Goal: Task Accomplishment & Management: Manage account settings

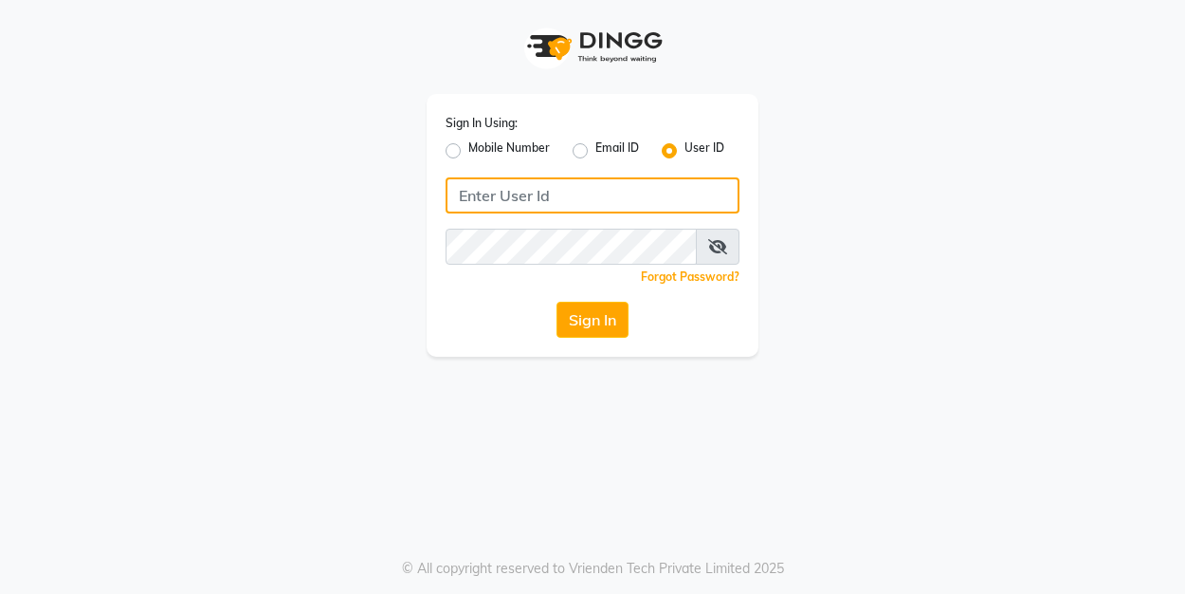
type input "bloghairandbueaty"
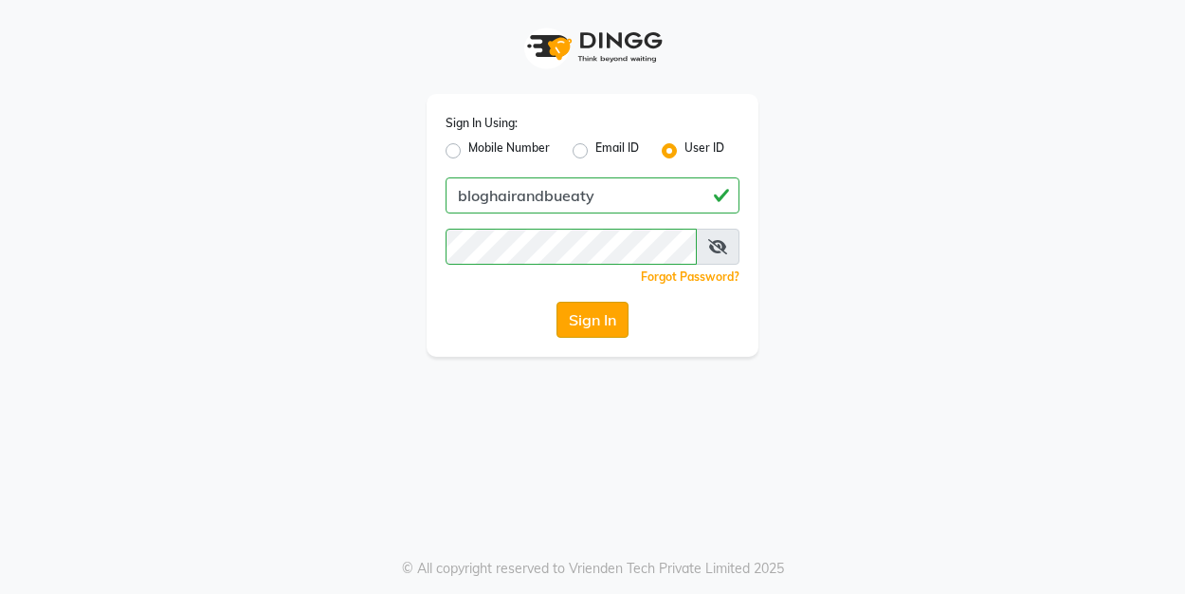
click at [575, 314] on button "Sign In" at bounding box center [593, 319] width 72 height 36
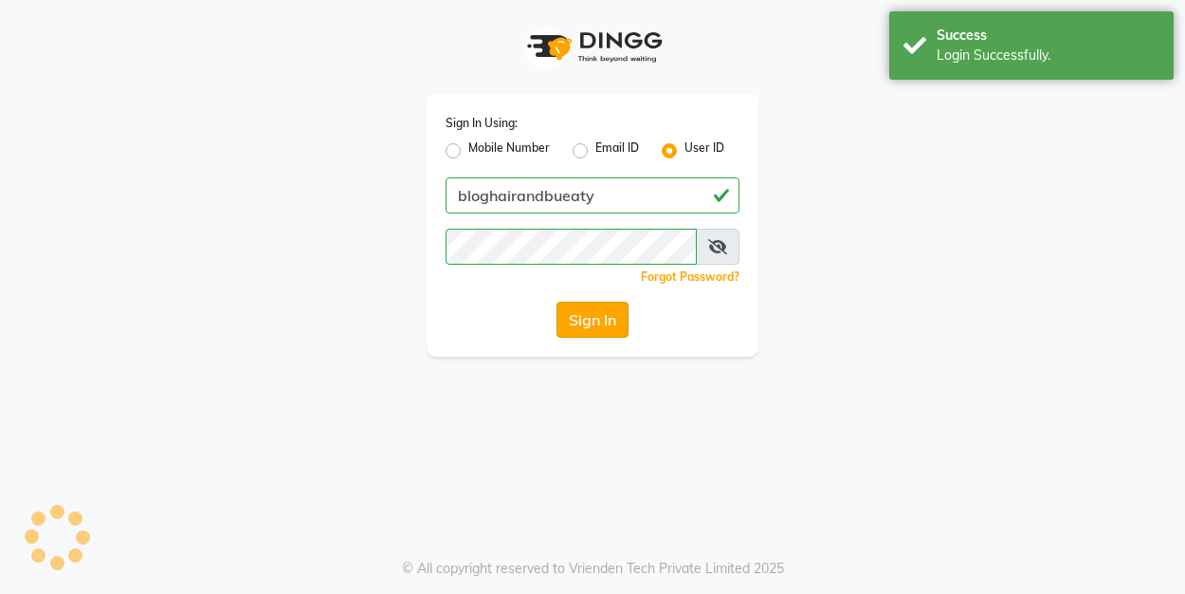
select select "service"
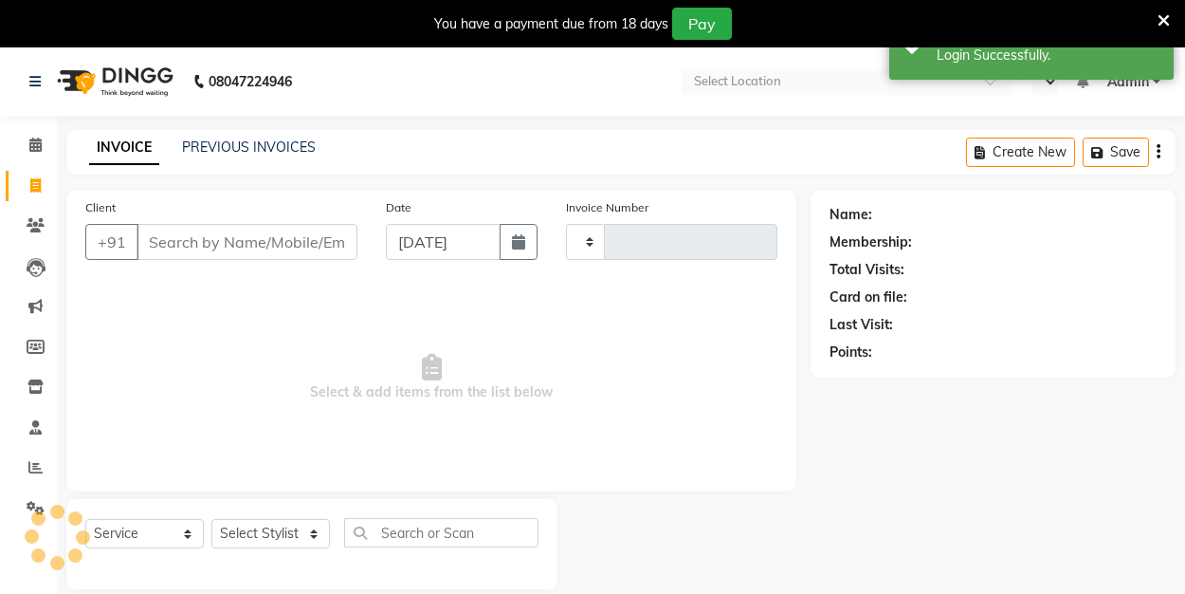
type input "0143"
select select "en"
select select "8741"
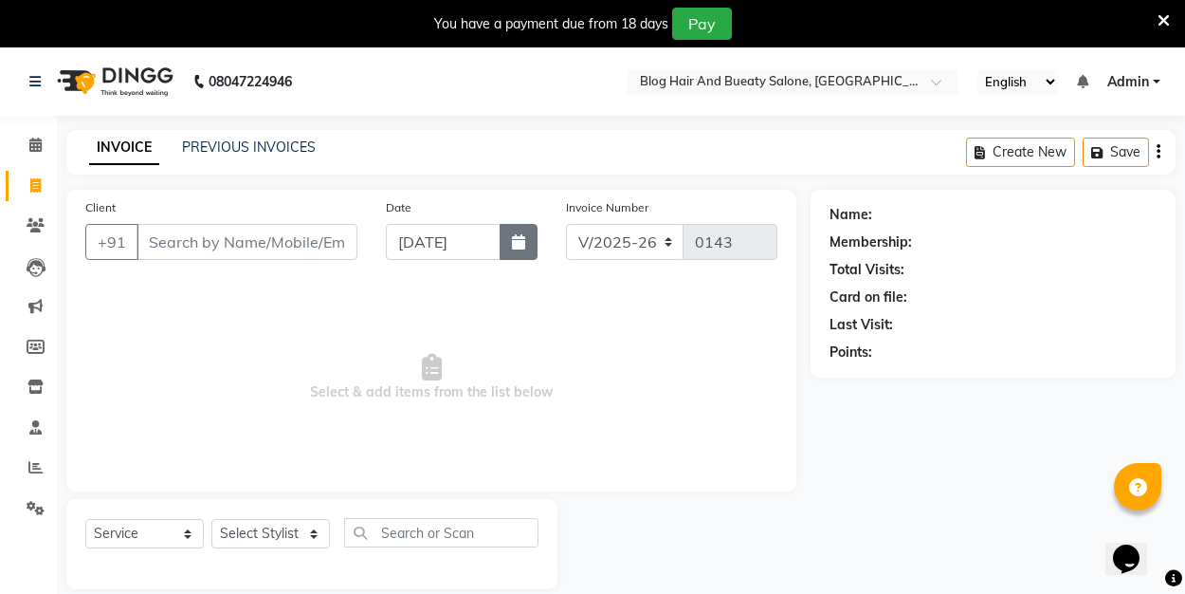
click at [528, 247] on button "button" at bounding box center [519, 242] width 38 height 36
select select "9"
select select "2025"
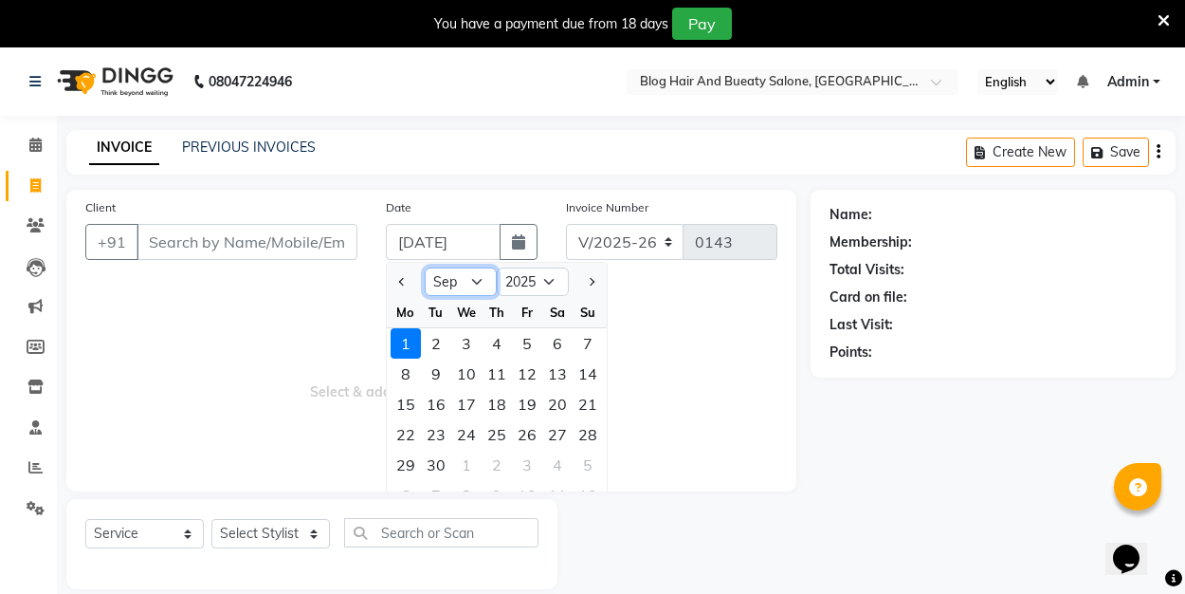
click at [473, 282] on select "Jan Feb Mar Apr May Jun [DATE] Aug Sep Oct Nov Dec" at bounding box center [461, 281] width 72 height 28
select select "8"
click at [592, 466] on div "31" at bounding box center [588, 464] width 30 height 30
type input "31-08-2025"
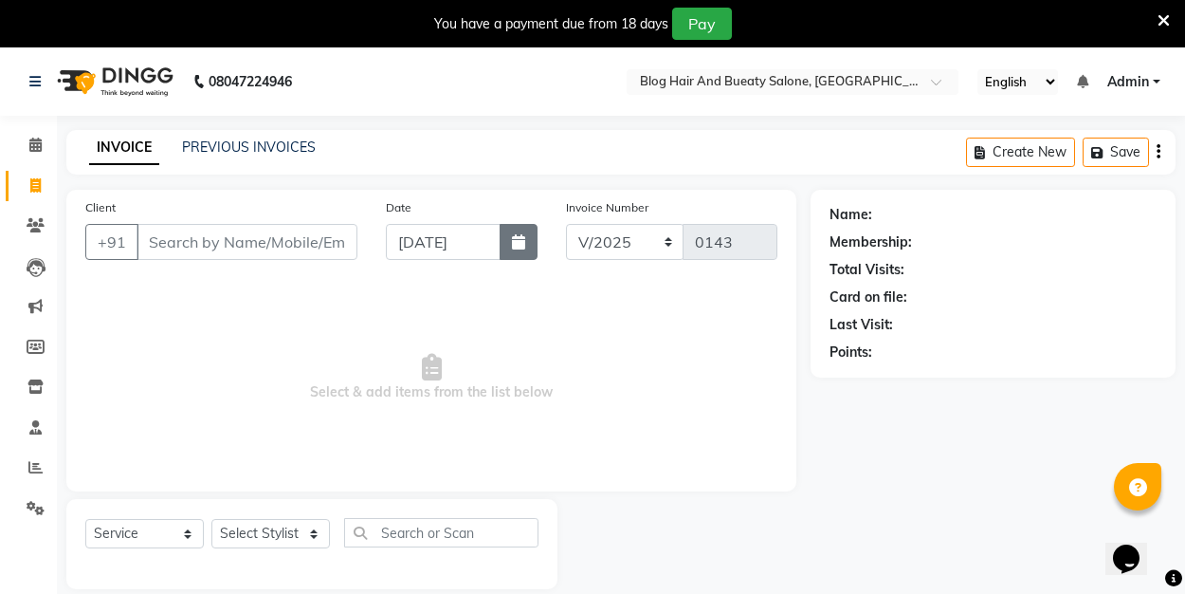
click at [518, 249] on button "button" at bounding box center [519, 242] width 38 height 36
select select "8"
select select "2025"
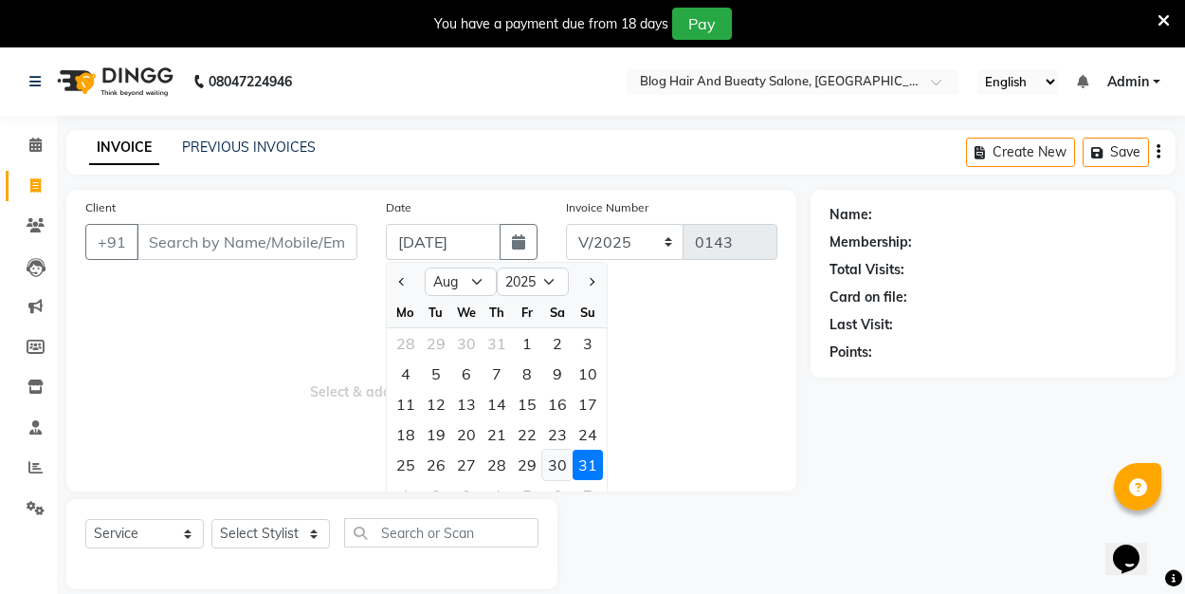
click at [557, 462] on div "30" at bounding box center [557, 464] width 30 height 30
type input "30-08-2025"
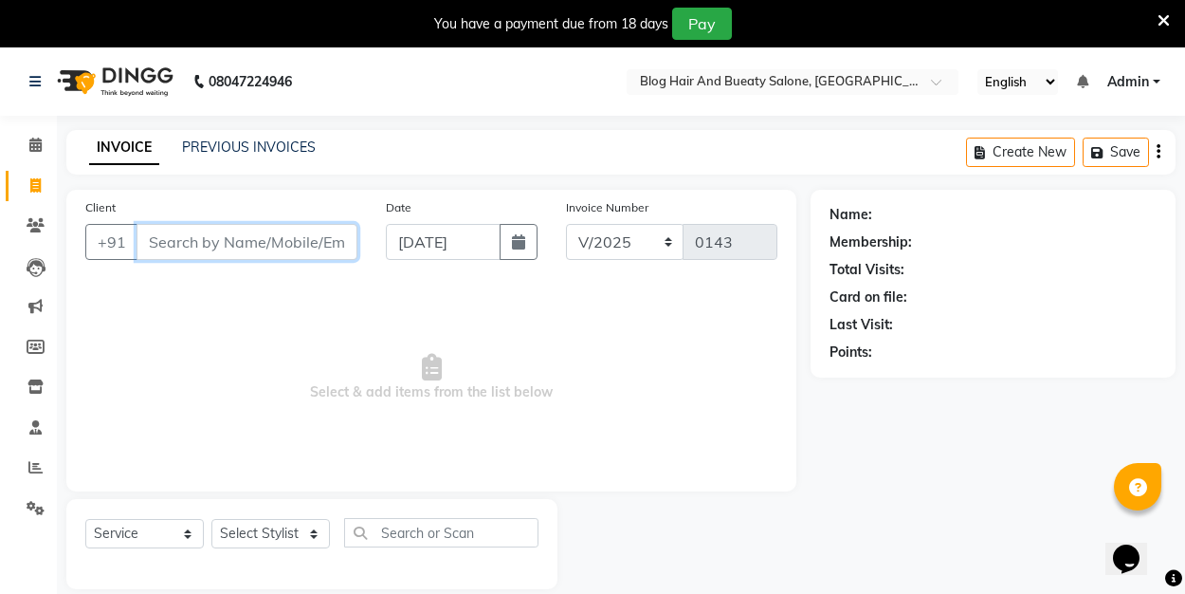
click at [230, 234] on input "Client" at bounding box center [247, 242] width 221 height 36
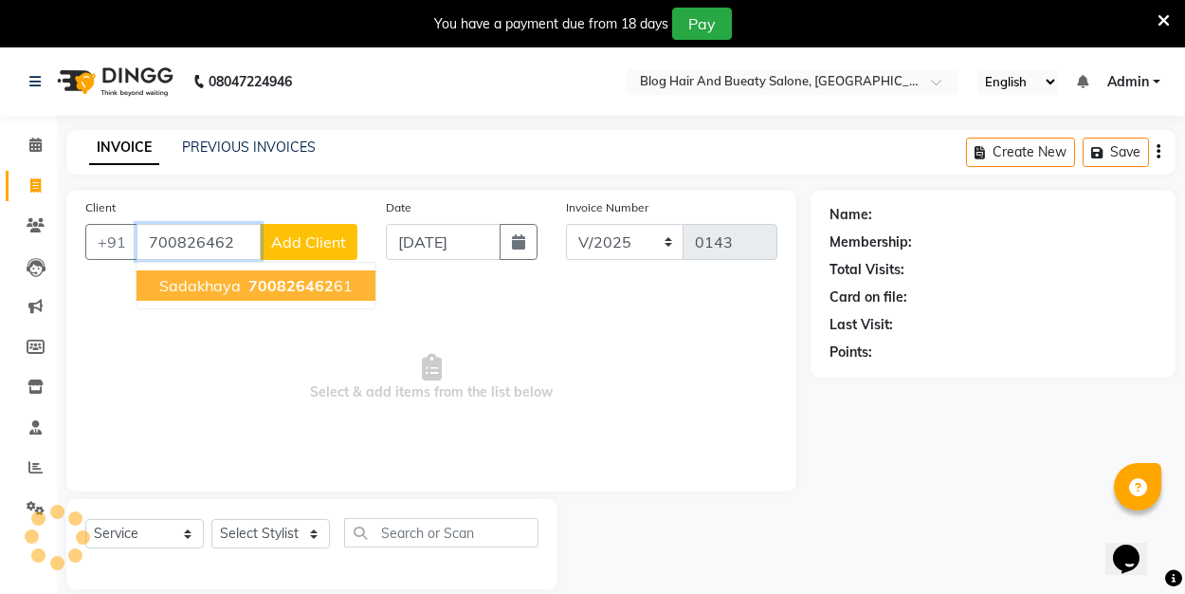
click at [280, 293] on span "700826462" at bounding box center [290, 285] width 85 height 19
type input "70082646261"
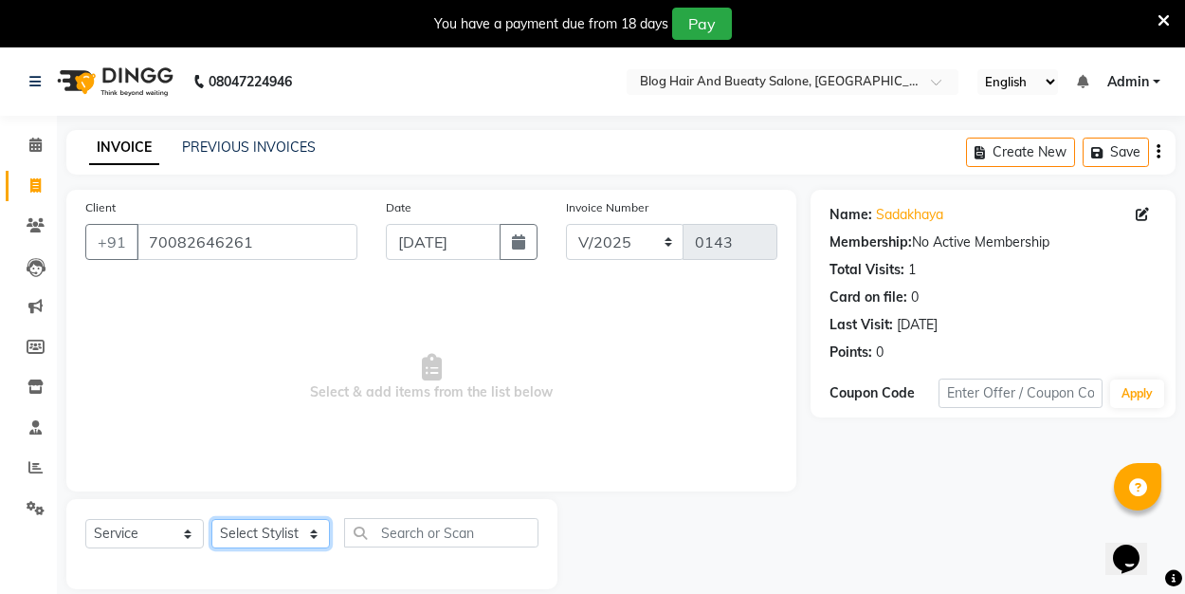
click at [313, 533] on select "Select Stylist ALI Manager [PERSON_NAME] [PERSON_NAME]" at bounding box center [270, 533] width 119 height 29
select select "89034"
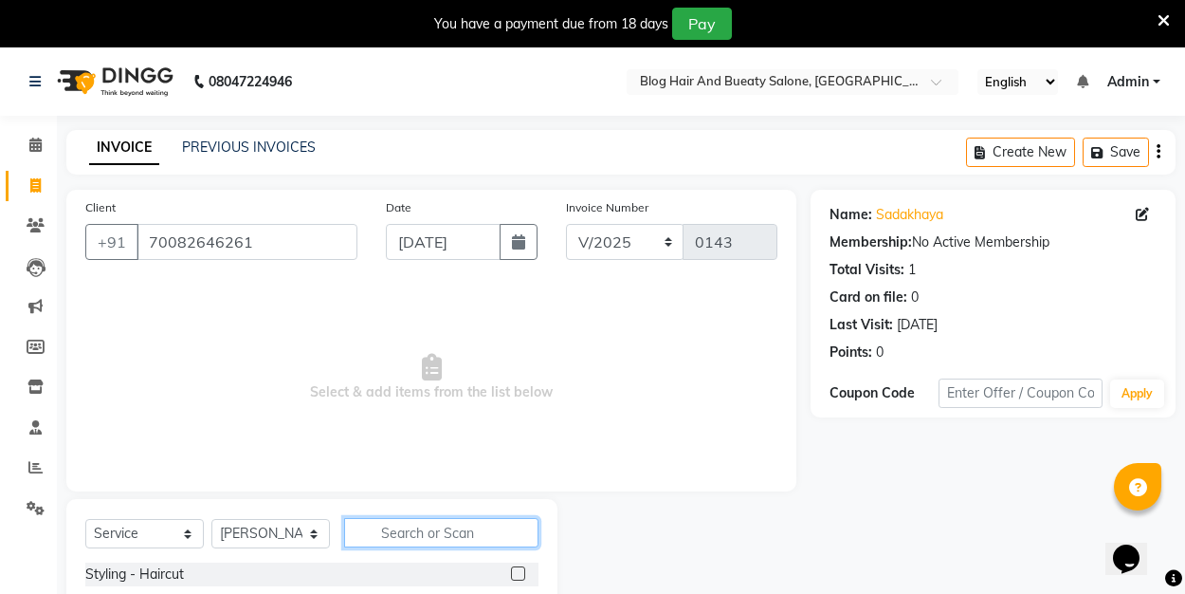
click at [393, 531] on input "text" at bounding box center [441, 532] width 194 height 29
type input "eye"
click at [524, 572] on label at bounding box center [518, 573] width 14 height 14
click at [523, 572] on input "checkbox" at bounding box center [517, 574] width 12 height 12
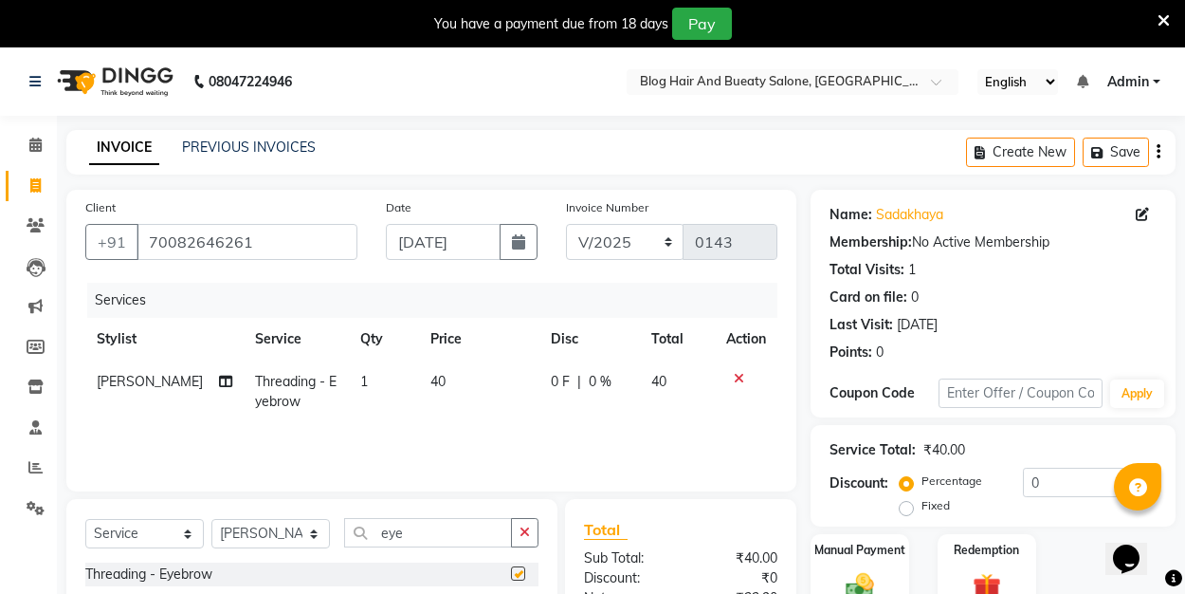
checkbox input "false"
click at [420, 525] on input "eye" at bounding box center [428, 532] width 168 height 29
type input "e"
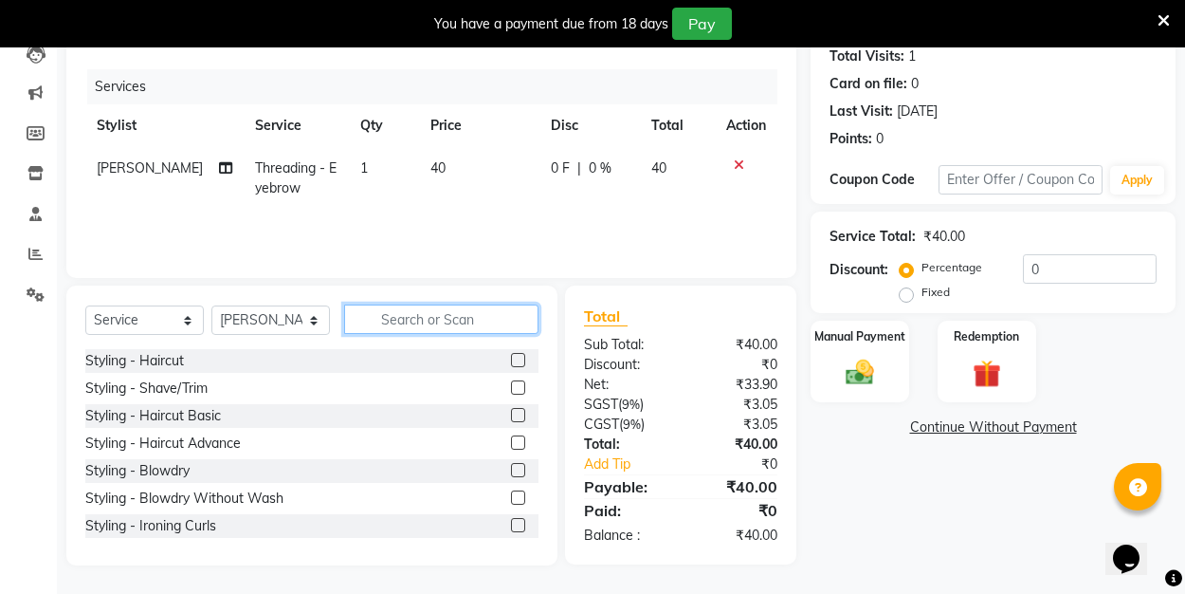
scroll to position [213, 0]
click at [881, 365] on img at bounding box center [859, 372] width 47 height 33
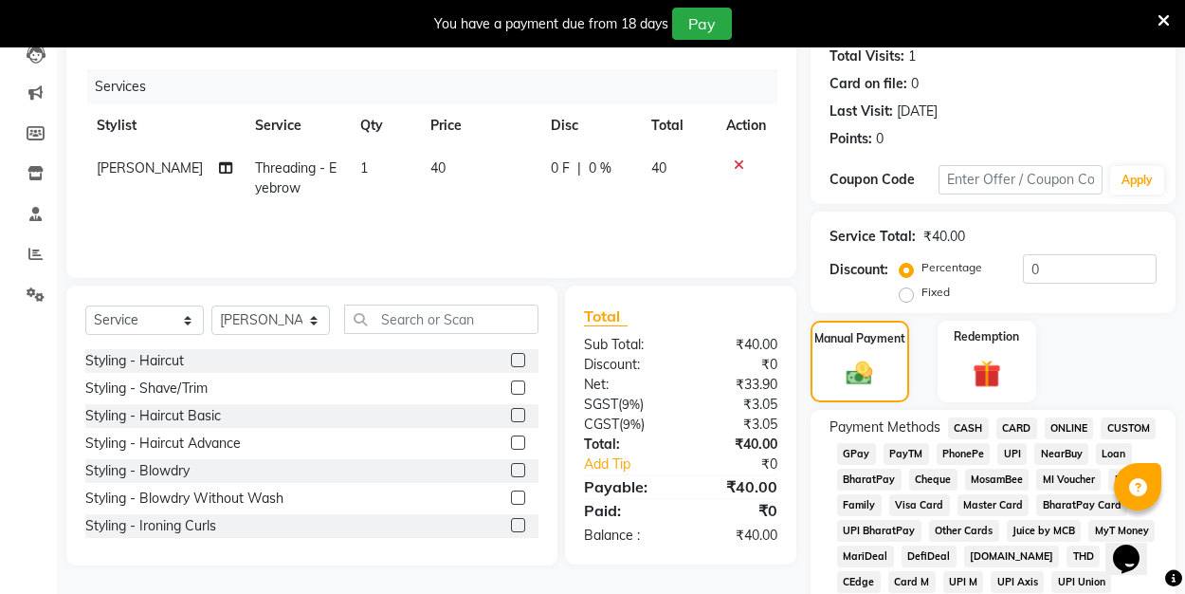
click at [1014, 452] on span "UPI" at bounding box center [1011, 454] width 29 height 22
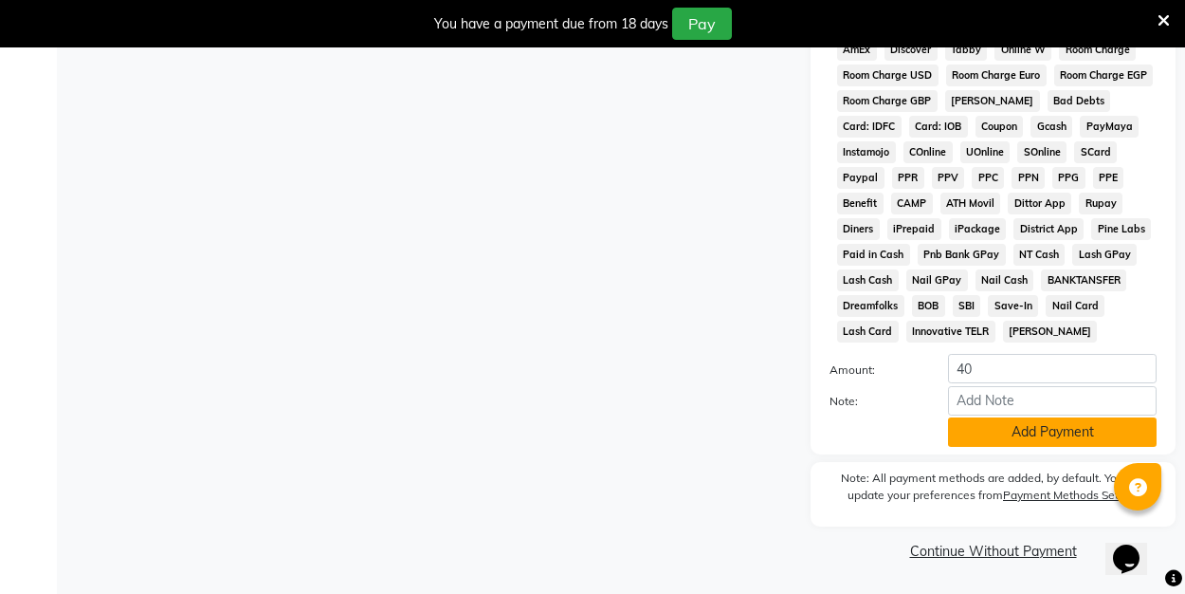
scroll to position [949, 0]
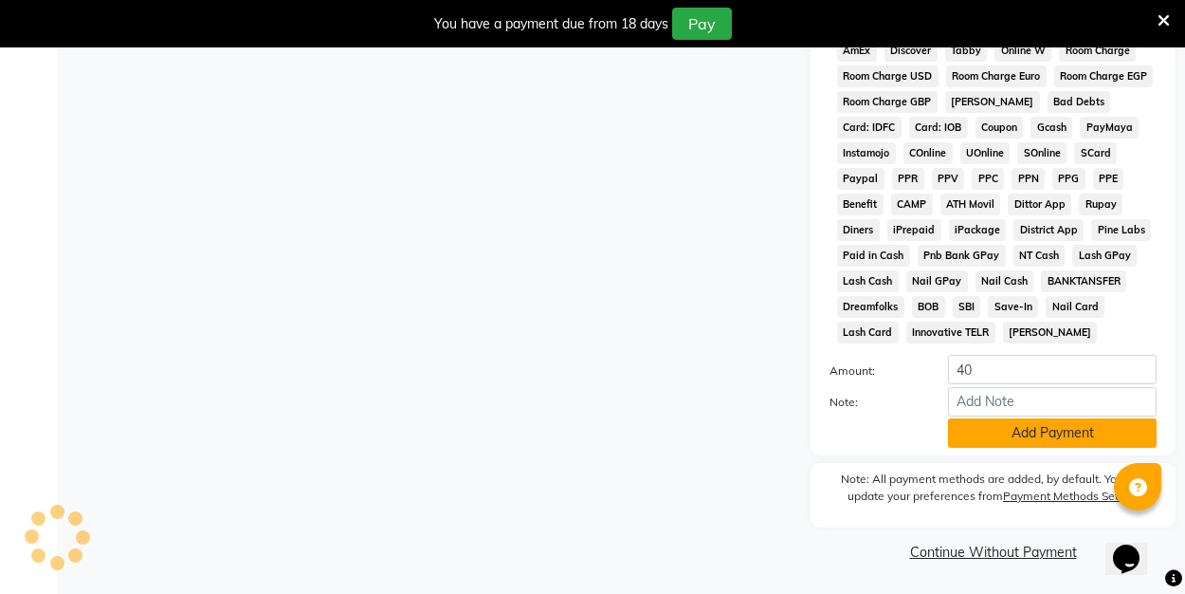
click at [1004, 444] on button "Add Payment" at bounding box center [1052, 432] width 209 height 29
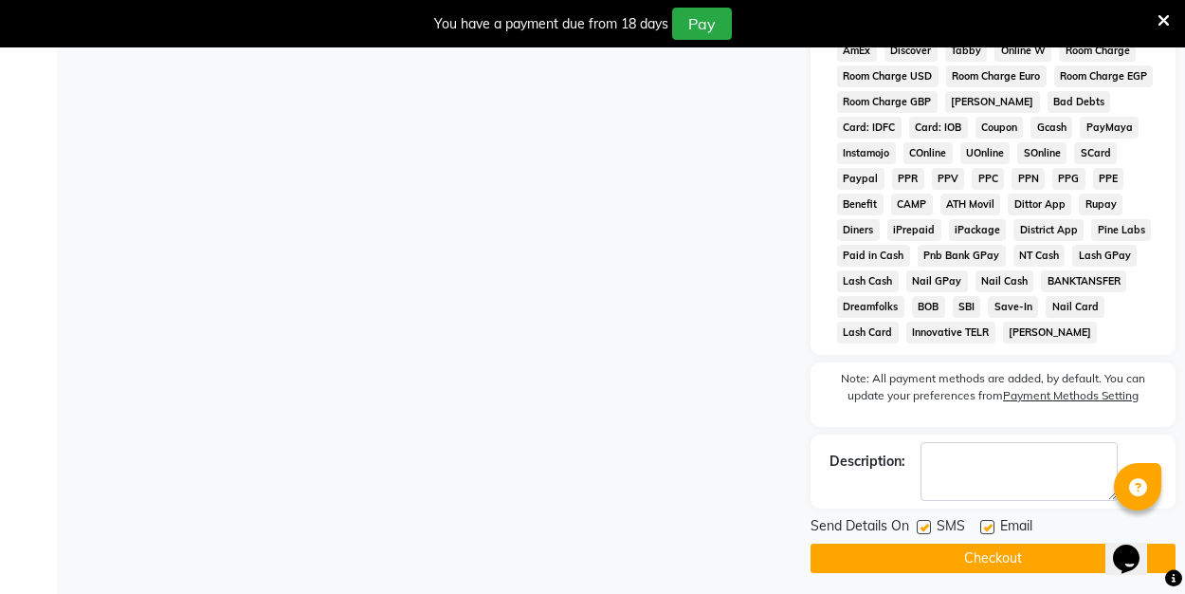
click at [987, 530] on label at bounding box center [987, 527] width 14 height 14
click at [987, 530] on input "checkbox" at bounding box center [986, 527] width 12 height 12
checkbox input "false"
click at [969, 553] on button "Checkout" at bounding box center [993, 557] width 365 height 29
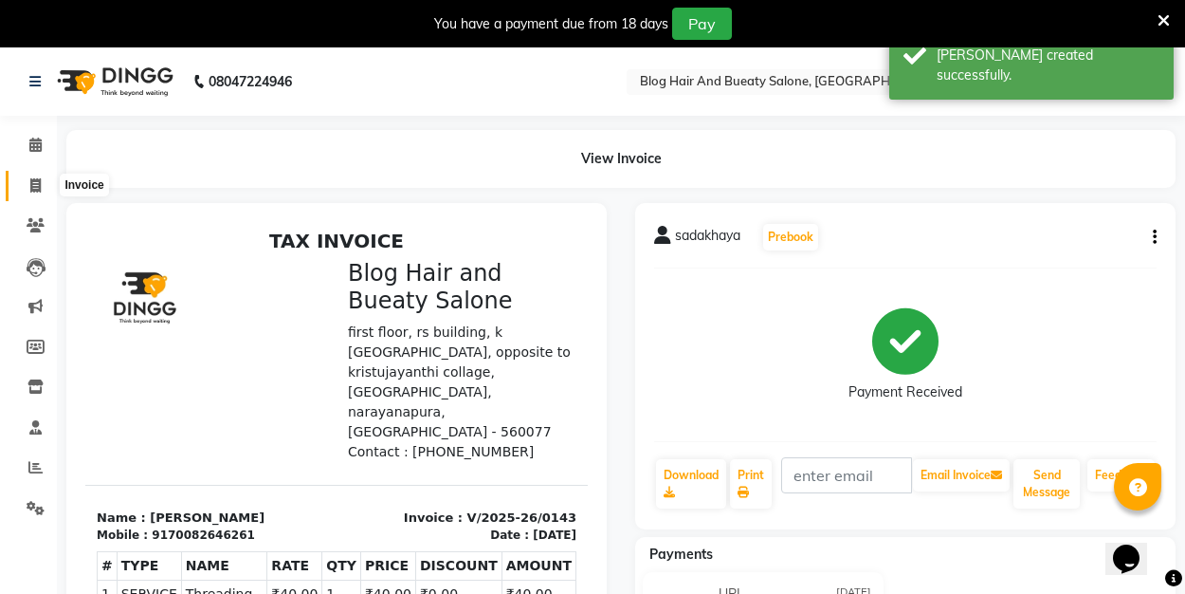
click at [45, 185] on span at bounding box center [35, 186] width 33 height 22
select select "8741"
select select "service"
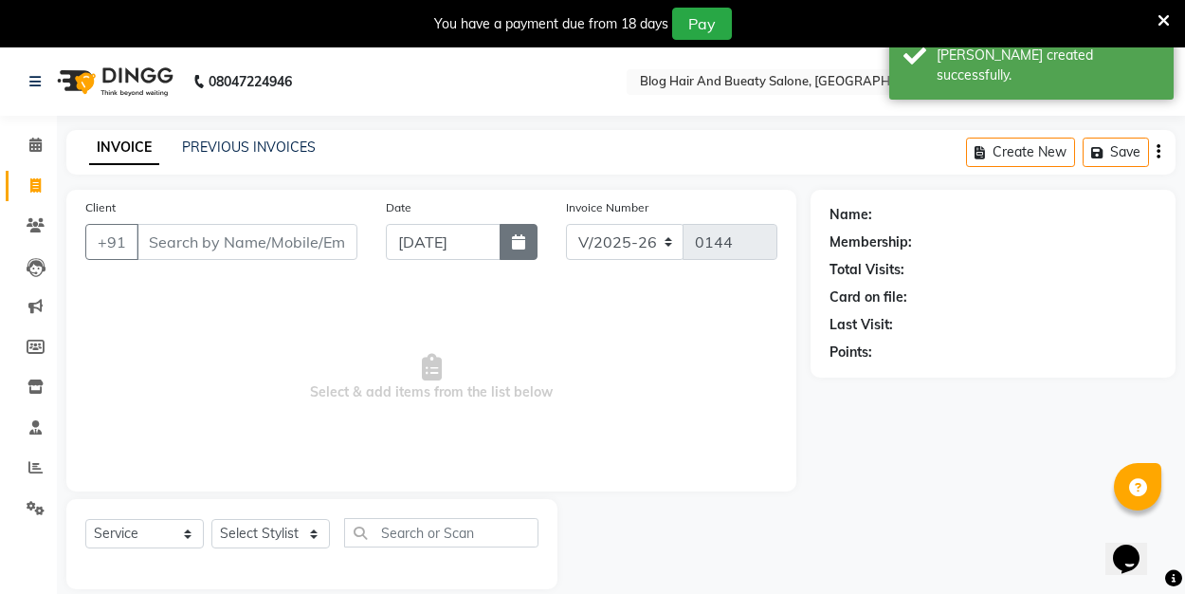
click at [517, 244] on icon "button" at bounding box center [518, 241] width 13 height 15
select select "9"
select select "2025"
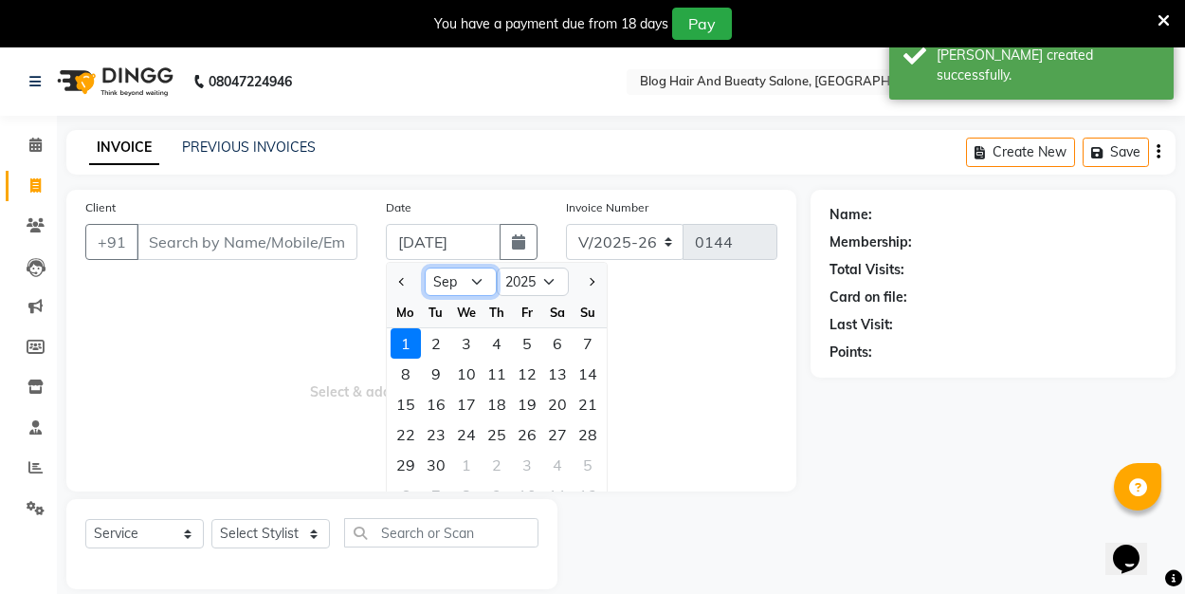
click at [473, 282] on select "Jan Feb Mar Apr May Jun Jul Aug Sep Oct Nov Dec" at bounding box center [461, 281] width 72 height 28
select select "8"
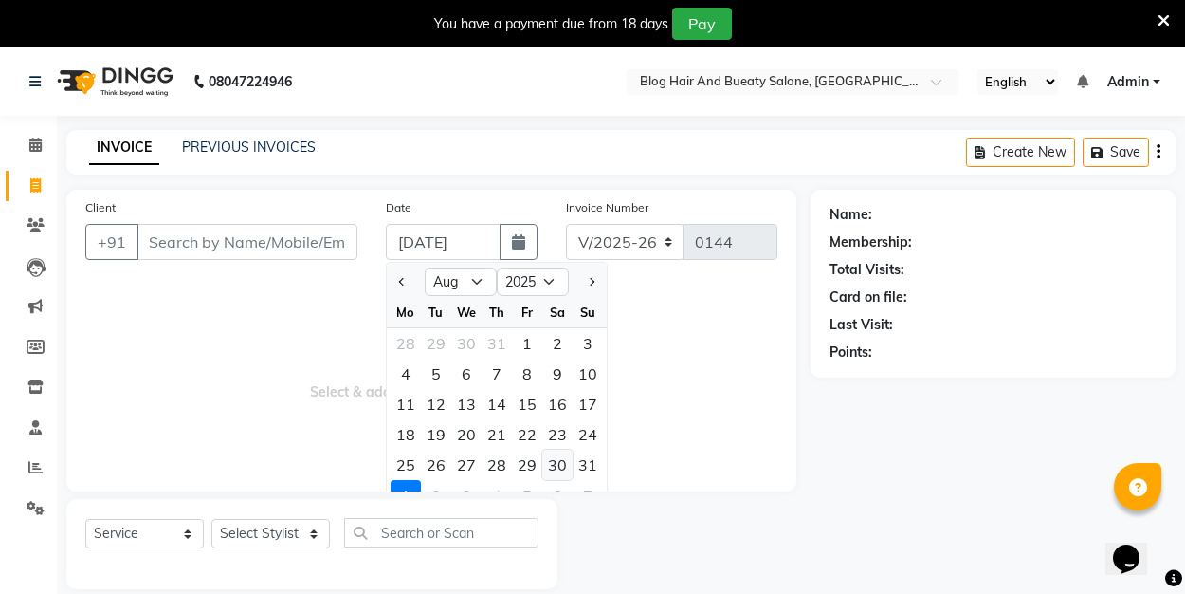
click at [563, 462] on div "30" at bounding box center [557, 464] width 30 height 30
type input "30-08-2025"
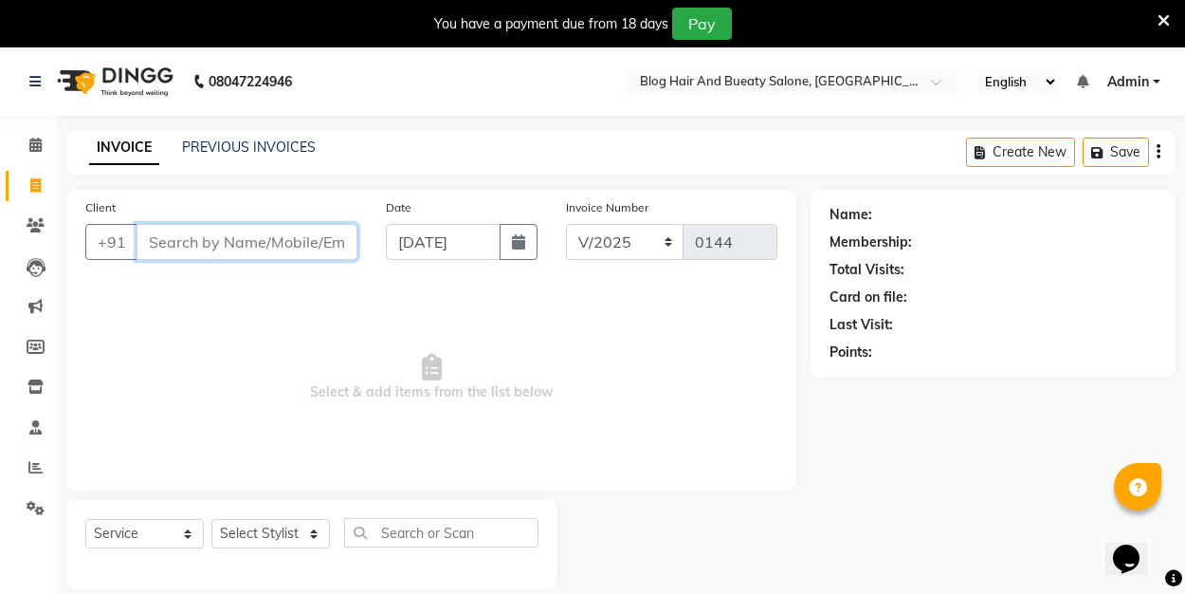
click at [219, 237] on input "Client" at bounding box center [247, 242] width 221 height 36
type input "9526084307"
click at [315, 247] on span "Add Client" at bounding box center [308, 241] width 75 height 19
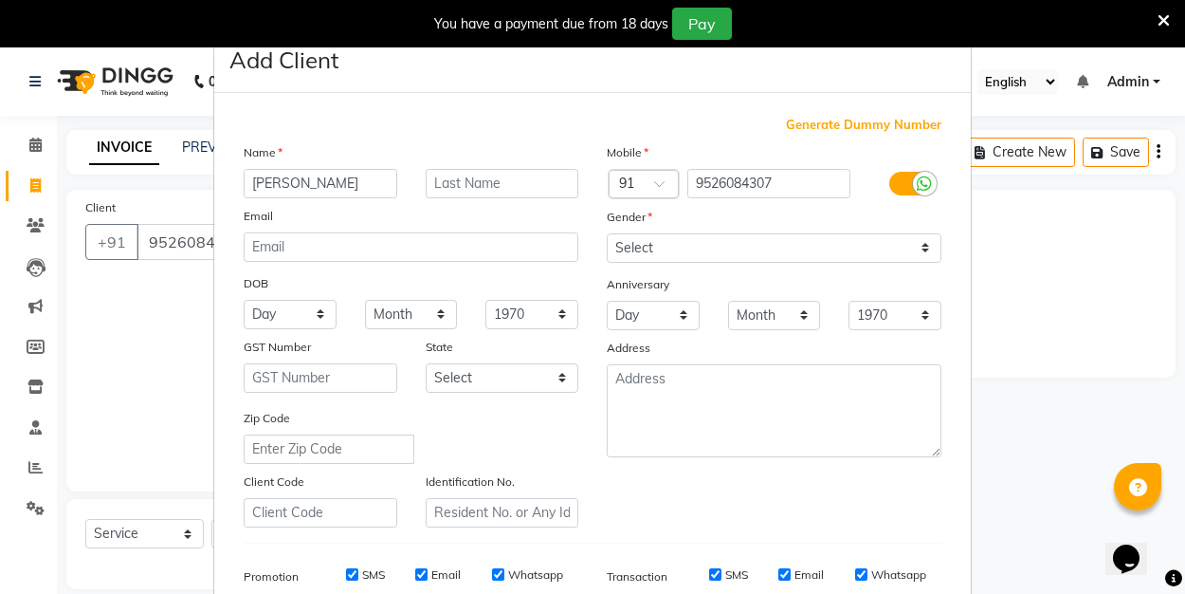
type input "naved"
select select "[DEMOGRAPHIC_DATA]"
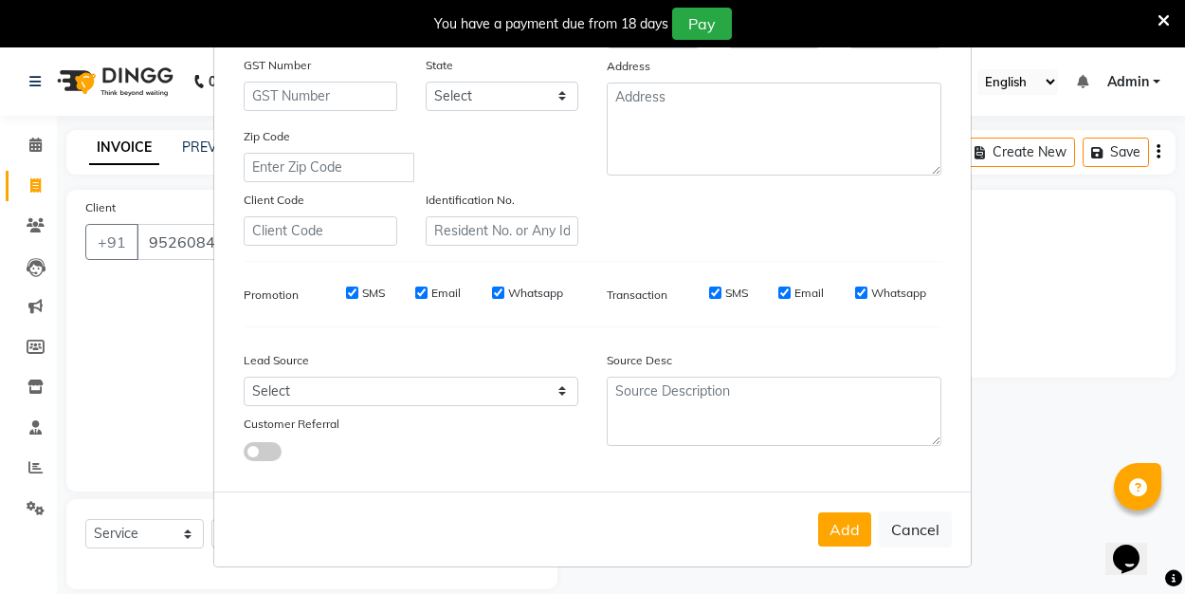
scroll to position [281, 0]
click at [849, 539] on button "Add" at bounding box center [844, 530] width 53 height 34
select select
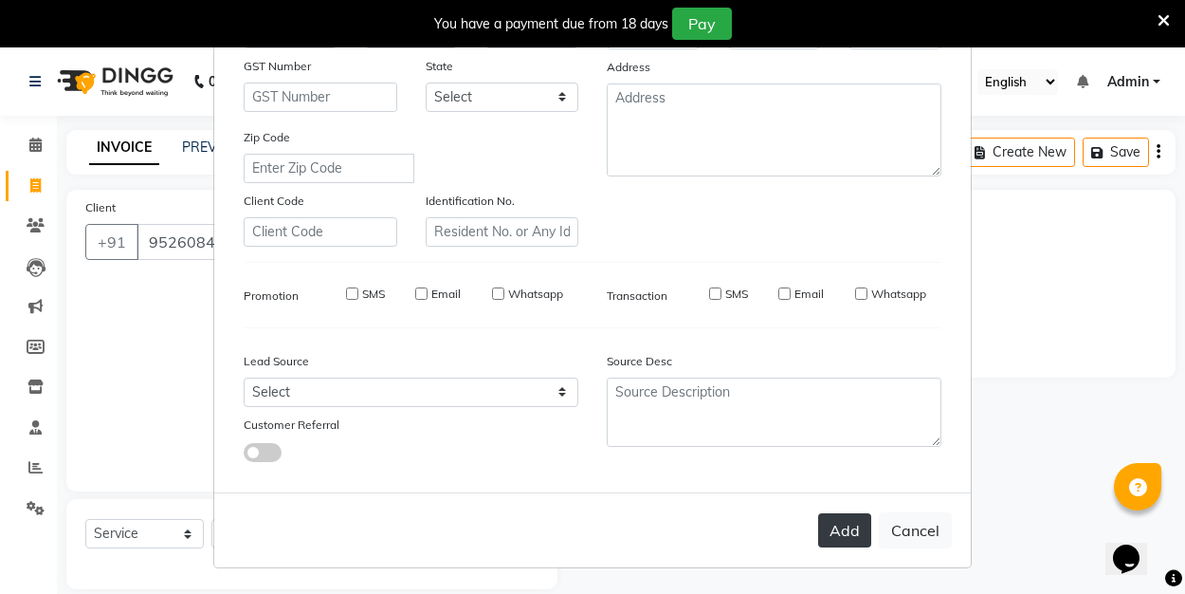
select select
checkbox input "false"
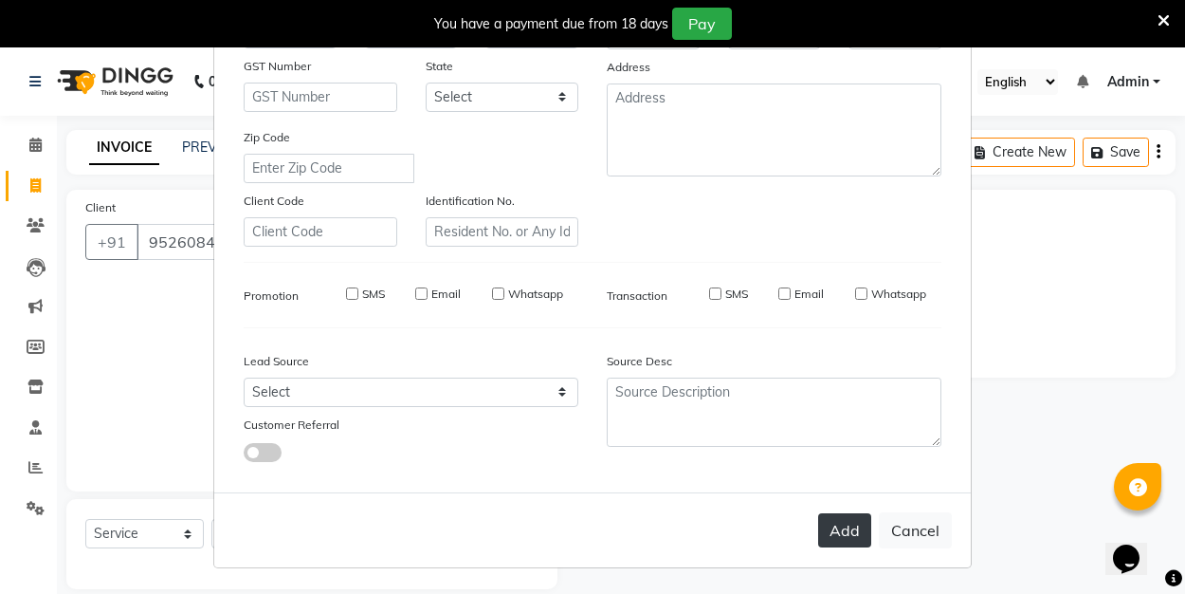
checkbox input "false"
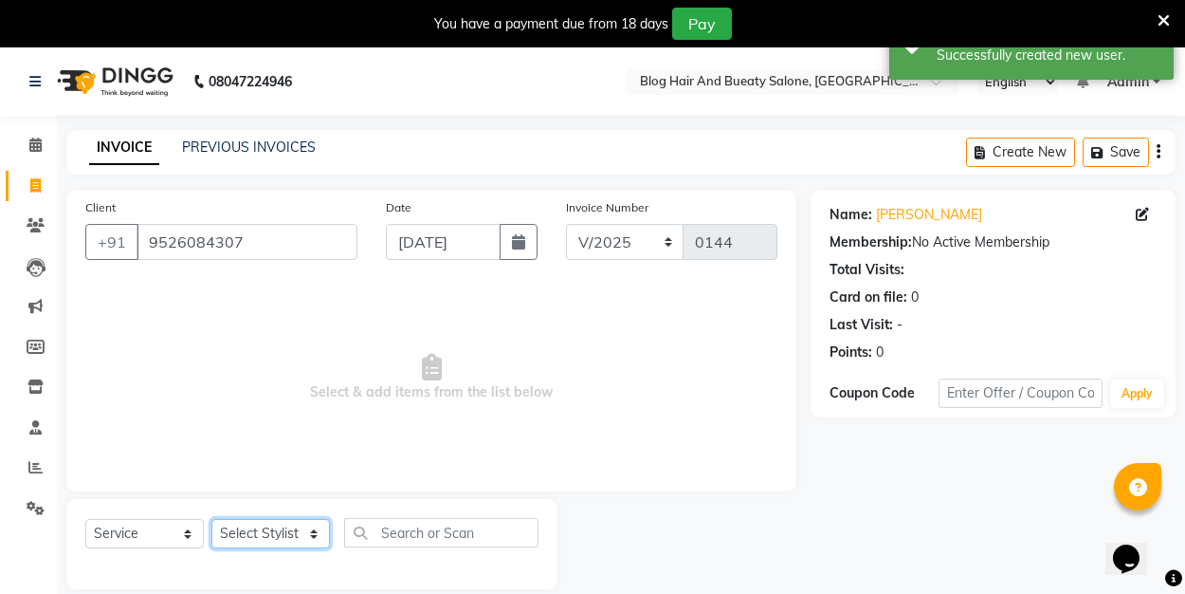
select select "89036"
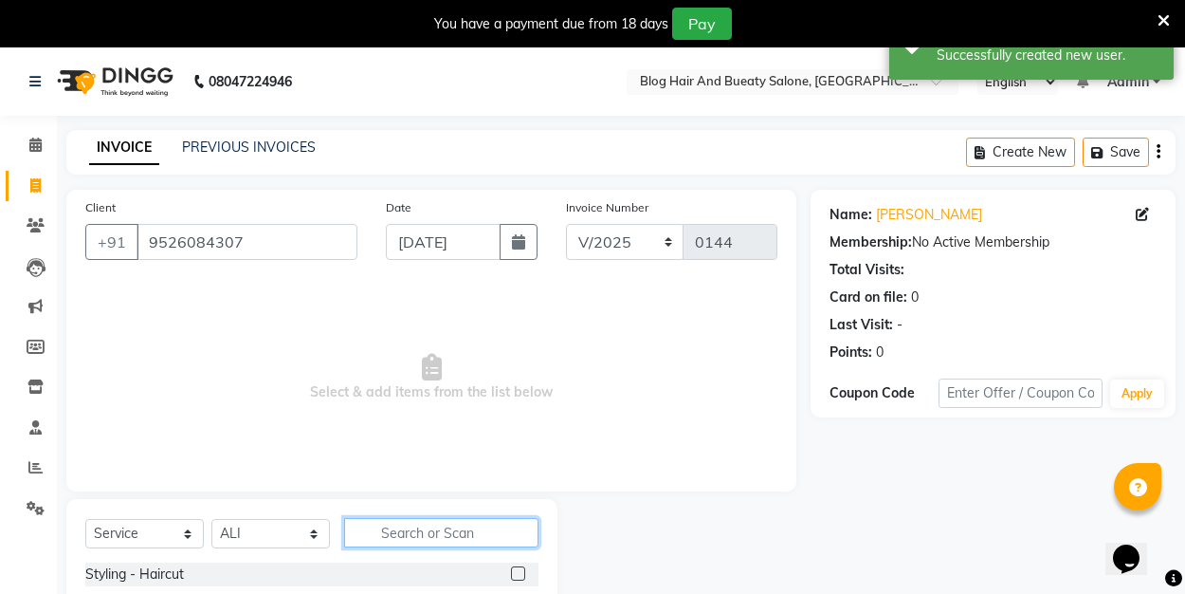
click at [396, 532] on input "text" at bounding box center [441, 532] width 194 height 29
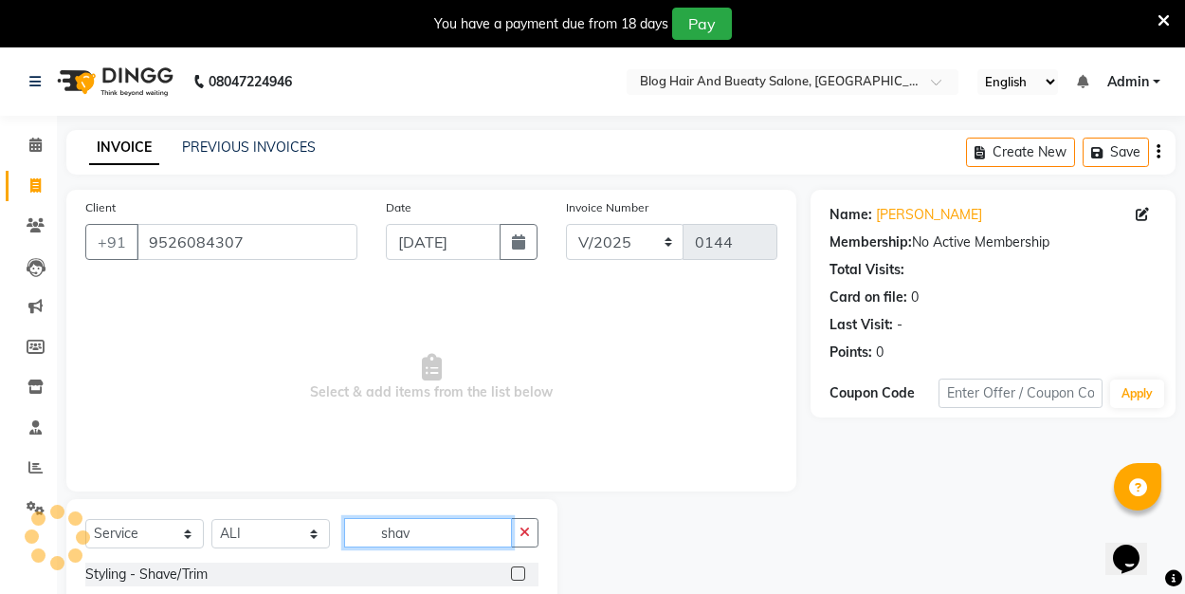
type input "shave"
drag, startPoint x: 443, startPoint y: 551, endPoint x: 520, endPoint y: 570, distance: 79.1
click at [520, 570] on label at bounding box center [518, 573] width 14 height 14
click at [520, 570] on input "checkbox" at bounding box center [517, 574] width 12 height 12
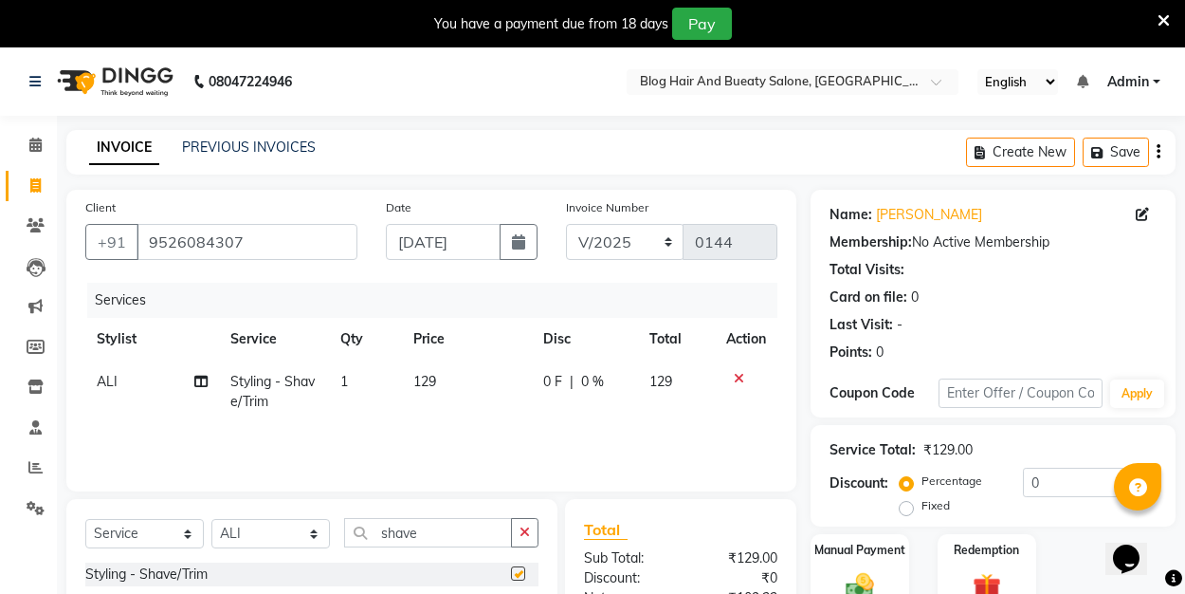
checkbox input "false"
click at [429, 541] on input "shave" at bounding box center [428, 532] width 168 height 29
type input "s"
click at [522, 572] on label at bounding box center [518, 573] width 14 height 14
click at [522, 572] on input "checkbox" at bounding box center [517, 574] width 12 height 12
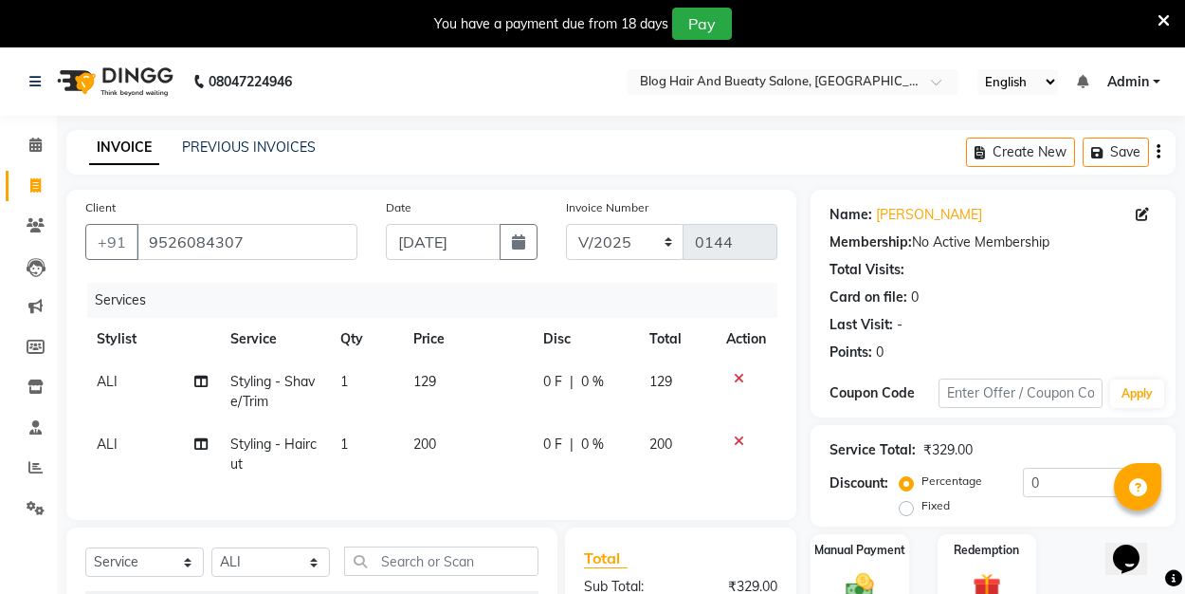
checkbox input "false"
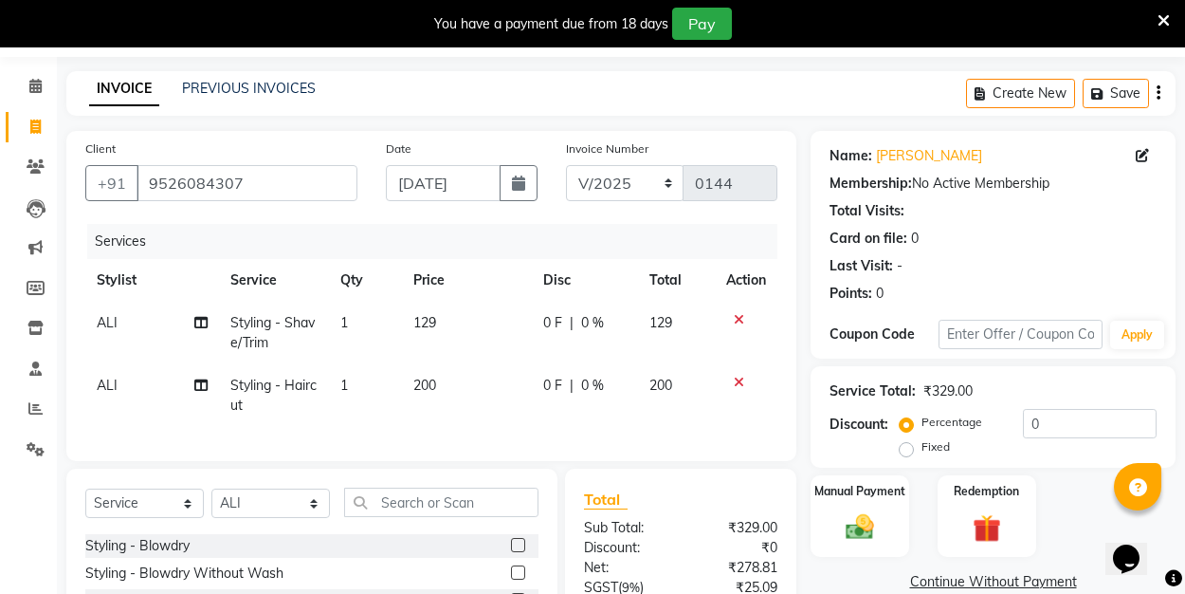
scroll to position [118, 0]
click at [922, 447] on label "Fixed" at bounding box center [936, 446] width 28 height 17
click at [906, 447] on input "Fixed" at bounding box center [910, 446] width 13 height 13
radio input "true"
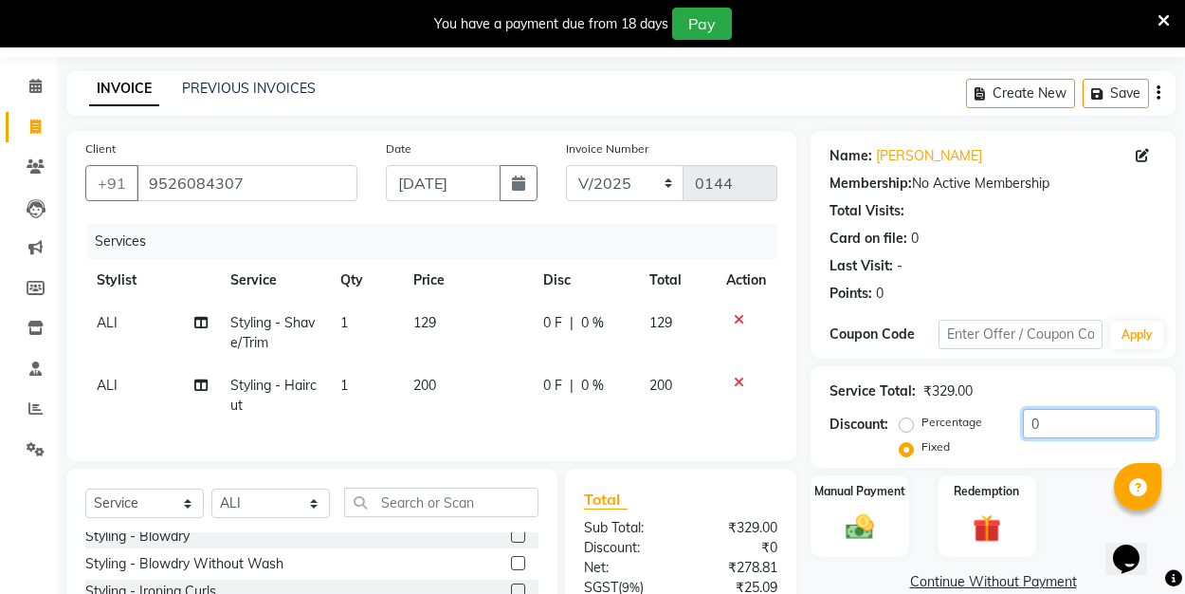
click at [1042, 424] on input "0" at bounding box center [1090, 423] width 134 height 29
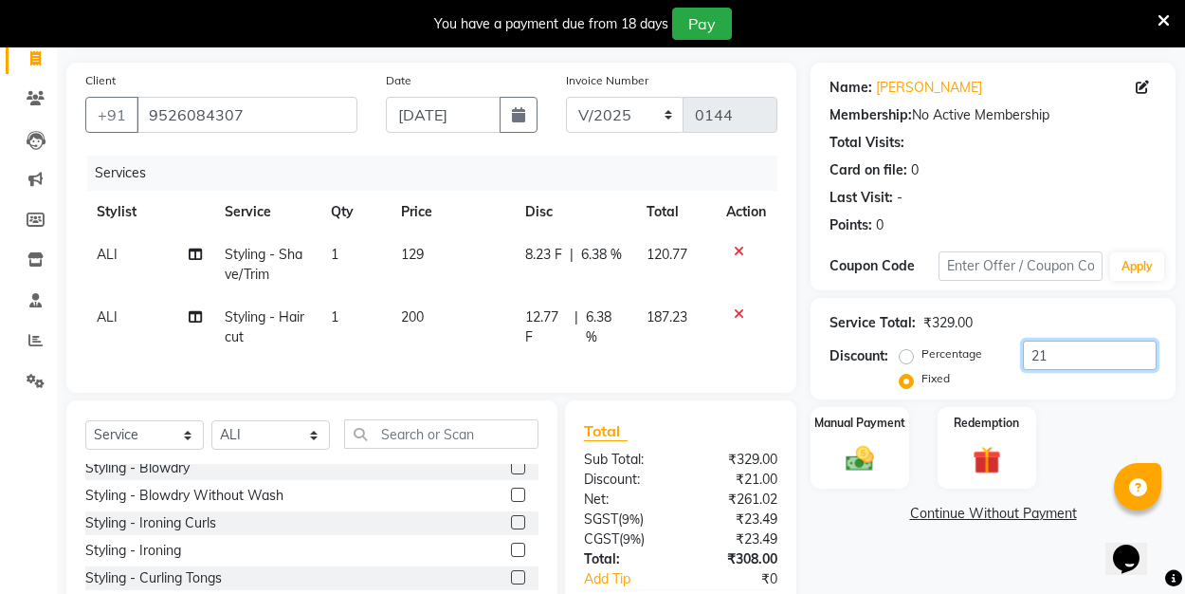
scroll to position [111, 0]
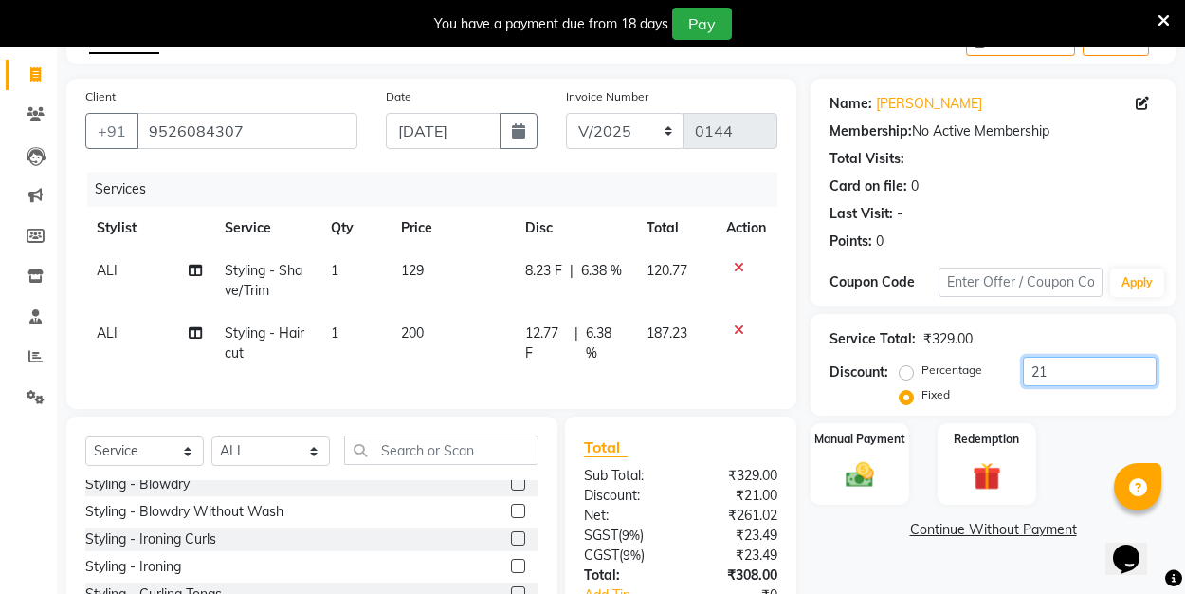
click at [1047, 370] on input "21" at bounding box center [1090, 370] width 134 height 29
type input "2"
type input "8"
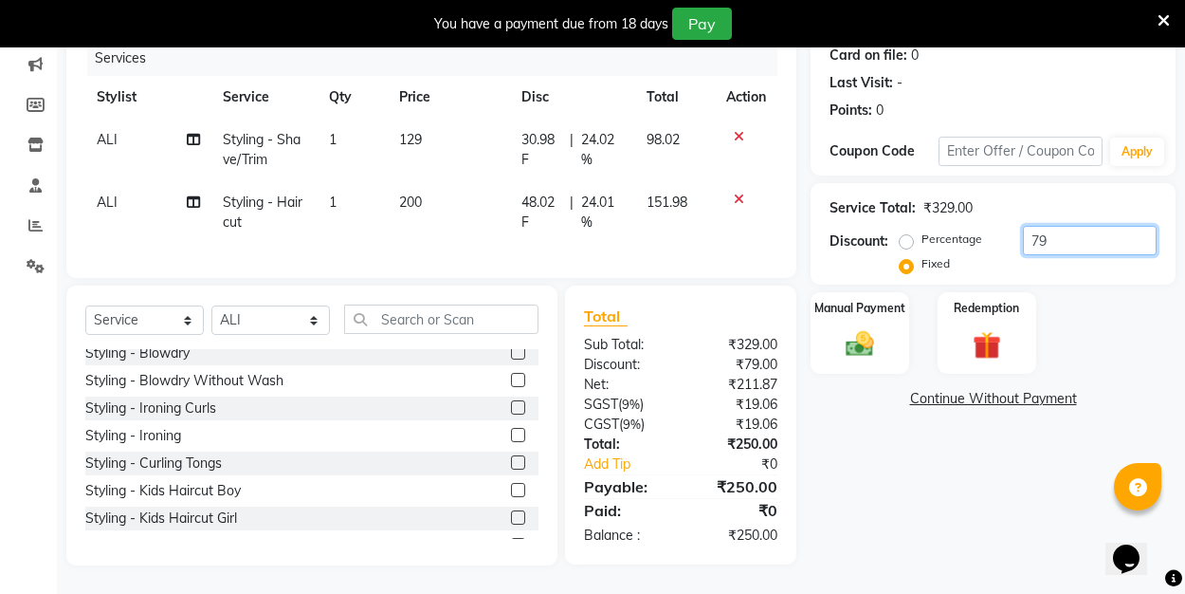
scroll to position [242, 0]
type input "79"
click at [841, 346] on img at bounding box center [859, 343] width 47 height 33
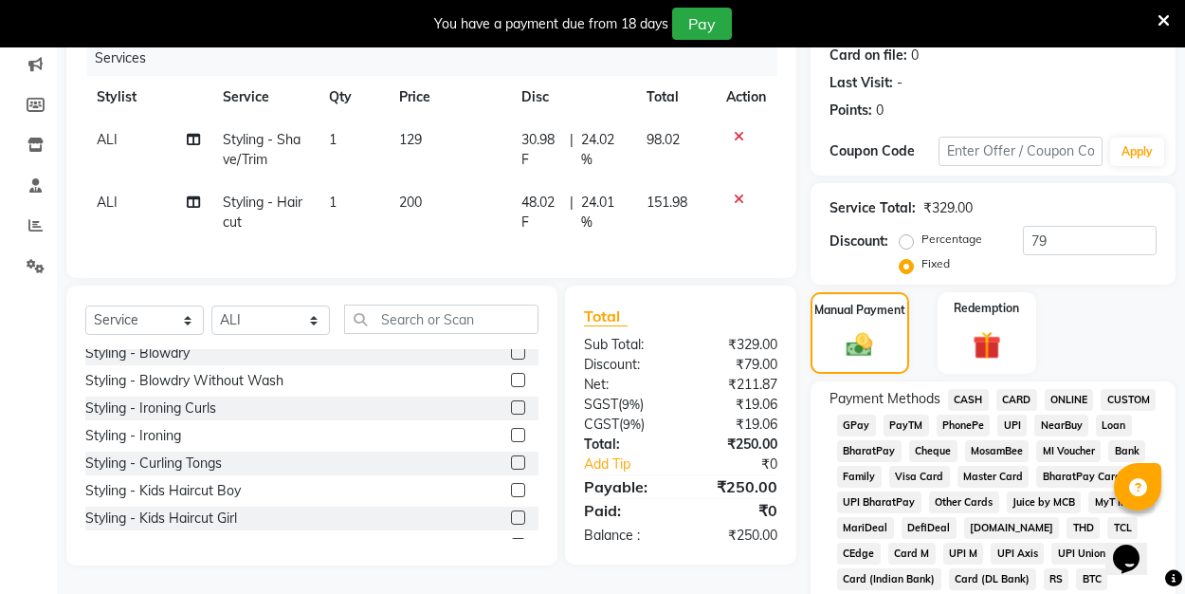
click at [1009, 422] on span "UPI" at bounding box center [1011, 425] width 29 height 22
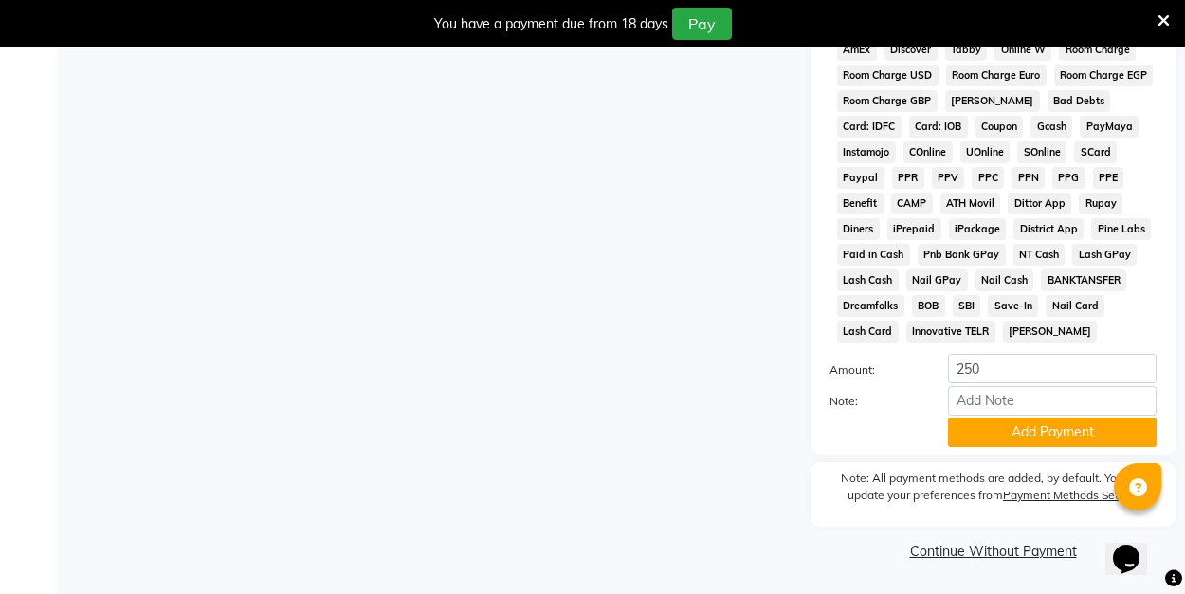
scroll to position [949, 0]
click at [993, 441] on button "Add Payment" at bounding box center [1052, 432] width 209 height 29
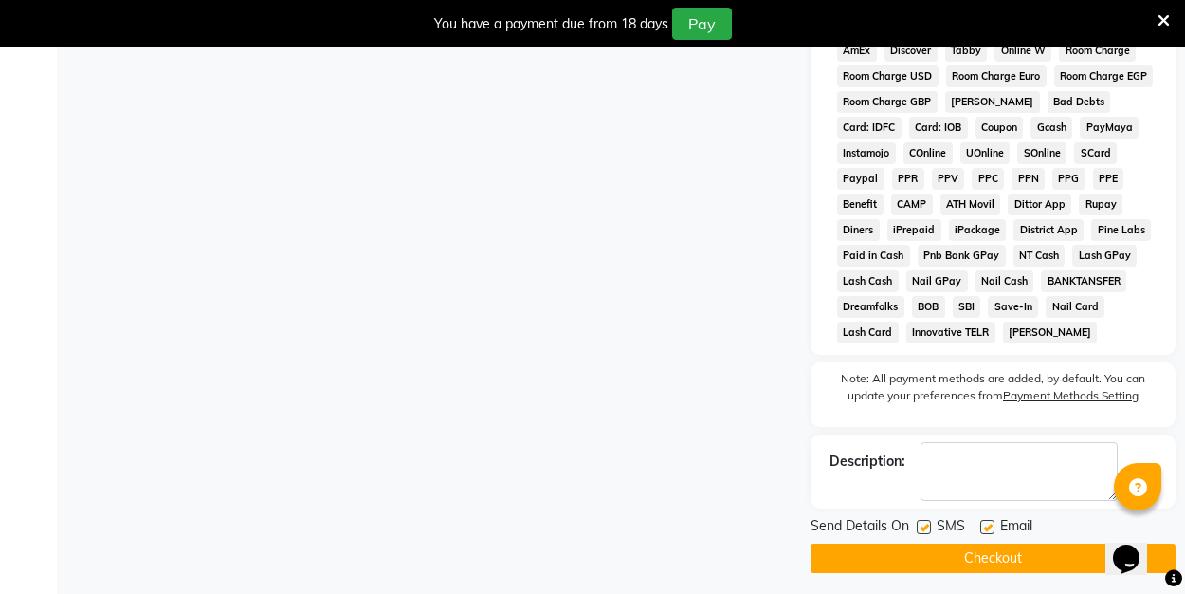
click at [988, 530] on label at bounding box center [987, 527] width 14 height 14
click at [988, 530] on input "checkbox" at bounding box center [986, 527] width 12 height 12
checkbox input "false"
click at [979, 559] on button "Checkout" at bounding box center [993, 557] width 365 height 29
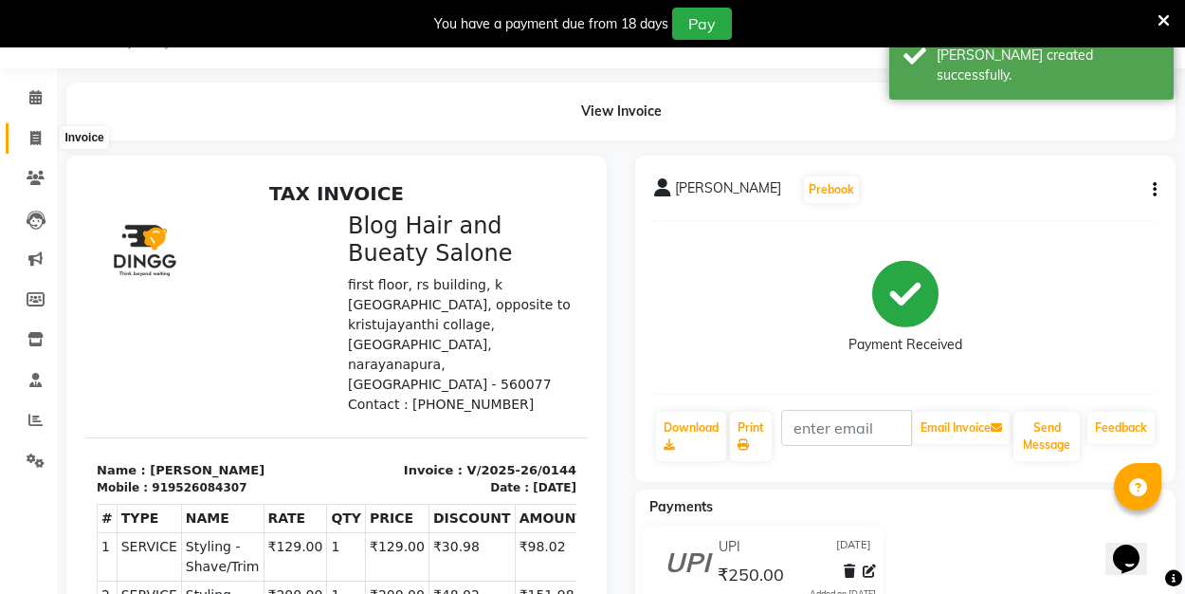
click at [44, 137] on span at bounding box center [35, 139] width 33 height 22
select select "8741"
select select "service"
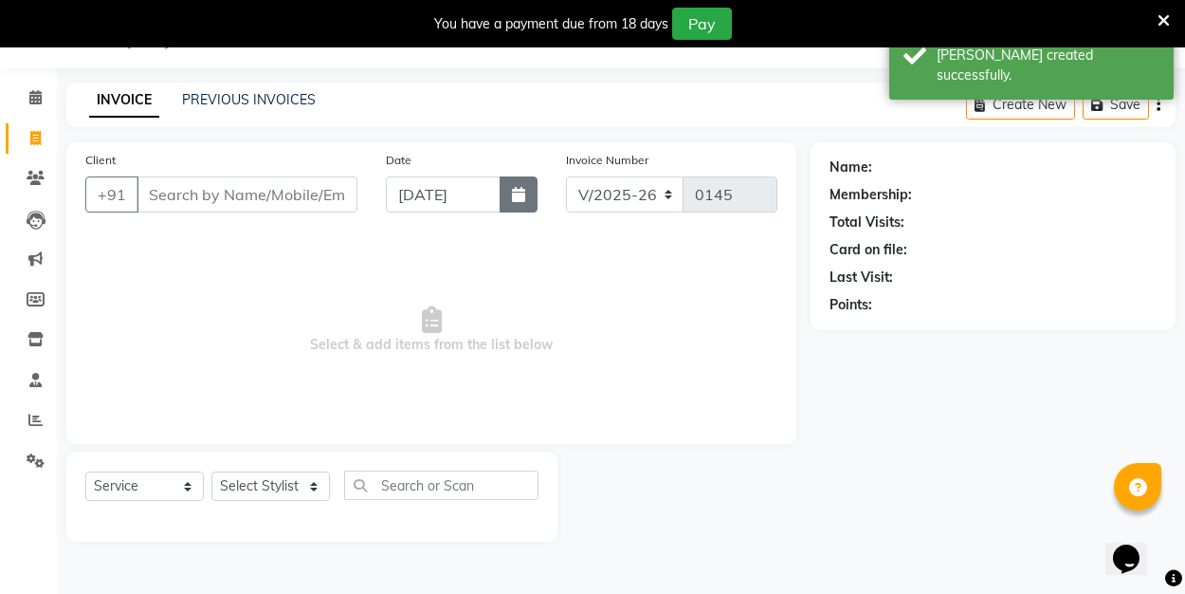
click at [519, 197] on icon "button" at bounding box center [518, 194] width 13 height 15
select select "9"
select select "2025"
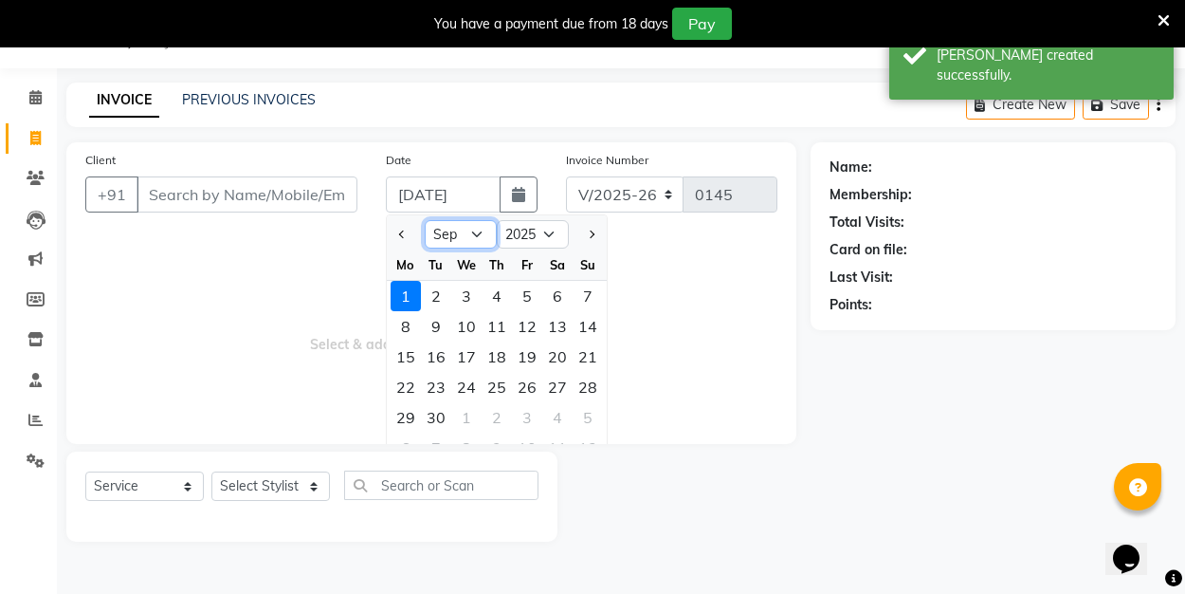
click at [471, 232] on select "Jan Feb Mar Apr May Jun Jul Aug Sep Oct Nov Dec" at bounding box center [461, 234] width 72 height 28
select select "8"
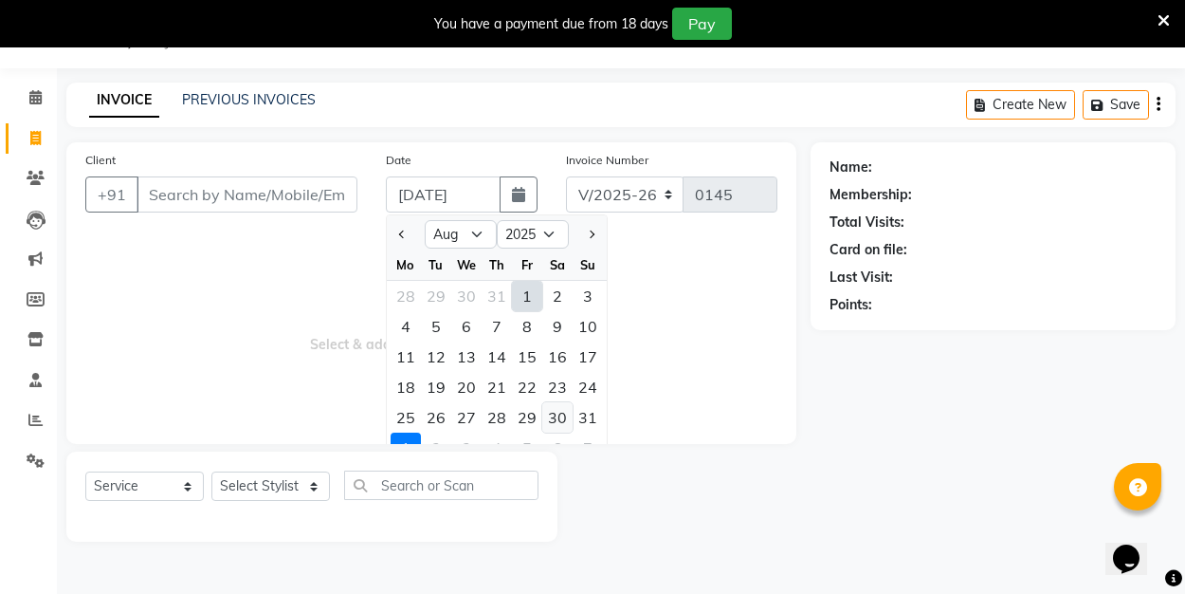
click at [564, 424] on div "30" at bounding box center [557, 417] width 30 height 30
type input "30-08-2025"
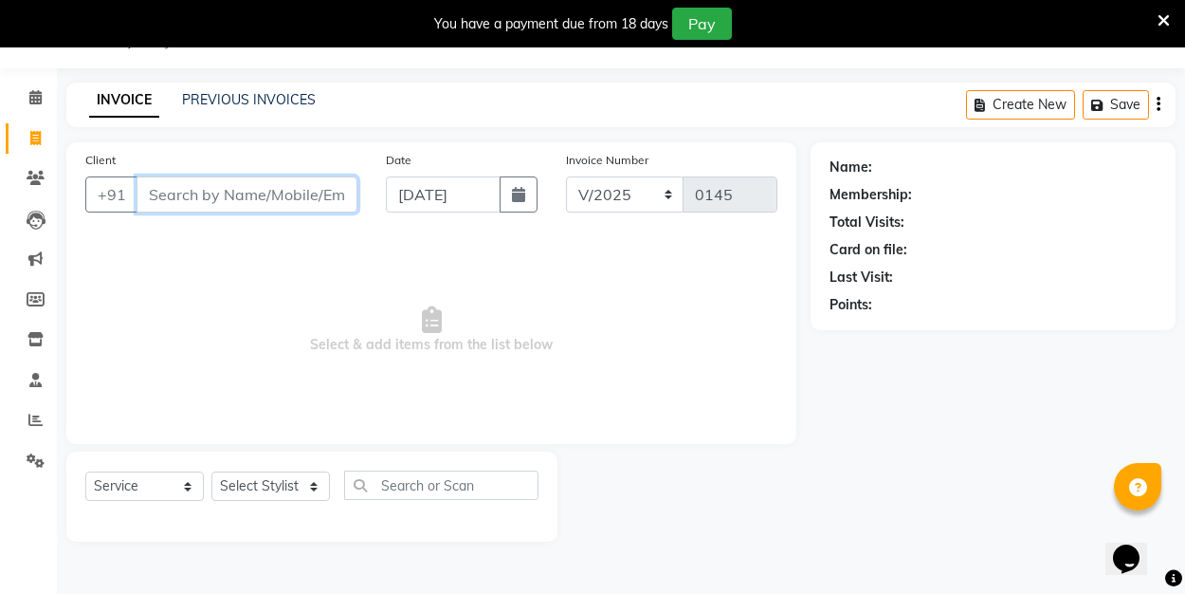
click at [249, 201] on input "Client" at bounding box center [247, 194] width 221 height 36
type input "9963018437"
click at [316, 199] on span "Add Client" at bounding box center [308, 194] width 75 height 19
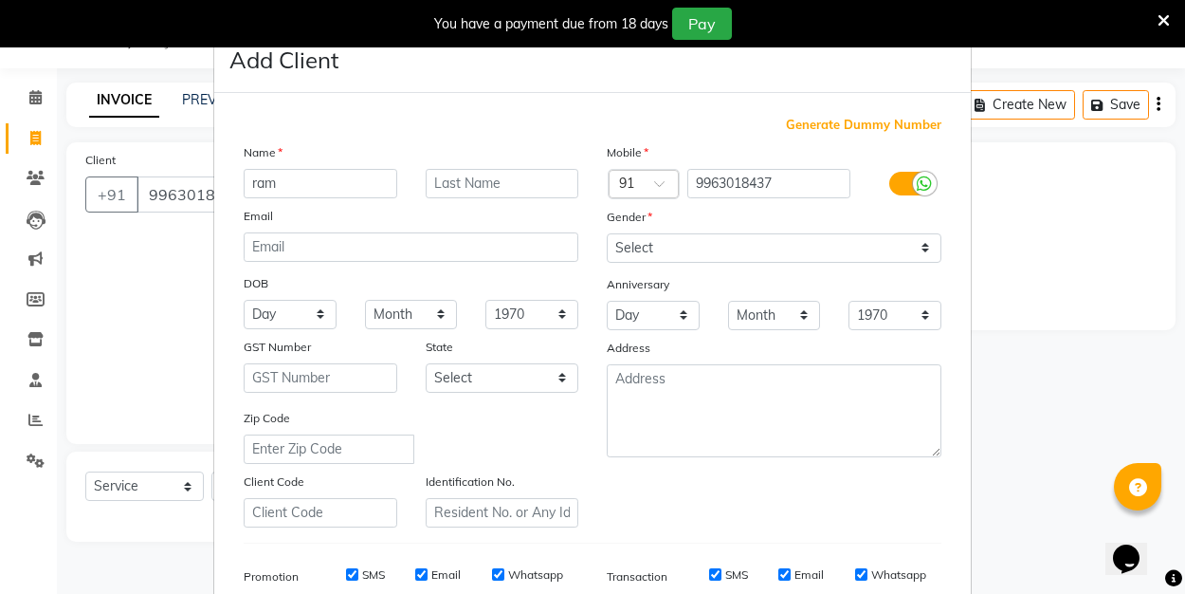
type input "ram"
click at [670, 252] on select "Select [DEMOGRAPHIC_DATA] [DEMOGRAPHIC_DATA] Other Prefer Not To Say" at bounding box center [774, 247] width 335 height 29
select select "[DEMOGRAPHIC_DATA]"
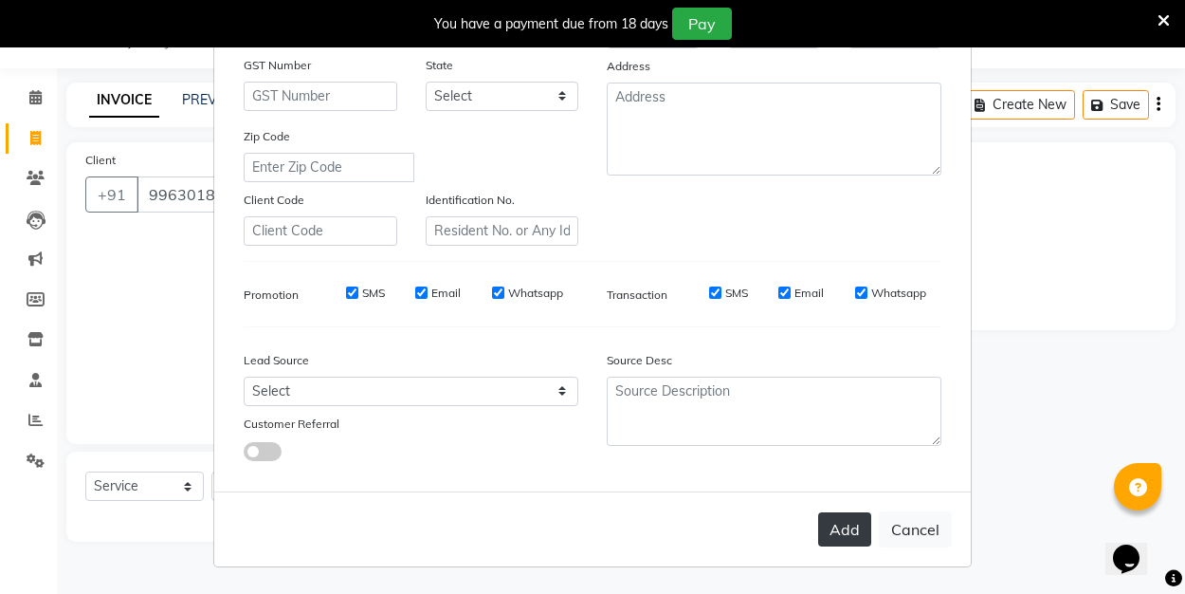
scroll to position [281, 0]
click at [846, 525] on button "Add" at bounding box center [844, 530] width 53 height 34
select select
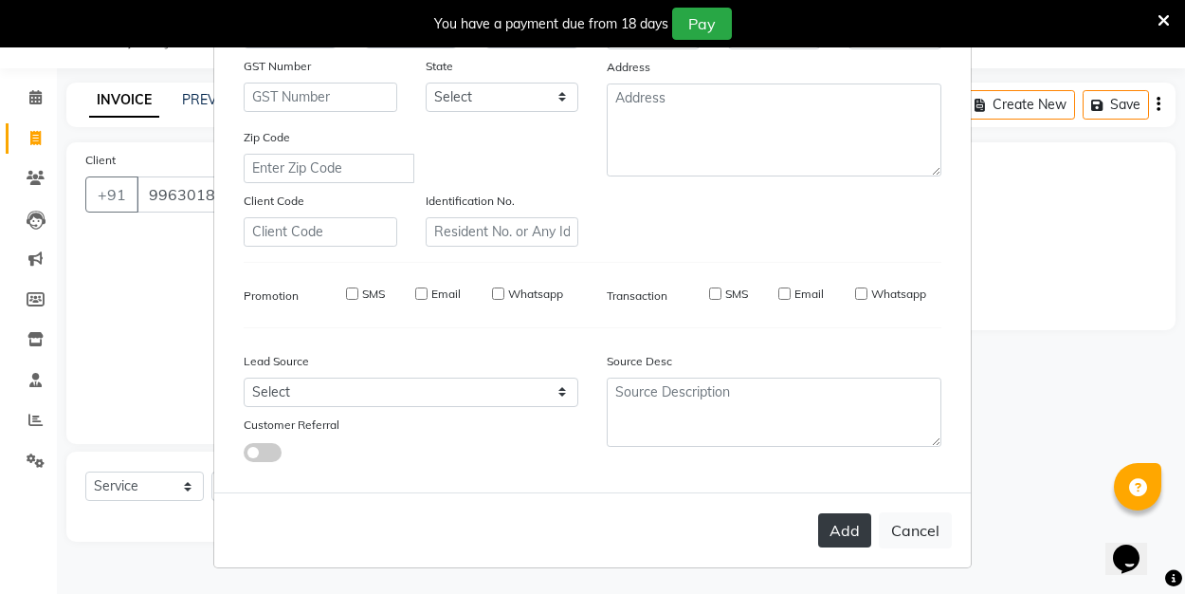
select select
checkbox input "false"
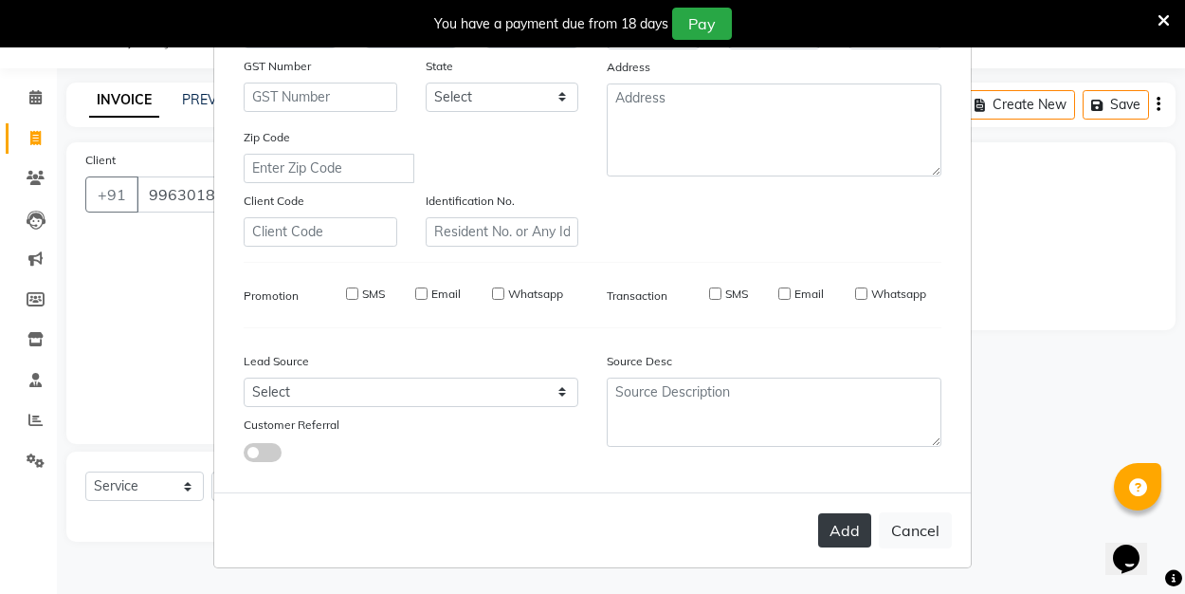
checkbox input "false"
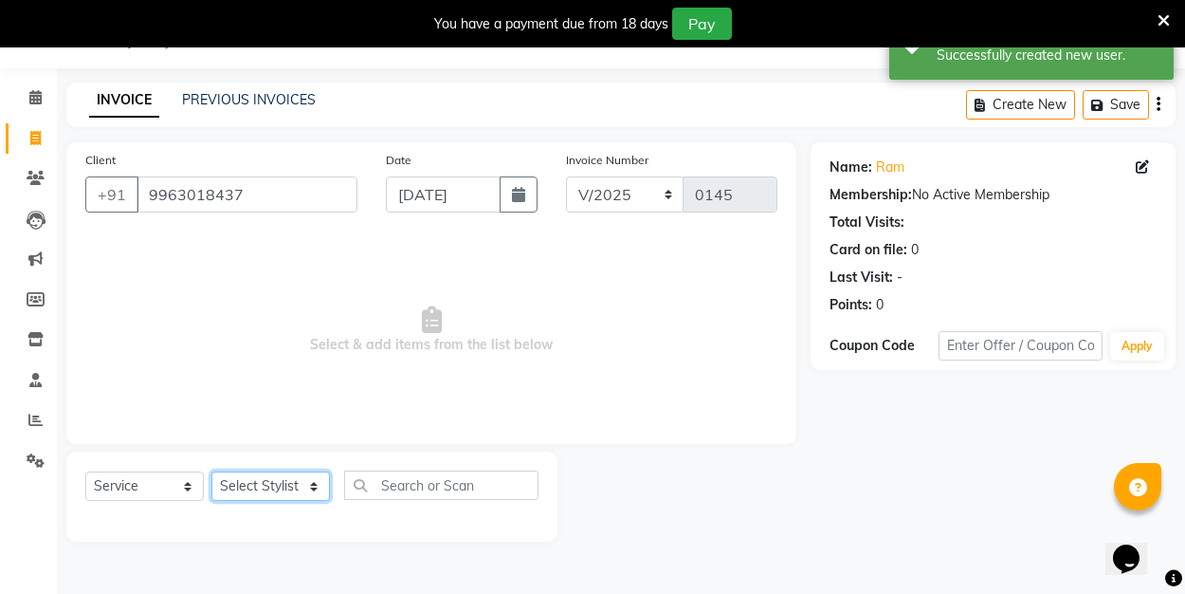
select select "89034"
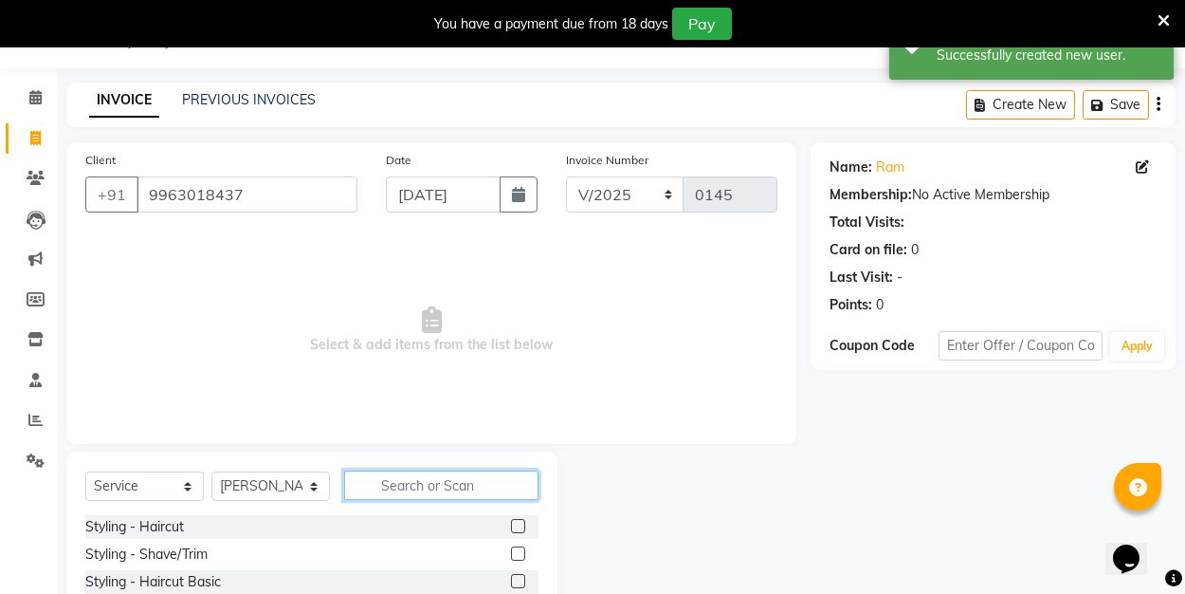
click at [399, 484] on input "text" at bounding box center [441, 484] width 194 height 29
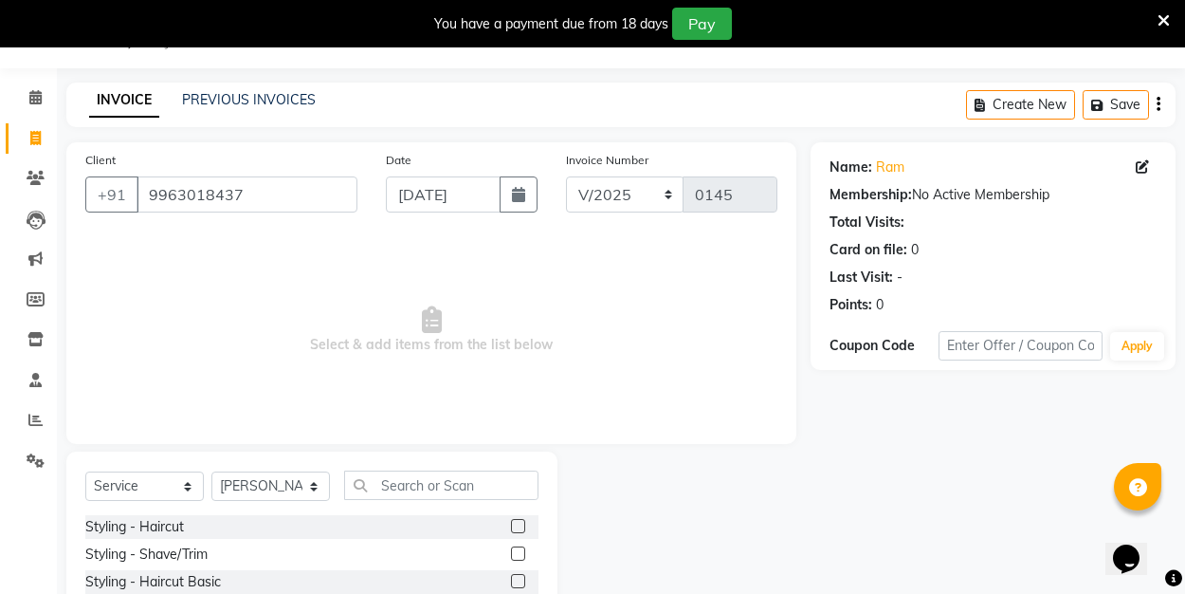
click at [521, 521] on label at bounding box center [518, 526] width 14 height 14
click at [521, 521] on input "checkbox" at bounding box center [517, 527] width 12 height 12
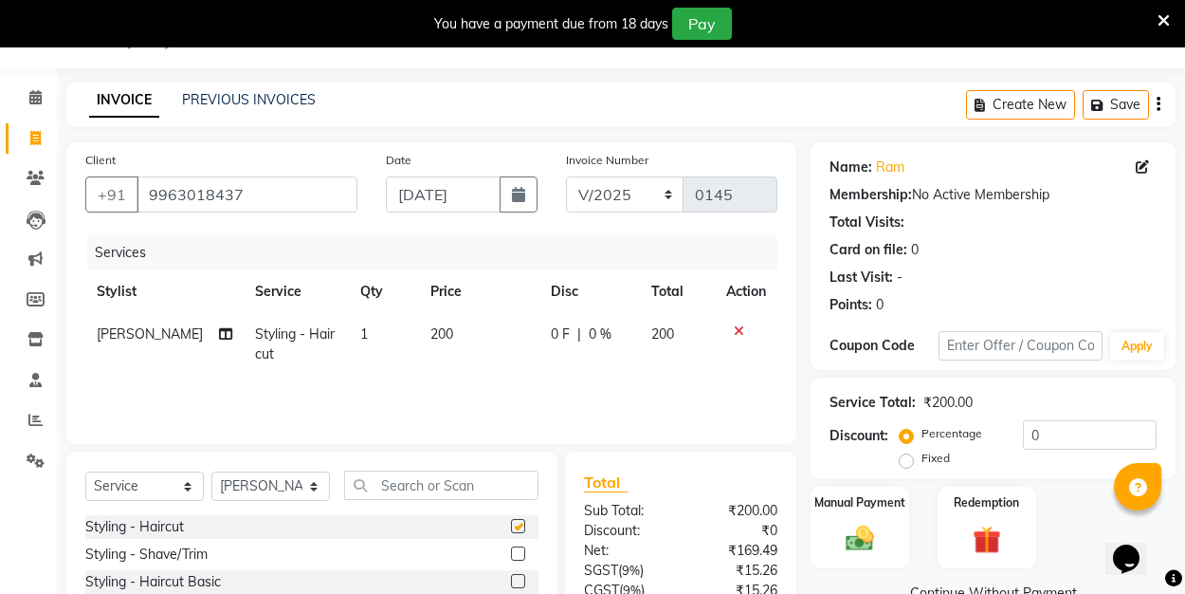
checkbox input "false"
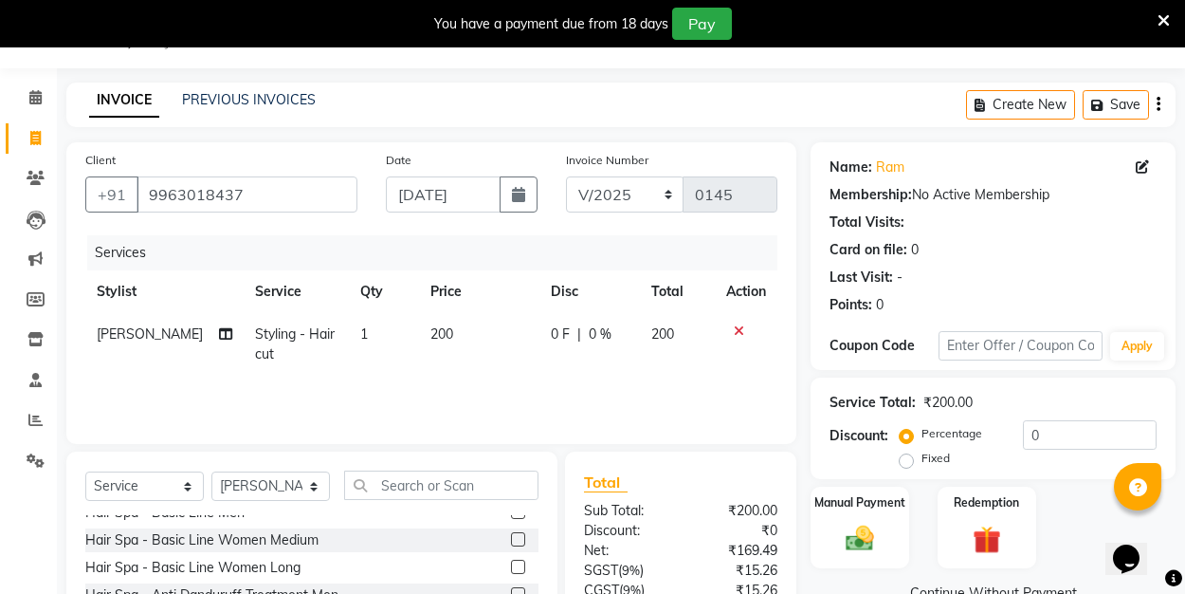
scroll to position [613, 0]
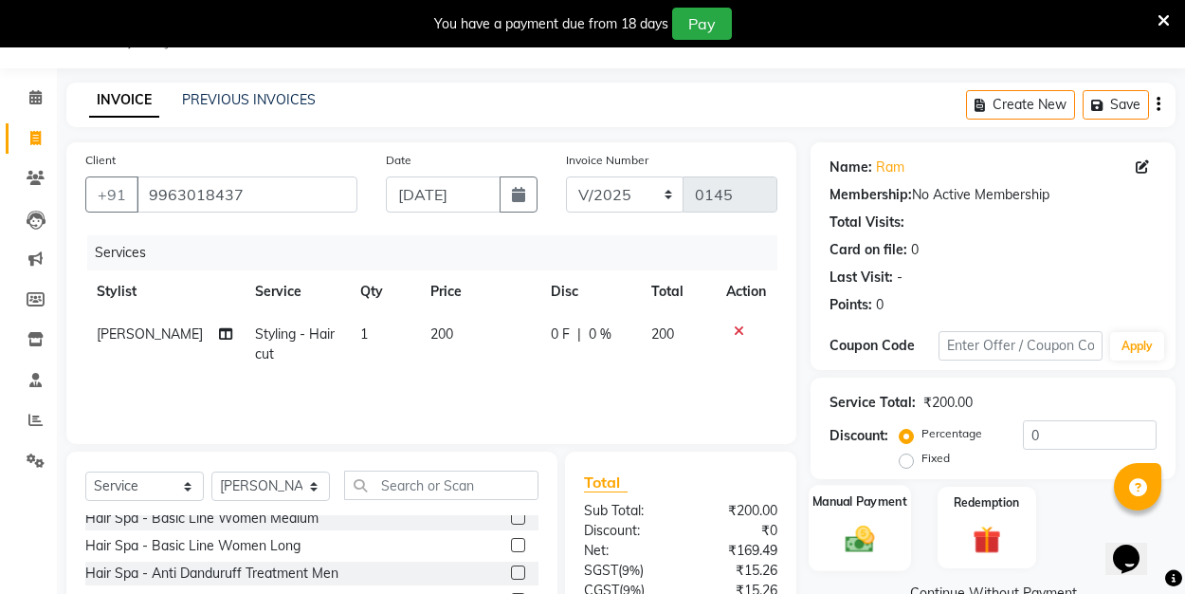
click at [874, 529] on img at bounding box center [859, 537] width 47 height 33
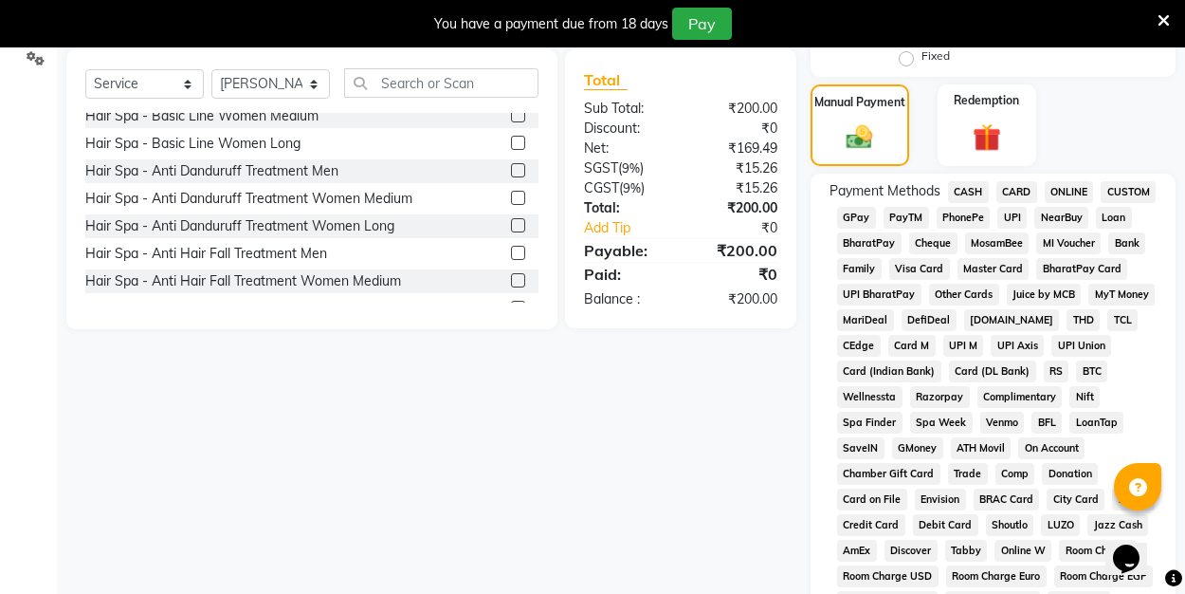
scroll to position [422, 0]
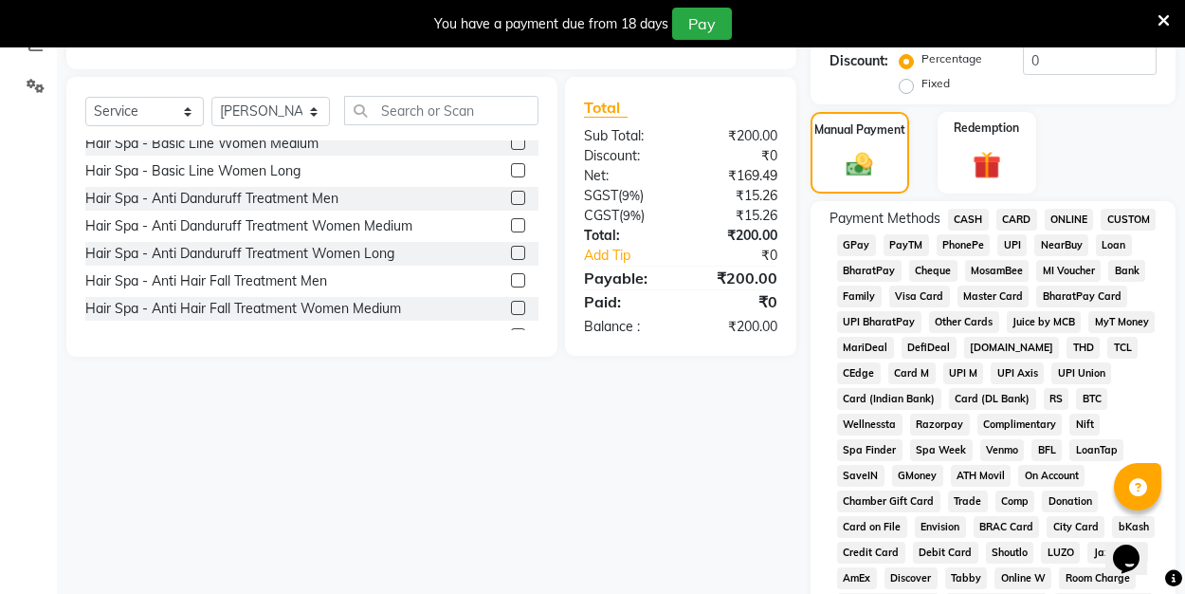
click at [1017, 241] on span "UPI" at bounding box center [1011, 245] width 29 height 22
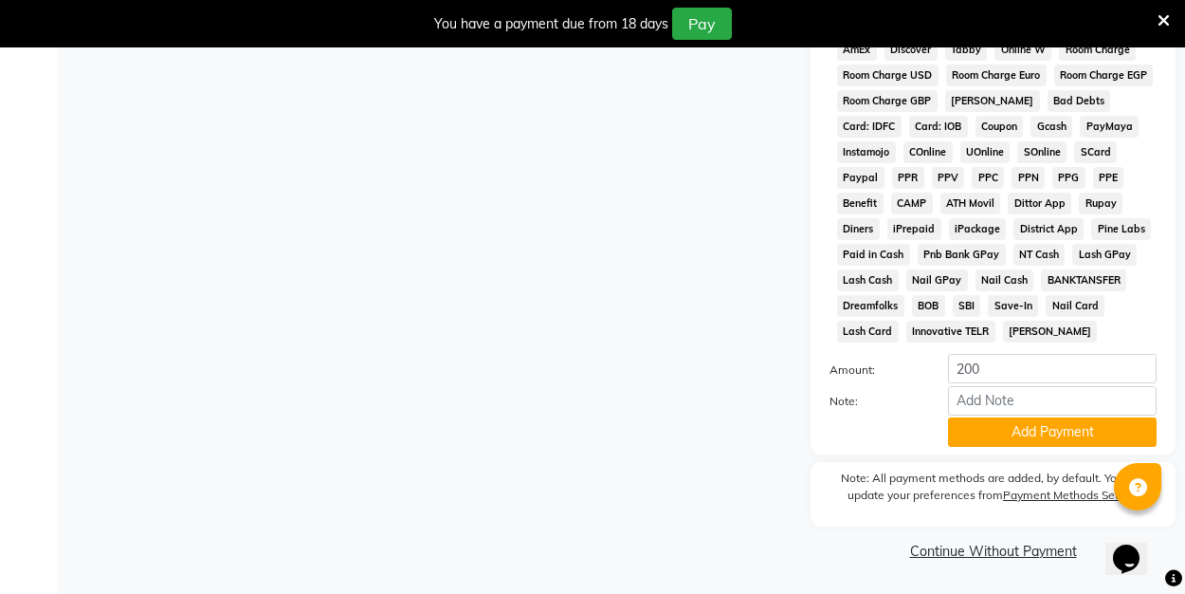
scroll to position [949, 0]
click at [1006, 442] on button "Add Payment" at bounding box center [1052, 432] width 209 height 29
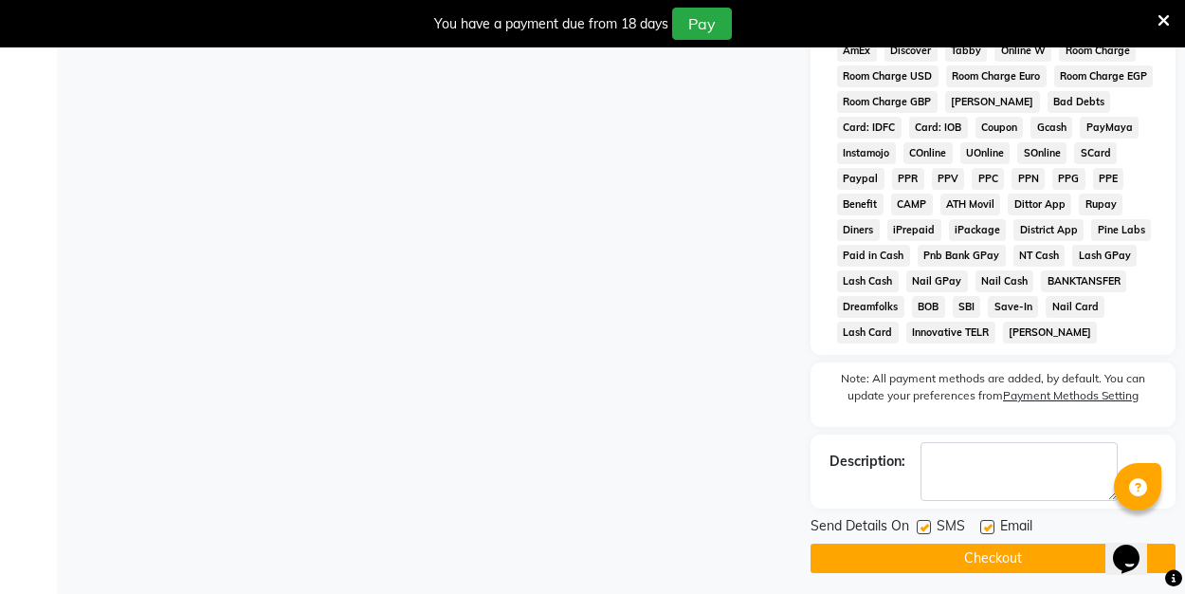
click at [989, 524] on label at bounding box center [987, 527] width 14 height 14
click at [989, 524] on input "checkbox" at bounding box center [986, 527] width 12 height 12
checkbox input "false"
click at [983, 560] on button "Checkout" at bounding box center [993, 557] width 365 height 29
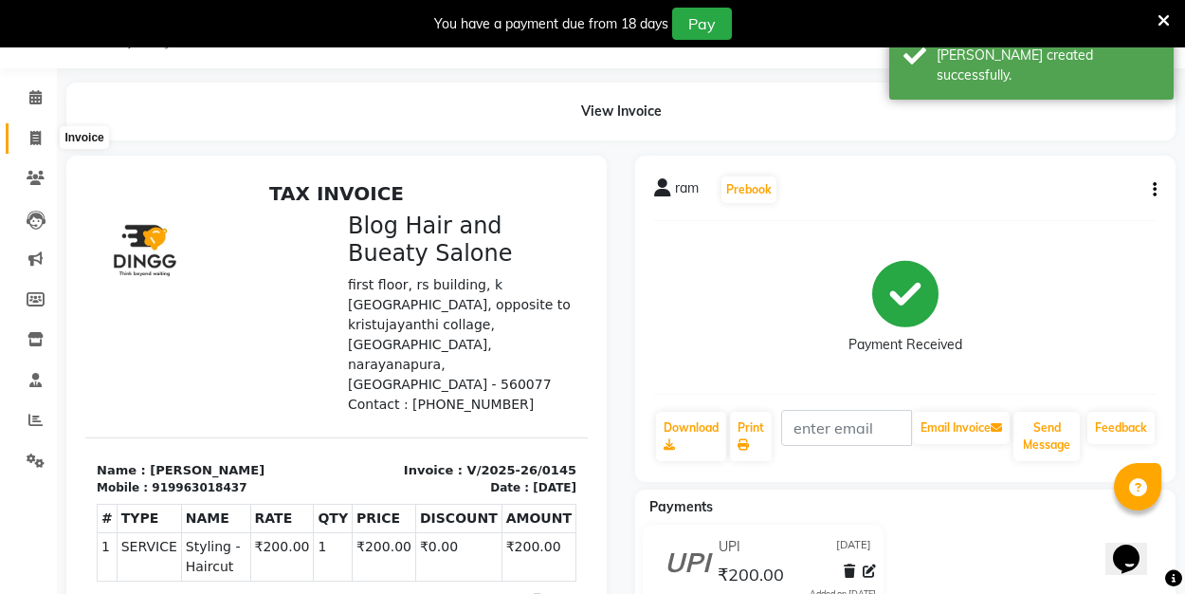
click at [39, 133] on icon at bounding box center [35, 138] width 10 height 14
select select "8741"
select select "service"
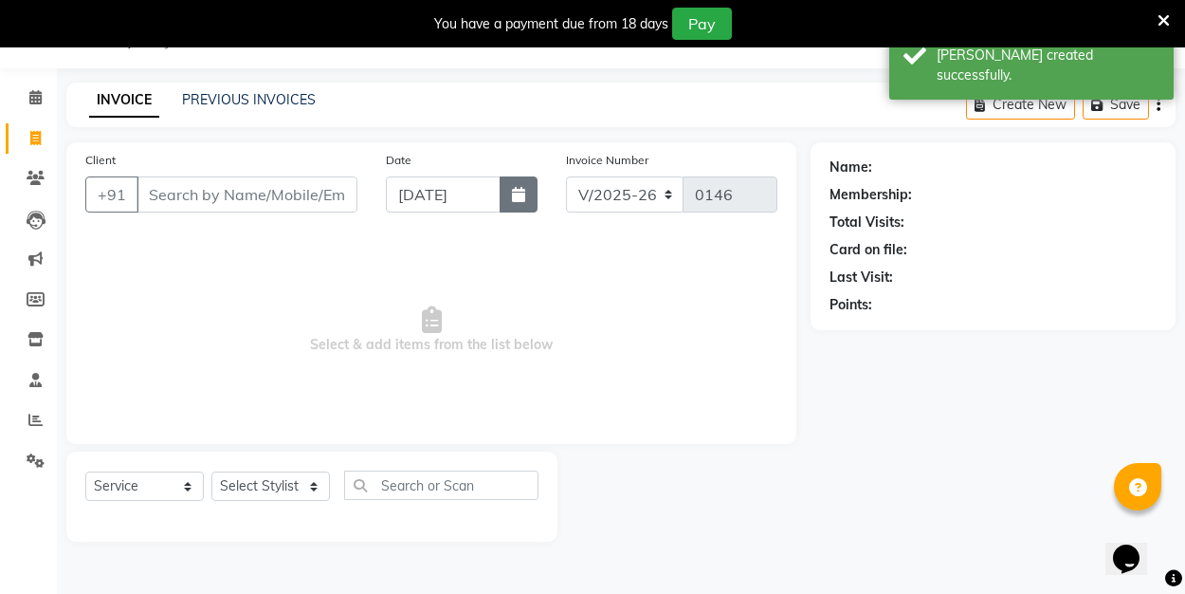
click at [513, 197] on icon "button" at bounding box center [518, 194] width 13 height 15
select select "9"
select select "2025"
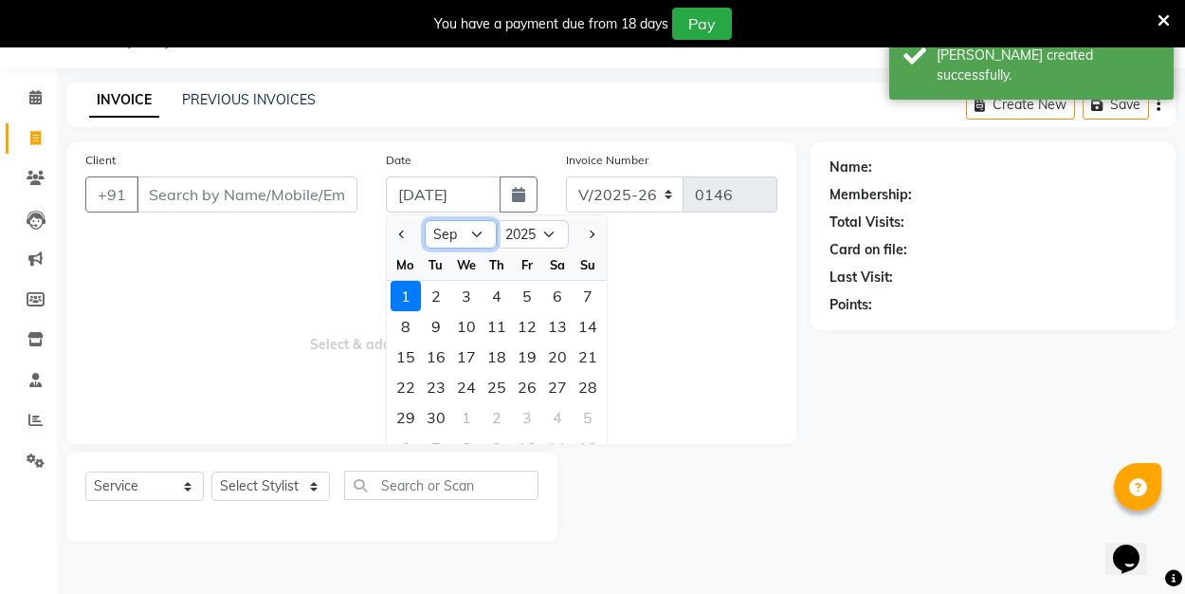
click at [478, 234] on select "Jan Feb Mar Apr May Jun Jul Aug Sep Oct Nov Dec" at bounding box center [461, 234] width 72 height 28
select select "8"
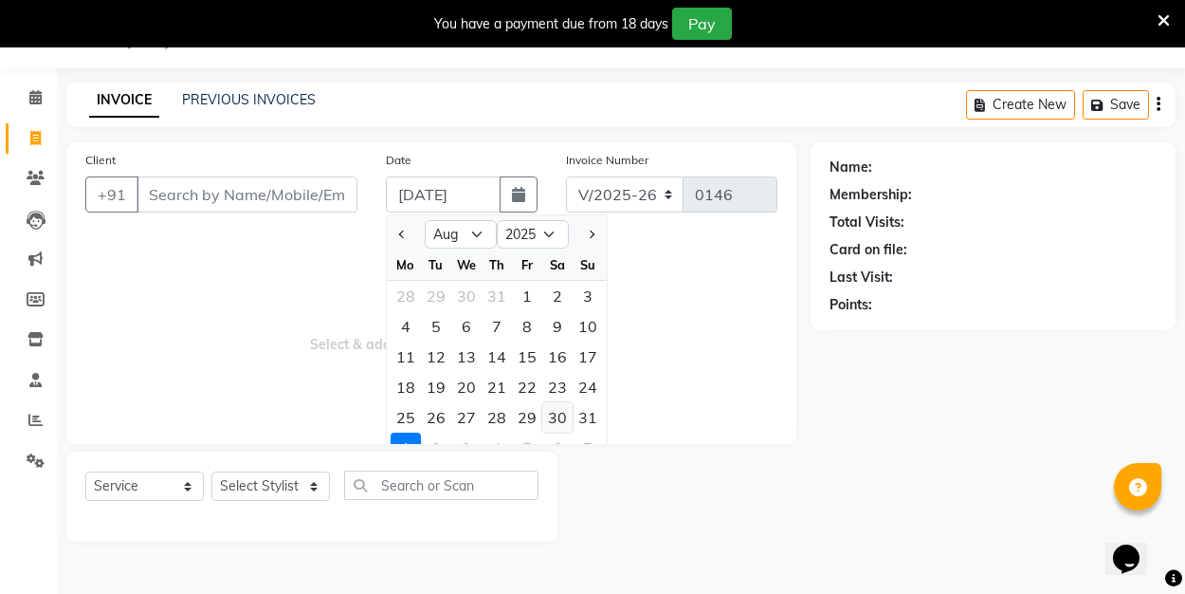
click at [557, 414] on div "30" at bounding box center [557, 417] width 30 height 30
type input "30-08-2025"
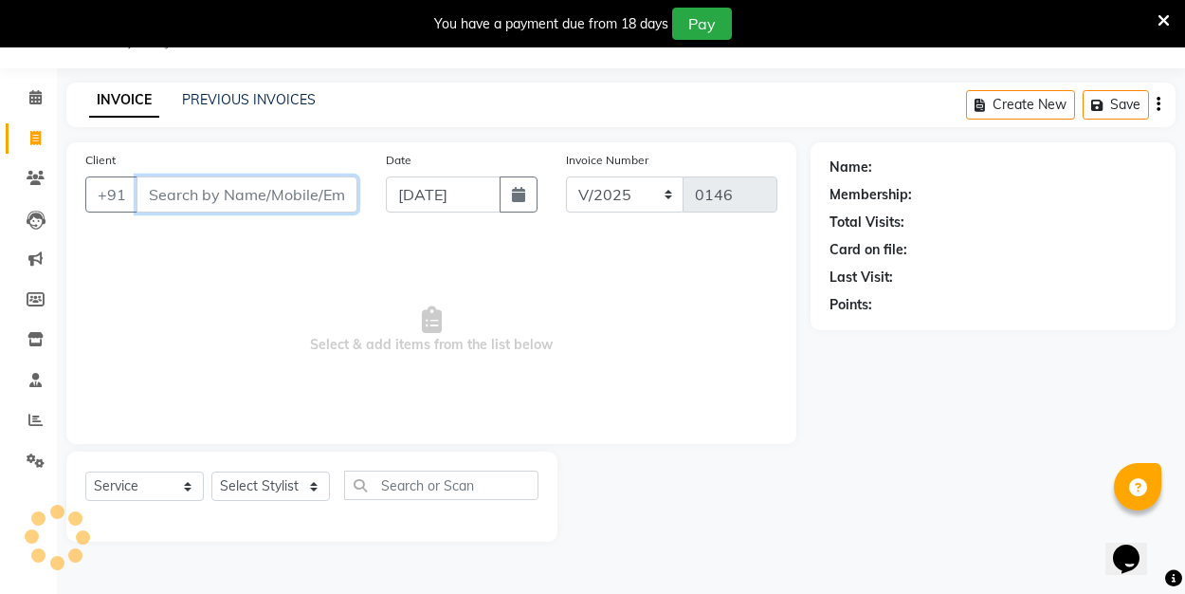
click at [260, 198] on input "Client" at bounding box center [247, 194] width 221 height 36
type input "8281899067"
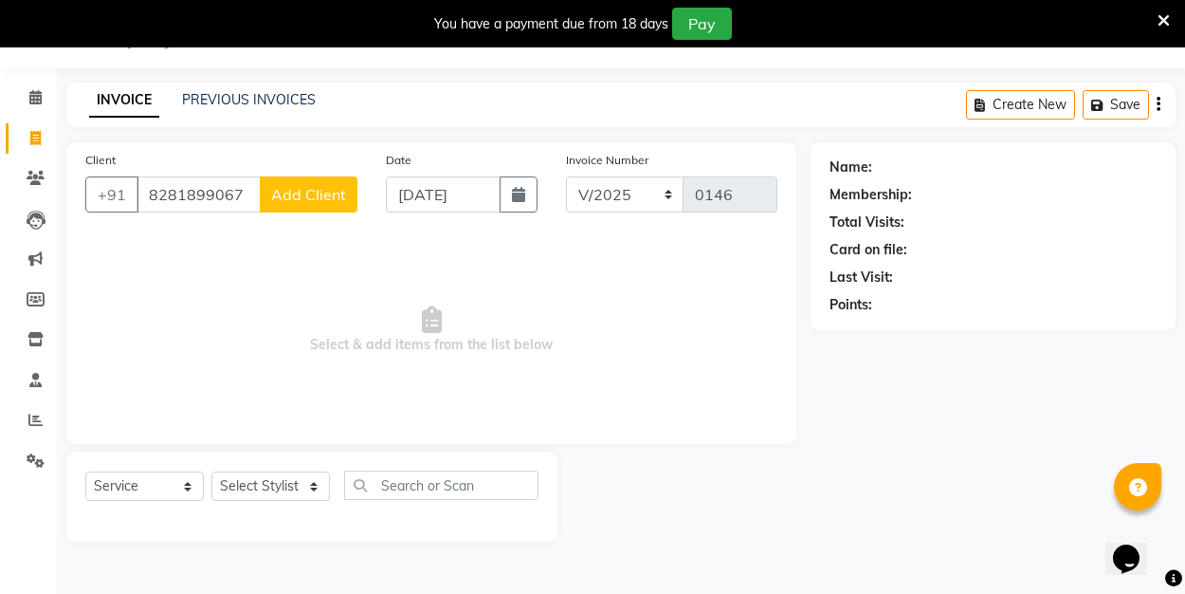
click at [325, 186] on span "Add Client" at bounding box center [308, 194] width 75 height 19
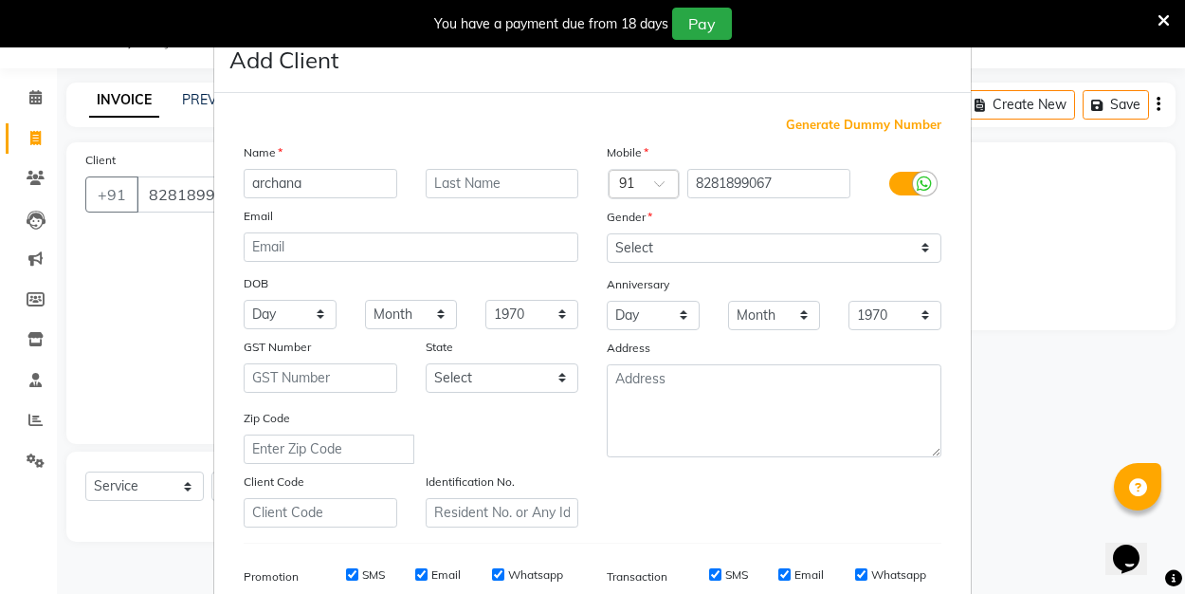
type input "archana"
click at [684, 248] on select "Select [DEMOGRAPHIC_DATA] [DEMOGRAPHIC_DATA] Other Prefer Not To Say" at bounding box center [774, 247] width 335 height 29
select select "female"
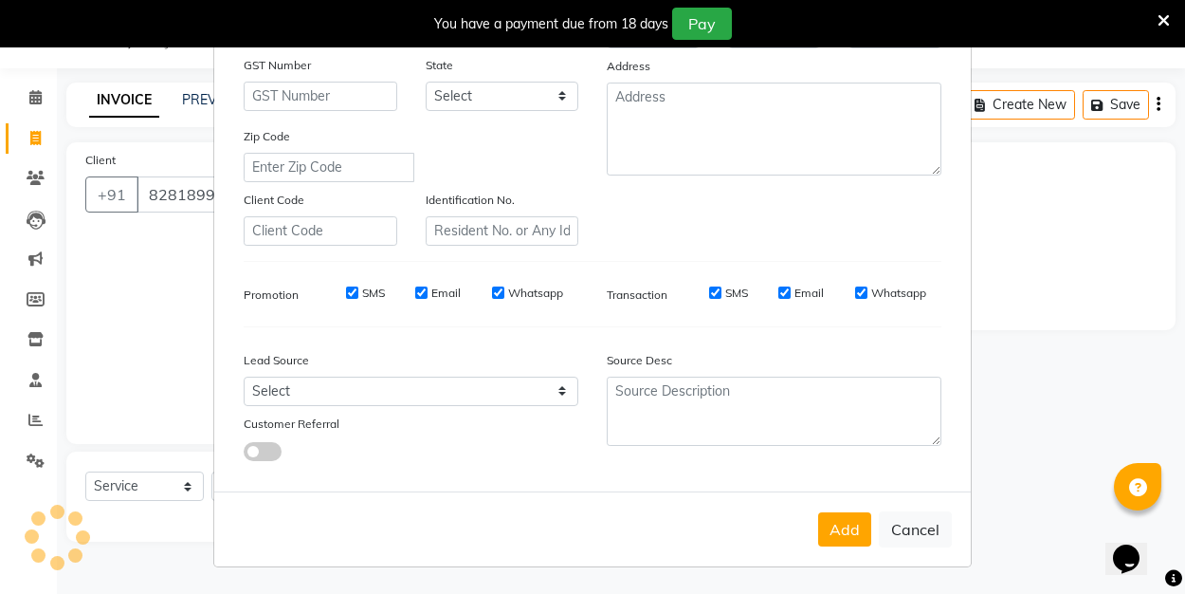
scroll to position [281, 0]
click at [849, 521] on button "Add" at bounding box center [844, 530] width 53 height 34
select select
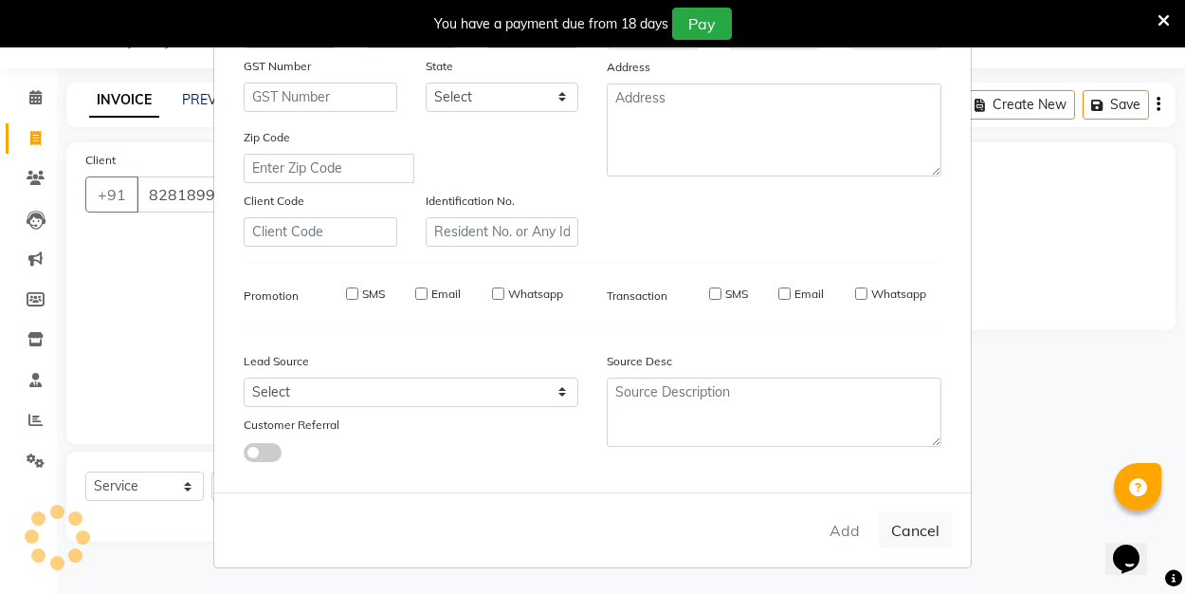
select select
checkbox input "false"
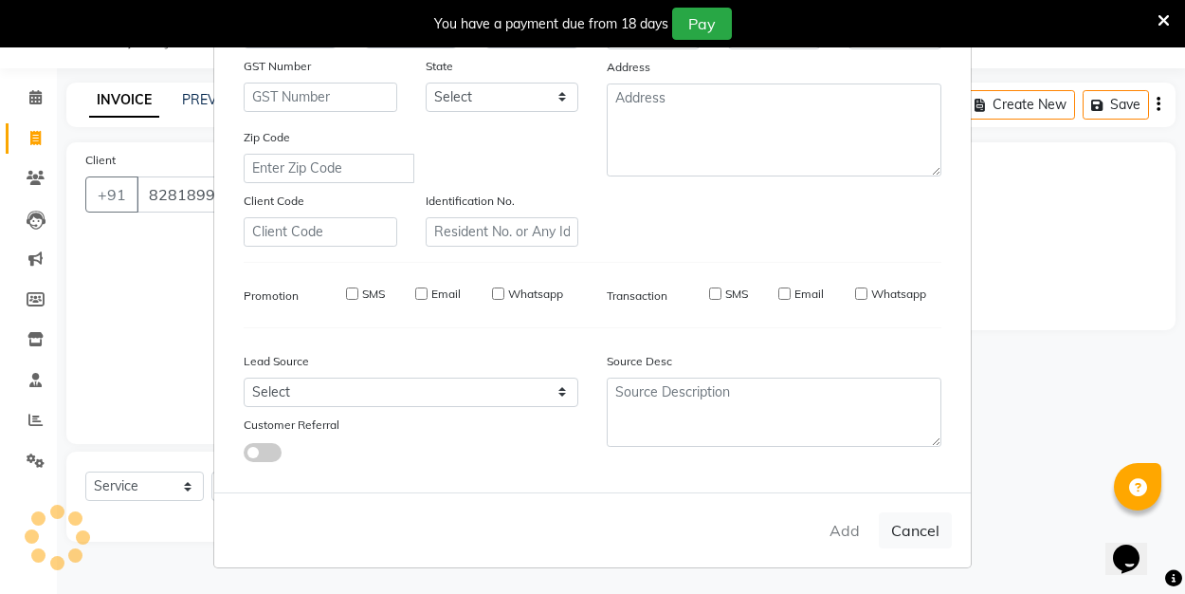
checkbox input "false"
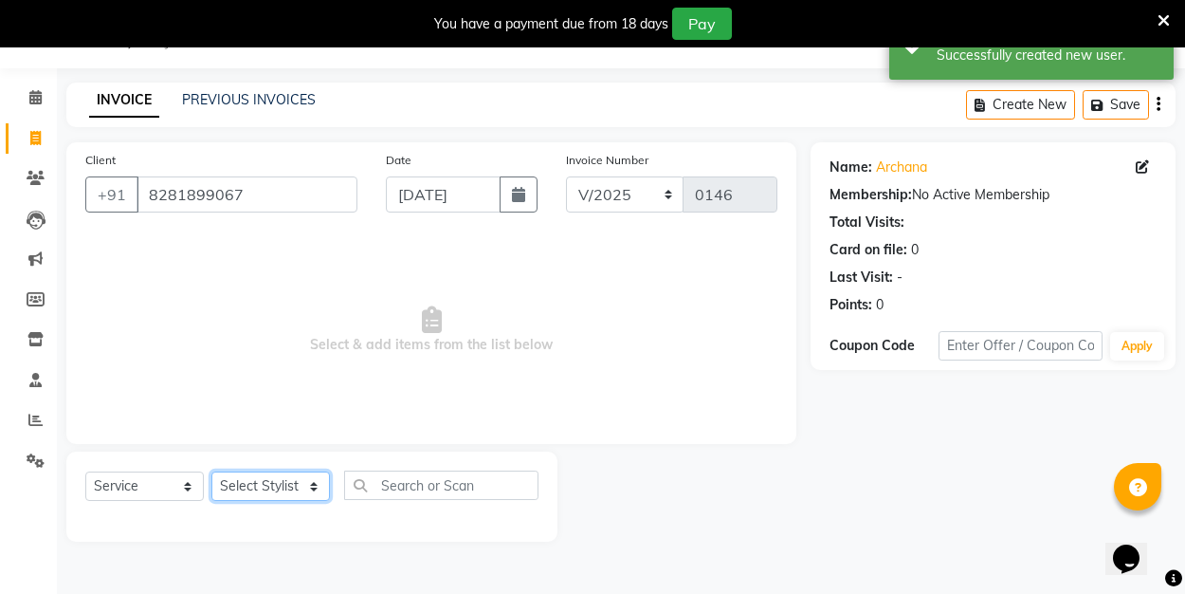
click at [314, 484] on select "Select Stylist ALI Manager [PERSON_NAME] [PERSON_NAME]" at bounding box center [270, 485] width 119 height 29
select select "89034"
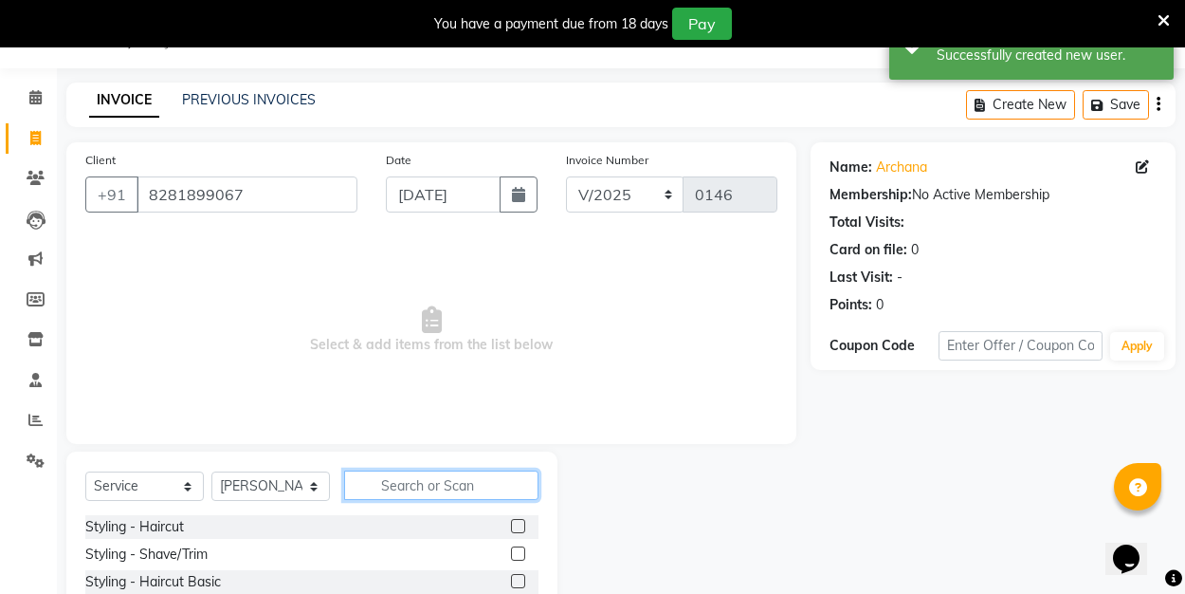
click at [398, 484] on input "text" at bounding box center [441, 484] width 194 height 29
type input "eye"
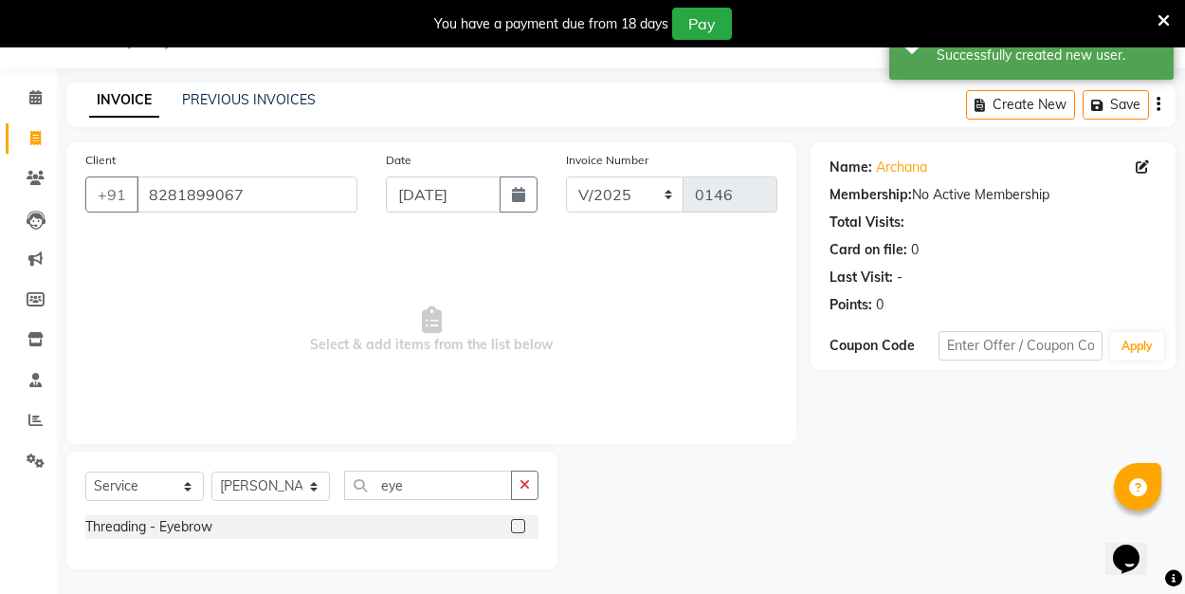
click at [519, 526] on label at bounding box center [518, 526] width 14 height 14
click at [519, 526] on input "checkbox" at bounding box center [517, 527] width 12 height 12
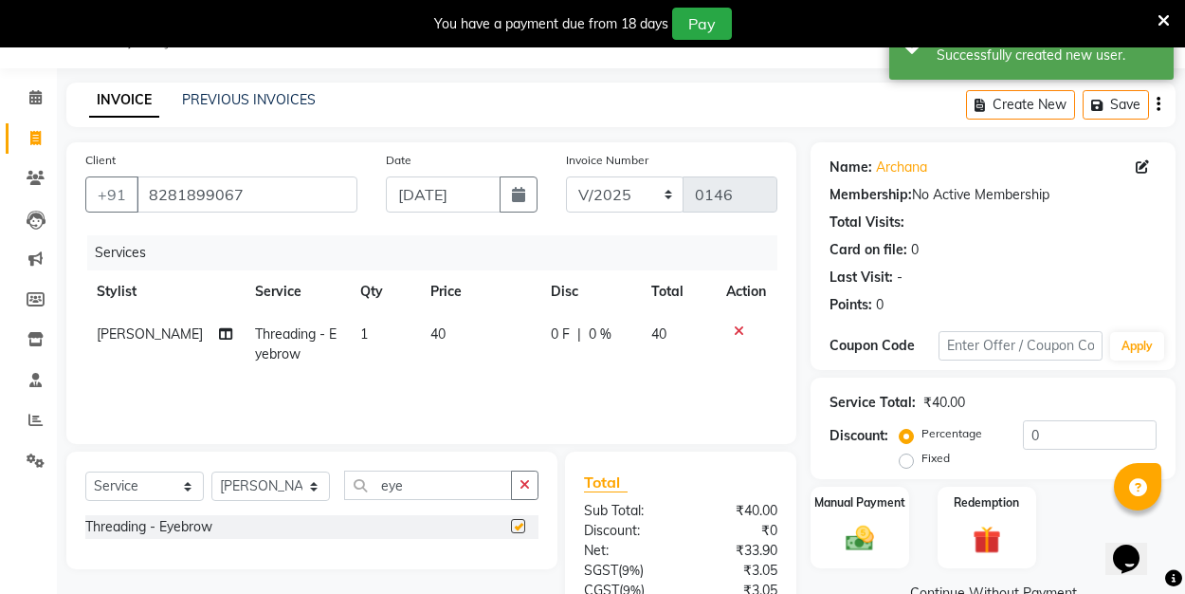
checkbox input "false"
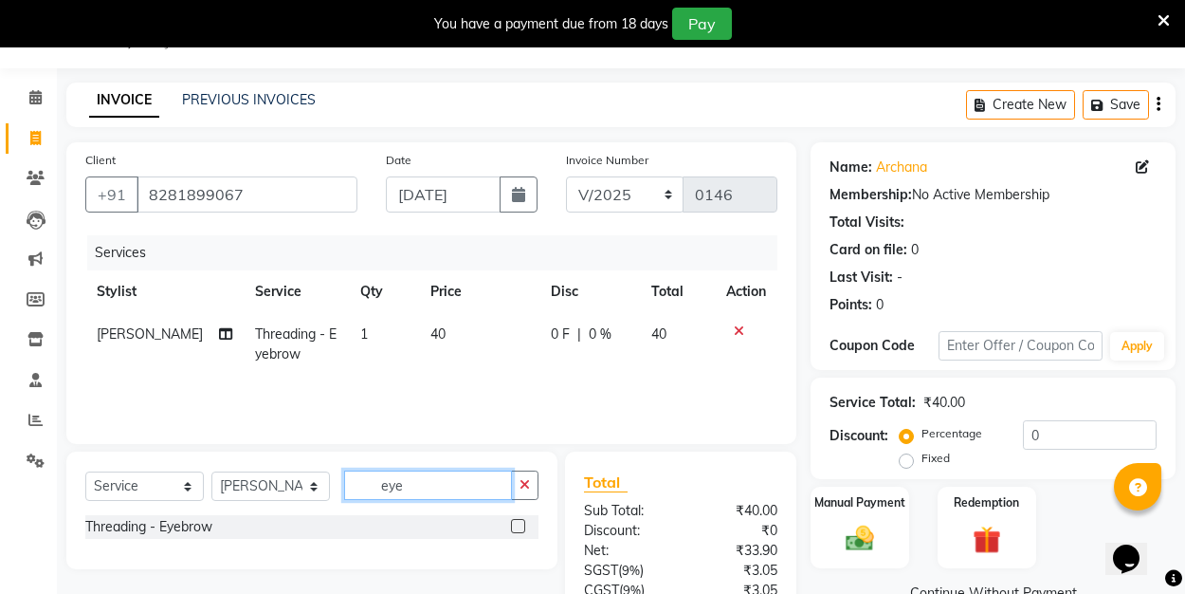
click at [419, 484] on input "eye" at bounding box center [428, 484] width 168 height 29
type input "e"
type input "fore"
click at [524, 526] on label at bounding box center [518, 526] width 14 height 14
click at [523, 526] on input "checkbox" at bounding box center [517, 527] width 12 height 12
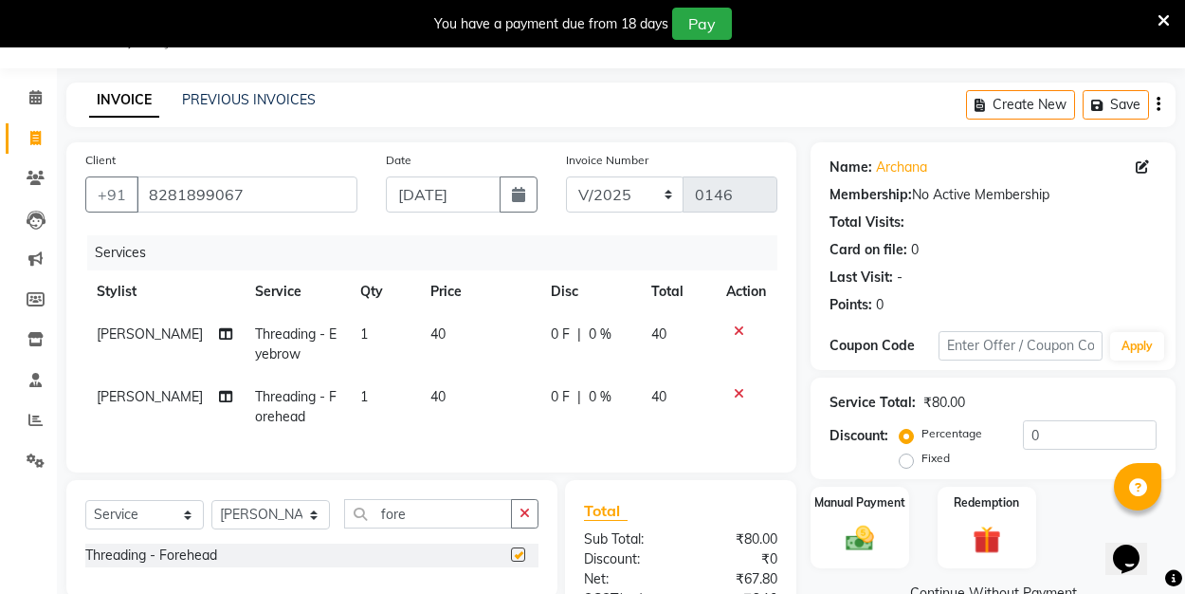
checkbox input "false"
click at [880, 528] on img at bounding box center [859, 537] width 47 height 33
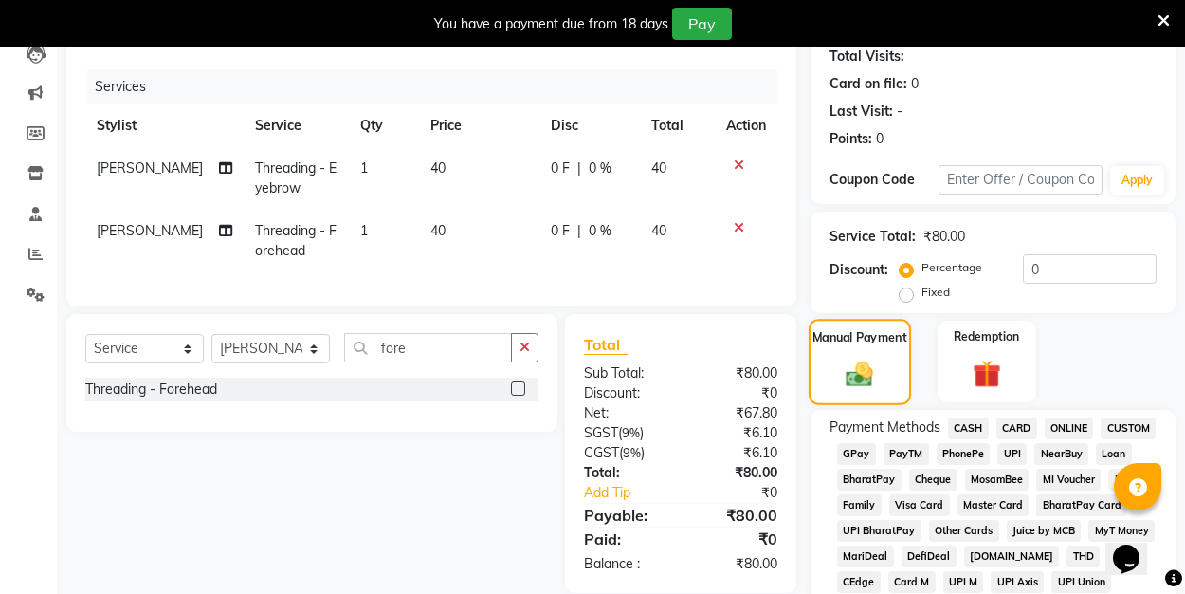
scroll to position [222, 0]
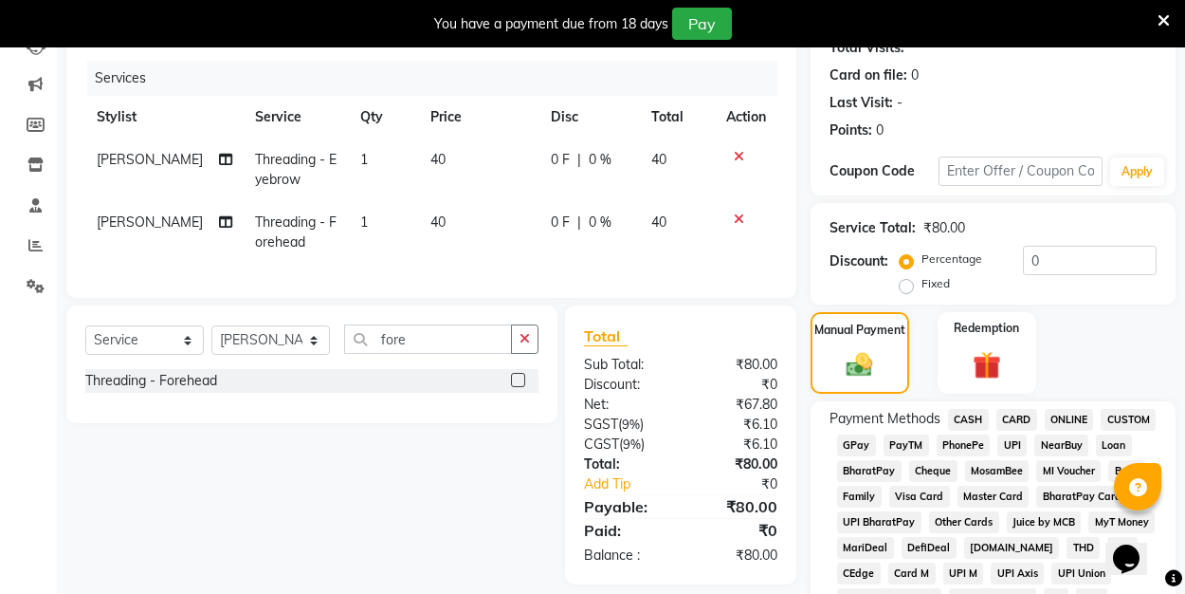
click at [1008, 446] on span "UPI" at bounding box center [1011, 445] width 29 height 22
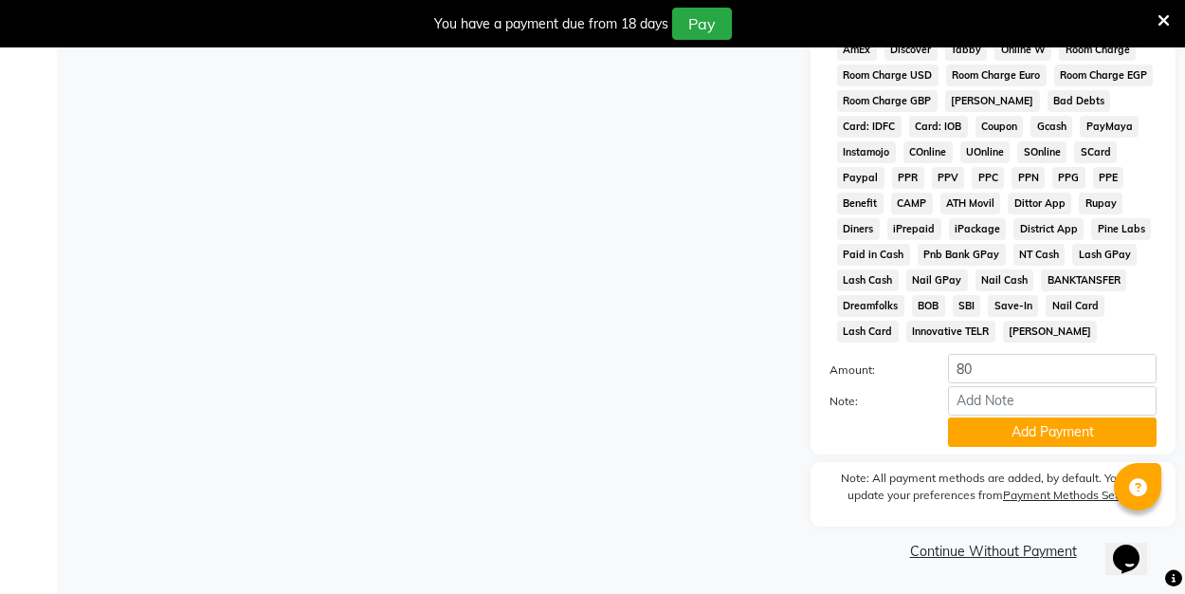
scroll to position [949, 0]
click at [1002, 428] on button "Add Payment" at bounding box center [1052, 432] width 209 height 29
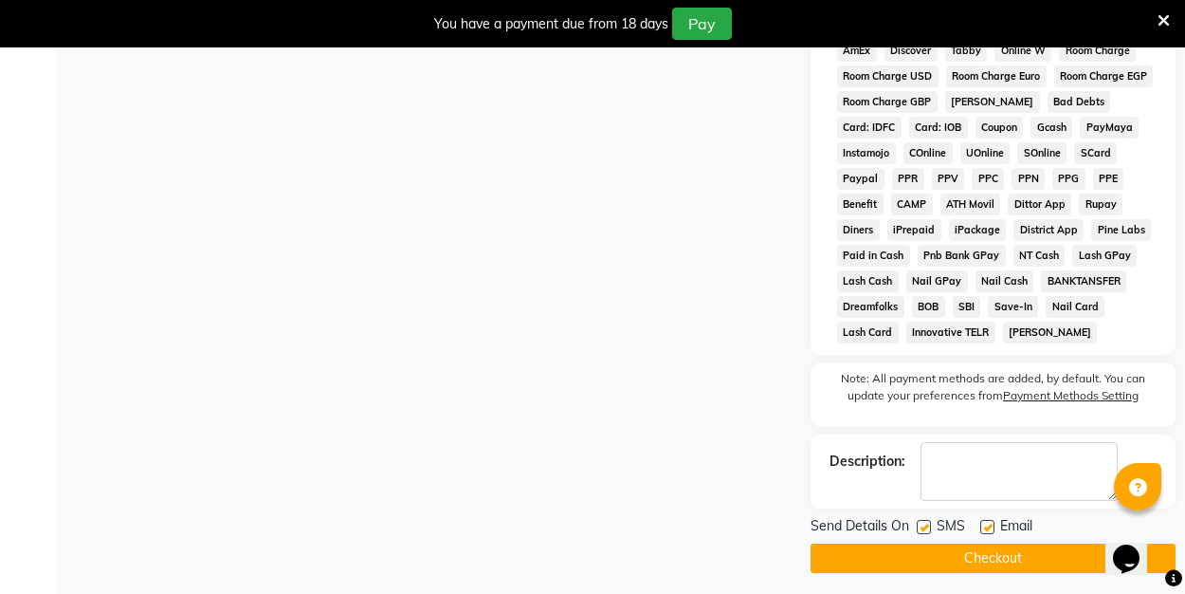
click at [983, 521] on label at bounding box center [987, 527] width 14 height 14
click at [983, 521] on input "checkbox" at bounding box center [986, 527] width 12 height 12
checkbox input "false"
click at [977, 566] on button "Checkout" at bounding box center [993, 557] width 365 height 29
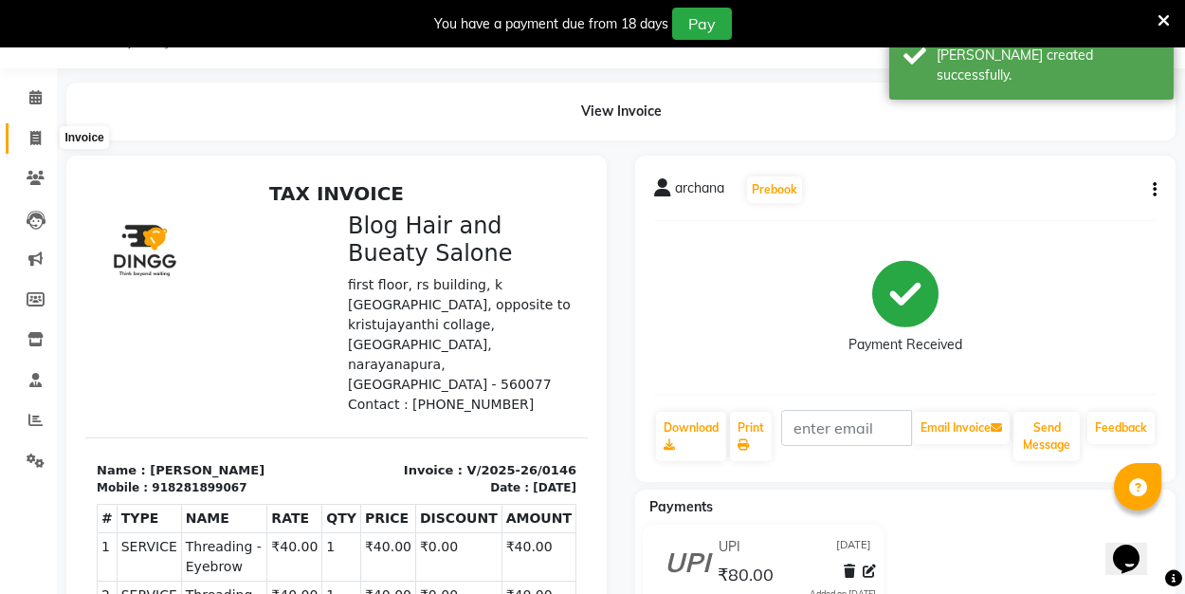
click at [37, 137] on icon at bounding box center [35, 138] width 10 height 14
select select "service"
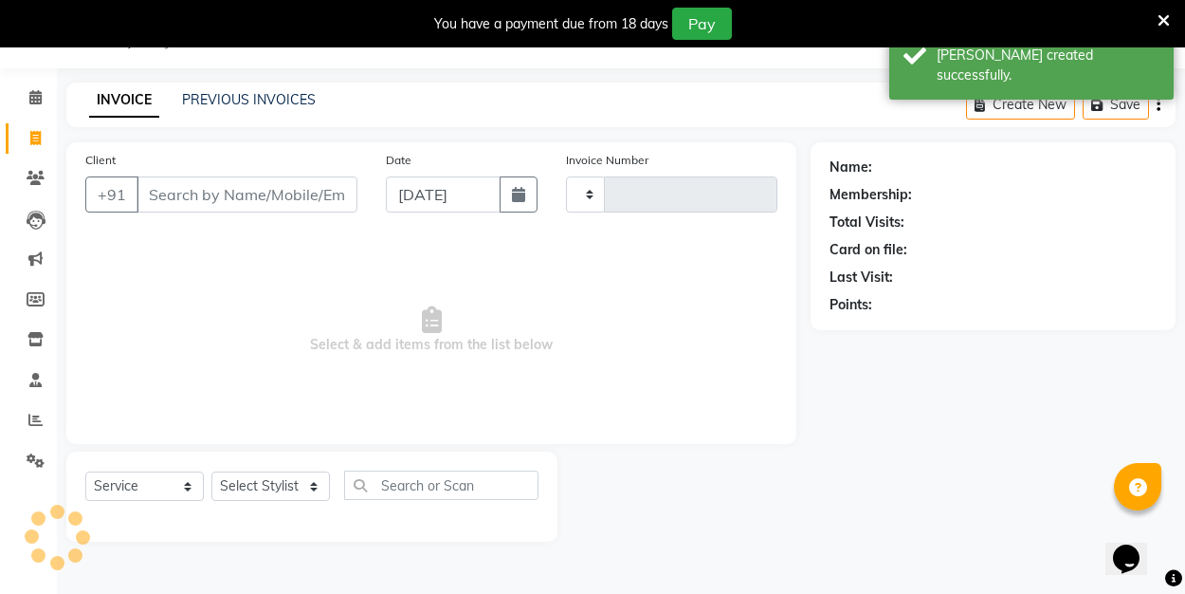
type input "0147"
select select "8741"
click at [523, 203] on button "button" at bounding box center [519, 194] width 38 height 36
select select "9"
select select "2025"
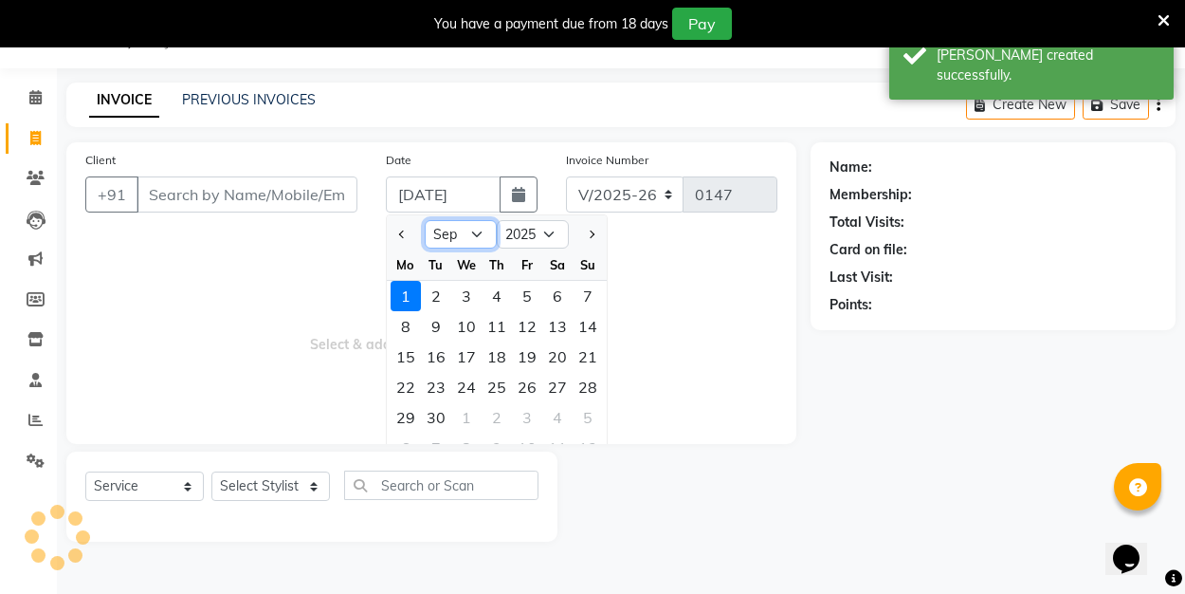
click at [467, 227] on select "Jan Feb Mar Apr May Jun Jul Aug Sep Oct Nov Dec" at bounding box center [461, 234] width 72 height 28
select select "8"
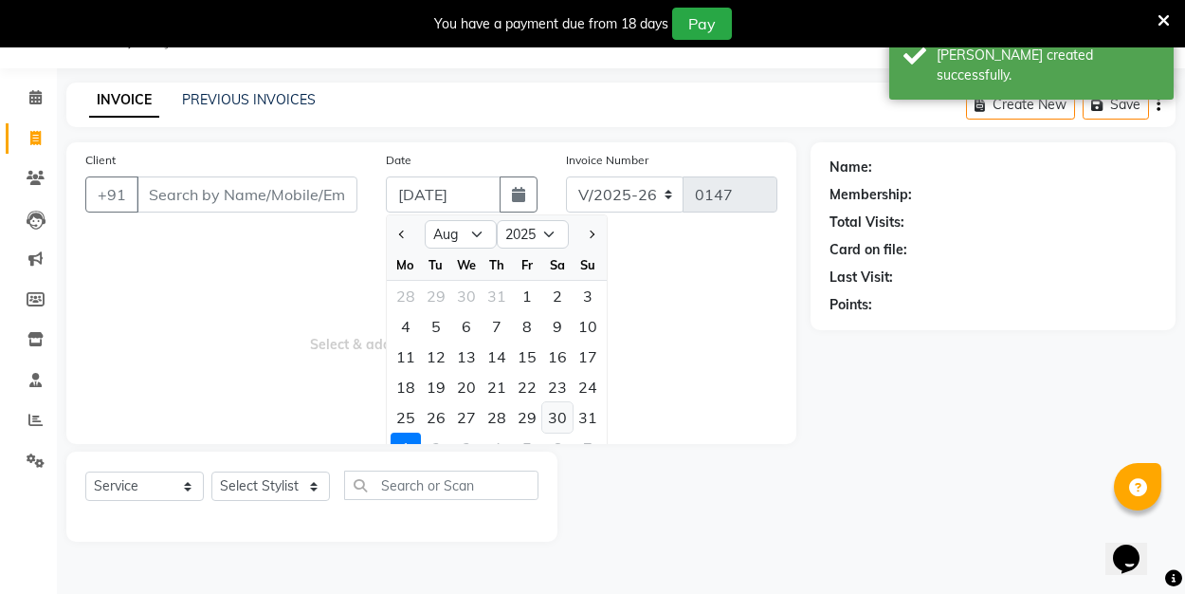
click at [557, 421] on div "30" at bounding box center [557, 417] width 30 height 30
type input "30-08-2025"
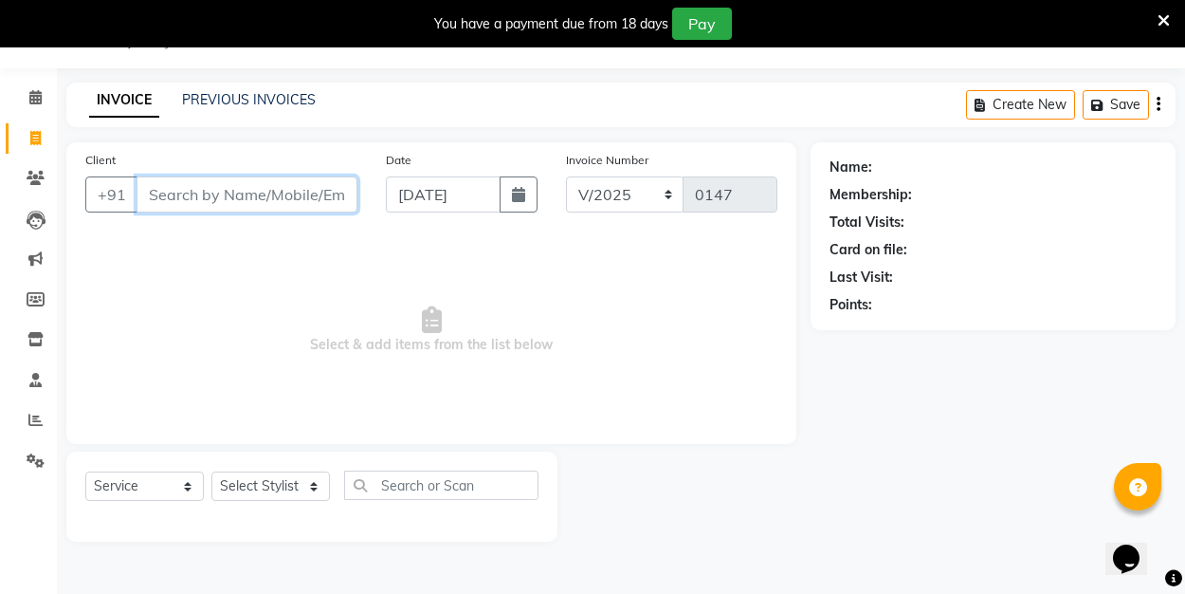
click at [241, 197] on input "Client" at bounding box center [247, 194] width 221 height 36
type input "9"
type input "8891069717"
click at [304, 192] on span "Add Client" at bounding box center [308, 194] width 75 height 19
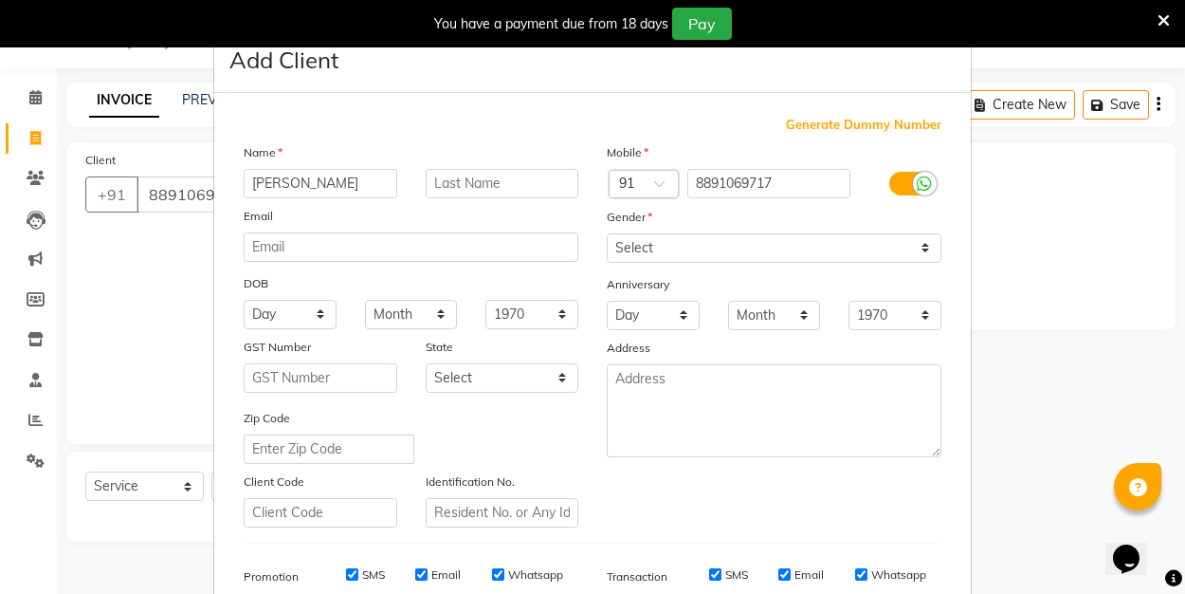
type input "nehal"
click at [674, 246] on select "Select [DEMOGRAPHIC_DATA] [DEMOGRAPHIC_DATA] Other Prefer Not To Say" at bounding box center [774, 247] width 335 height 29
select select "[DEMOGRAPHIC_DATA]"
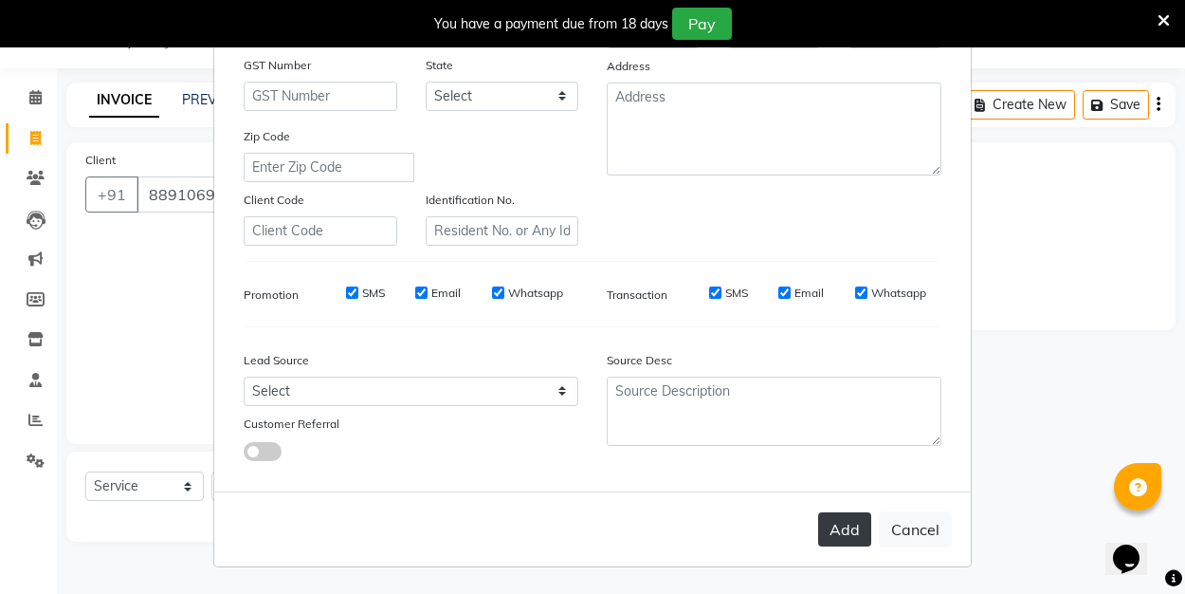
scroll to position [281, 0]
click at [849, 513] on button "Add" at bounding box center [844, 530] width 53 height 34
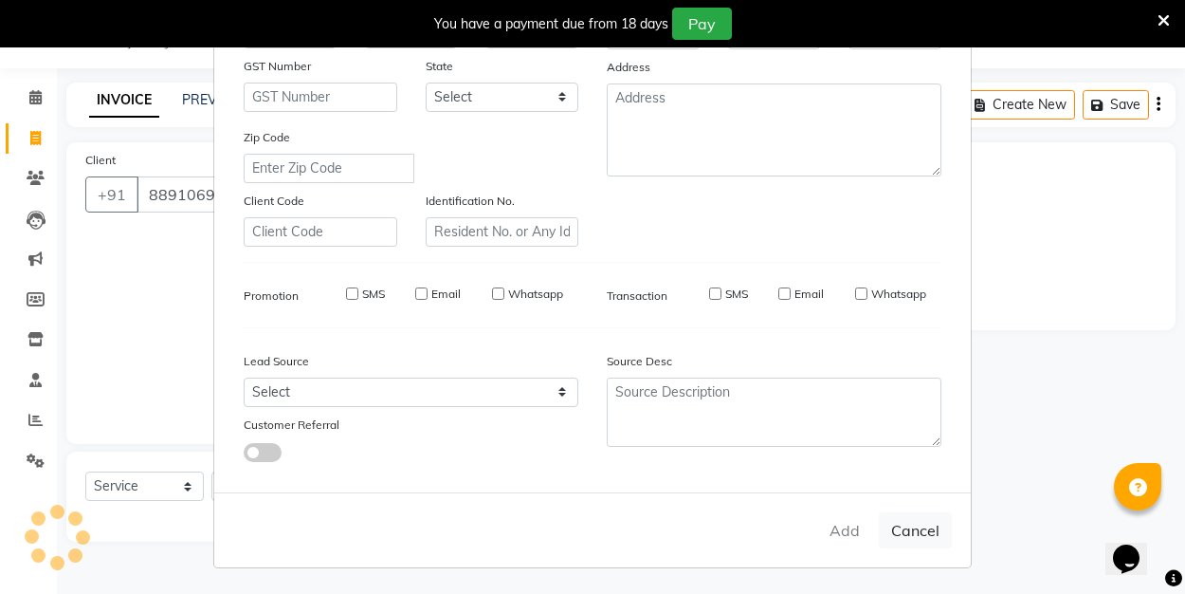
select select
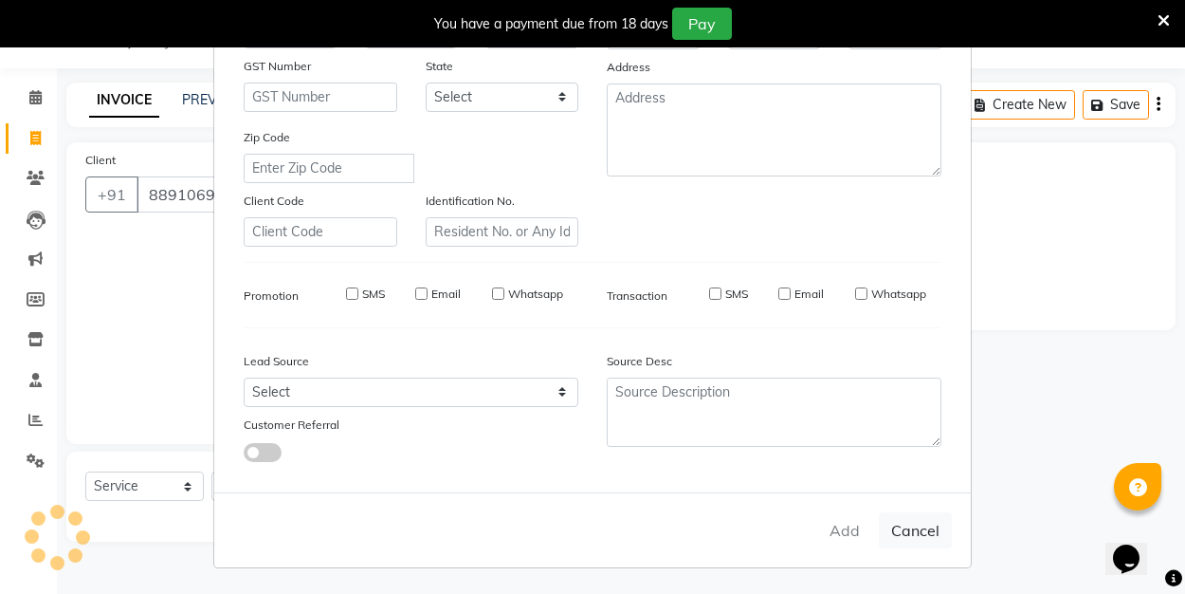
select select
checkbox input "false"
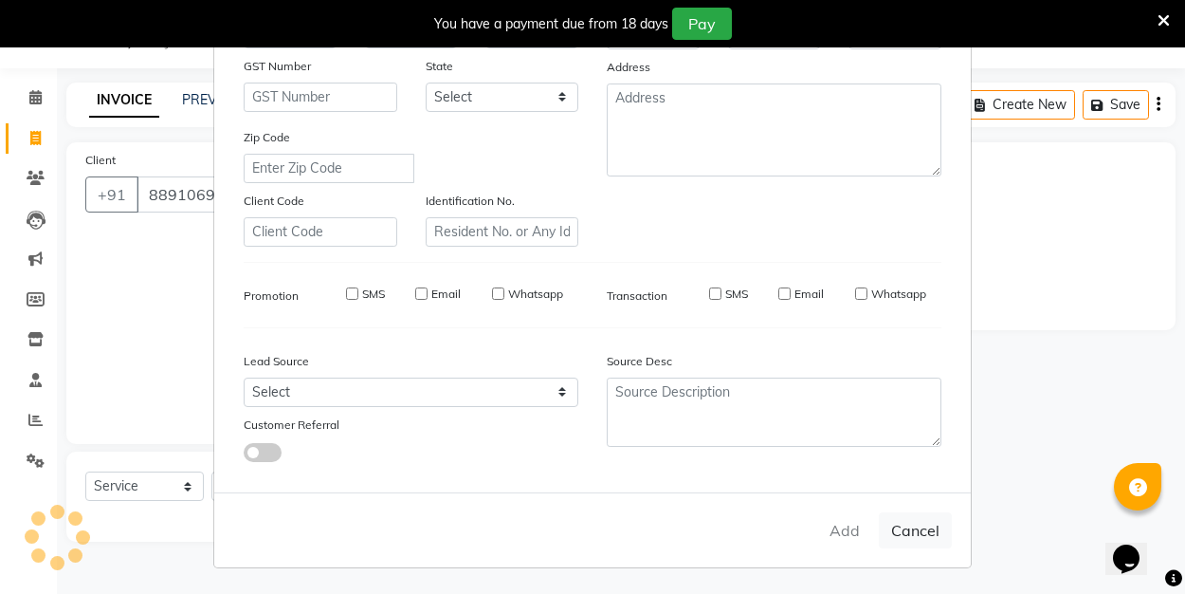
checkbox input "false"
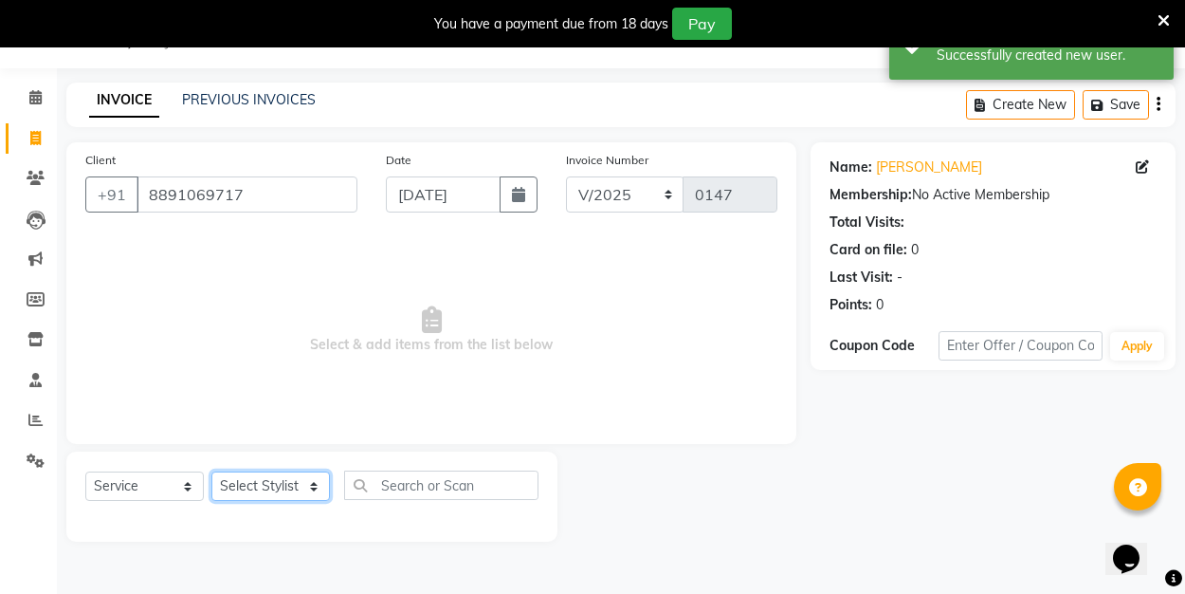
select select "89036"
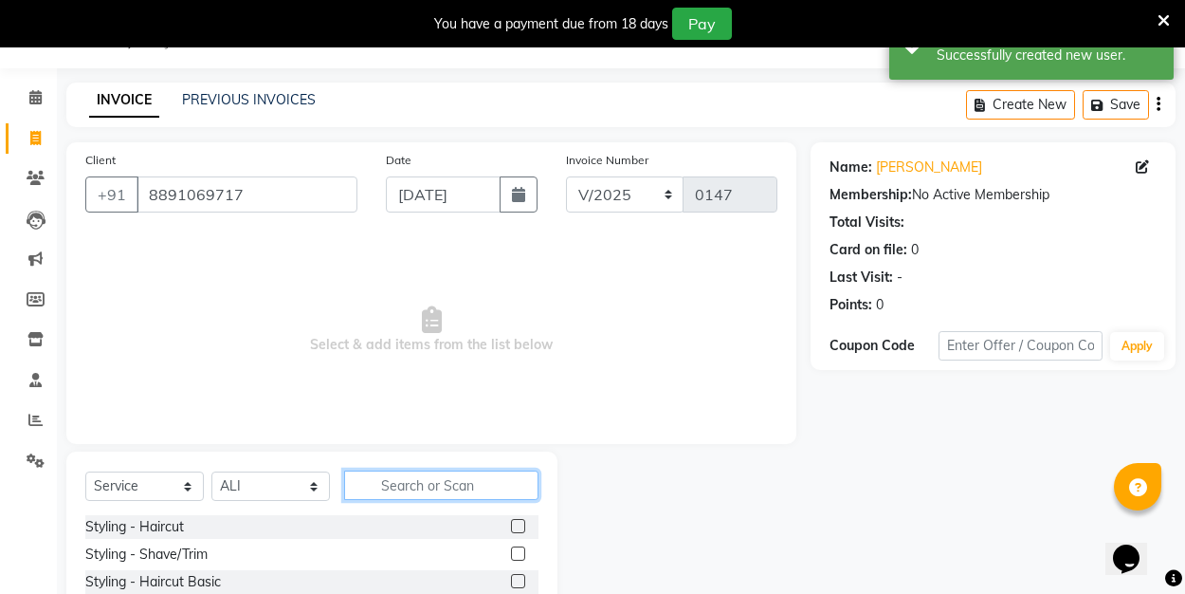
click at [410, 488] on input "text" at bounding box center [441, 484] width 194 height 29
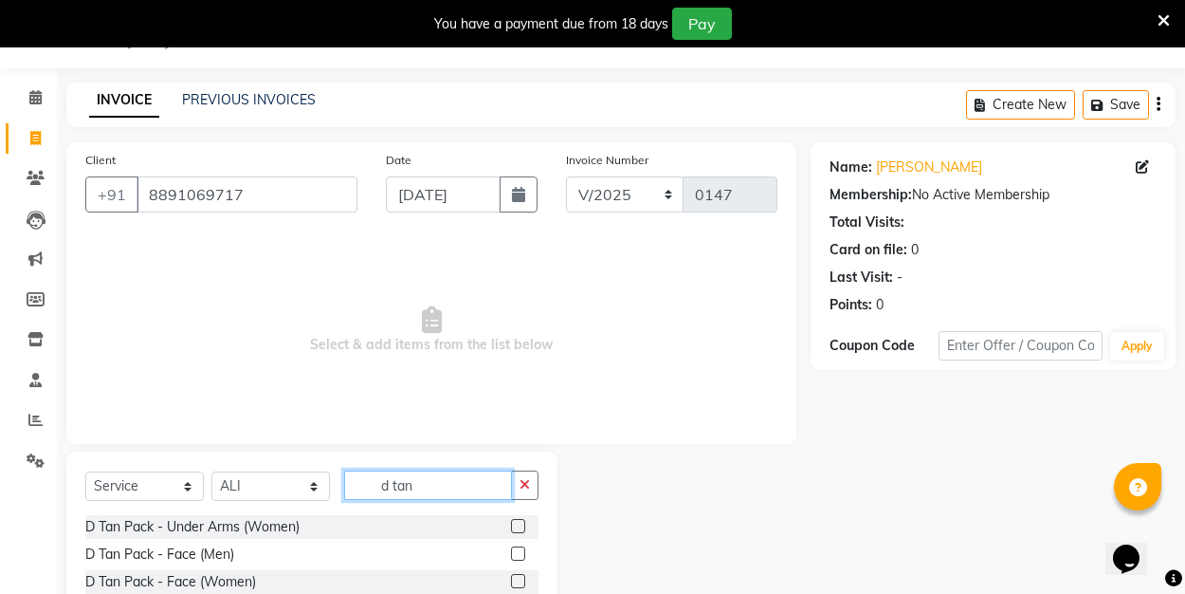
type input "d tan"
click at [522, 548] on label at bounding box center [518, 553] width 14 height 14
click at [522, 548] on input "checkbox" at bounding box center [517, 554] width 12 height 12
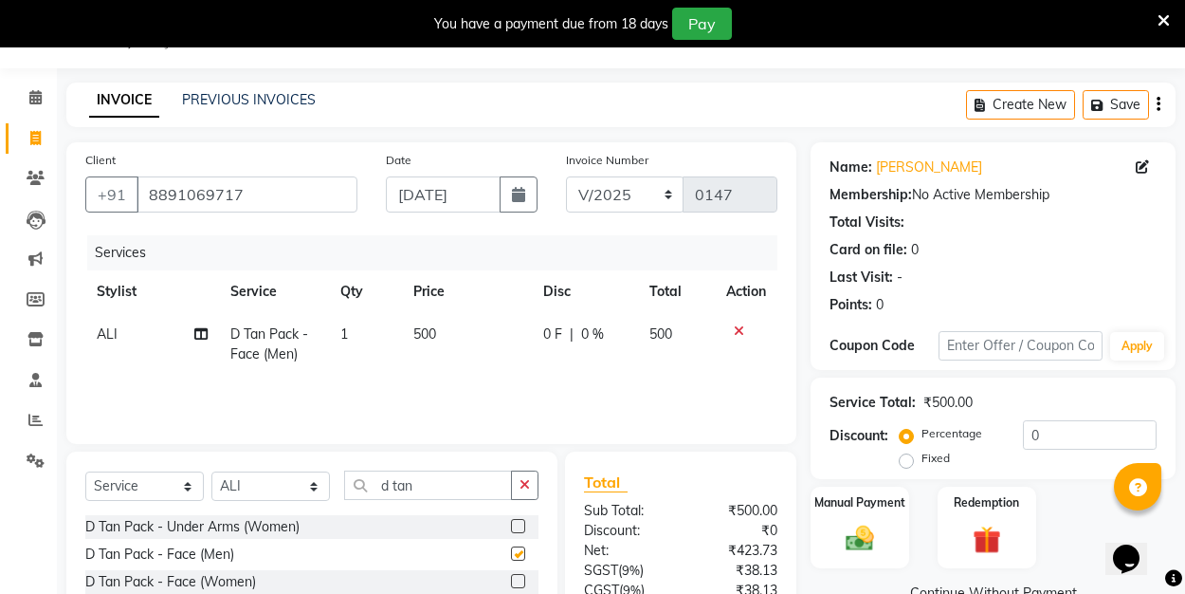
checkbox input "false"
click at [422, 489] on input "d tan" at bounding box center [428, 484] width 168 height 29
type input "d"
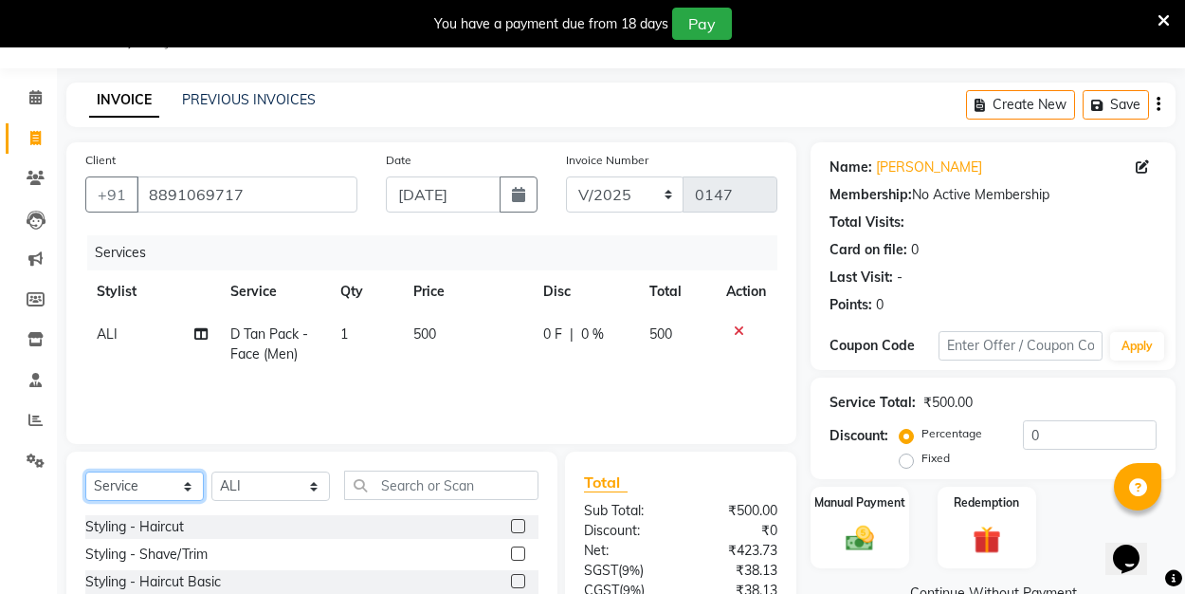
select select "product"
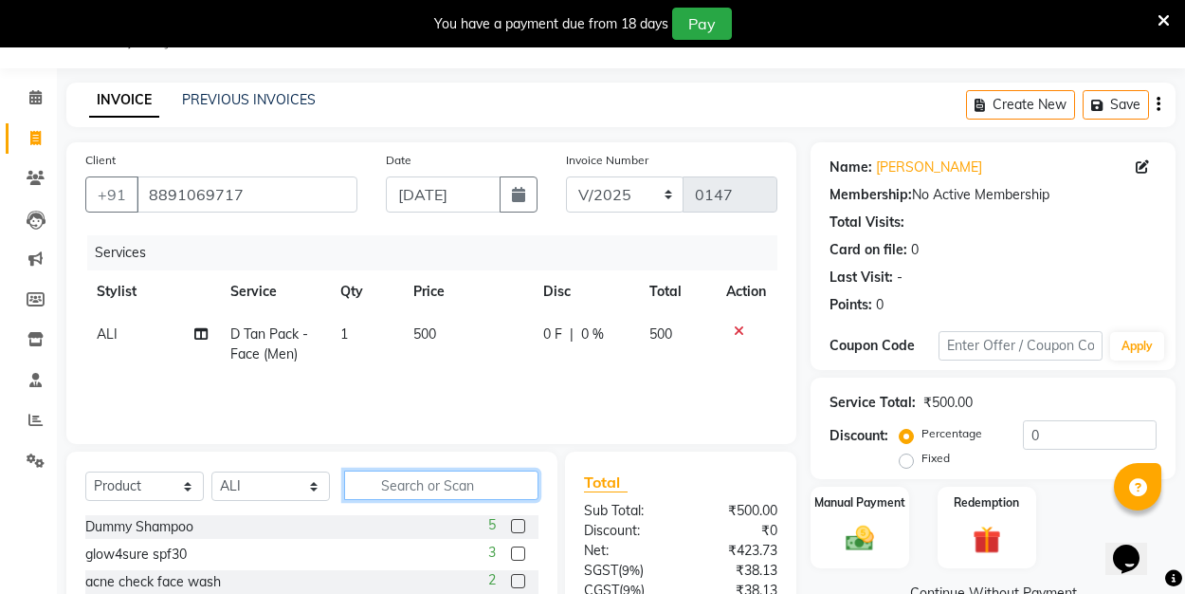
click at [386, 483] on input "text" at bounding box center [441, 484] width 194 height 29
type input "ac"
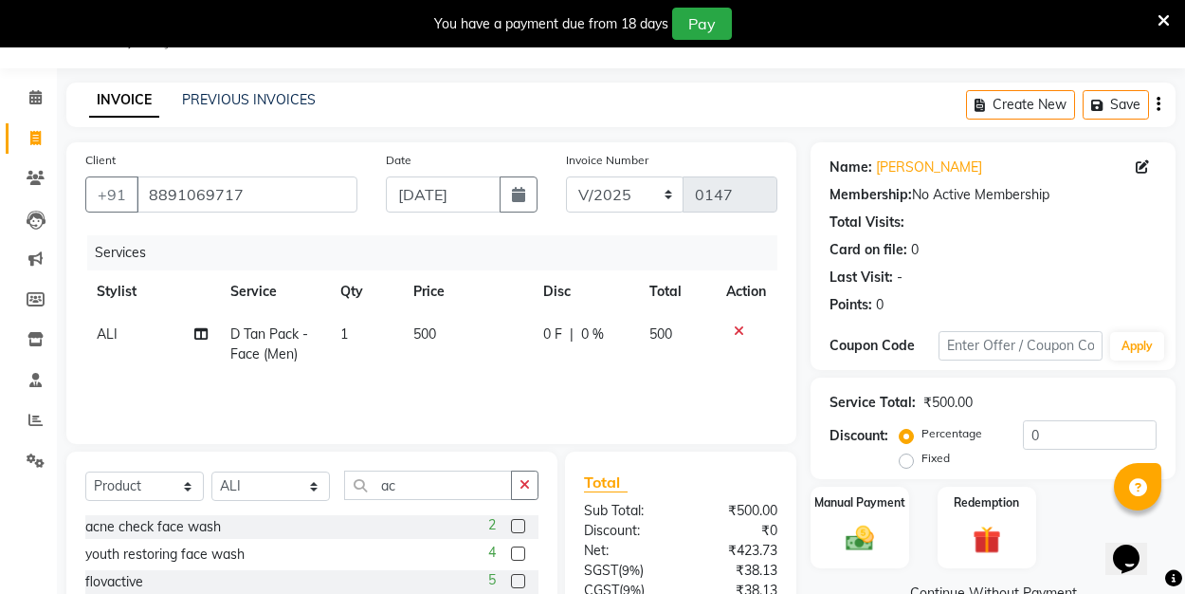
click at [518, 526] on label at bounding box center [518, 526] width 14 height 14
click at [518, 526] on input "checkbox" at bounding box center [517, 527] width 12 height 12
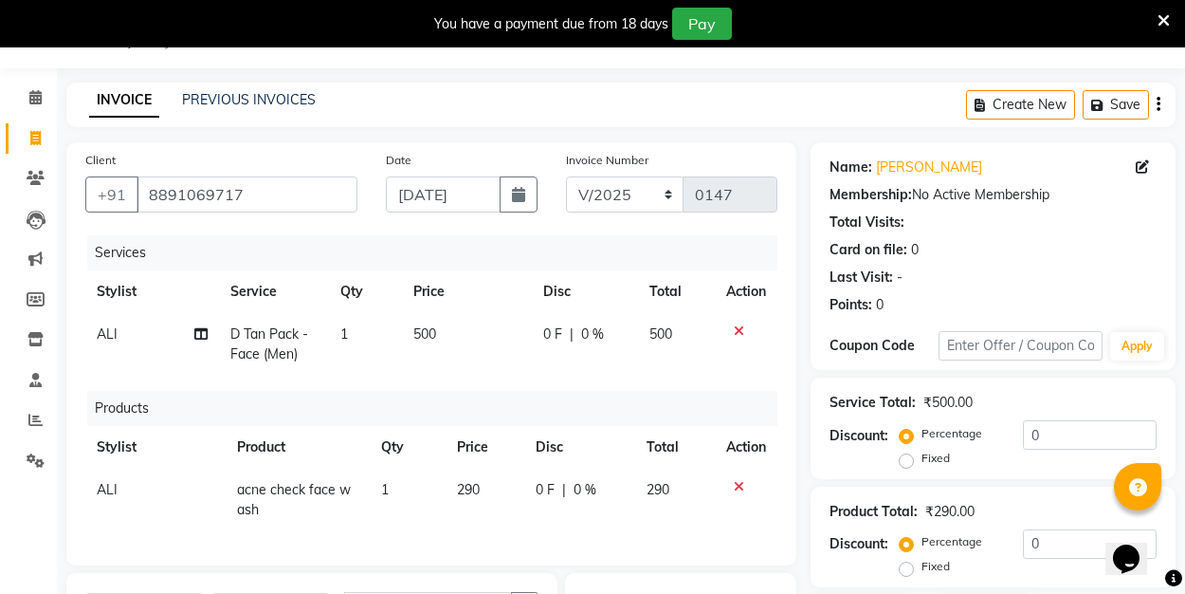
checkbox input "false"
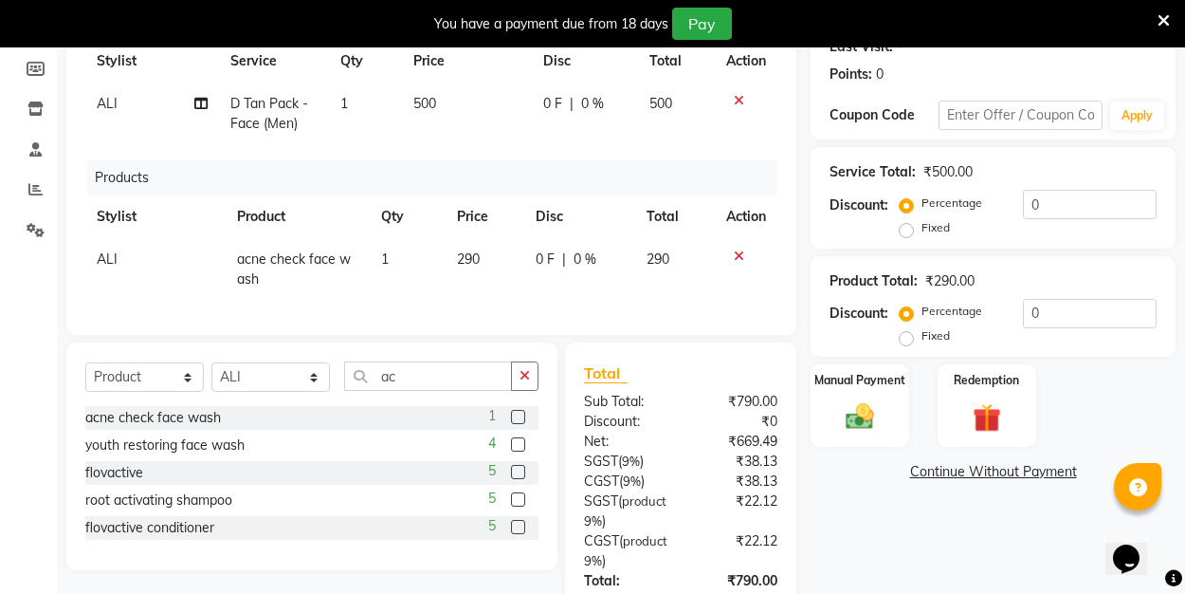
scroll to position [285, 0]
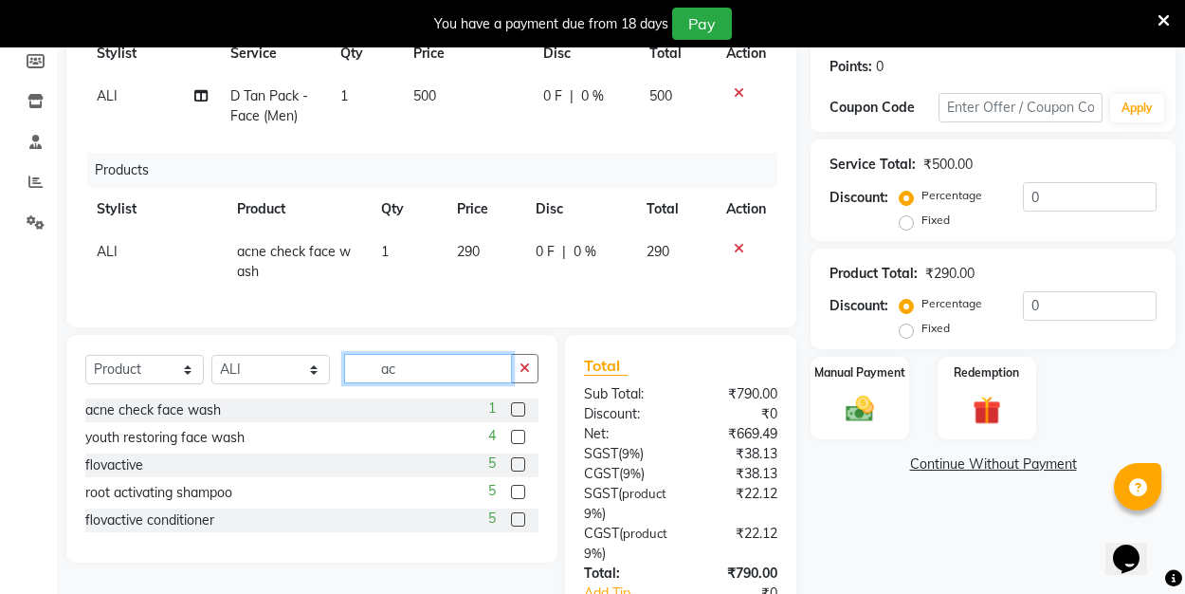
click at [421, 367] on input "ac" at bounding box center [428, 368] width 168 height 29
click at [405, 368] on input "ac" at bounding box center [428, 368] width 168 height 29
type input "a"
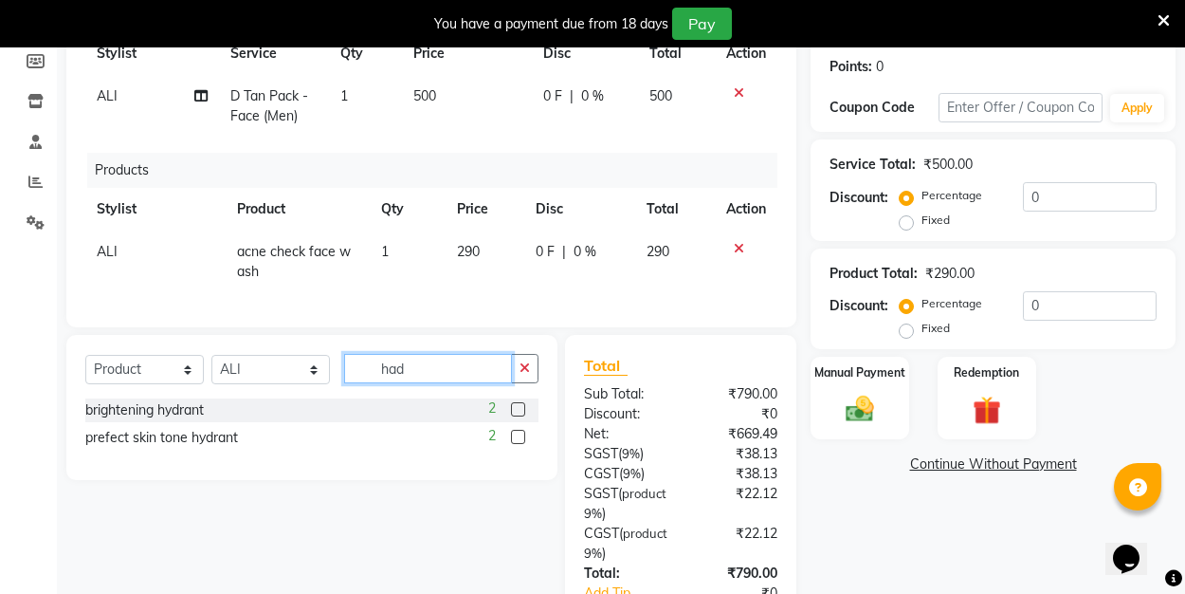
drag, startPoint x: 405, startPoint y: 368, endPoint x: 366, endPoint y: 371, distance: 39.0
click at [366, 371] on input "had" at bounding box center [428, 368] width 168 height 29
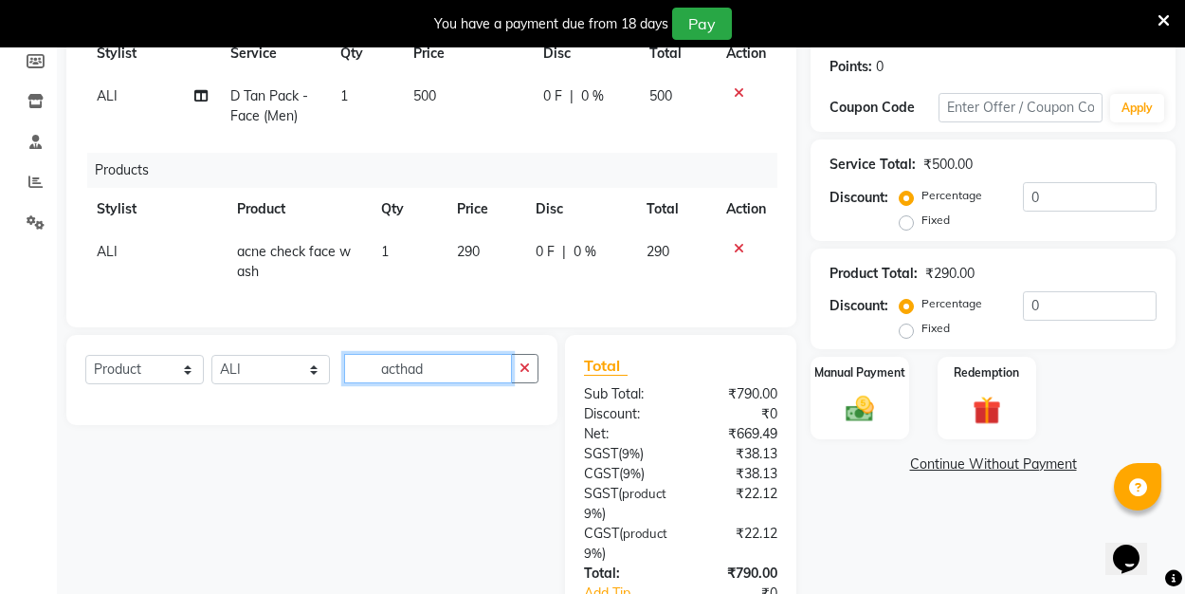
click at [432, 363] on input "acthad" at bounding box center [428, 368] width 168 height 29
click at [431, 370] on input "acthad" at bounding box center [428, 368] width 168 height 29
click at [505, 364] on input "acne check hydrant" at bounding box center [428, 368] width 168 height 29
type input "a"
type input "d"
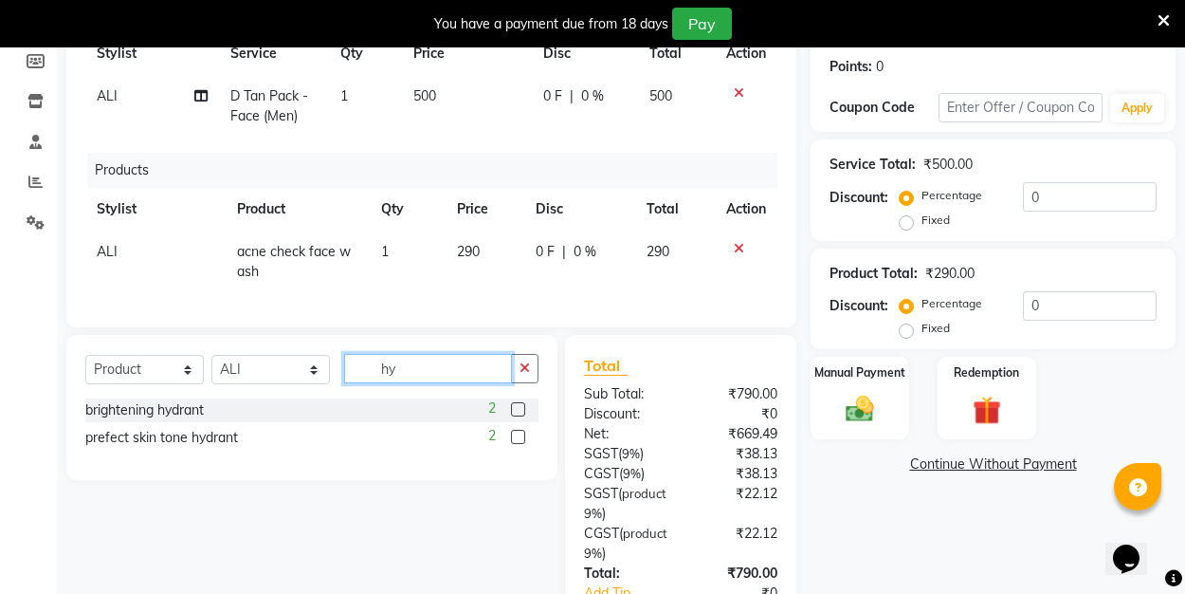
type input "hy"
click at [522, 408] on label at bounding box center [518, 409] width 14 height 14
click at [522, 408] on input "checkbox" at bounding box center [517, 410] width 12 height 12
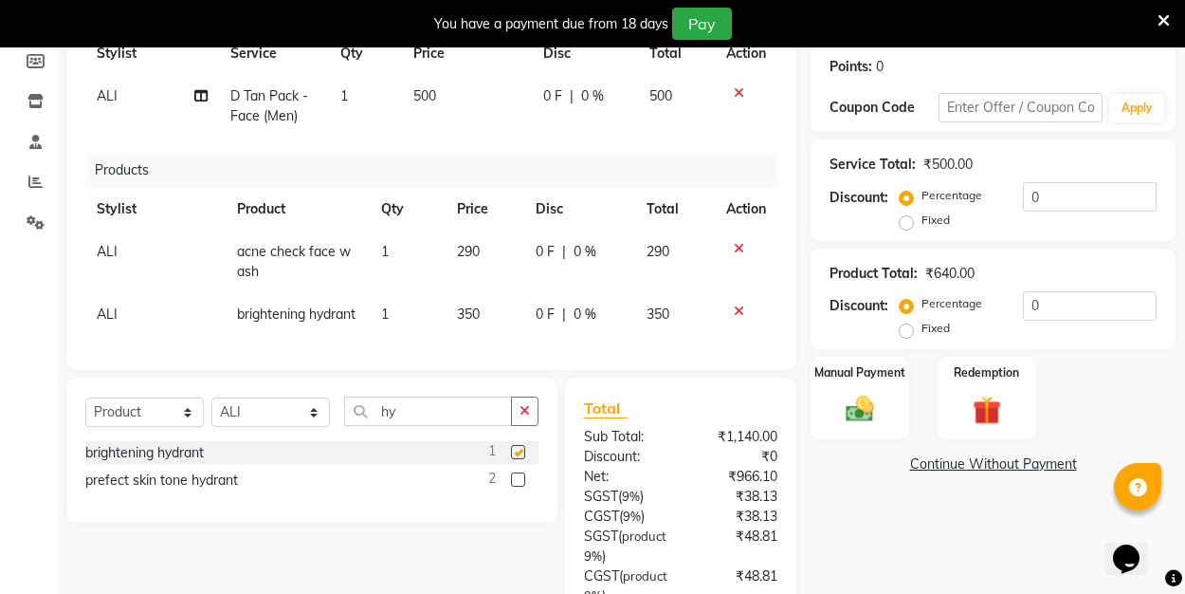
checkbox input "false"
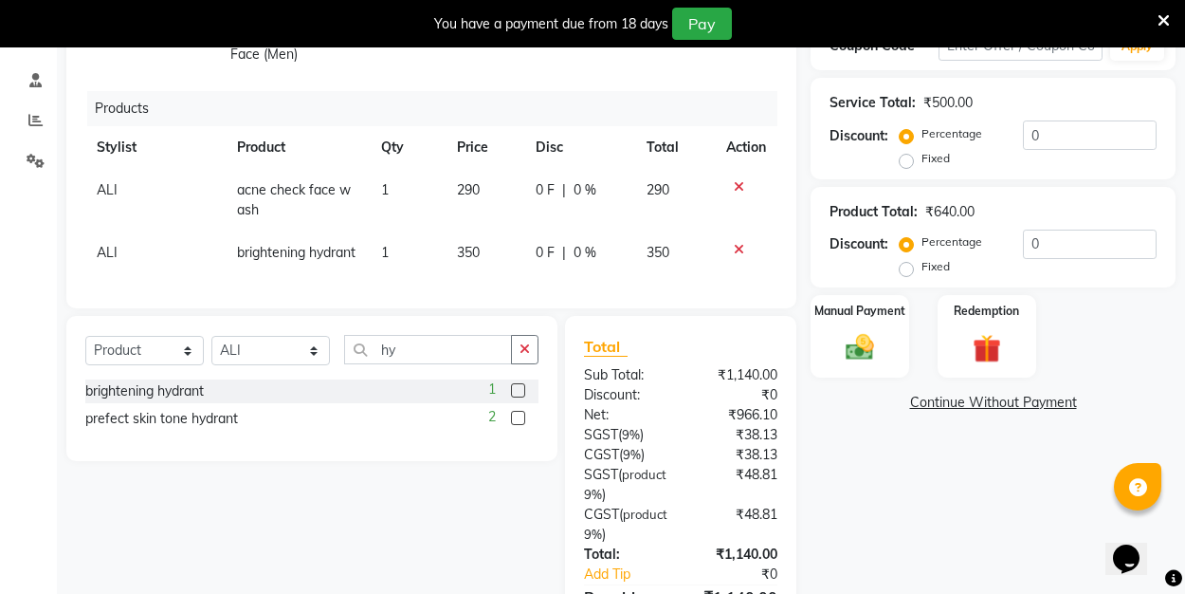
scroll to position [345, 0]
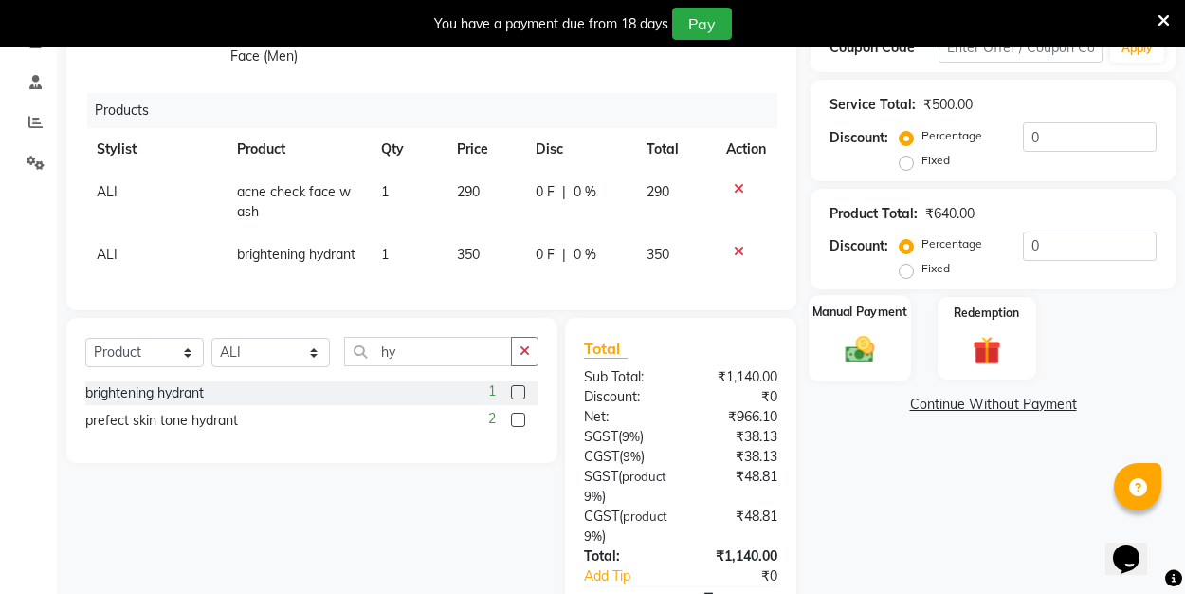
click at [883, 331] on div "Manual Payment" at bounding box center [860, 337] width 102 height 85
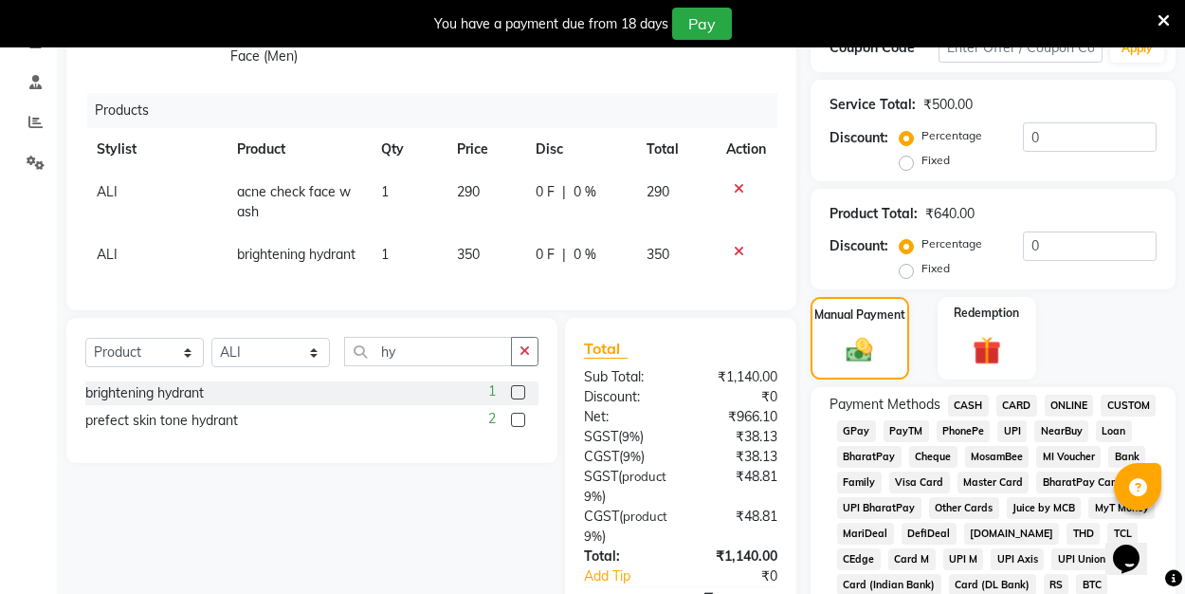
click at [922, 269] on label "Fixed" at bounding box center [936, 268] width 28 height 17
click at [911, 269] on input "Fixed" at bounding box center [910, 268] width 13 height 13
radio input "true"
click at [1043, 243] on input "0" at bounding box center [1090, 245] width 134 height 29
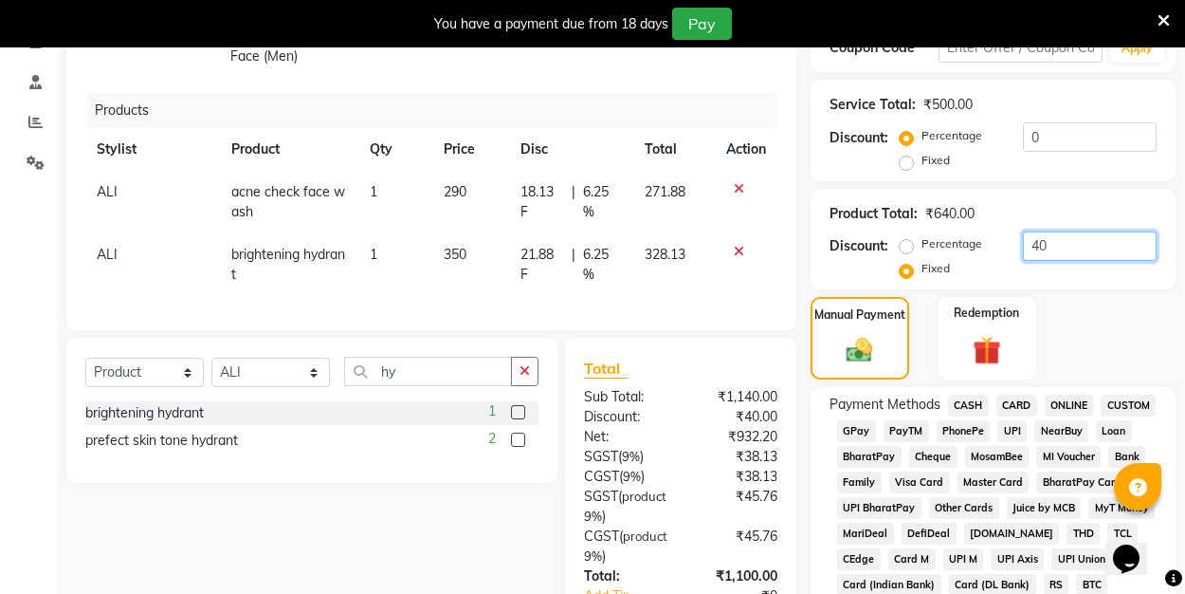
click at [1043, 243] on input "40" at bounding box center [1090, 245] width 134 height 29
type input "40"
click at [1009, 426] on span "UPI" at bounding box center [1011, 431] width 29 height 22
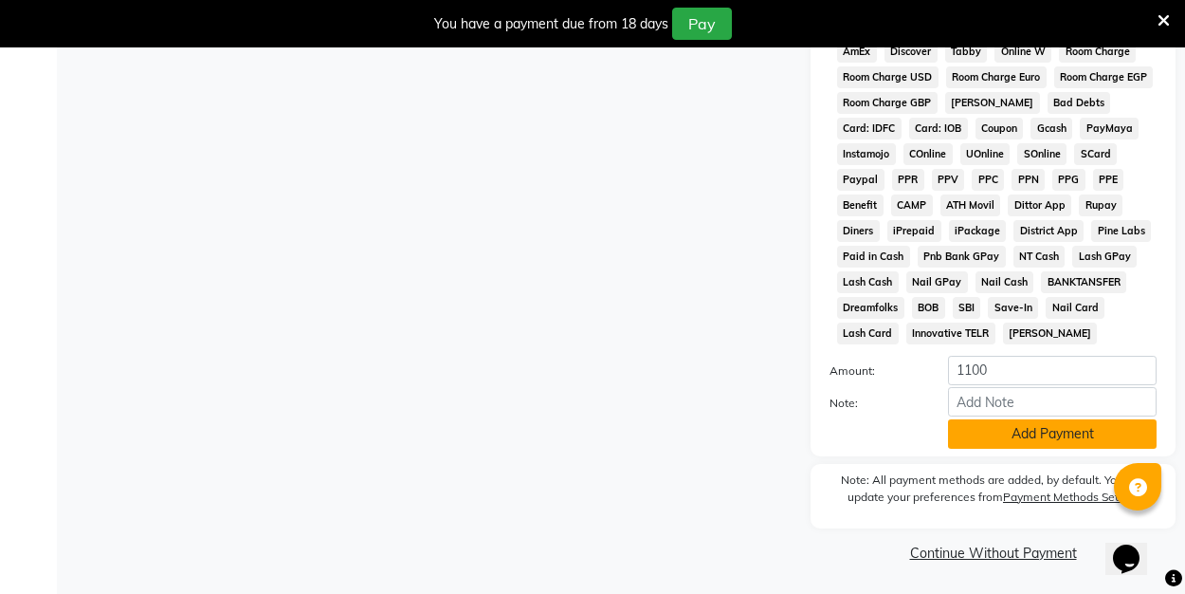
click at [994, 427] on button "Add Payment" at bounding box center [1052, 433] width 209 height 29
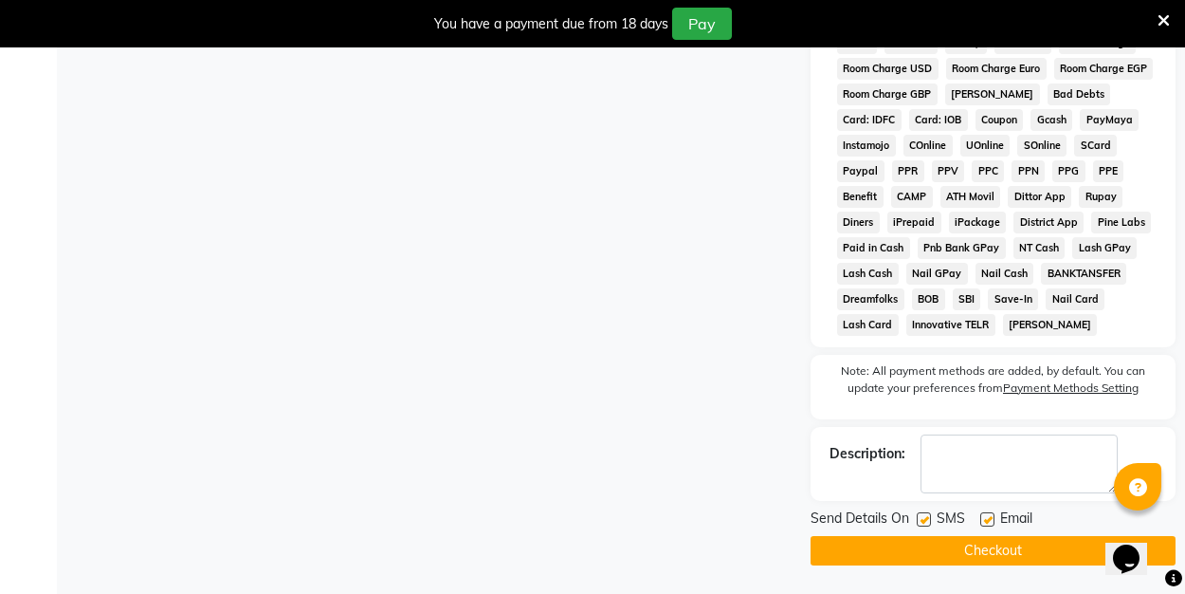
scroll to position [1065, 0]
click at [985, 519] on label at bounding box center [987, 520] width 14 height 14
click at [985, 519] on input "checkbox" at bounding box center [986, 521] width 12 height 12
checkbox input "false"
click at [978, 549] on button "Checkout" at bounding box center [993, 551] width 365 height 29
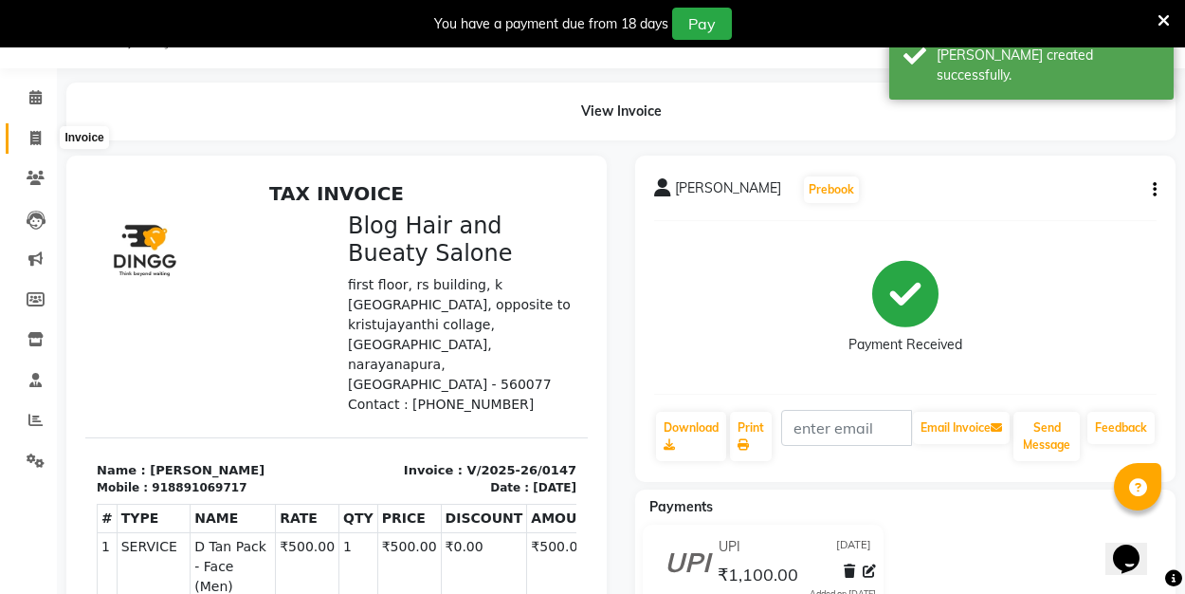
click at [46, 133] on span at bounding box center [35, 139] width 33 height 22
select select "8741"
select select "service"
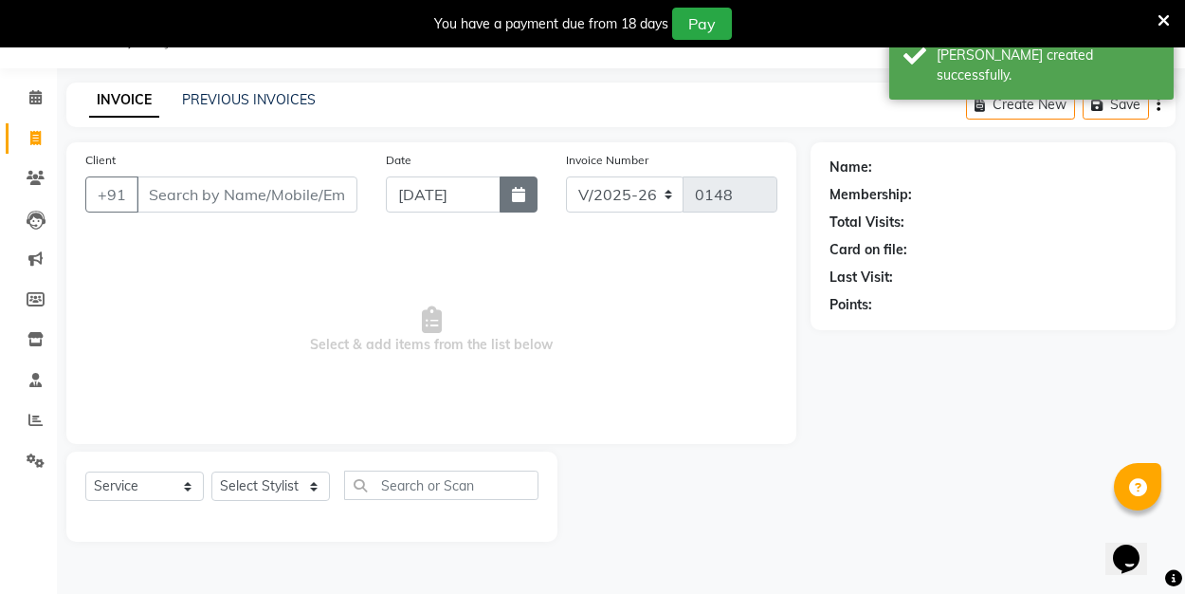
click at [518, 196] on icon "button" at bounding box center [518, 194] width 13 height 15
select select "9"
select select "2025"
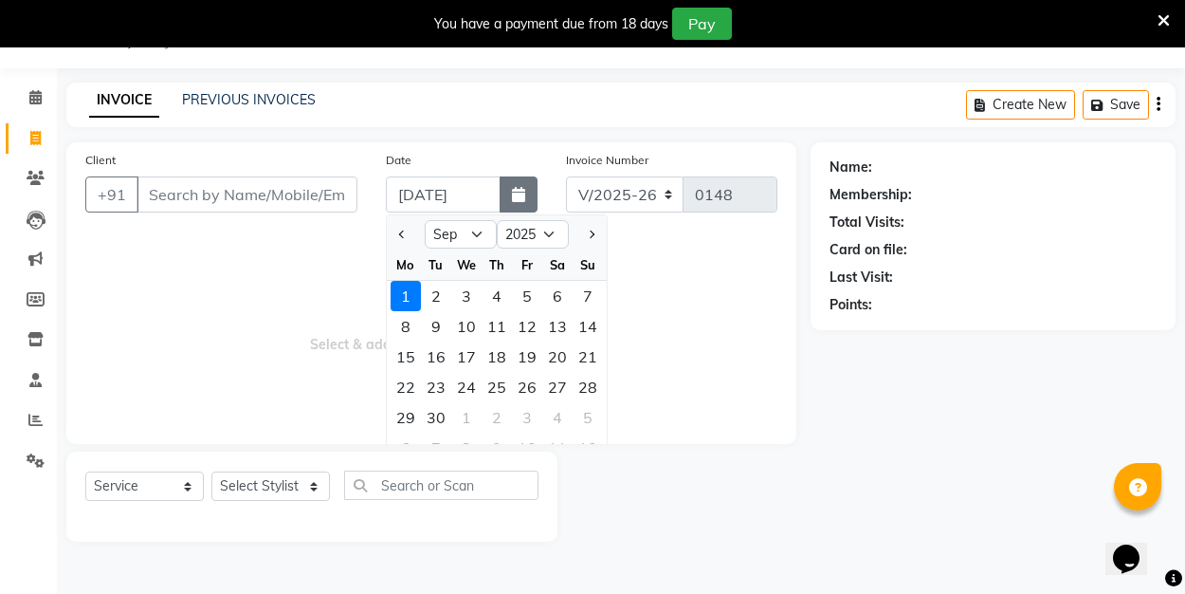
click at [518, 196] on icon "button" at bounding box center [518, 194] width 13 height 15
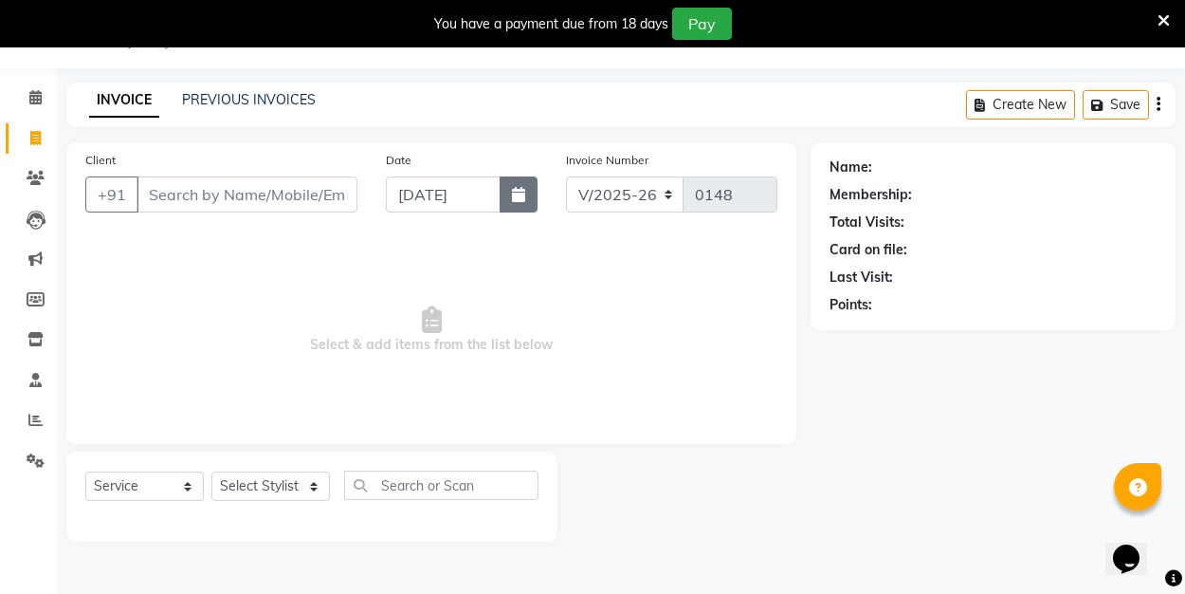
click at [518, 196] on icon "button" at bounding box center [518, 194] width 13 height 15
select select "9"
select select "2025"
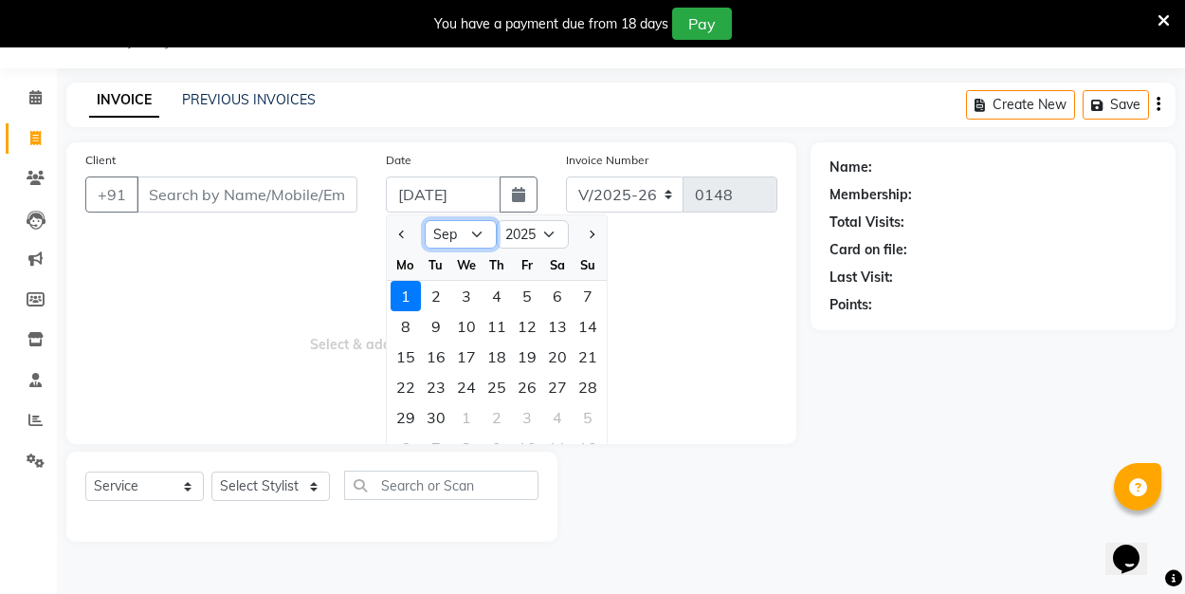
select select "8"
click at [586, 416] on div "31" at bounding box center [588, 417] width 30 height 30
type input "31-08-2025"
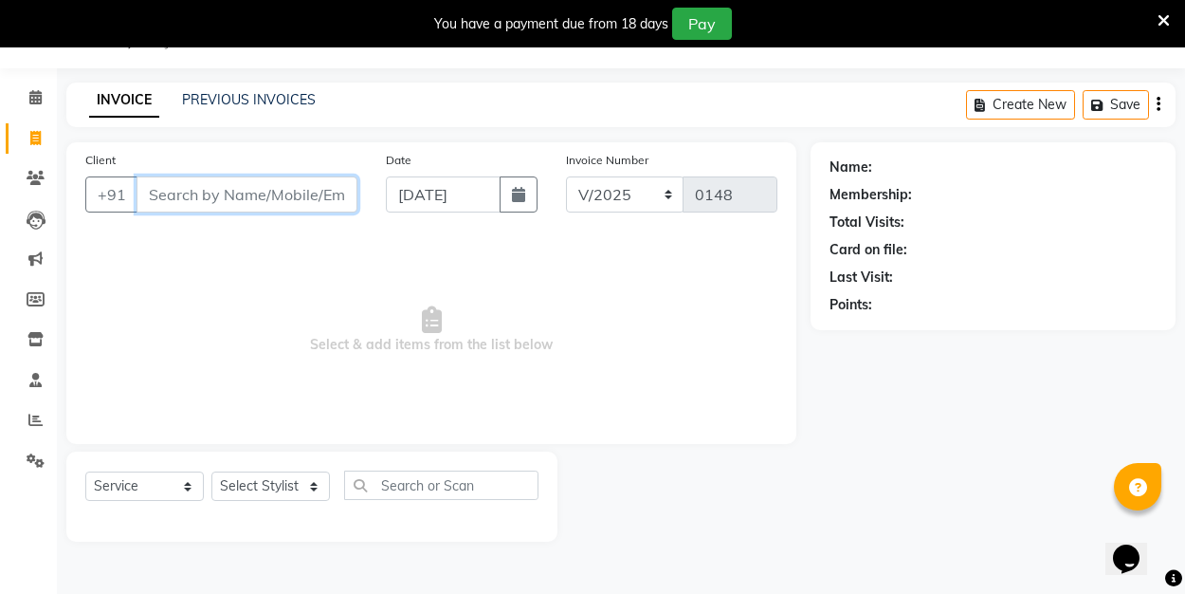
click at [210, 192] on input "Client" at bounding box center [247, 194] width 221 height 36
click at [514, 201] on icon "button" at bounding box center [518, 194] width 13 height 15
select select "8"
select select "2025"
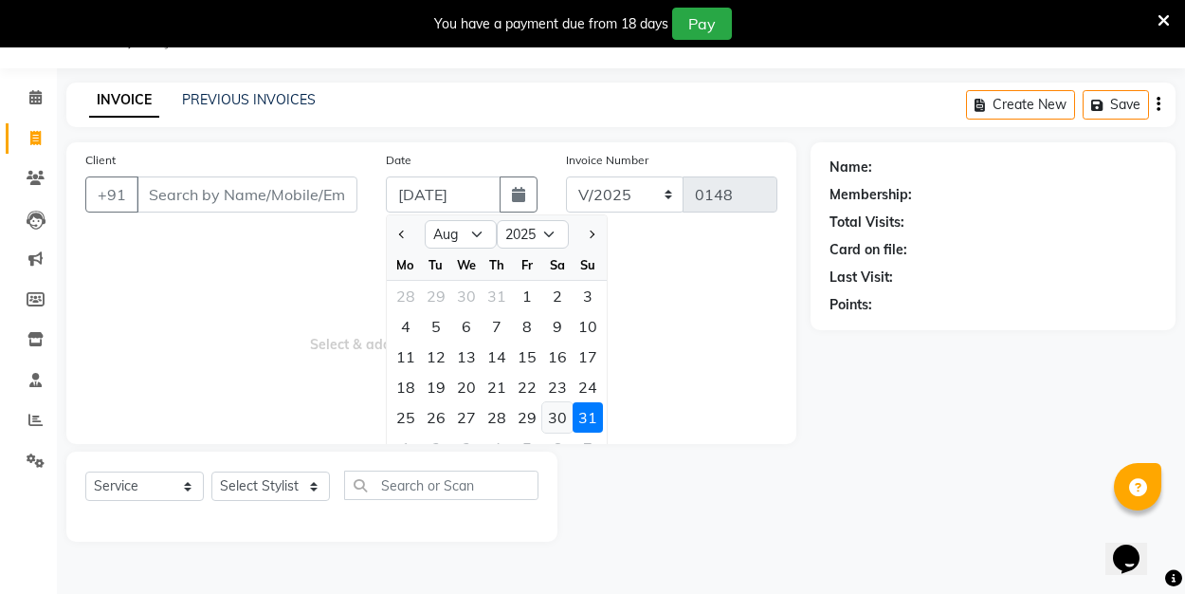
click at [557, 420] on div "30" at bounding box center [557, 417] width 30 height 30
type input "30-08-2025"
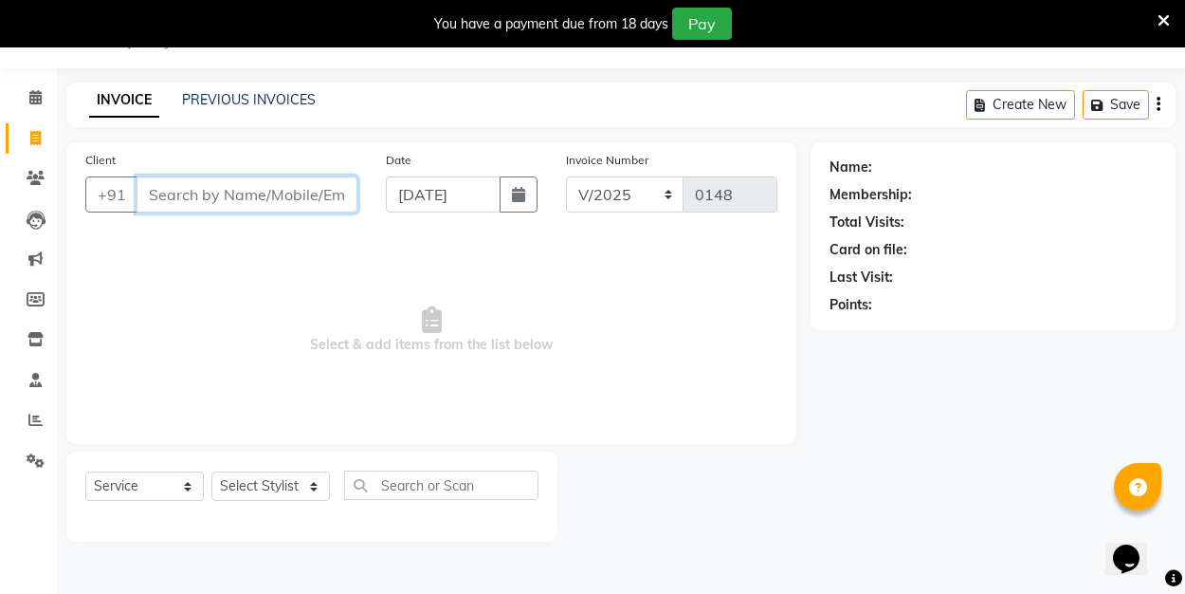
click at [251, 195] on input "Client" at bounding box center [247, 194] width 221 height 36
type input "9995259336"
click at [320, 191] on span "Add Client" at bounding box center [308, 194] width 75 height 19
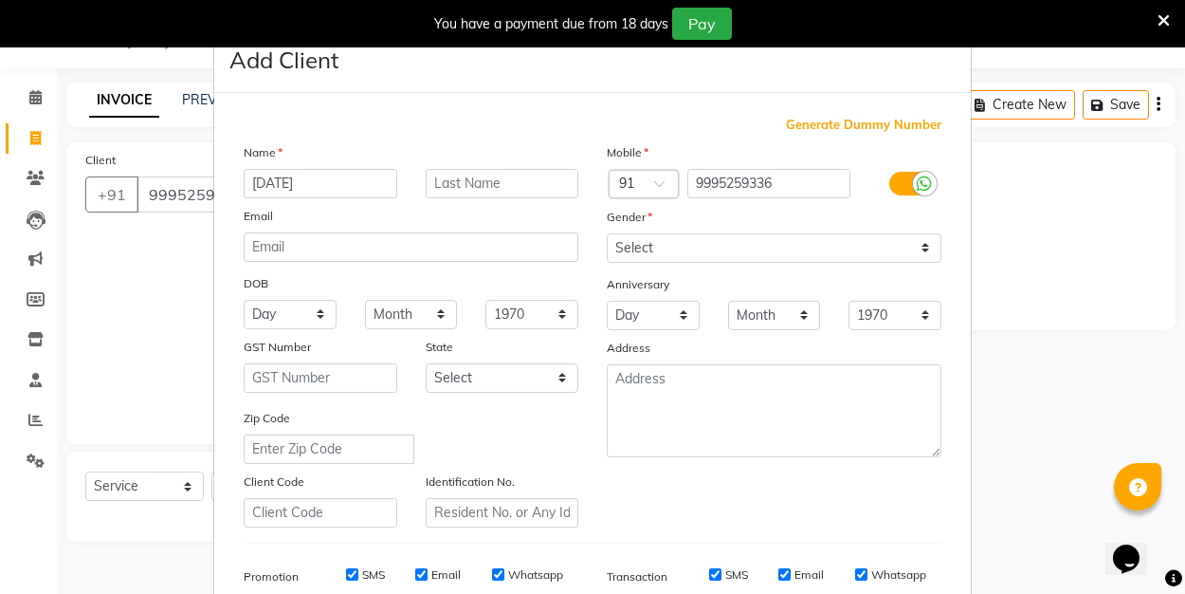
type input "raja"
click at [673, 246] on select "Select [DEMOGRAPHIC_DATA] [DEMOGRAPHIC_DATA] Other Prefer Not To Say" at bounding box center [774, 247] width 335 height 29
select select "[DEMOGRAPHIC_DATA]"
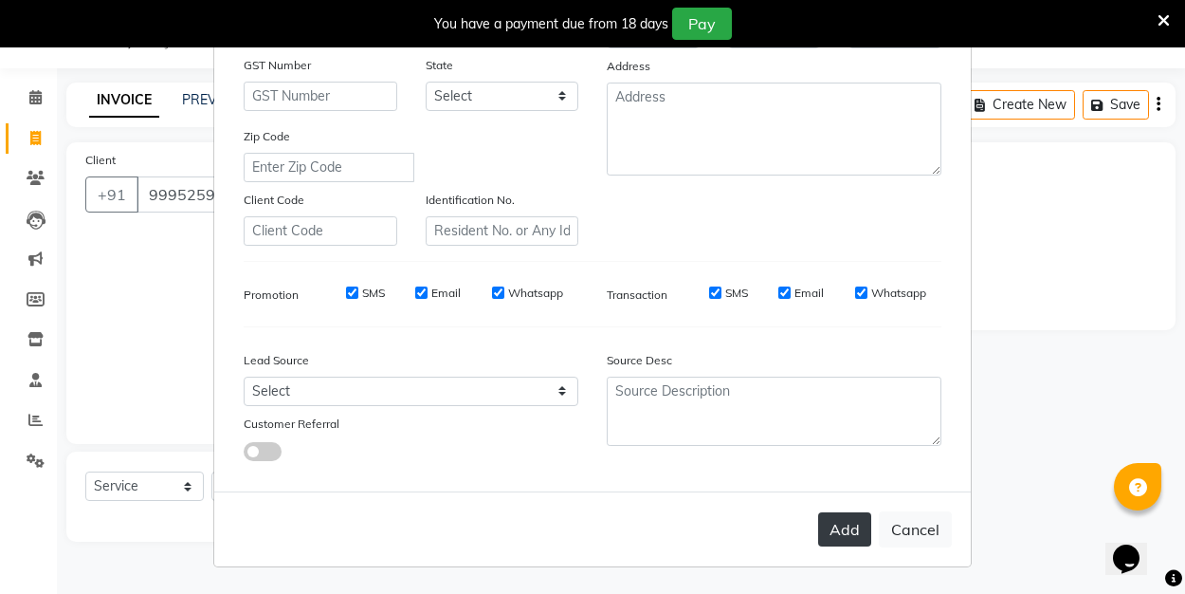
scroll to position [281, 0]
click at [856, 521] on button "Add" at bounding box center [844, 530] width 53 height 34
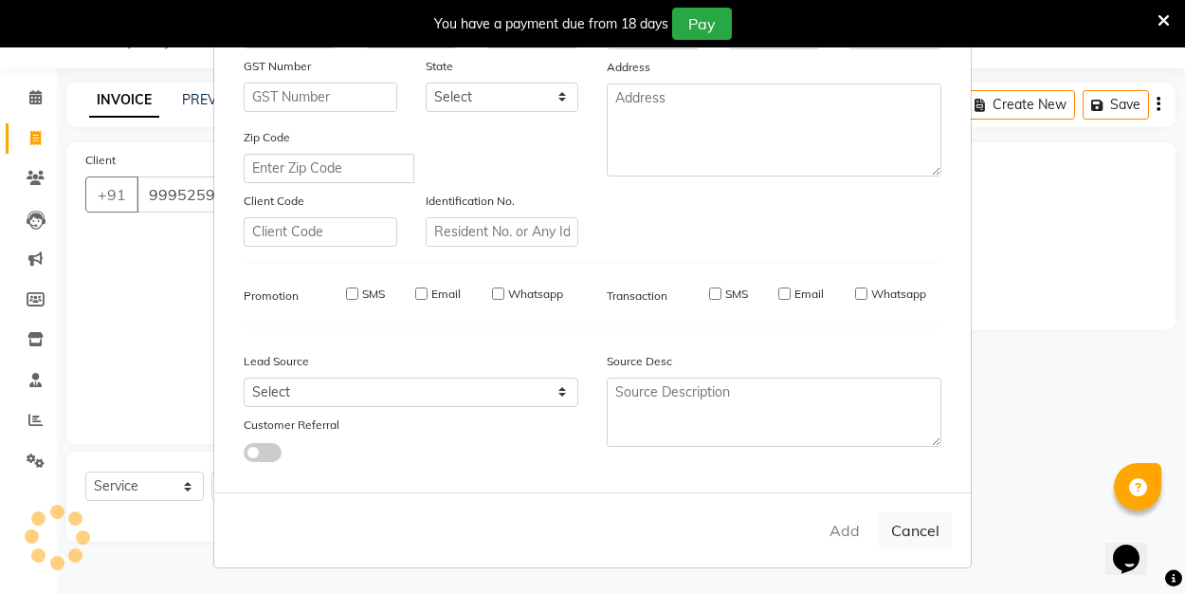
select select
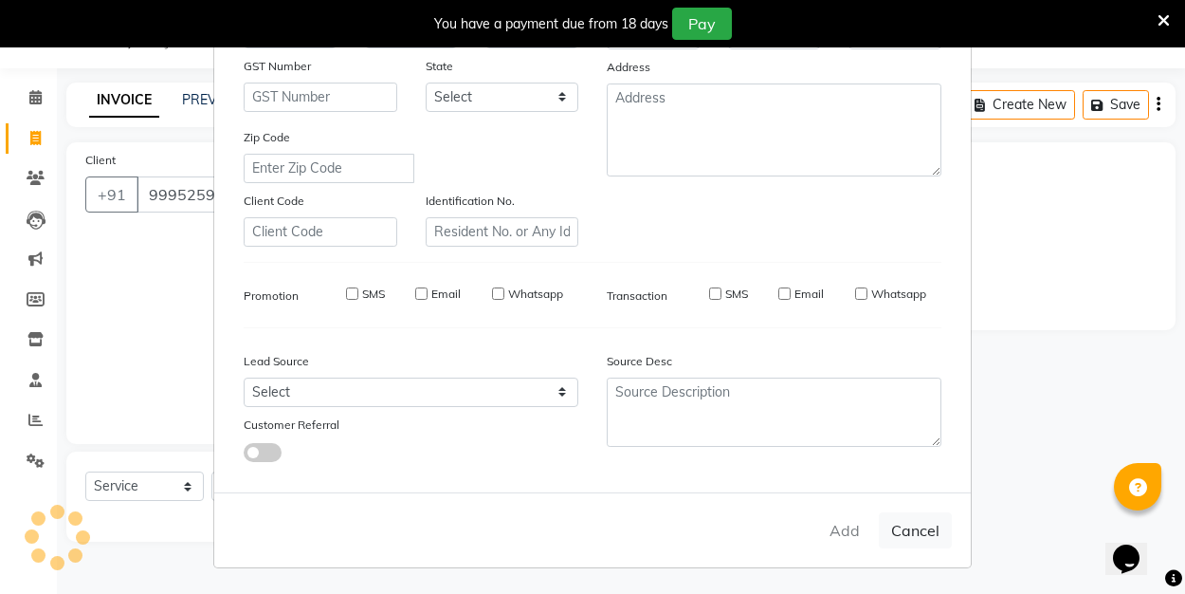
select select
checkbox input "false"
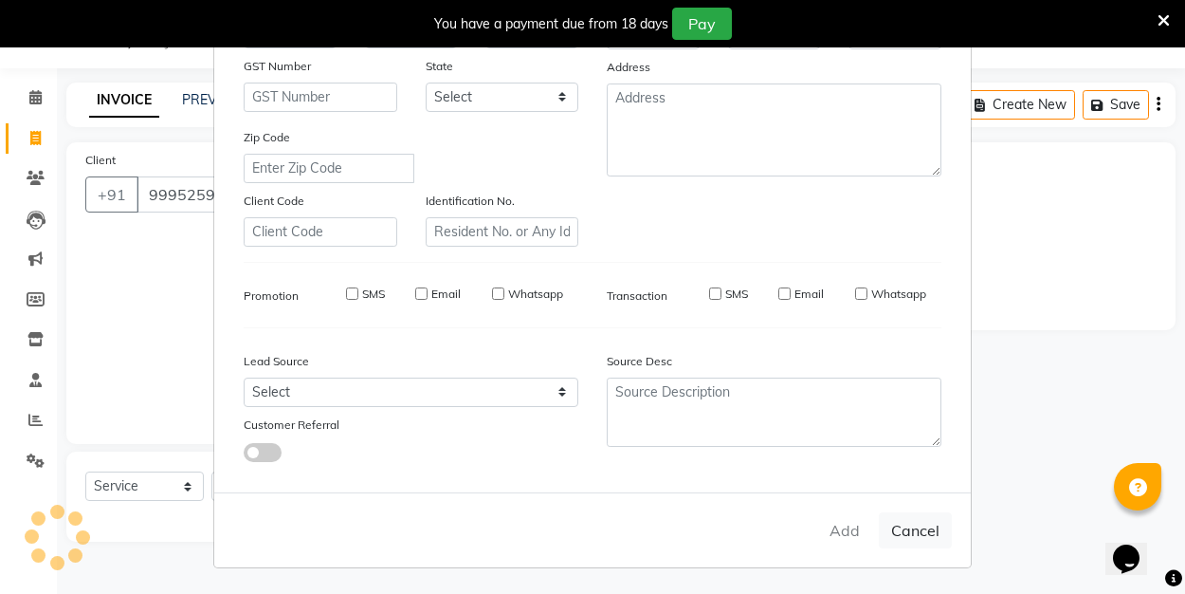
checkbox input "false"
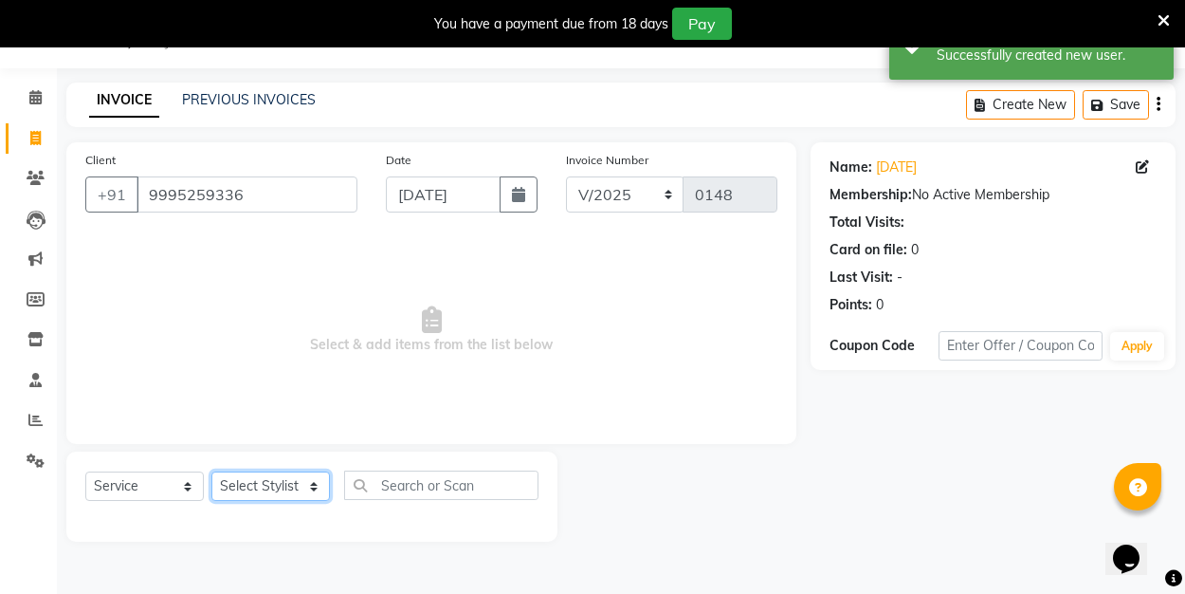
click at [312, 491] on select "Select Stylist ALI Manager [PERSON_NAME] [PERSON_NAME]" at bounding box center [270, 485] width 119 height 29
select select "89034"
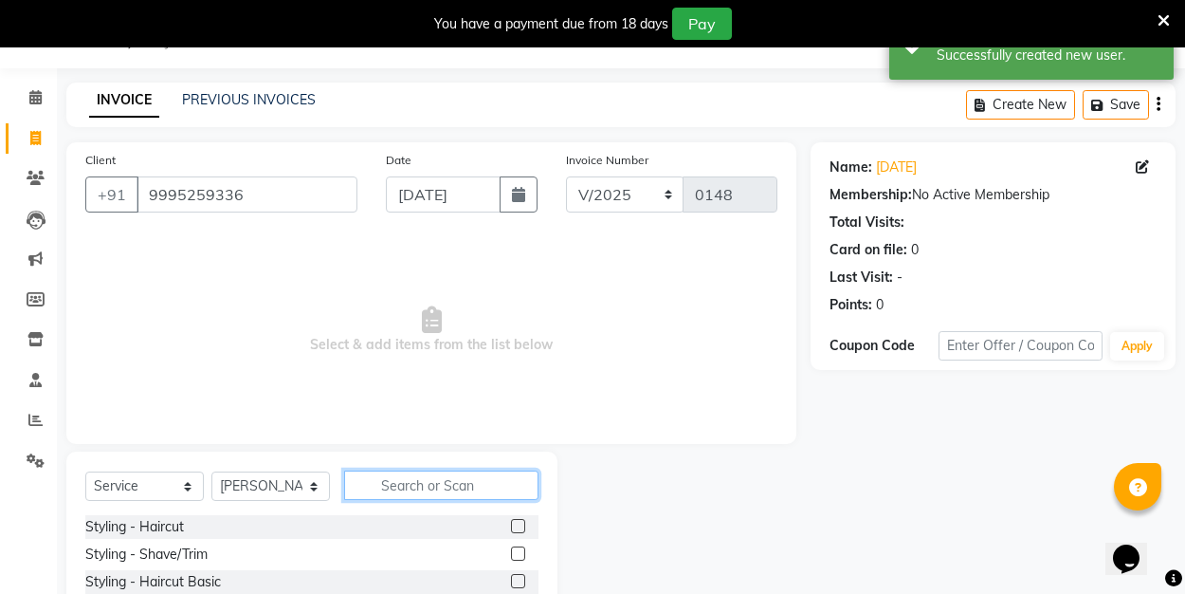
click at [392, 488] on input "text" at bounding box center [441, 484] width 194 height 29
type input "hai"
click at [521, 521] on label at bounding box center [518, 526] width 14 height 14
click at [521, 521] on input "checkbox" at bounding box center [517, 527] width 12 height 12
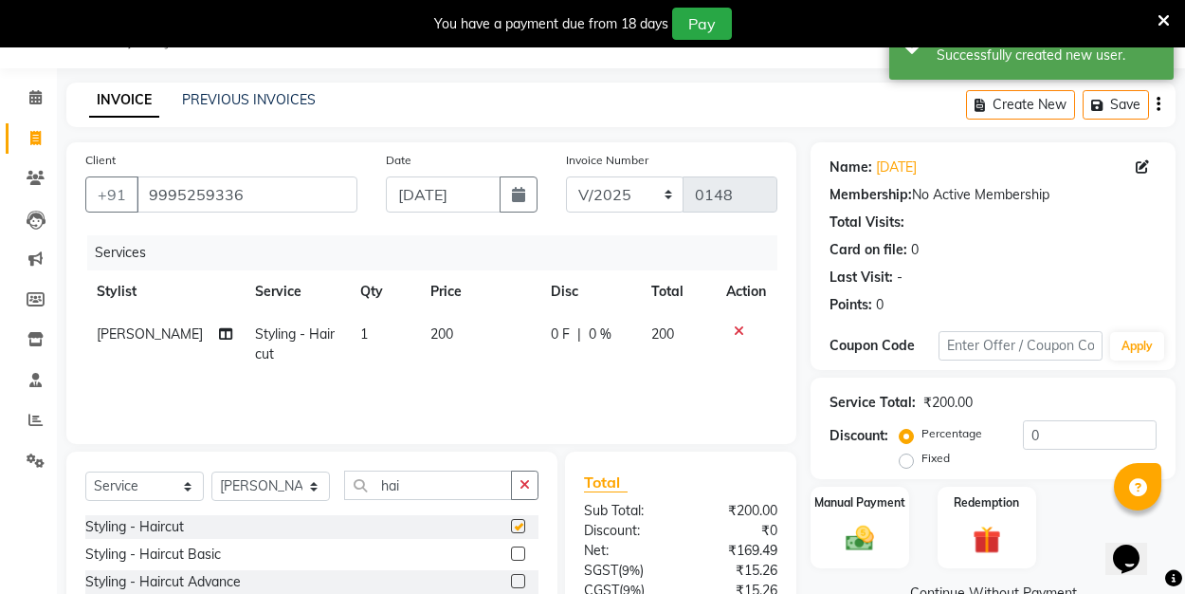
checkbox input "false"
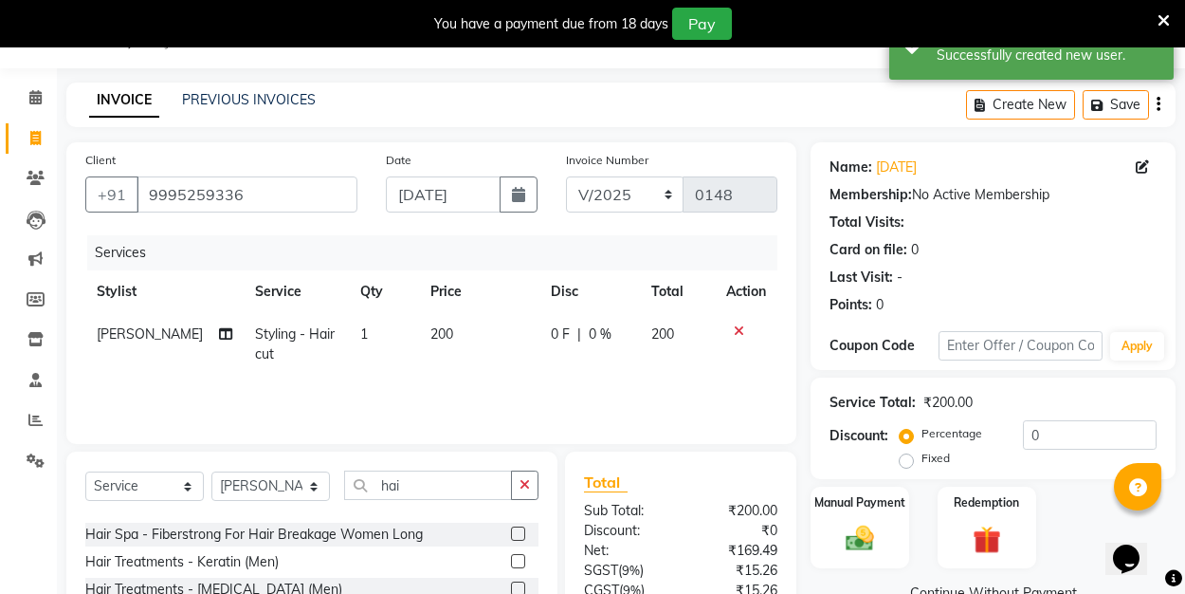
scroll to position [763, 0]
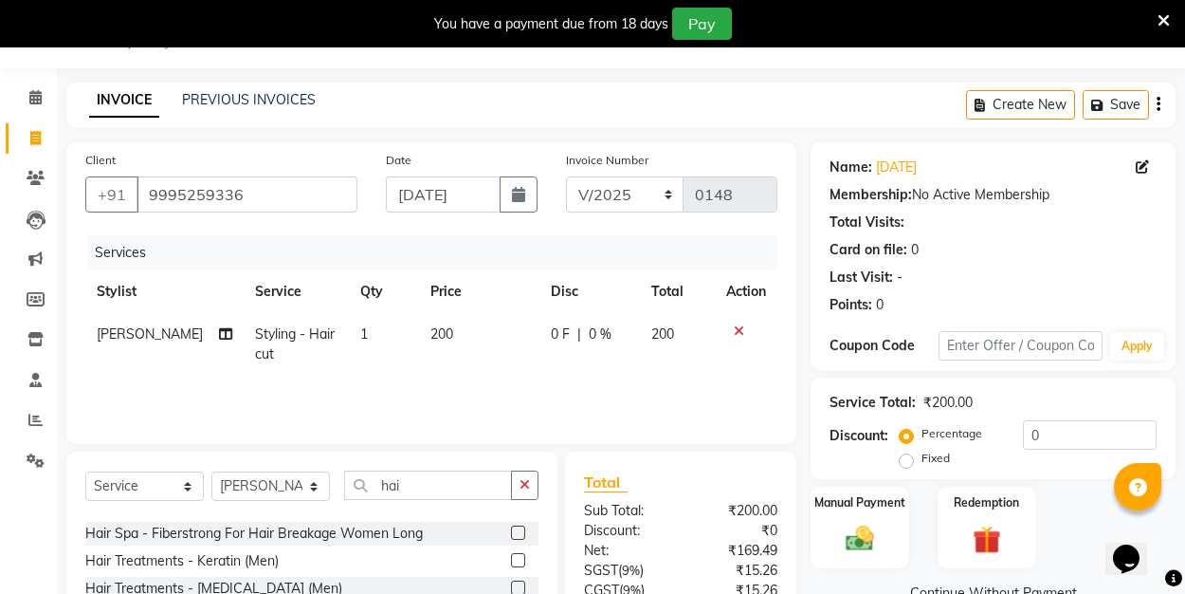
click at [922, 460] on label "Fixed" at bounding box center [936, 457] width 28 height 17
click at [904, 460] on input "Fixed" at bounding box center [910, 457] width 13 height 13
radio input "true"
click at [1059, 435] on input "0" at bounding box center [1090, 434] width 134 height 29
type input "50"
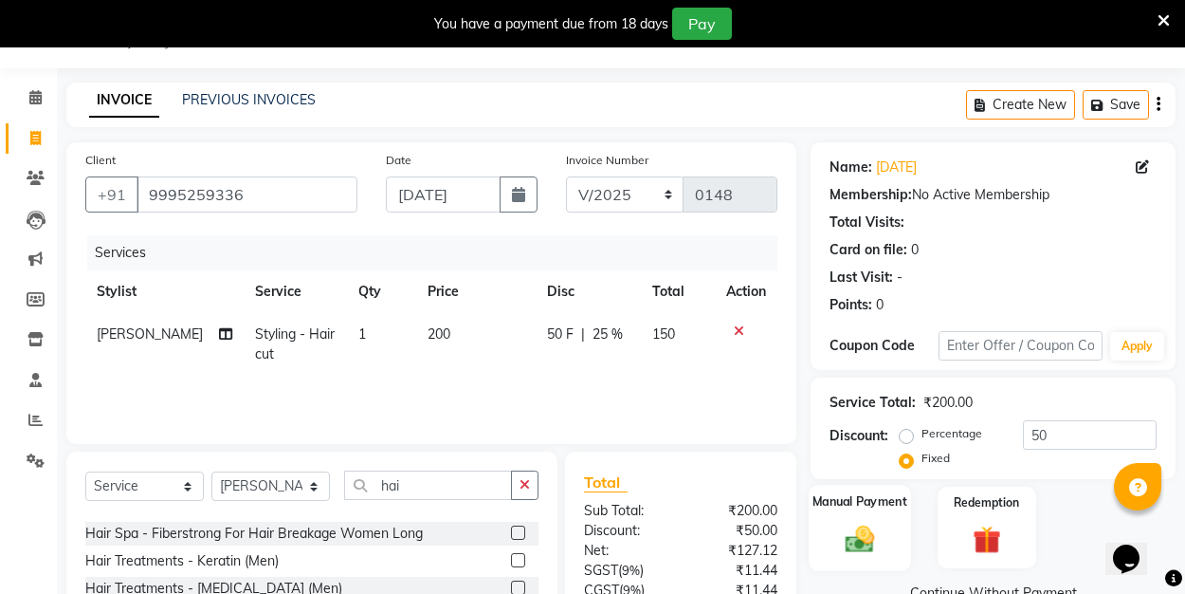
click at [879, 502] on label "Manual Payment" at bounding box center [860, 501] width 95 height 18
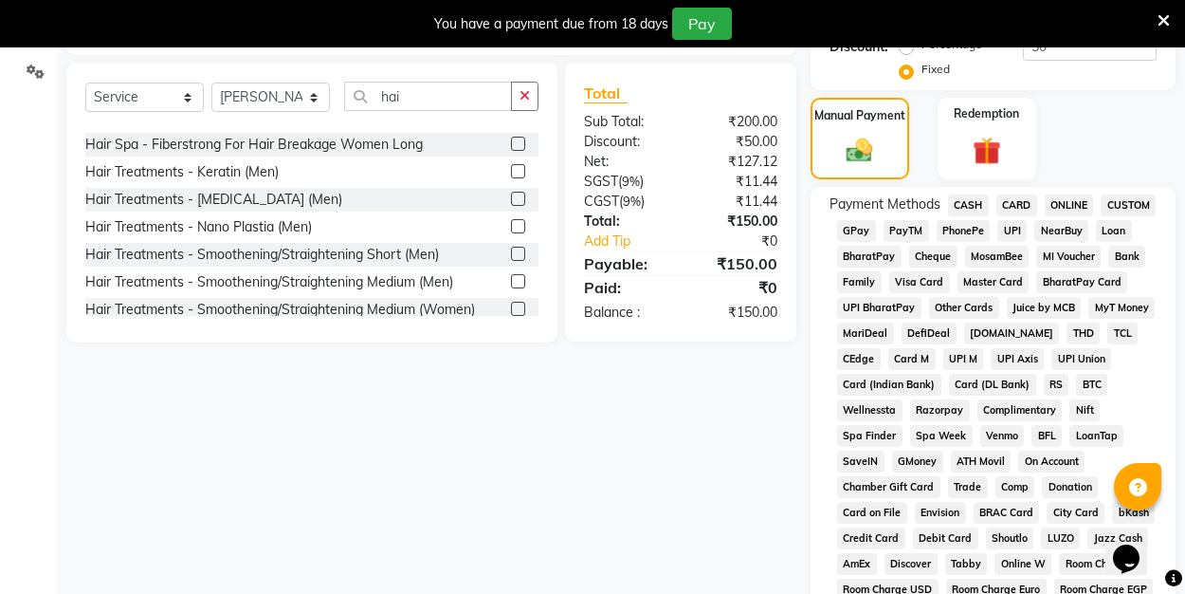
scroll to position [430, 0]
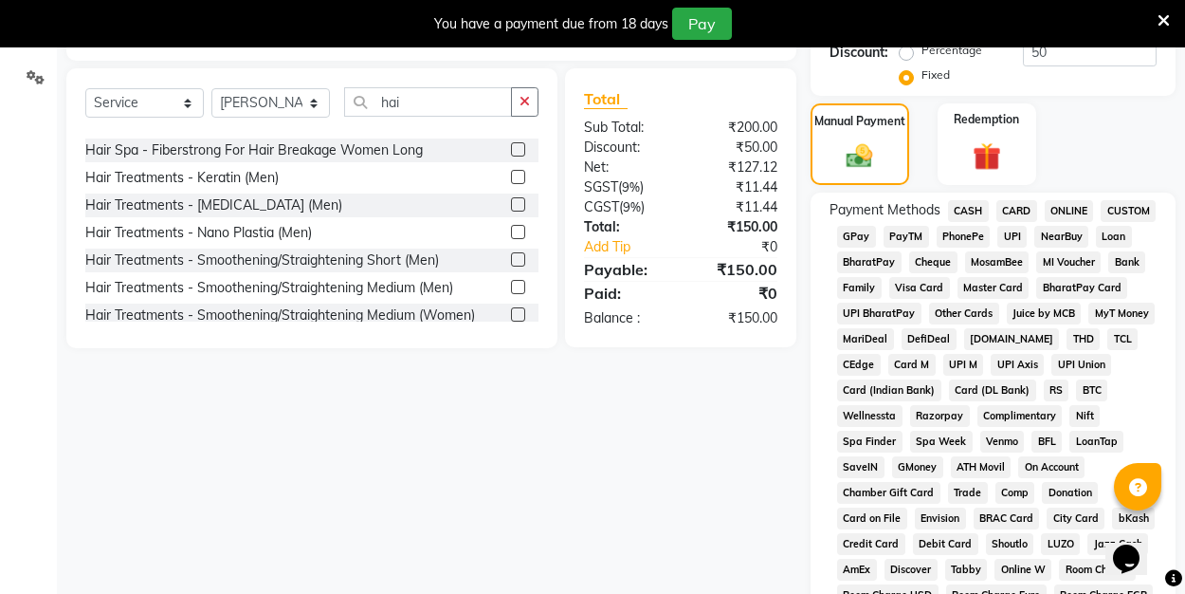
click at [1009, 243] on span "UPI" at bounding box center [1011, 237] width 29 height 22
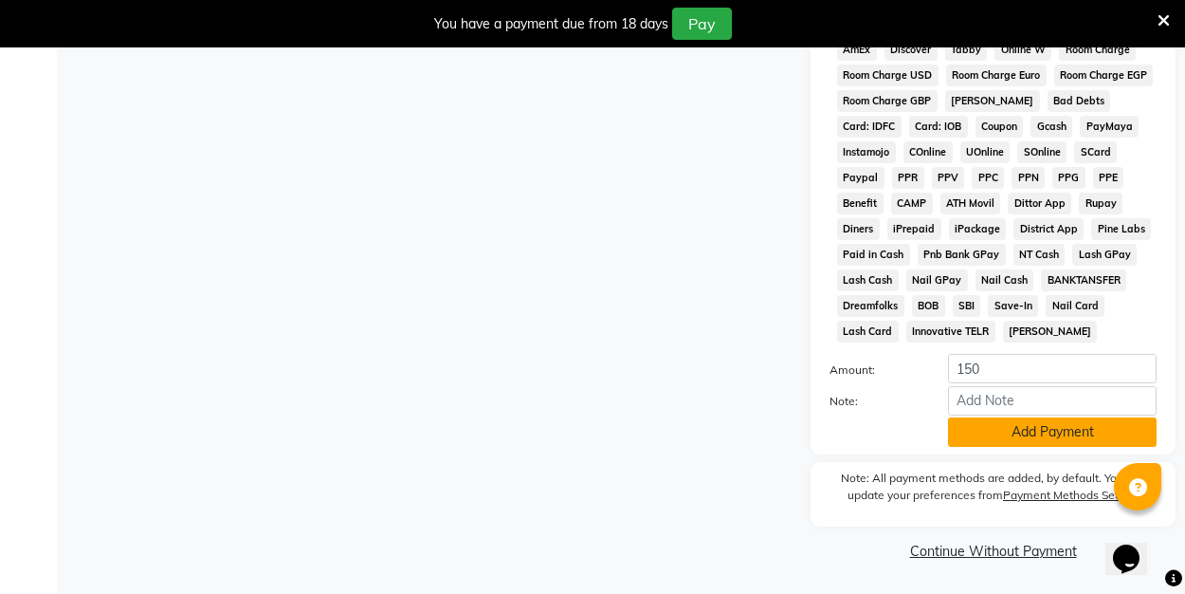
scroll to position [949, 0]
click at [1003, 436] on button "Add Payment" at bounding box center [1052, 432] width 209 height 29
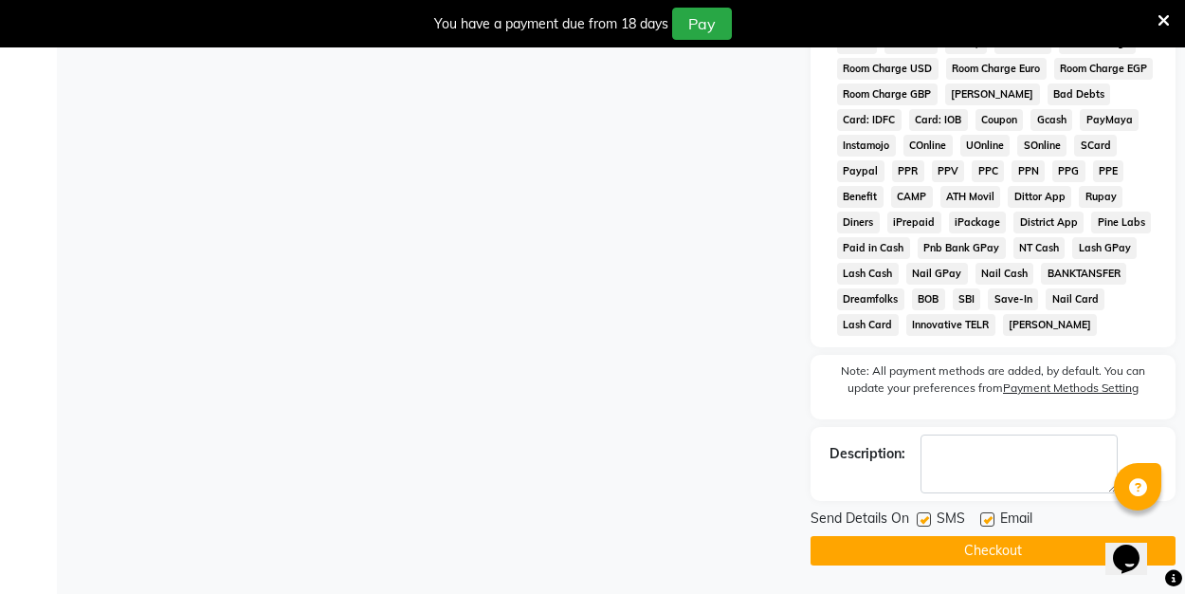
scroll to position [957, 0]
click at [992, 512] on label at bounding box center [987, 519] width 14 height 14
click at [992, 514] on input "checkbox" at bounding box center [986, 520] width 12 height 12
checkbox input "false"
click at [987, 547] on button "Checkout" at bounding box center [993, 550] width 365 height 29
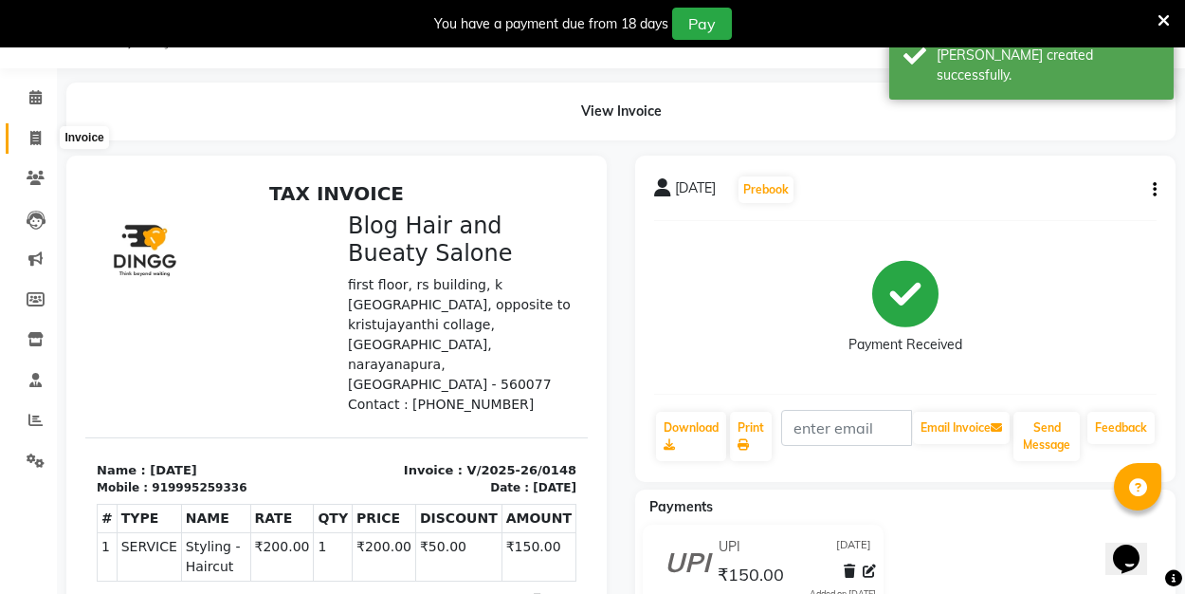
click at [43, 130] on span at bounding box center [35, 139] width 33 height 22
select select "8741"
select select "service"
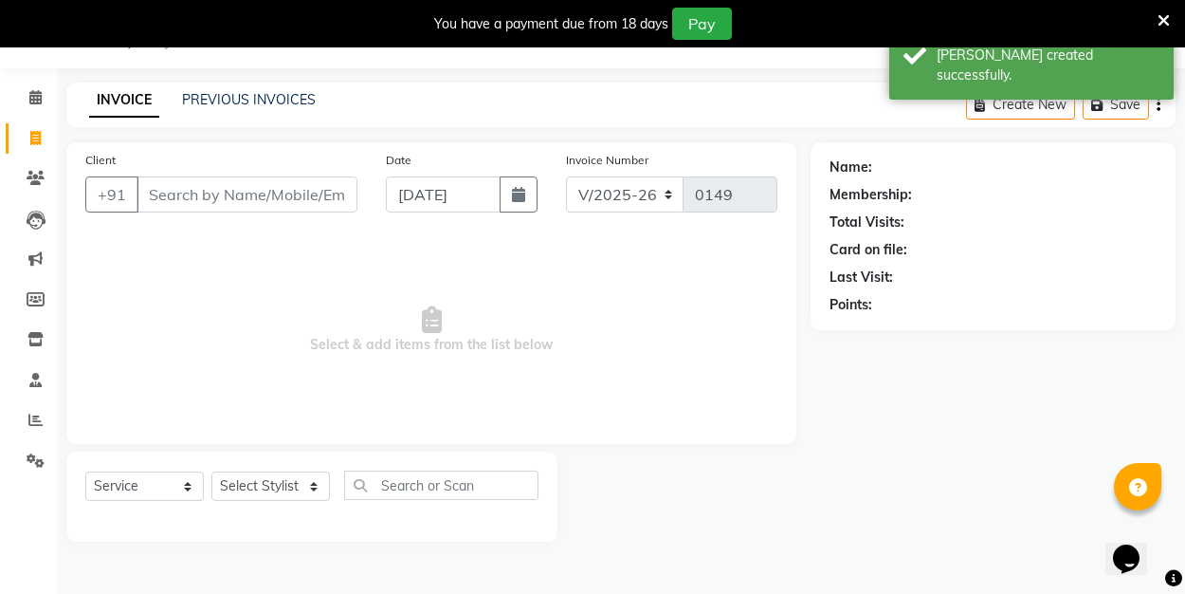
click at [215, 352] on span "Select & add items from the list below" at bounding box center [431, 330] width 692 height 190
click at [188, 192] on input "Client" at bounding box center [247, 194] width 221 height 36
click at [522, 188] on icon "button" at bounding box center [518, 194] width 13 height 15
select select "9"
select select "2025"
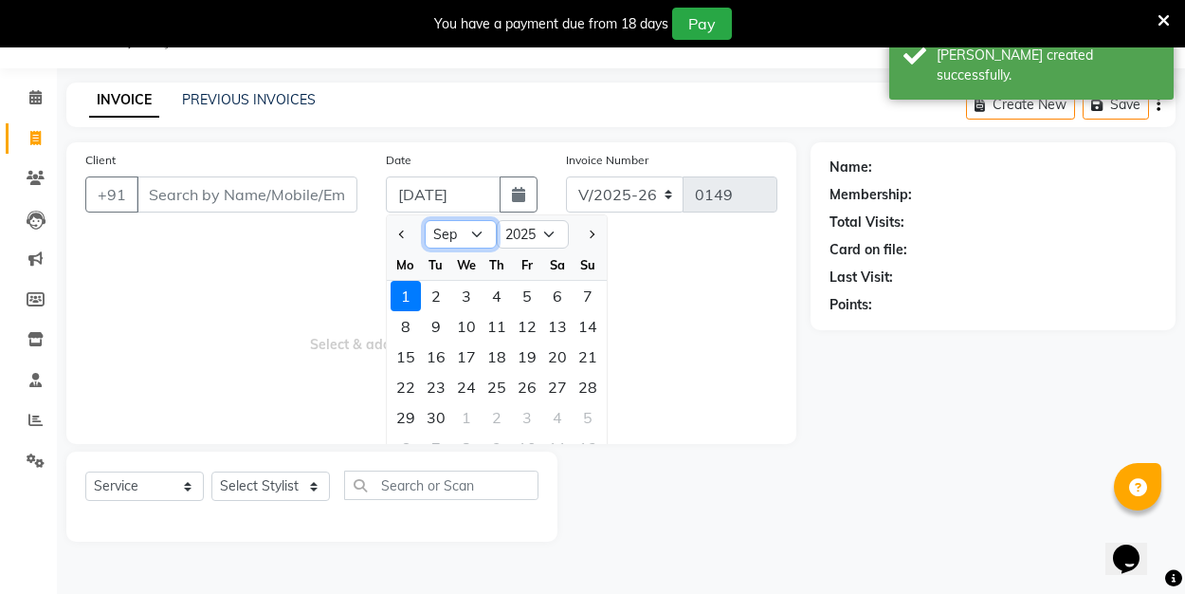
click at [475, 223] on select "Jan Feb Mar Apr May Jun Jul Aug Sep Oct Nov Dec" at bounding box center [461, 234] width 72 height 28
select select "8"
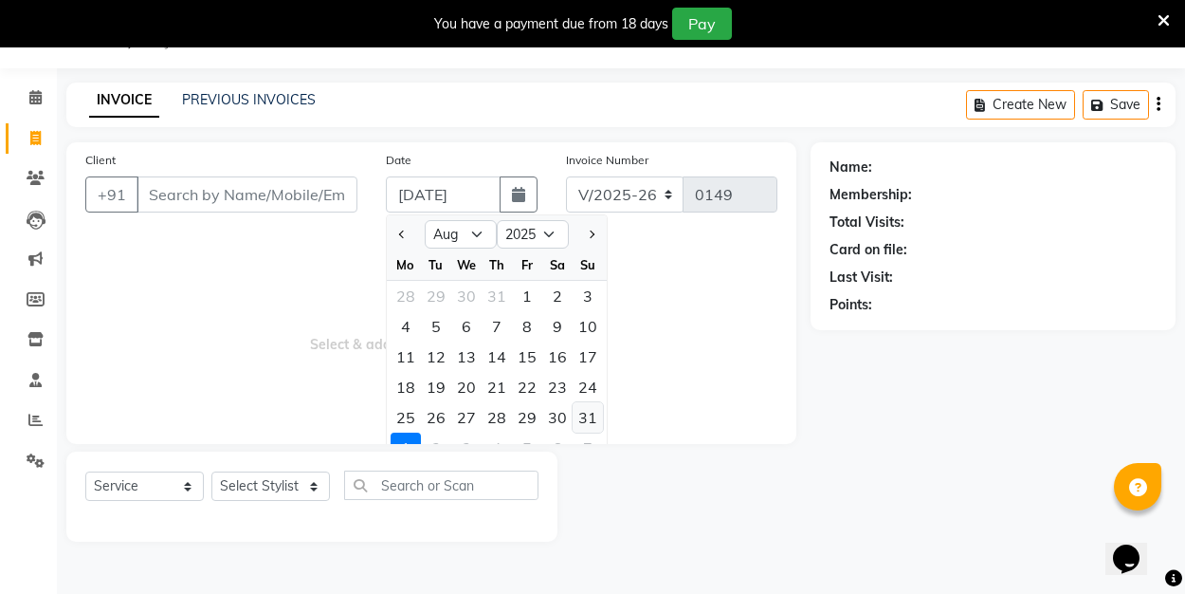
click at [587, 408] on div "31" at bounding box center [588, 417] width 30 height 30
type input "31-08-2025"
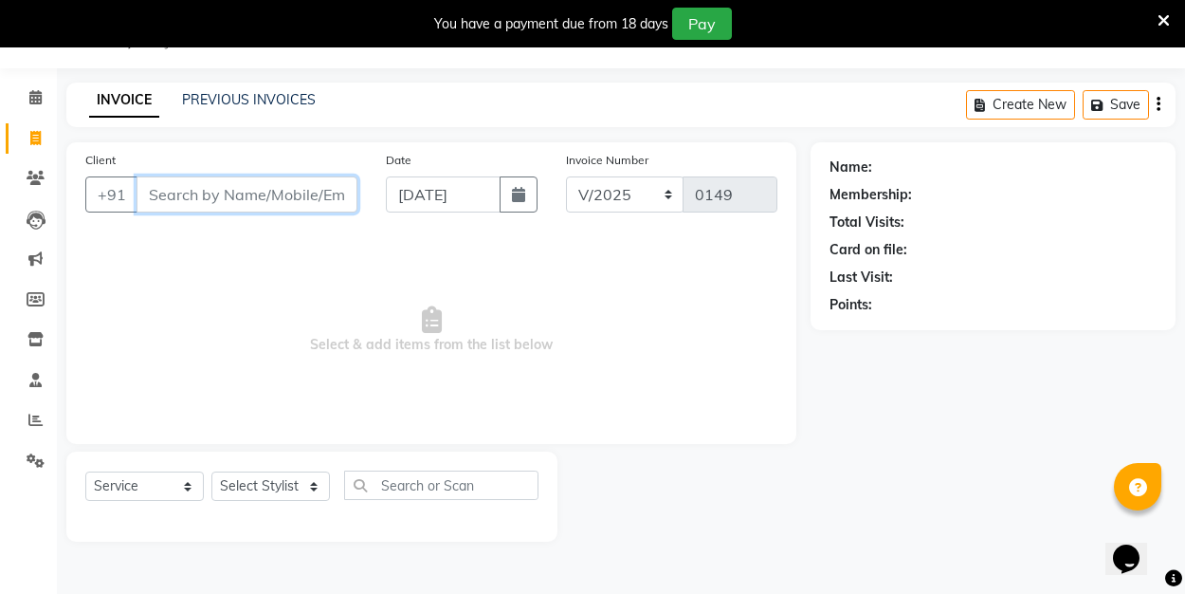
click at [233, 201] on input "Client" at bounding box center [247, 194] width 221 height 36
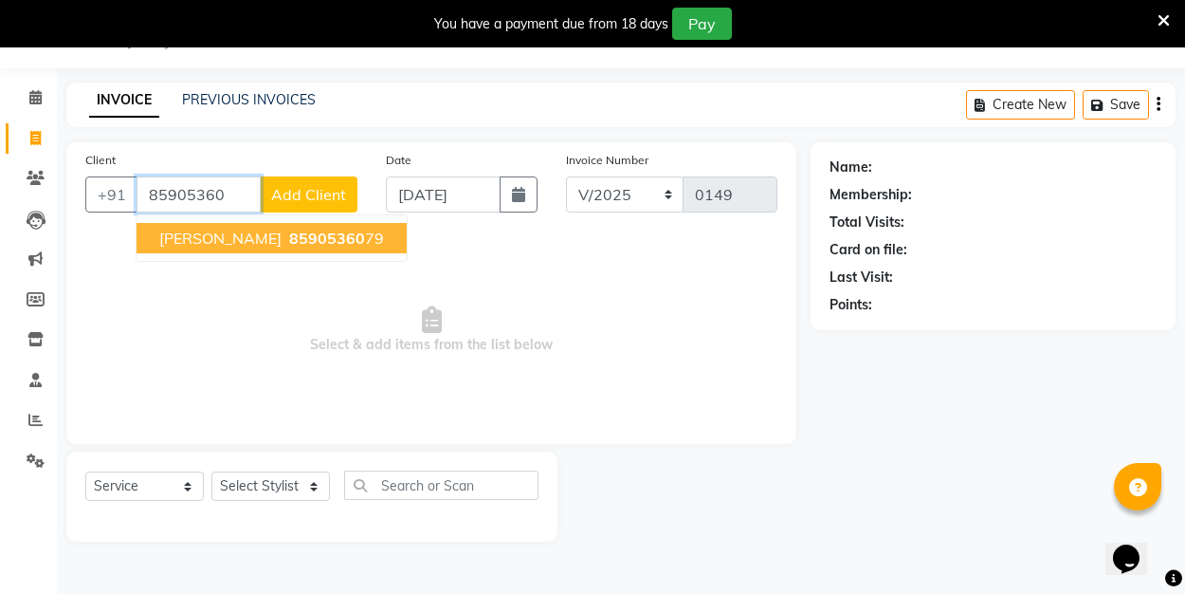
click at [289, 234] on span "85905360" at bounding box center [327, 237] width 76 height 19
type input "8590536079"
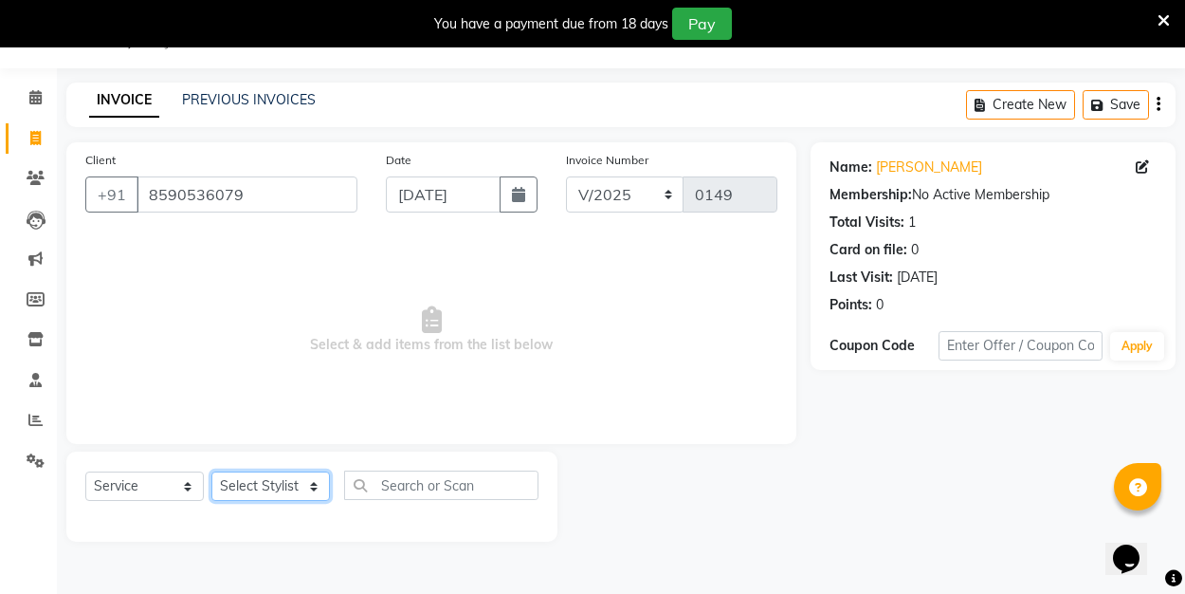
click at [316, 482] on select "Select Stylist ALI Manager [PERSON_NAME] [PERSON_NAME]" at bounding box center [270, 485] width 119 height 29
click at [317, 482] on select "Select Stylist ALI Manager [PERSON_NAME] [PERSON_NAME]" at bounding box center [270, 485] width 119 height 29
click at [1147, 165] on icon at bounding box center [1142, 166] width 13 height 13
select select "[DEMOGRAPHIC_DATA]"
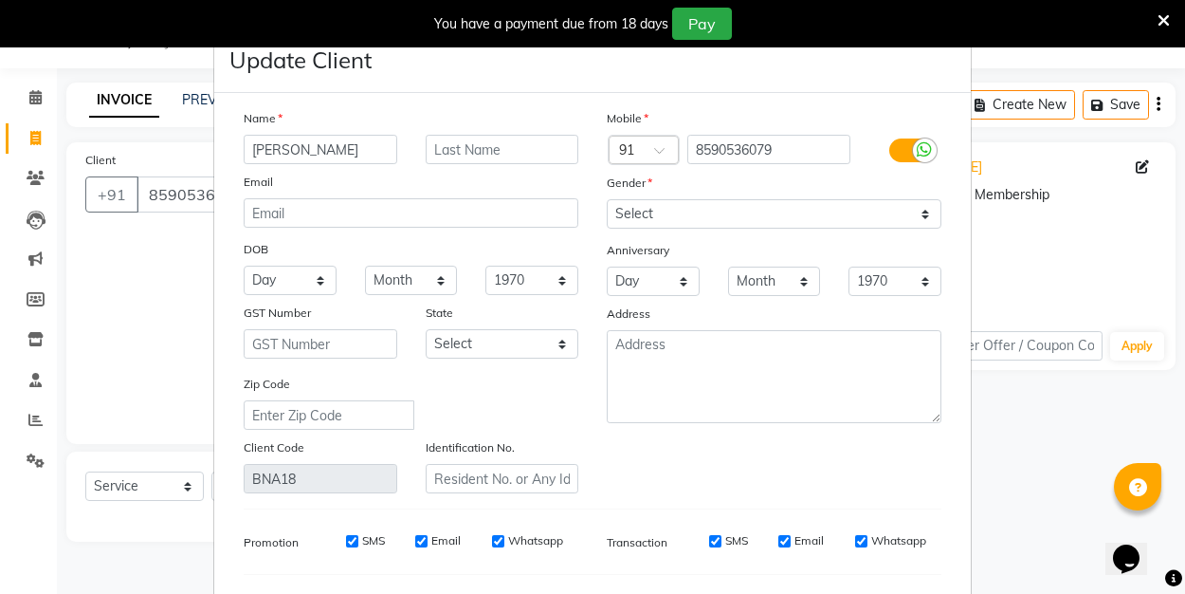
click at [285, 152] on input "irfan" at bounding box center [321, 149] width 154 height 29
type input "i"
type input "tomin"
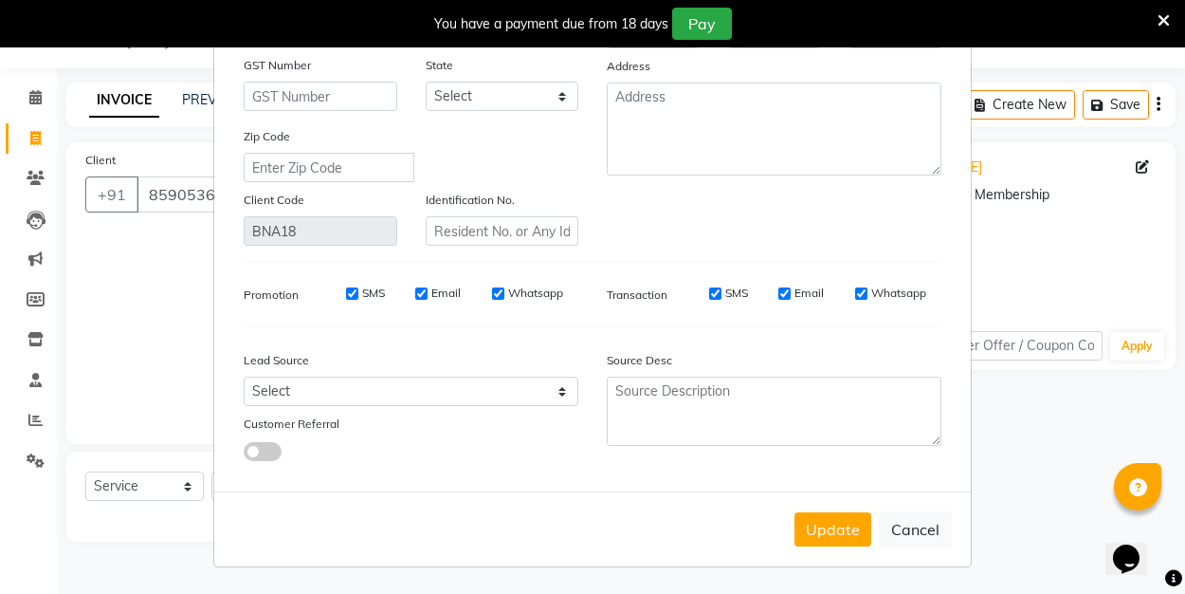
scroll to position [247, 0]
click at [840, 537] on button "Update" at bounding box center [833, 529] width 77 height 34
select select
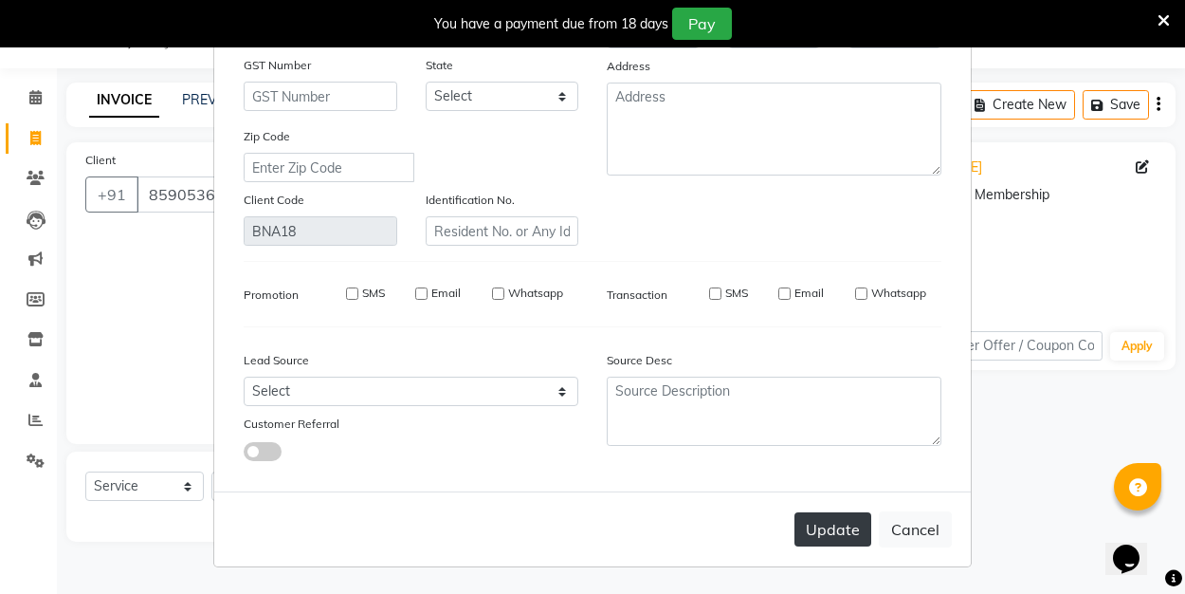
select select
checkbox input "false"
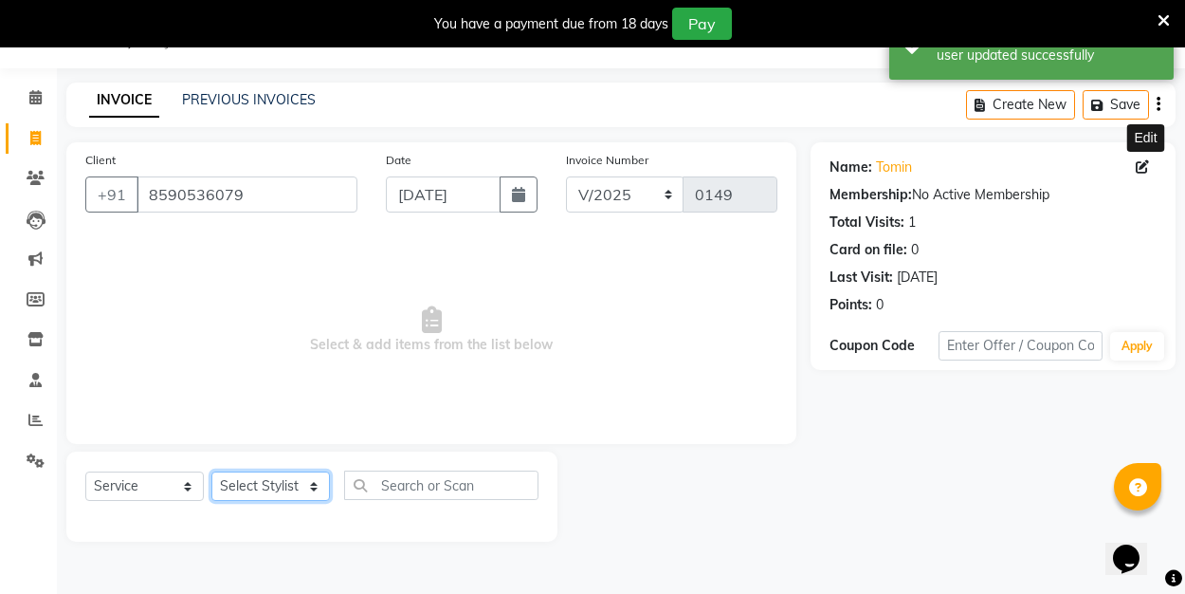
click at [298, 480] on select "Select Stylist ALI Manager [PERSON_NAME] [PERSON_NAME]" at bounding box center [270, 485] width 119 height 29
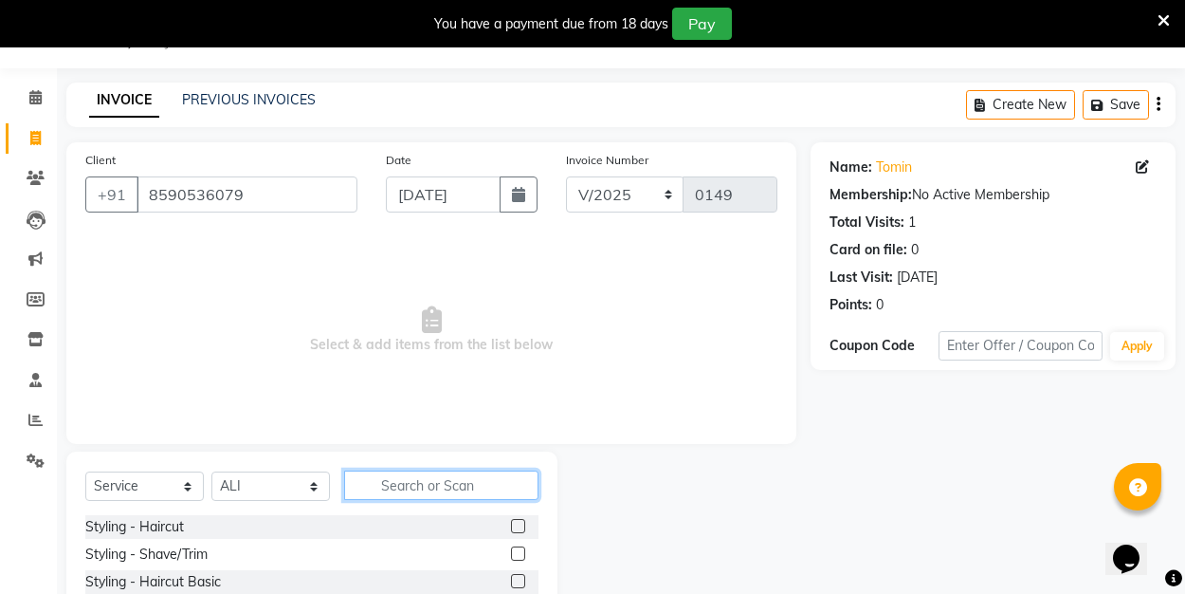
click at [414, 483] on input "text" at bounding box center [441, 484] width 194 height 29
click at [513, 527] on label at bounding box center [518, 526] width 14 height 14
click at [513, 527] on input "checkbox" at bounding box center [517, 527] width 12 height 12
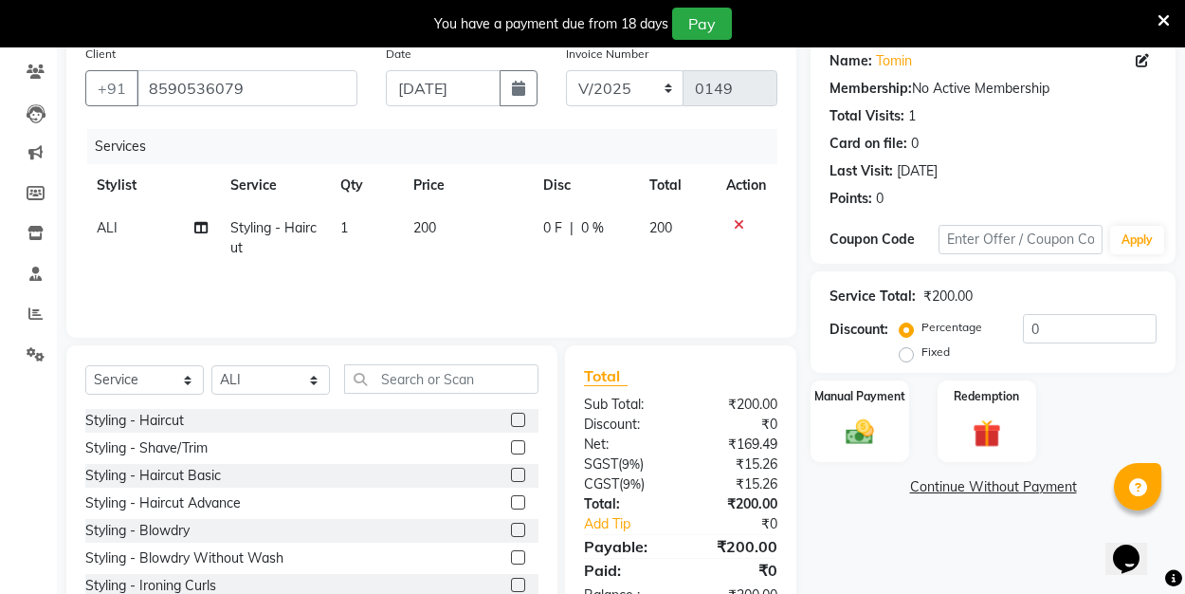
scroll to position [154, 0]
click at [922, 352] on label "Fixed" at bounding box center [936, 351] width 28 height 17
click at [904, 352] on input "Fixed" at bounding box center [910, 351] width 13 height 13
click at [1049, 328] on input "0" at bounding box center [1090, 328] width 134 height 29
click at [897, 417] on div "Manual Payment" at bounding box center [860, 420] width 102 height 85
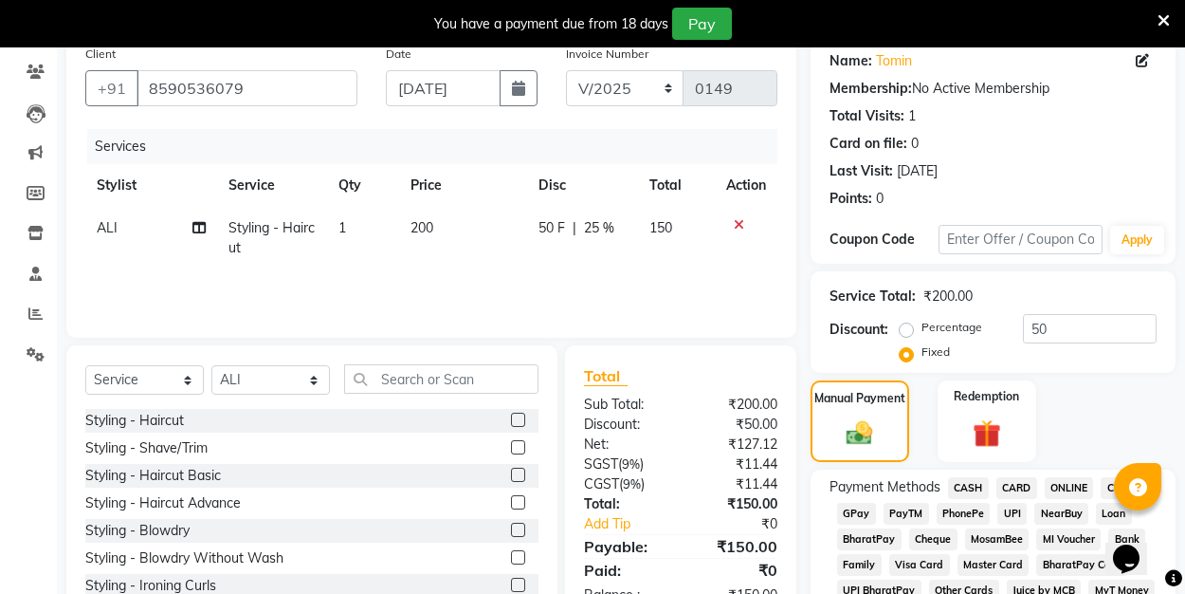
click at [1011, 513] on span "UPI" at bounding box center [1011, 513] width 29 height 22
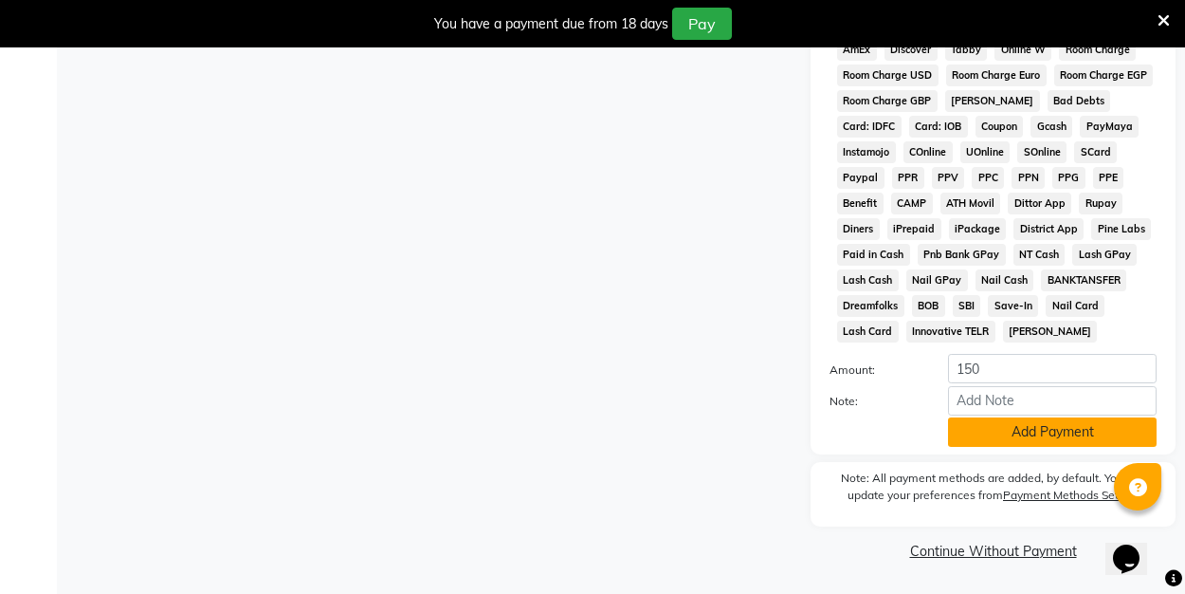
scroll to position [949, 0]
click at [993, 432] on button "Add Payment" at bounding box center [1052, 432] width 209 height 29
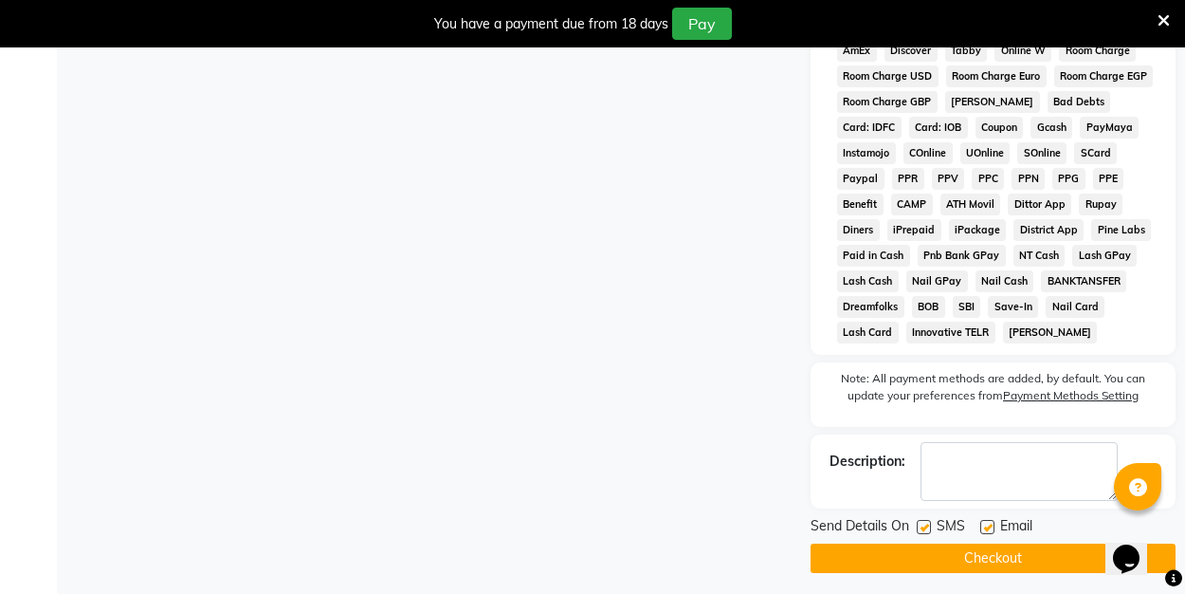
click at [988, 530] on label at bounding box center [987, 527] width 14 height 14
click at [988, 530] on input "checkbox" at bounding box center [986, 527] width 12 height 12
click at [978, 558] on button "Checkout" at bounding box center [993, 557] width 365 height 29
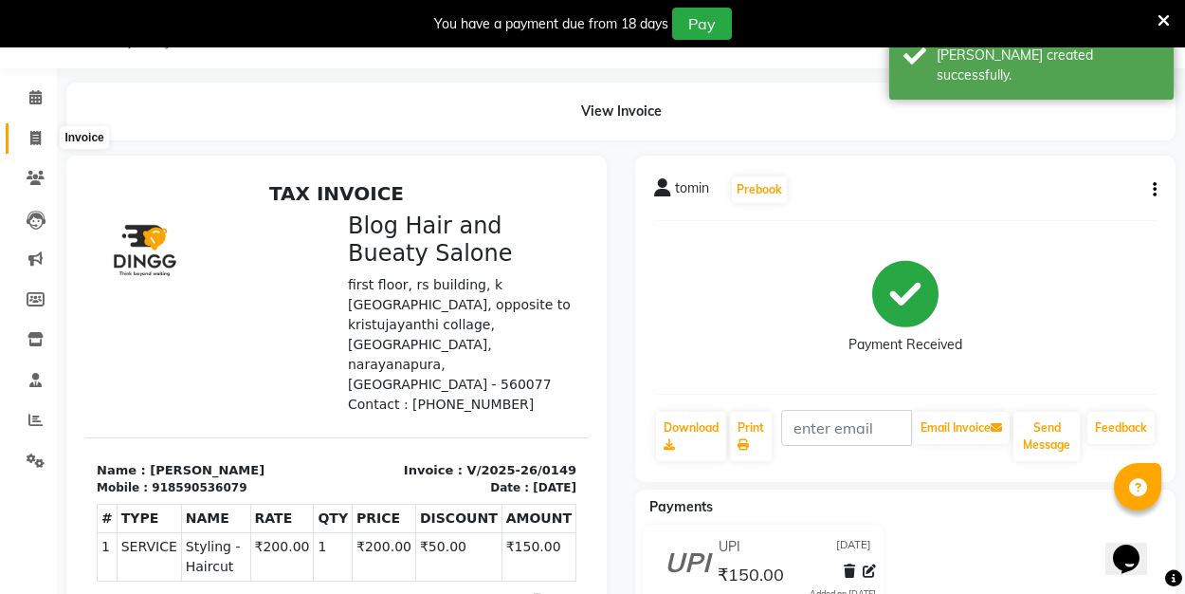
click at [32, 133] on icon at bounding box center [35, 138] width 10 height 14
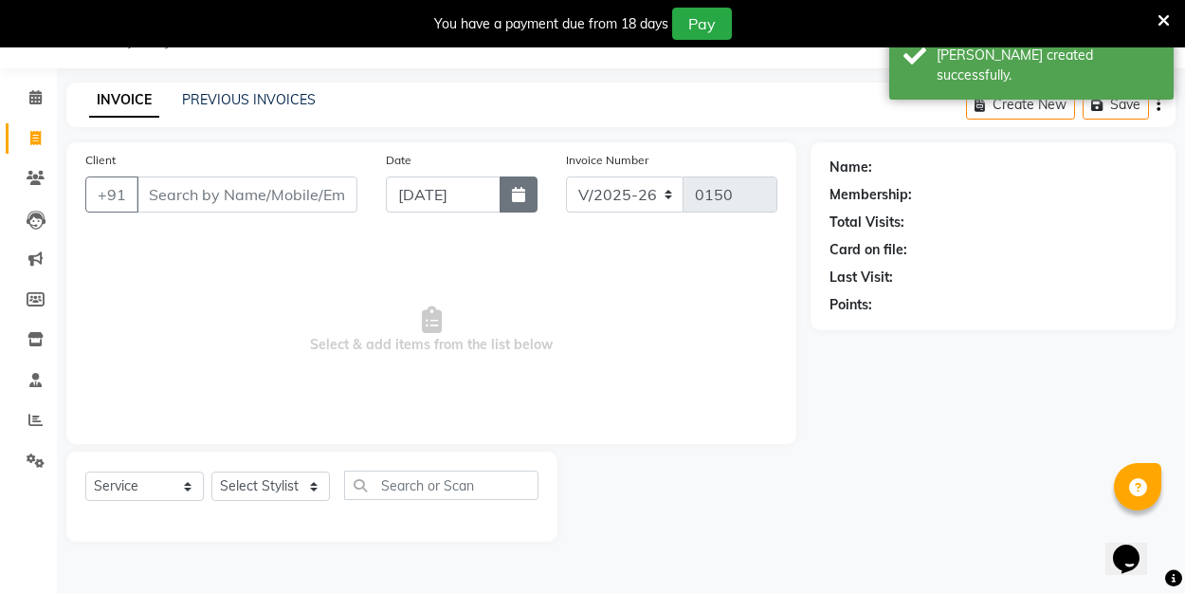
click at [514, 193] on icon "button" at bounding box center [518, 194] width 13 height 15
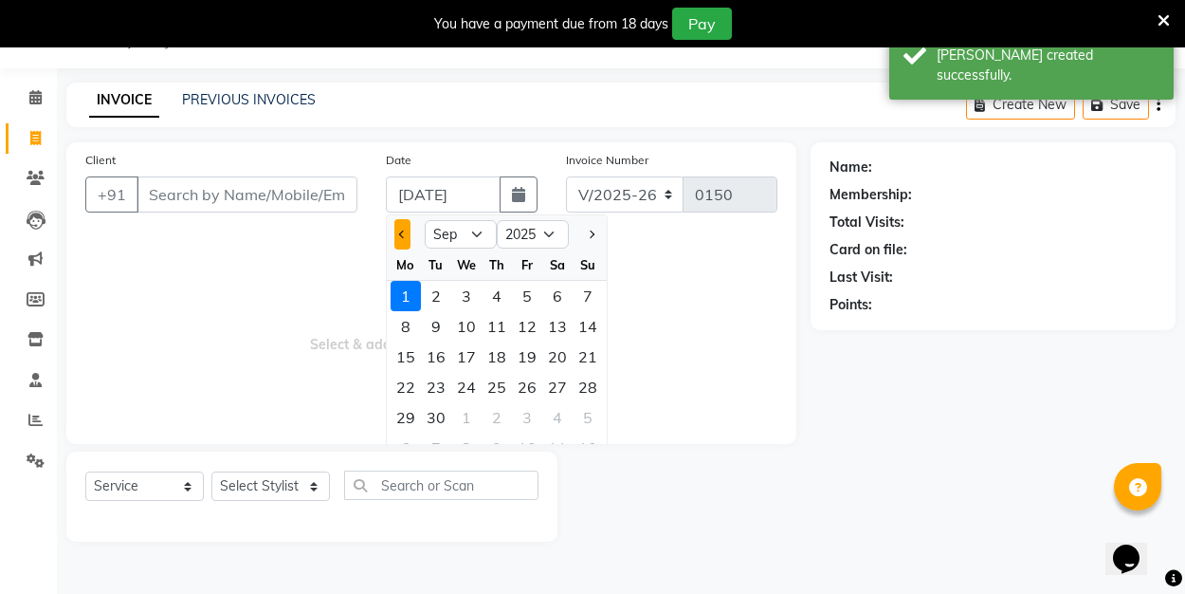
click at [402, 238] on button "Previous month" at bounding box center [402, 234] width 16 height 30
click at [599, 412] on div "31" at bounding box center [588, 417] width 30 height 30
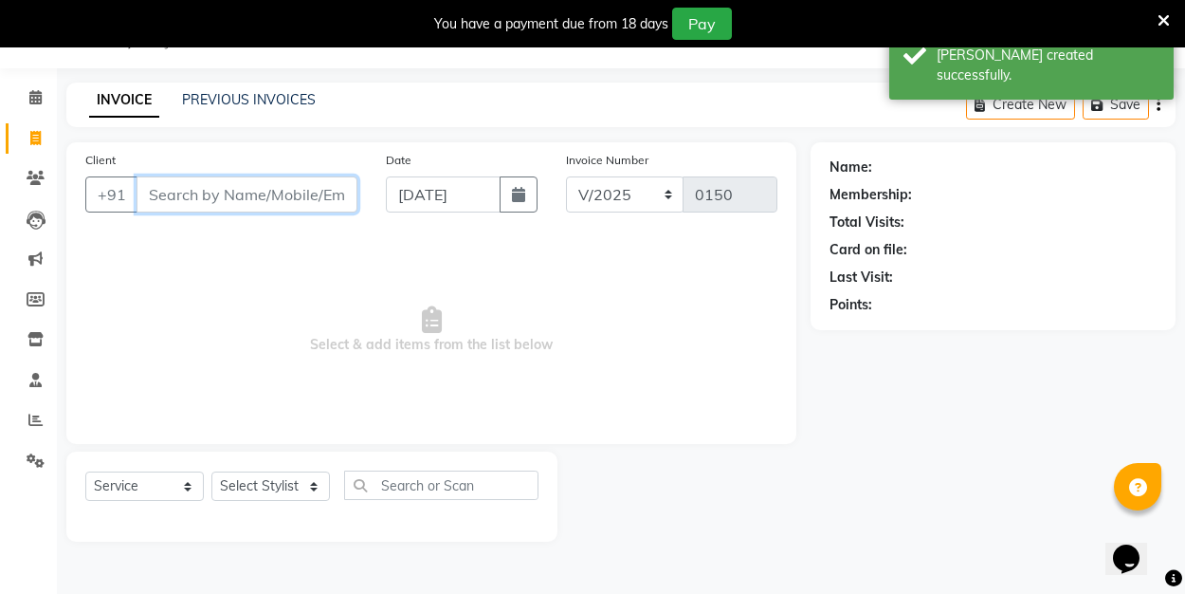
click at [182, 187] on input "Client" at bounding box center [247, 194] width 221 height 36
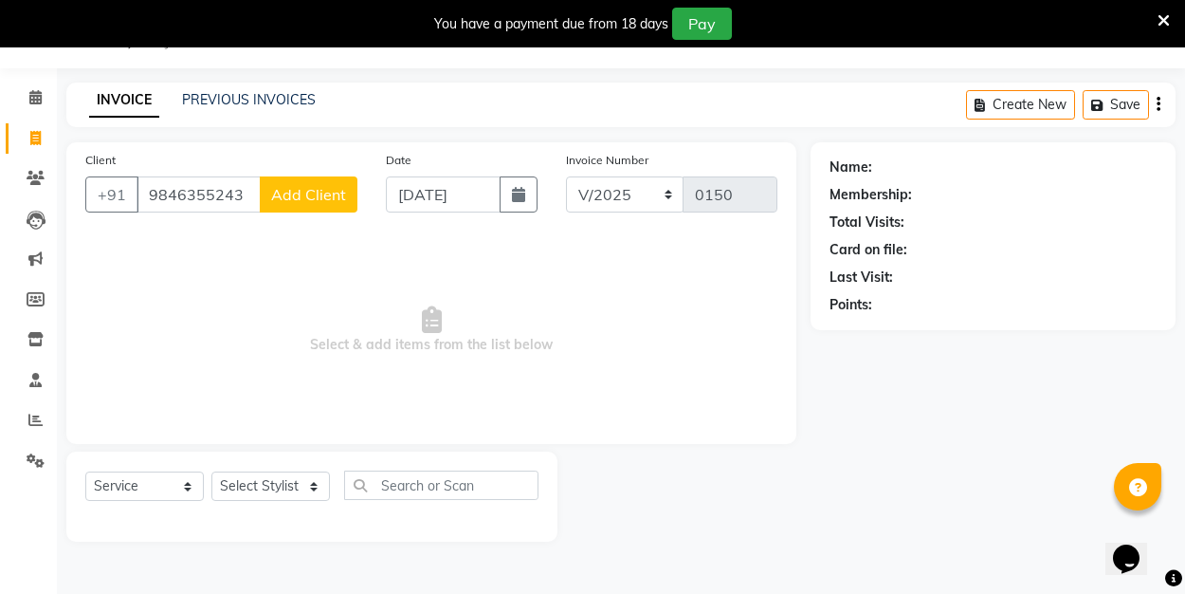
click at [316, 203] on span "Add Client" at bounding box center [308, 194] width 75 height 19
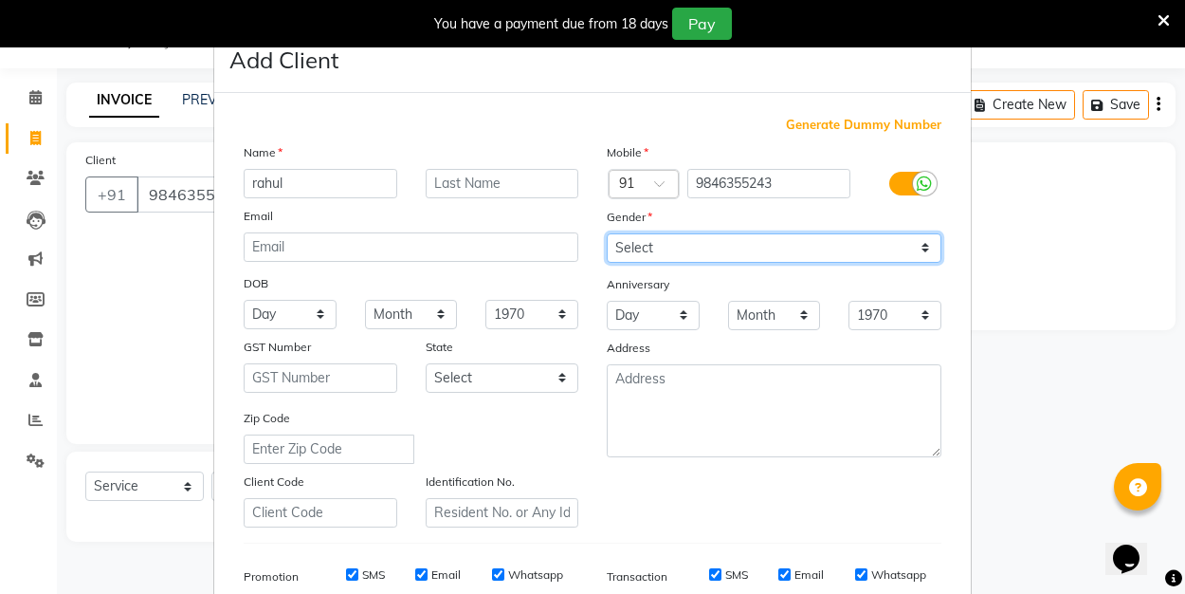
click at [667, 250] on select "Select [DEMOGRAPHIC_DATA] [DEMOGRAPHIC_DATA] Other Prefer Not To Say" at bounding box center [774, 247] width 335 height 29
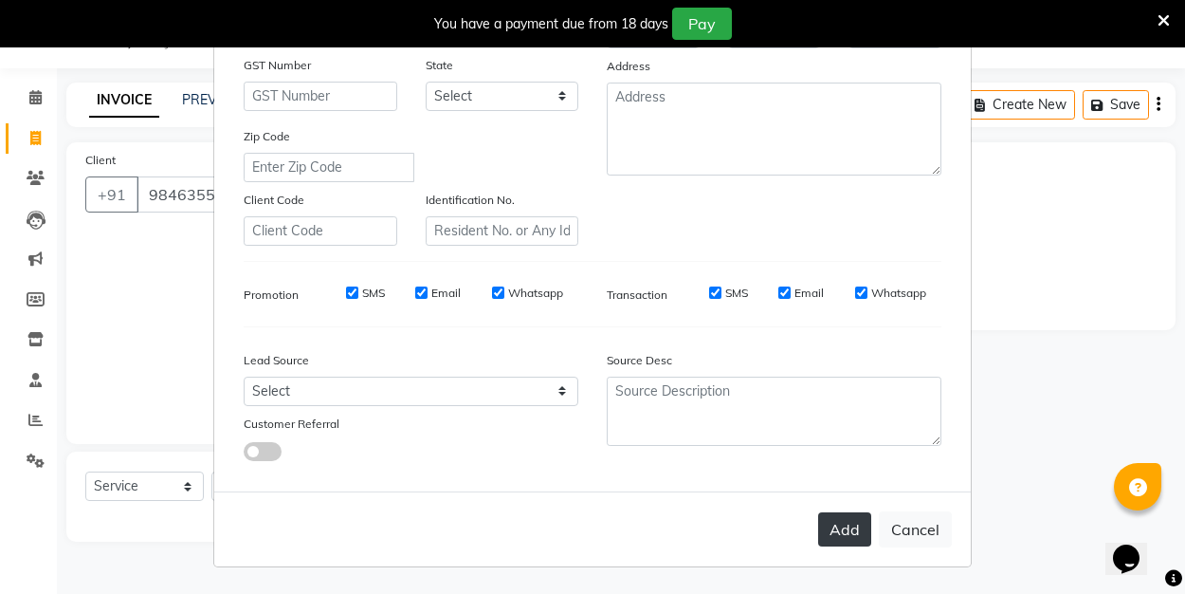
scroll to position [281, 0]
click at [842, 526] on button "Add" at bounding box center [844, 530] width 53 height 34
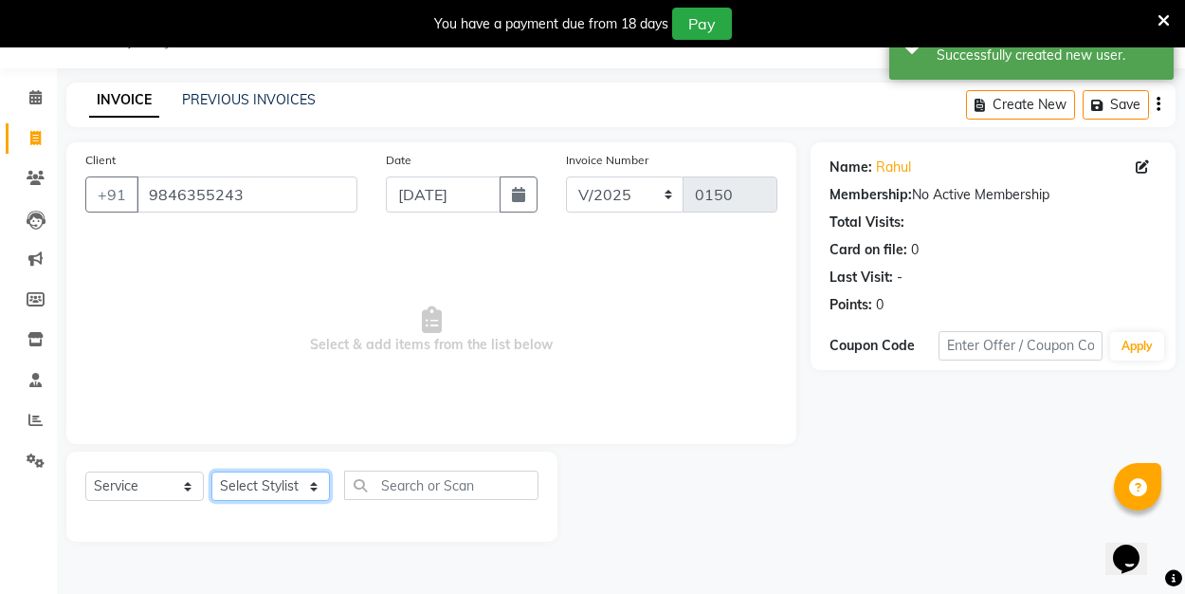
click at [294, 488] on select "Select Stylist ALI Manager [PERSON_NAME] [PERSON_NAME]" at bounding box center [270, 485] width 119 height 29
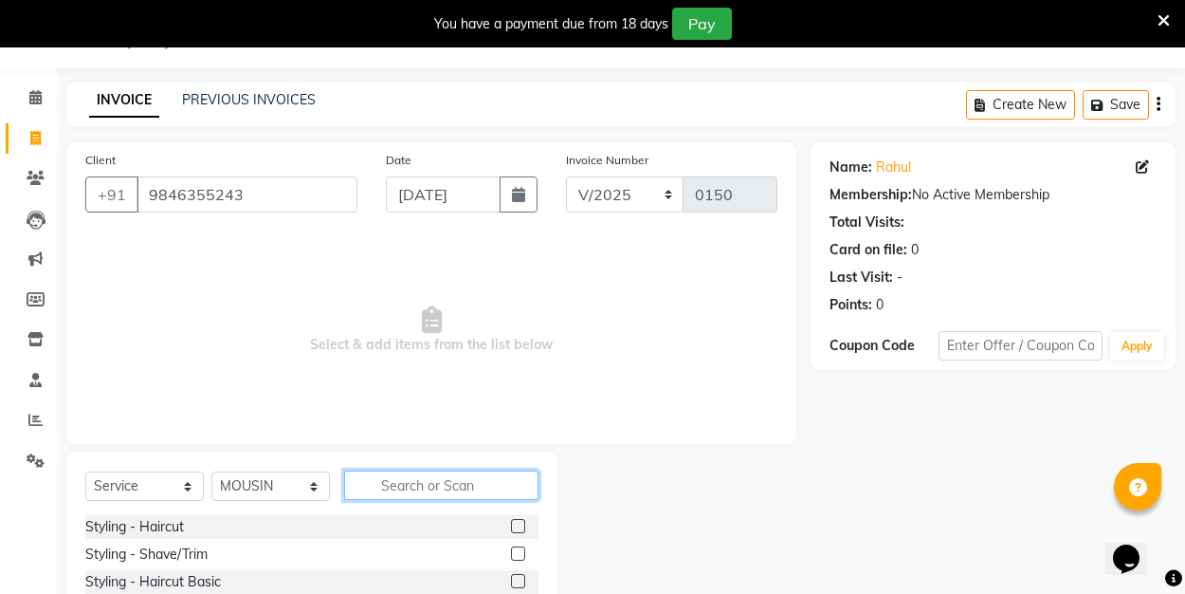
click at [410, 484] on input "text" at bounding box center [441, 484] width 194 height 29
click at [522, 523] on label at bounding box center [518, 526] width 14 height 14
click at [522, 523] on input "checkbox" at bounding box center [517, 527] width 12 height 12
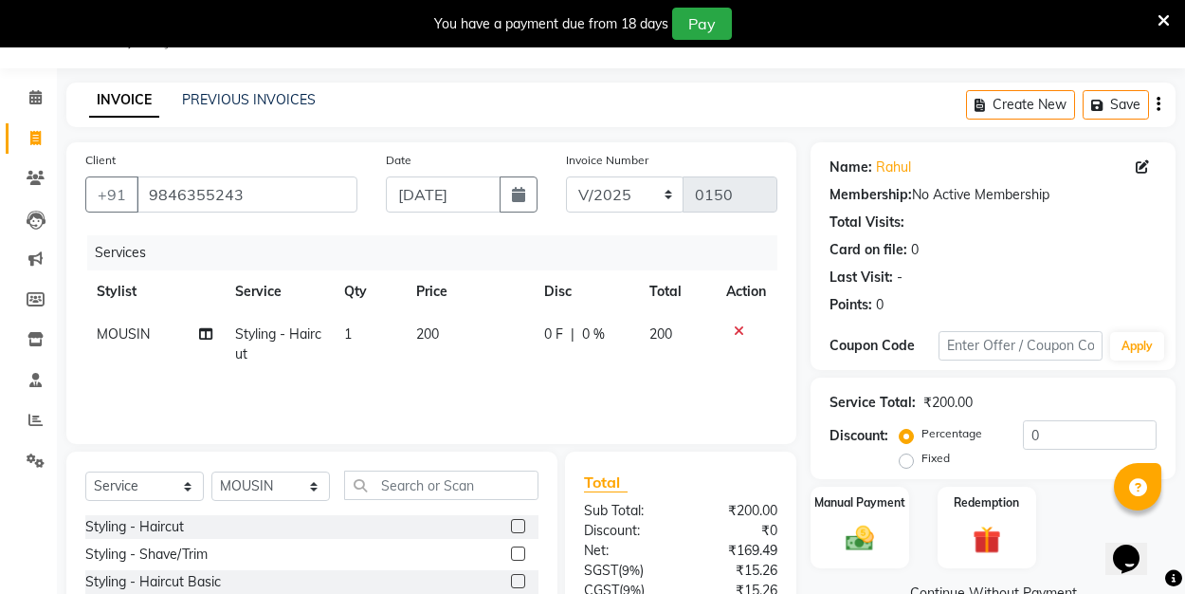
click at [922, 460] on label "Fixed" at bounding box center [936, 457] width 28 height 17
click at [904, 460] on input "Fixed" at bounding box center [910, 457] width 13 height 13
click at [1054, 433] on input "0" at bounding box center [1090, 434] width 134 height 29
click at [864, 546] on img at bounding box center [859, 537] width 47 height 33
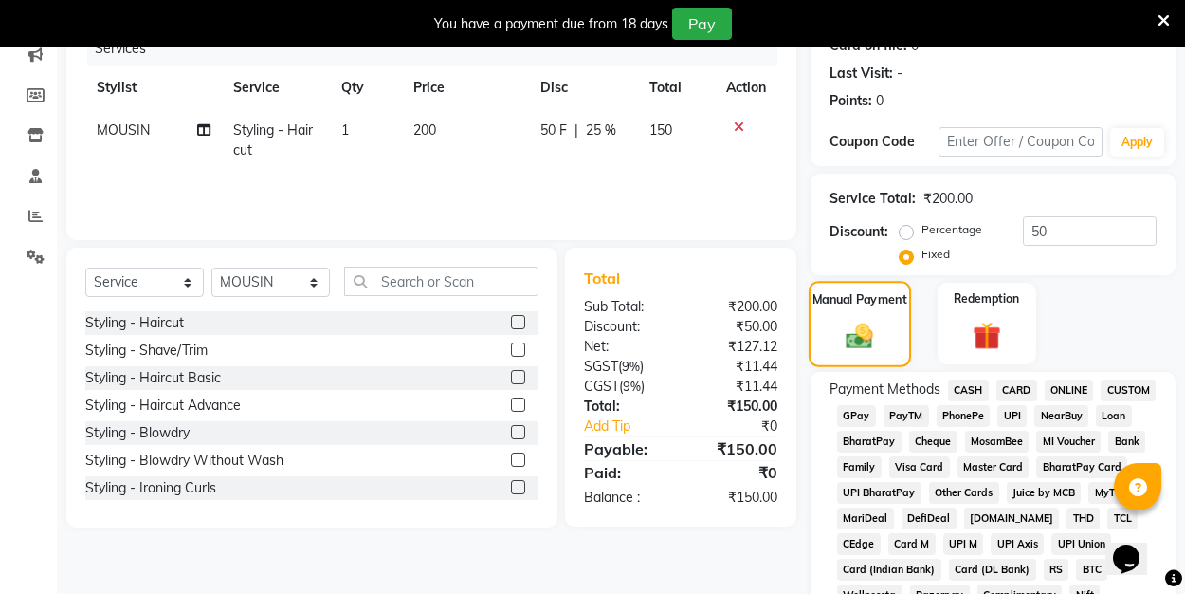
scroll to position [282, 0]
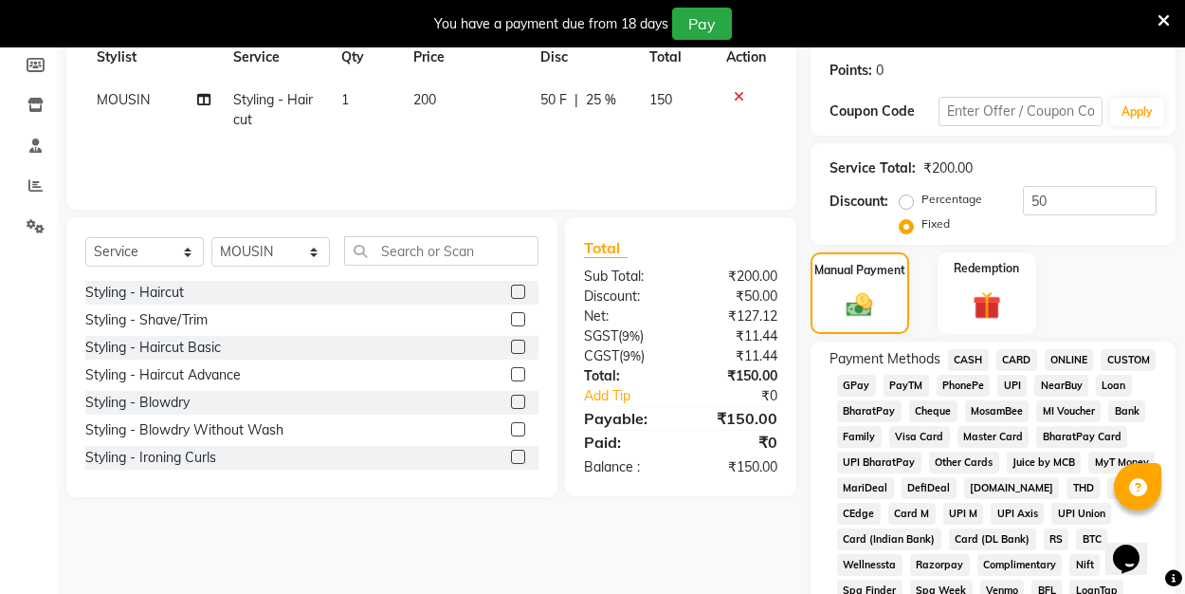
click at [1014, 381] on span "UPI" at bounding box center [1011, 385] width 29 height 22
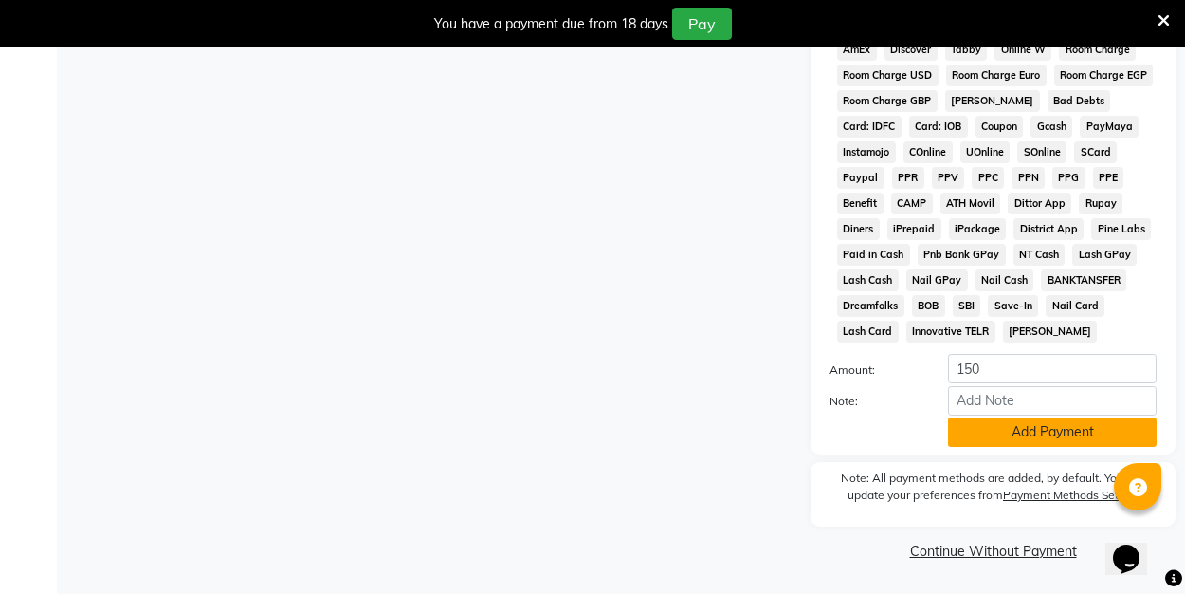
scroll to position [949, 0]
click at [1014, 421] on button "Add Payment" at bounding box center [1052, 432] width 209 height 29
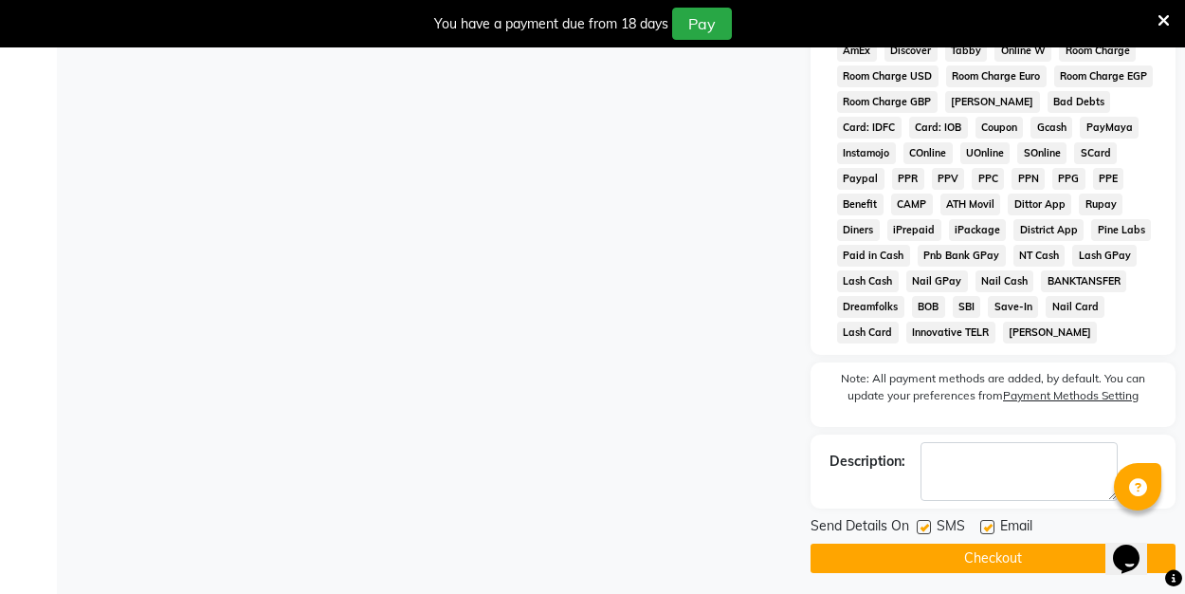
click at [989, 528] on label at bounding box center [987, 527] width 14 height 14
click at [989, 528] on input "checkbox" at bounding box center [986, 527] width 12 height 12
click at [983, 545] on button "Checkout" at bounding box center [993, 557] width 365 height 29
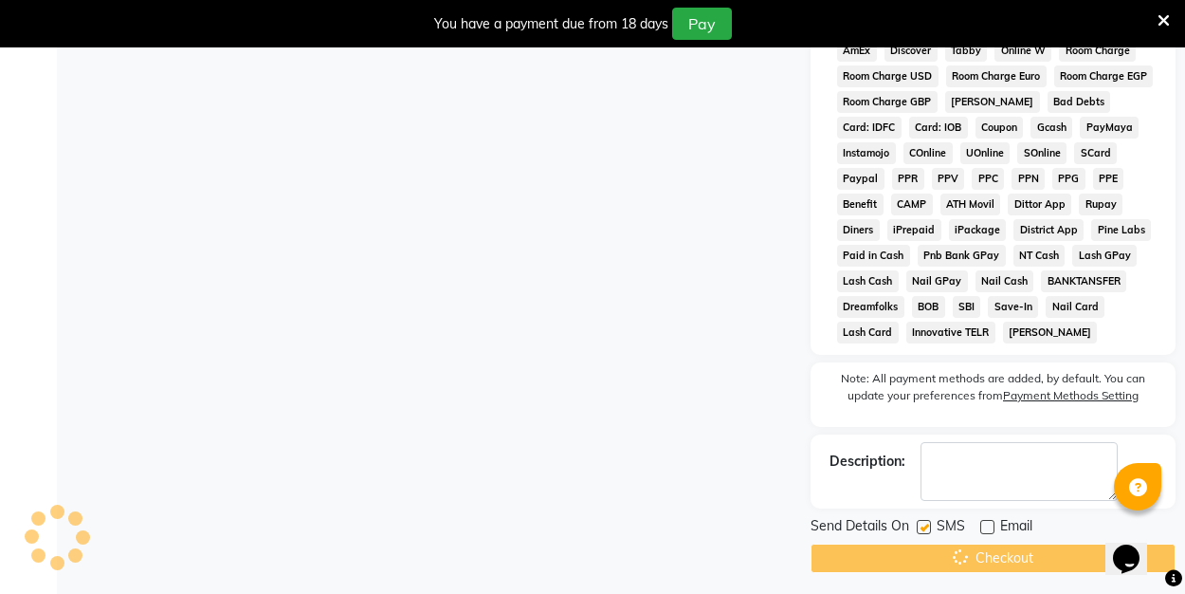
scroll to position [47, 0]
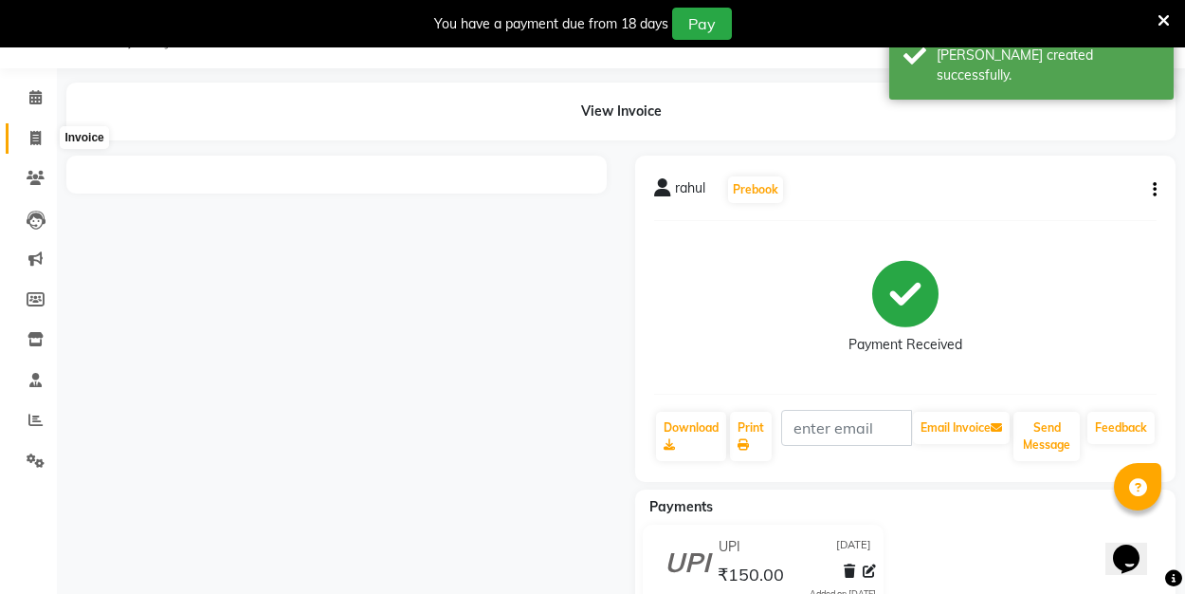
click at [38, 132] on icon at bounding box center [35, 138] width 10 height 14
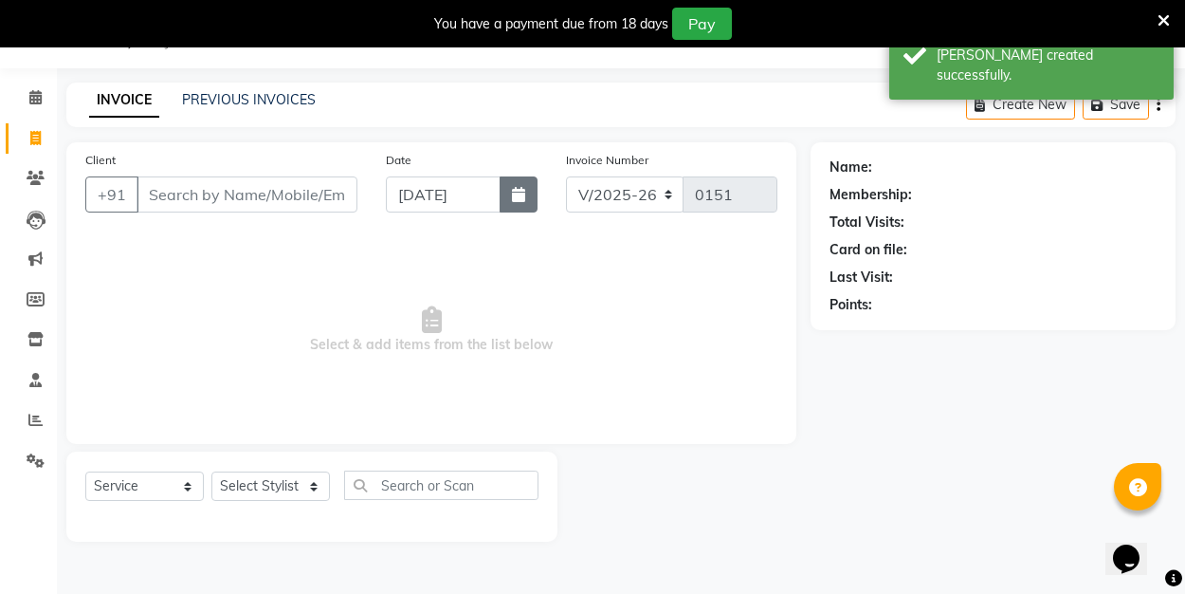
click at [524, 192] on icon "button" at bounding box center [518, 194] width 13 height 15
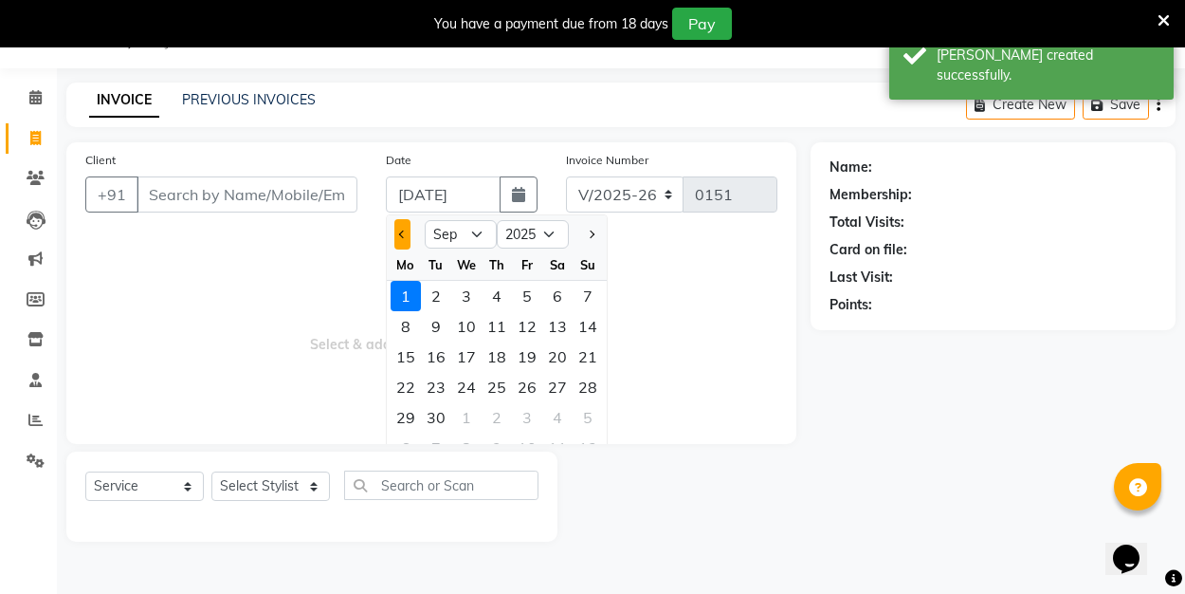
click at [401, 239] on button "Previous month" at bounding box center [402, 234] width 16 height 30
click at [577, 417] on div "31" at bounding box center [588, 417] width 30 height 30
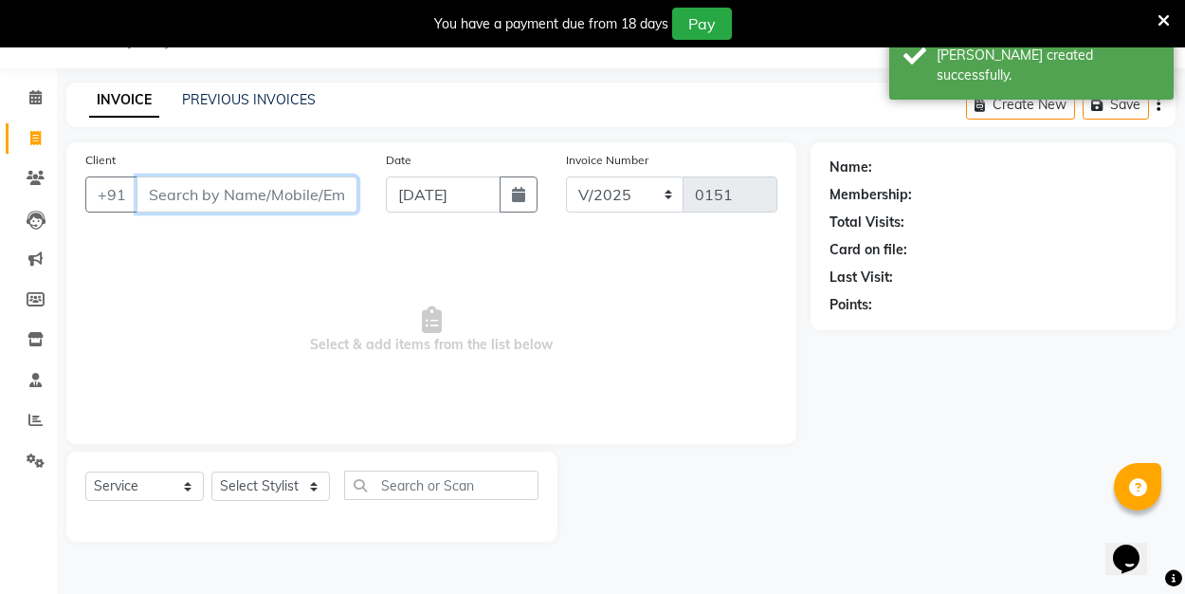
click at [231, 192] on input "Client" at bounding box center [247, 194] width 221 height 36
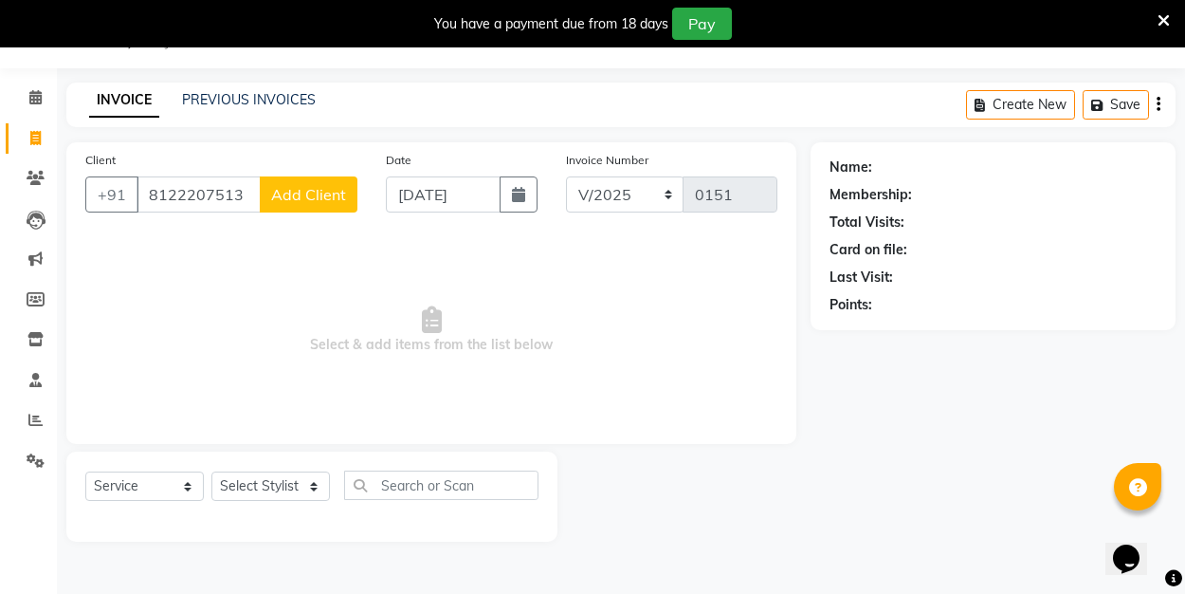
click at [302, 189] on span "Add Client" at bounding box center [308, 194] width 75 height 19
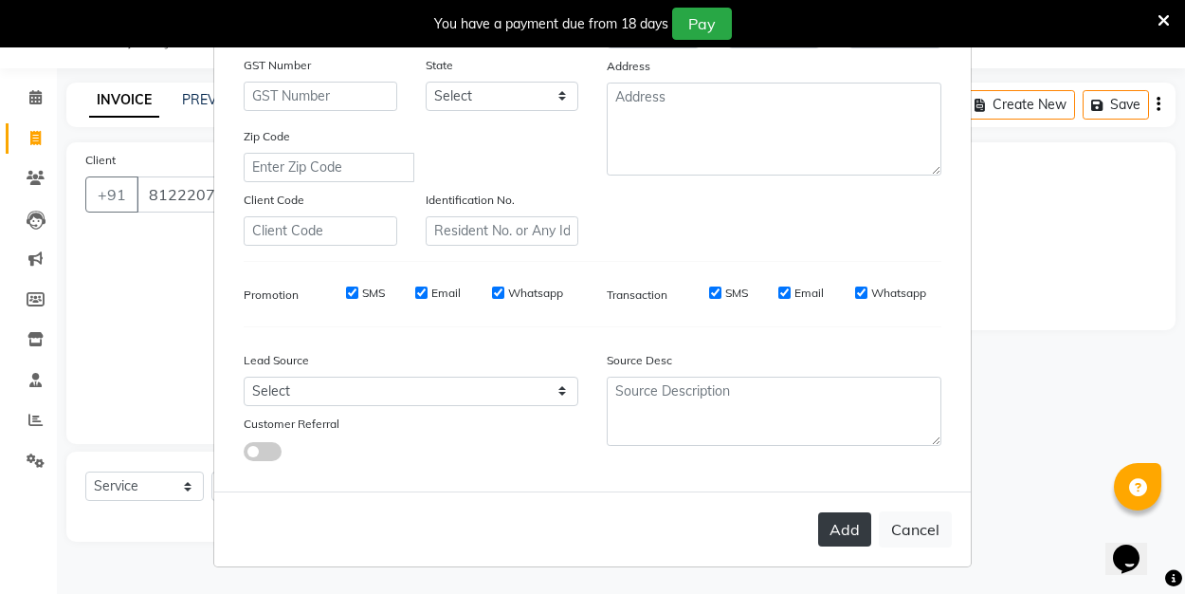
scroll to position [281, 0]
click at [842, 551] on div "Add Cancel" at bounding box center [592, 529] width 757 height 75
click at [846, 538] on button "Add" at bounding box center [844, 530] width 53 height 34
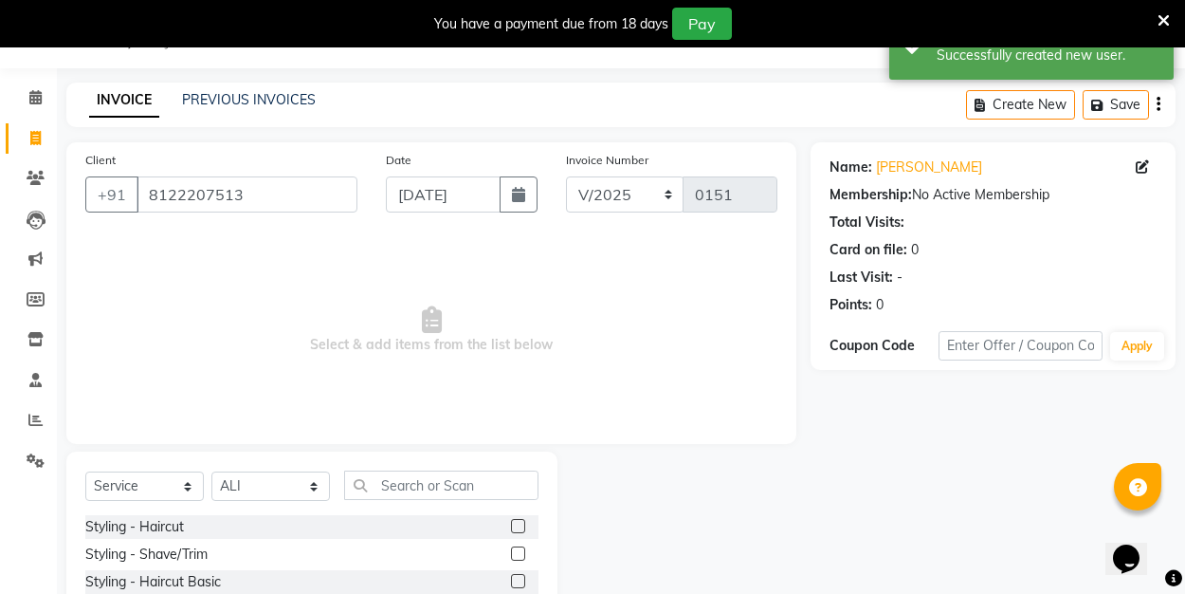
click at [519, 523] on label at bounding box center [518, 526] width 14 height 14
click at [519, 523] on input "checkbox" at bounding box center [517, 527] width 12 height 12
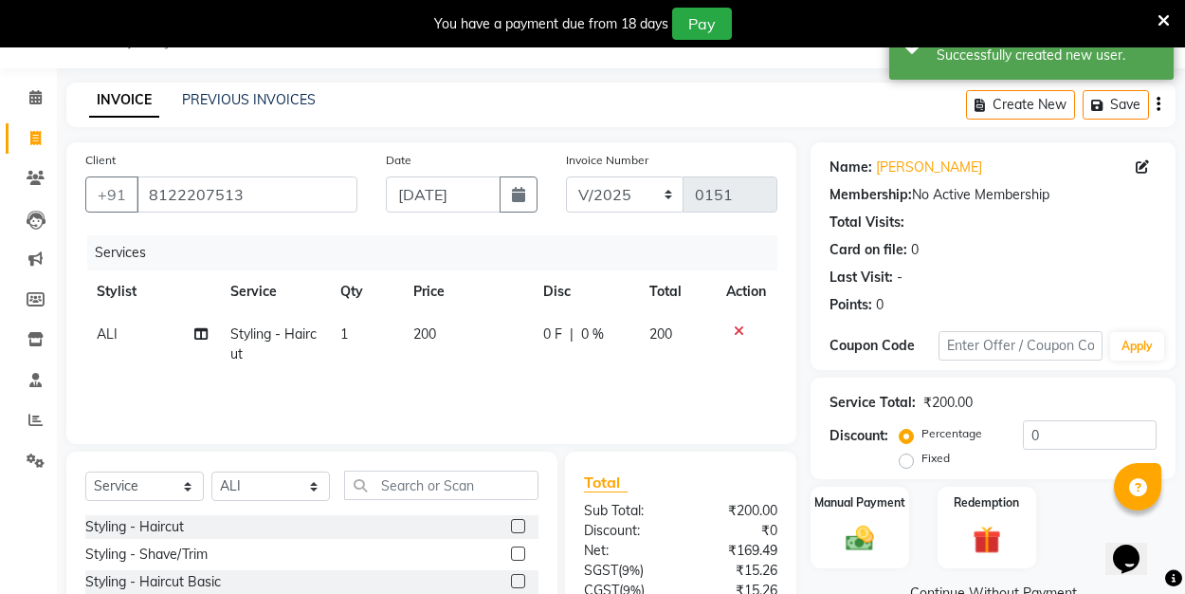
click at [922, 458] on label "Fixed" at bounding box center [936, 457] width 28 height 17
click at [904, 458] on input "Fixed" at bounding box center [910, 457] width 13 height 13
click at [853, 566] on div "Manual Payment" at bounding box center [860, 526] width 102 height 85
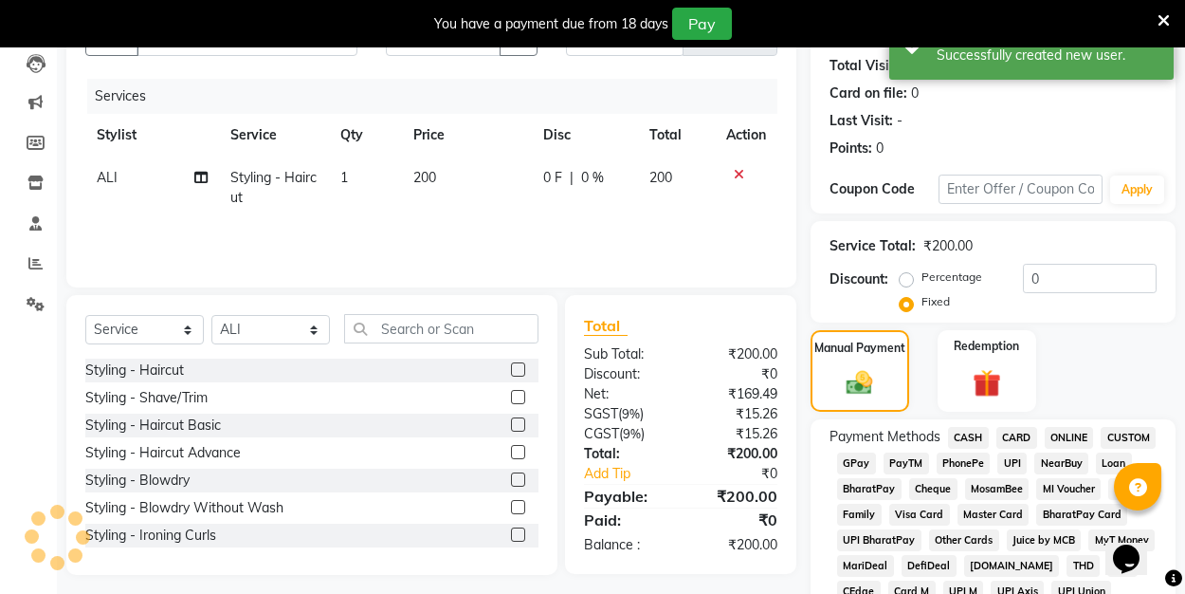
scroll to position [323, 0]
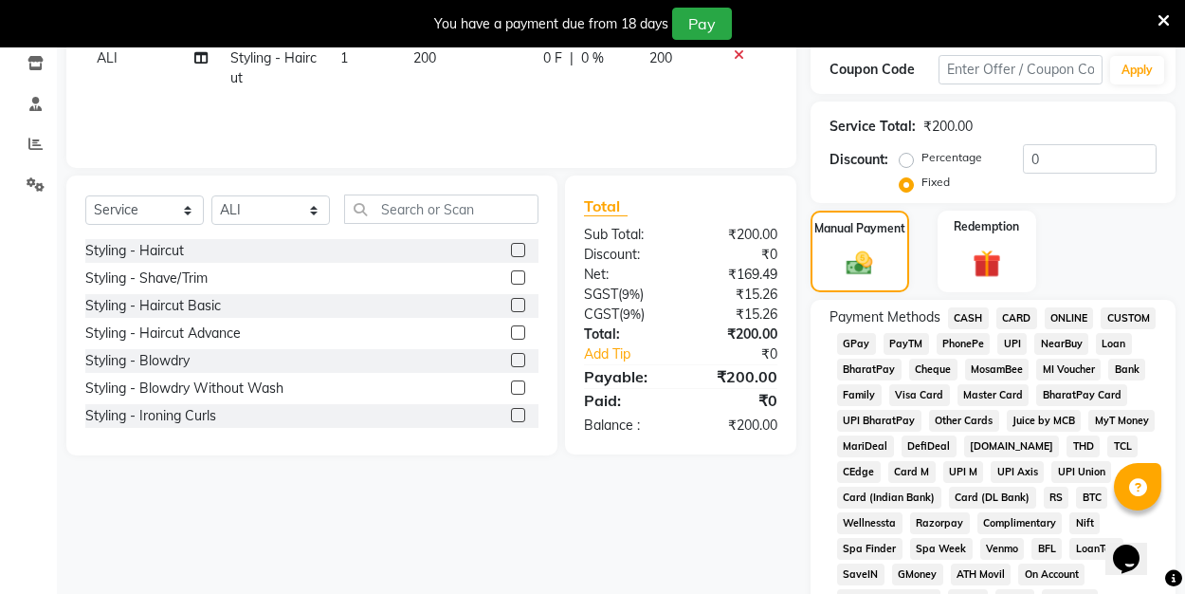
click at [1009, 348] on span "UPI" at bounding box center [1011, 344] width 29 height 22
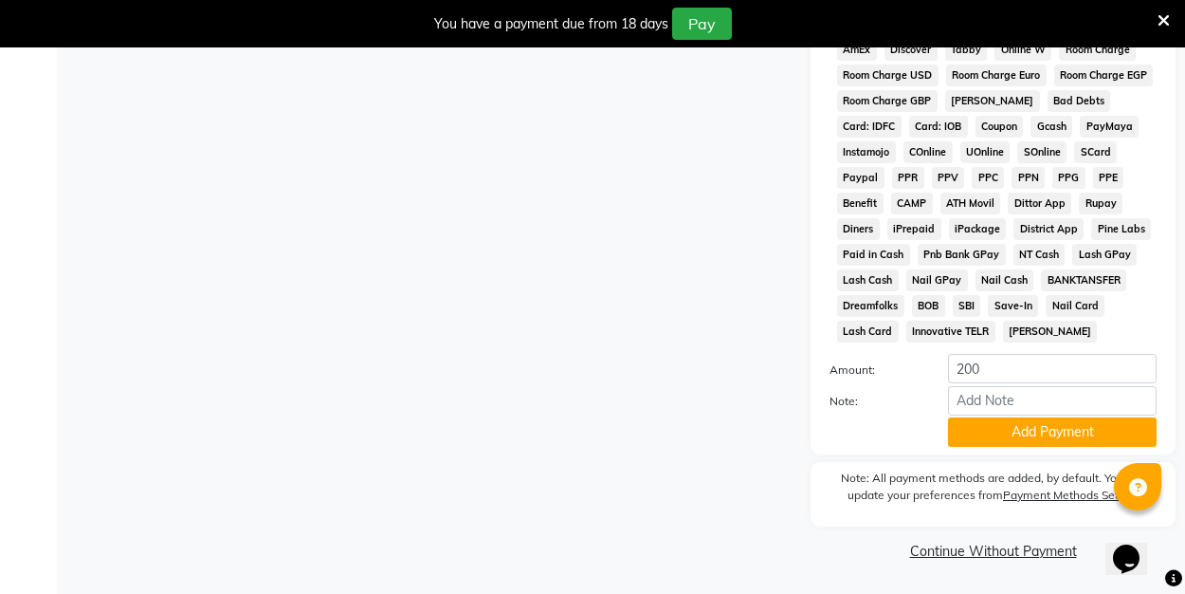
scroll to position [949, 0]
click at [1004, 427] on button "Add Payment" at bounding box center [1052, 432] width 209 height 29
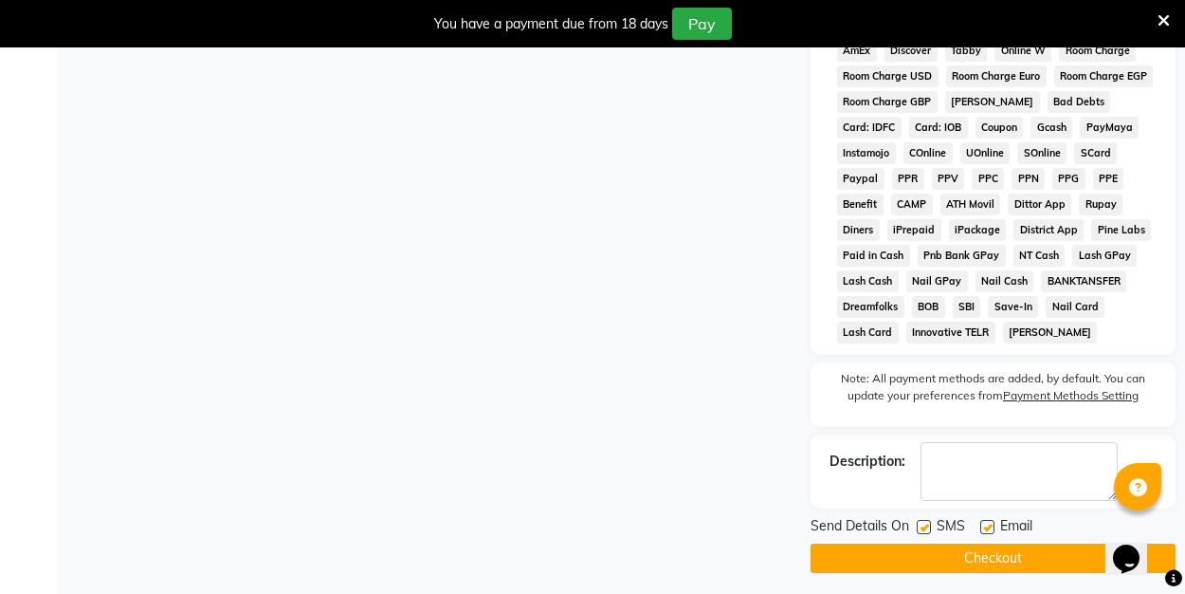
click at [954, 568] on button "Checkout" at bounding box center [993, 557] width 365 height 29
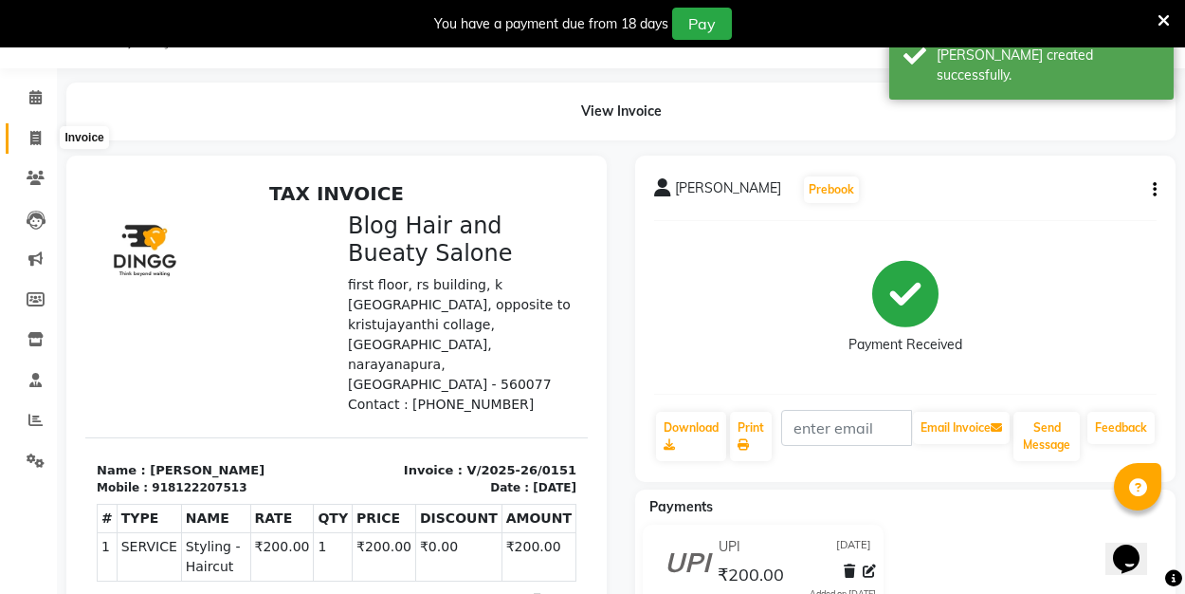
click at [39, 137] on icon at bounding box center [35, 138] width 10 height 14
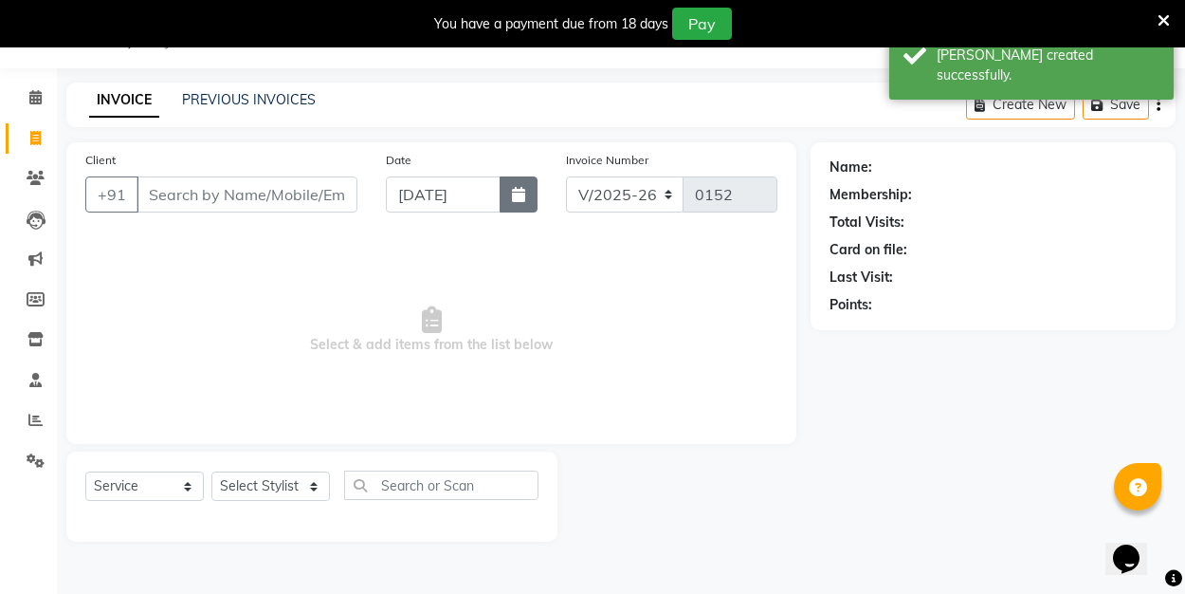
click at [516, 193] on icon "button" at bounding box center [518, 194] width 13 height 15
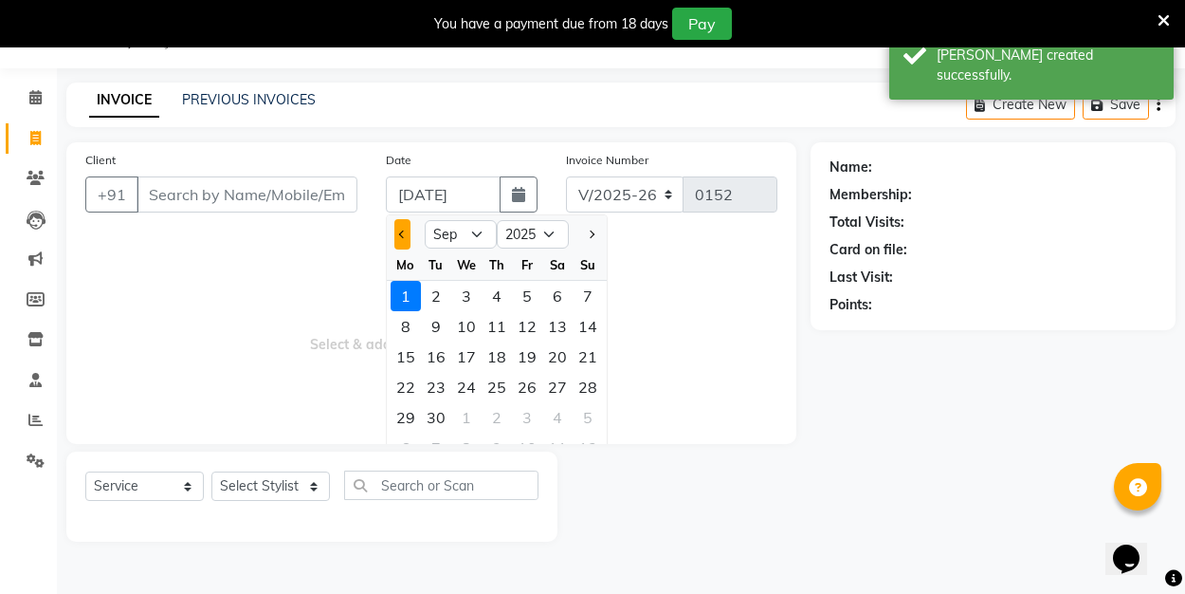
click at [402, 236] on span "Previous month" at bounding box center [402, 234] width 8 height 8
click at [594, 421] on div "31" at bounding box center [588, 417] width 30 height 30
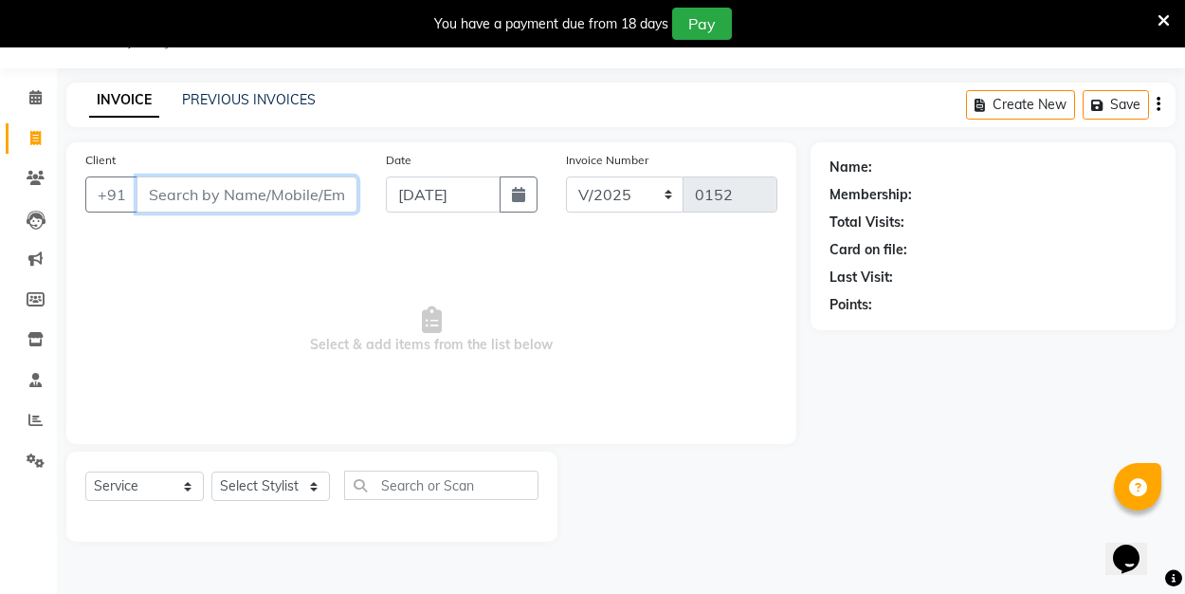
click at [183, 192] on input "Client" at bounding box center [247, 194] width 221 height 36
click at [316, 199] on span "Add Client" at bounding box center [308, 194] width 75 height 19
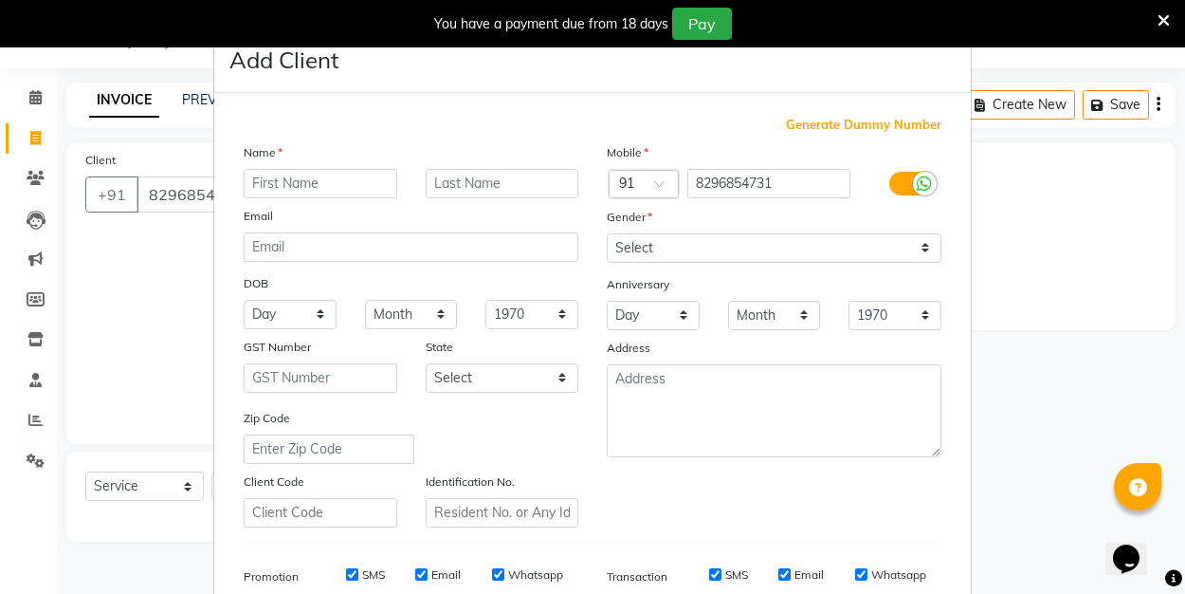
click at [323, 182] on input "text" at bounding box center [321, 183] width 154 height 29
click at [671, 248] on select "Select [DEMOGRAPHIC_DATA] [DEMOGRAPHIC_DATA] Other Prefer Not To Say" at bounding box center [774, 247] width 335 height 29
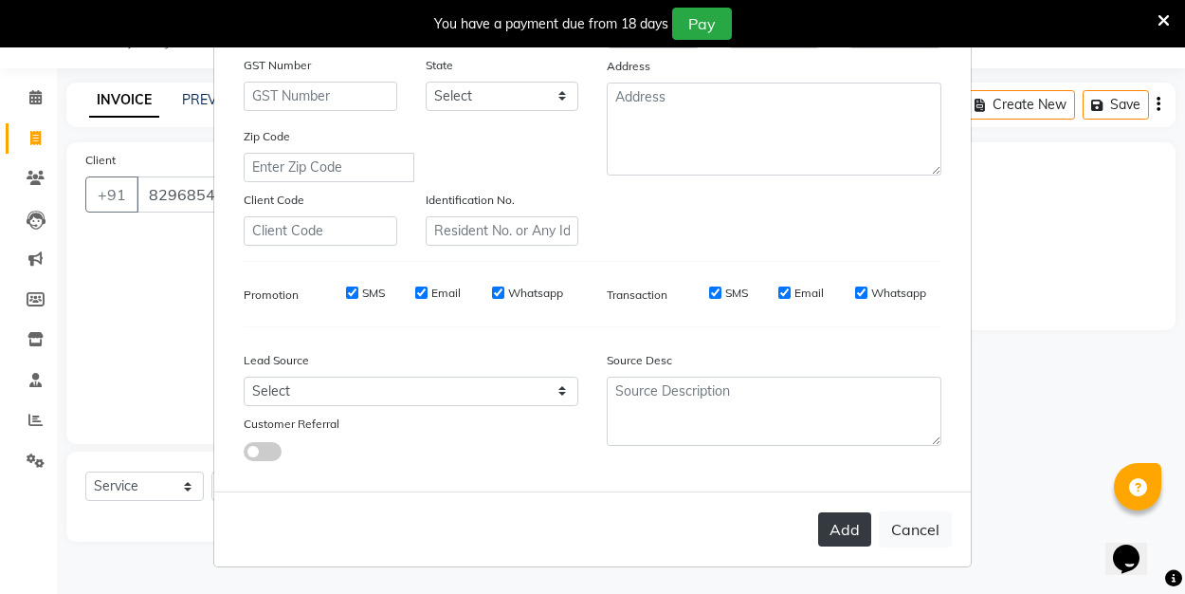
scroll to position [281, 0]
click at [847, 521] on button "Add" at bounding box center [844, 530] width 53 height 34
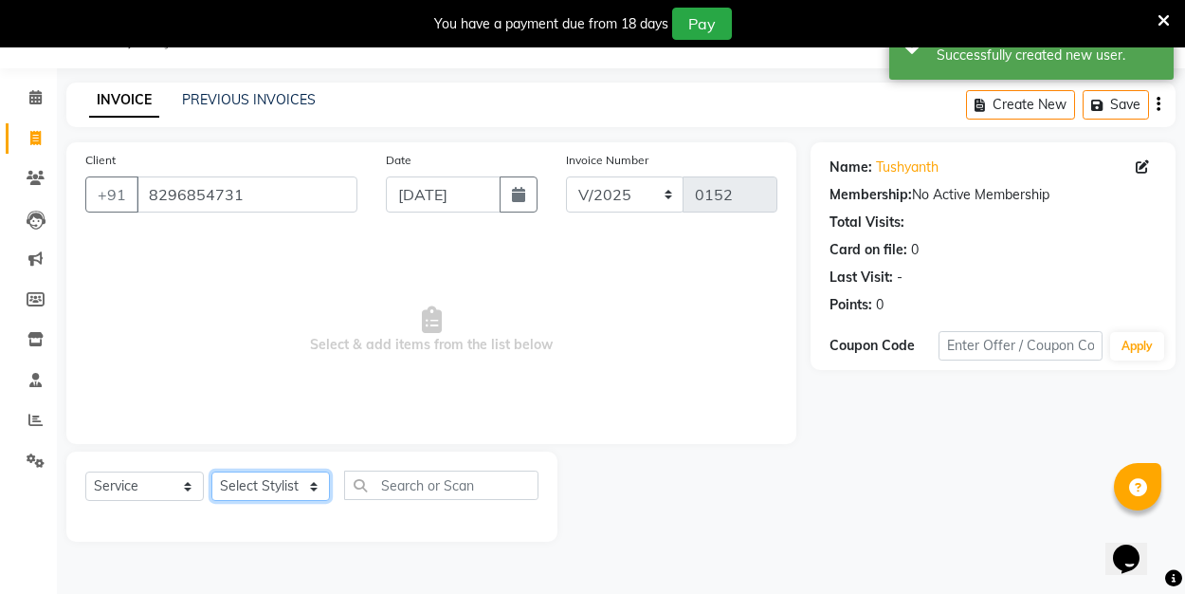
click at [317, 488] on select "Select Stylist ALI Manager [PERSON_NAME] [PERSON_NAME]" at bounding box center [270, 485] width 119 height 29
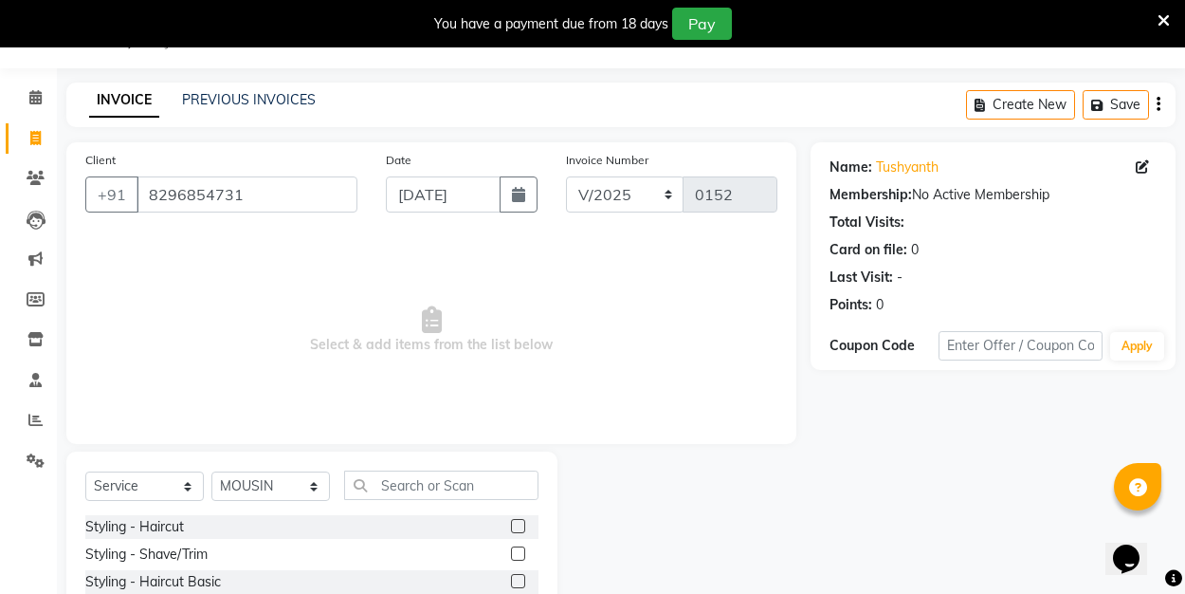
click at [521, 523] on label at bounding box center [518, 526] width 14 height 14
click at [521, 523] on input "checkbox" at bounding box center [517, 527] width 12 height 12
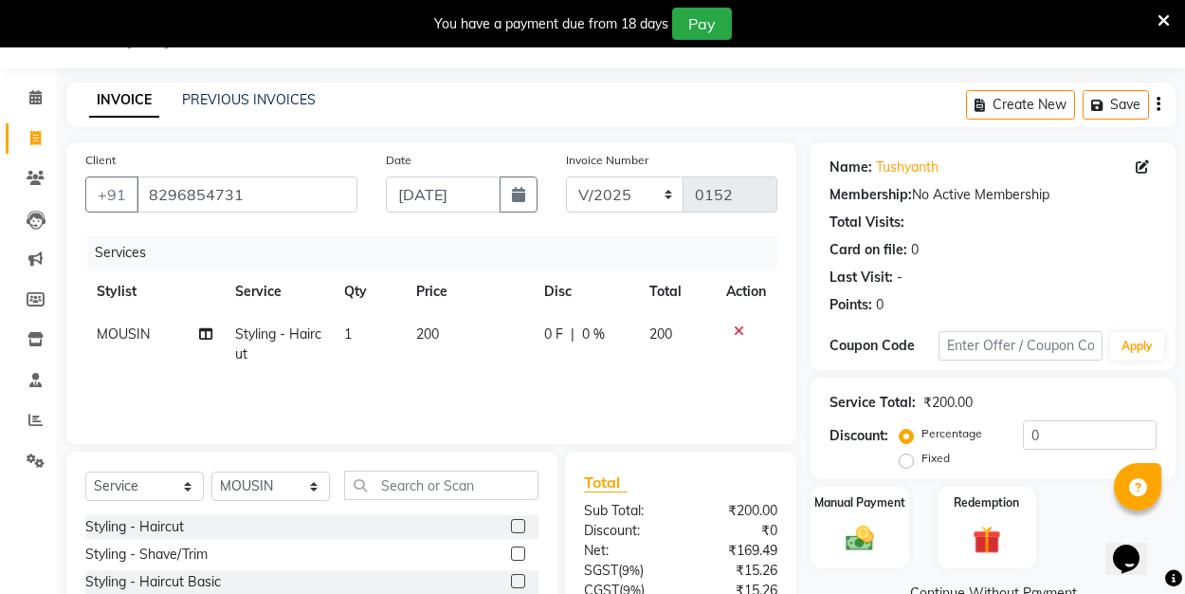
click at [922, 455] on label "Fixed" at bounding box center [936, 457] width 28 height 17
click at [909, 455] on input "Fixed" at bounding box center [910, 457] width 13 height 13
click at [1039, 433] on input "0" at bounding box center [1090, 434] width 134 height 29
click at [861, 548] on img at bounding box center [859, 537] width 47 height 33
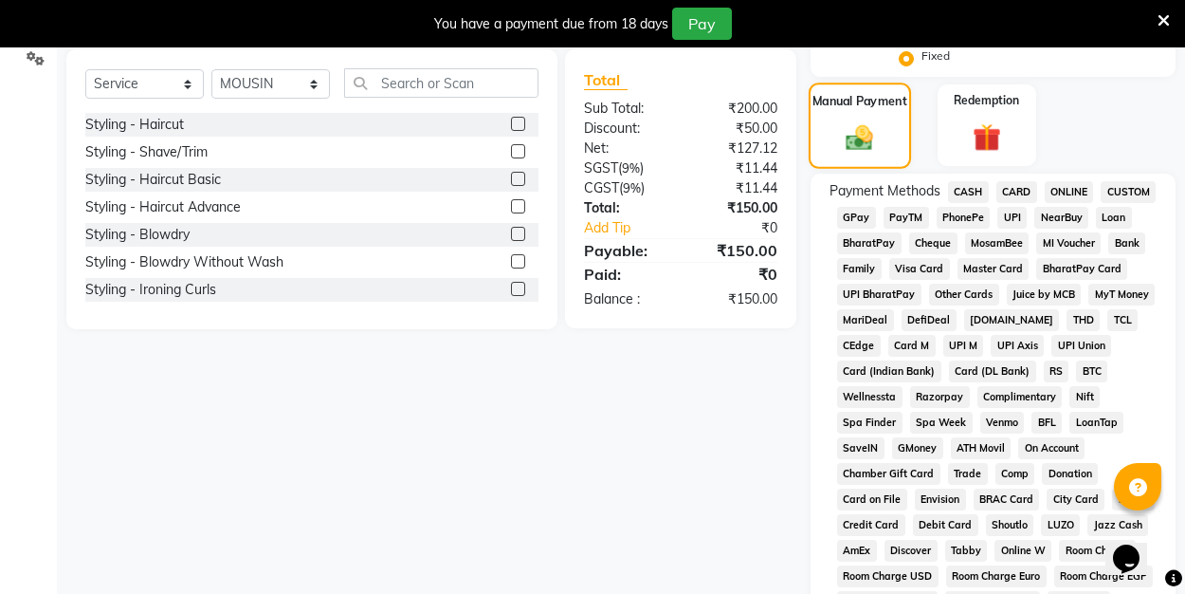
scroll to position [448, 0]
click at [1009, 219] on span "UPI" at bounding box center [1011, 219] width 29 height 22
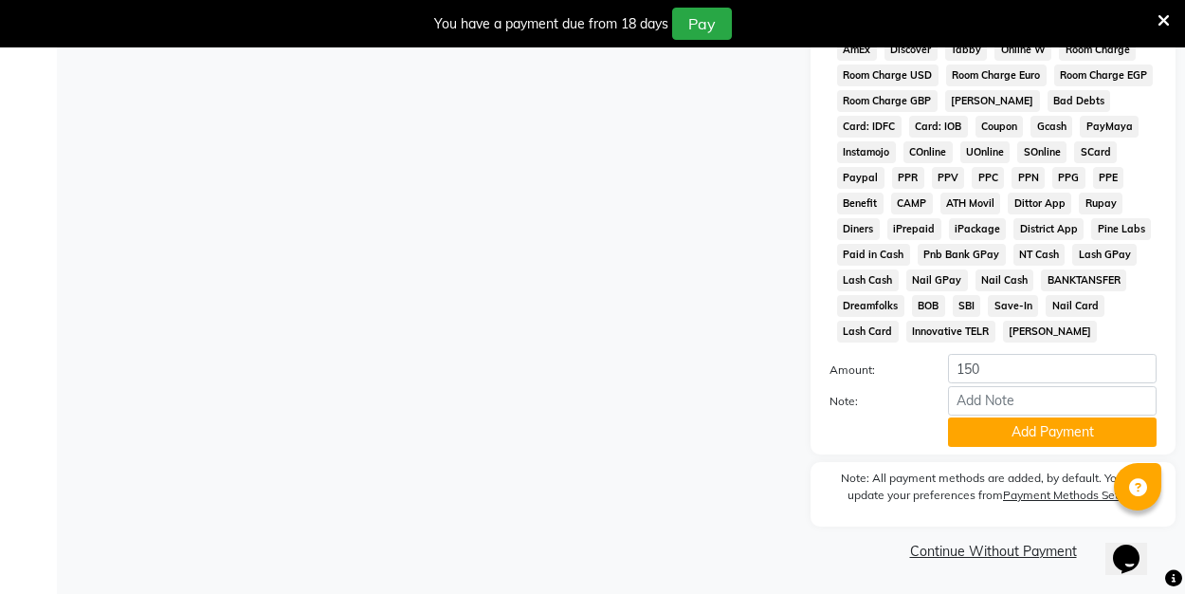
scroll to position [949, 0]
click at [1003, 436] on button "Add Payment" at bounding box center [1052, 432] width 209 height 29
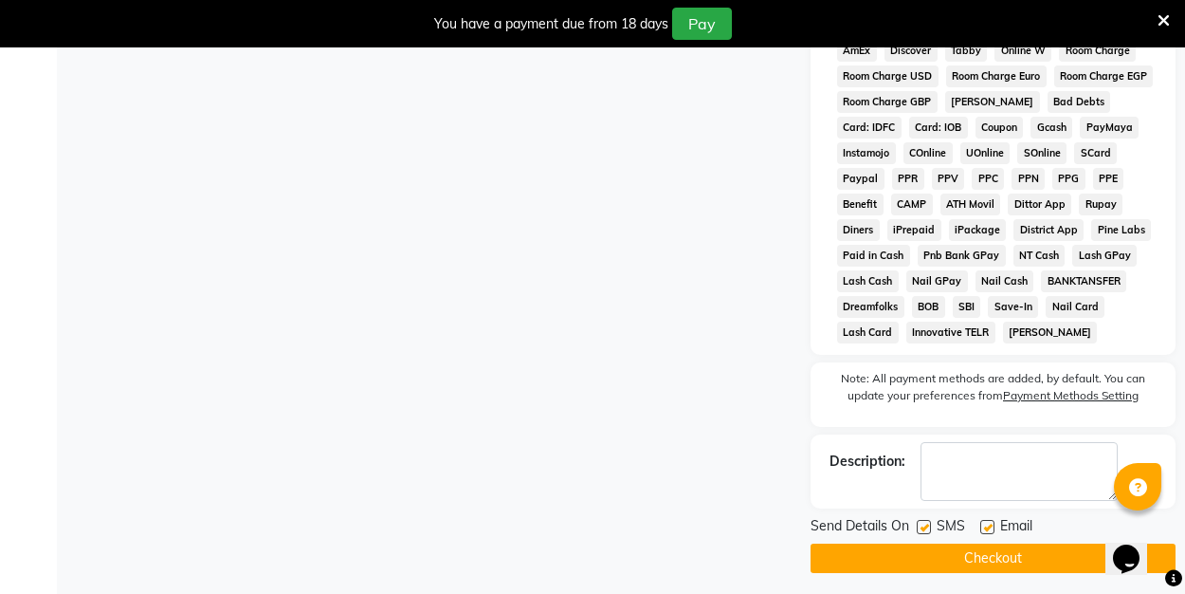
click at [979, 549] on button "Checkout" at bounding box center [993, 557] width 365 height 29
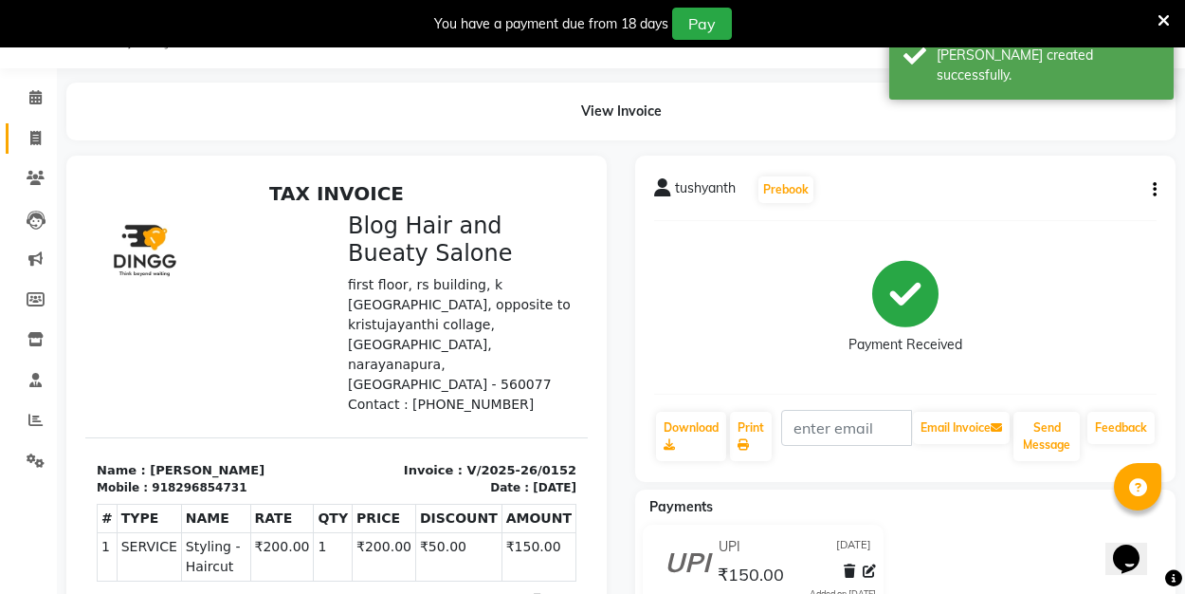
click at [46, 130] on span at bounding box center [35, 139] width 33 height 22
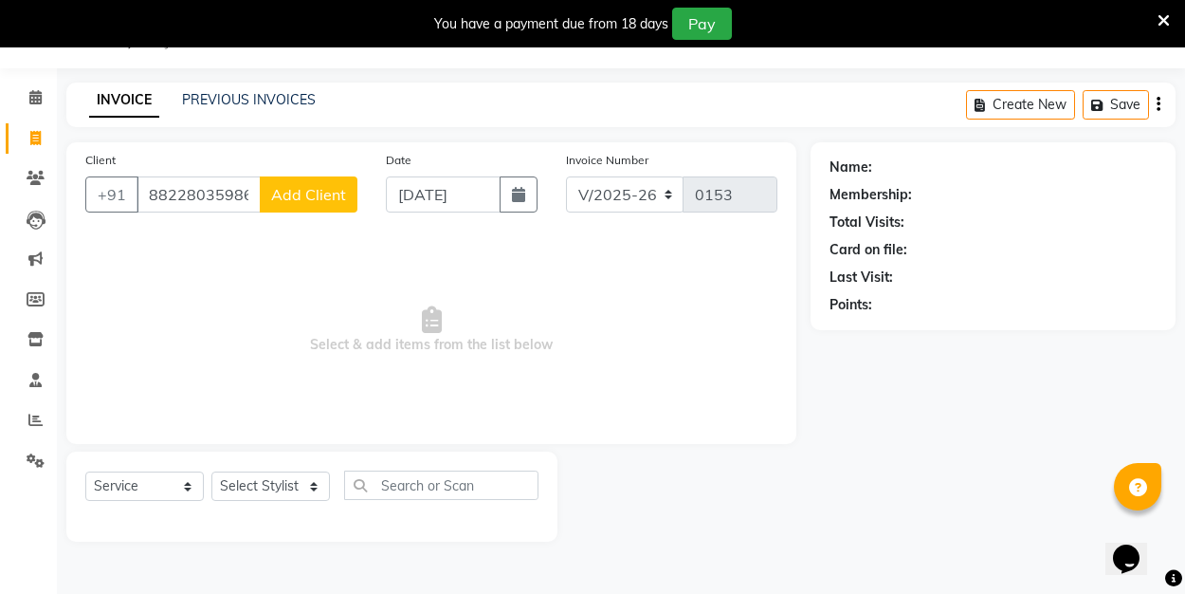
click at [231, 193] on input "88228035986" at bounding box center [199, 194] width 124 height 36
click at [294, 198] on span "Add Client" at bounding box center [308, 194] width 75 height 19
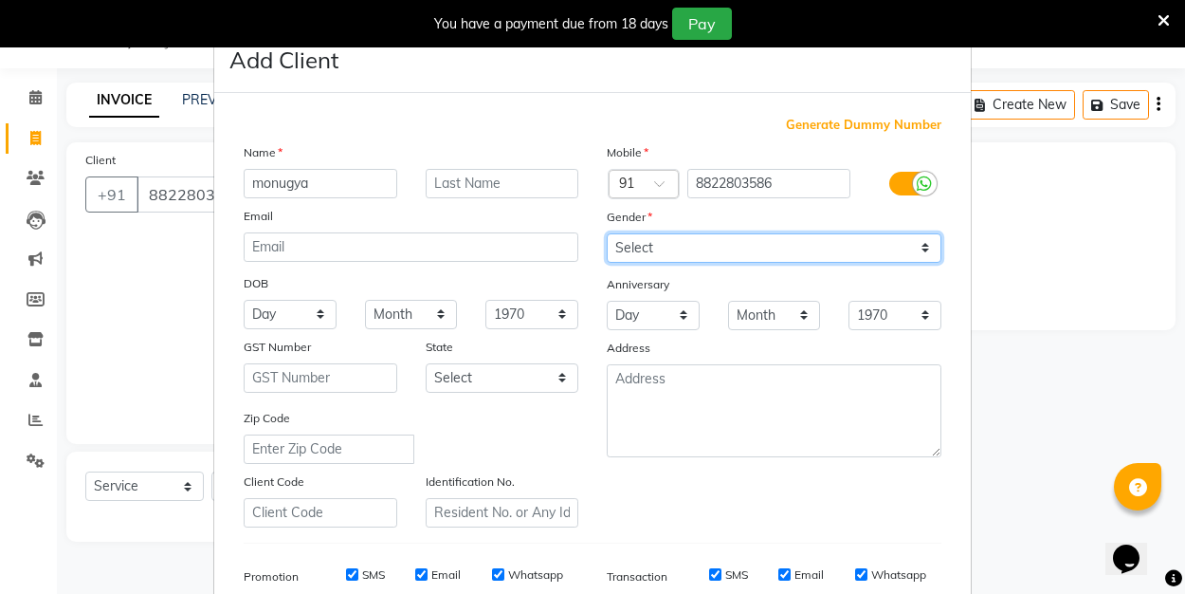
click at [673, 251] on select "Select [DEMOGRAPHIC_DATA] [DEMOGRAPHIC_DATA] Other Prefer Not To Say" at bounding box center [774, 247] width 335 height 29
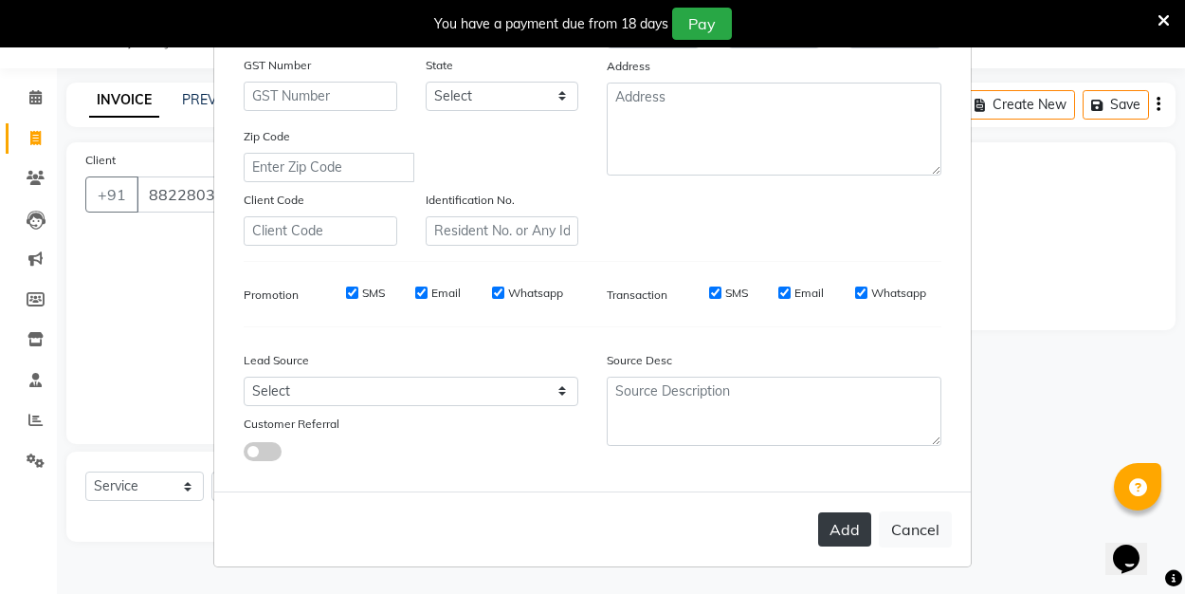
scroll to position [281, 0]
click at [849, 525] on button "Add" at bounding box center [844, 530] width 53 height 34
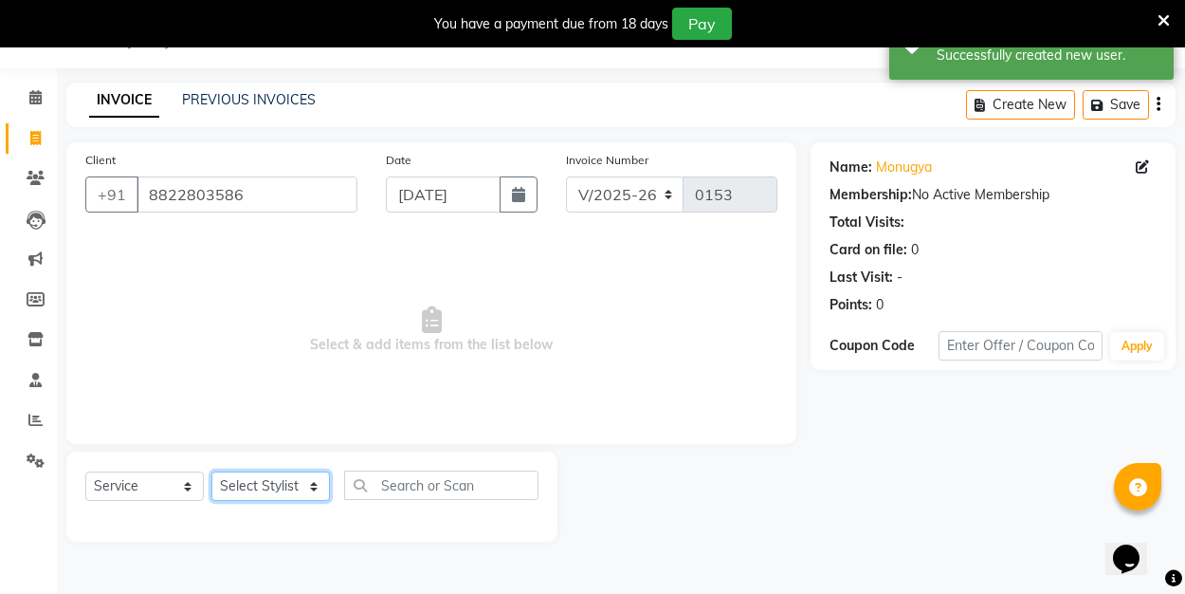
click at [316, 485] on select "Select Stylist ALI Manager [PERSON_NAME] [PERSON_NAME]" at bounding box center [270, 485] width 119 height 29
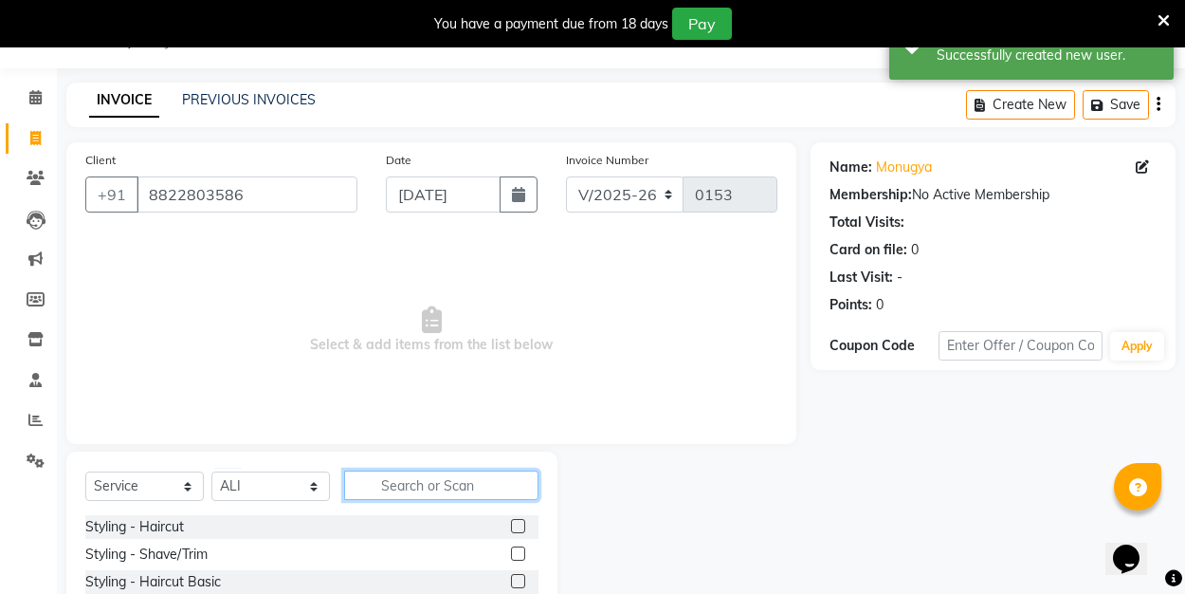
click at [409, 483] on input "text" at bounding box center [441, 484] width 194 height 29
click at [521, 524] on label at bounding box center [518, 526] width 14 height 14
click at [521, 524] on input "checkbox" at bounding box center [517, 527] width 12 height 12
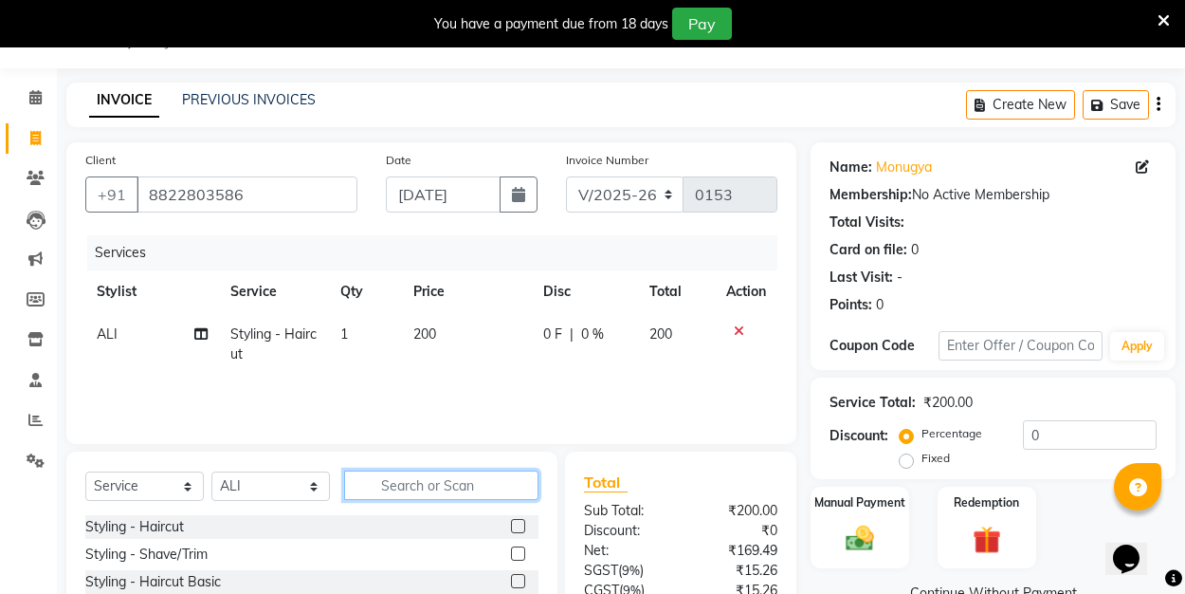
click at [413, 489] on input "text" at bounding box center [441, 484] width 194 height 29
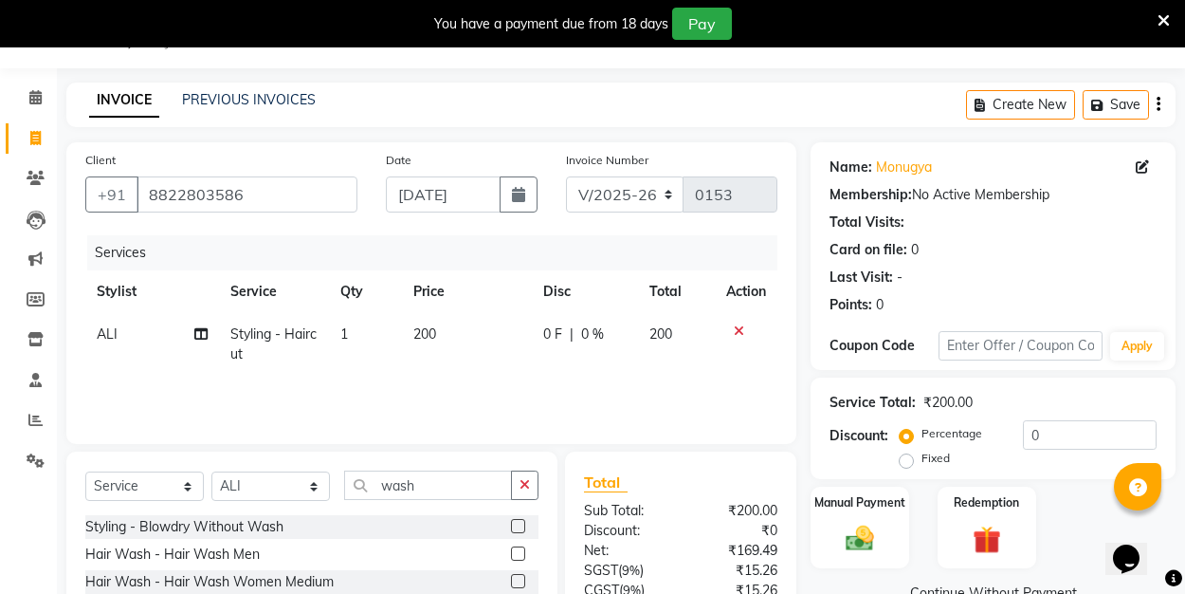
click at [521, 551] on label at bounding box center [518, 553] width 14 height 14
click at [521, 551] on input "checkbox" at bounding box center [517, 554] width 12 height 12
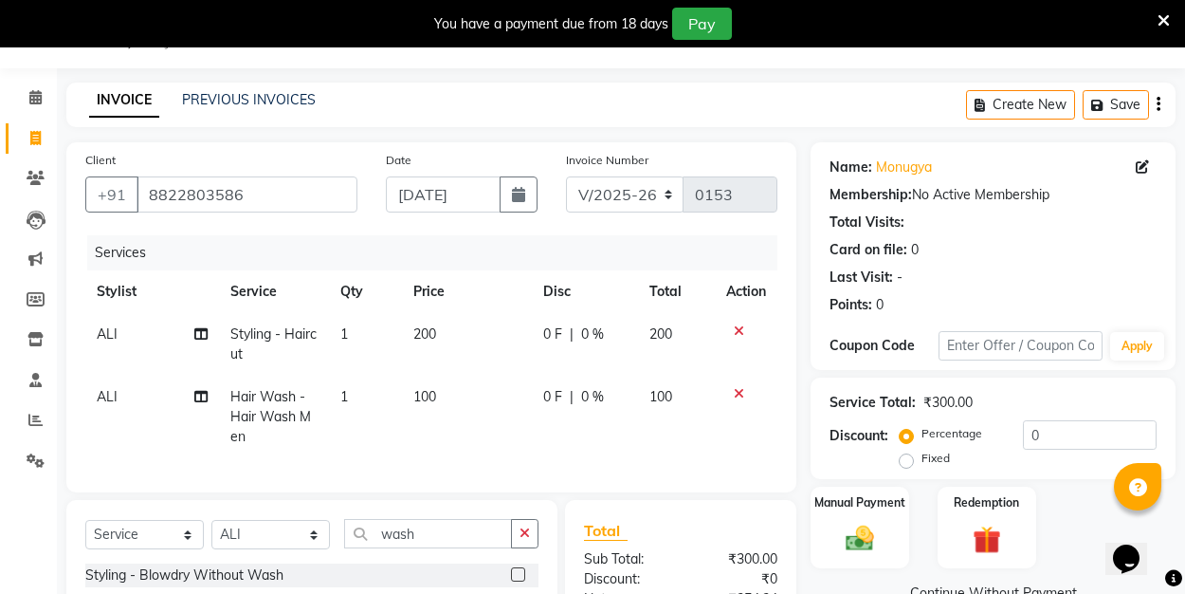
click at [922, 455] on label "Fixed" at bounding box center [936, 457] width 28 height 17
click at [907, 455] on input "Fixed" at bounding box center [910, 457] width 13 height 13
click at [1036, 434] on input "0" at bounding box center [1090, 434] width 134 height 29
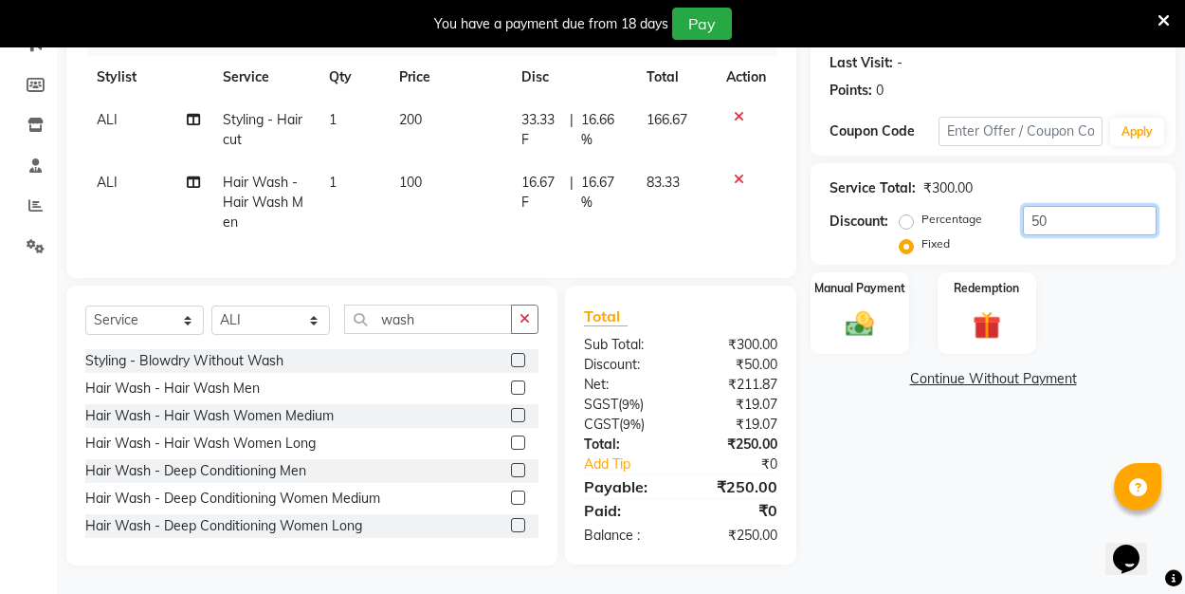
scroll to position [262, 0]
click at [868, 312] on img at bounding box center [859, 323] width 47 height 33
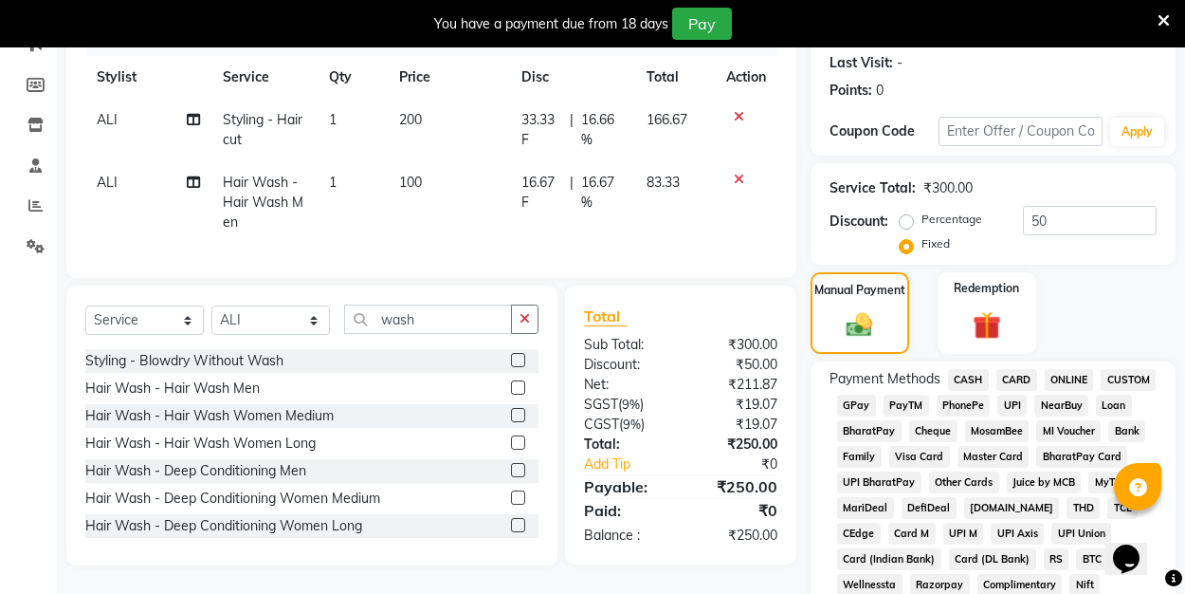
click at [1013, 409] on span "UPI" at bounding box center [1011, 405] width 29 height 22
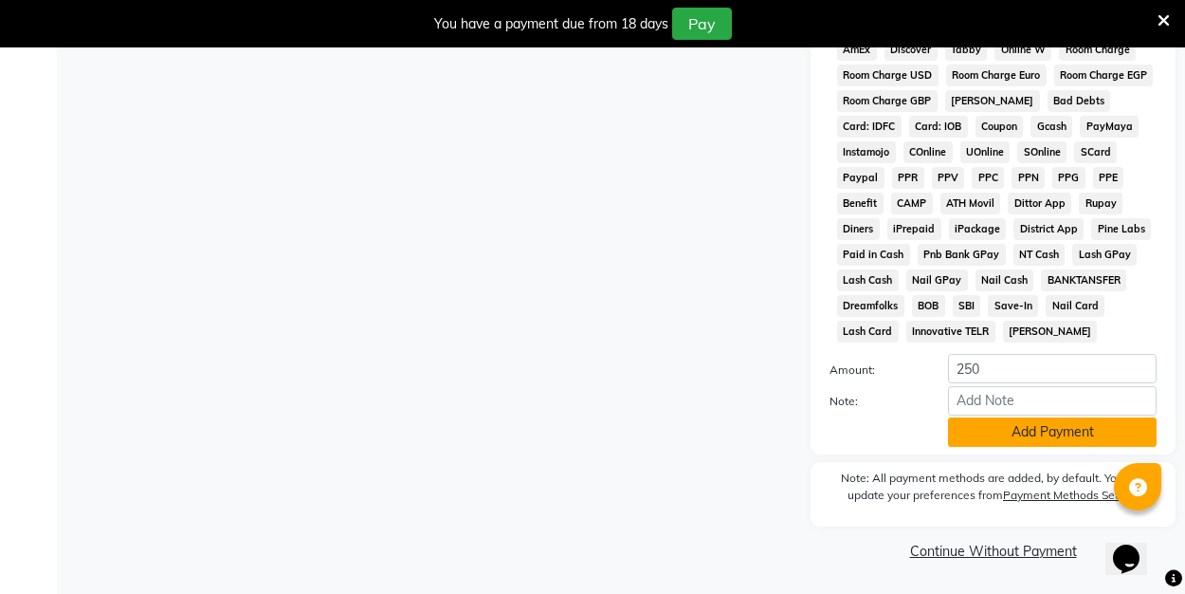
scroll to position [949, 0]
click at [995, 436] on button "Add Payment" at bounding box center [1052, 432] width 209 height 29
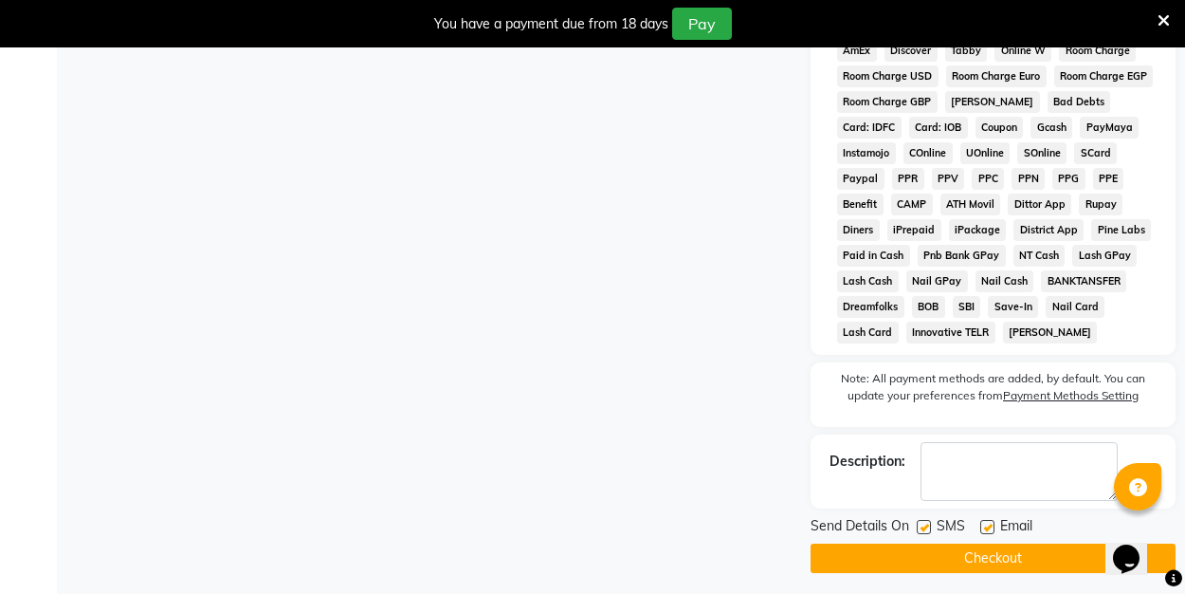
click at [986, 524] on label at bounding box center [987, 527] width 14 height 14
click at [986, 524] on input "checkbox" at bounding box center [986, 527] width 12 height 12
click at [980, 566] on button "Checkout" at bounding box center [993, 557] width 365 height 29
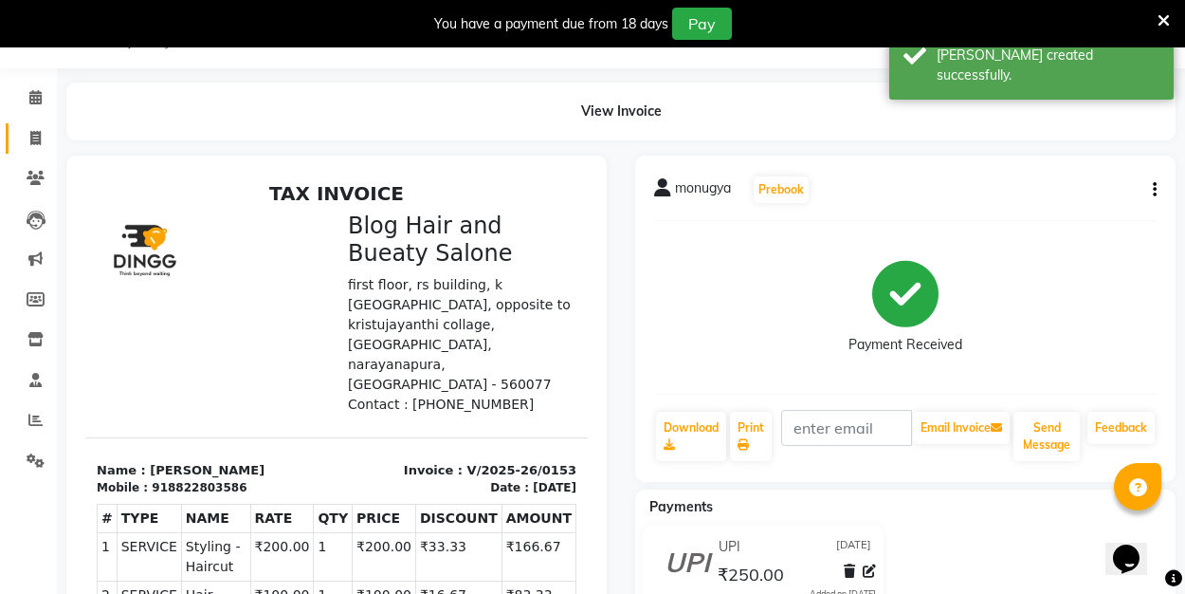
click at [40, 149] on link "Invoice" at bounding box center [29, 138] width 46 height 31
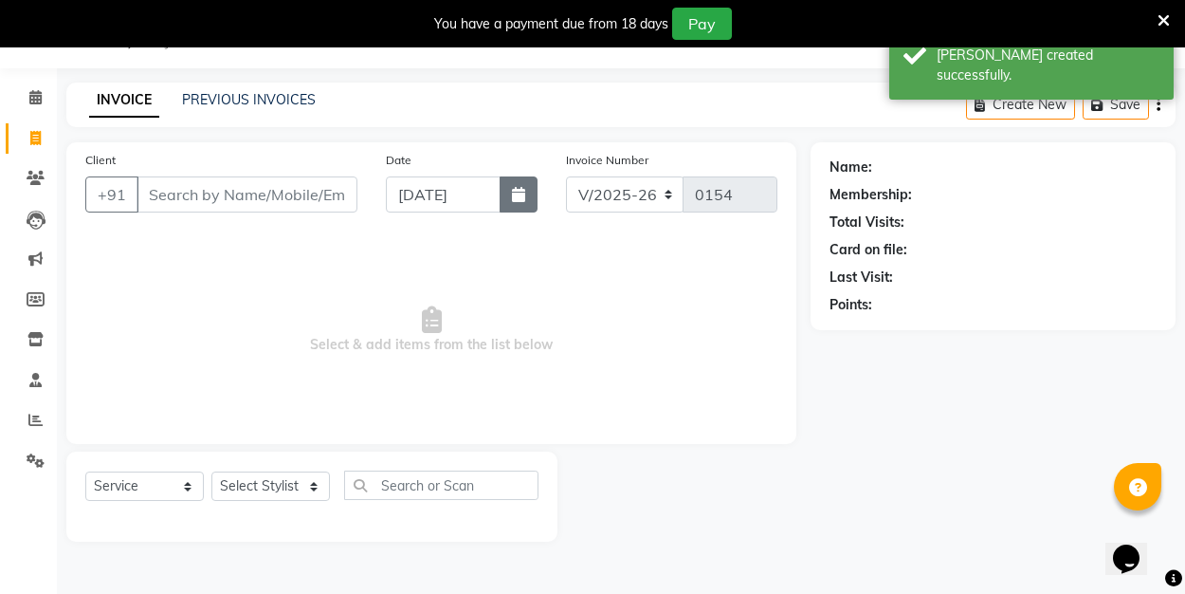
click at [521, 189] on icon "button" at bounding box center [518, 194] width 13 height 15
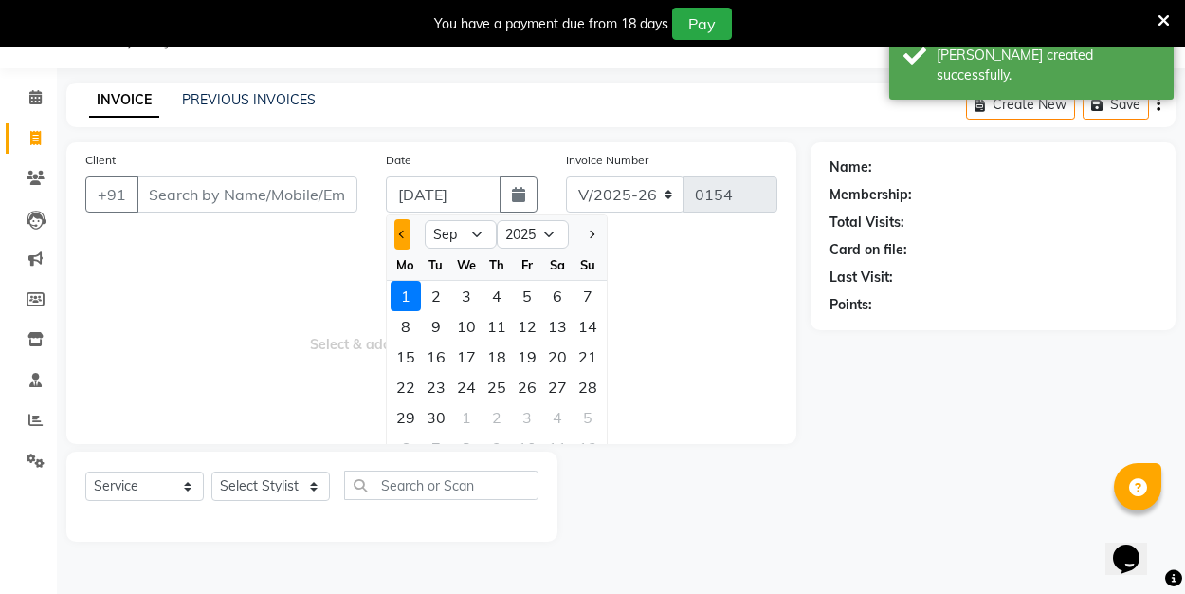
click at [402, 233] on span "Previous month" at bounding box center [402, 234] width 8 height 8
click at [601, 416] on div "31" at bounding box center [588, 417] width 30 height 30
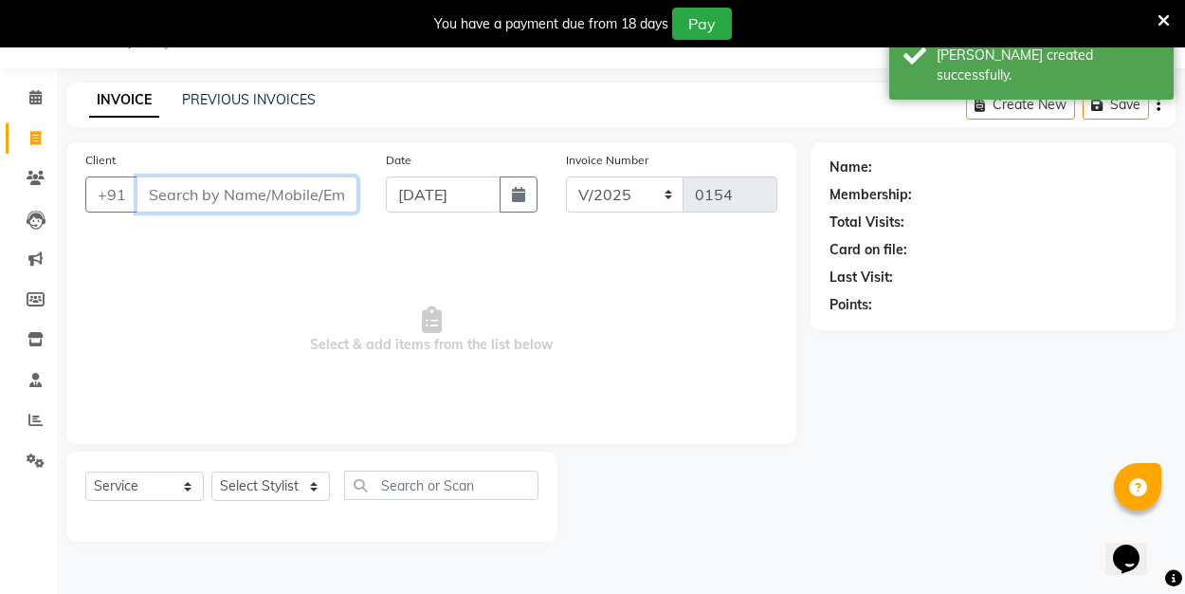
click at [269, 193] on input "Client" at bounding box center [247, 194] width 221 height 36
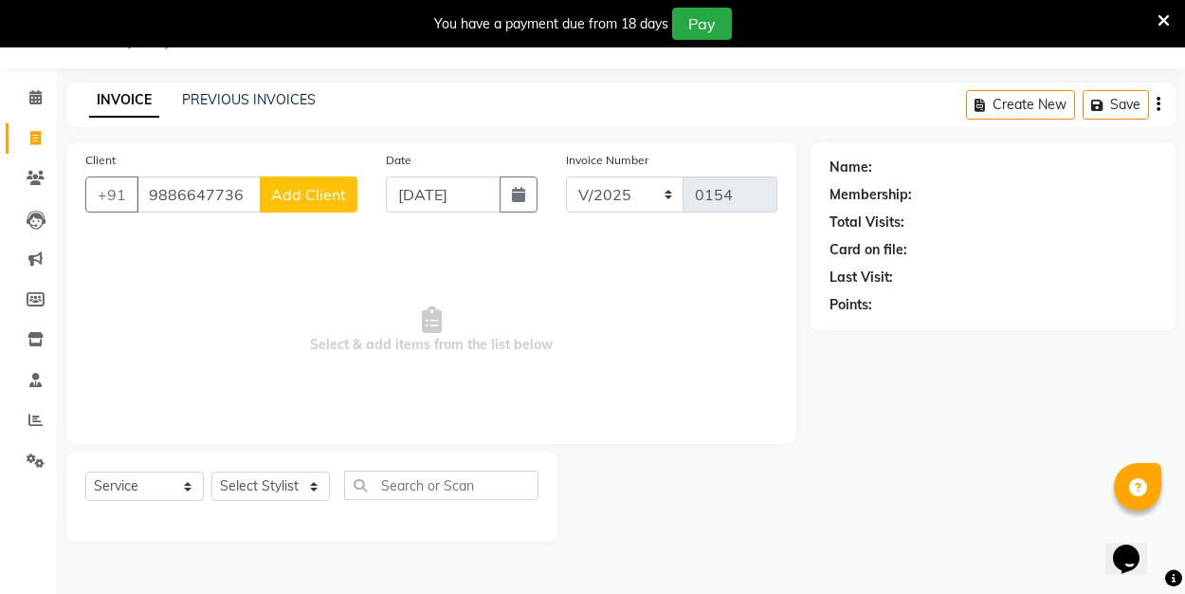
click at [324, 199] on span "Add Client" at bounding box center [308, 194] width 75 height 19
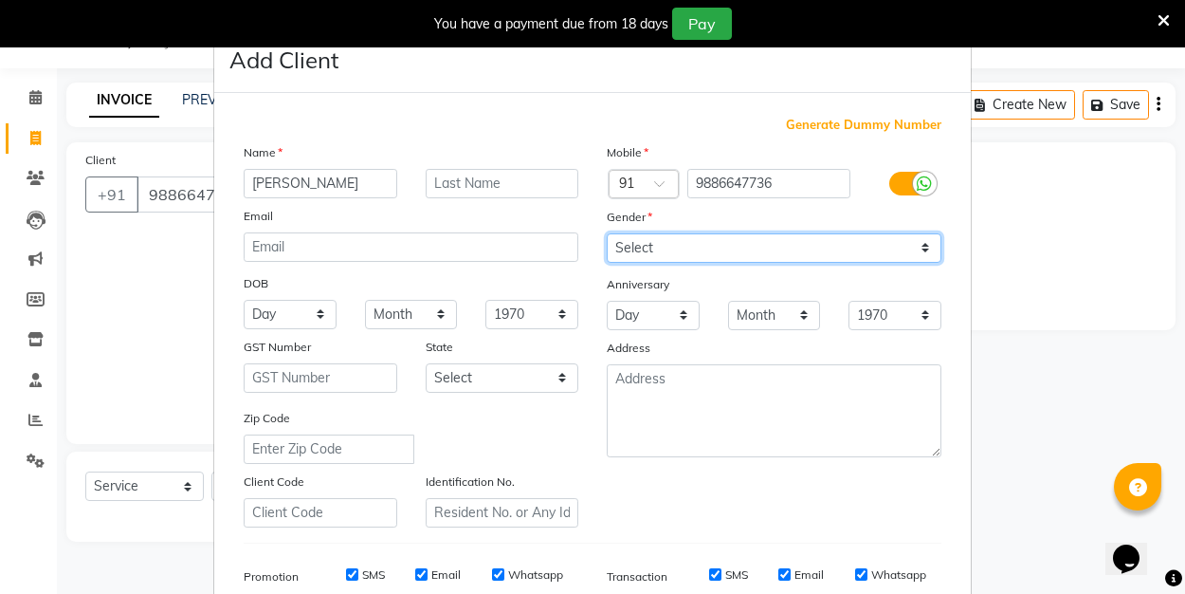
click at [670, 250] on select "Select [DEMOGRAPHIC_DATA] [DEMOGRAPHIC_DATA] Other Prefer Not To Say" at bounding box center [774, 247] width 335 height 29
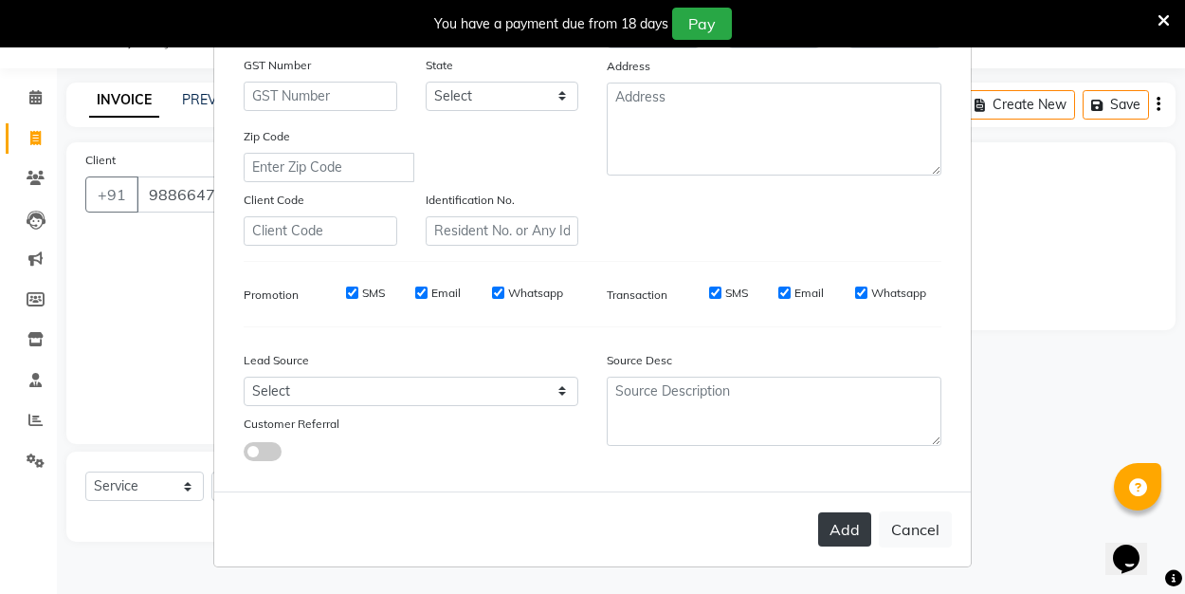
scroll to position [281, 0]
click at [843, 537] on button "Add" at bounding box center [844, 530] width 53 height 34
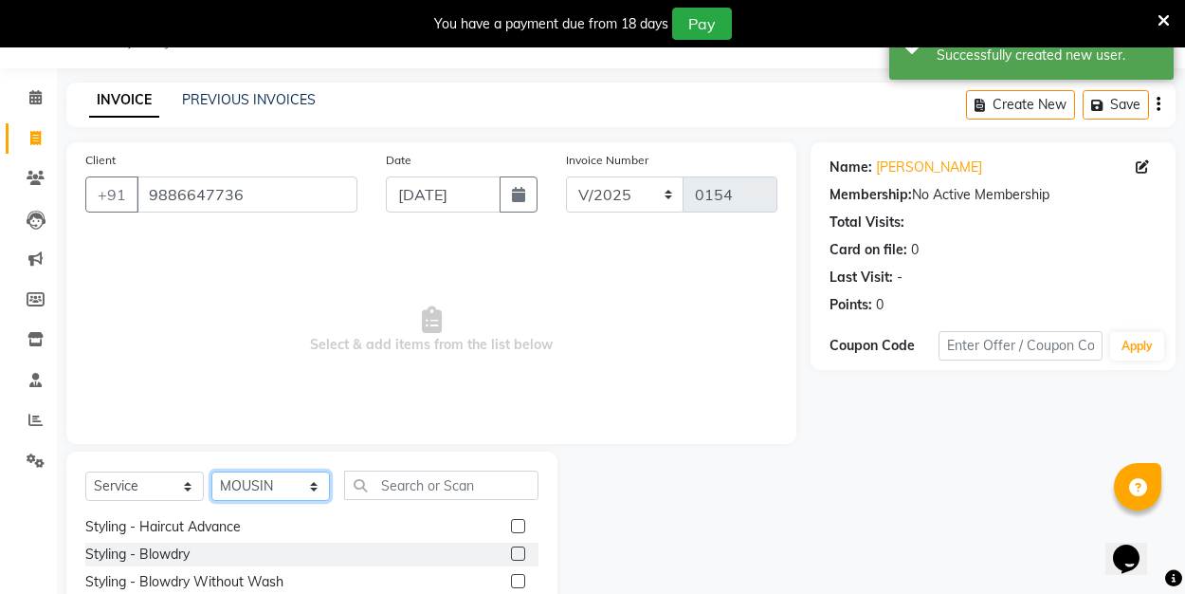
scroll to position [67, 0]
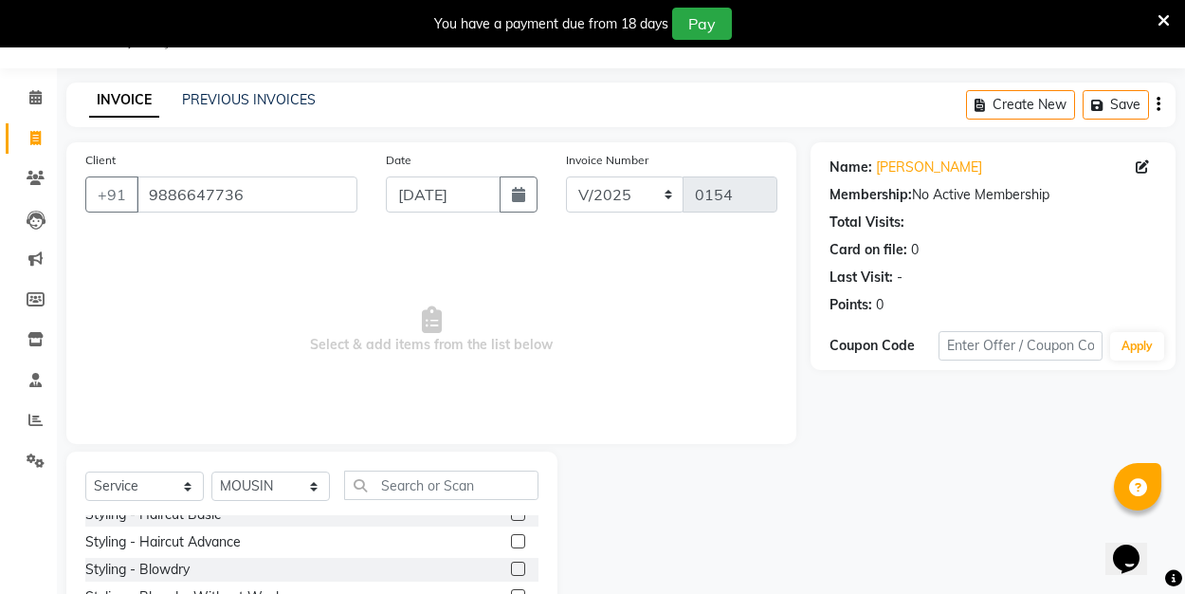
click at [520, 543] on label at bounding box center [518, 541] width 14 height 14
click at [520, 543] on input "checkbox" at bounding box center [517, 542] width 12 height 12
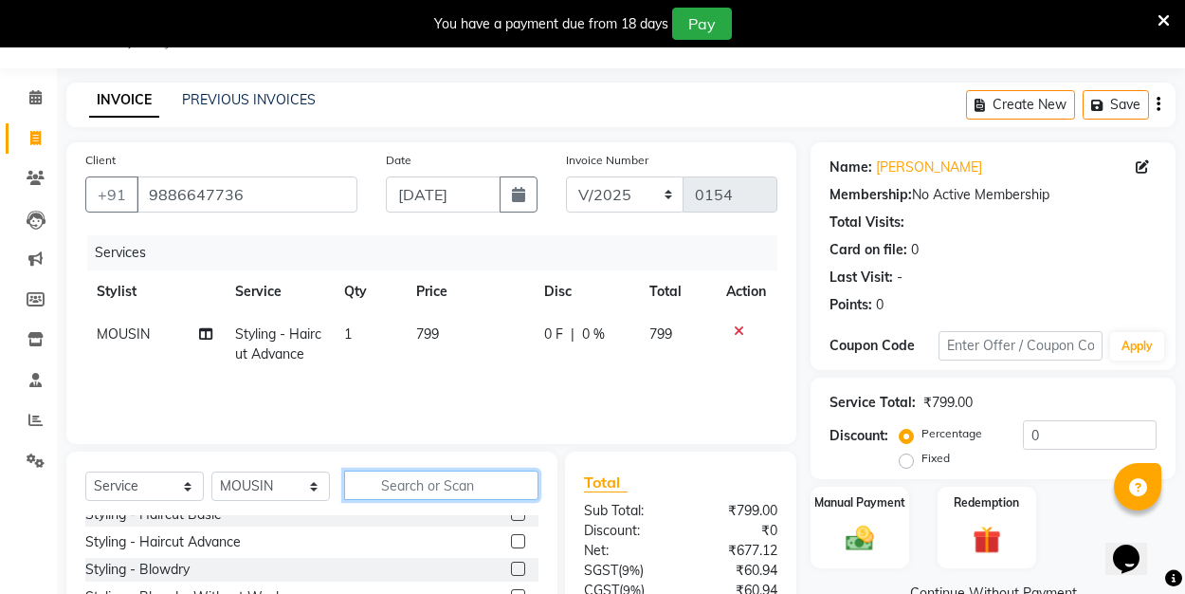
click at [430, 488] on input "text" at bounding box center [441, 484] width 194 height 29
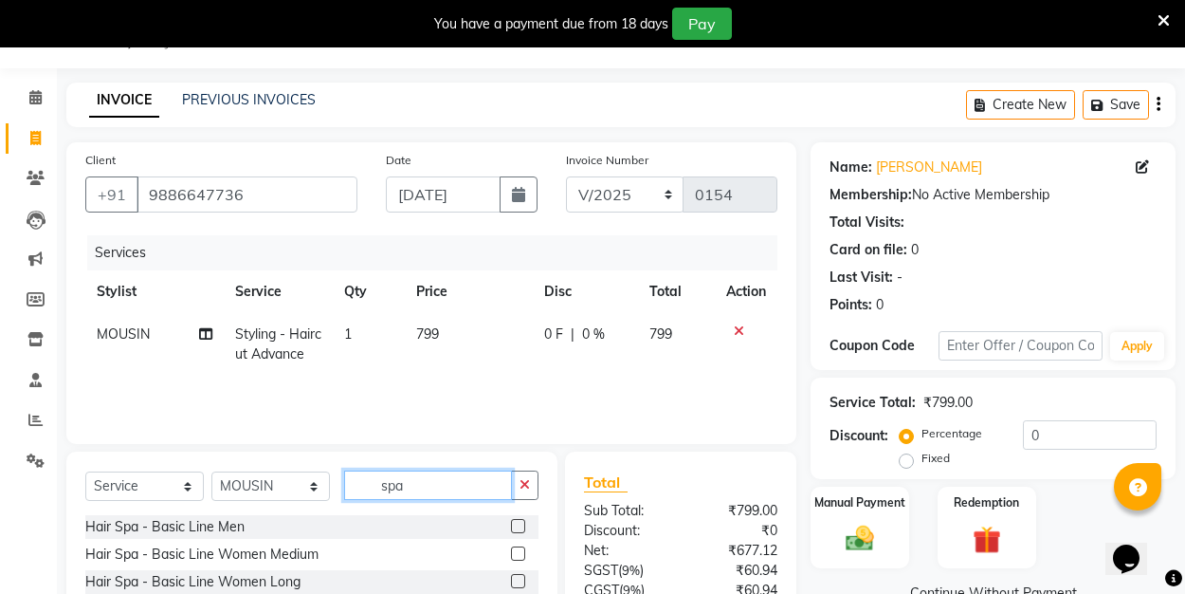
scroll to position [0, 0]
click at [517, 555] on label at bounding box center [518, 553] width 14 height 14
click at [517, 555] on input "checkbox" at bounding box center [517, 554] width 12 height 12
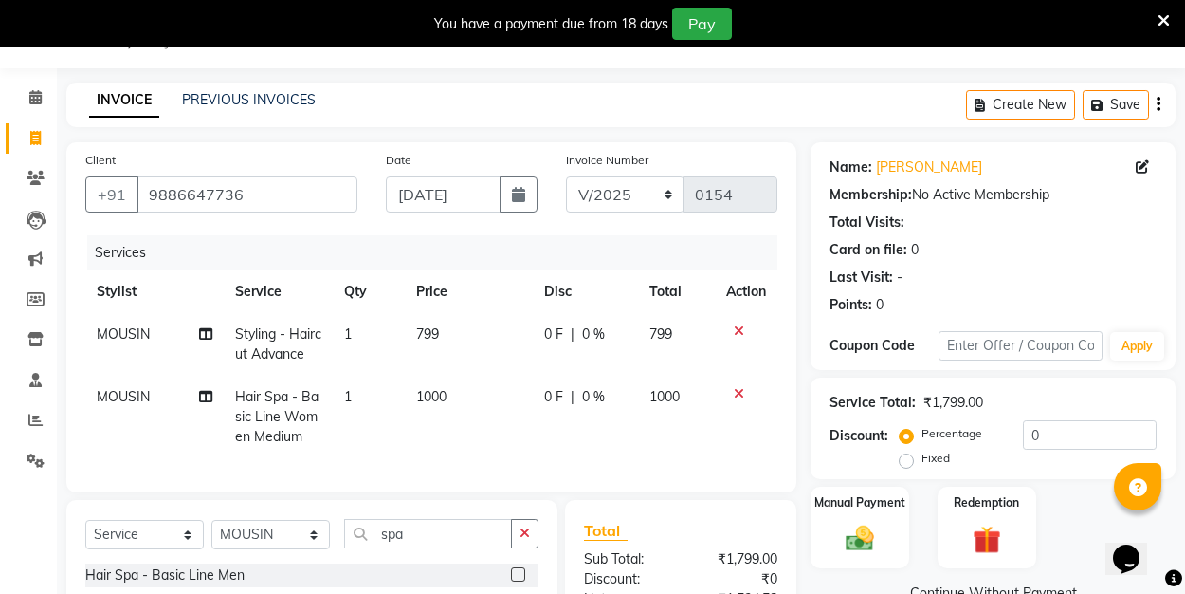
click at [738, 390] on icon at bounding box center [739, 393] width 10 height 13
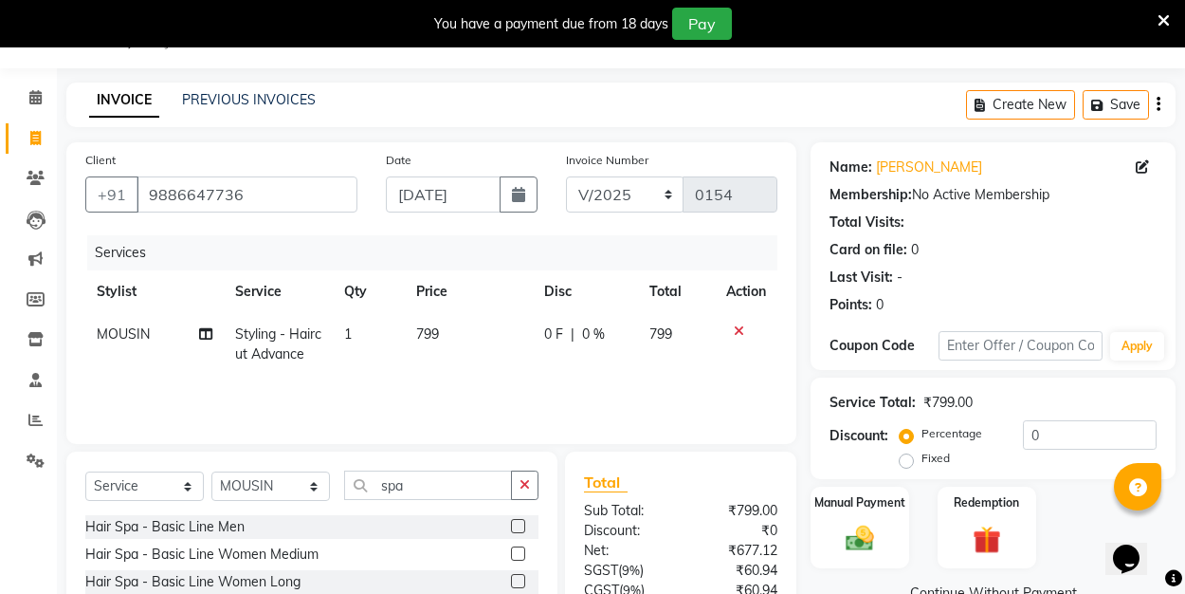
click at [521, 521] on label at bounding box center [518, 526] width 14 height 14
click at [521, 521] on input "checkbox" at bounding box center [517, 527] width 12 height 12
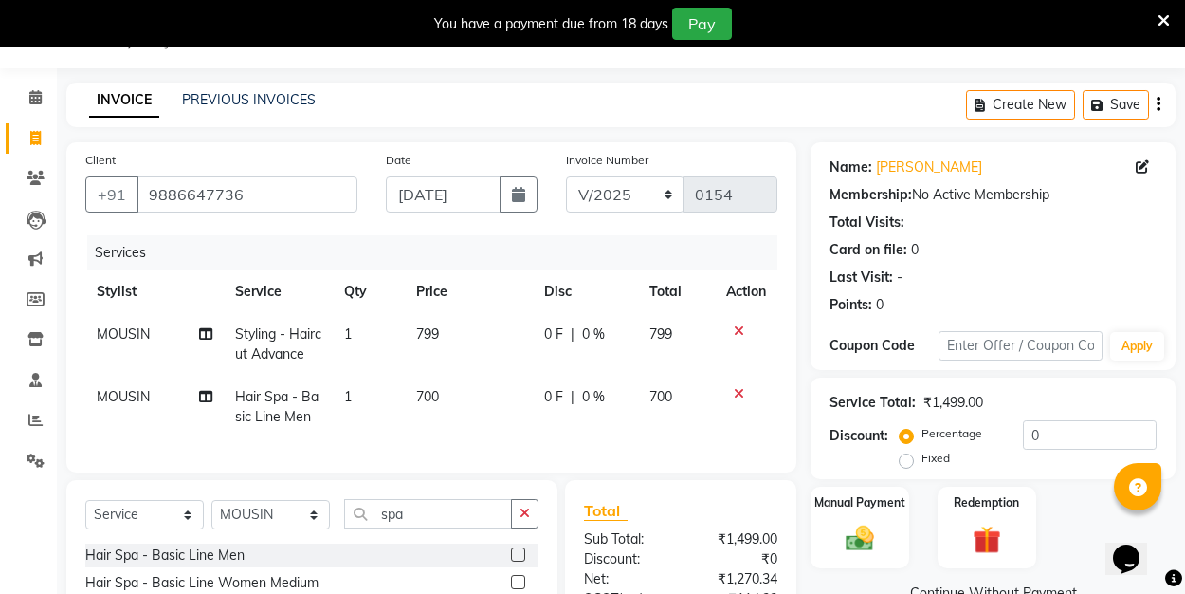
click at [738, 393] on icon at bounding box center [739, 393] width 10 height 13
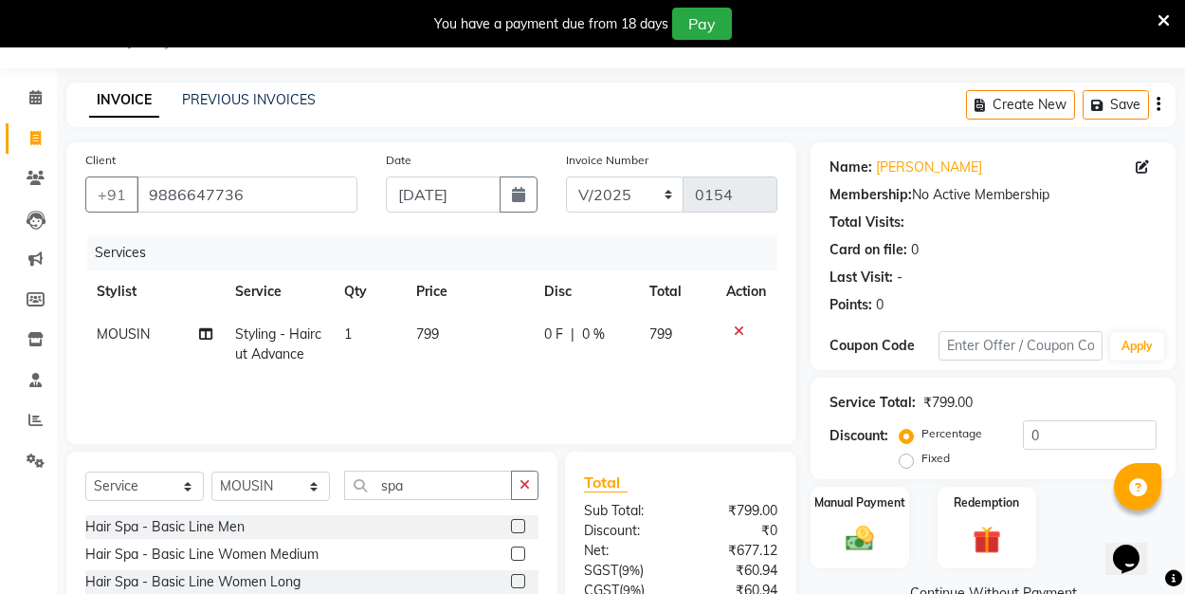
click at [516, 555] on label at bounding box center [518, 553] width 14 height 14
click at [516, 555] on input "checkbox" at bounding box center [517, 554] width 12 height 12
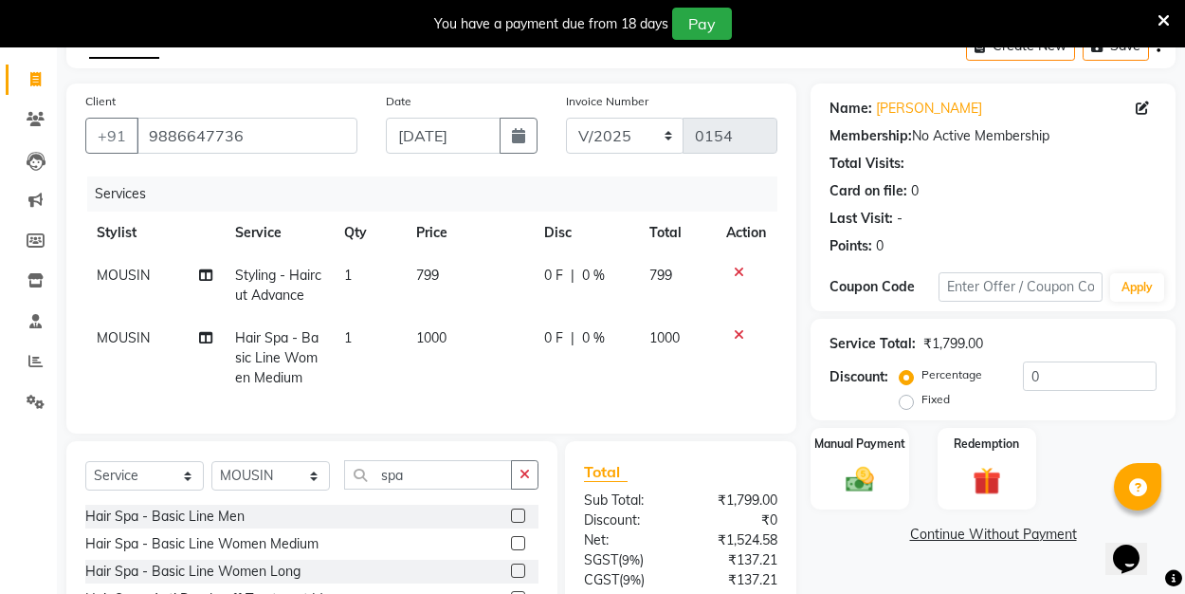
scroll to position [104, 0]
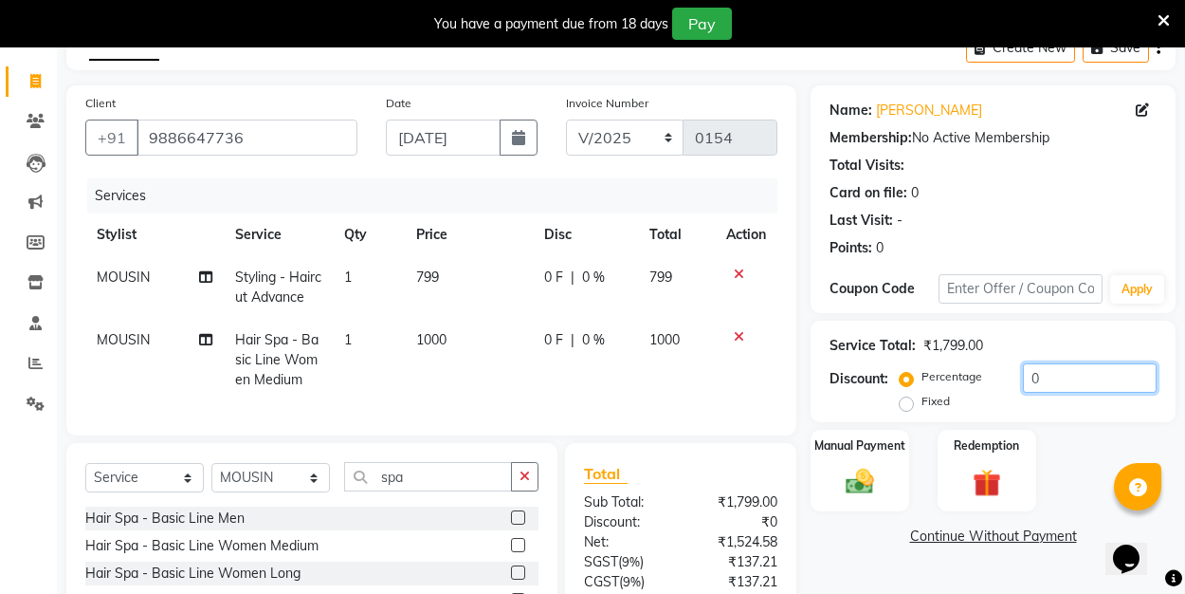
click at [1038, 375] on input "0" at bounding box center [1090, 377] width 134 height 29
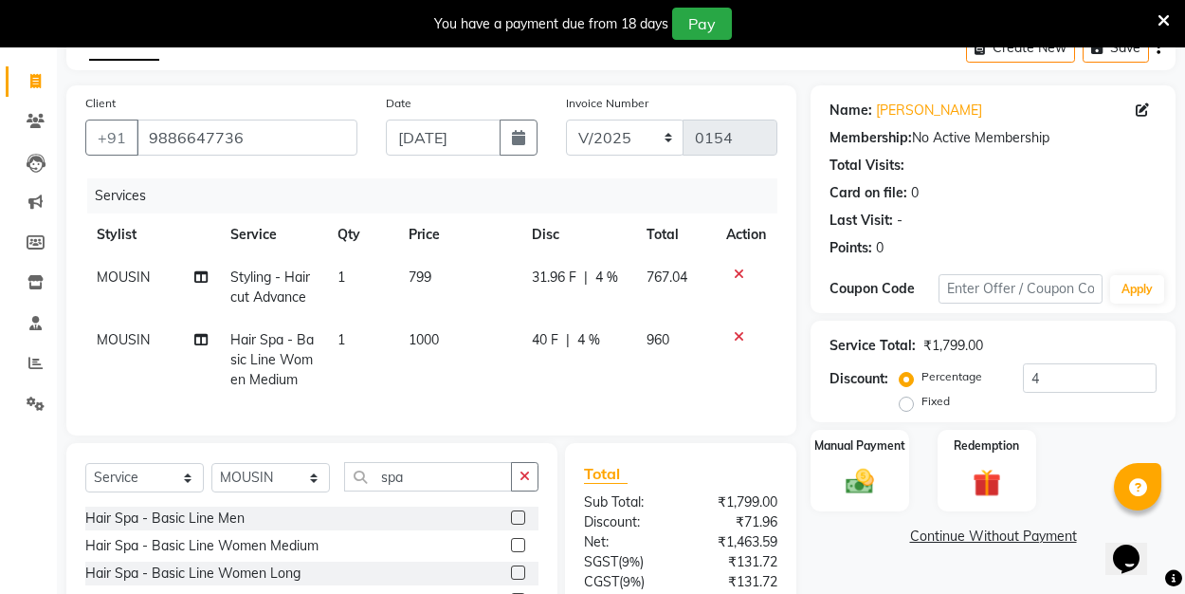
click at [601, 334] on div "40 F | 4 %" at bounding box center [578, 340] width 92 height 20
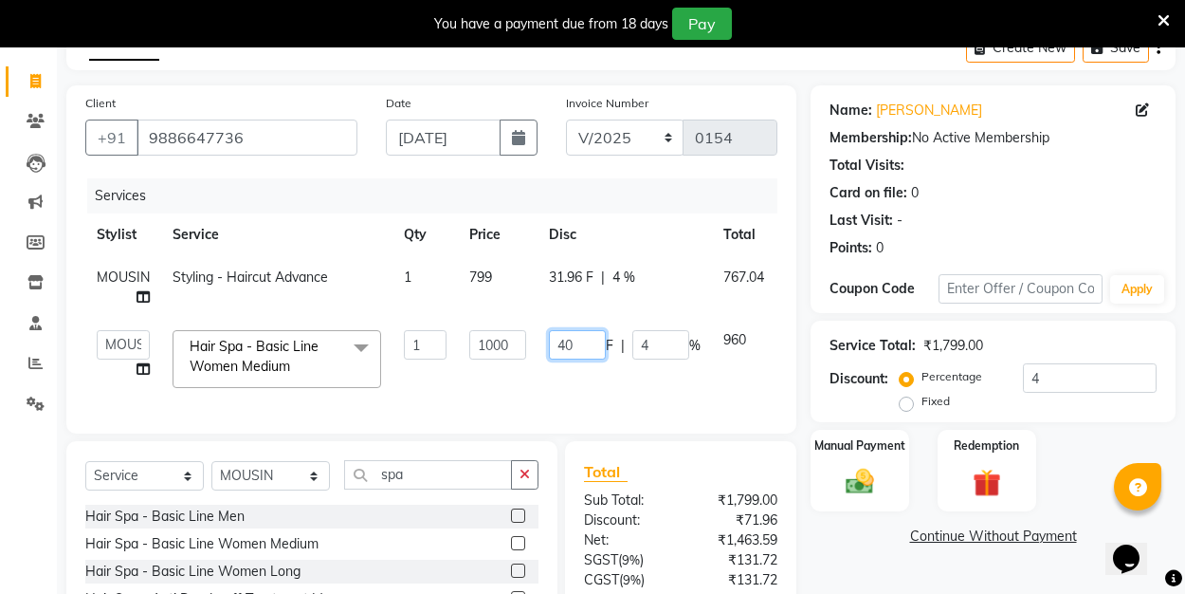
click at [588, 350] on input "40" at bounding box center [577, 344] width 57 height 29
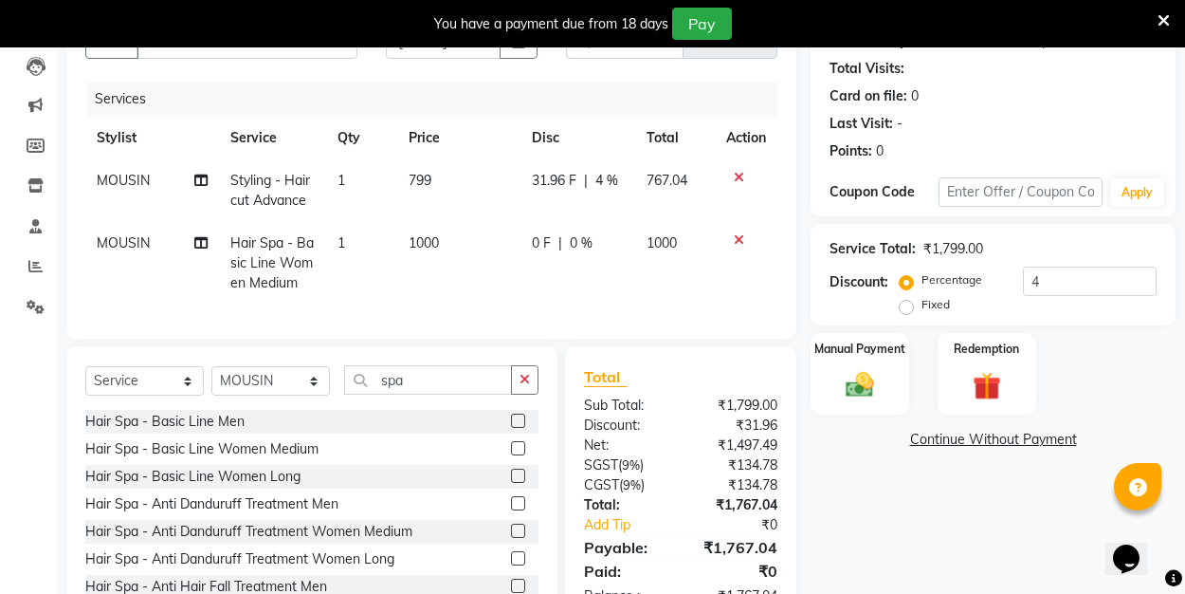
scroll to position [199, 0]
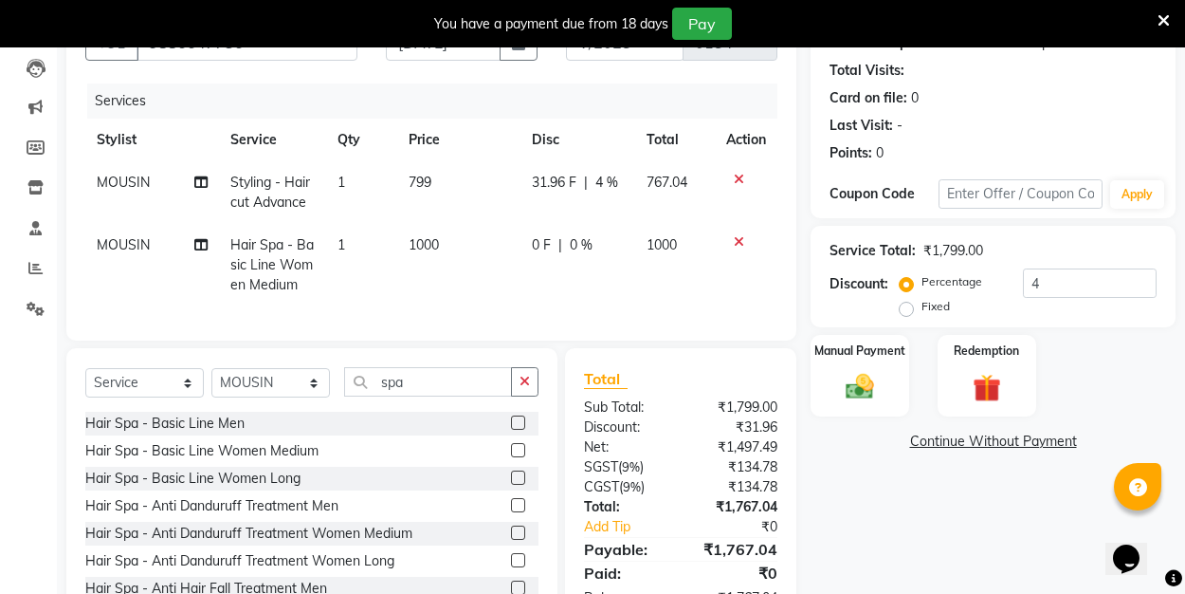
click at [922, 310] on label "Fixed" at bounding box center [936, 306] width 28 height 17
click at [909, 310] on input "Fixed" at bounding box center [910, 306] width 13 height 13
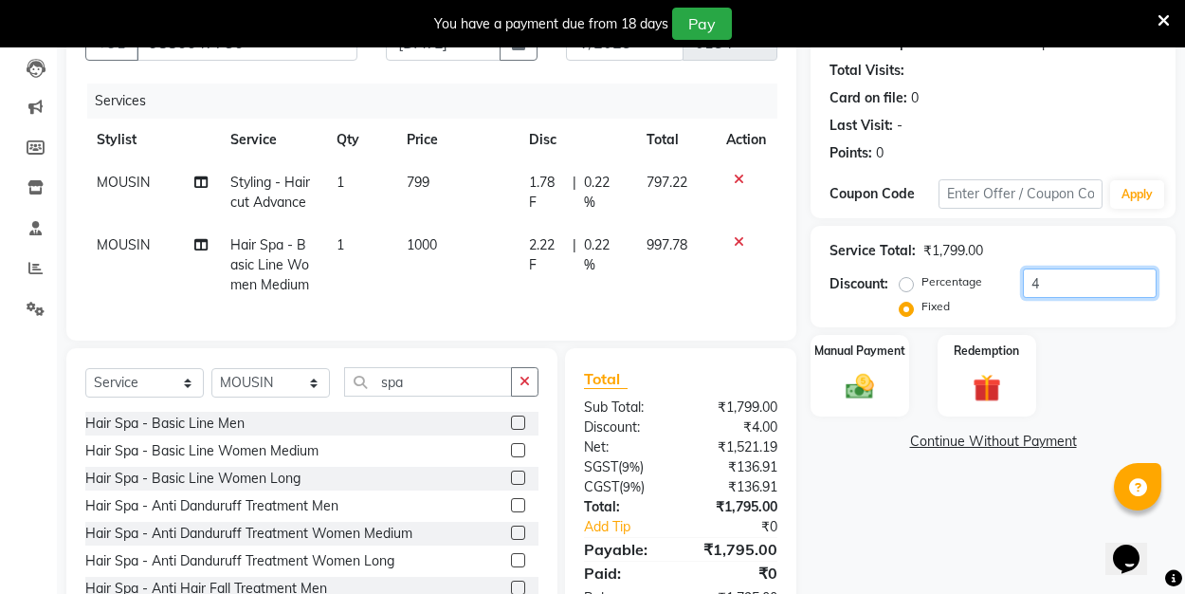
click at [1037, 282] on input "4" at bounding box center [1090, 282] width 134 height 29
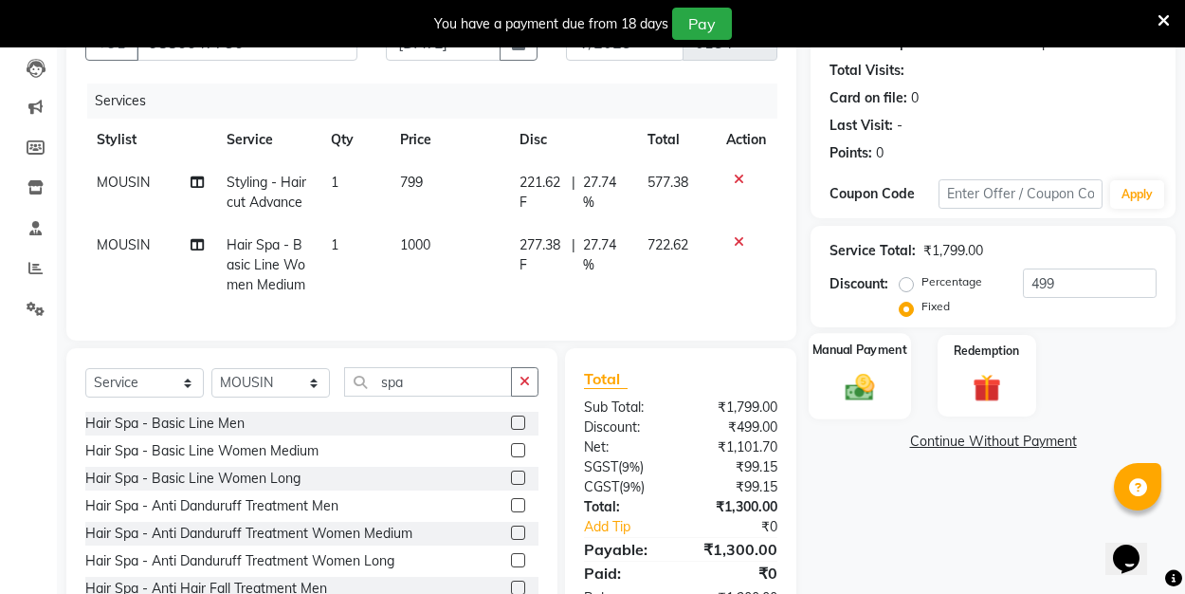
click at [884, 362] on div "Manual Payment" at bounding box center [860, 375] width 102 height 85
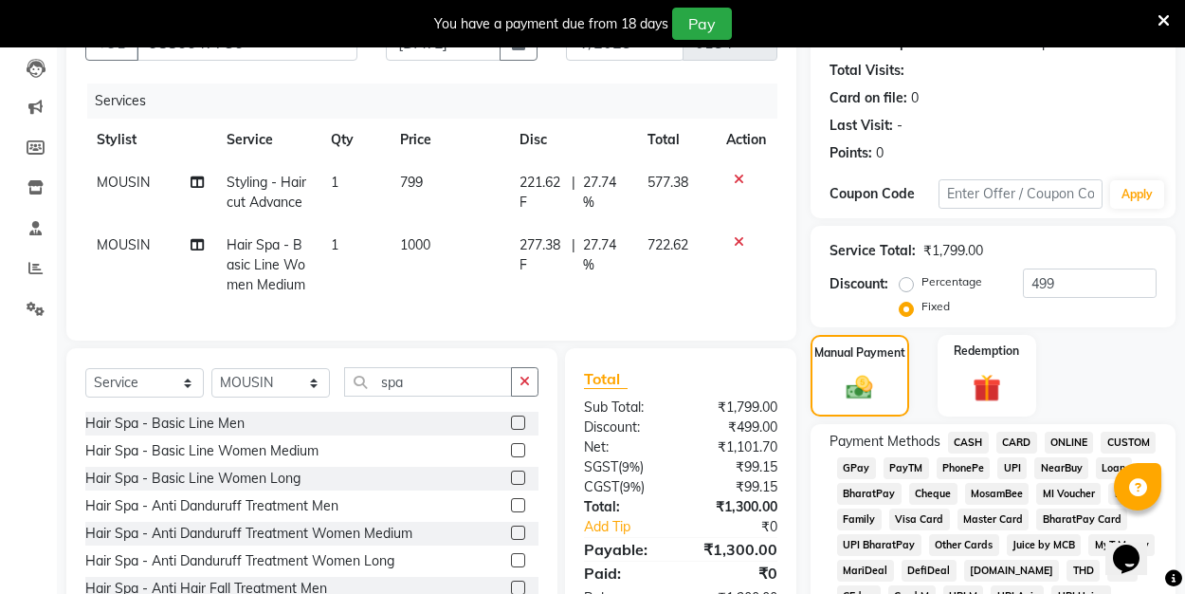
click at [1009, 471] on span "UPI" at bounding box center [1011, 468] width 29 height 22
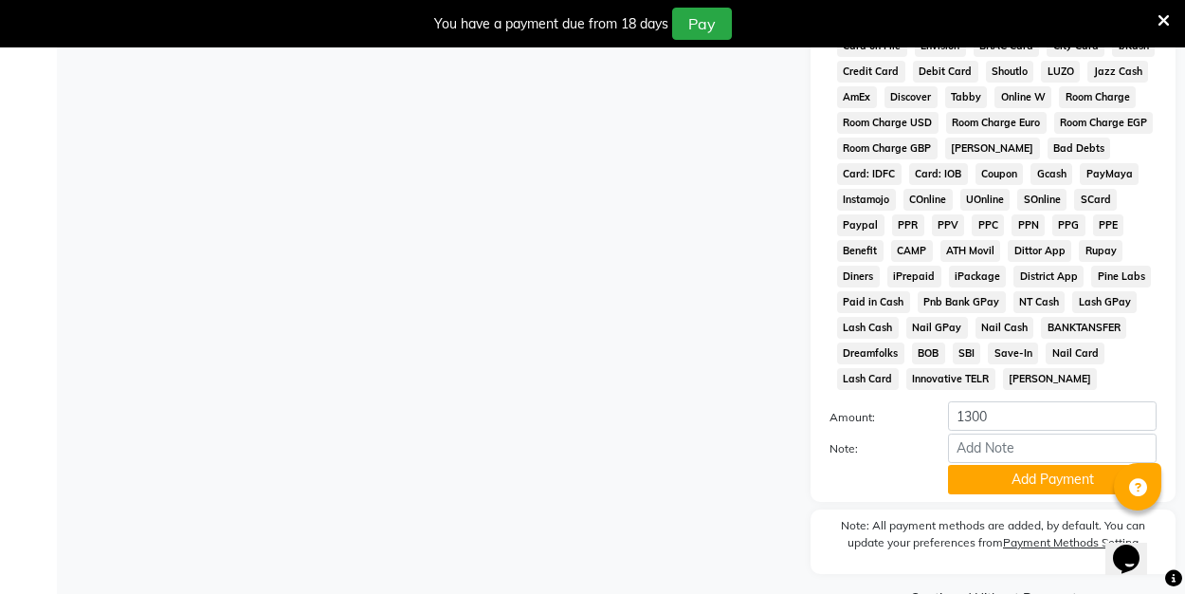
scroll to position [940, 0]
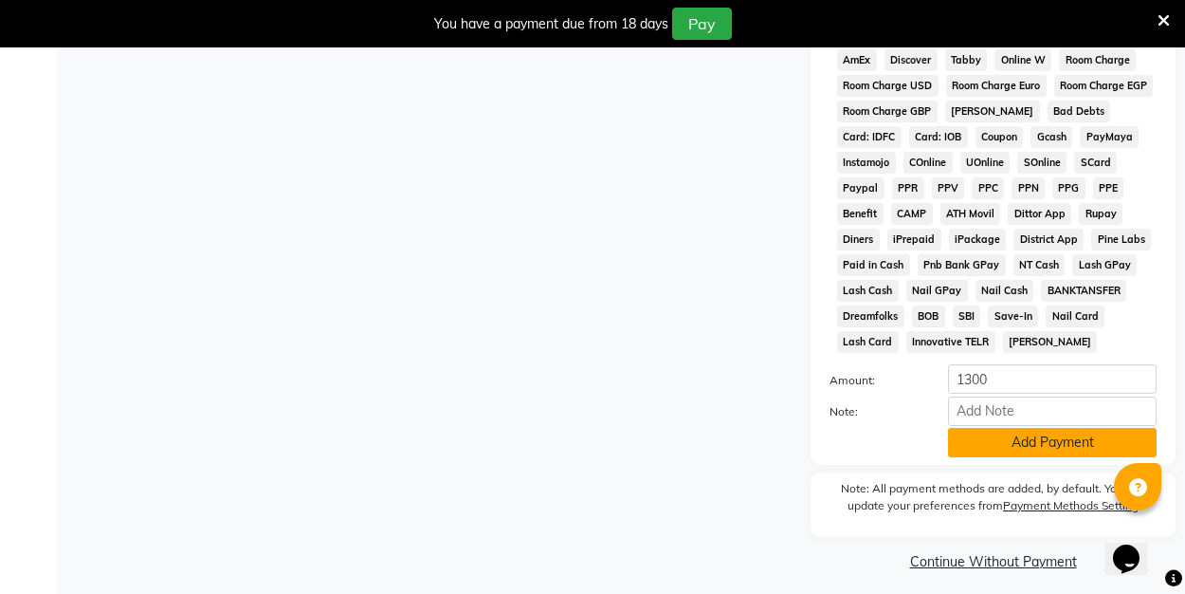
click at [1005, 448] on button "Add Payment" at bounding box center [1052, 442] width 209 height 29
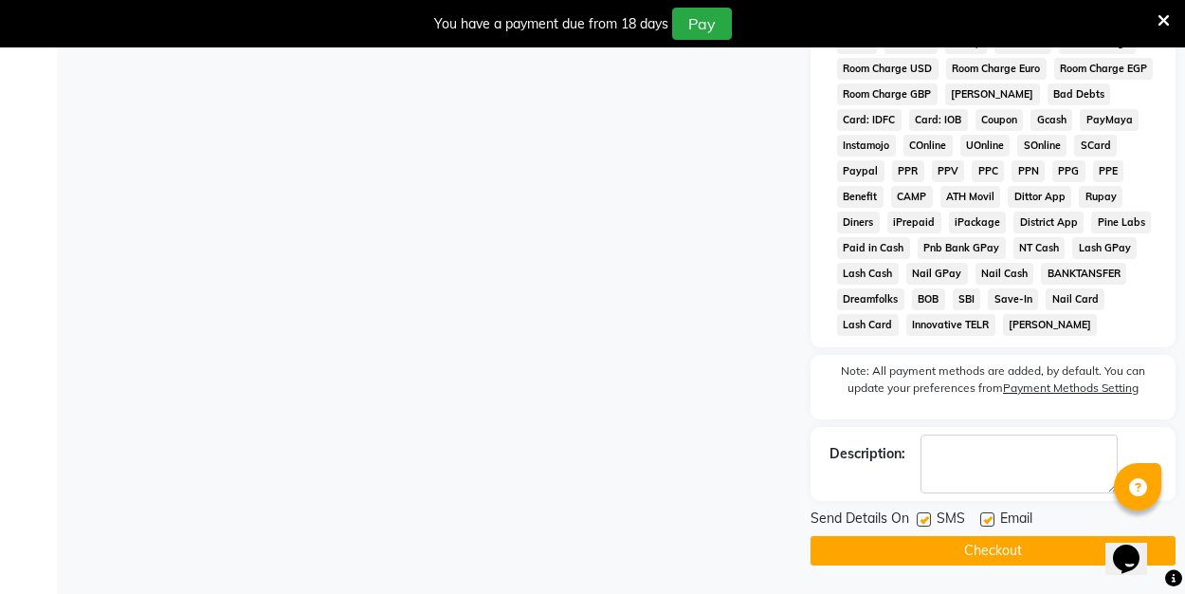
scroll to position [957, 0]
click at [994, 518] on div "Email" at bounding box center [1013, 520] width 67 height 24
click at [987, 520] on label at bounding box center [987, 519] width 14 height 14
click at [987, 520] on input "checkbox" at bounding box center [986, 520] width 12 height 12
click at [984, 546] on button "Checkout" at bounding box center [993, 550] width 365 height 29
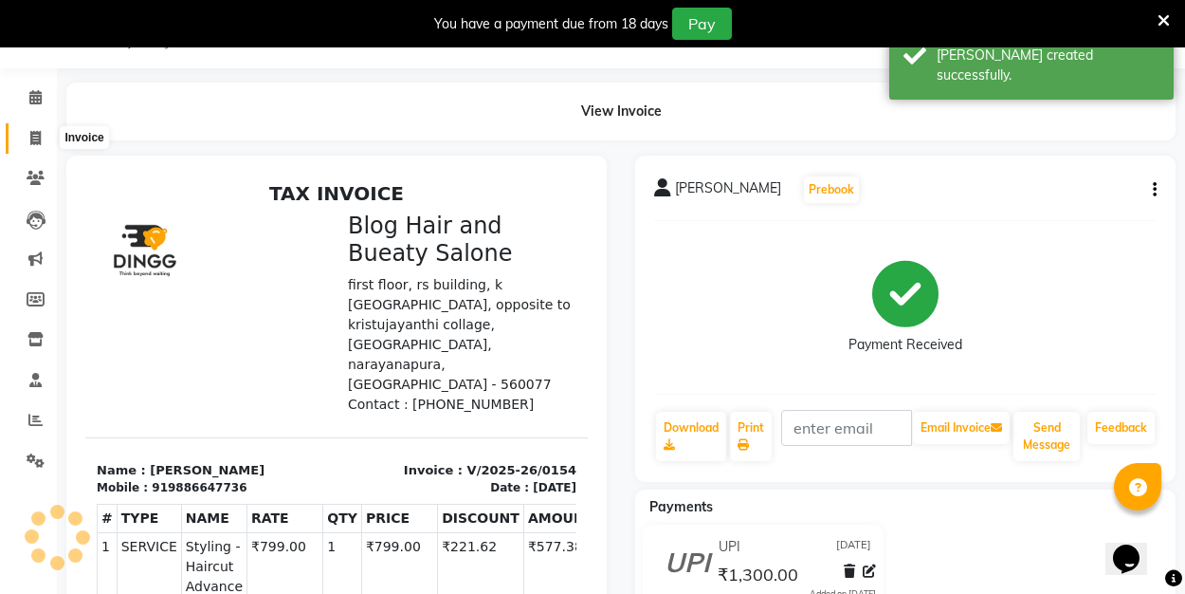
click at [33, 131] on icon at bounding box center [35, 138] width 10 height 14
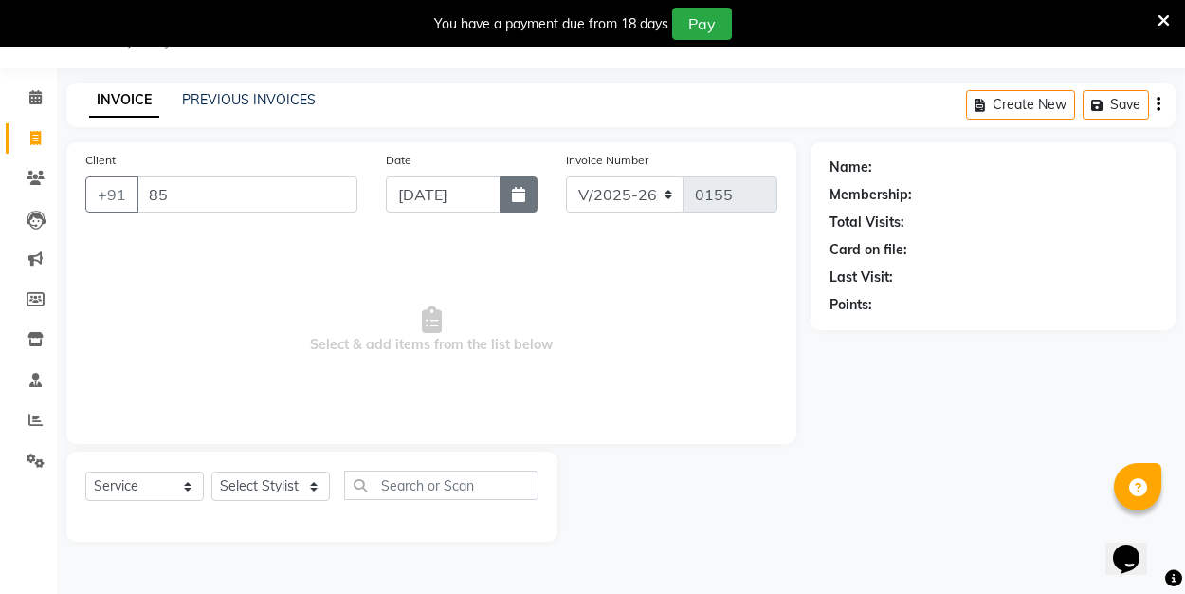
click at [527, 189] on button "button" at bounding box center [519, 194] width 38 height 36
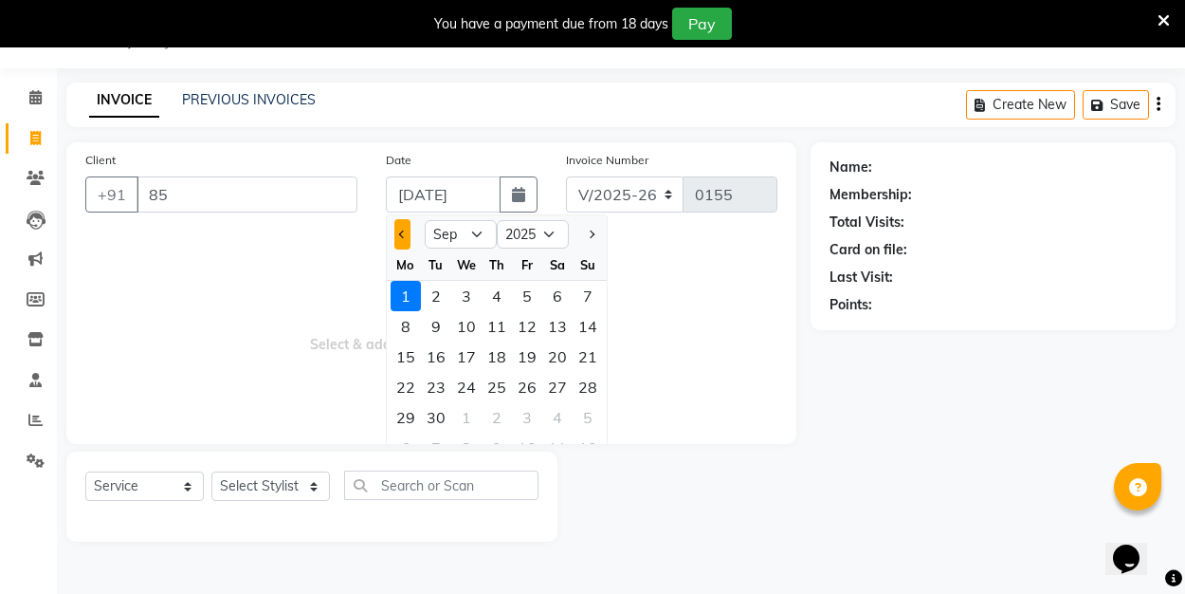
click at [405, 233] on span "Previous month" at bounding box center [402, 234] width 8 height 8
click at [588, 419] on div "31" at bounding box center [588, 417] width 30 height 30
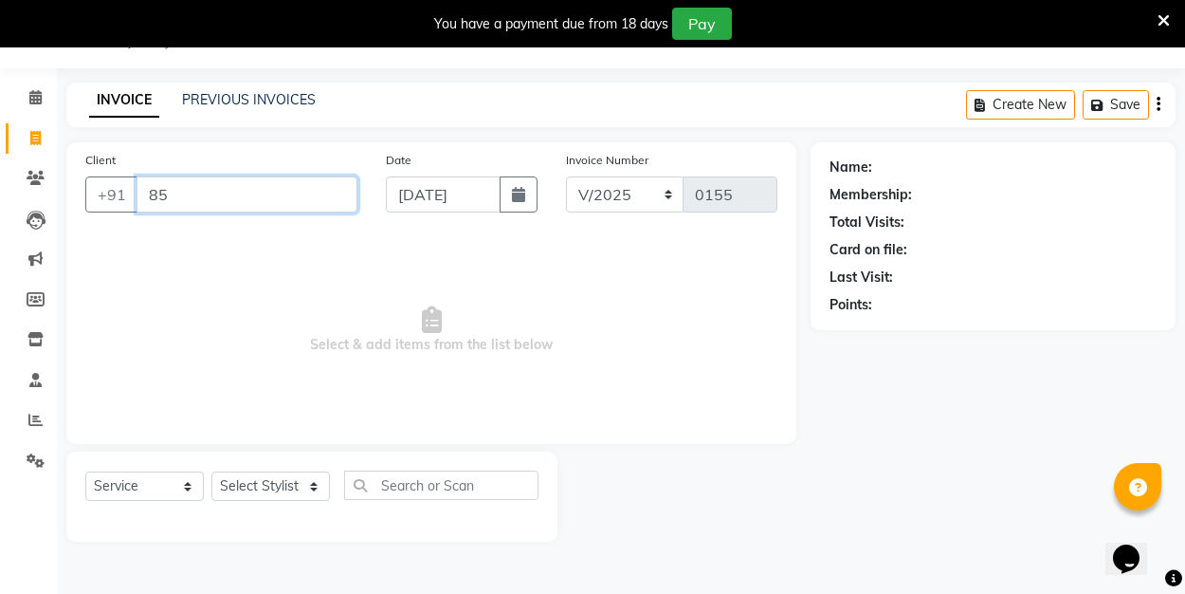
click at [176, 194] on input "85" at bounding box center [247, 194] width 221 height 36
click at [302, 182] on button "Add Client" at bounding box center [309, 194] width 98 height 36
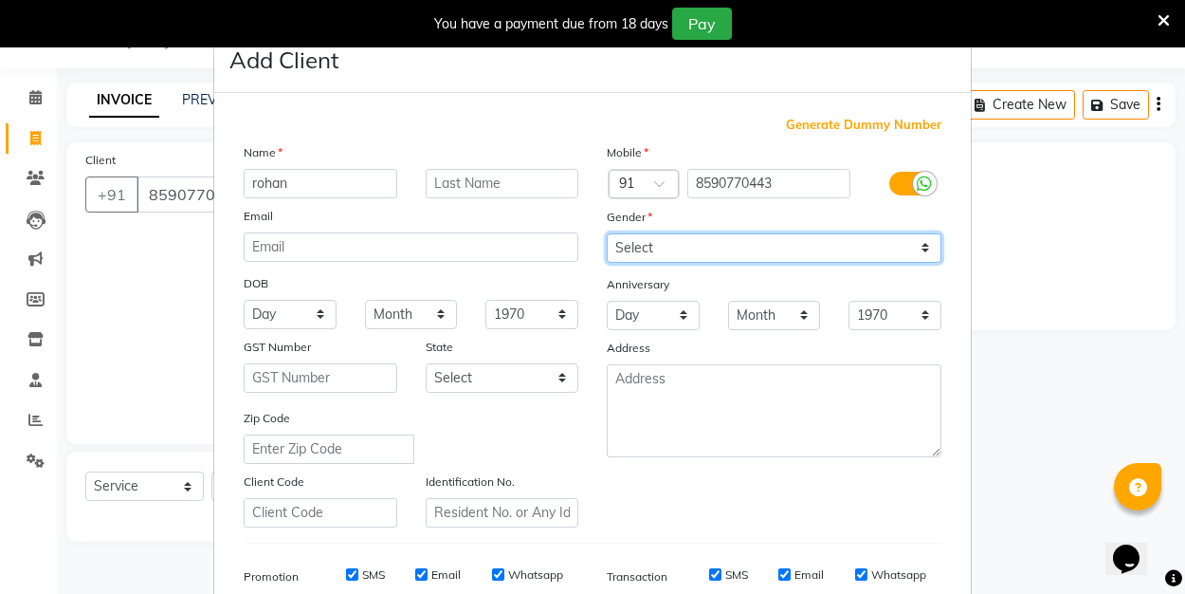
click at [686, 248] on select "Select [DEMOGRAPHIC_DATA] [DEMOGRAPHIC_DATA] Other Prefer Not To Say" at bounding box center [774, 247] width 335 height 29
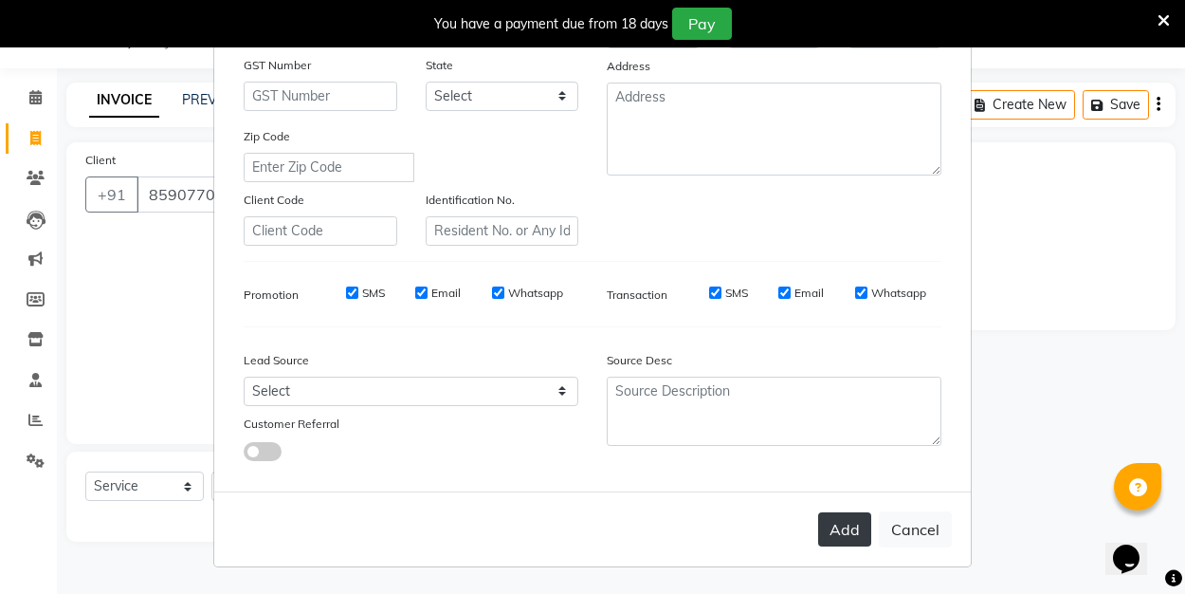
scroll to position [281, 0]
click at [853, 527] on button "Add" at bounding box center [844, 530] width 53 height 34
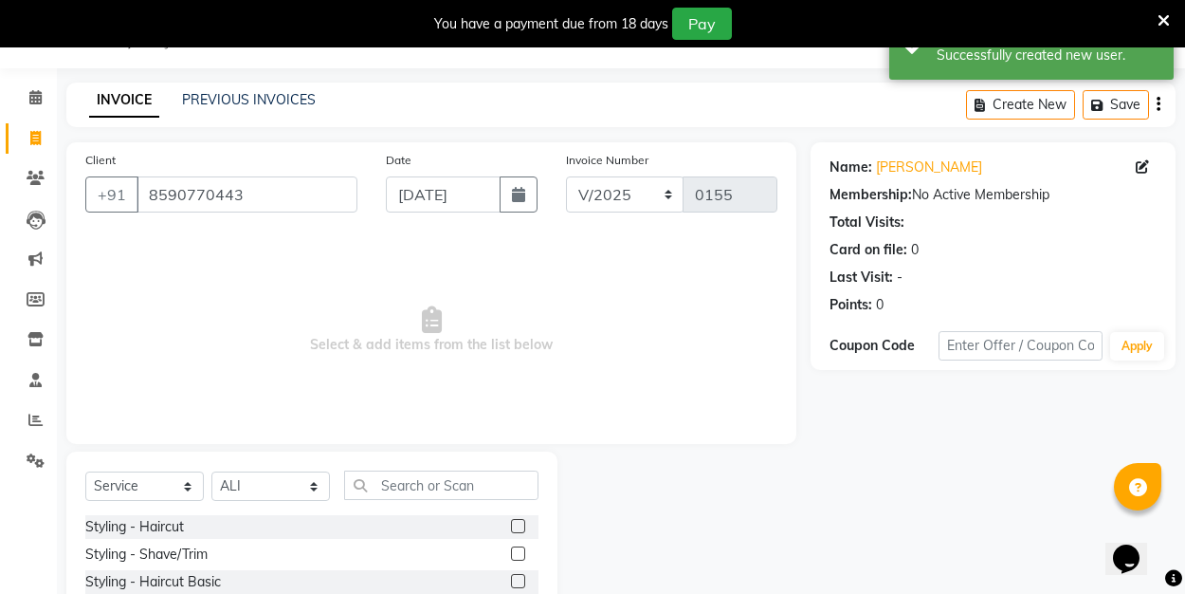
click at [517, 518] on div at bounding box center [524, 527] width 27 height 24
click at [520, 524] on label at bounding box center [518, 526] width 14 height 14
click at [520, 524] on input "checkbox" at bounding box center [517, 527] width 12 height 12
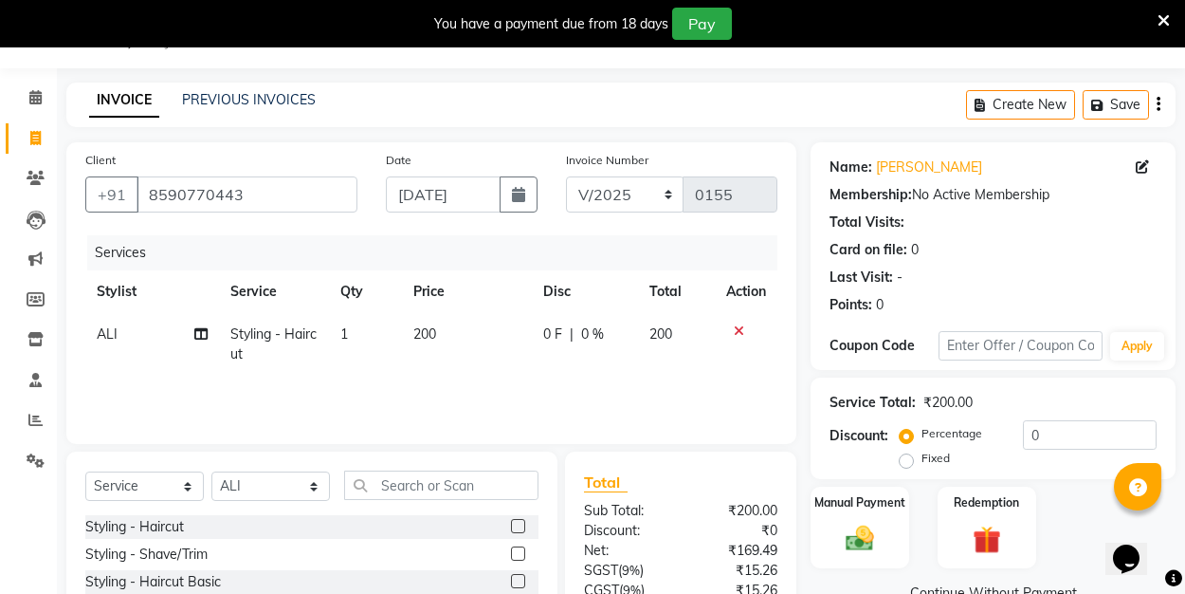
click at [922, 465] on label "Fixed" at bounding box center [936, 457] width 28 height 17
click at [908, 465] on input "Fixed" at bounding box center [910, 457] width 13 height 13
click at [1040, 429] on input "0" at bounding box center [1090, 434] width 134 height 29
click at [882, 540] on img at bounding box center [859, 537] width 47 height 33
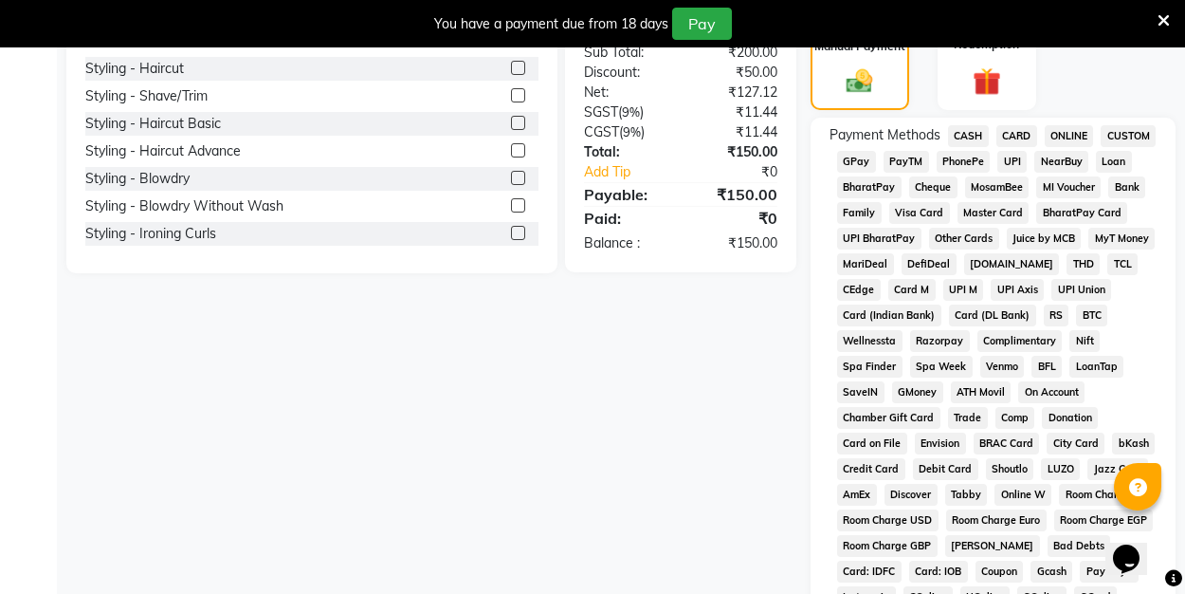
scroll to position [496, 0]
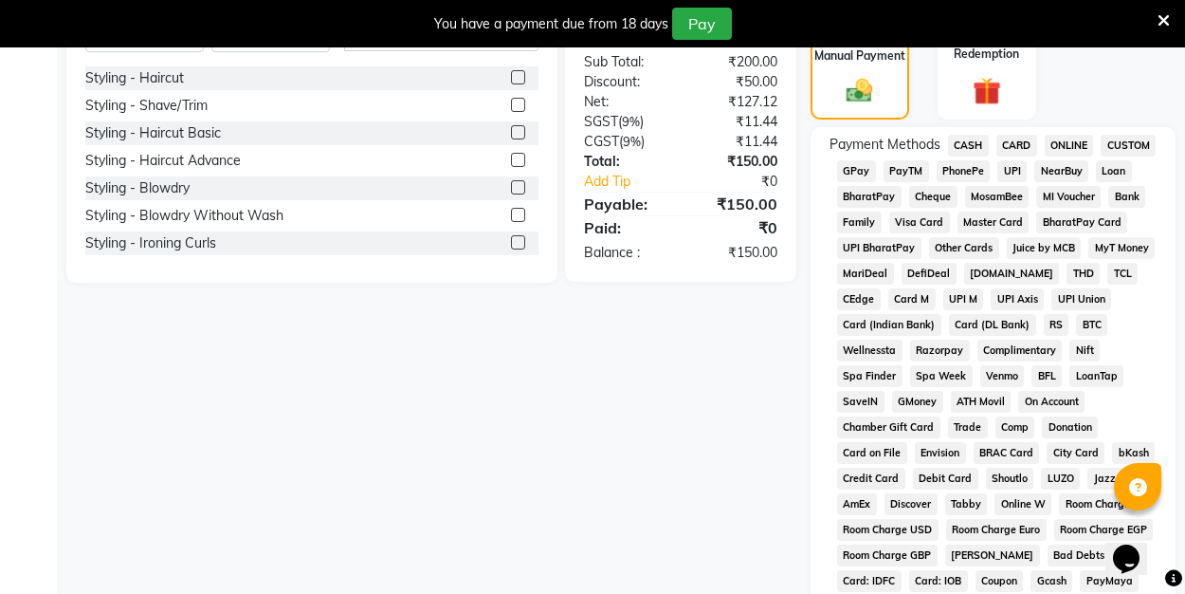
click at [1012, 171] on span "UPI" at bounding box center [1011, 171] width 29 height 22
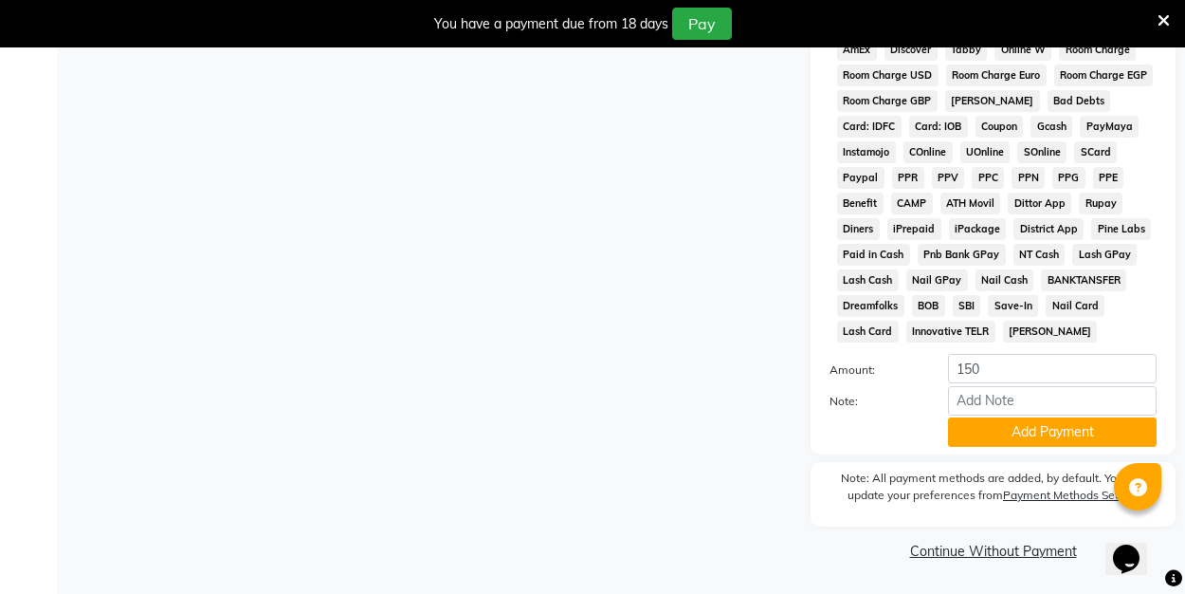
scroll to position [949, 0]
click at [1041, 429] on button "Add Payment" at bounding box center [1052, 432] width 209 height 29
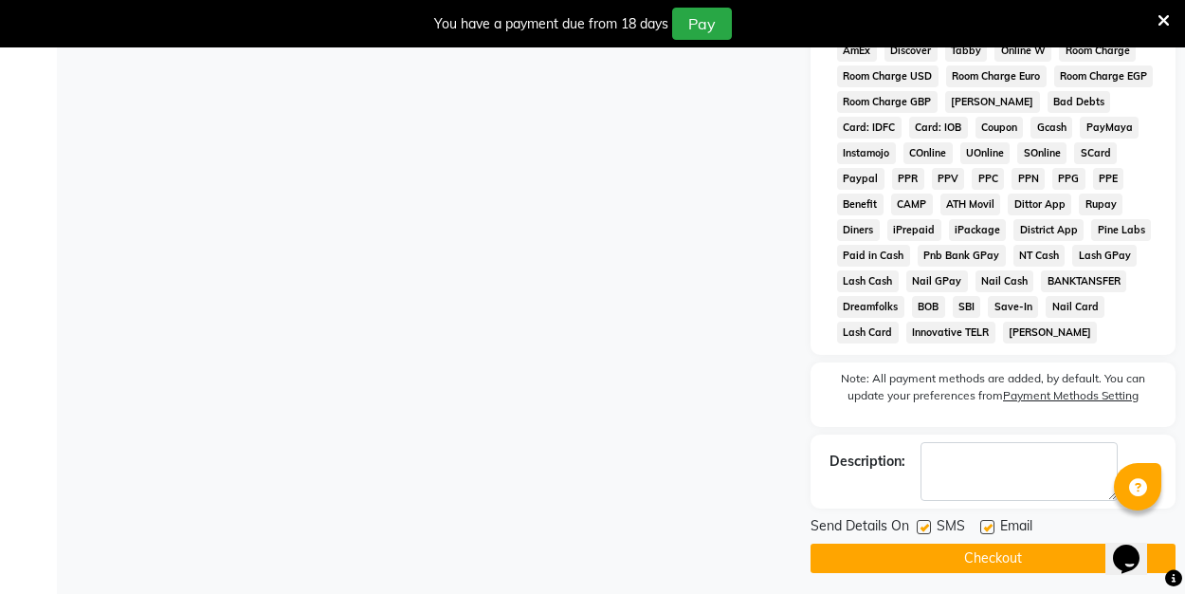
click at [986, 557] on button "Checkout" at bounding box center [993, 557] width 365 height 29
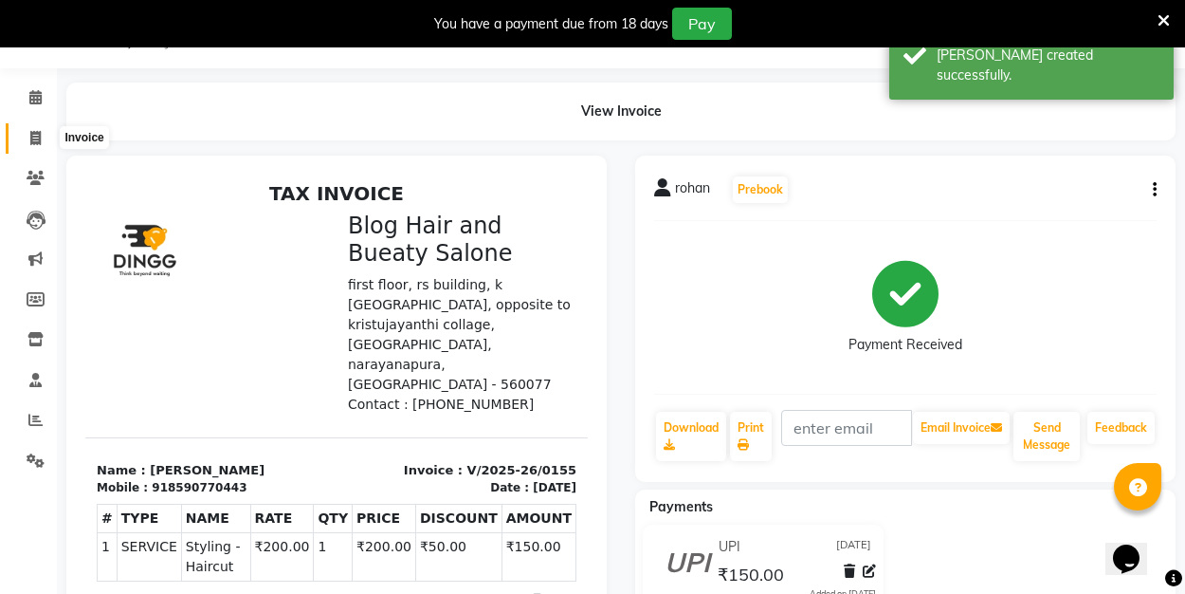
click at [37, 140] on icon at bounding box center [35, 138] width 10 height 14
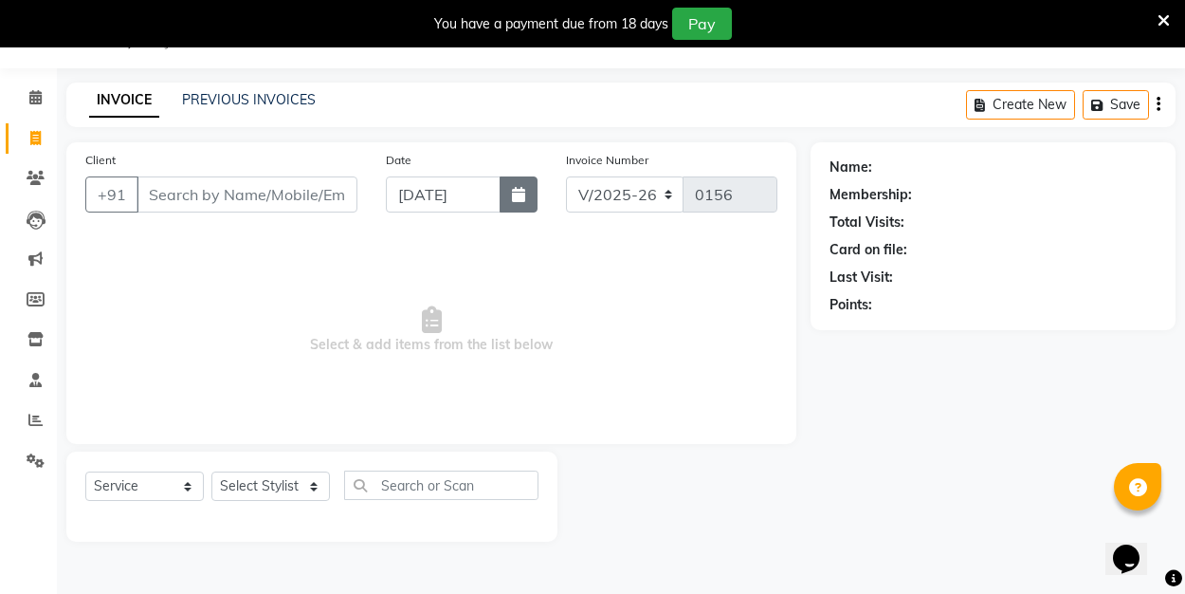
click at [521, 205] on button "button" at bounding box center [519, 194] width 38 height 36
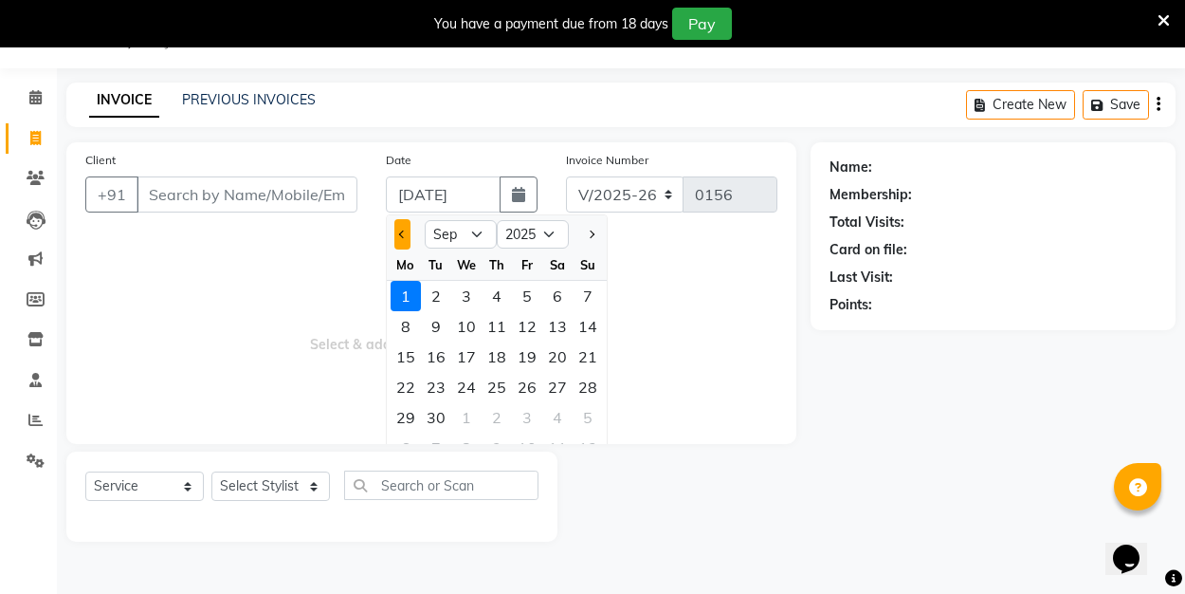
click at [402, 237] on span "Previous month" at bounding box center [402, 234] width 8 height 8
click at [594, 428] on div "31" at bounding box center [588, 417] width 30 height 30
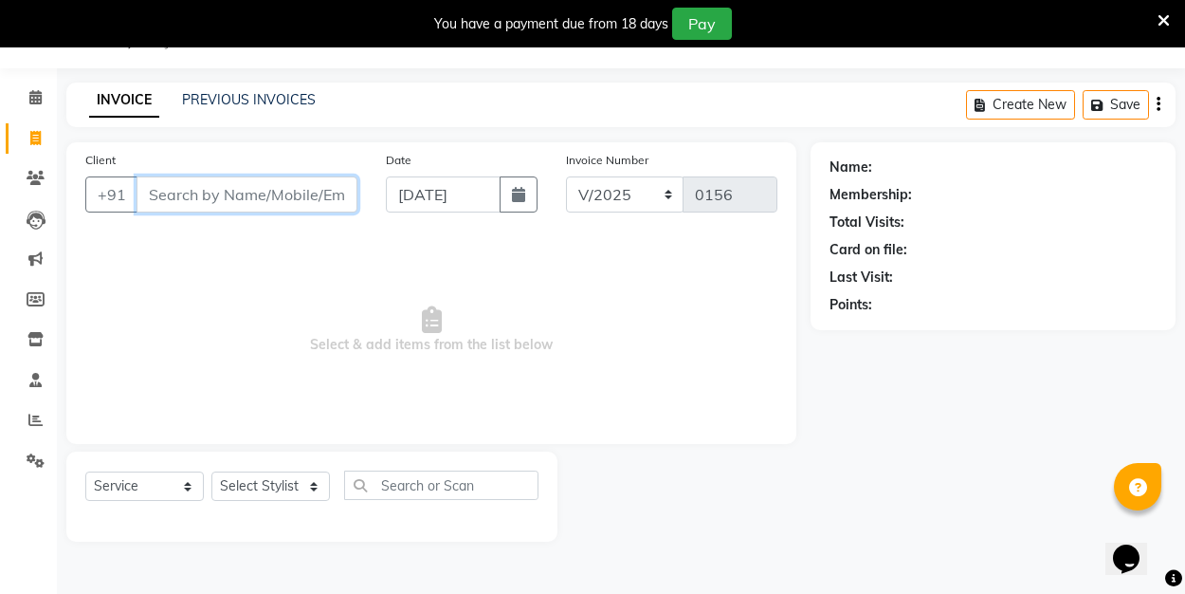
click at [191, 189] on input "Client" at bounding box center [247, 194] width 221 height 36
click at [338, 182] on button "Add Client" at bounding box center [309, 194] width 98 height 36
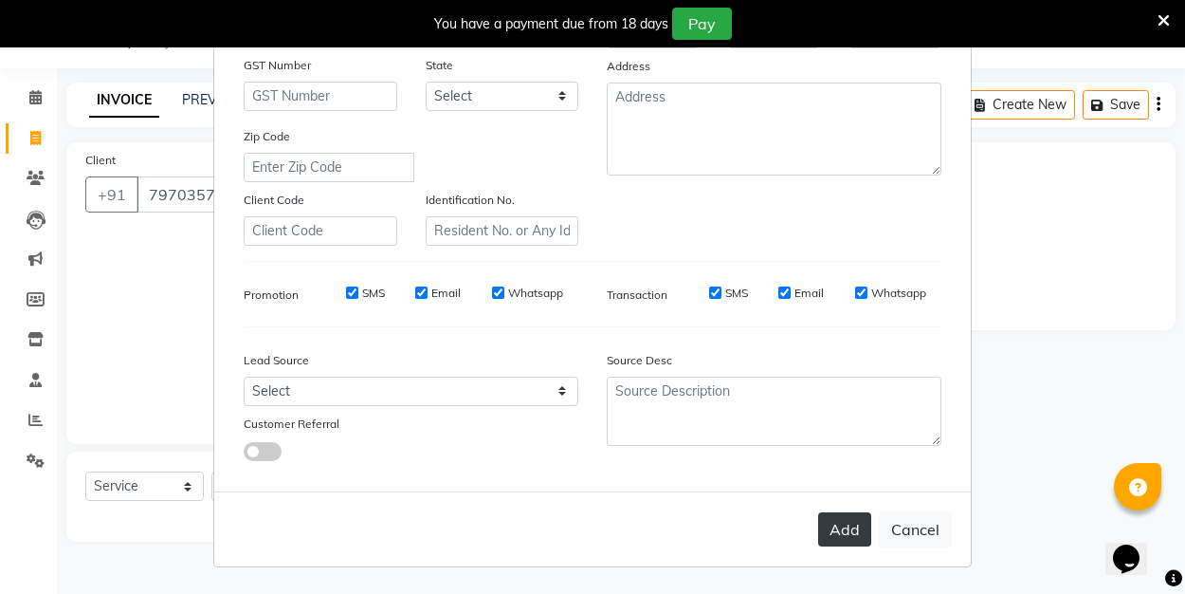
scroll to position [281, 0]
click at [849, 534] on button "Add" at bounding box center [844, 530] width 53 height 34
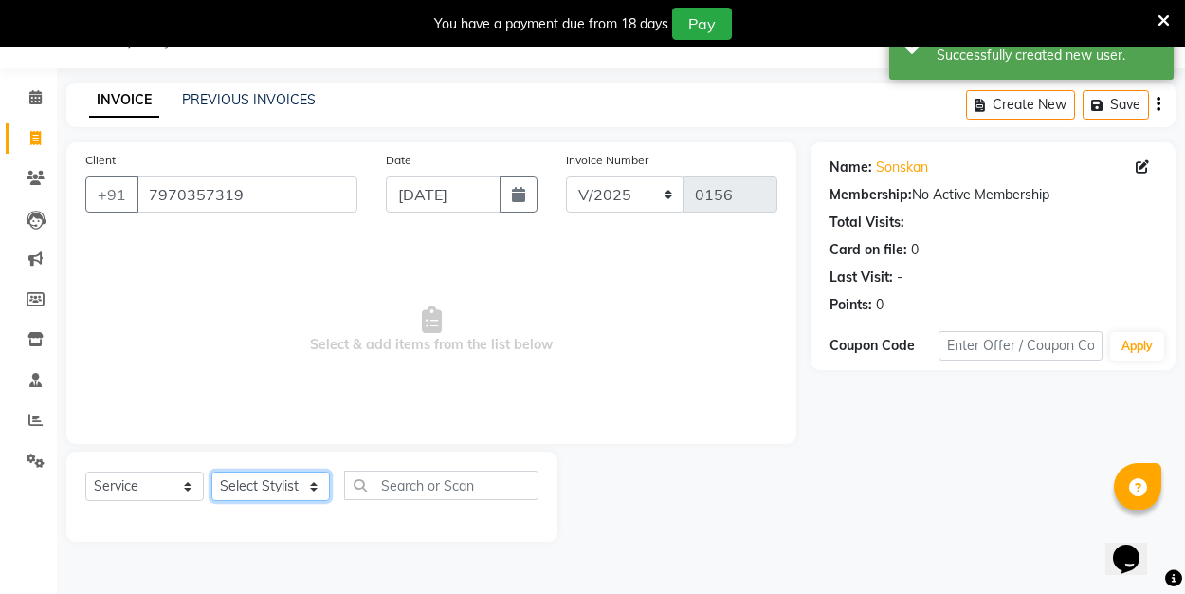
click at [316, 484] on select "Select Stylist ALI Manager [PERSON_NAME] [PERSON_NAME]" at bounding box center [270, 485] width 119 height 29
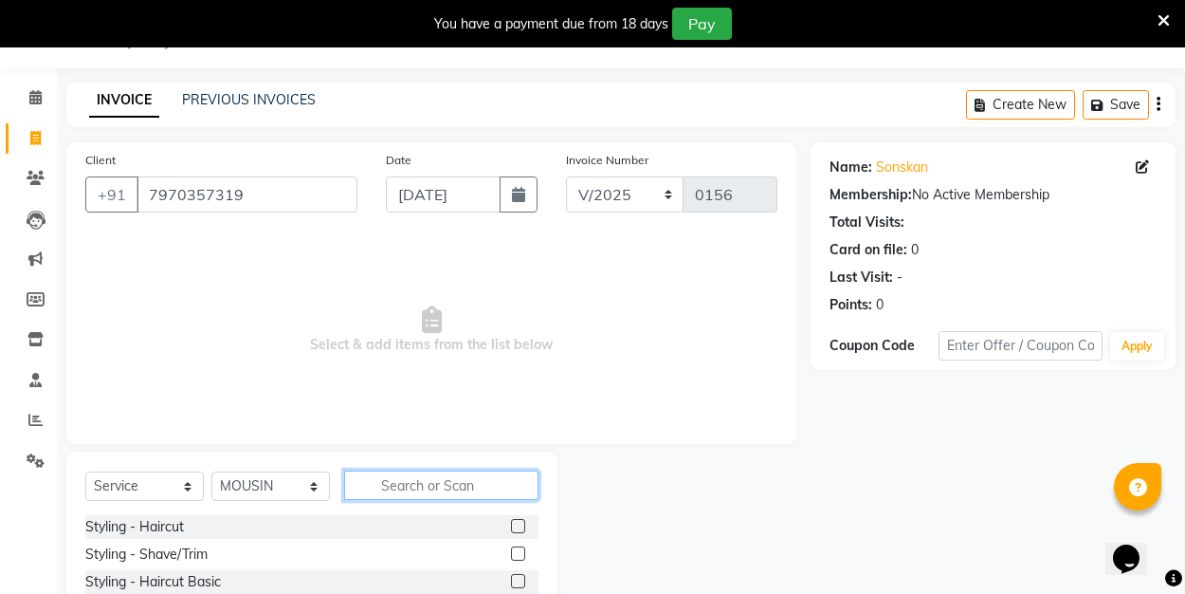
click at [382, 482] on input "text" at bounding box center [441, 484] width 194 height 29
click at [518, 522] on label at bounding box center [518, 526] width 14 height 14
click at [518, 522] on input "checkbox" at bounding box center [517, 527] width 12 height 12
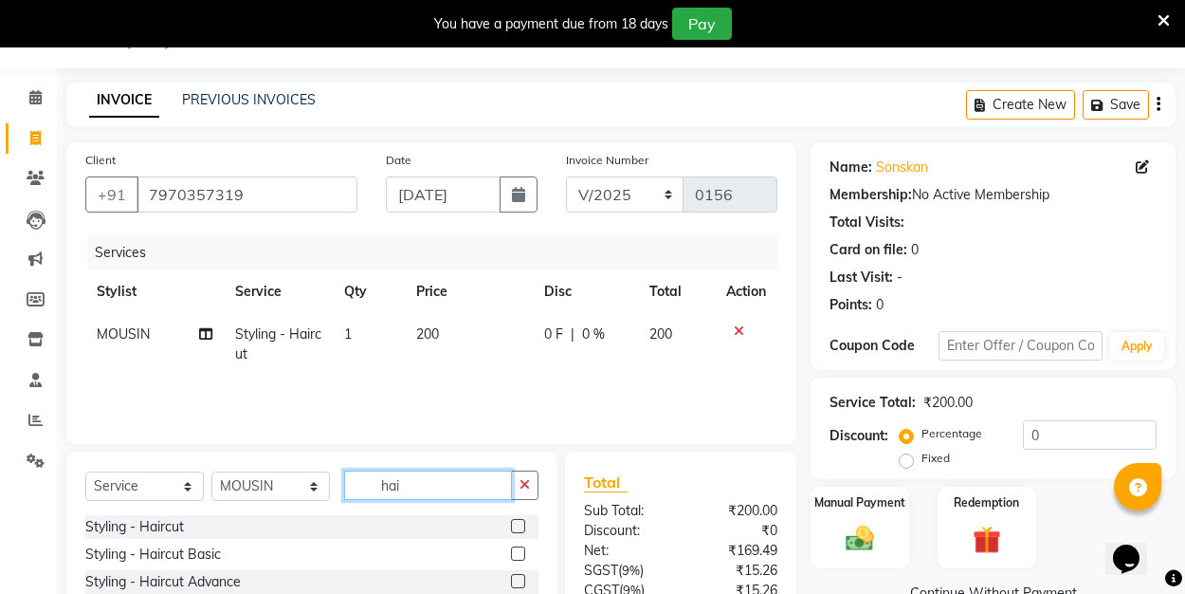
click at [416, 486] on input "hai" at bounding box center [428, 484] width 168 height 29
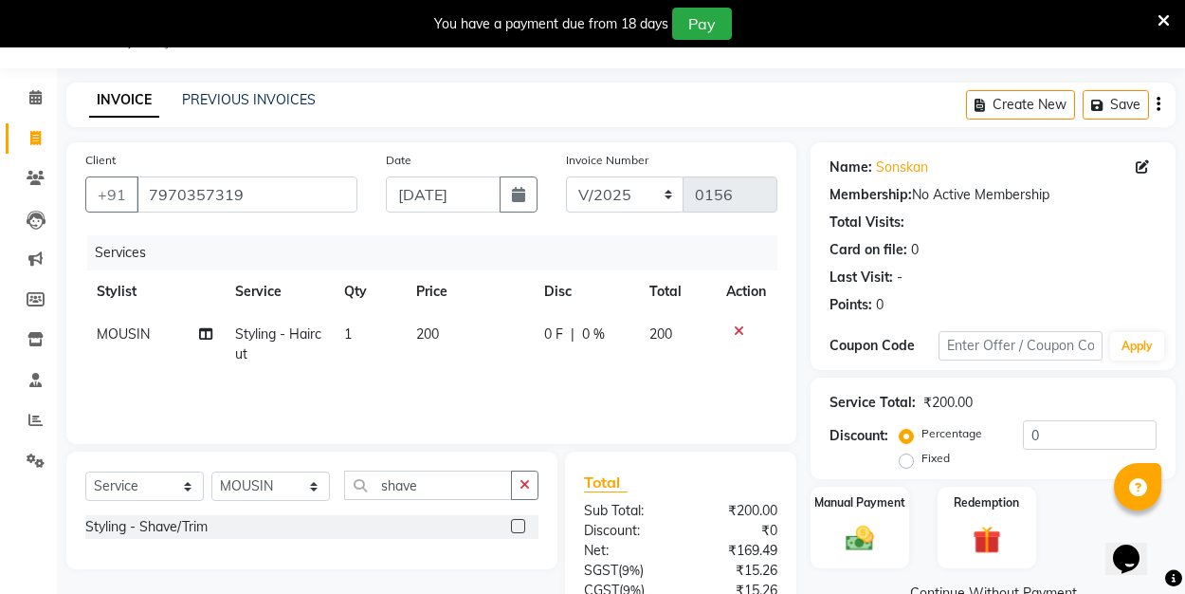
drag, startPoint x: 416, startPoint y: 486, endPoint x: 523, endPoint y: 522, distance: 113.0
click at [523, 522] on label at bounding box center [518, 526] width 14 height 14
click at [523, 522] on input "checkbox" at bounding box center [517, 527] width 12 height 12
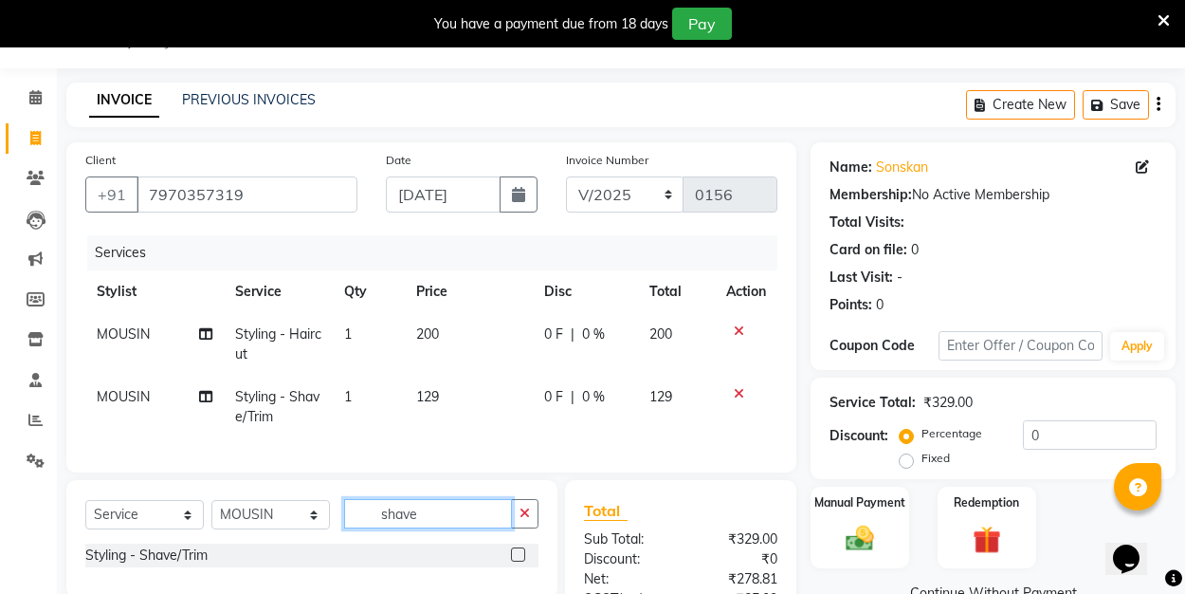
click at [414, 514] on input "shave" at bounding box center [428, 513] width 168 height 29
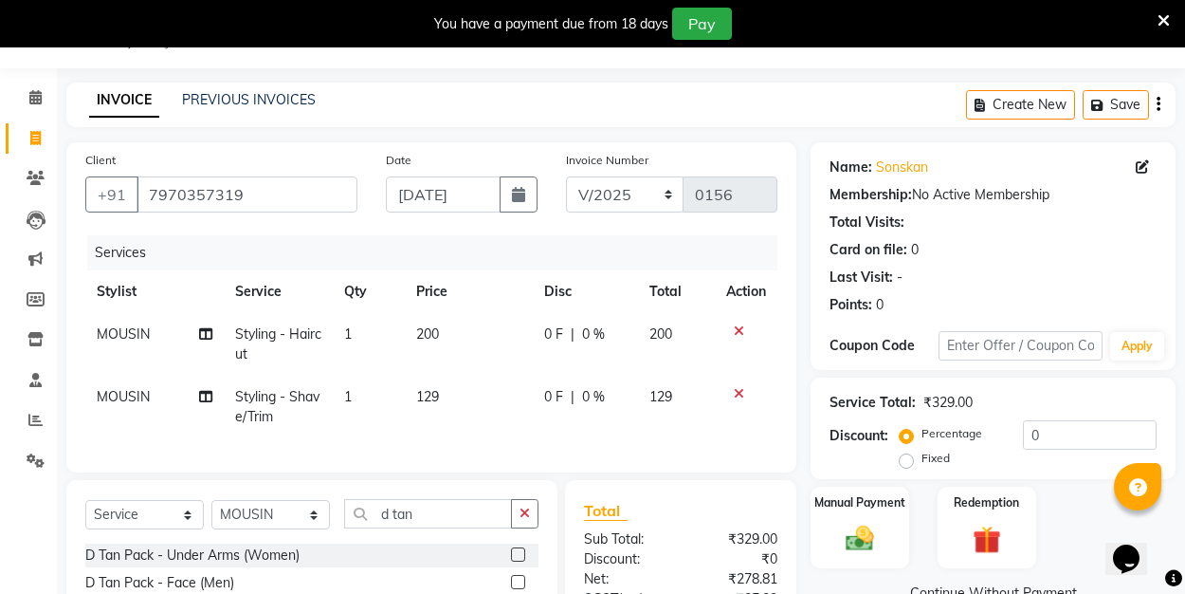
click at [522, 548] on label at bounding box center [518, 554] width 14 height 14
click at [522, 549] on input "checkbox" at bounding box center [517, 555] width 12 height 12
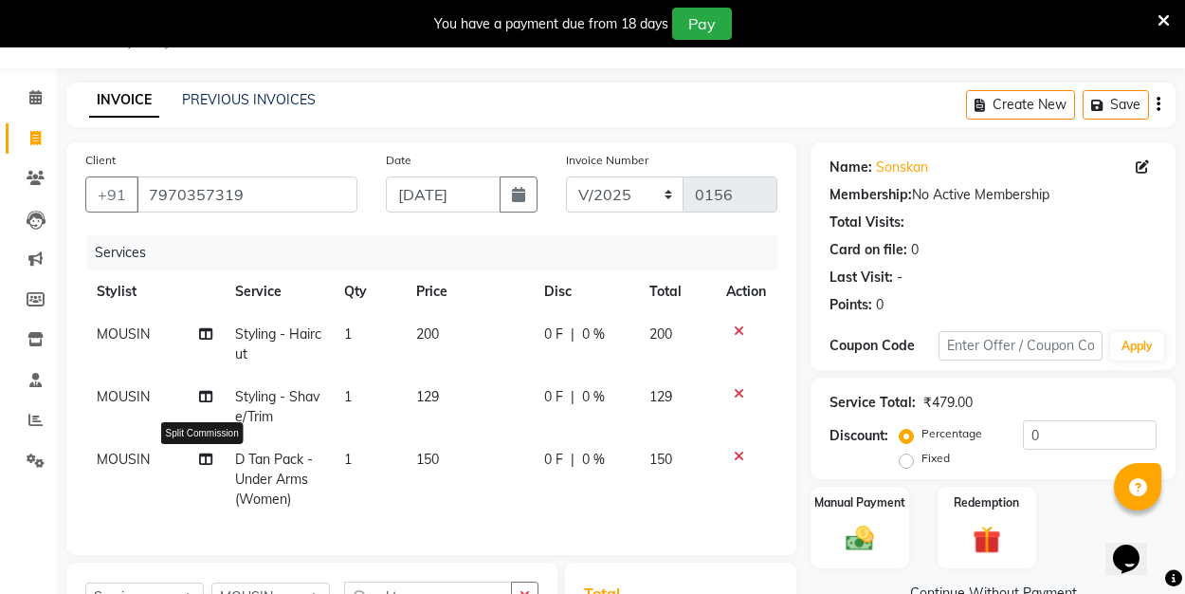
click at [207, 456] on icon at bounding box center [205, 458] width 13 height 13
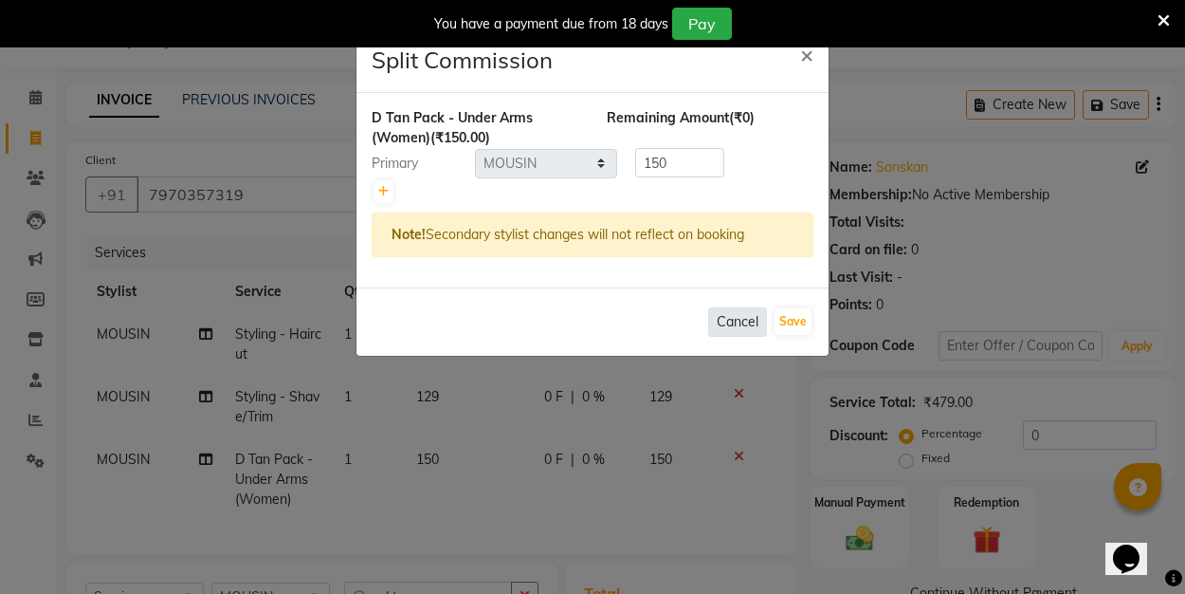
click at [731, 321] on button "Cancel" at bounding box center [737, 321] width 59 height 29
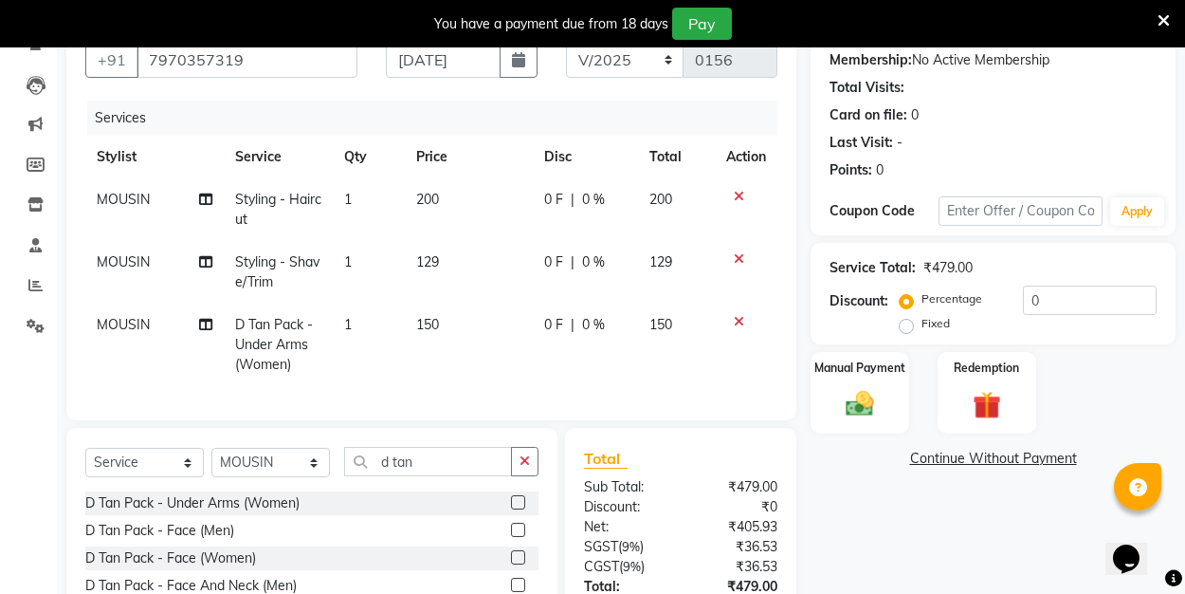
scroll to position [178, 0]
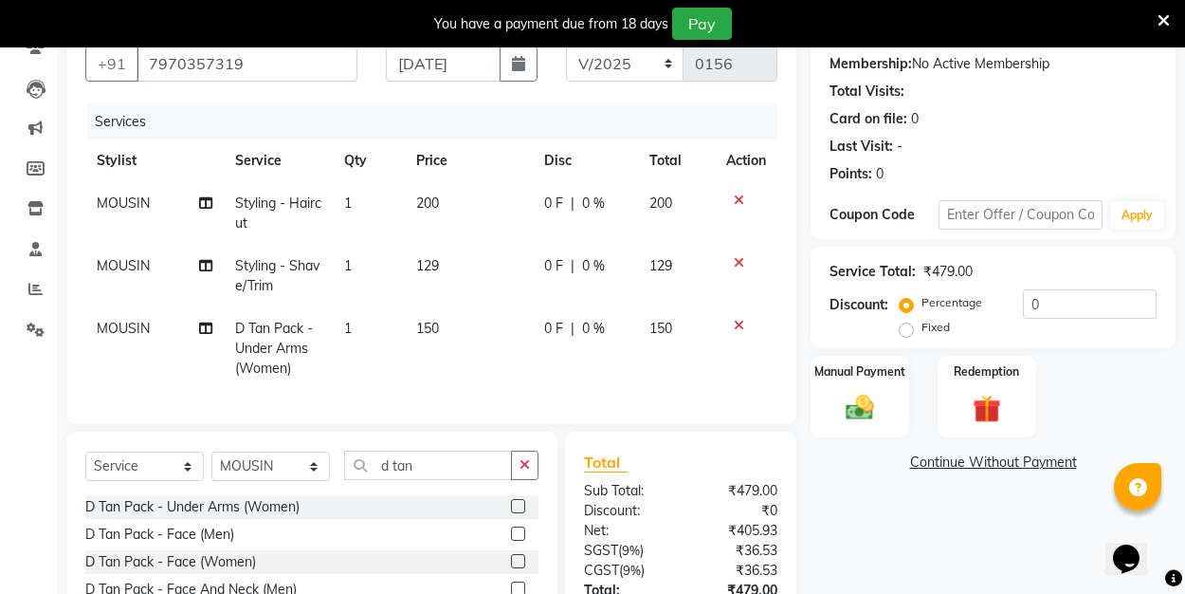
click at [740, 322] on icon at bounding box center [739, 325] width 10 height 13
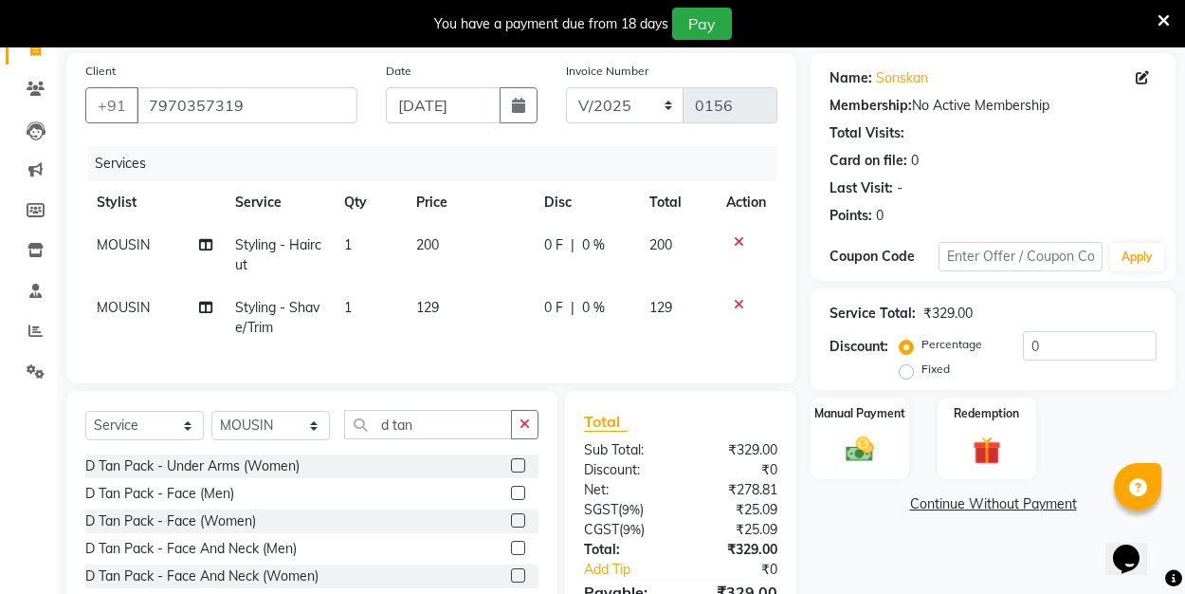
scroll to position [135, 0]
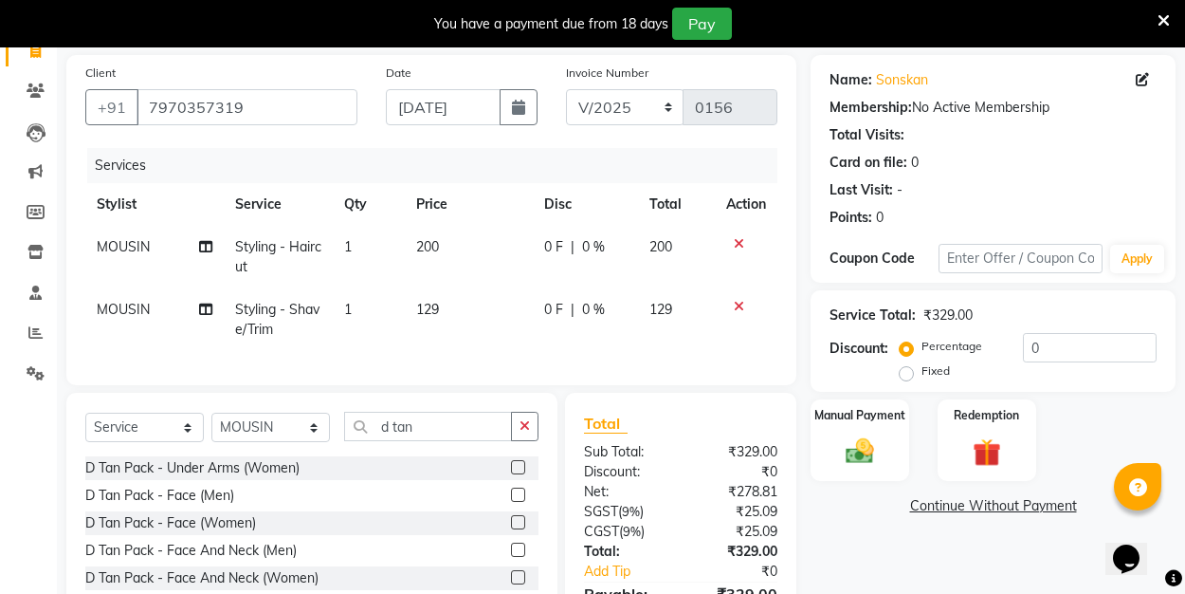
click at [521, 496] on label at bounding box center [518, 494] width 14 height 14
click at [521, 496] on input "checkbox" at bounding box center [517, 495] width 12 height 12
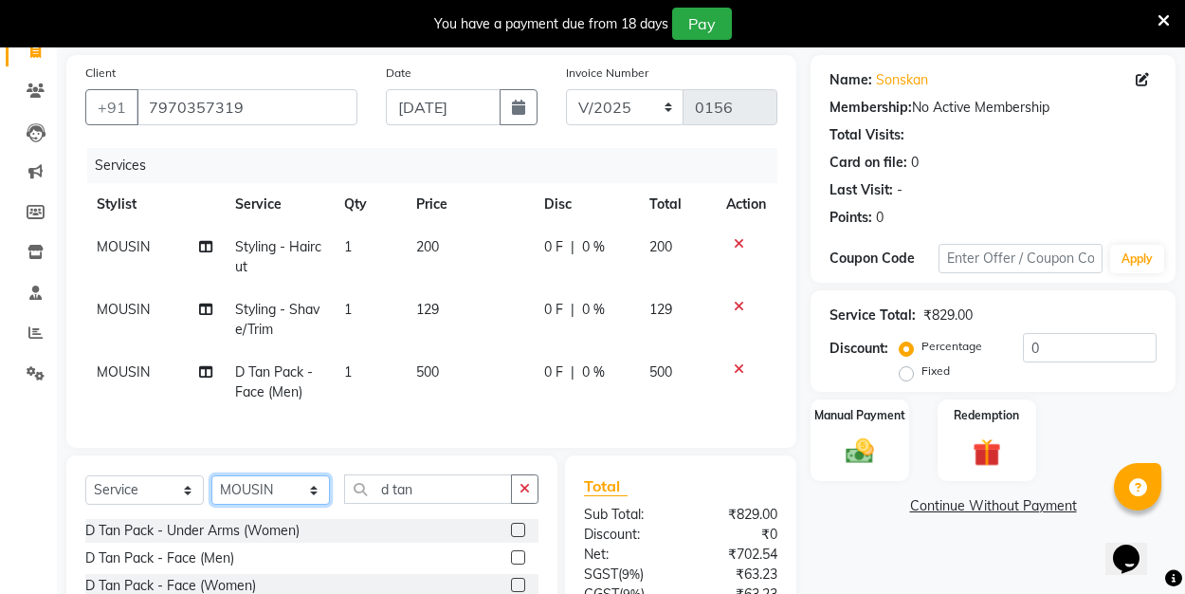
click at [314, 490] on select "Select Stylist ALI Manager [PERSON_NAME] [PERSON_NAME]" at bounding box center [270, 489] width 119 height 29
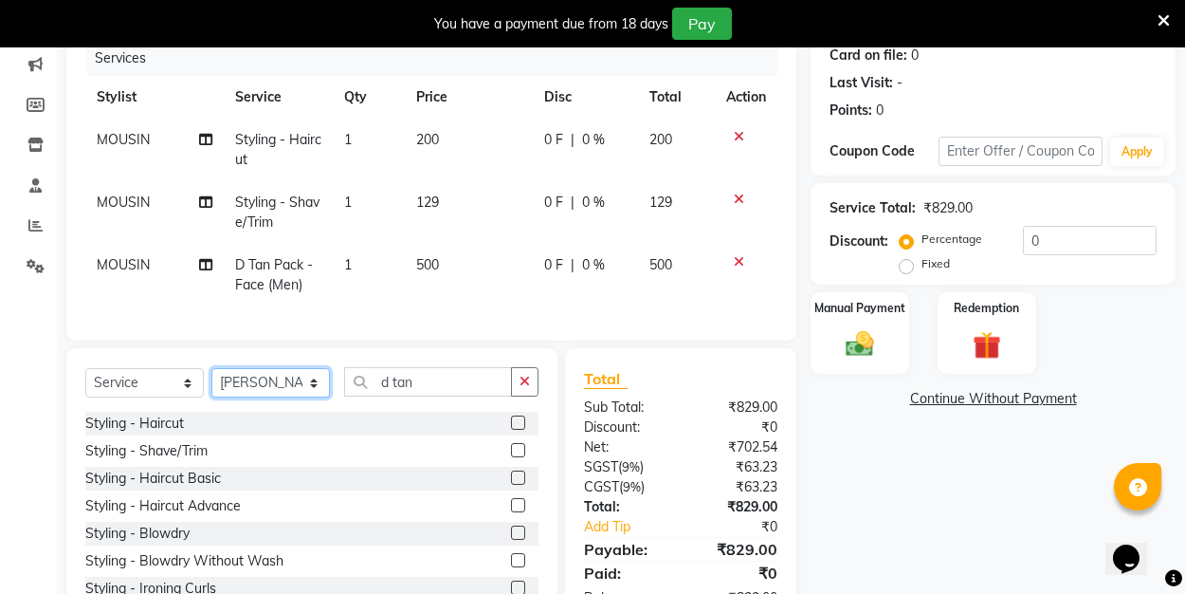
scroll to position [256, 0]
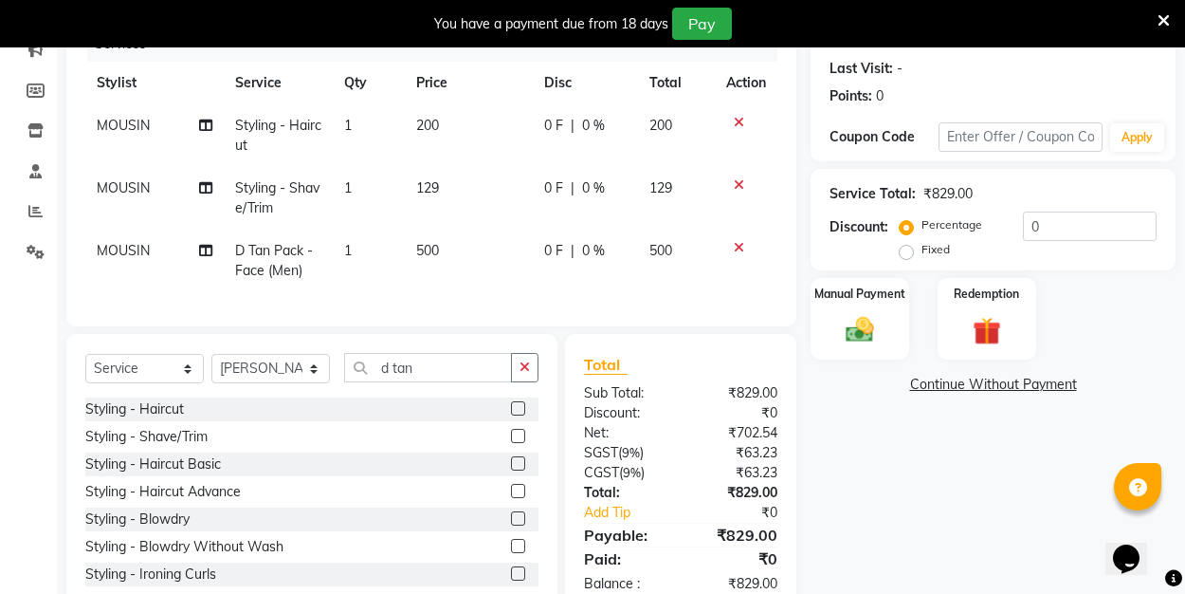
click at [443, 251] on td "500" at bounding box center [469, 260] width 128 height 63
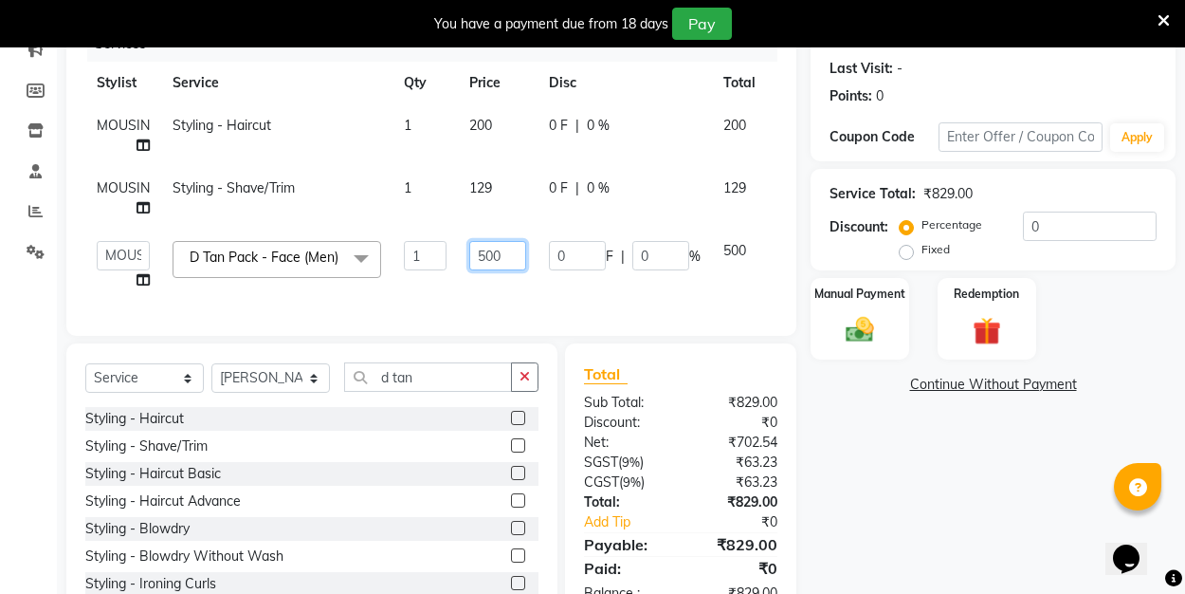
click at [511, 258] on input "500" at bounding box center [497, 255] width 57 height 29
click at [496, 188] on td "129" at bounding box center [498, 198] width 80 height 63
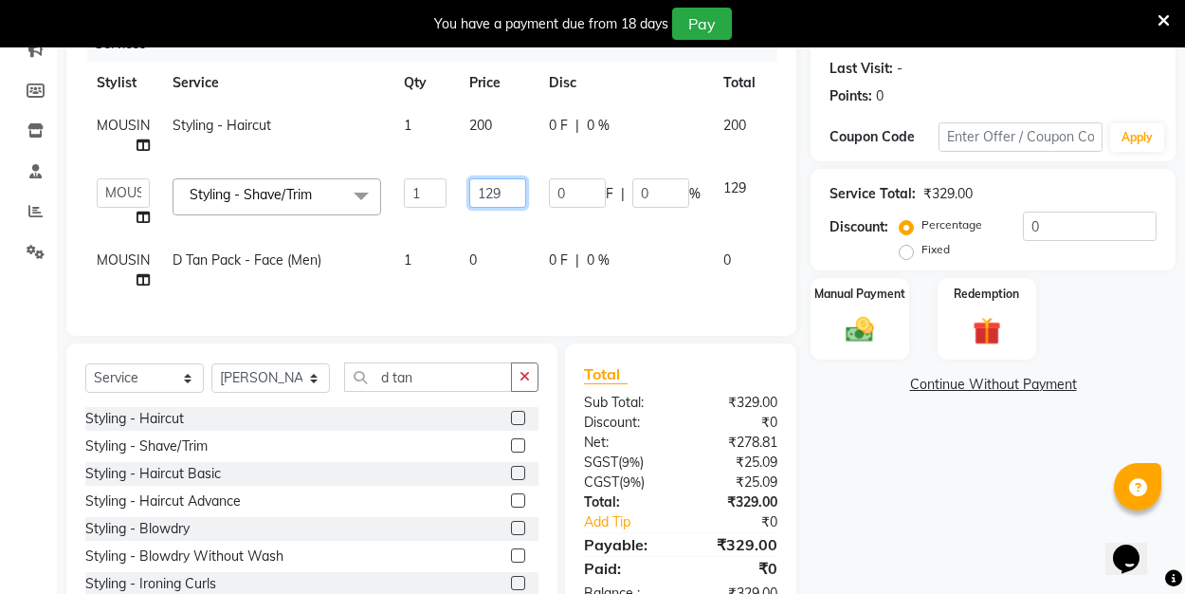
click at [507, 193] on input "129" at bounding box center [497, 192] width 57 height 29
click at [503, 257] on td "0" at bounding box center [498, 270] width 80 height 63
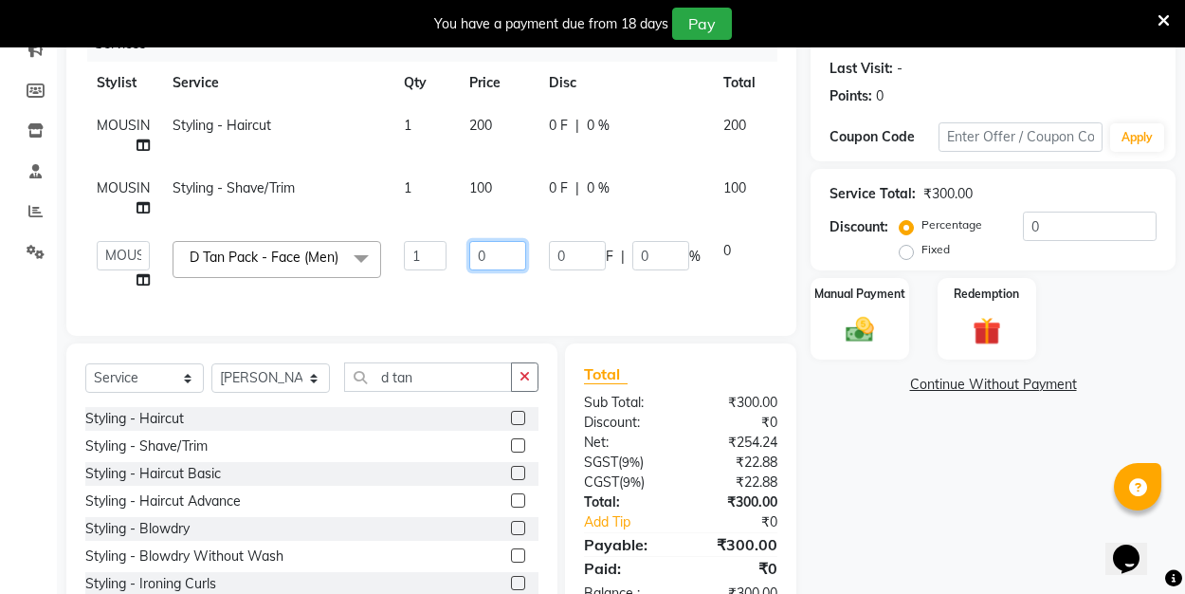
click at [494, 254] on input "0" at bounding box center [497, 255] width 57 height 29
click at [671, 288] on tr "ALI Manager MOUSIN MUSKAN RAMEEZ SANGEETHA D Tan Pack - Face (Men) x Styling - …" at bounding box center [457, 265] width 744 height 72
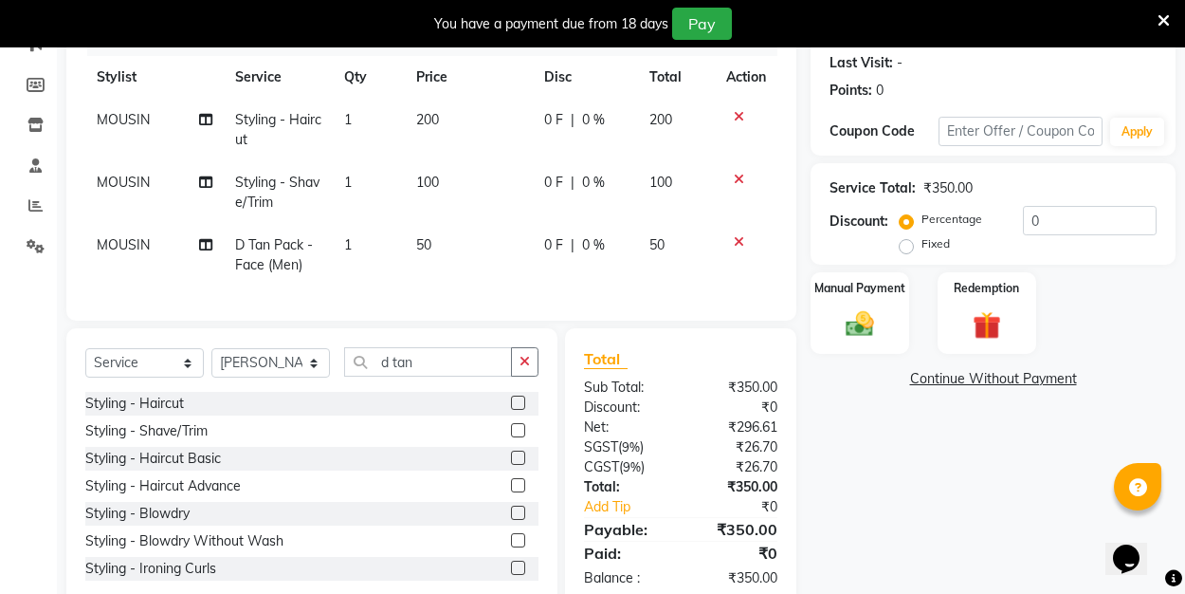
scroll to position [261, 0]
click at [445, 181] on td "100" at bounding box center [469, 193] width 128 height 63
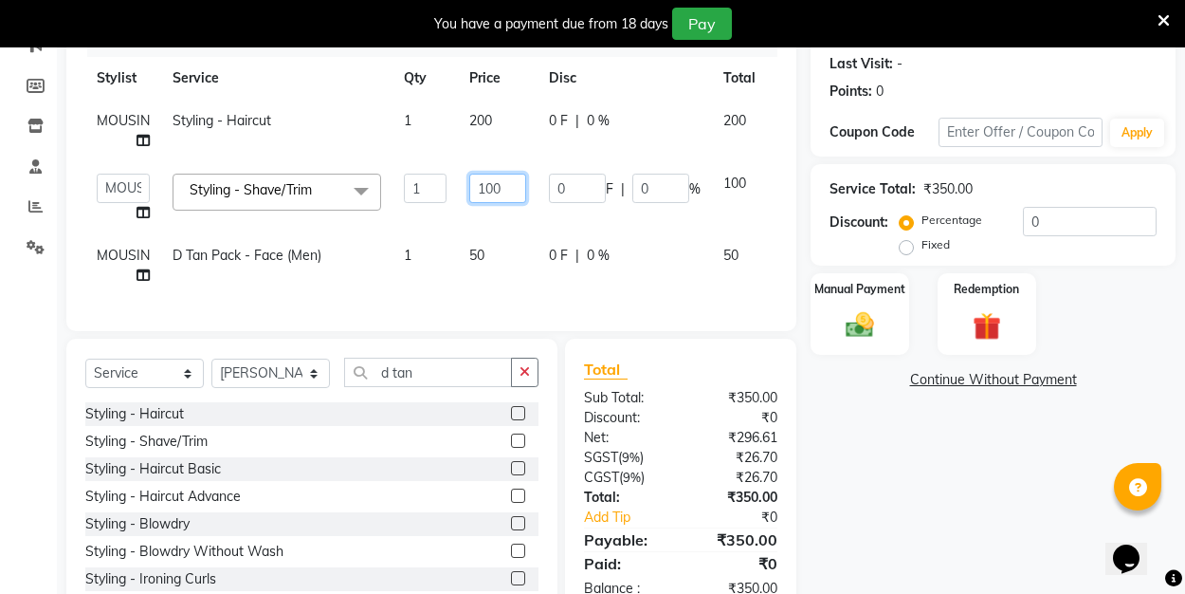
click at [500, 184] on input "100" at bounding box center [497, 188] width 57 height 29
click at [486, 255] on td "50" at bounding box center [498, 265] width 80 height 63
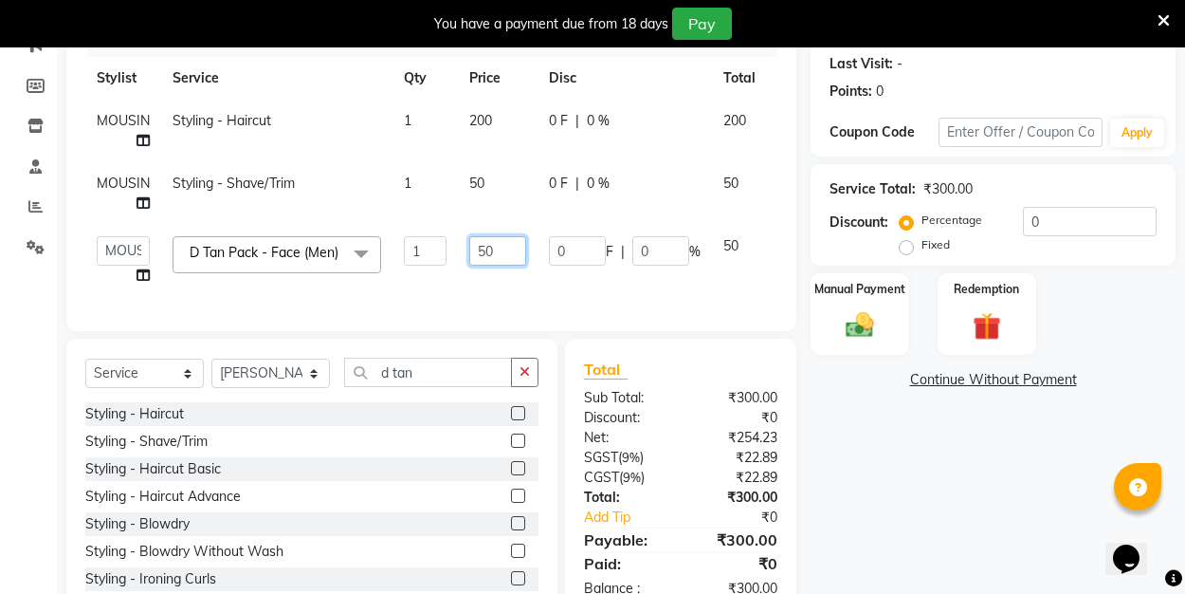
click at [497, 251] on input "50" at bounding box center [497, 250] width 57 height 29
click at [397, 292] on div "Services Stylist Service Qty Price Disc Total Action MOUSIN Styling - Haircut 1…" at bounding box center [431, 167] width 692 height 290
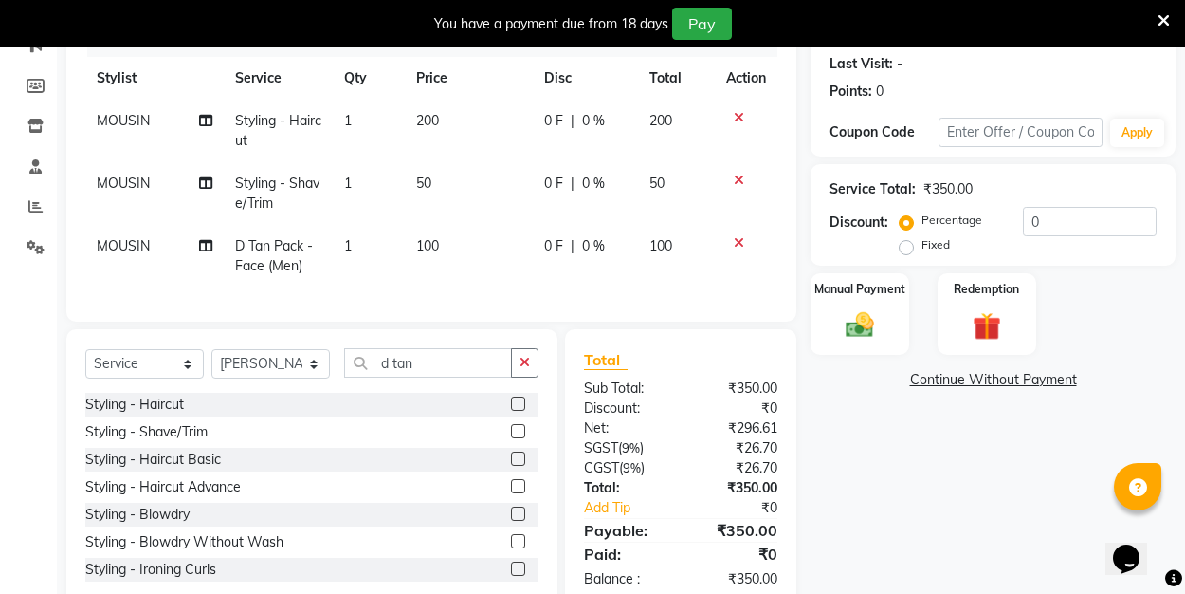
click at [153, 244] on td "MOUSIN" at bounding box center [154, 256] width 138 height 63
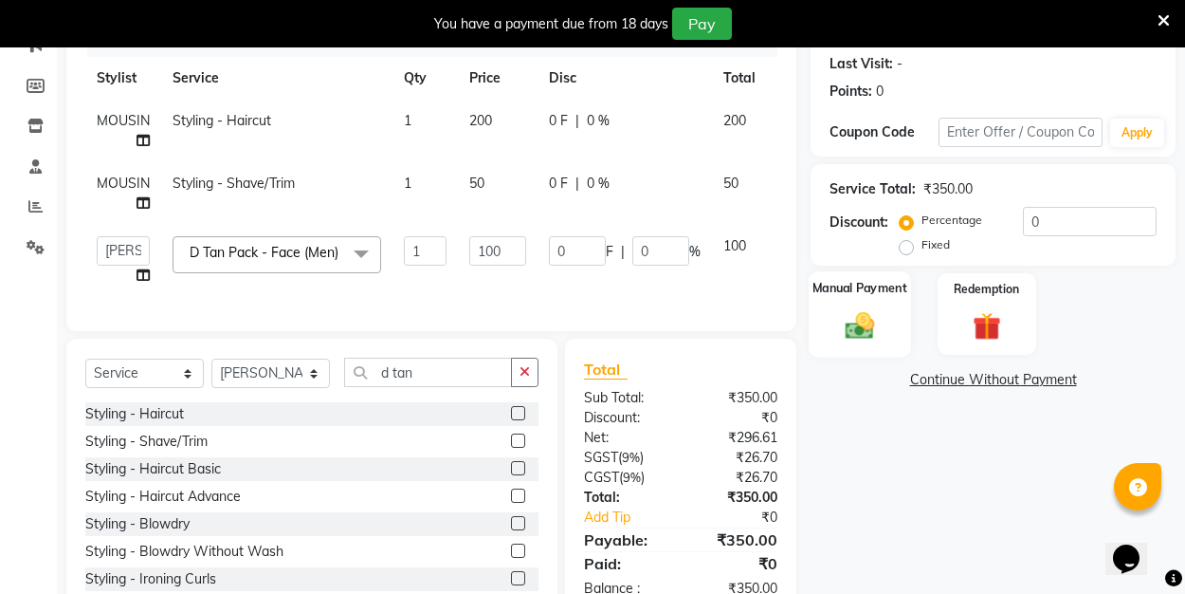
click at [846, 334] on img at bounding box center [859, 324] width 47 height 33
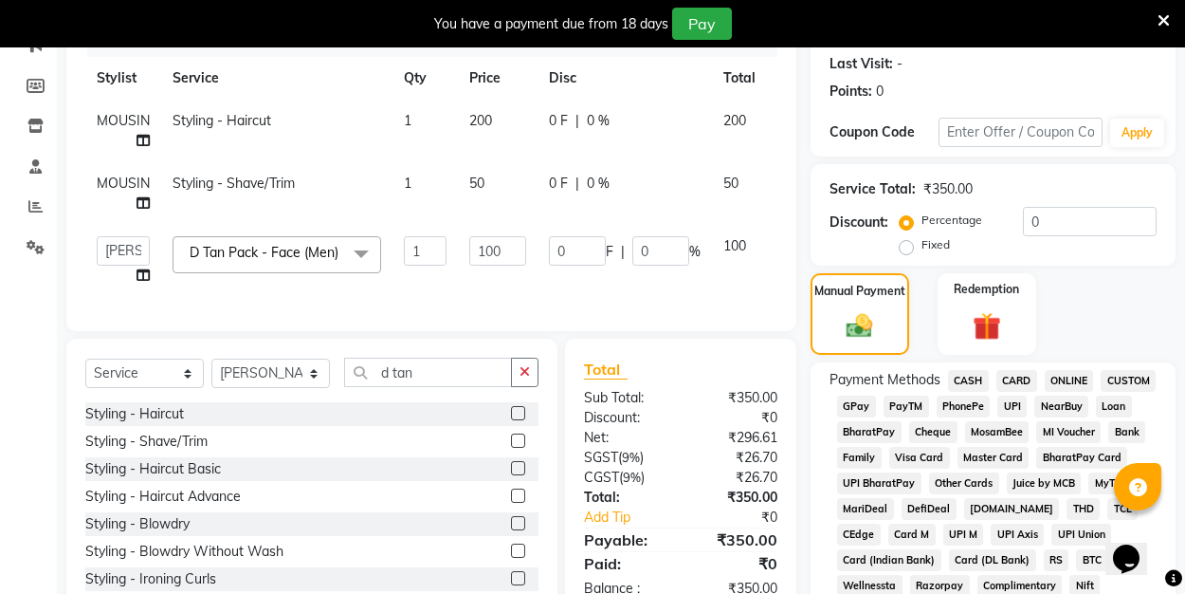
click at [1013, 404] on span "UPI" at bounding box center [1011, 406] width 29 height 22
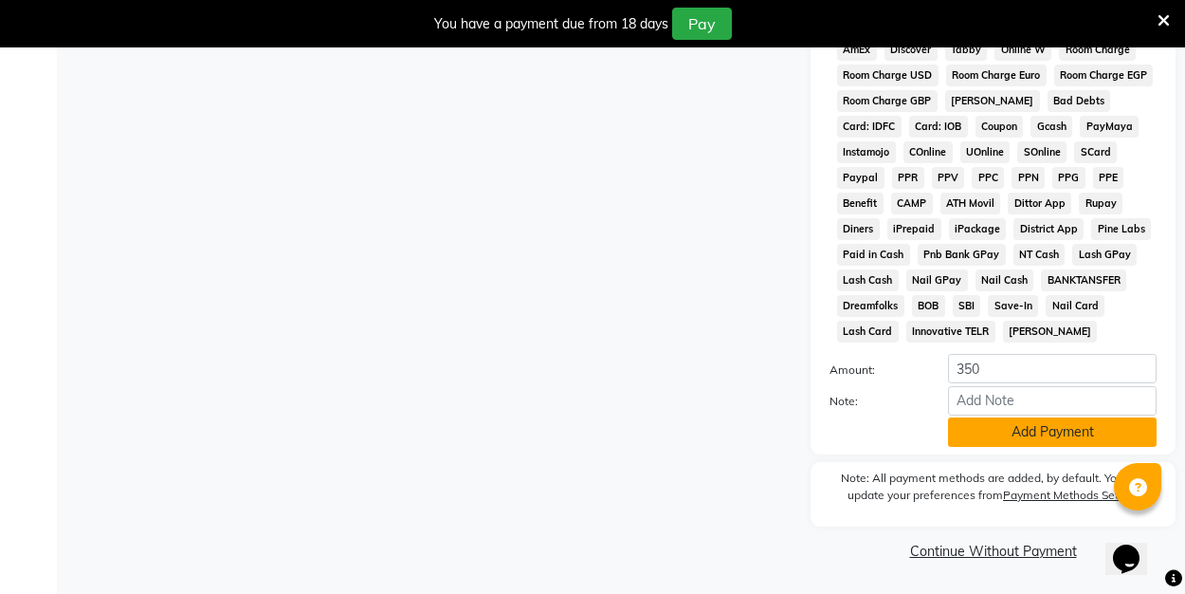
scroll to position [949, 0]
click at [1026, 430] on button "Add Payment" at bounding box center [1052, 432] width 209 height 29
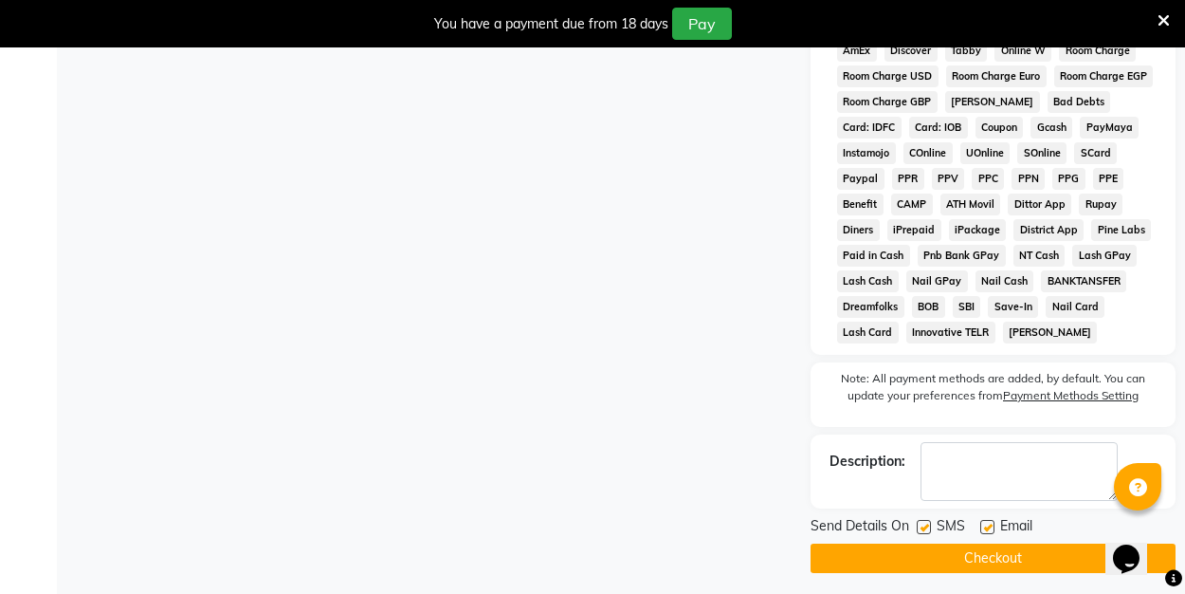
click at [985, 553] on button "Checkout" at bounding box center [993, 557] width 365 height 29
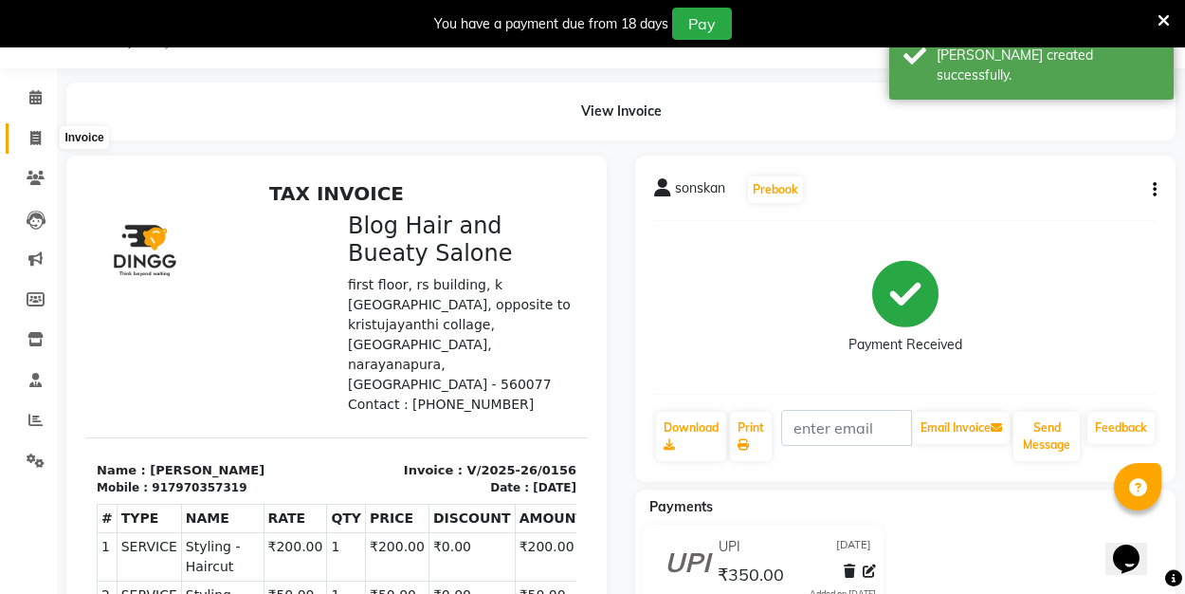
click at [39, 128] on span at bounding box center [35, 139] width 33 height 22
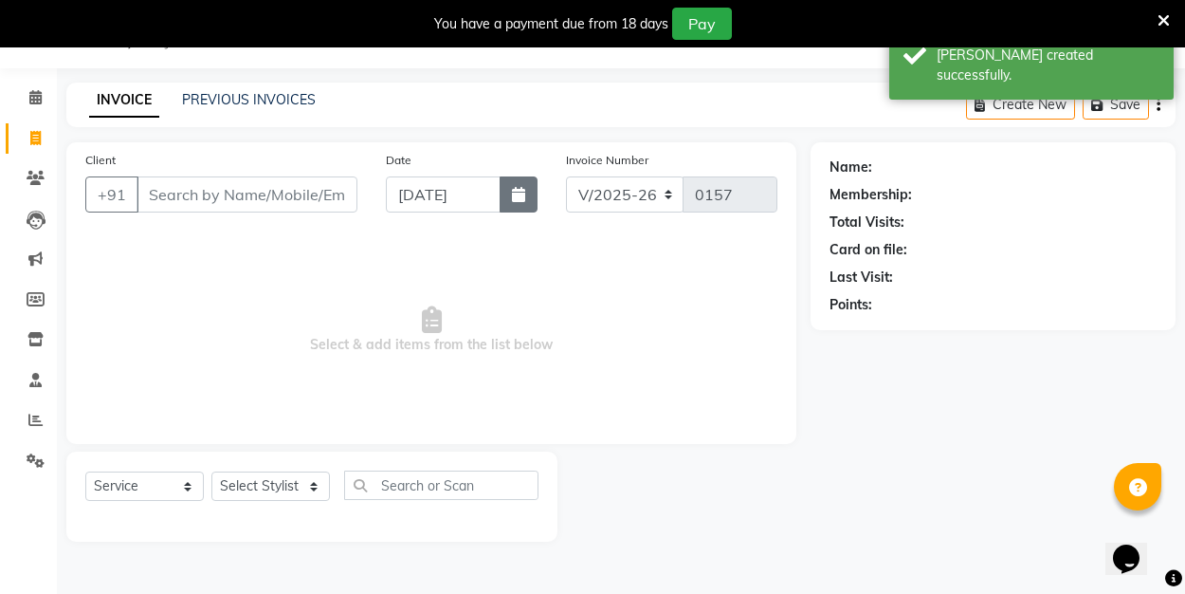
click at [525, 200] on button "button" at bounding box center [519, 194] width 38 height 36
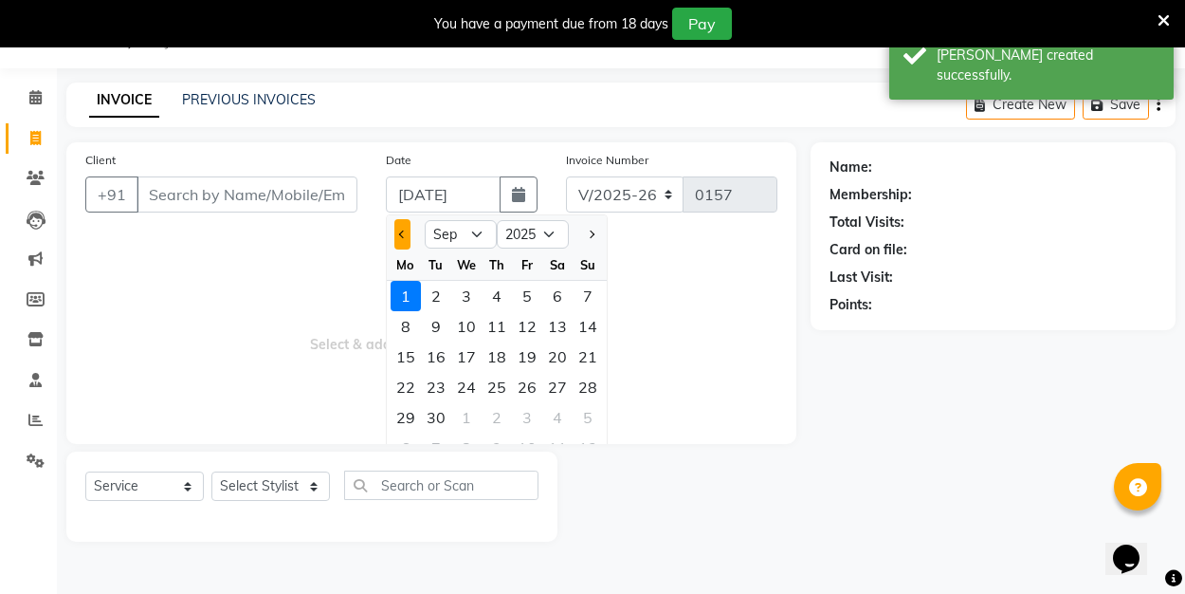
click at [403, 236] on span "Previous month" at bounding box center [402, 234] width 8 height 8
click at [600, 415] on div "31" at bounding box center [588, 417] width 30 height 30
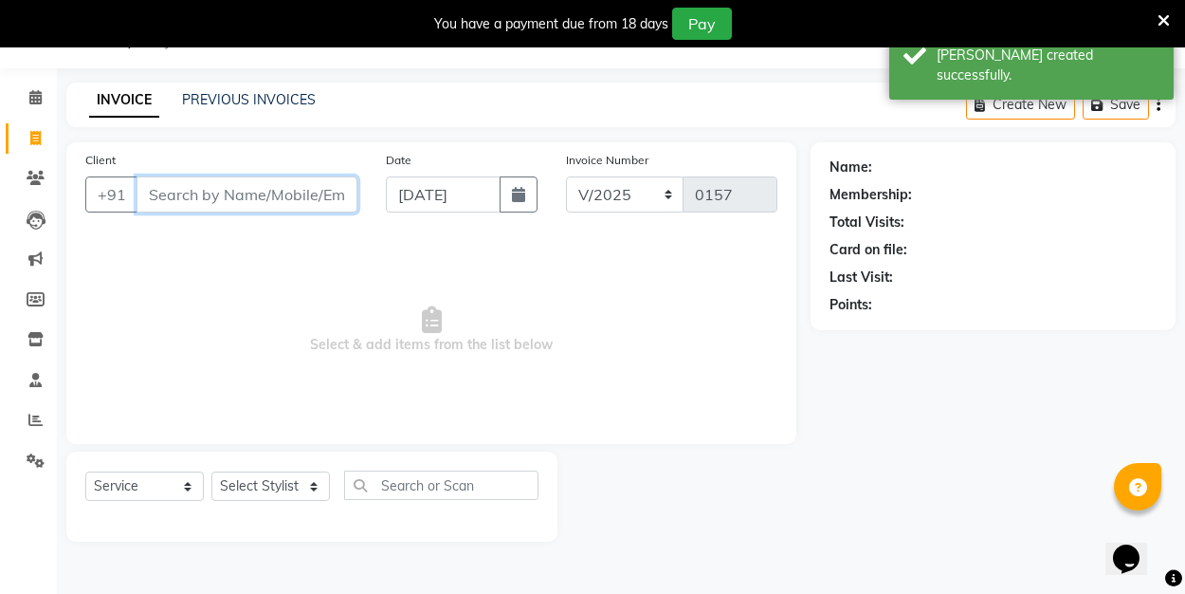
click at [177, 207] on input "Client" at bounding box center [247, 194] width 221 height 36
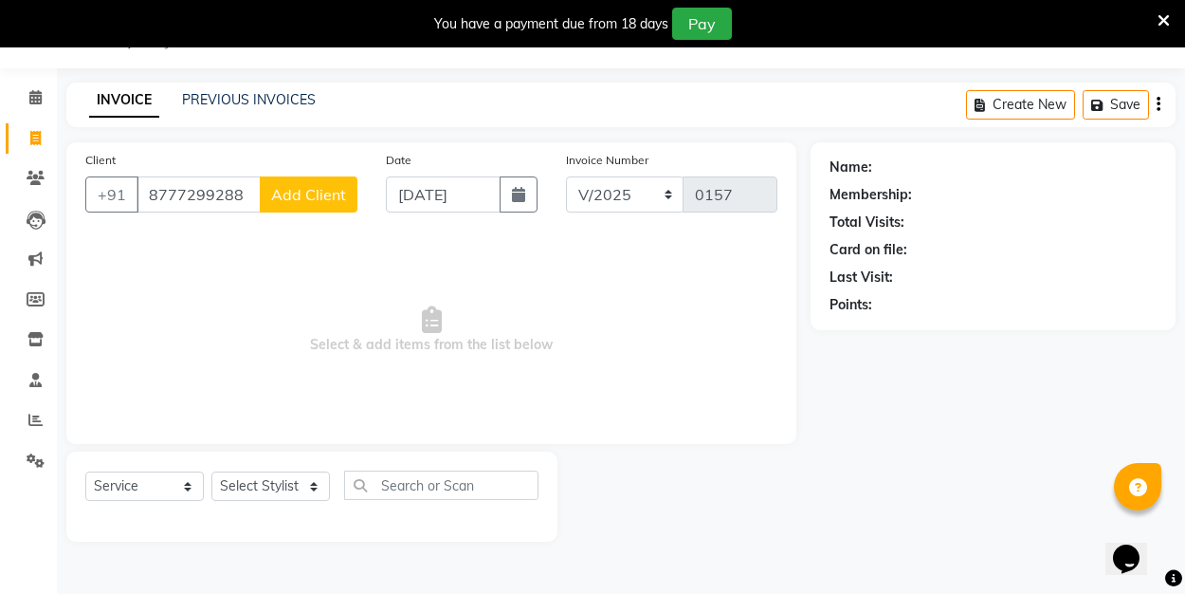
click at [336, 184] on button "Add Client" at bounding box center [309, 194] width 98 height 36
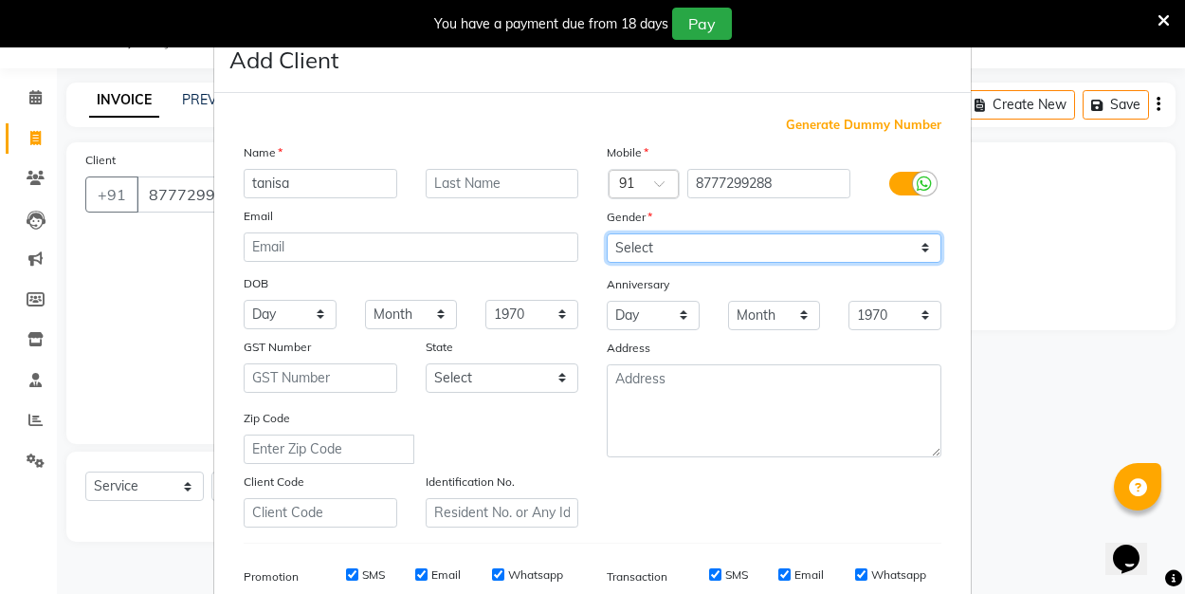
click at [685, 240] on select "Select [DEMOGRAPHIC_DATA] [DEMOGRAPHIC_DATA] Other Prefer Not To Say" at bounding box center [774, 247] width 335 height 29
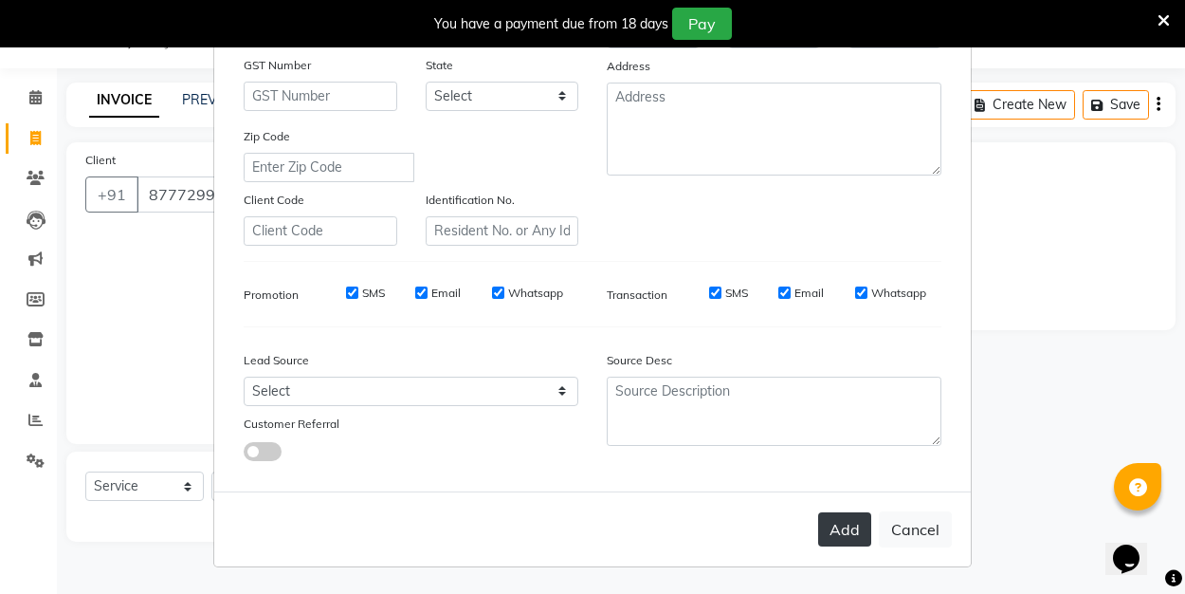
scroll to position [281, 0]
click at [848, 525] on button "Add" at bounding box center [844, 530] width 53 height 34
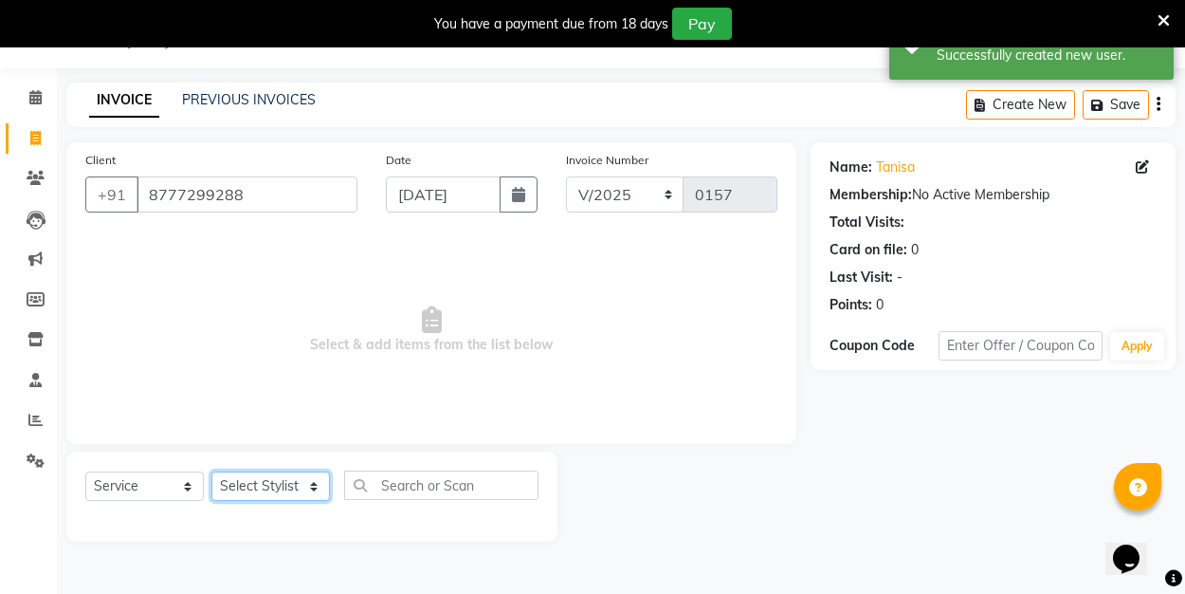
click at [314, 490] on select "Select Stylist ALI Manager [PERSON_NAME] [PERSON_NAME]" at bounding box center [270, 485] width 119 height 29
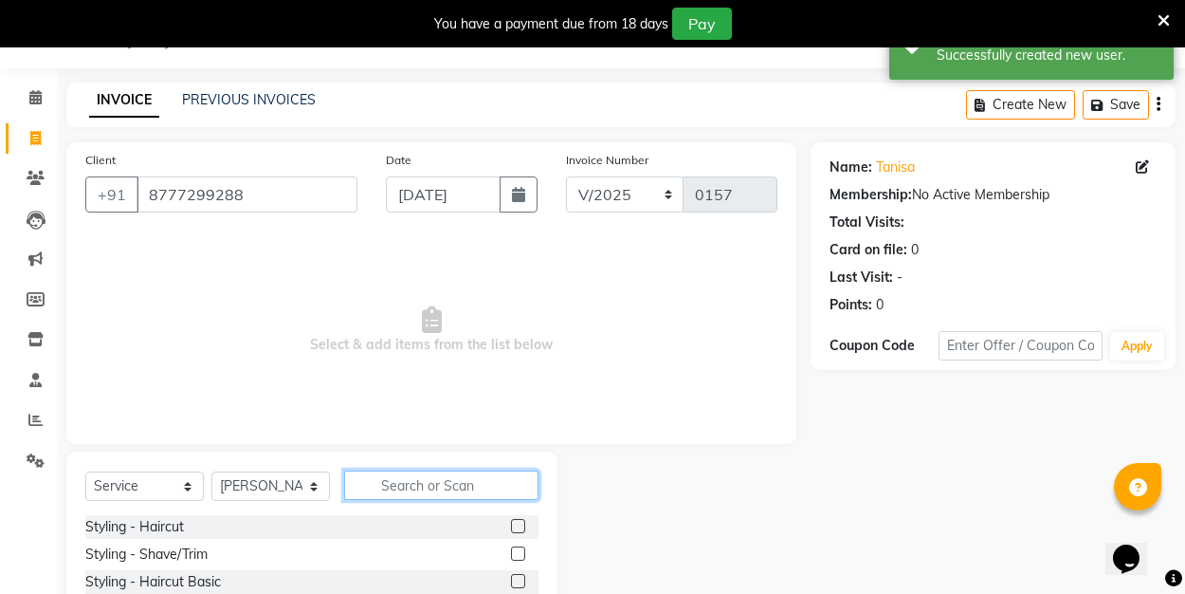
click at [387, 492] on input "text" at bounding box center [441, 484] width 194 height 29
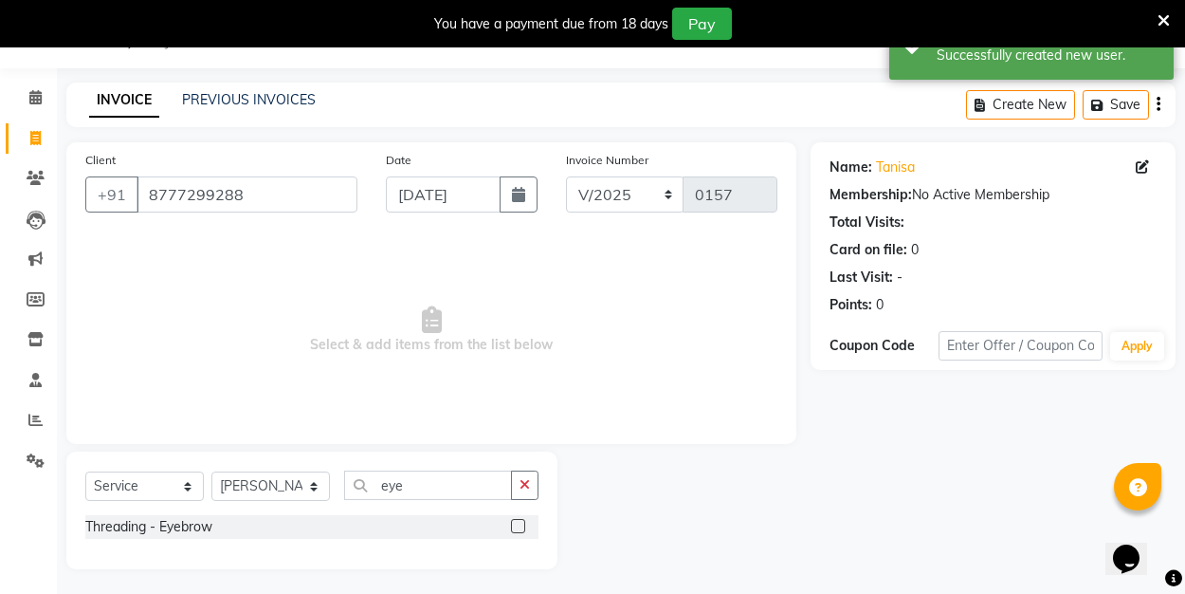
click at [521, 525] on label at bounding box center [518, 526] width 14 height 14
click at [521, 525] on input "checkbox" at bounding box center [517, 527] width 12 height 12
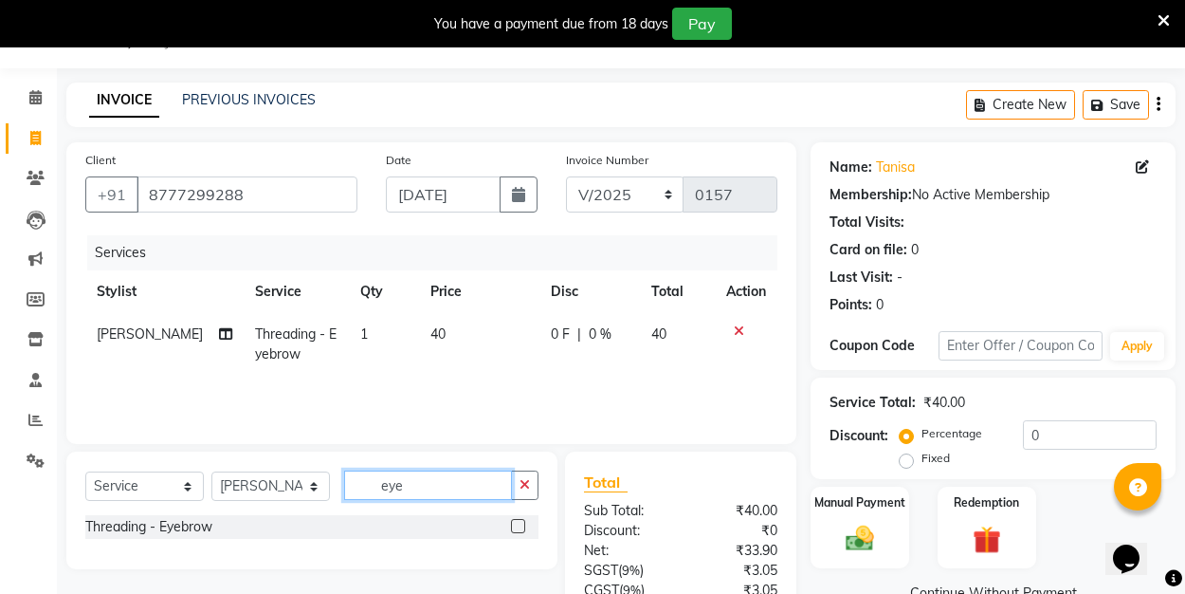
click at [419, 484] on input "eye" at bounding box center [428, 484] width 168 height 29
click at [520, 526] on label at bounding box center [518, 526] width 14 height 14
click at [520, 526] on input "checkbox" at bounding box center [517, 527] width 12 height 12
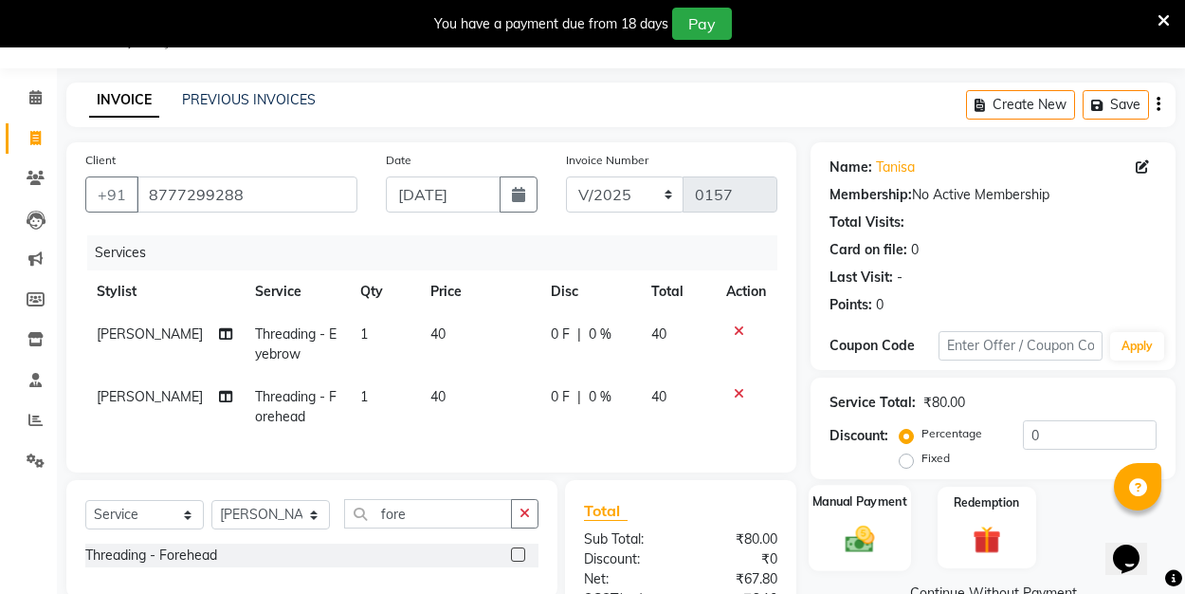
click at [870, 562] on div "Manual Payment" at bounding box center [860, 526] width 102 height 85
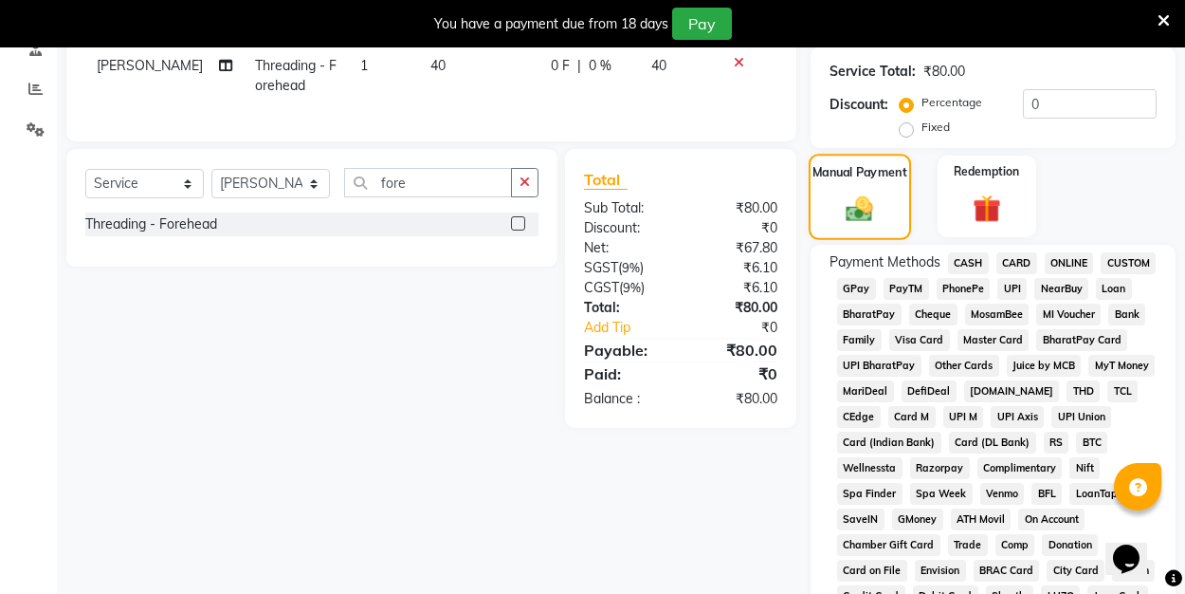
scroll to position [376, 0]
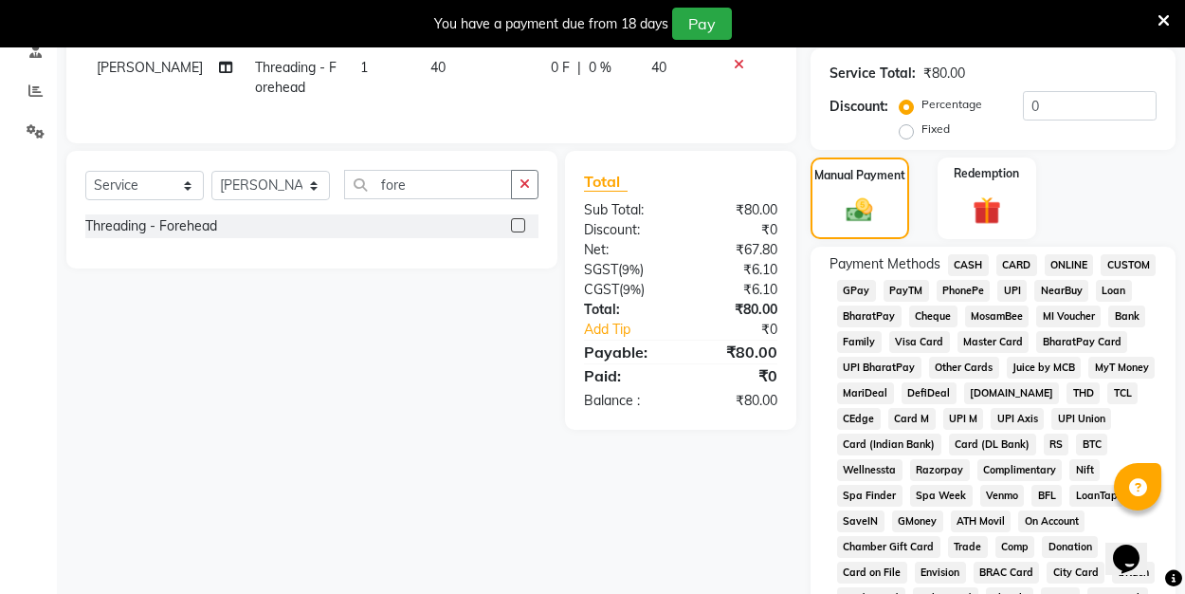
click at [1017, 286] on span "UPI" at bounding box center [1011, 291] width 29 height 22
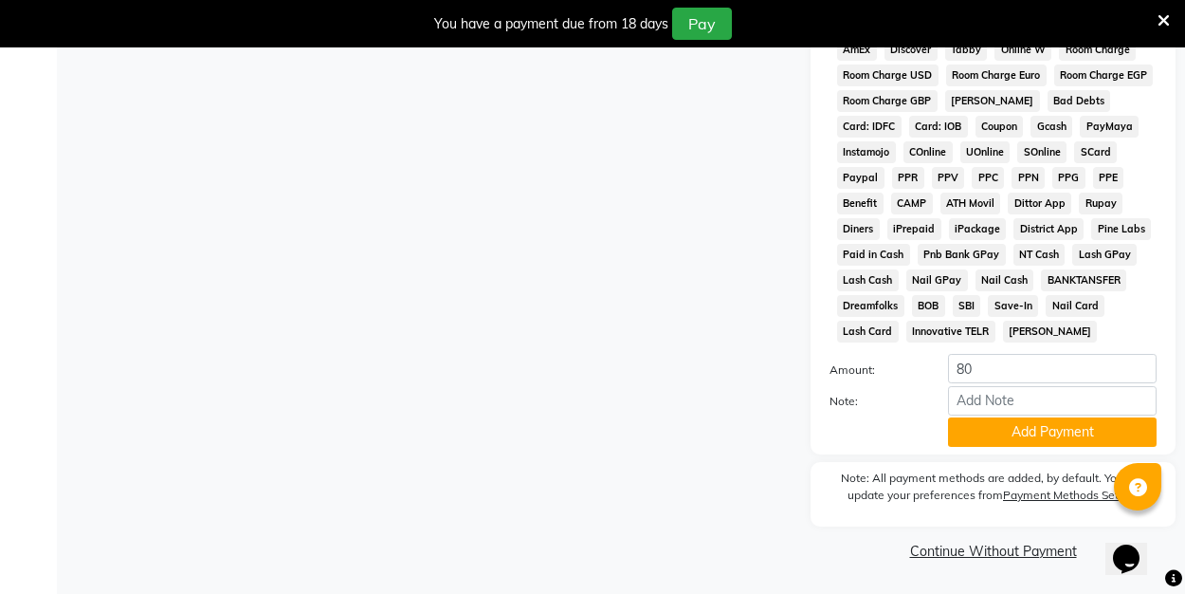
scroll to position [949, 0]
click at [994, 427] on button "Add Payment" at bounding box center [1052, 432] width 209 height 29
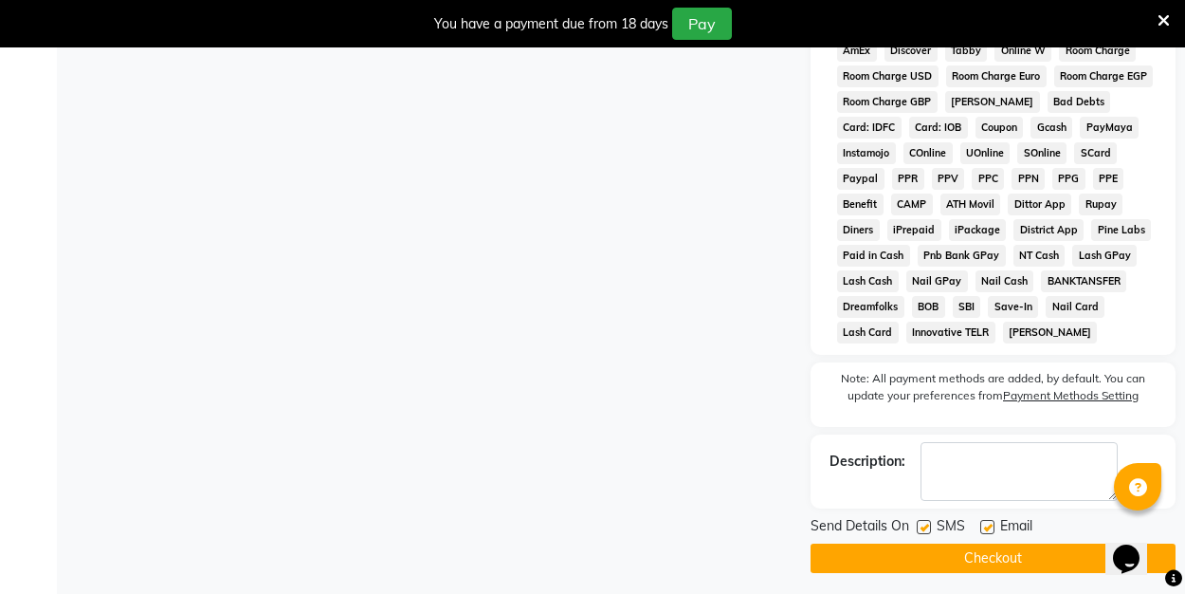
click at [990, 523] on label at bounding box center [987, 527] width 14 height 14
click at [990, 523] on input "checkbox" at bounding box center [986, 527] width 12 height 12
click at [985, 552] on button "Checkout" at bounding box center [993, 557] width 365 height 29
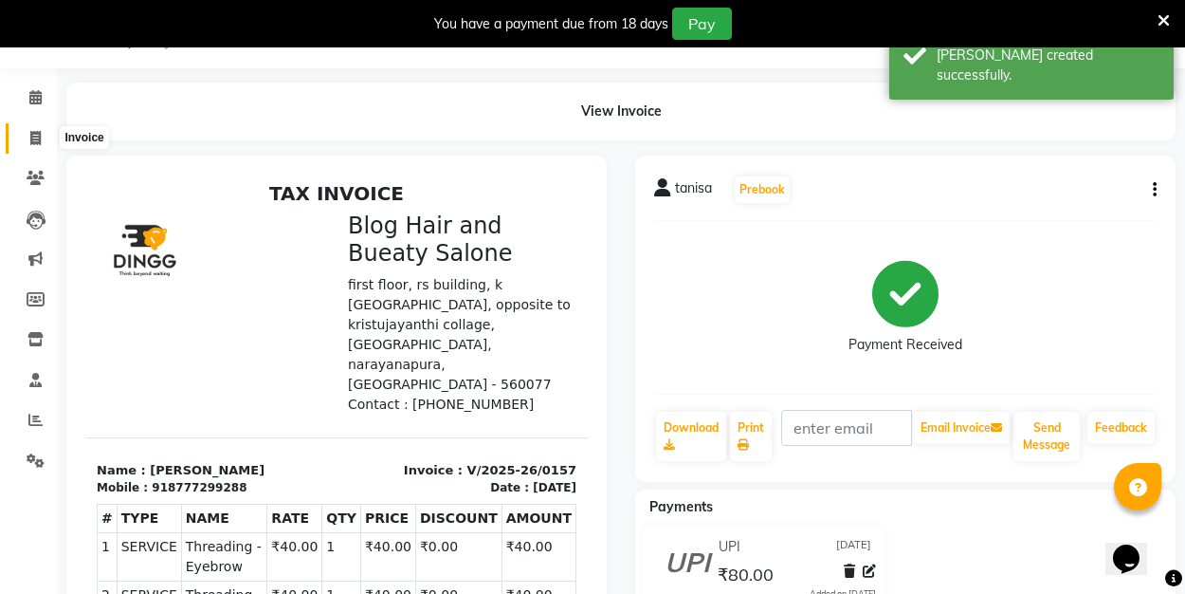
click at [36, 136] on icon at bounding box center [35, 138] width 10 height 14
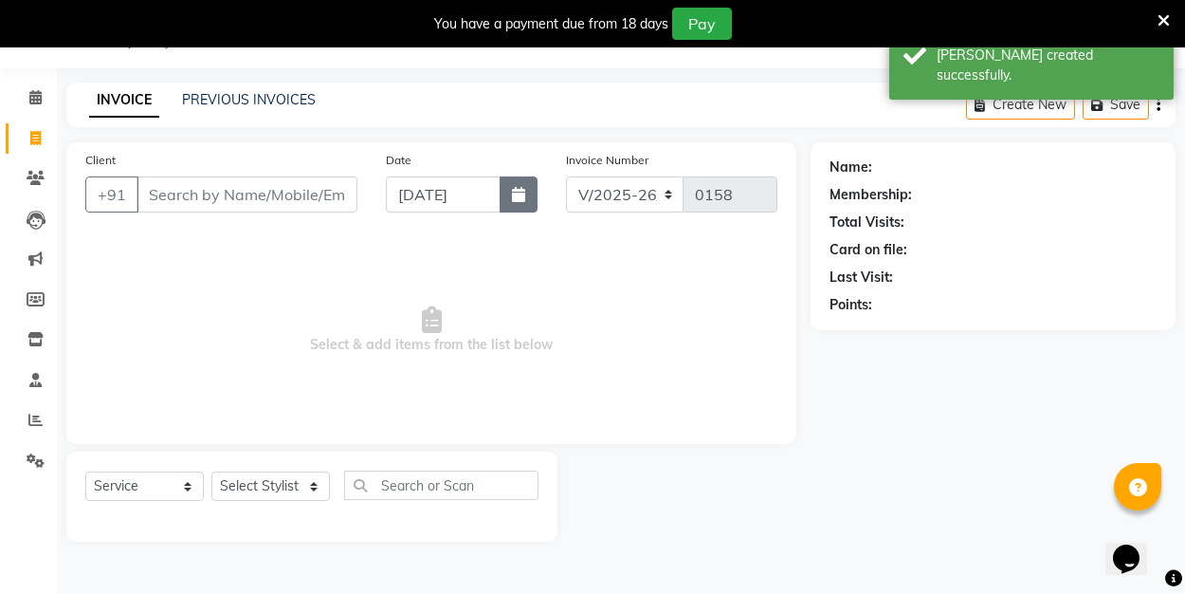
click at [517, 188] on icon "button" at bounding box center [518, 194] width 13 height 15
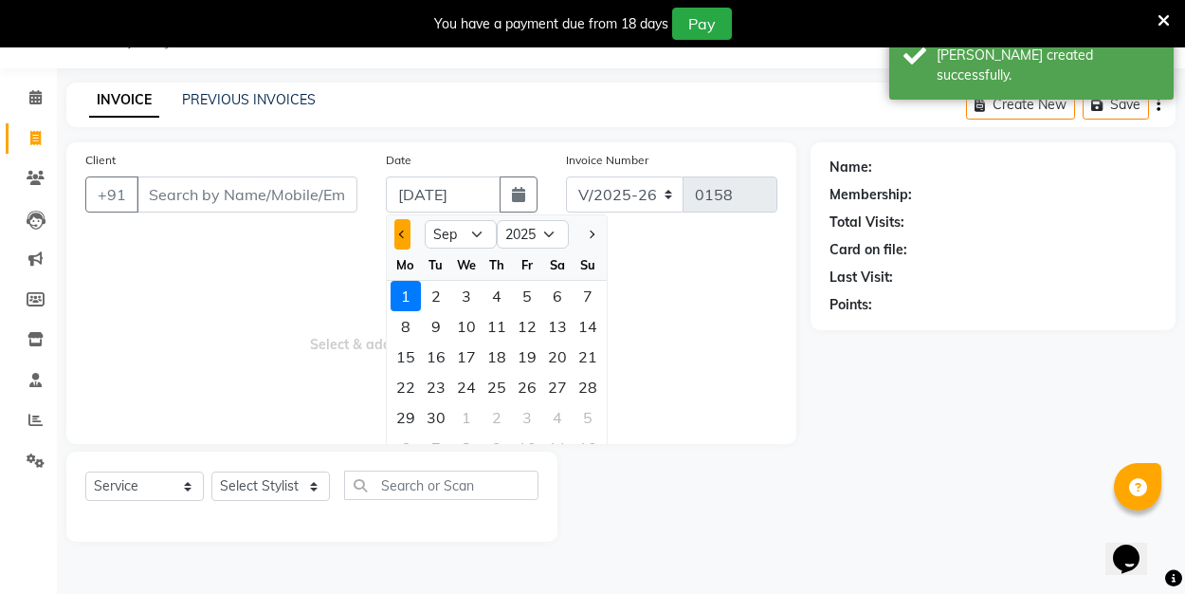
click at [402, 235] on span "Previous month" at bounding box center [402, 234] width 8 height 8
click at [579, 425] on div "31" at bounding box center [588, 417] width 30 height 30
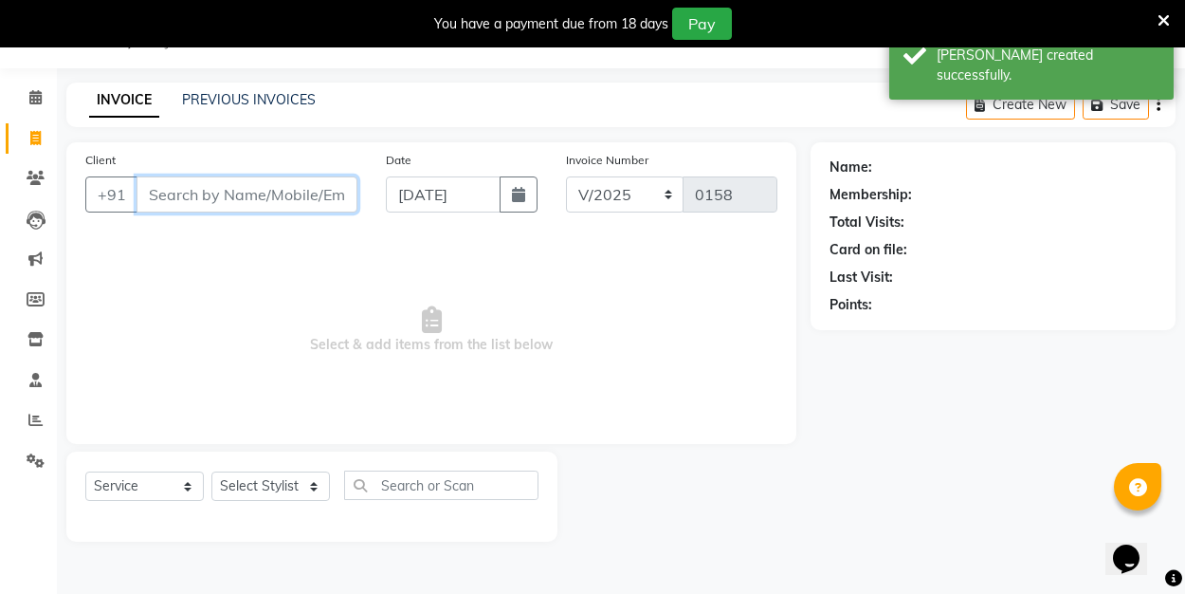
click at [248, 203] on input "Client" at bounding box center [247, 194] width 221 height 36
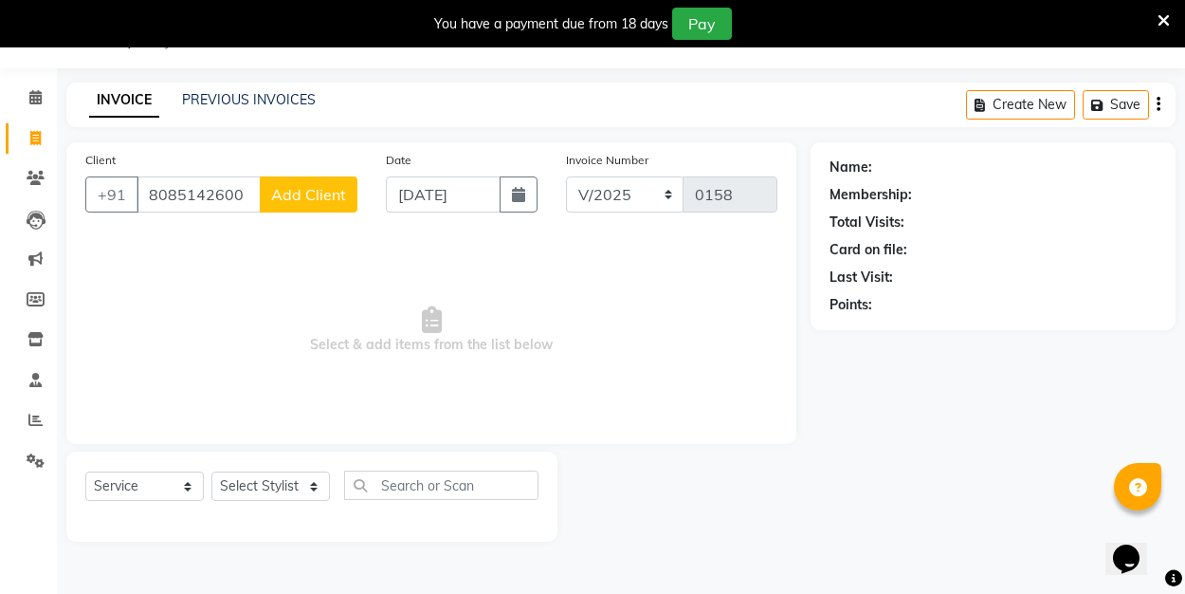
click at [306, 196] on span "Add Client" at bounding box center [308, 194] width 75 height 19
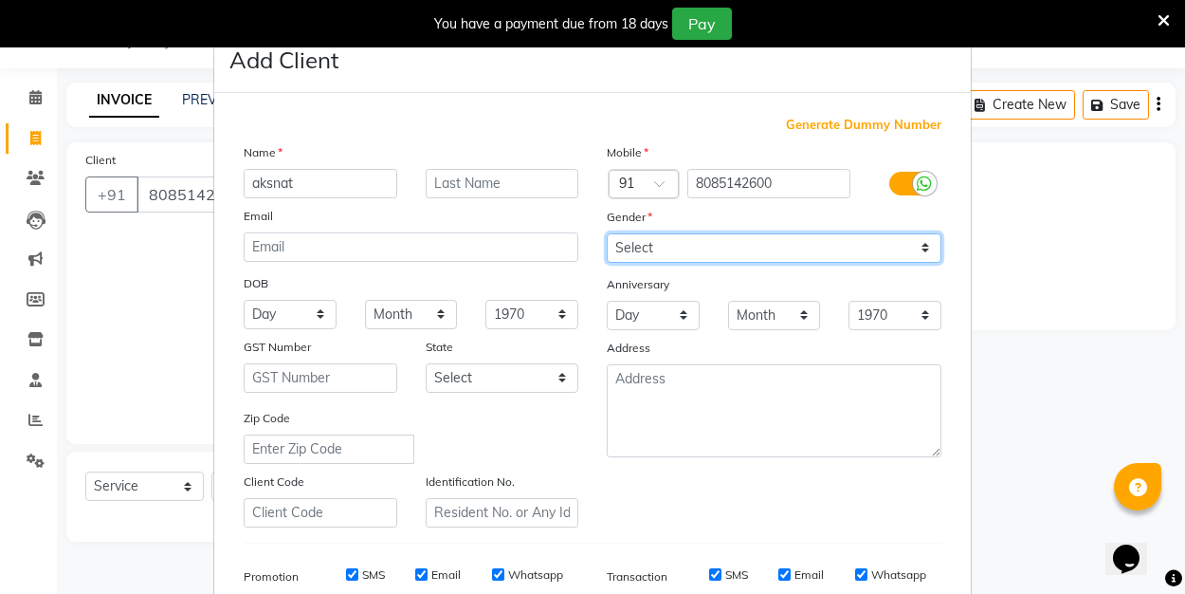
click at [703, 239] on select "Select [DEMOGRAPHIC_DATA] [DEMOGRAPHIC_DATA] Other Prefer Not To Say" at bounding box center [774, 247] width 335 height 29
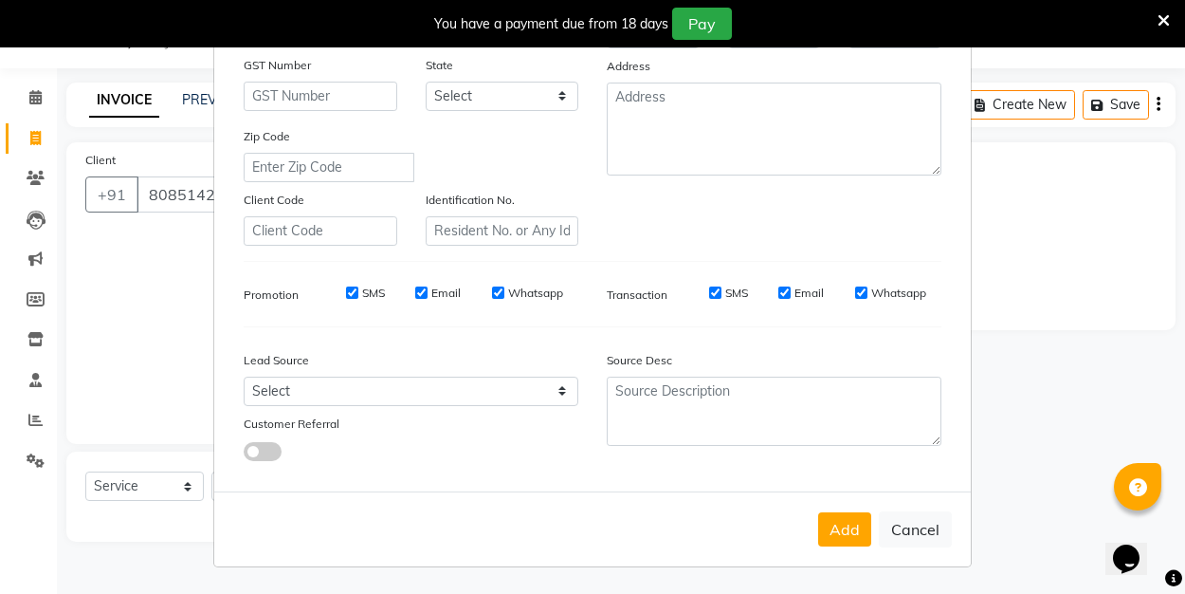
scroll to position [281, 0]
click at [854, 527] on button "Add" at bounding box center [844, 530] width 53 height 34
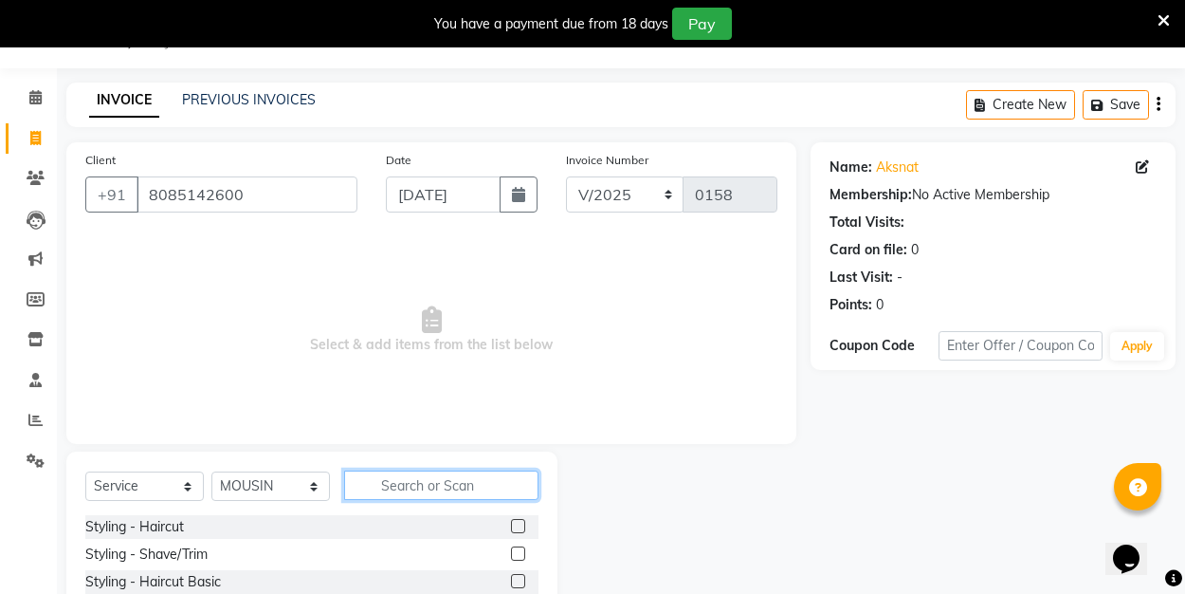
click at [390, 479] on input "text" at bounding box center [441, 484] width 194 height 29
click at [522, 521] on label at bounding box center [518, 526] width 14 height 14
click at [522, 521] on input "checkbox" at bounding box center [517, 527] width 12 height 12
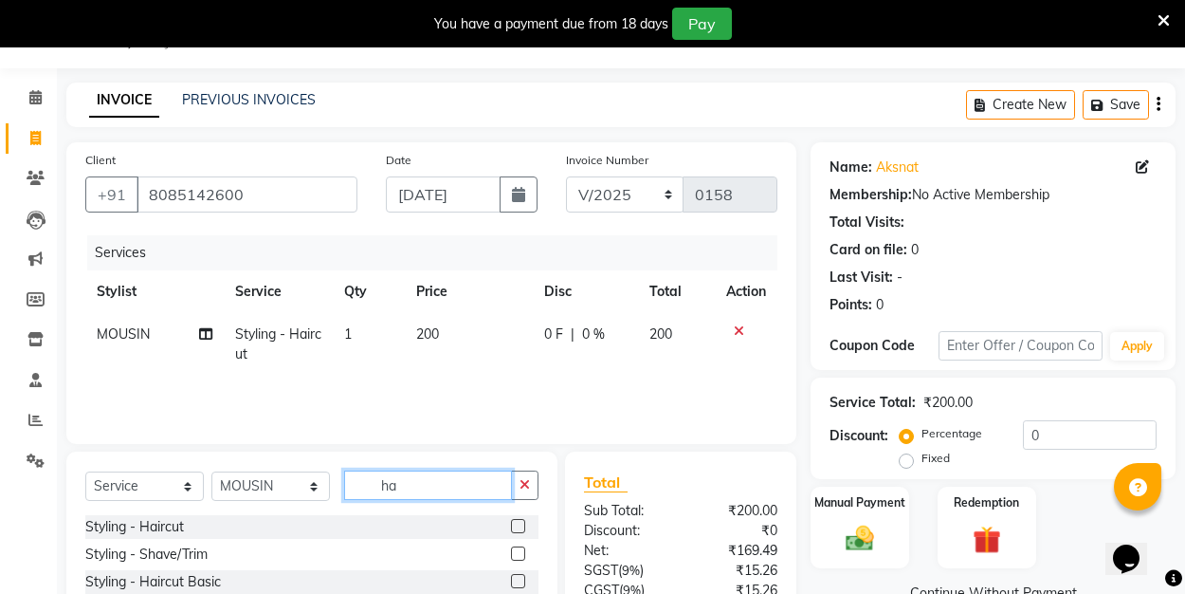
click at [405, 485] on input "ha" at bounding box center [428, 484] width 168 height 29
click at [837, 518] on div "Manual Payment" at bounding box center [860, 526] width 102 height 85
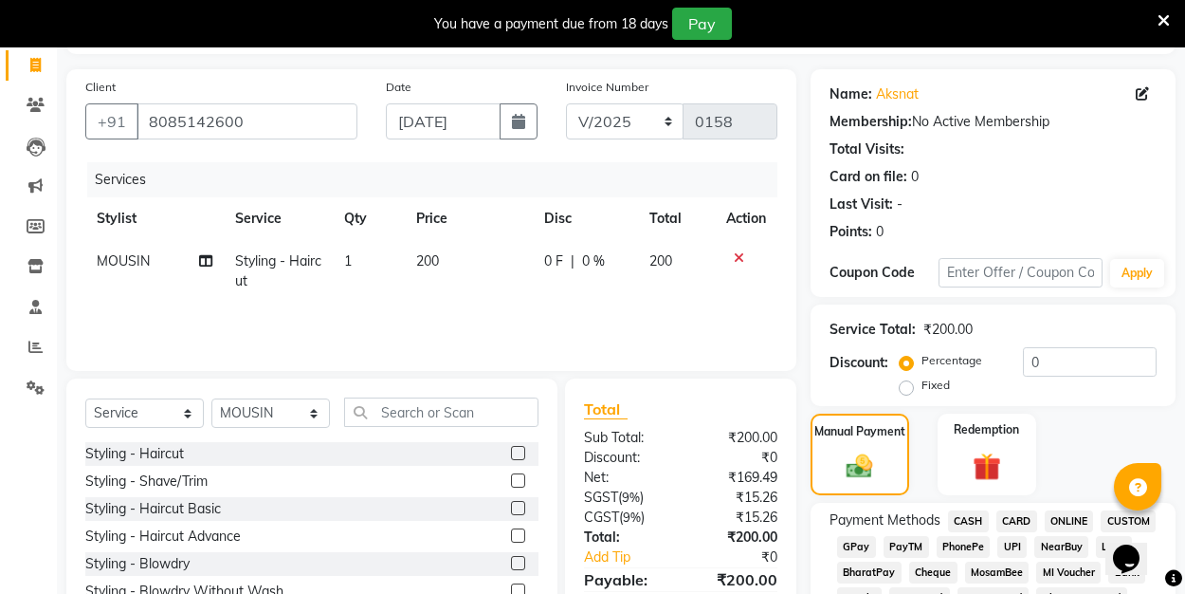
scroll to position [121, 0]
click at [1006, 540] on span "UPI" at bounding box center [1011, 546] width 29 height 22
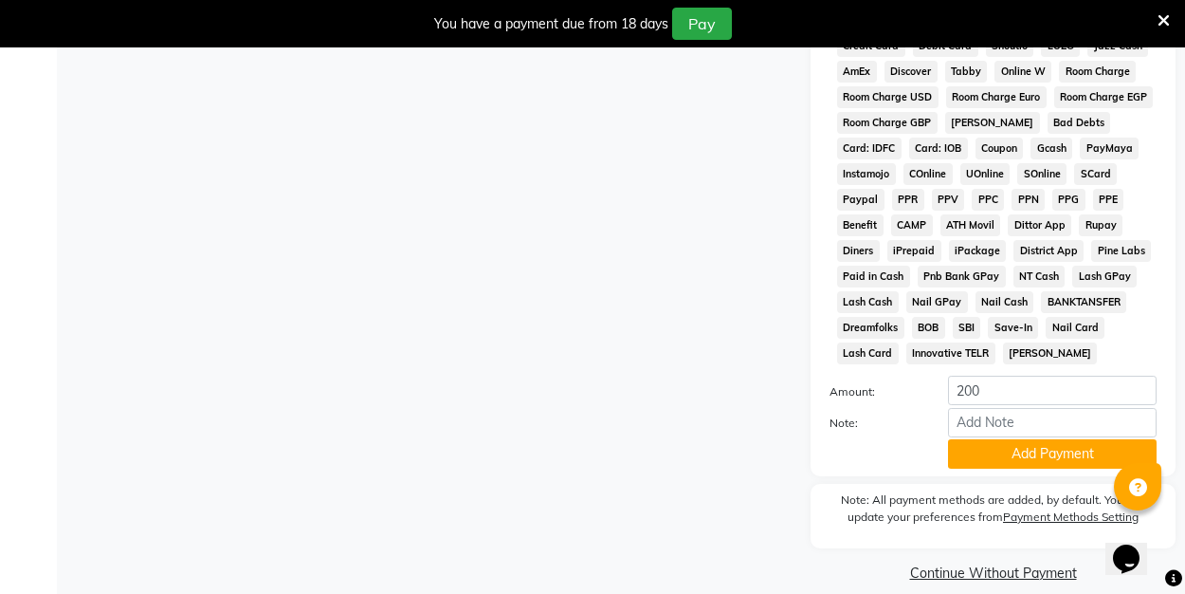
scroll to position [934, 0]
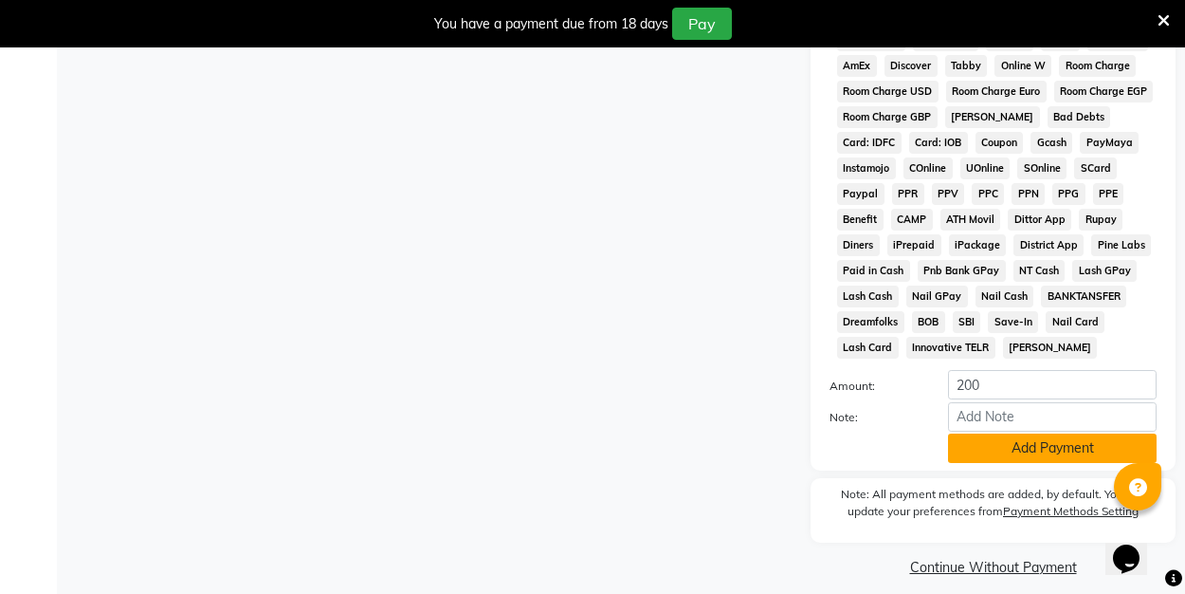
click at [988, 443] on button "Add Payment" at bounding box center [1052, 447] width 209 height 29
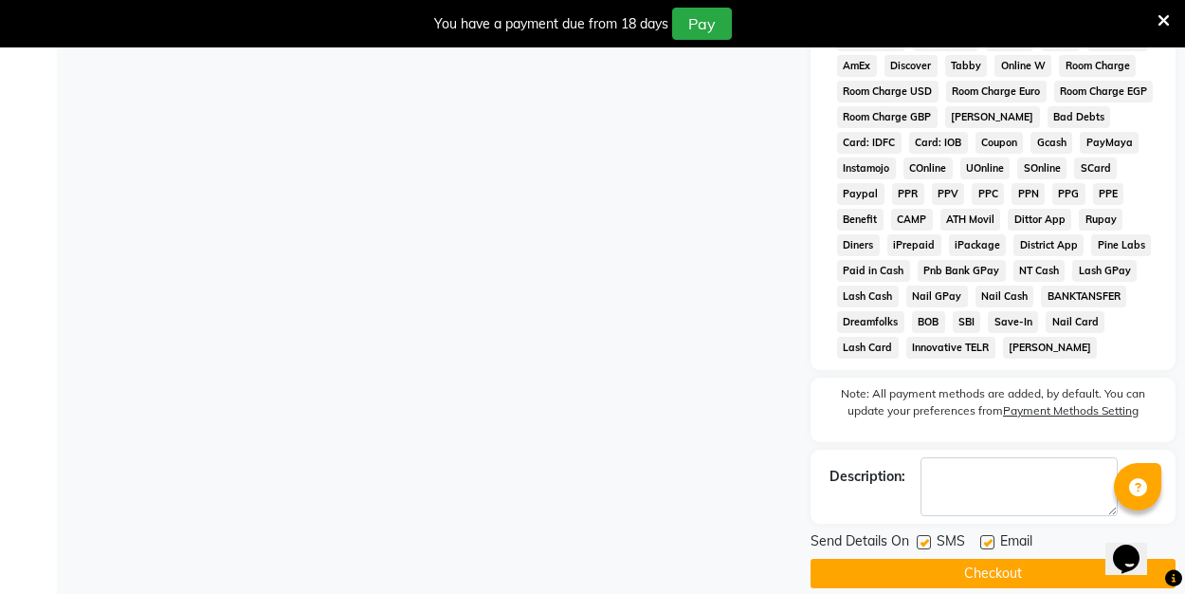
click at [981, 539] on label at bounding box center [987, 542] width 14 height 14
click at [981, 539] on input "checkbox" at bounding box center [986, 543] width 12 height 12
click at [980, 571] on button "Checkout" at bounding box center [993, 572] width 365 height 29
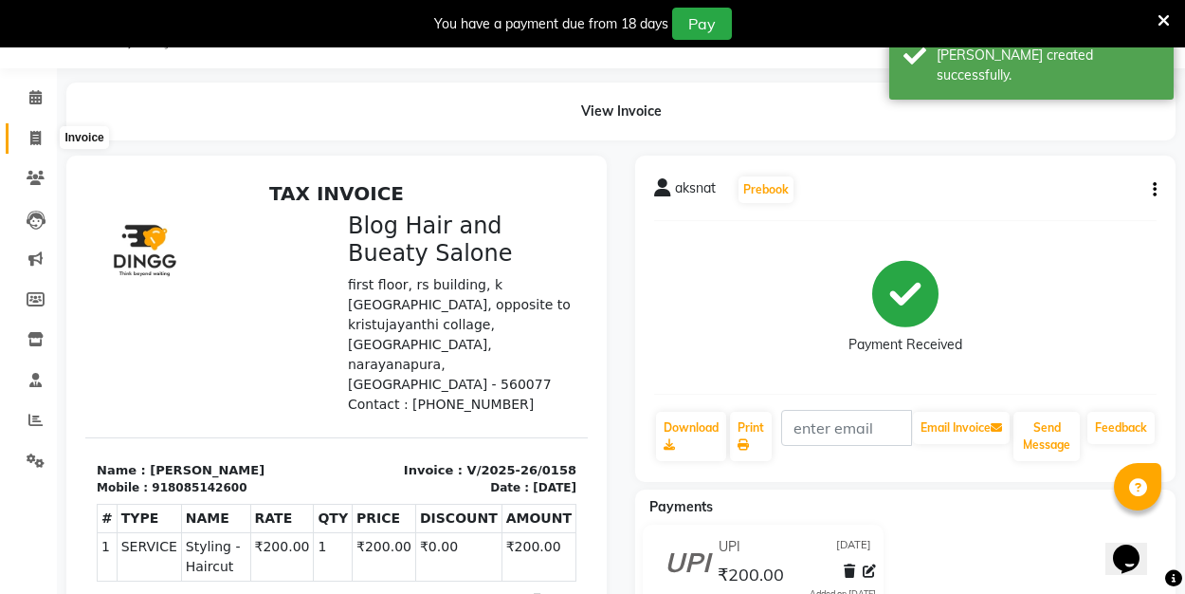
click at [39, 135] on icon at bounding box center [35, 138] width 10 height 14
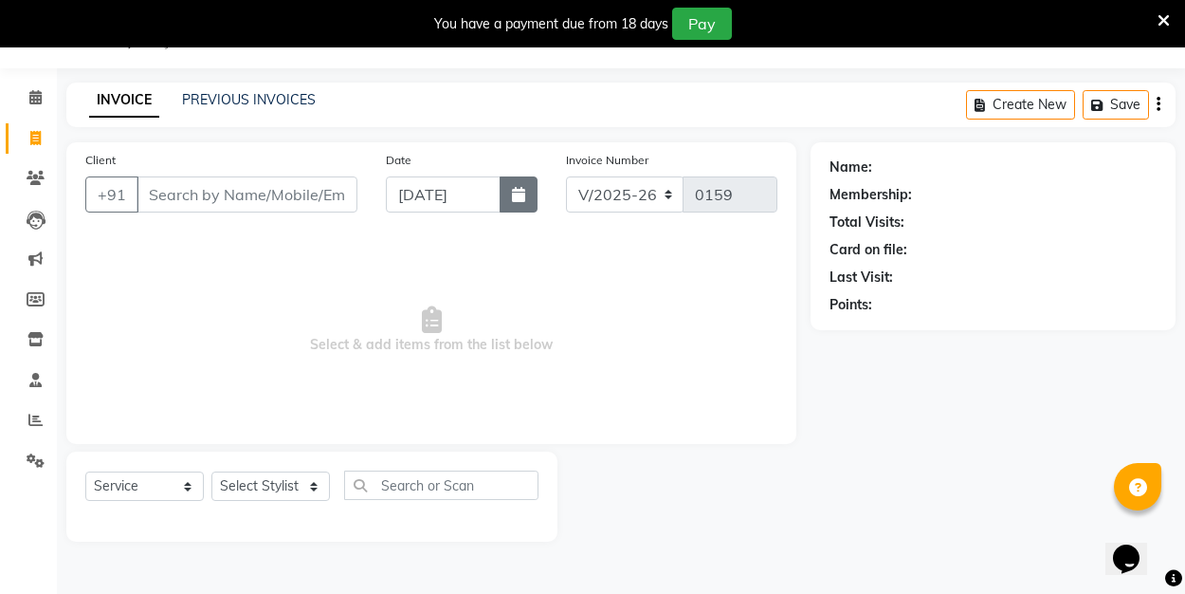
click at [506, 194] on button "button" at bounding box center [519, 194] width 38 height 36
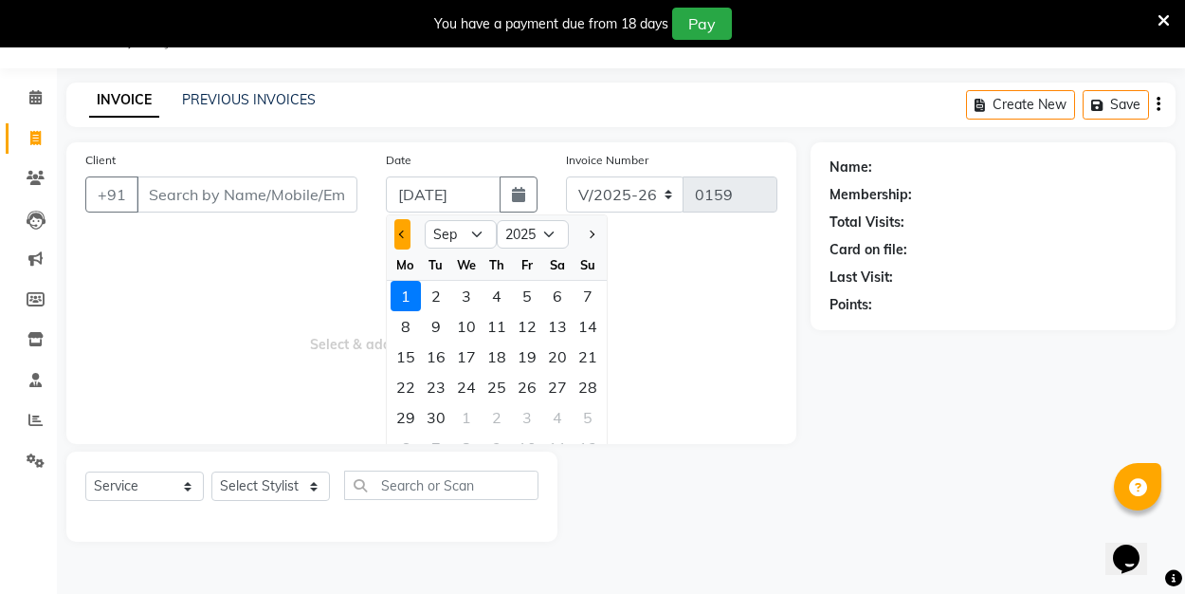
click at [403, 236] on span "Previous month" at bounding box center [402, 234] width 8 height 8
click at [583, 411] on div "31" at bounding box center [588, 417] width 30 height 30
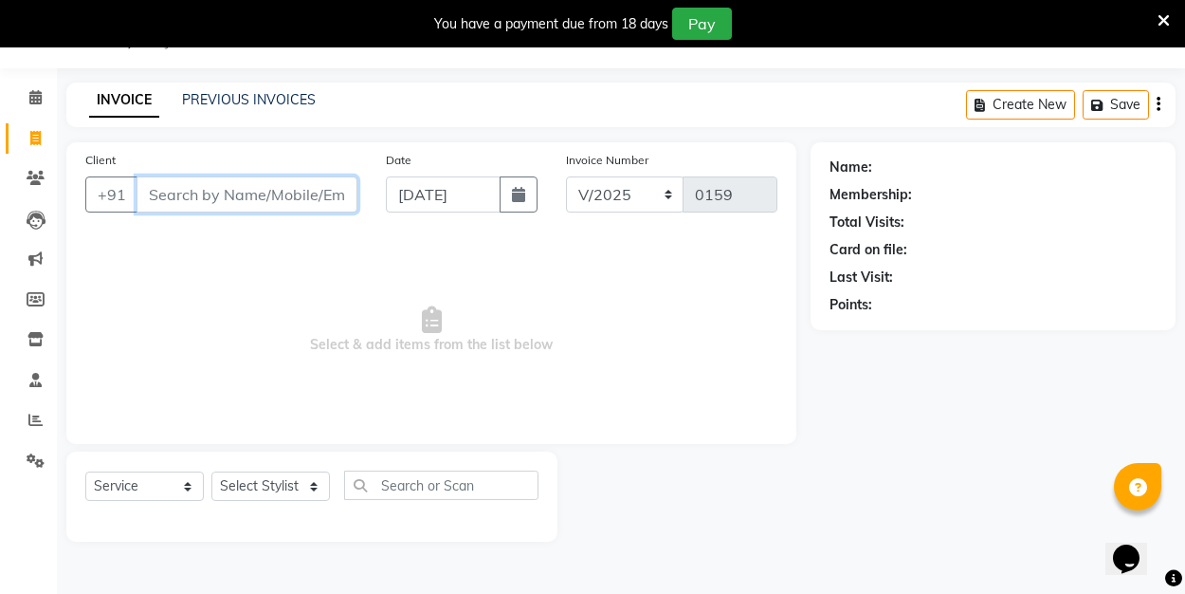
click at [223, 185] on input "Client" at bounding box center [247, 194] width 221 height 36
click at [301, 190] on span "Add Client" at bounding box center [308, 194] width 75 height 19
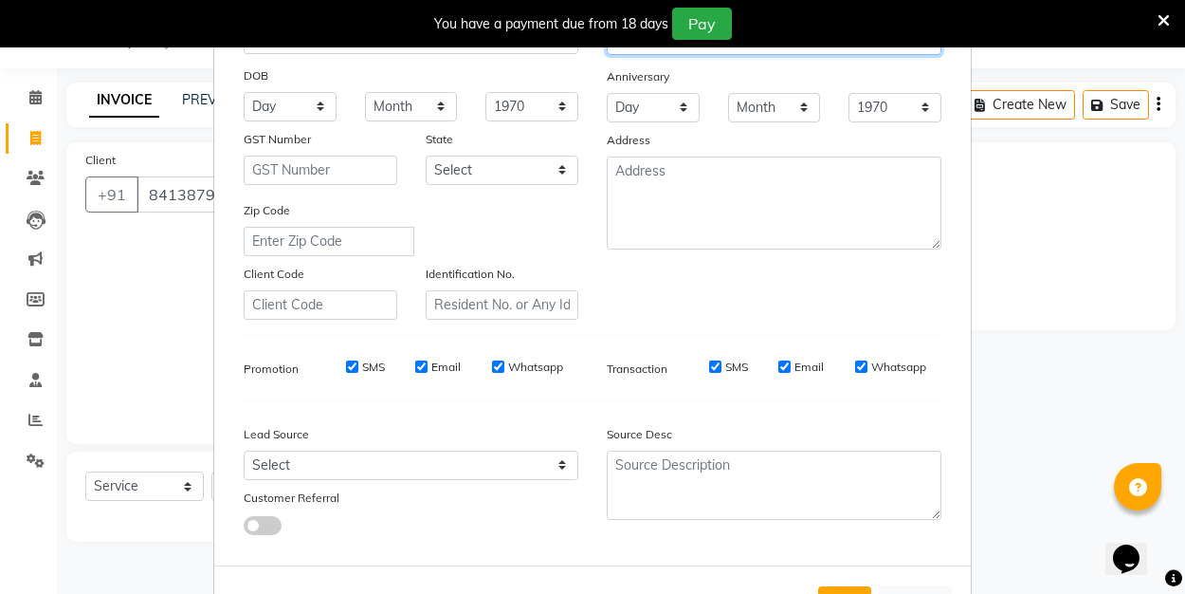
scroll to position [235, 0]
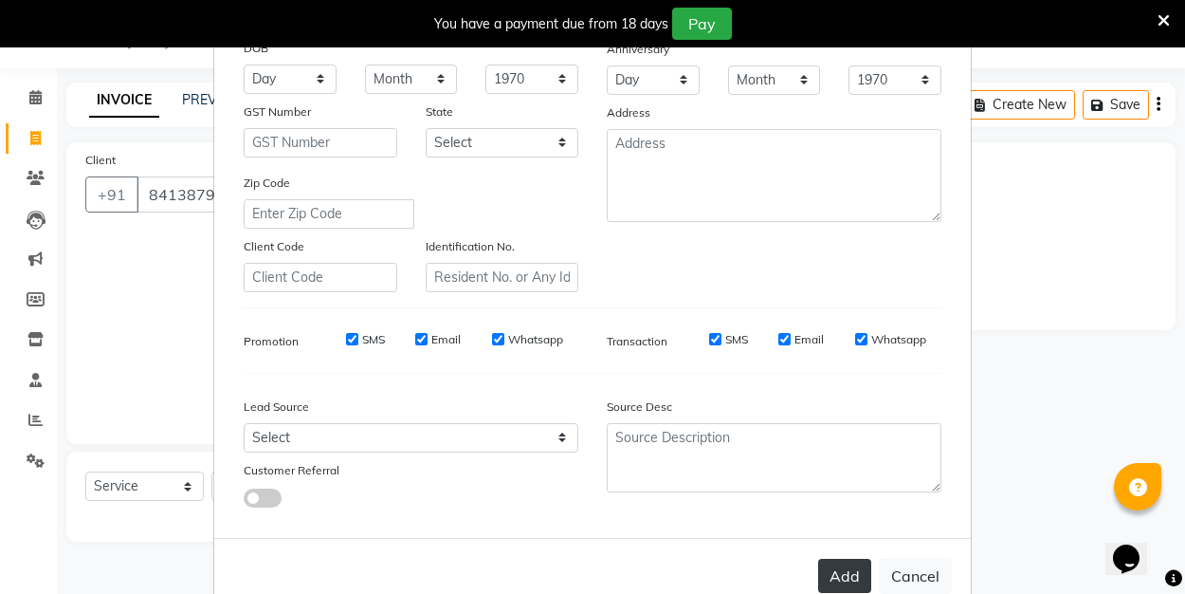
click at [859, 574] on button "Add" at bounding box center [844, 575] width 53 height 34
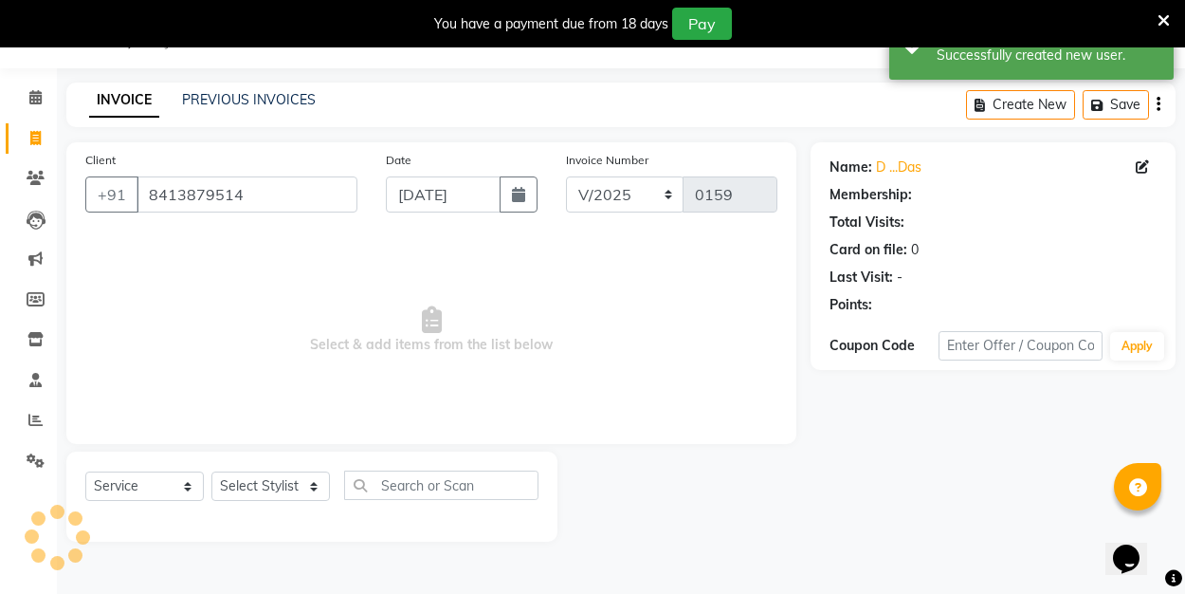
scroll to position [47, 0]
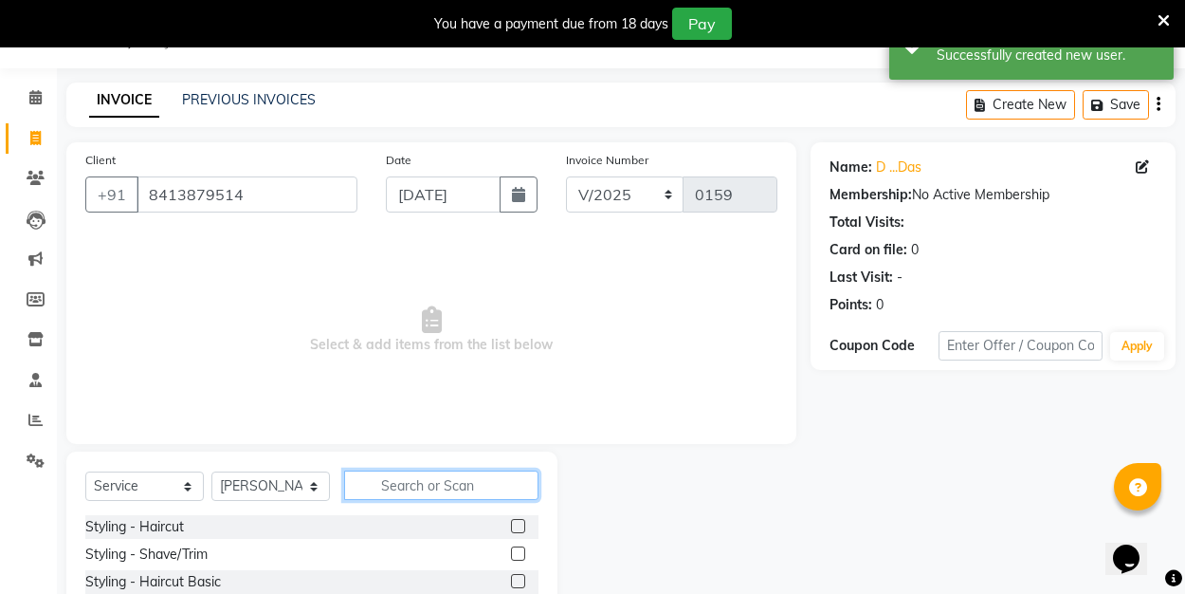
click at [395, 483] on input "text" at bounding box center [441, 484] width 194 height 29
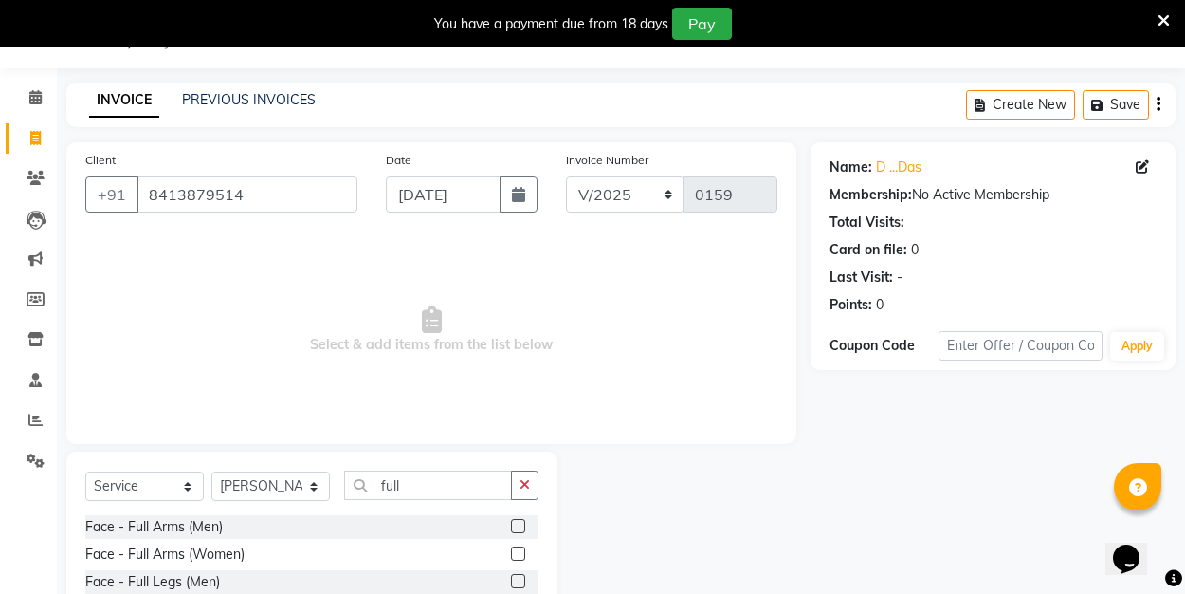
click at [524, 553] on label at bounding box center [518, 553] width 14 height 14
click at [523, 553] on input "checkbox" at bounding box center [517, 554] width 12 height 12
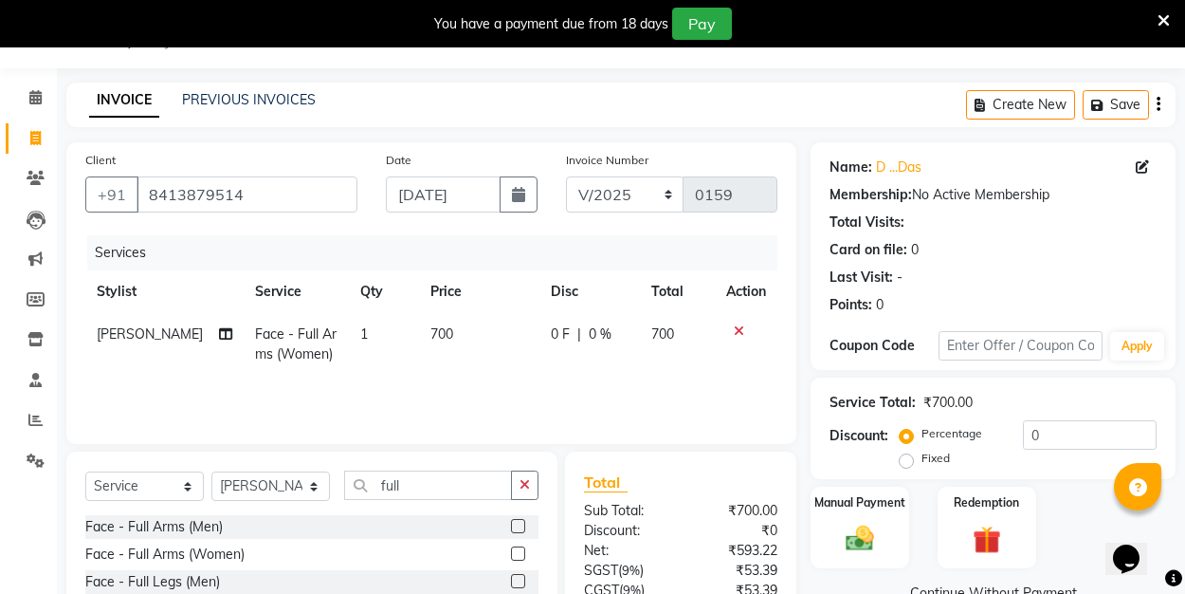
click at [523, 522] on label at bounding box center [518, 526] width 14 height 14
click at [523, 522] on input "checkbox" at bounding box center [517, 527] width 12 height 12
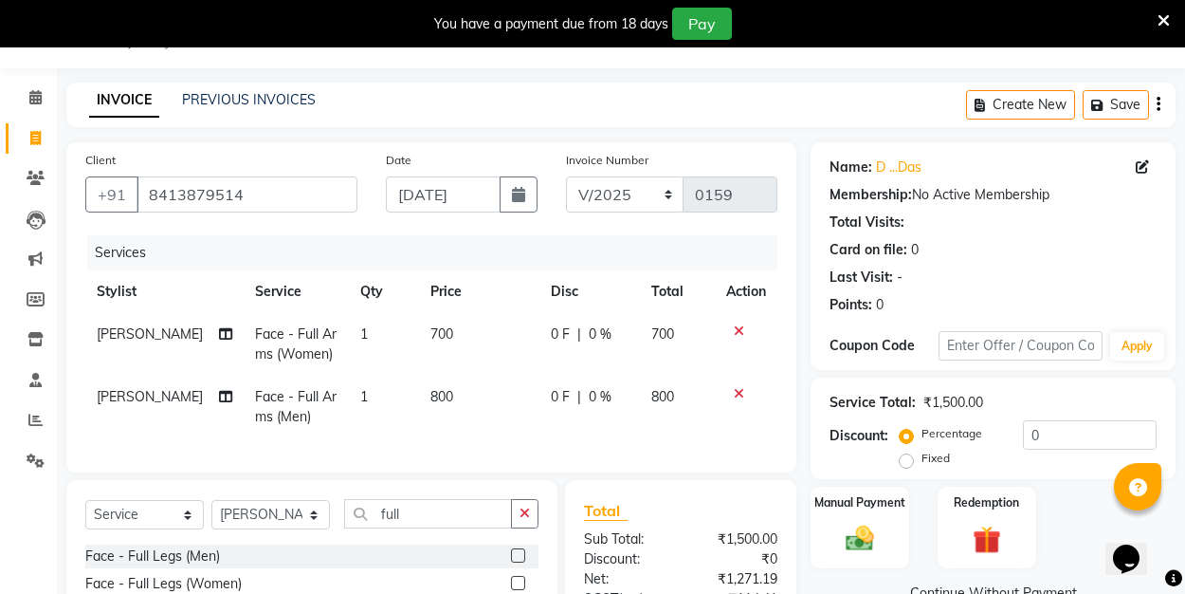
scroll to position [53, 0]
click at [521, 557] on label at bounding box center [518, 556] width 14 height 14
click at [521, 557] on input "checkbox" at bounding box center [517, 557] width 12 height 12
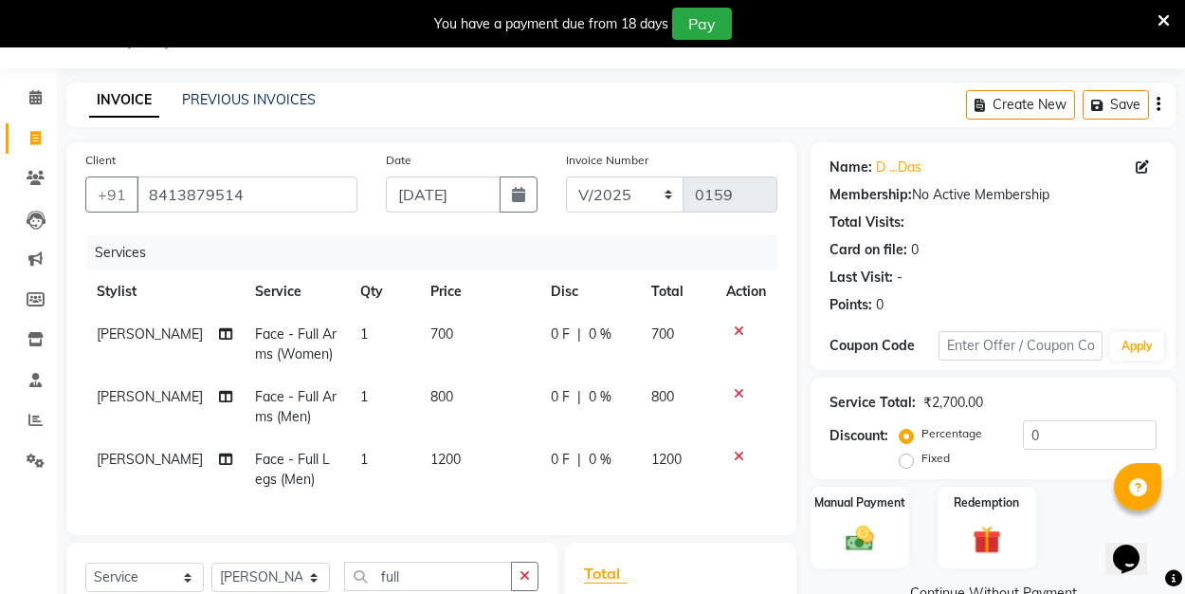
click at [746, 326] on div at bounding box center [746, 330] width 40 height 13
click at [738, 326] on icon at bounding box center [739, 330] width 10 height 13
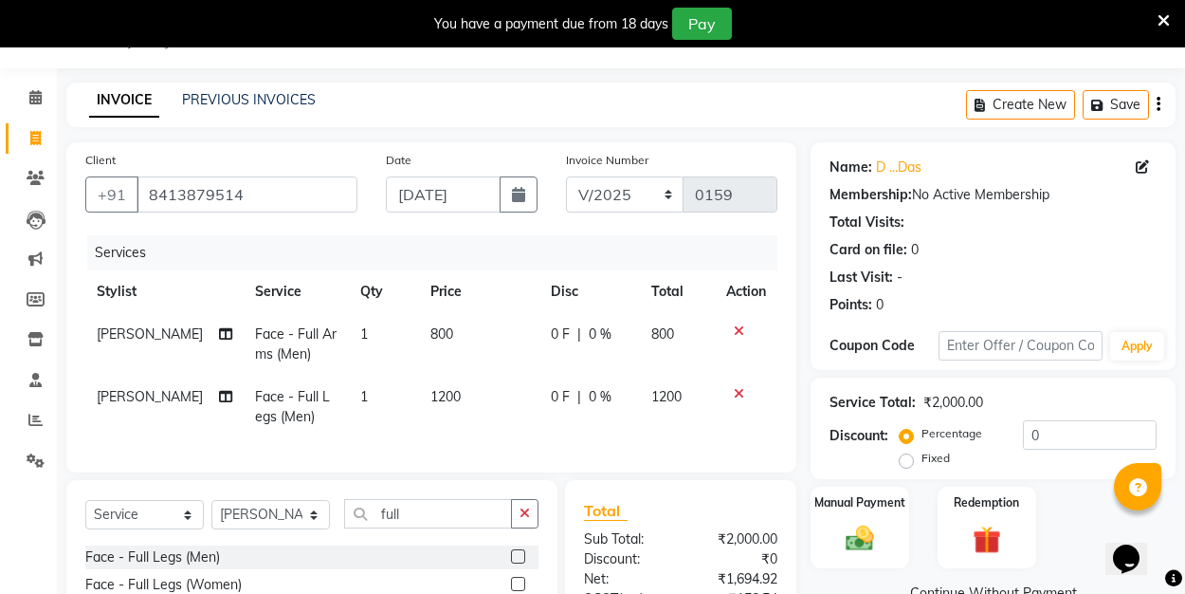
click at [740, 393] on icon at bounding box center [739, 393] width 10 height 13
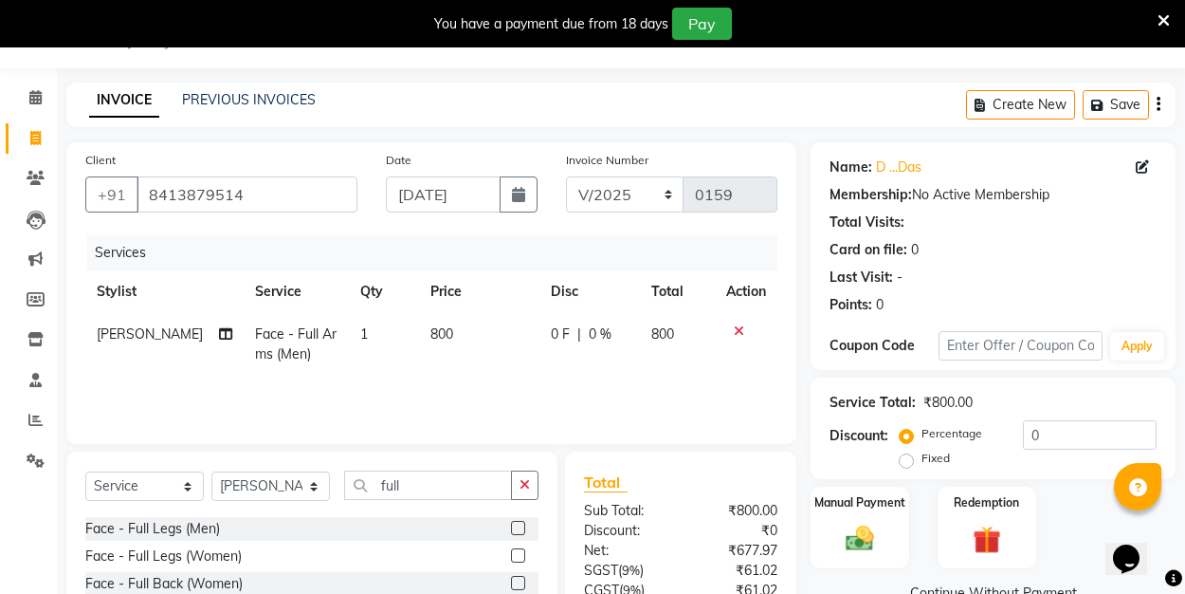
click at [737, 329] on icon at bounding box center [739, 330] width 10 height 13
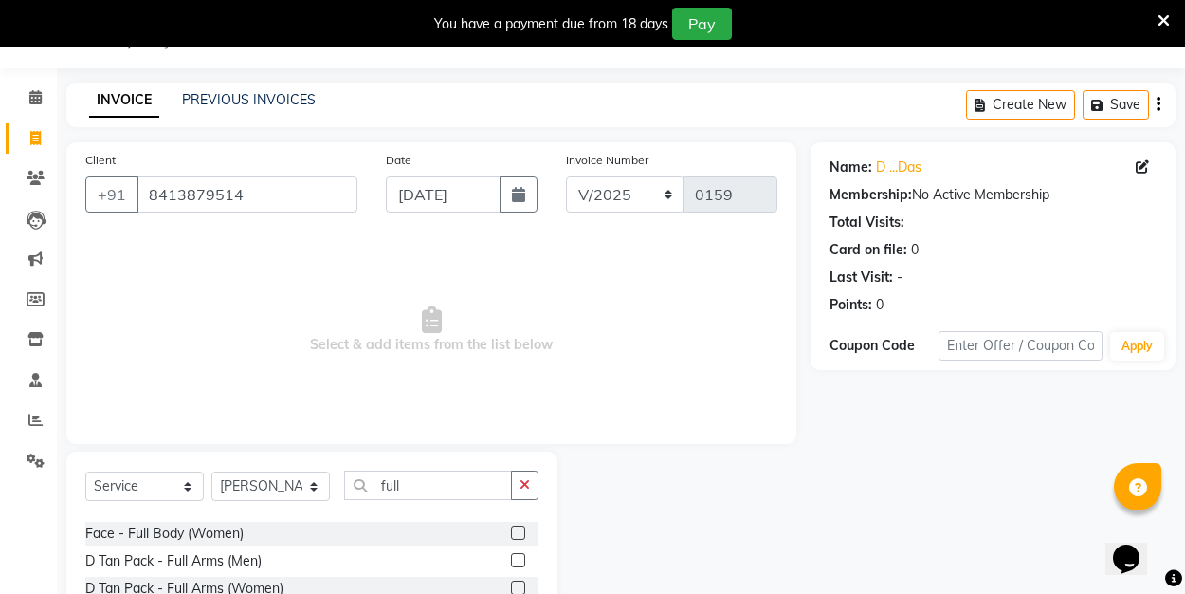
scroll to position [174, 0]
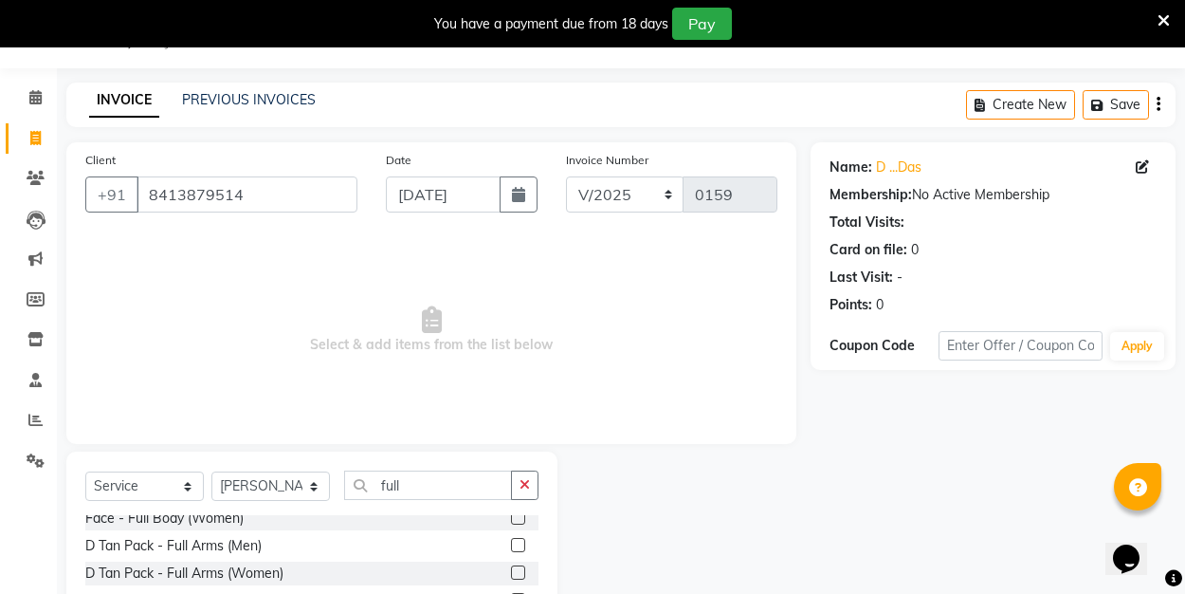
click at [521, 542] on label at bounding box center [518, 545] width 14 height 14
click at [521, 542] on input "checkbox" at bounding box center [517, 545] width 12 height 12
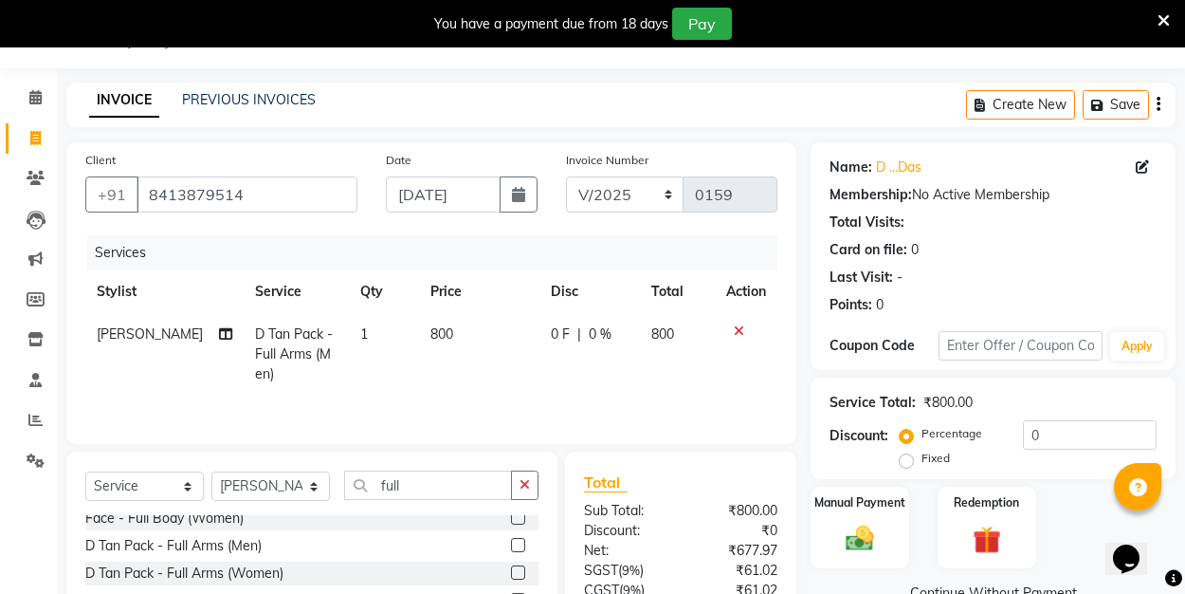
click at [737, 332] on icon at bounding box center [739, 330] width 10 height 13
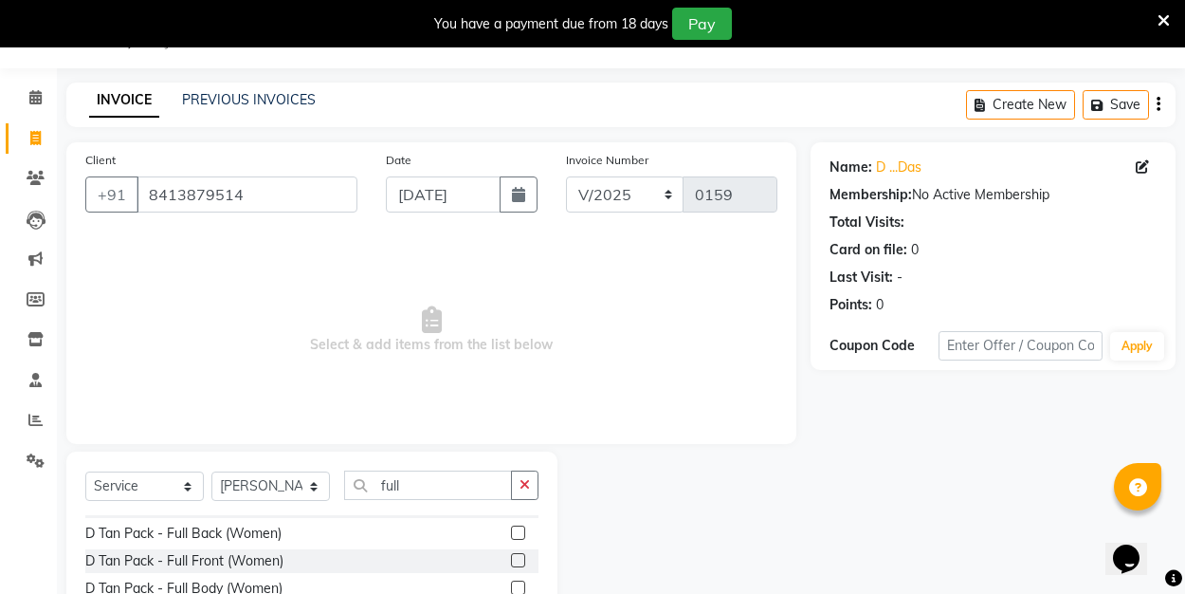
scroll to position [301, 0]
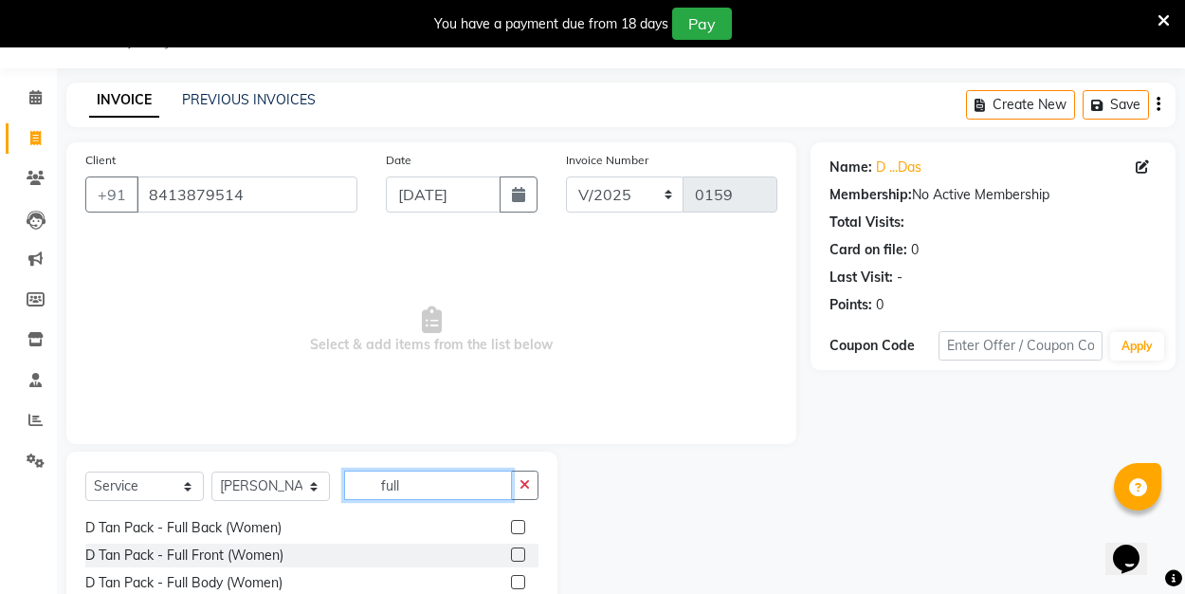
click at [418, 480] on input "full" at bounding box center [428, 484] width 168 height 29
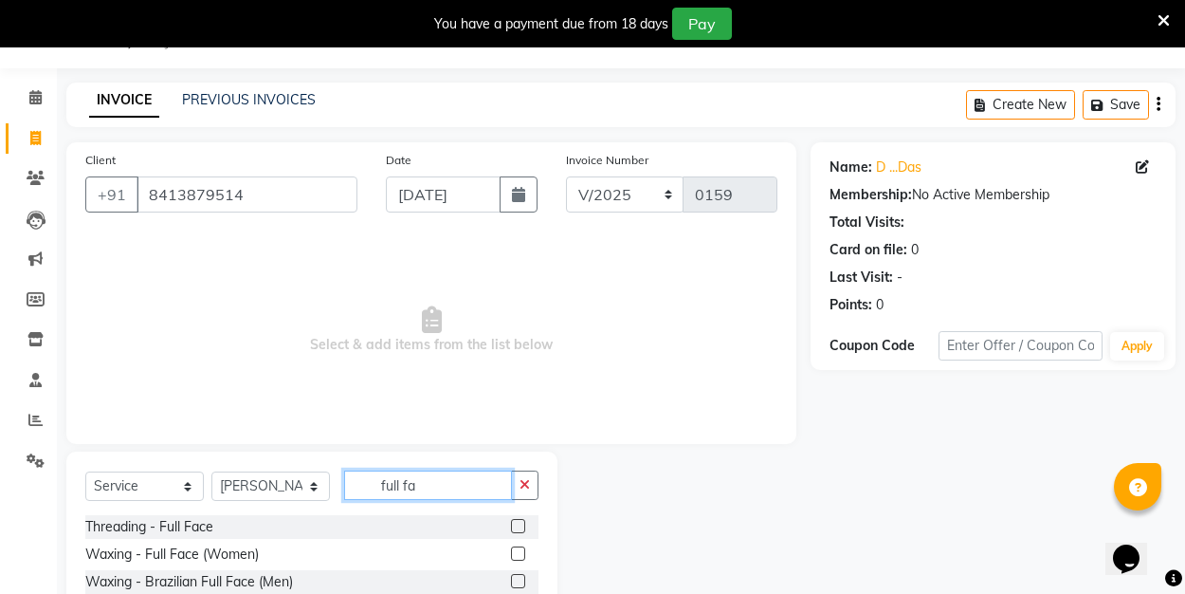
scroll to position [0, 0]
click at [523, 521] on label at bounding box center [518, 526] width 14 height 14
click at [523, 521] on input "checkbox" at bounding box center [517, 527] width 12 height 12
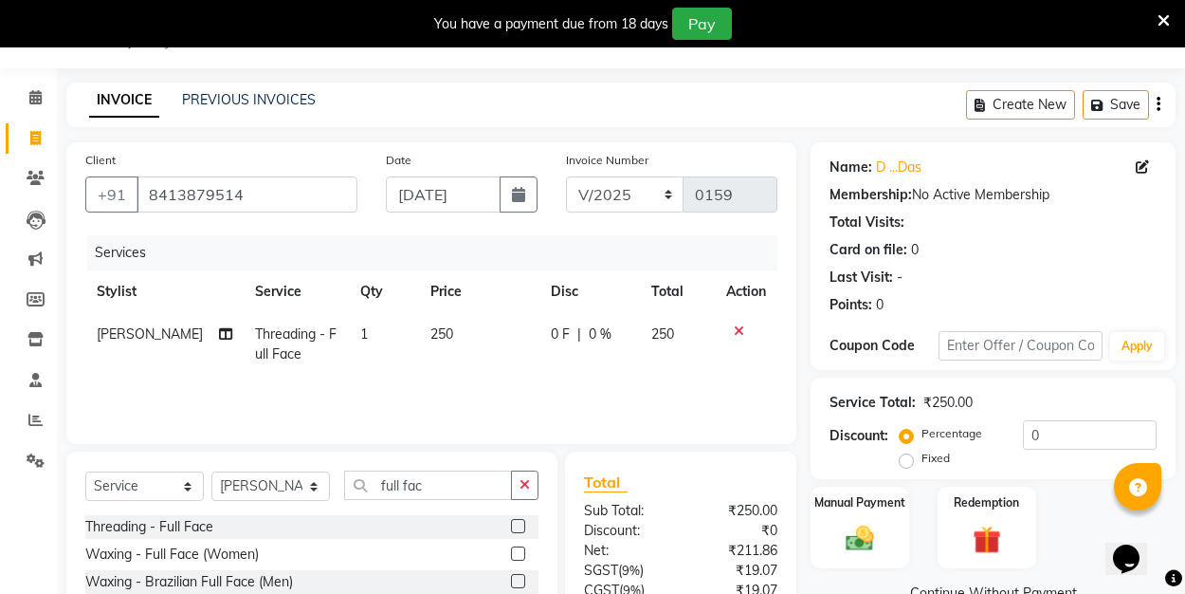
click at [922, 464] on label "Fixed" at bounding box center [936, 457] width 28 height 17
click at [906, 464] on input "Fixed" at bounding box center [910, 457] width 13 height 13
click at [1052, 432] on input "0" at bounding box center [1090, 434] width 134 height 29
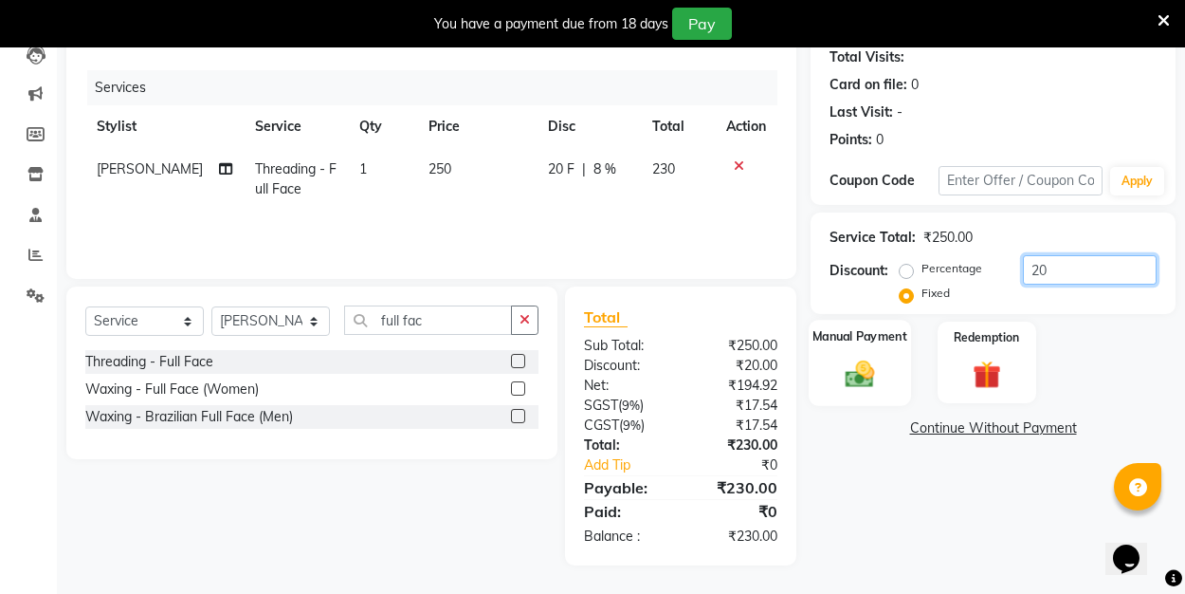
scroll to position [212, 0]
click at [869, 363] on img at bounding box center [859, 372] width 47 height 33
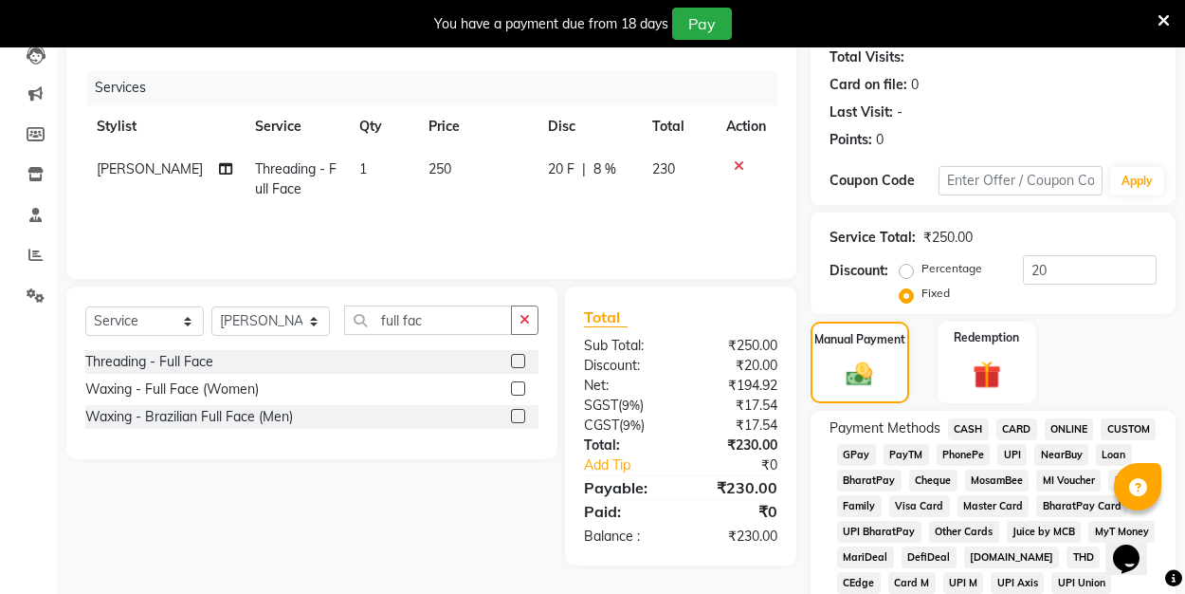
click at [1014, 453] on span "UPI" at bounding box center [1011, 455] width 29 height 22
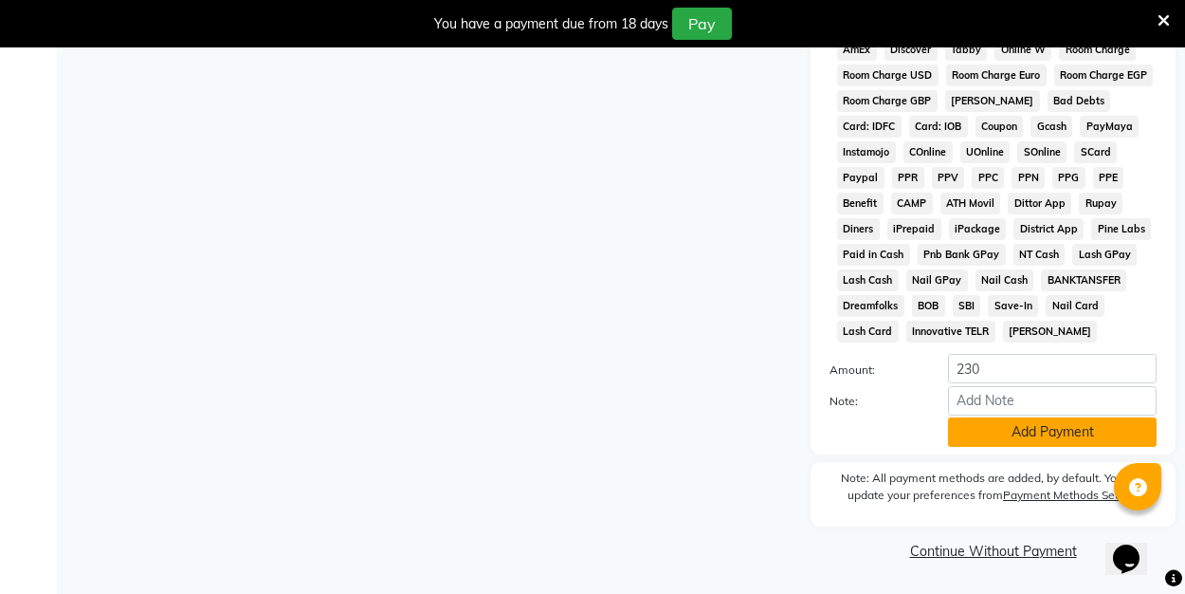
scroll to position [949, 0]
click at [974, 429] on button "Add Payment" at bounding box center [1052, 432] width 209 height 29
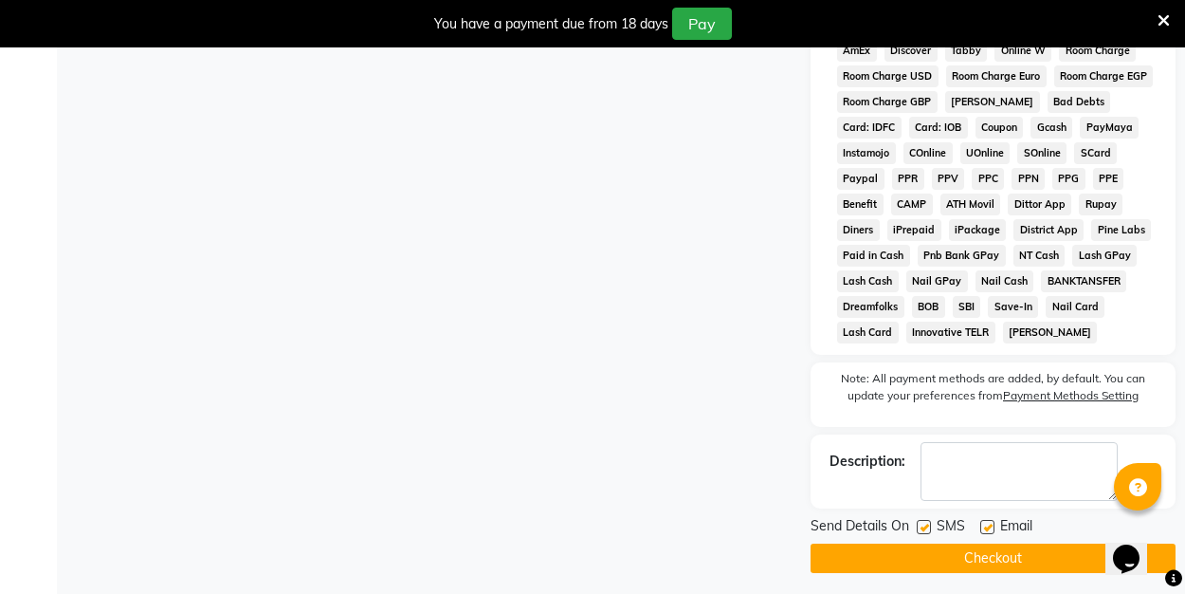
click at [990, 521] on label at bounding box center [987, 527] width 14 height 14
click at [990, 521] on input "checkbox" at bounding box center [986, 527] width 12 height 12
click at [984, 545] on button "Checkout" at bounding box center [993, 557] width 365 height 29
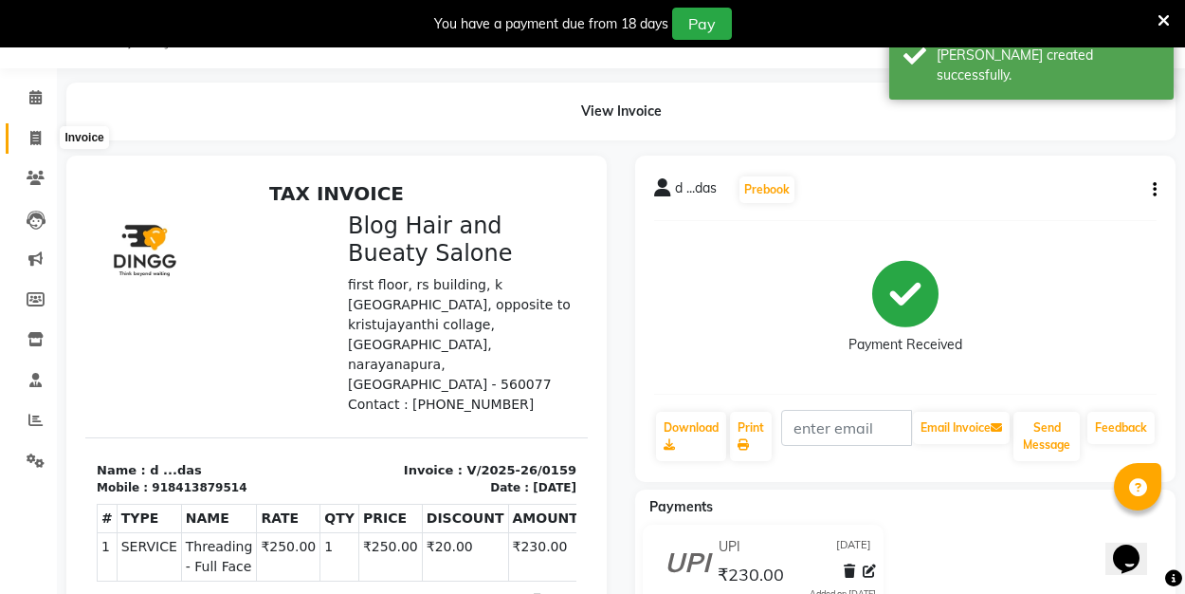
click at [37, 128] on span at bounding box center [35, 139] width 33 height 22
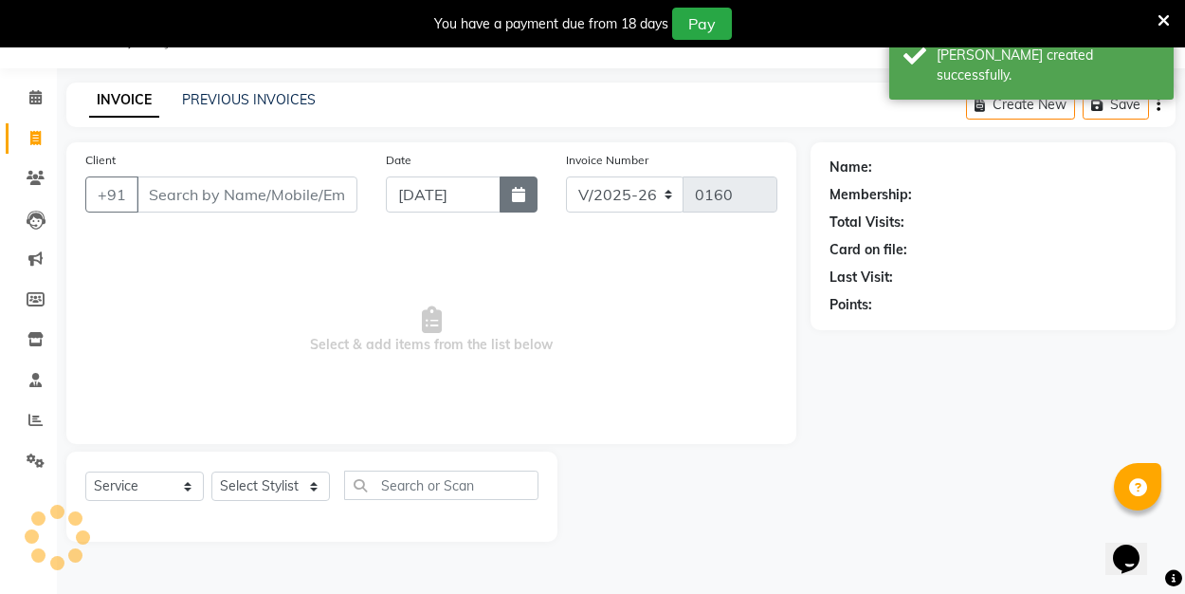
click at [519, 191] on icon "button" at bounding box center [518, 194] width 13 height 15
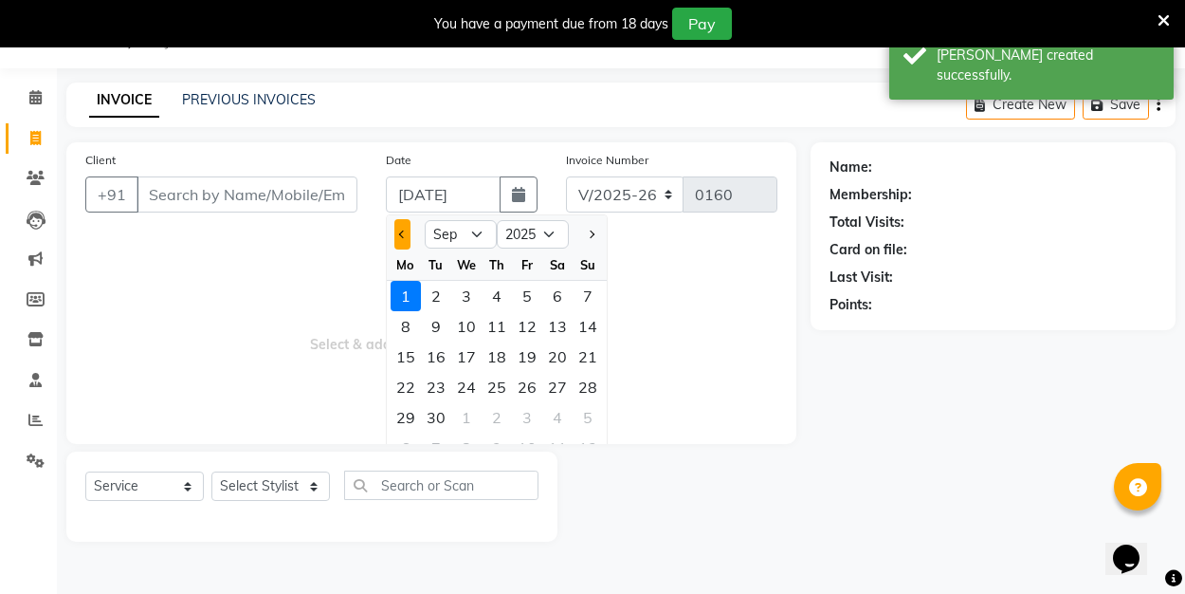
click at [405, 232] on button "Previous month" at bounding box center [402, 234] width 16 height 30
click at [594, 414] on div "31" at bounding box center [588, 417] width 30 height 30
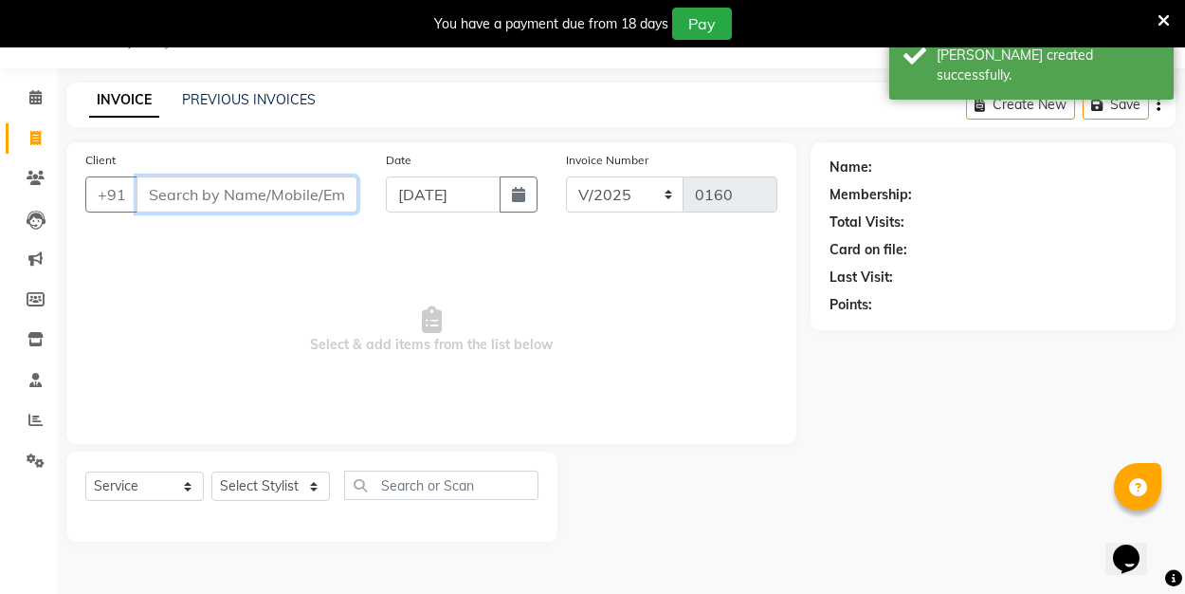
click at [245, 189] on input "Client" at bounding box center [247, 194] width 221 height 36
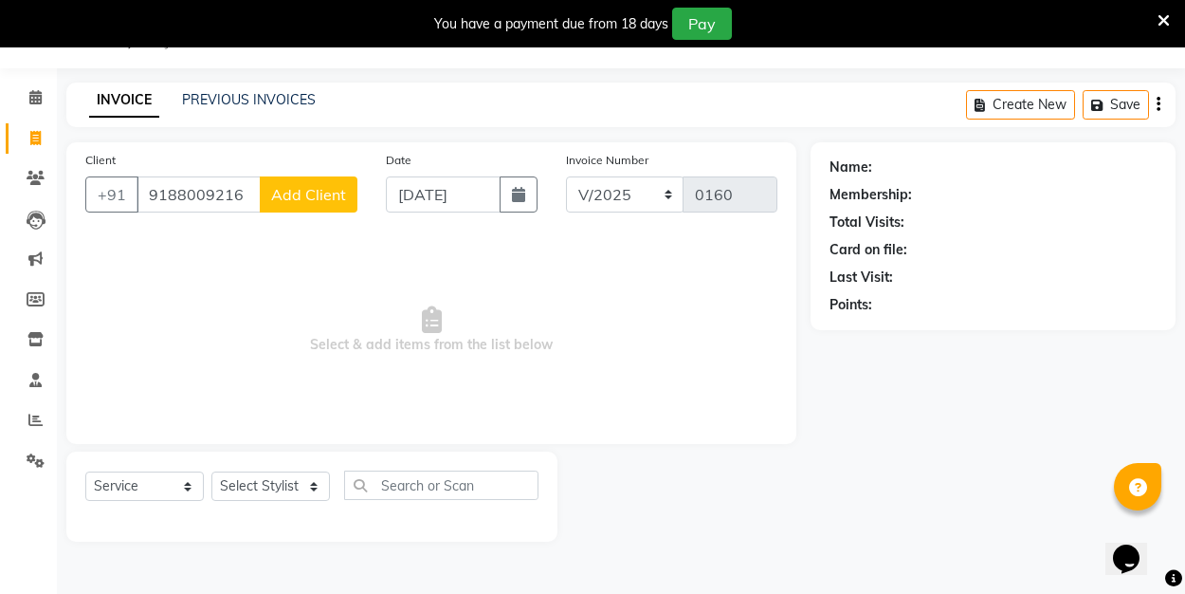
click at [345, 194] on span "Add Client" at bounding box center [308, 194] width 75 height 19
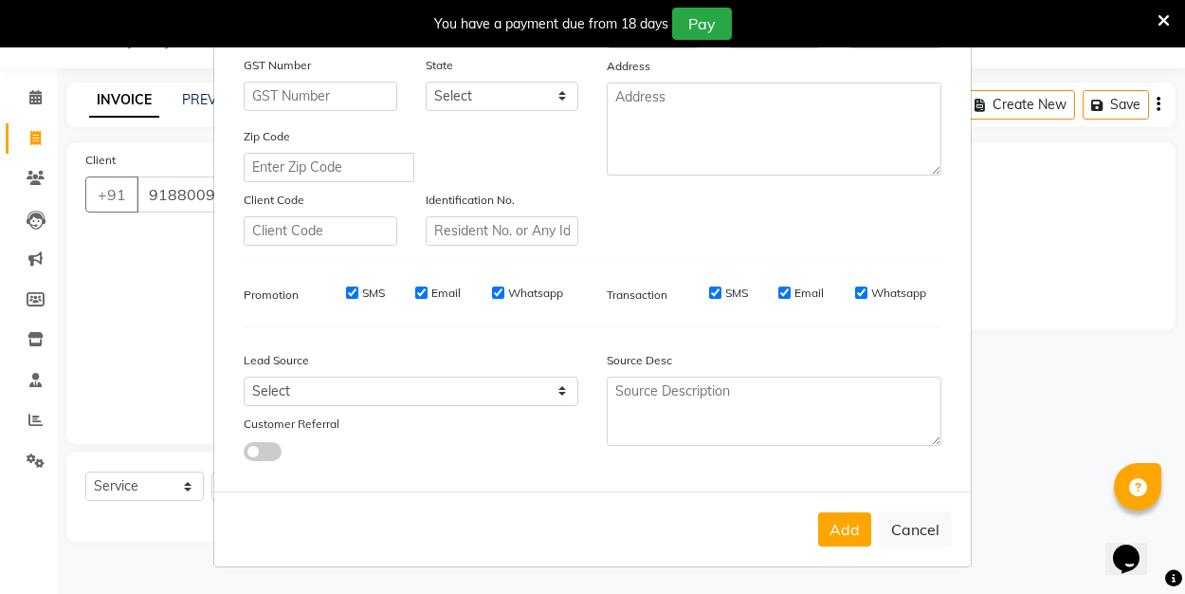
scroll to position [281, 0]
click at [840, 527] on button "Add" at bounding box center [844, 530] width 53 height 34
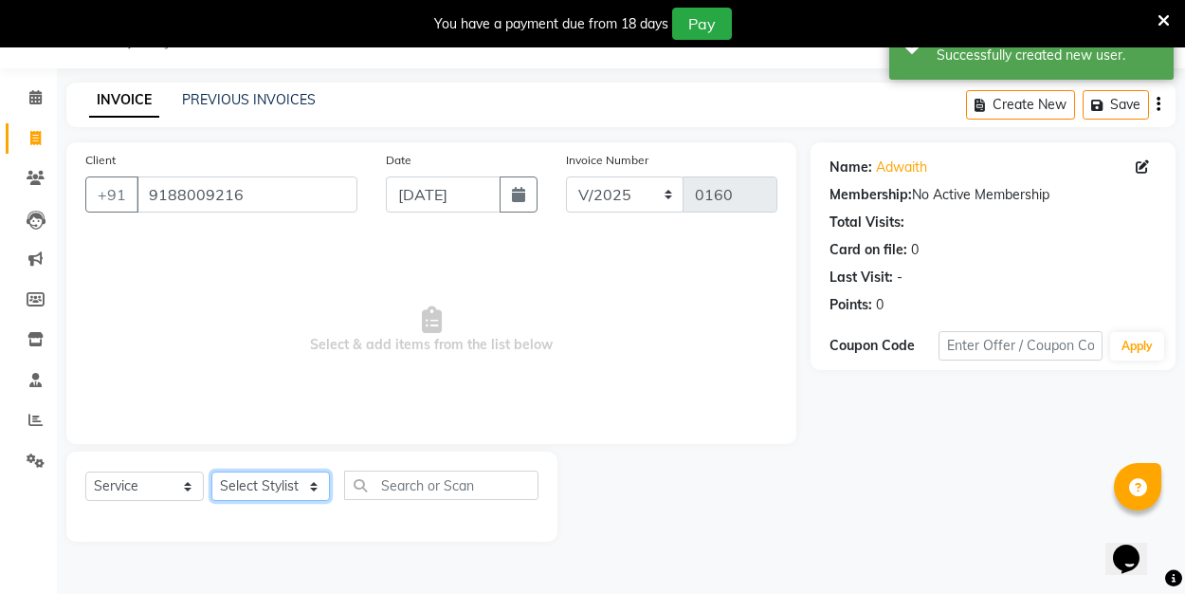
click at [317, 482] on select "Select Stylist ALI Manager [PERSON_NAME] [PERSON_NAME]" at bounding box center [270, 485] width 119 height 29
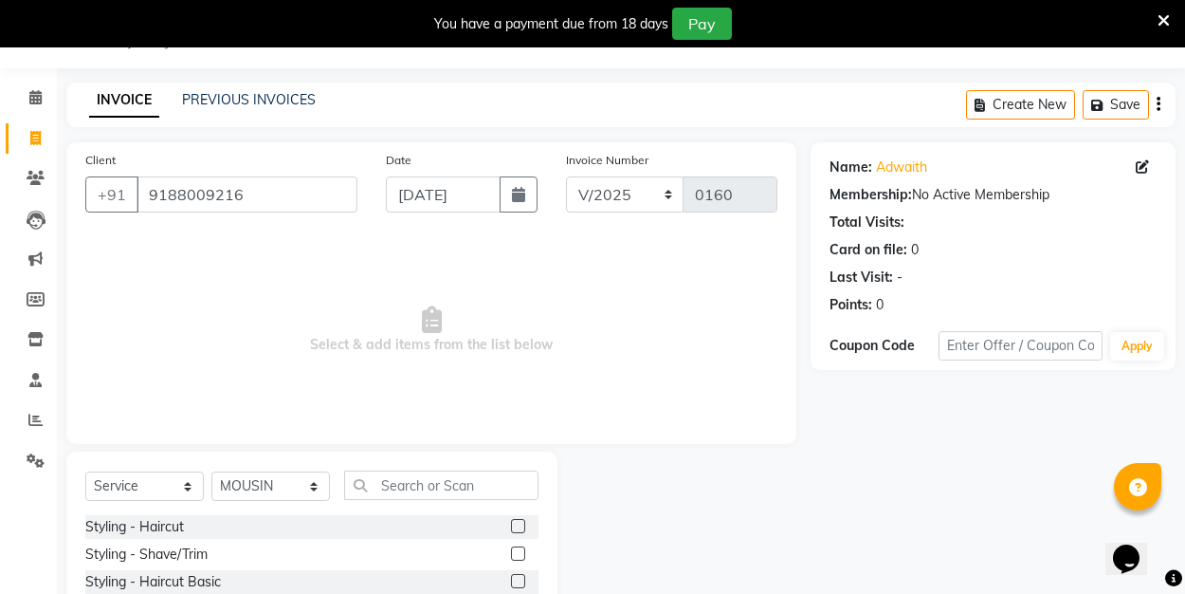
click at [515, 521] on label at bounding box center [518, 526] width 14 height 14
click at [515, 521] on input "checkbox" at bounding box center [517, 527] width 12 height 12
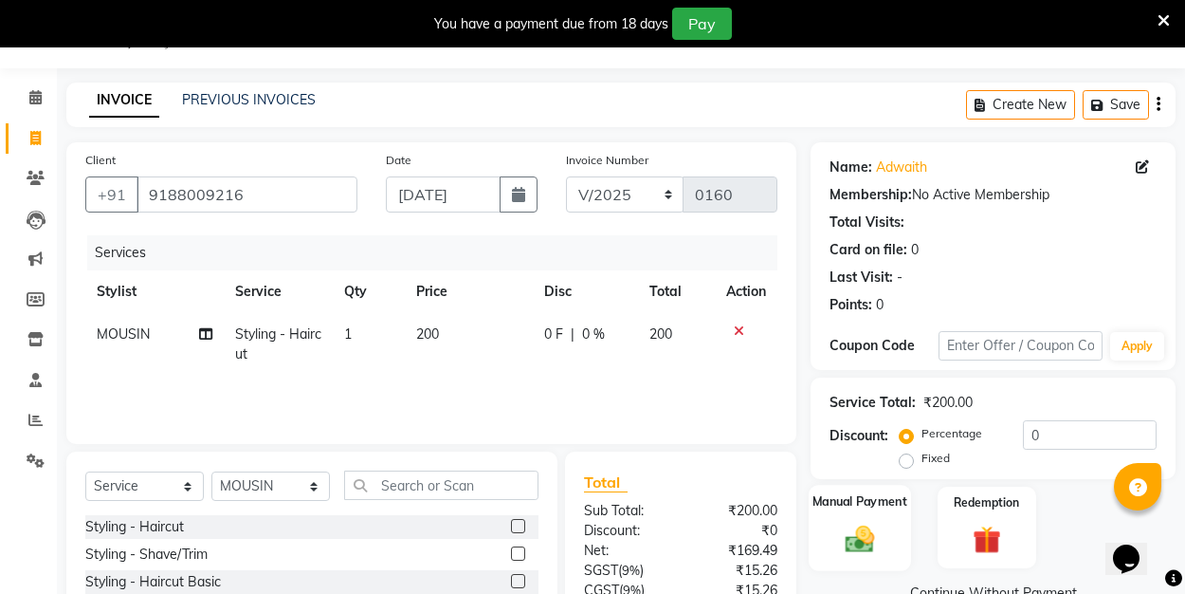
click at [861, 534] on img at bounding box center [859, 537] width 47 height 33
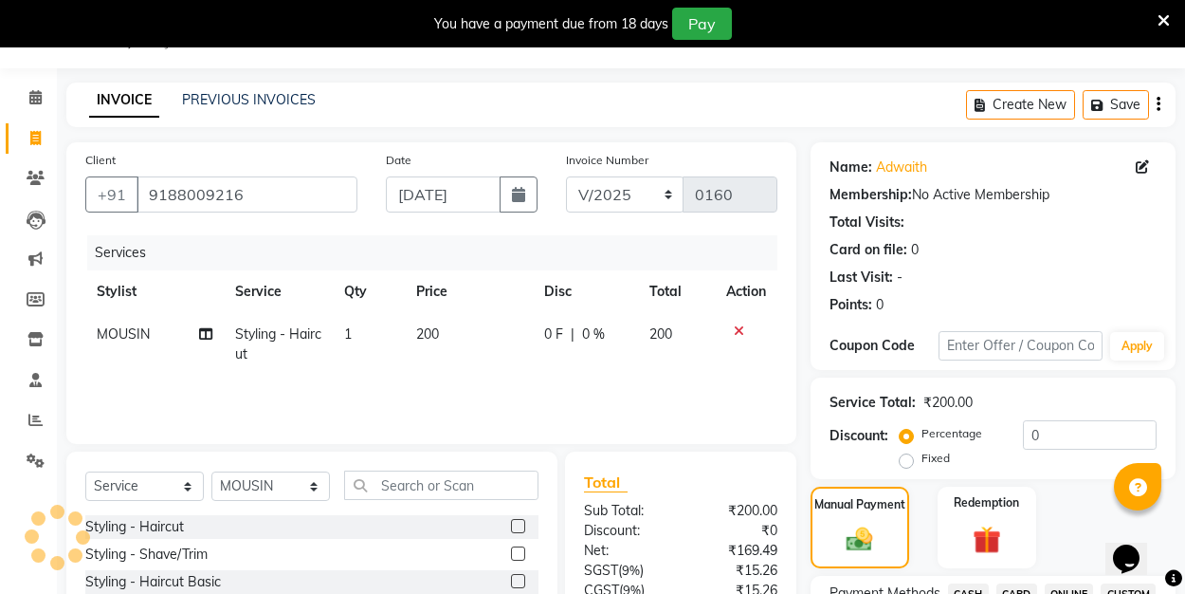
click at [922, 461] on label "Fixed" at bounding box center [936, 457] width 28 height 17
click at [911, 461] on input "Fixed" at bounding box center [910, 457] width 13 height 13
click at [1060, 439] on input "0" at bounding box center [1090, 434] width 134 height 29
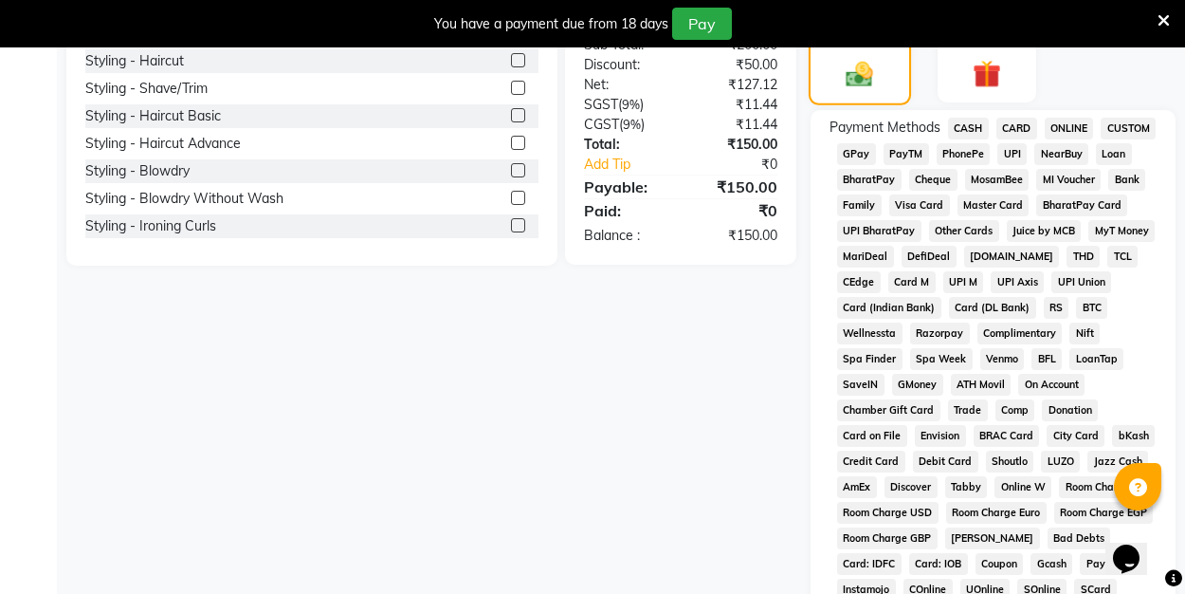
scroll to position [511, 0]
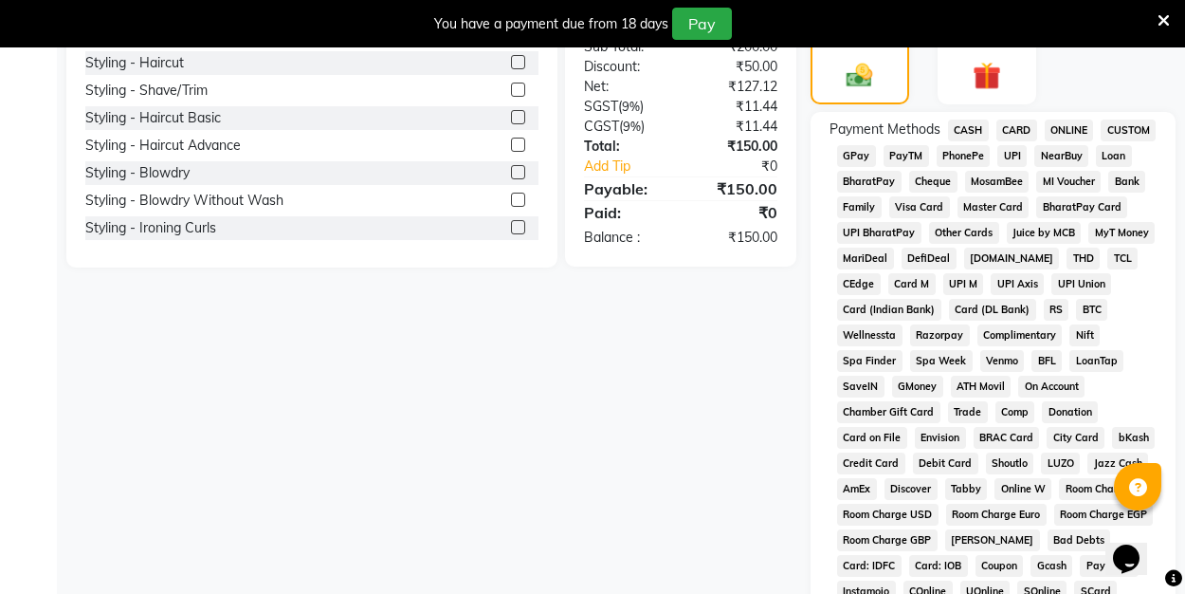
click at [1015, 154] on span "UPI" at bounding box center [1011, 156] width 29 height 22
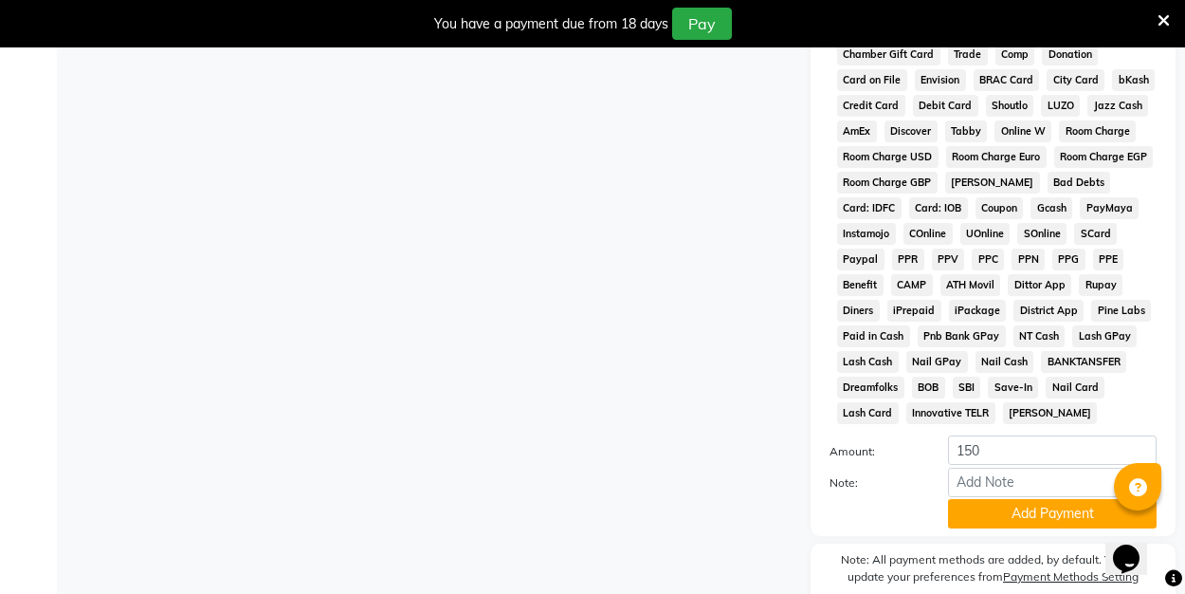
scroll to position [865, 0]
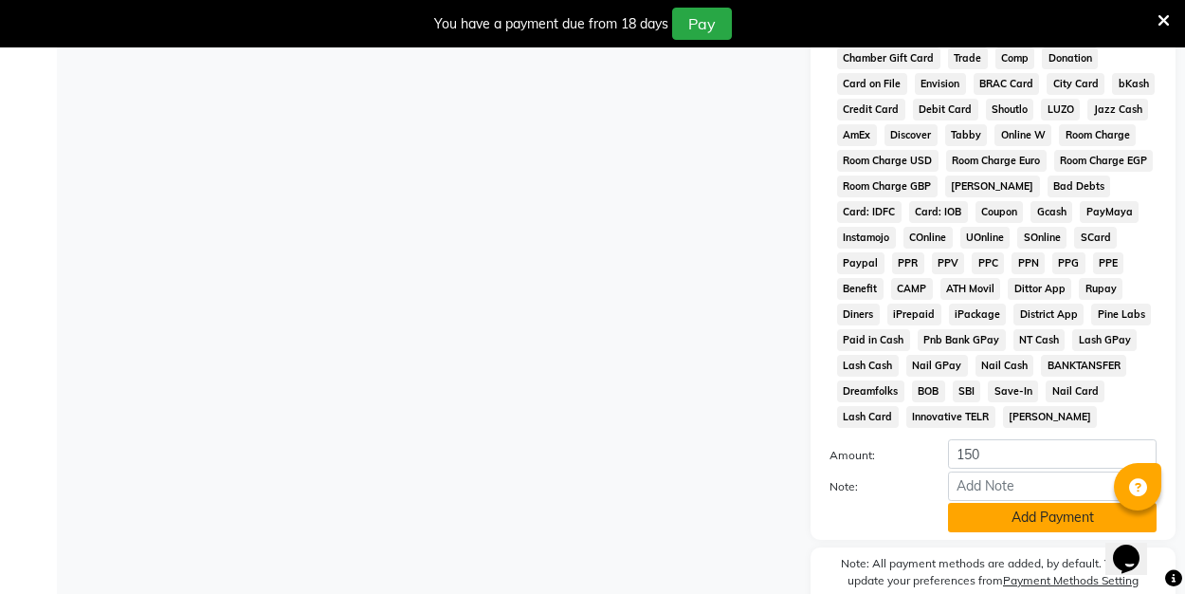
click at [1007, 513] on button "Add Payment" at bounding box center [1052, 516] width 209 height 29
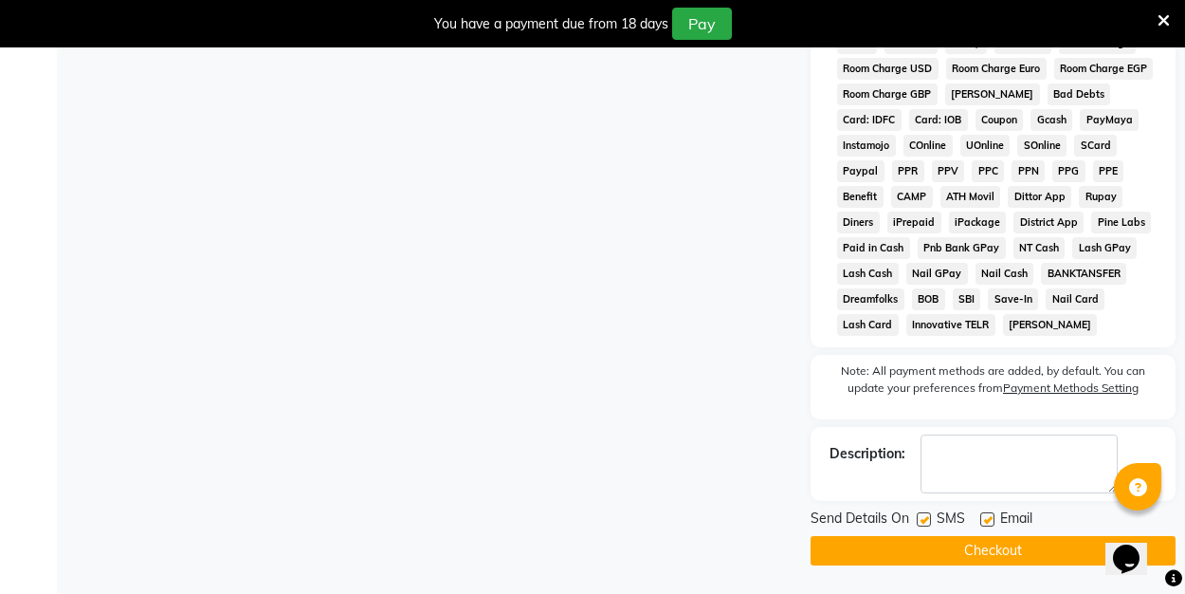
scroll to position [957, 0]
click at [988, 518] on label at bounding box center [987, 519] width 14 height 14
click at [988, 518] on input "checkbox" at bounding box center [986, 520] width 12 height 12
click at [980, 549] on button "Checkout" at bounding box center [993, 550] width 365 height 29
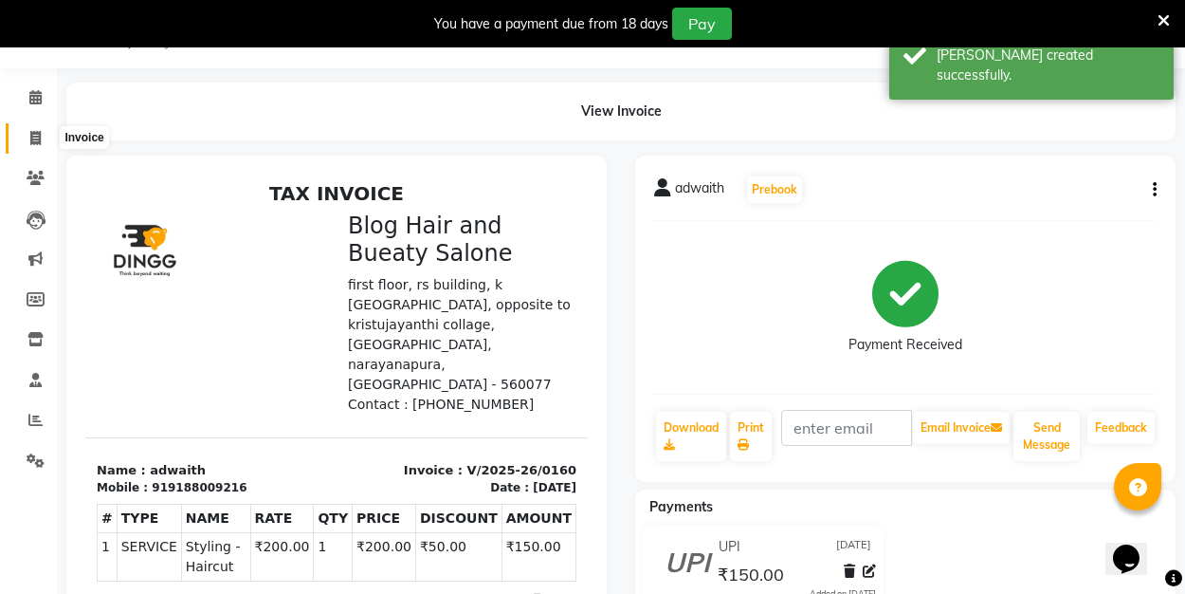
click at [36, 136] on icon at bounding box center [35, 138] width 10 height 14
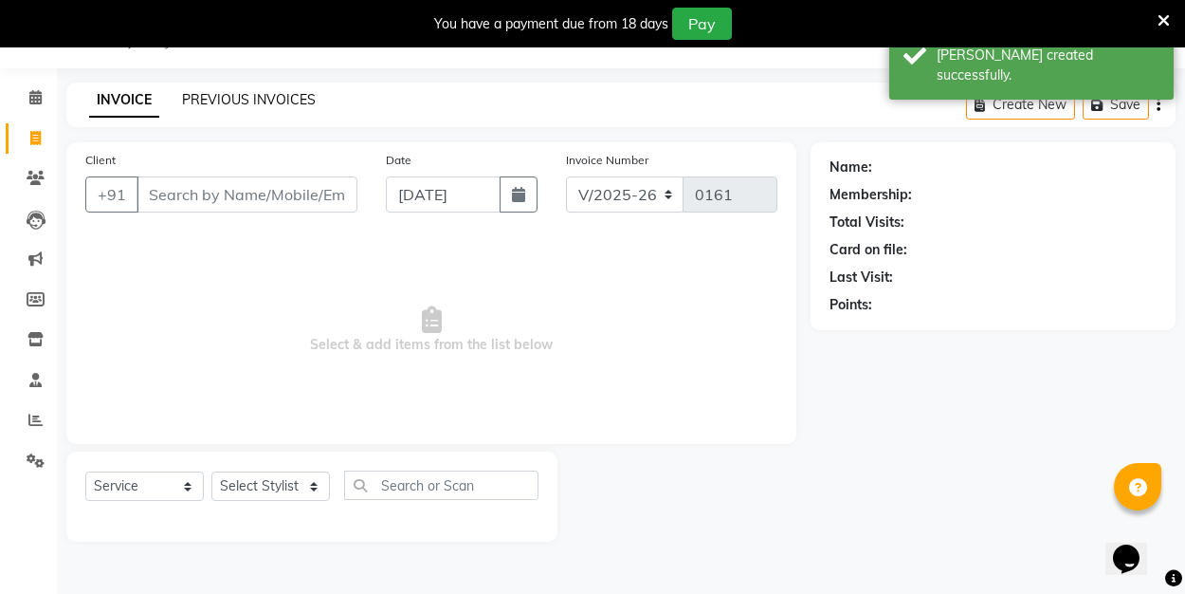
click at [235, 106] on link "PREVIOUS INVOICES" at bounding box center [249, 99] width 134 height 17
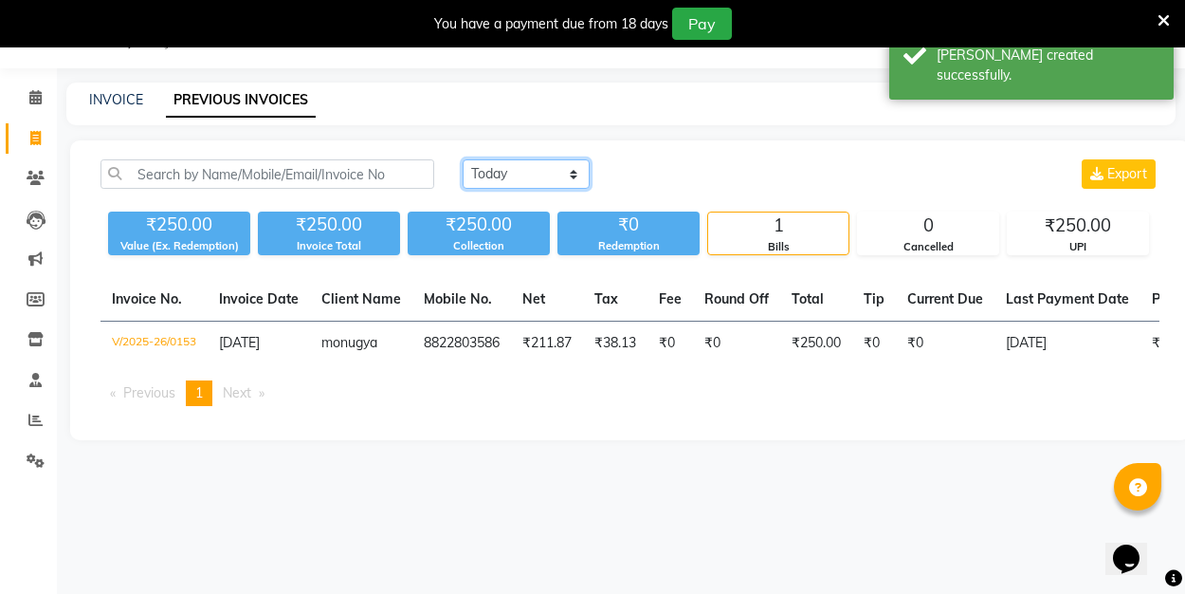
click at [573, 172] on select "Today Yesterday Custom Range" at bounding box center [526, 173] width 127 height 29
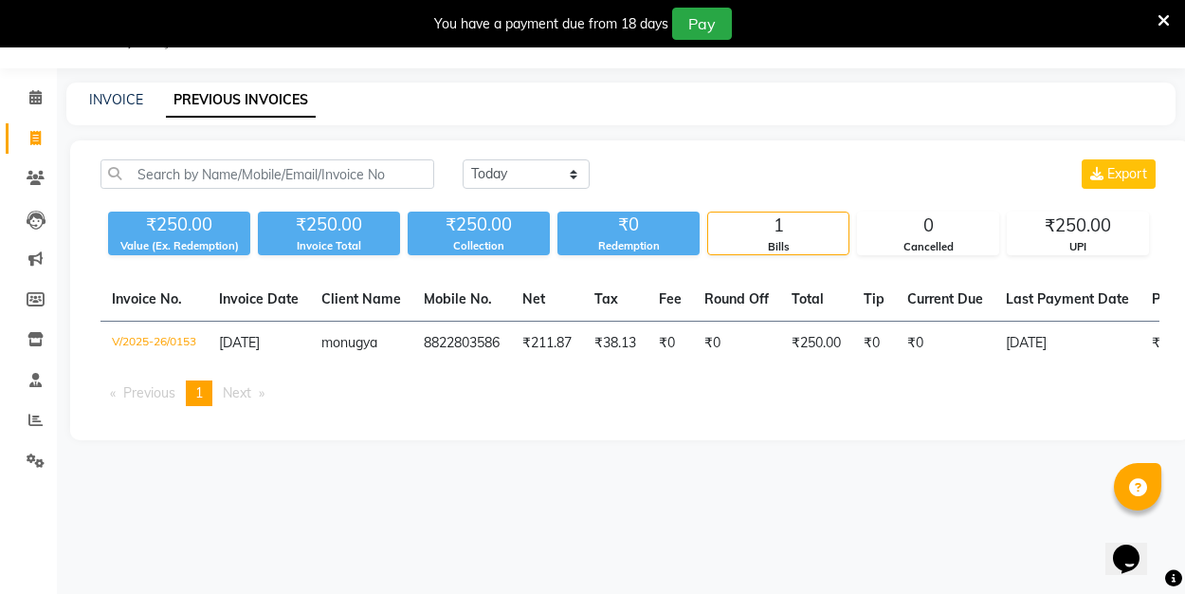
click at [1160, 339] on div "Invoice No. Invoice Date Client Name Mobile No. Net Tax Fee Round Off Total Tip…" at bounding box center [630, 349] width 1082 height 143
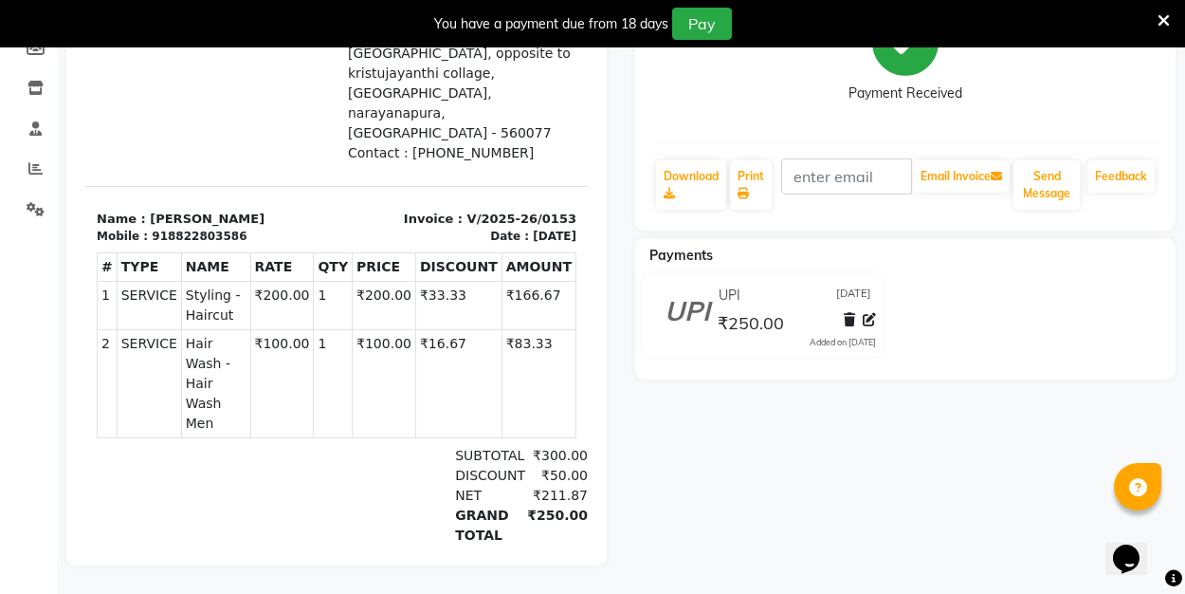
scroll to position [299, 0]
click at [852, 319] on icon at bounding box center [849, 319] width 11 height 13
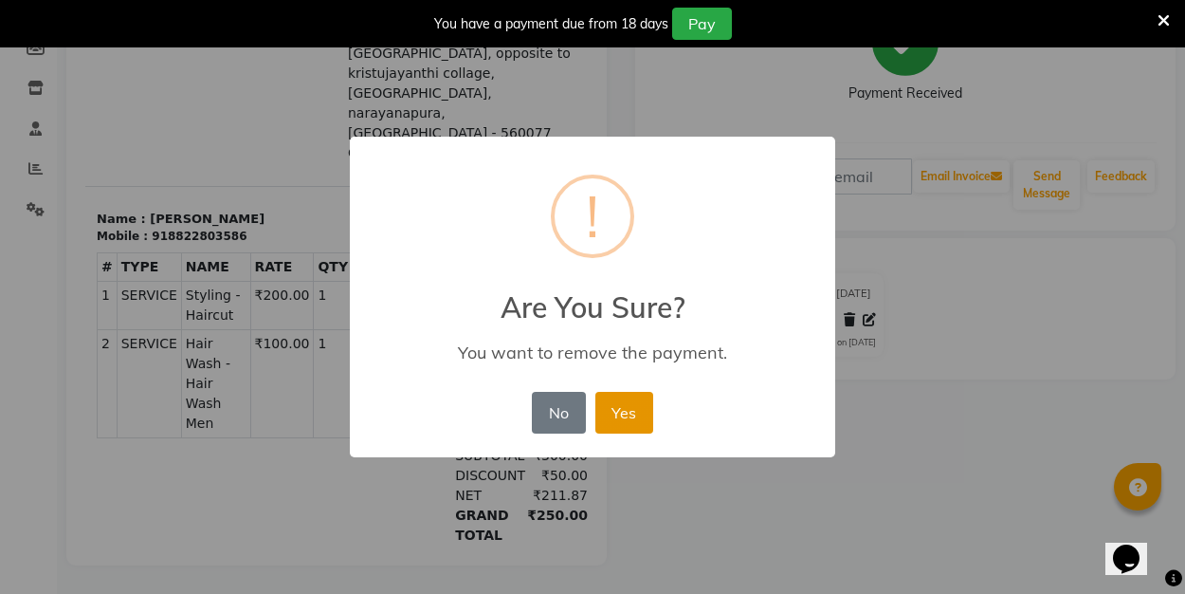
click at [614, 418] on button "Yes" at bounding box center [624, 413] width 58 height 42
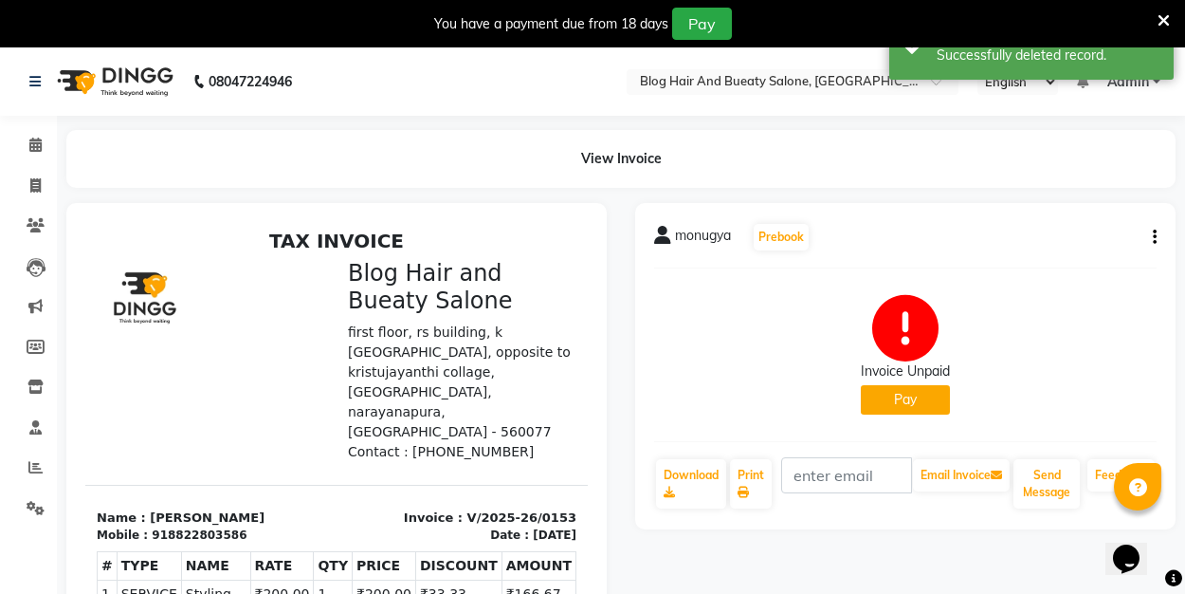
scroll to position [0, 0]
click at [34, 183] on icon at bounding box center [35, 185] width 10 height 14
select select "service"
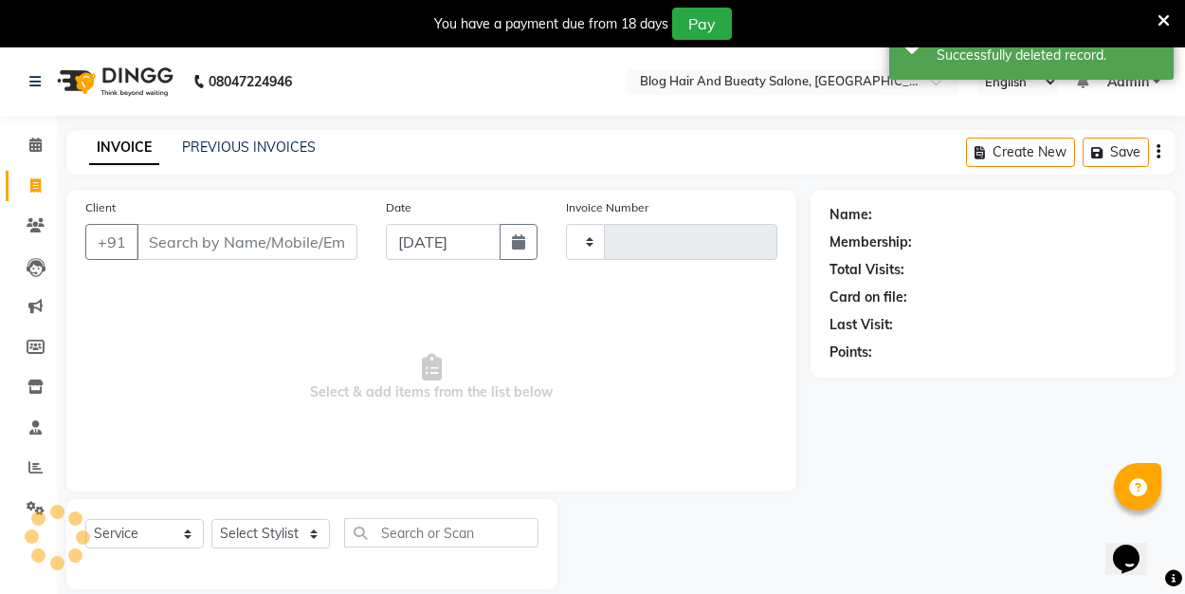
type input "0161"
select select "8741"
click at [249, 153] on link "PREVIOUS INVOICES" at bounding box center [249, 146] width 134 height 17
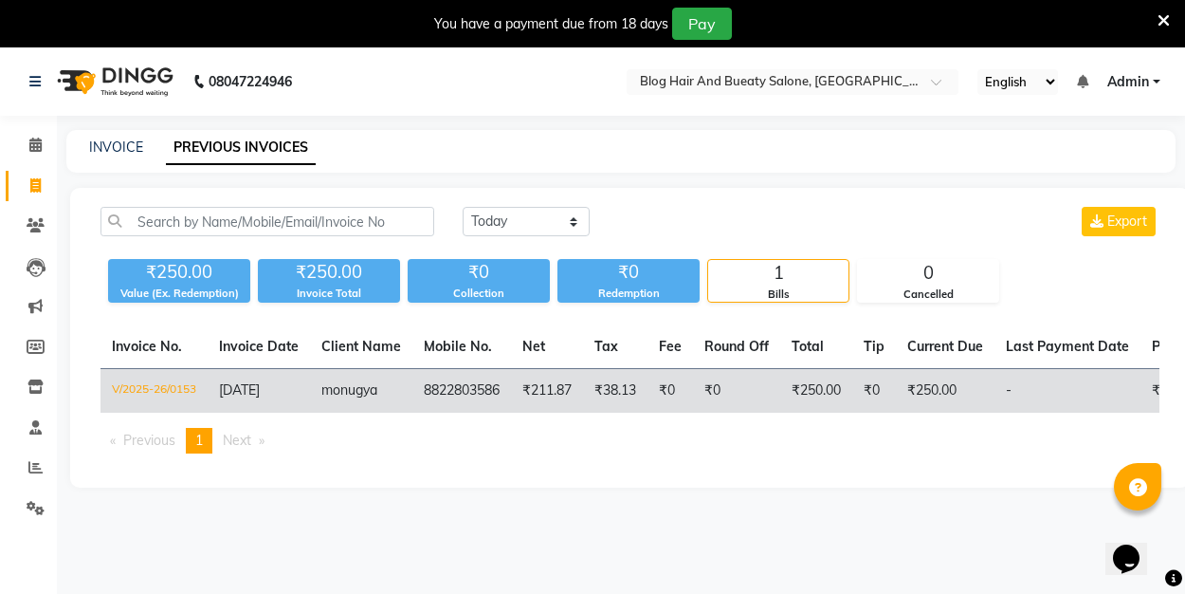
click at [932, 386] on td "₹250.00" at bounding box center [945, 391] width 99 height 45
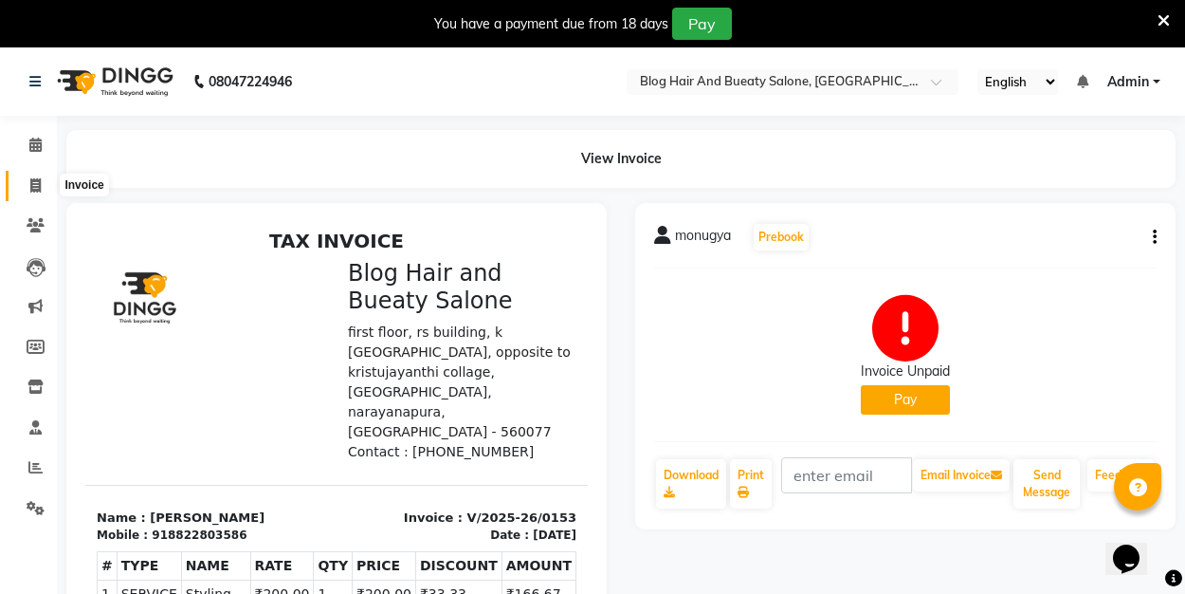
click at [36, 187] on icon at bounding box center [35, 185] width 10 height 14
select select "8741"
select select "service"
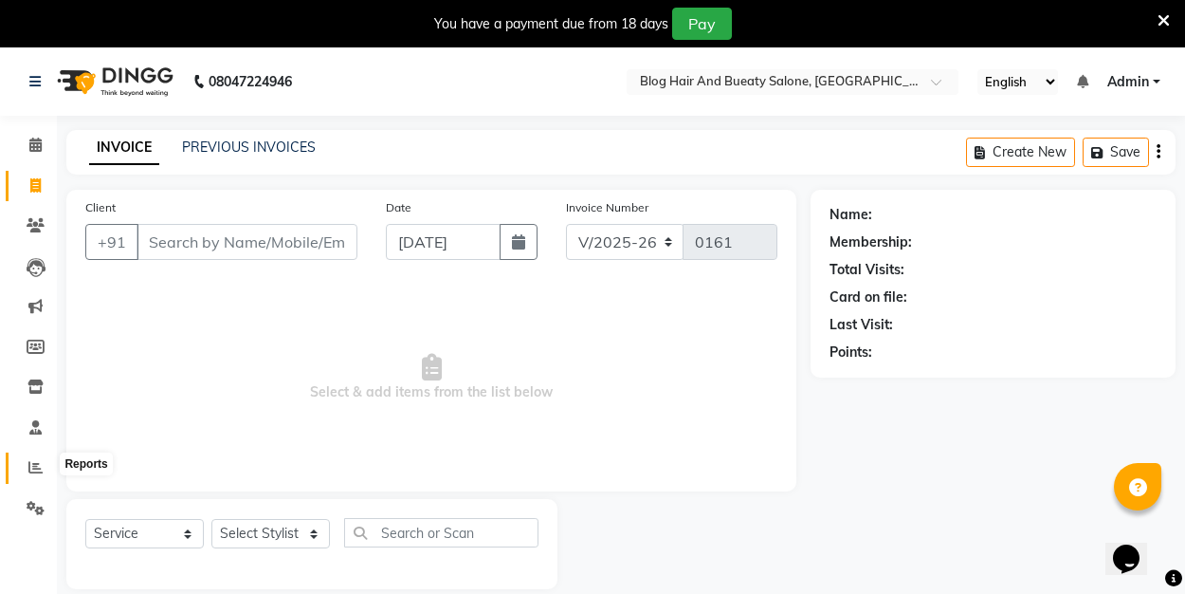
click at [39, 465] on icon at bounding box center [35, 467] width 14 height 14
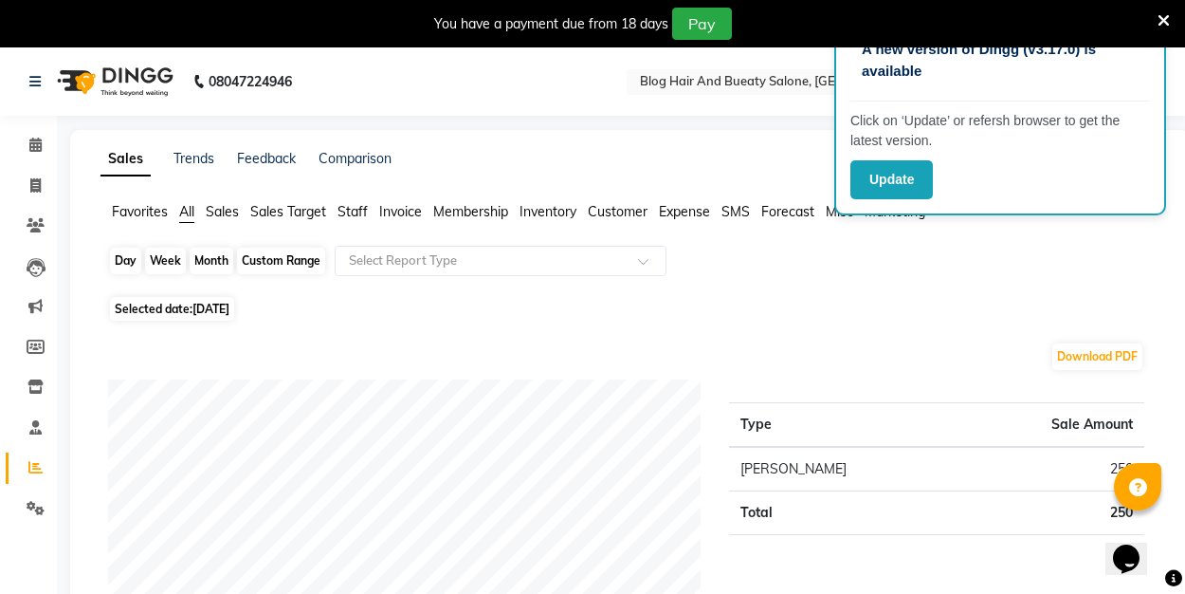
click at [128, 260] on div "Day" at bounding box center [125, 260] width 31 height 27
select select "9"
select select "2025"
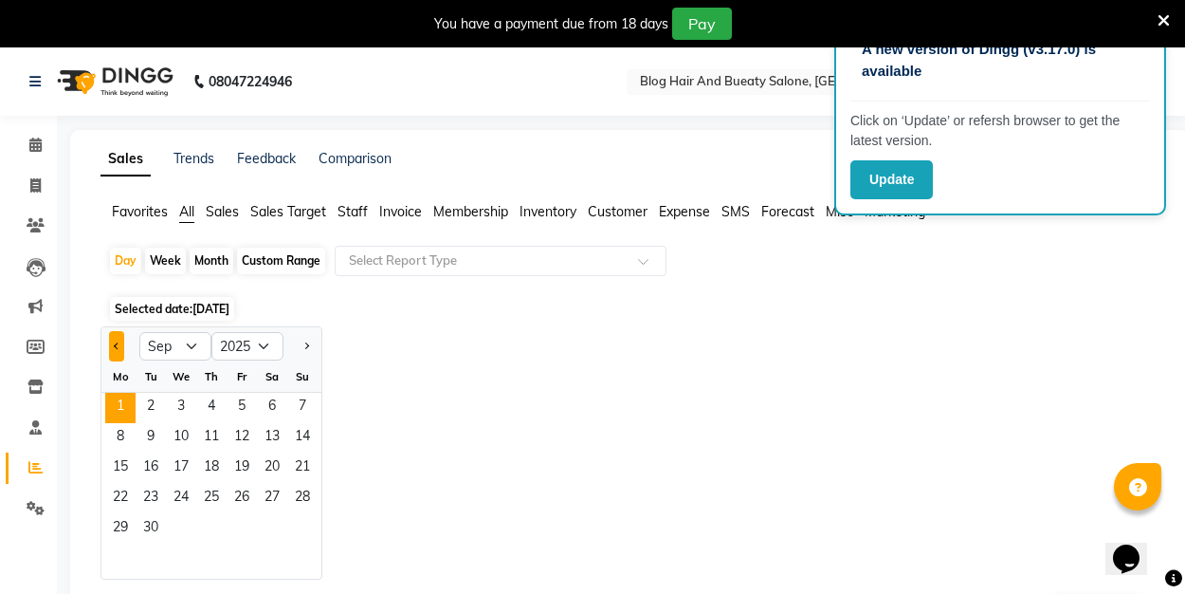
click at [121, 345] on button "Previous month" at bounding box center [116, 346] width 15 height 30
select select "8"
click at [295, 532] on span "31" at bounding box center [302, 529] width 30 height 30
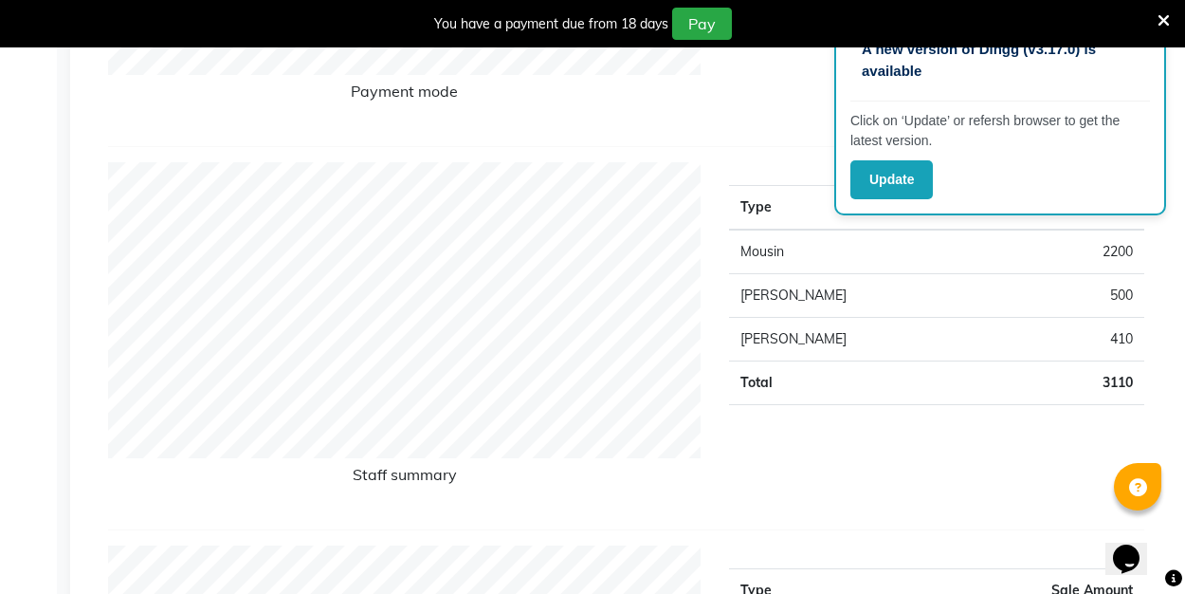
scroll to position [595, 0]
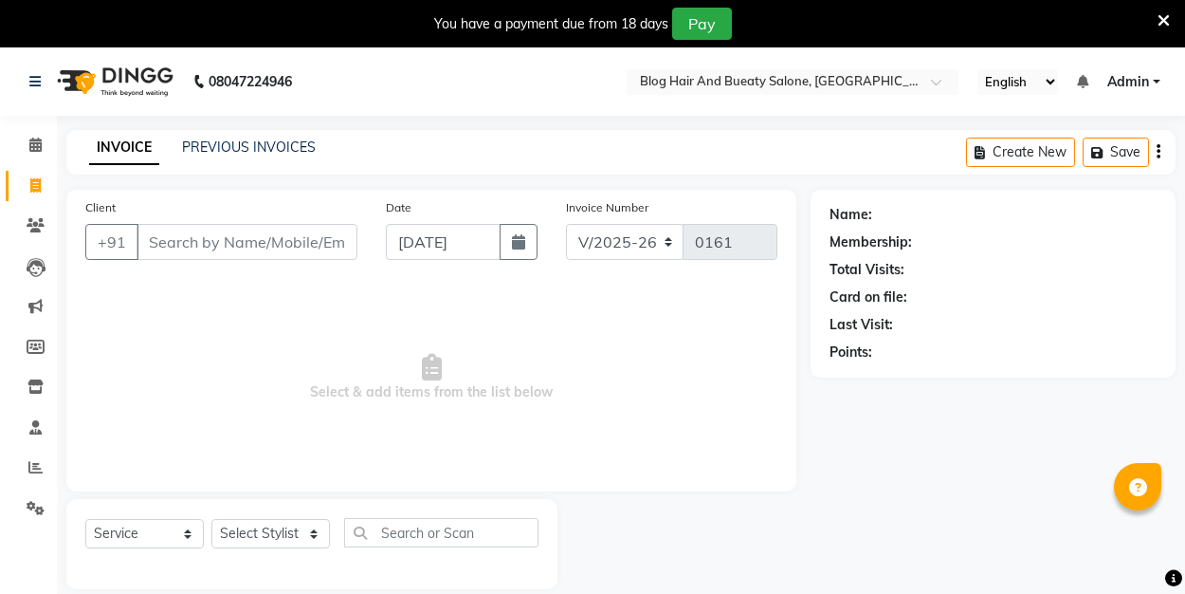
select select "8741"
select select "service"
click at [313, 533] on select "Select Stylist ALI Manager [PERSON_NAME] [PERSON_NAME]" at bounding box center [270, 533] width 119 height 29
select select "89036"
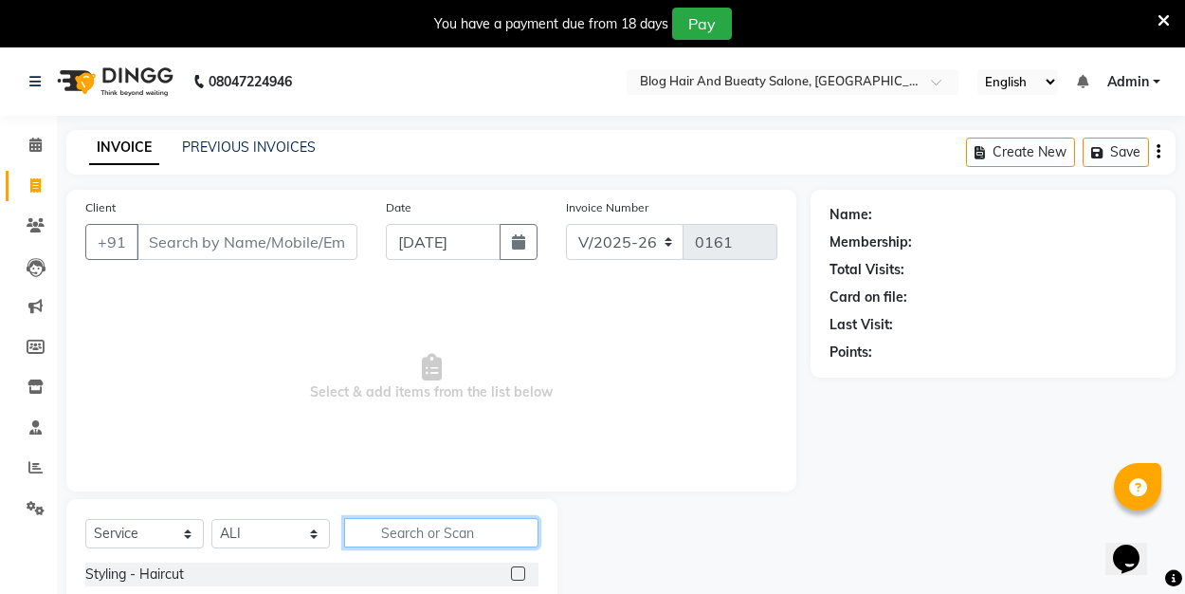
click at [387, 530] on input "text" at bounding box center [441, 532] width 194 height 29
click at [255, 247] on input "Client" at bounding box center [247, 242] width 221 height 36
click at [429, 522] on input "text" at bounding box center [441, 532] width 194 height 29
type input "shave"
drag, startPoint x: 429, startPoint y: 522, endPoint x: 527, endPoint y: 578, distance: 113.4
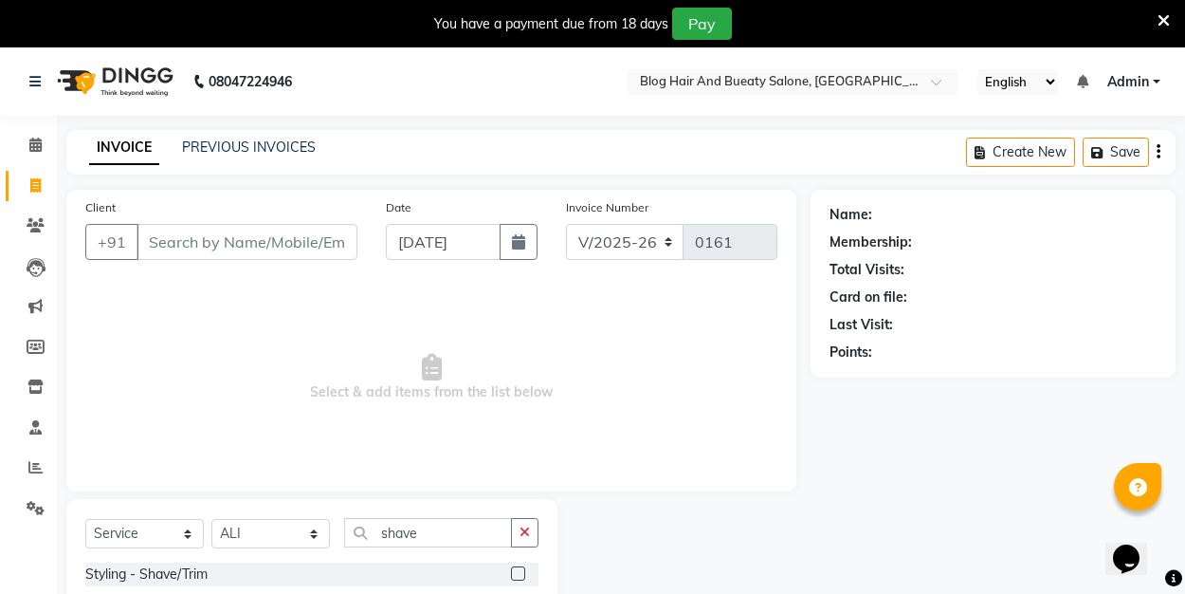
click at [527, 578] on div at bounding box center [524, 574] width 27 height 24
click at [524, 573] on label at bounding box center [518, 573] width 14 height 14
click at [523, 573] on input "checkbox" at bounding box center [517, 574] width 12 height 12
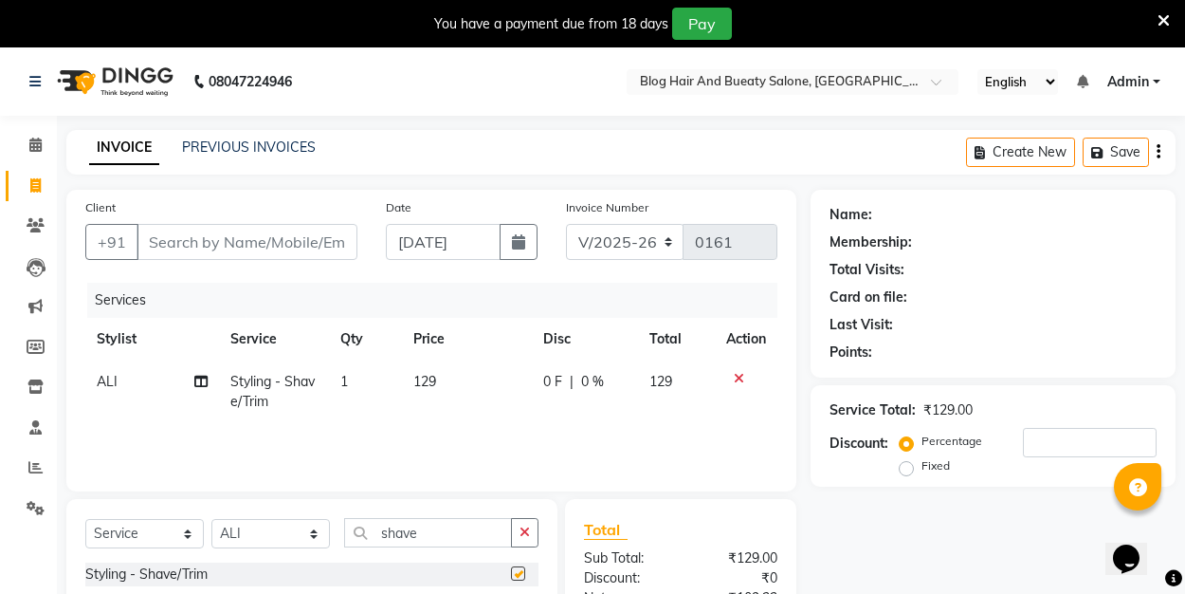
checkbox input "false"
click at [299, 243] on input "Client" at bounding box center [247, 242] width 221 height 36
type input "8"
type input "0"
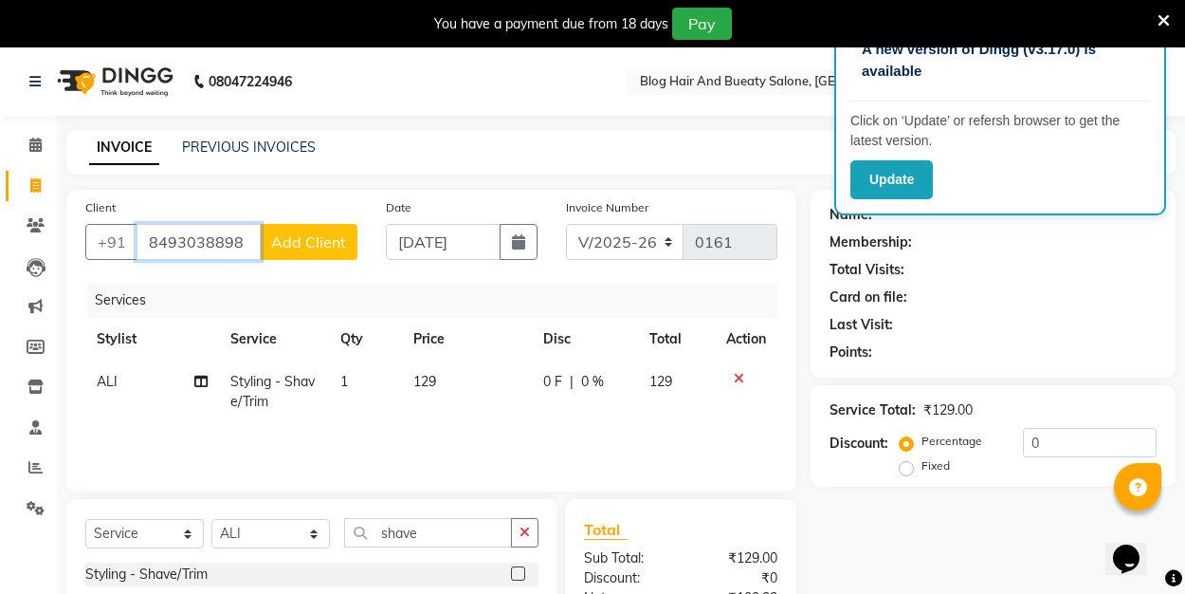
type input "8493038898"
click at [328, 245] on span "Add Client" at bounding box center [308, 241] width 75 height 19
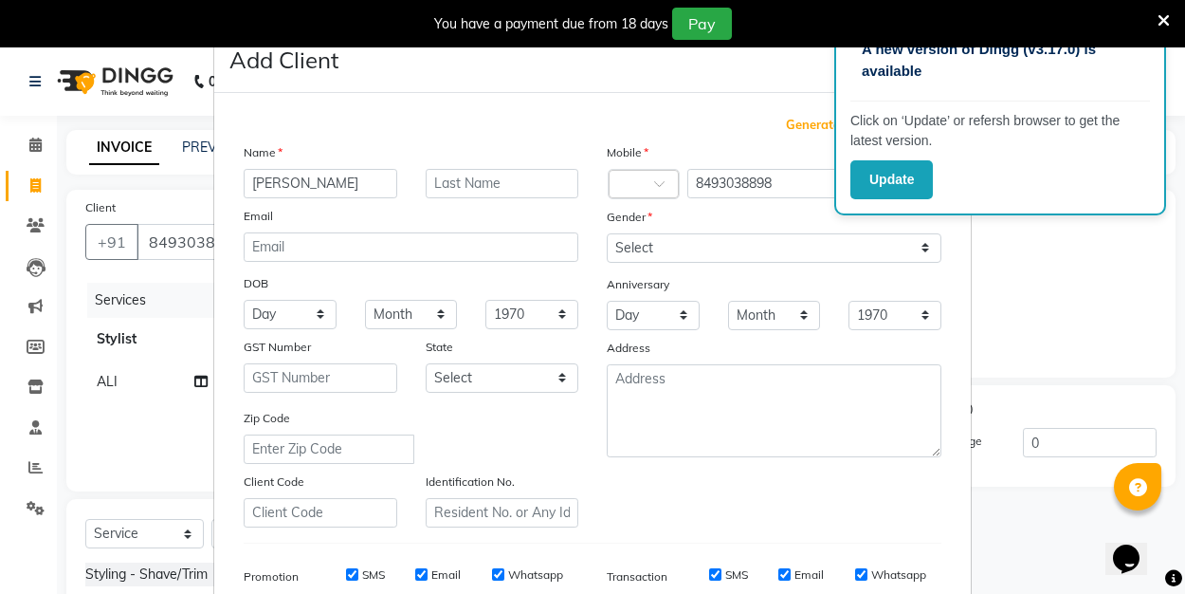
type input "zoheb"
select select "[DEMOGRAPHIC_DATA]"
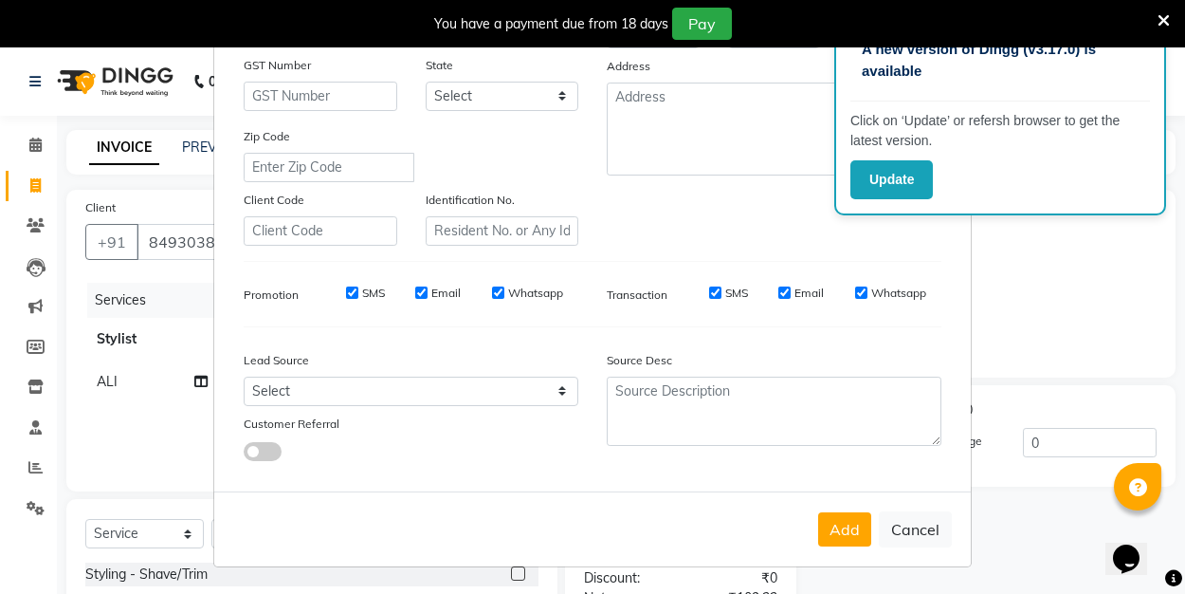
scroll to position [281, 0]
click at [839, 531] on button "Add" at bounding box center [844, 530] width 53 height 34
click at [899, 529] on button "Cancel" at bounding box center [915, 530] width 73 height 36
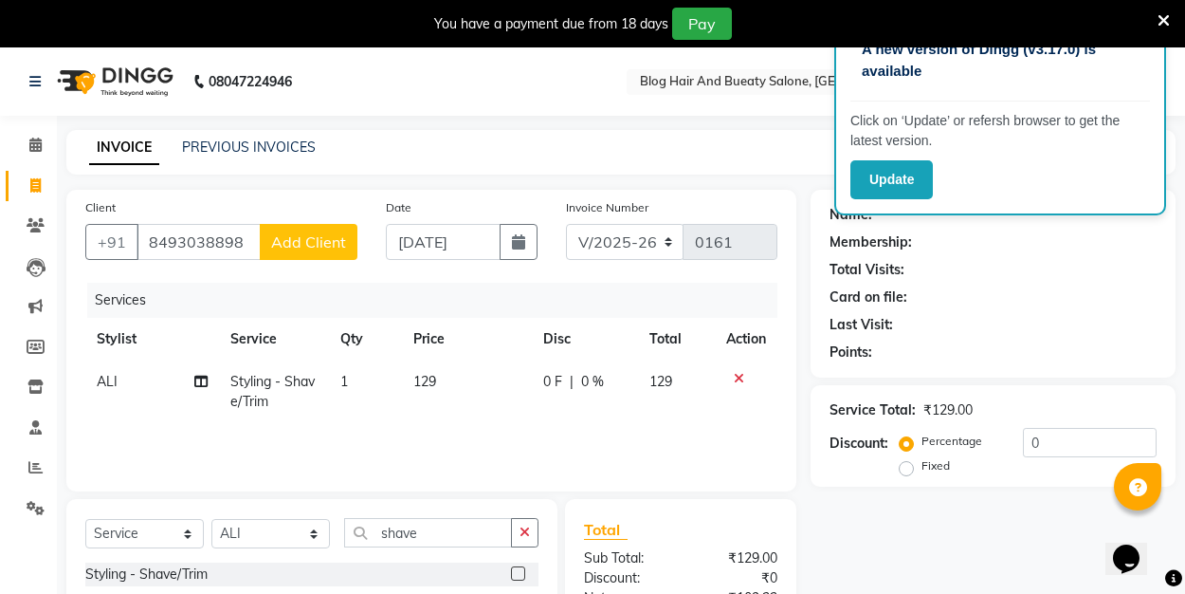
select select
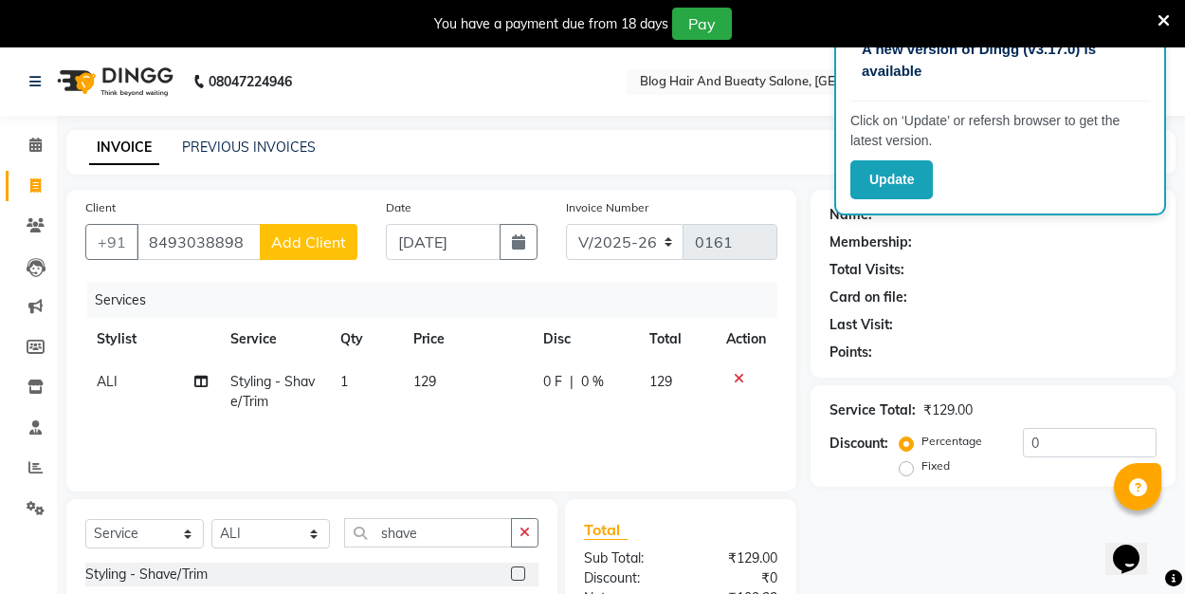
select select
checkbox input "false"
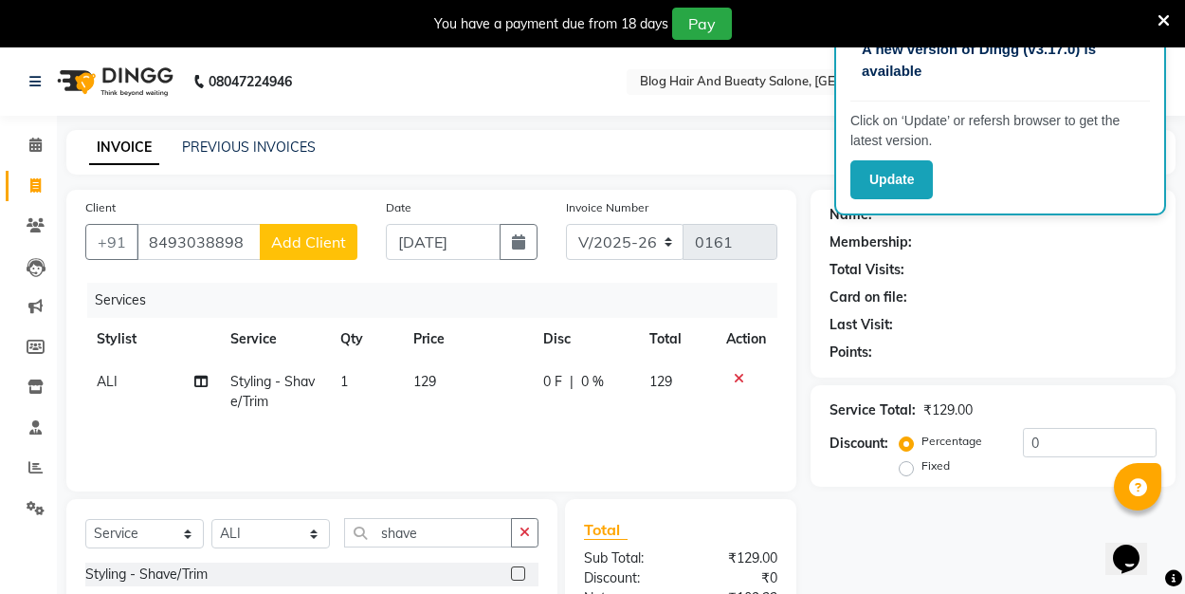
checkbox input "false"
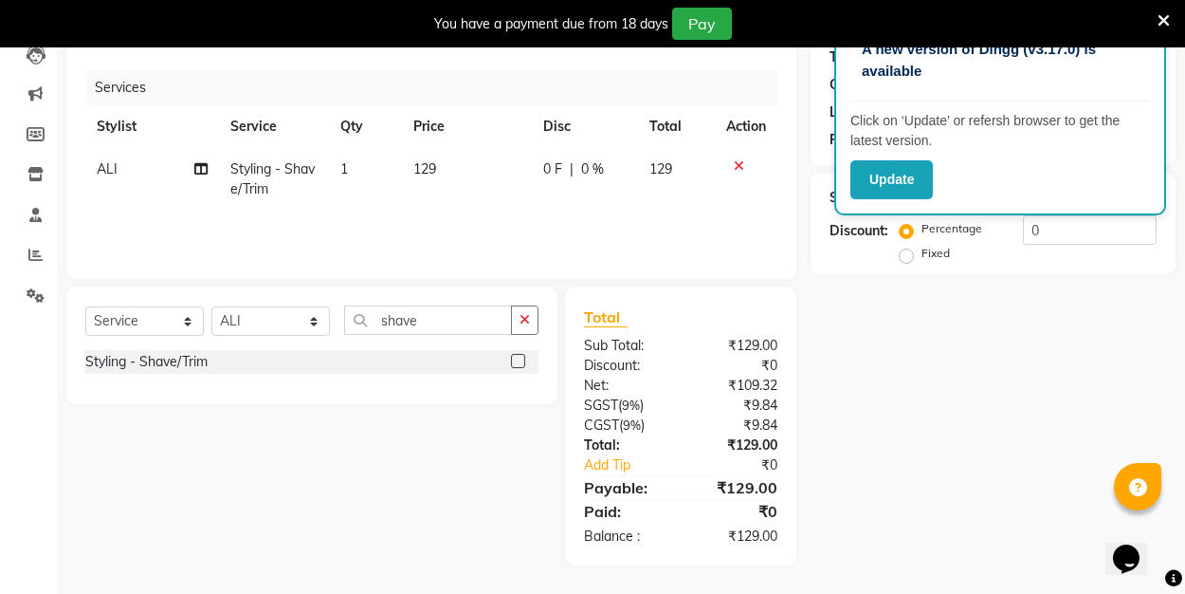
scroll to position [212, 0]
click at [922, 255] on label "Fixed" at bounding box center [936, 253] width 28 height 17
click at [904, 255] on input "Fixed" at bounding box center [910, 253] width 13 height 13
radio input "true"
click at [1040, 228] on input "0" at bounding box center [1090, 229] width 134 height 29
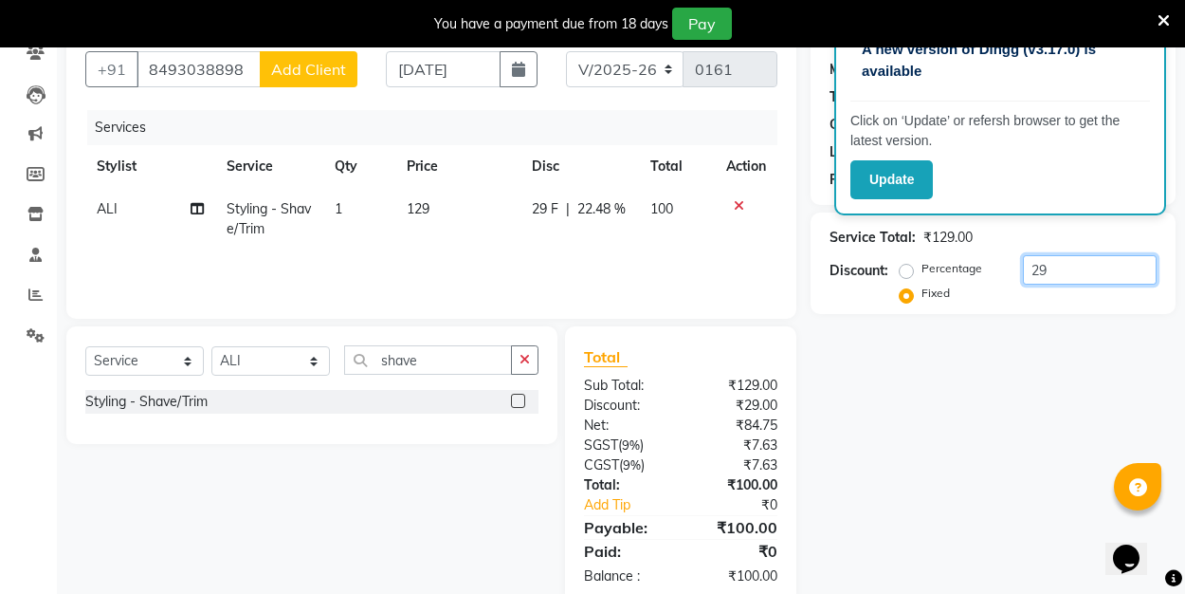
scroll to position [198, 0]
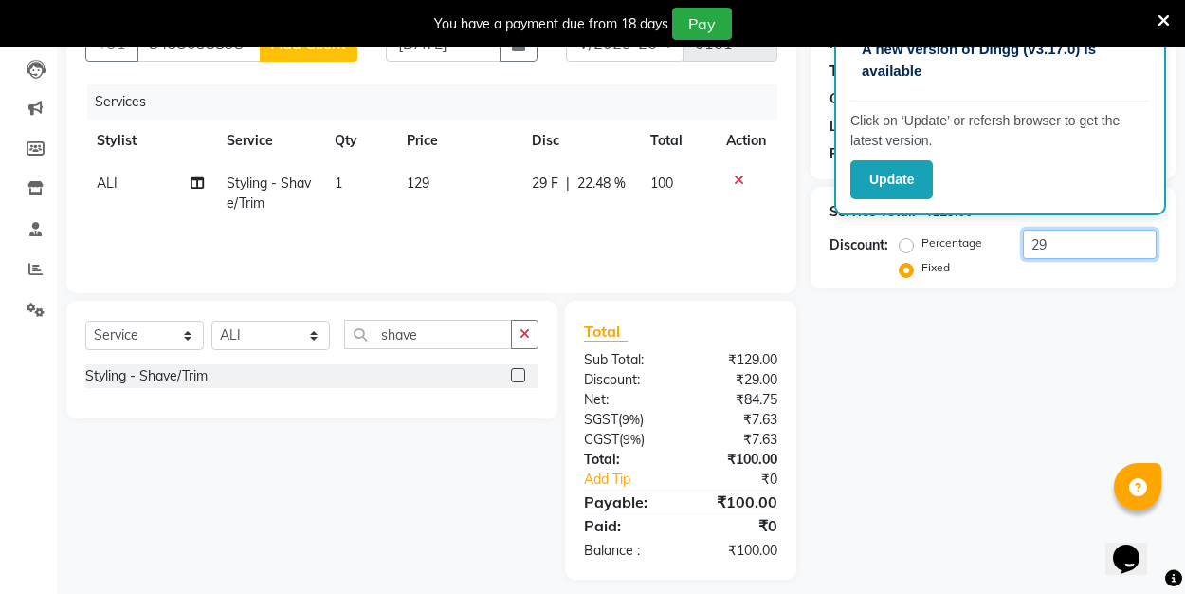
type input "29"
click at [1165, 15] on icon at bounding box center [1164, 20] width 12 height 17
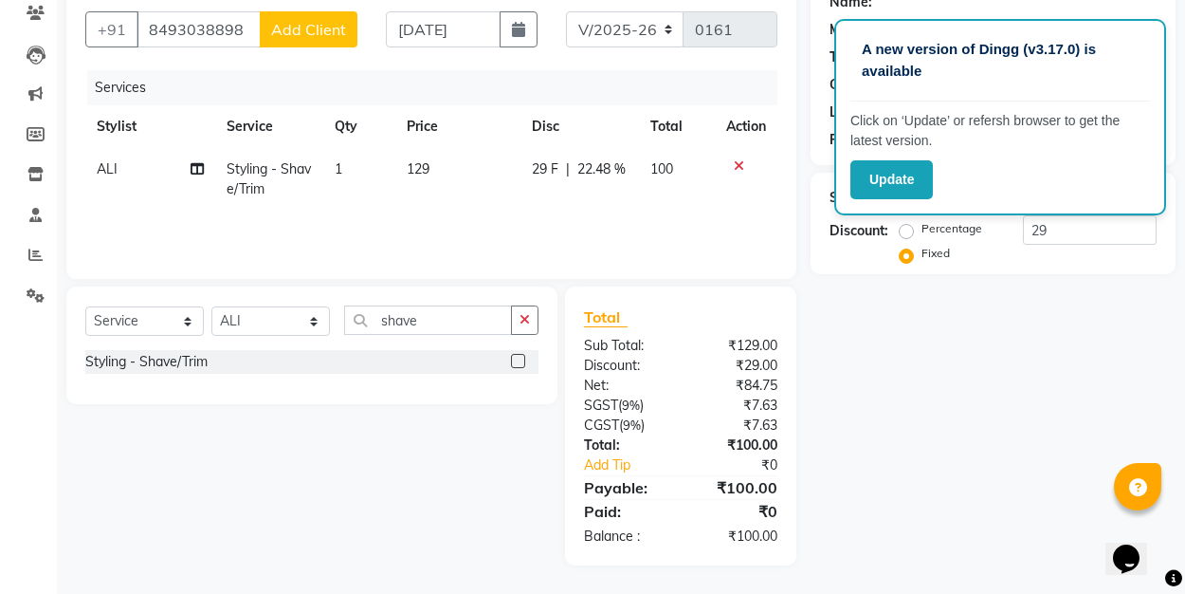
scroll to position [165, 0]
click at [1025, 363] on div "Name: Membership: Total Visits: Card on file: Last Visit: Points: Service Total…" at bounding box center [1000, 271] width 379 height 588
click at [942, 318] on div "Name: Membership: Total Visits: Card on file: Last Visit: Points: Service Total…" at bounding box center [1000, 271] width 379 height 588
click at [312, 22] on span "Add Client" at bounding box center [308, 29] width 75 height 19
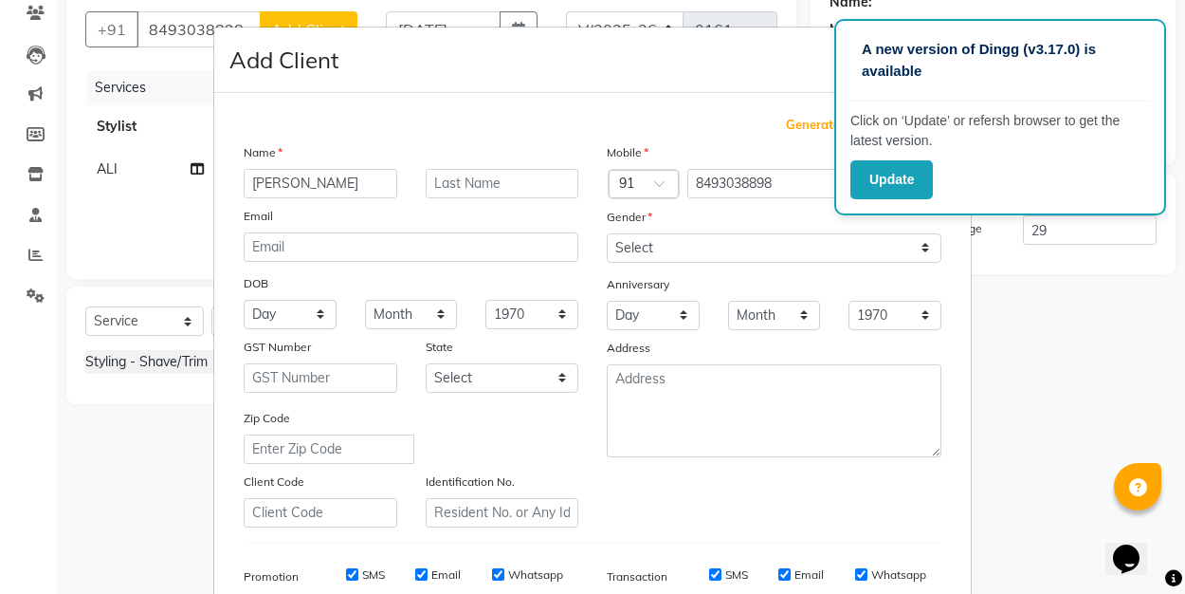
type input "zoheb"
click at [686, 233] on select "Select [DEMOGRAPHIC_DATA] [DEMOGRAPHIC_DATA] Other Prefer Not To Say" at bounding box center [774, 247] width 335 height 29
select select "[DEMOGRAPHIC_DATA]"
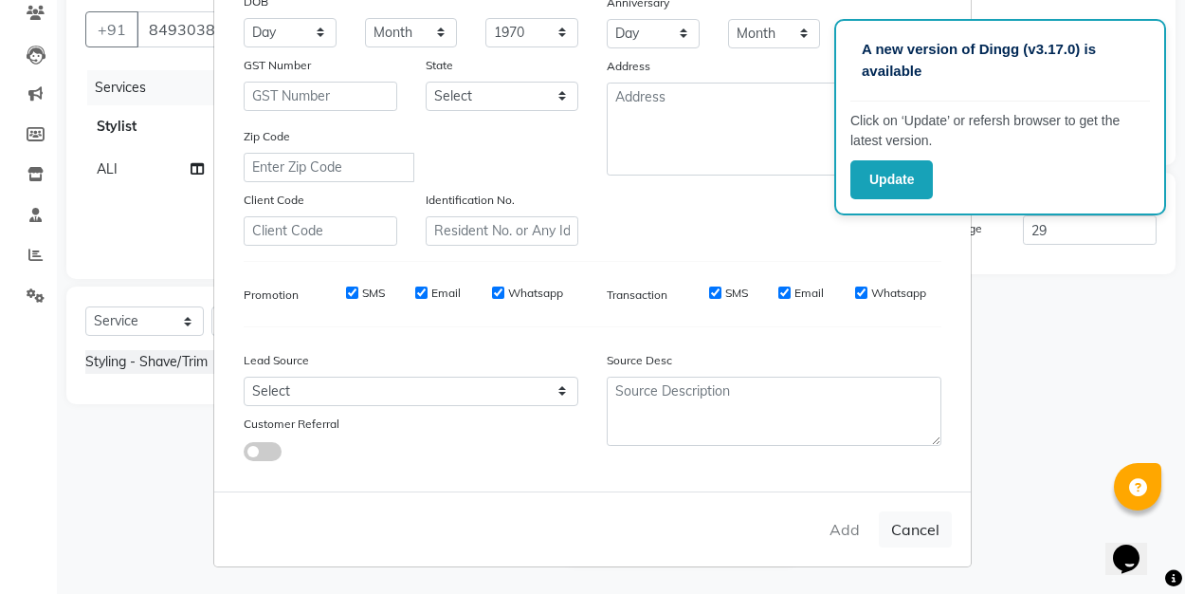
scroll to position [281, 0]
click at [924, 533] on button "Cancel" at bounding box center [915, 530] width 73 height 36
select select
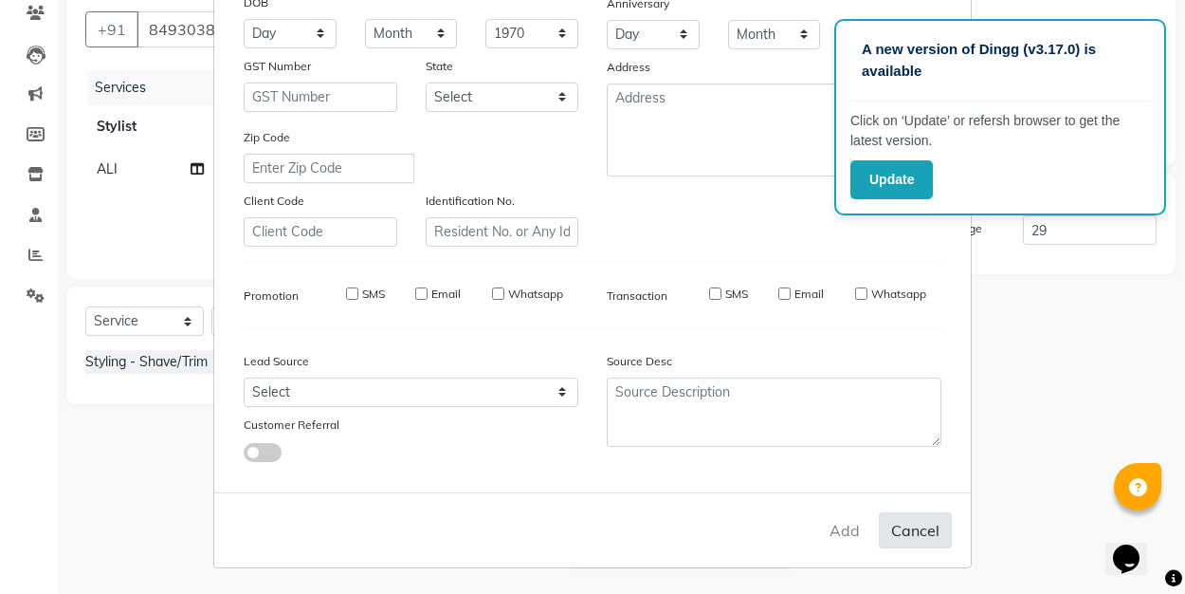
select select
checkbox input "false"
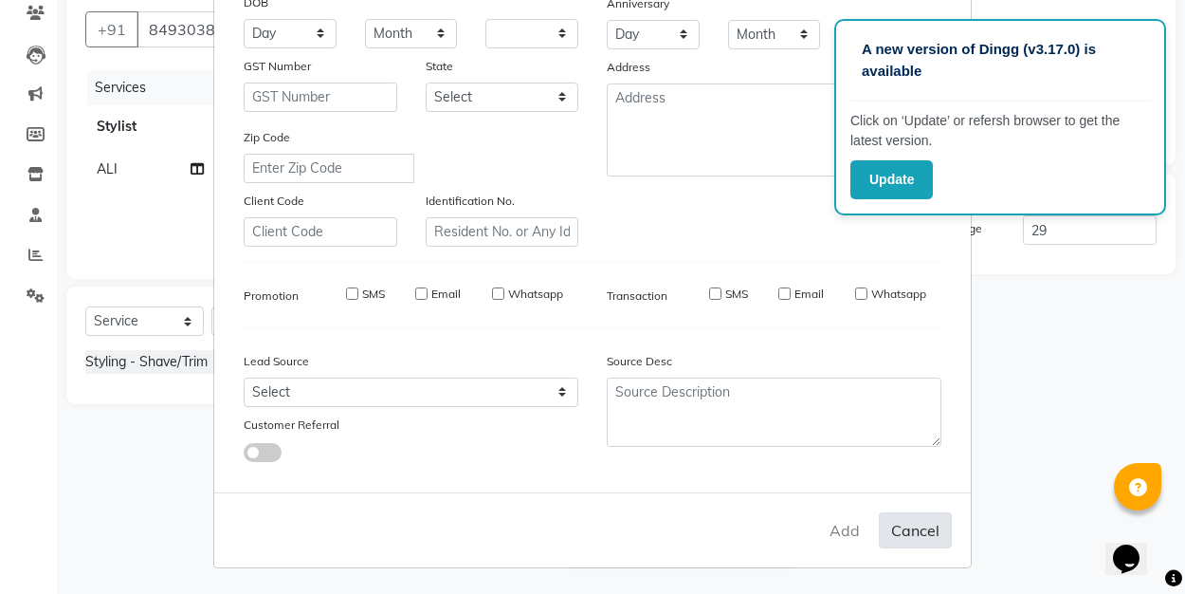
checkbox input "false"
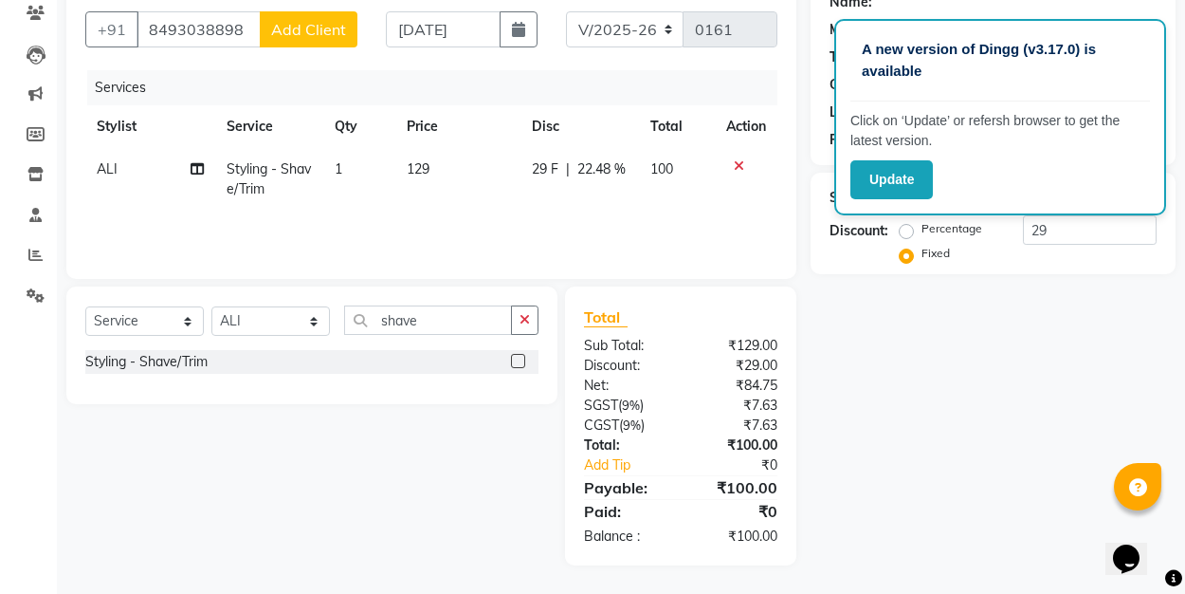
scroll to position [165, 0]
click at [907, 176] on button "Update" at bounding box center [891, 179] width 82 height 39
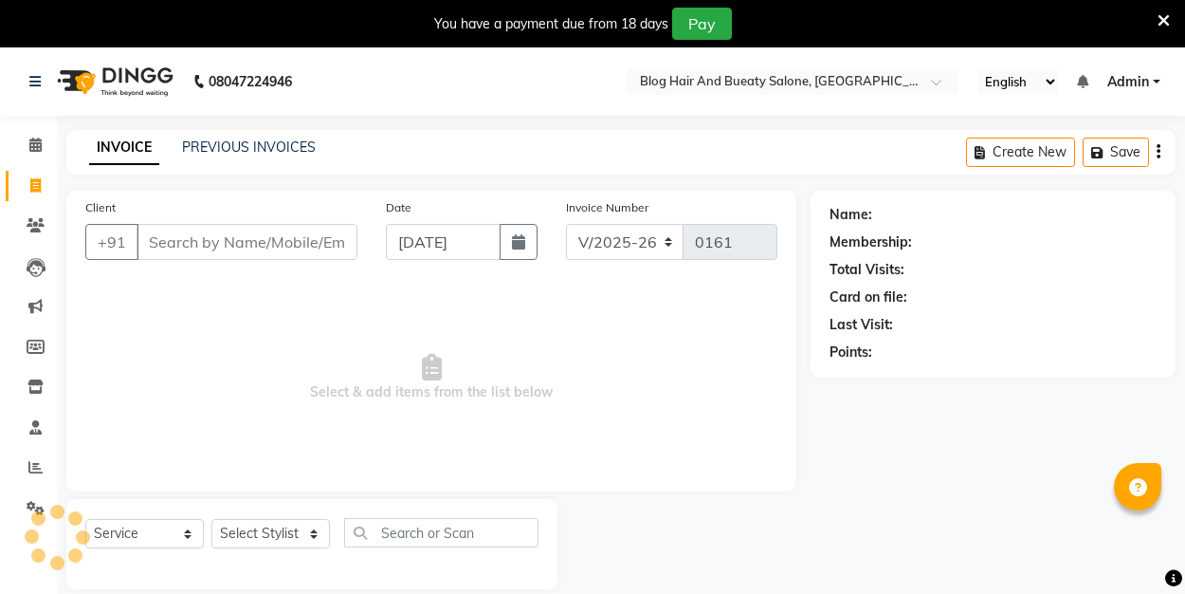
select select "8741"
select select "service"
click at [328, 298] on span "Select & add items from the list below" at bounding box center [431, 378] width 692 height 190
click at [515, 241] on icon "button" at bounding box center [518, 241] width 13 height 15
select select "9"
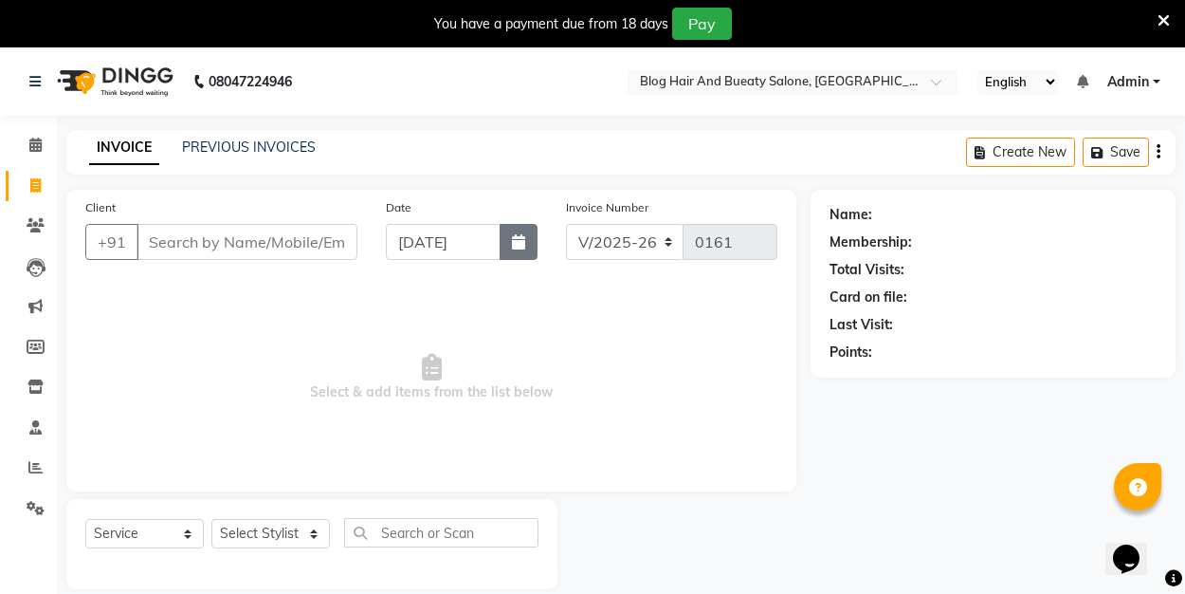
select select "2025"
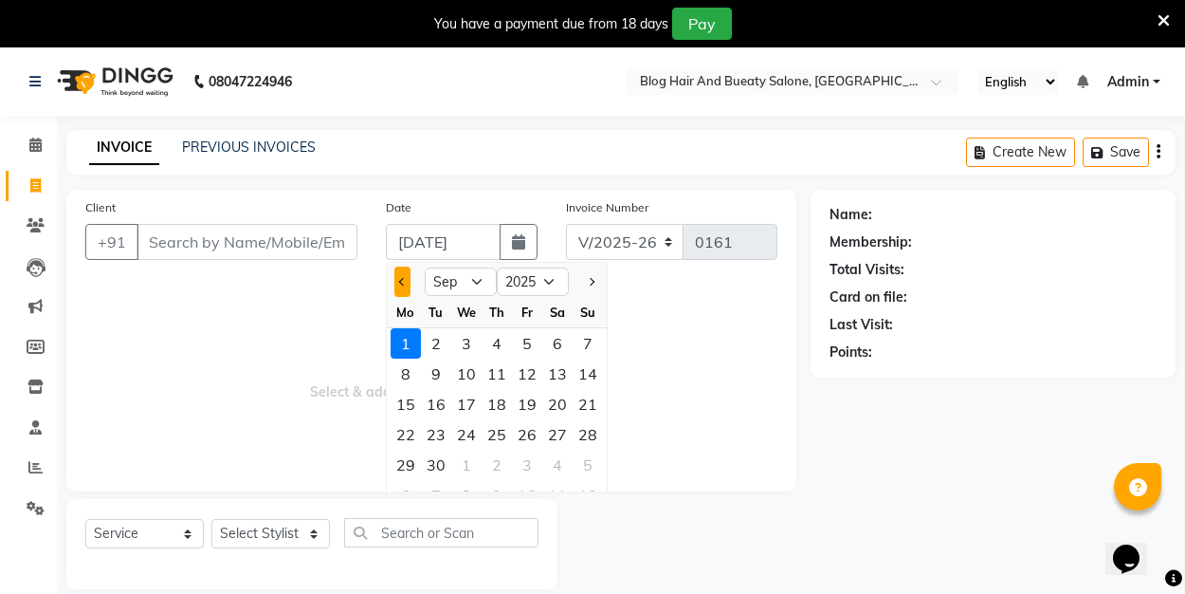
click at [404, 277] on button "Previous month" at bounding box center [402, 281] width 16 height 30
select select "8"
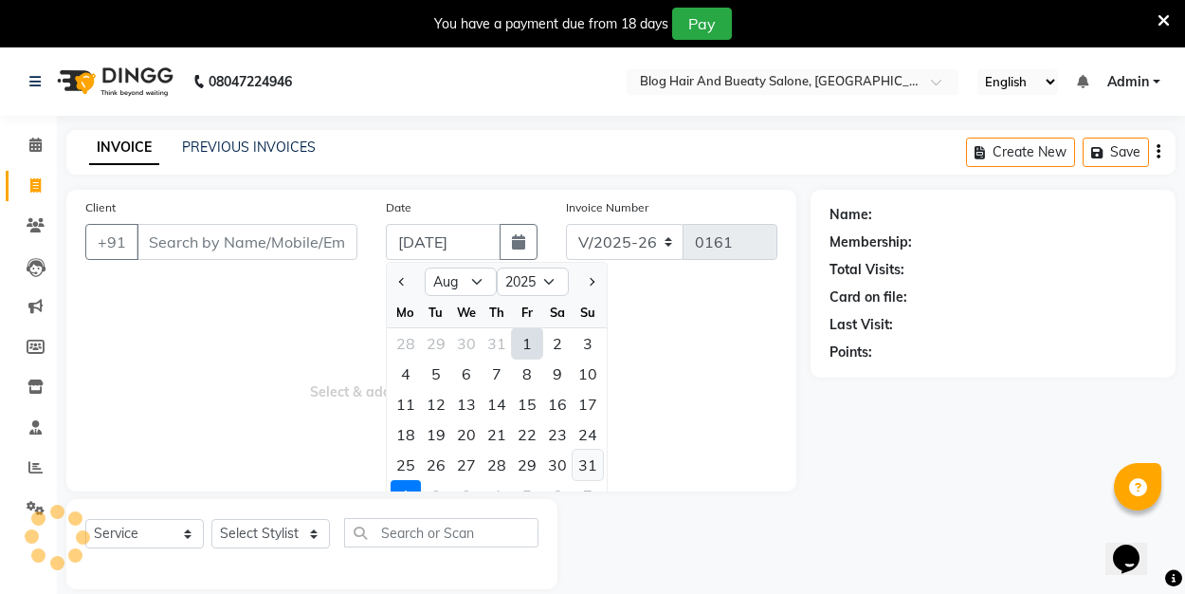
click at [585, 470] on div "31" at bounding box center [588, 464] width 30 height 30
type input "31-08-2025"
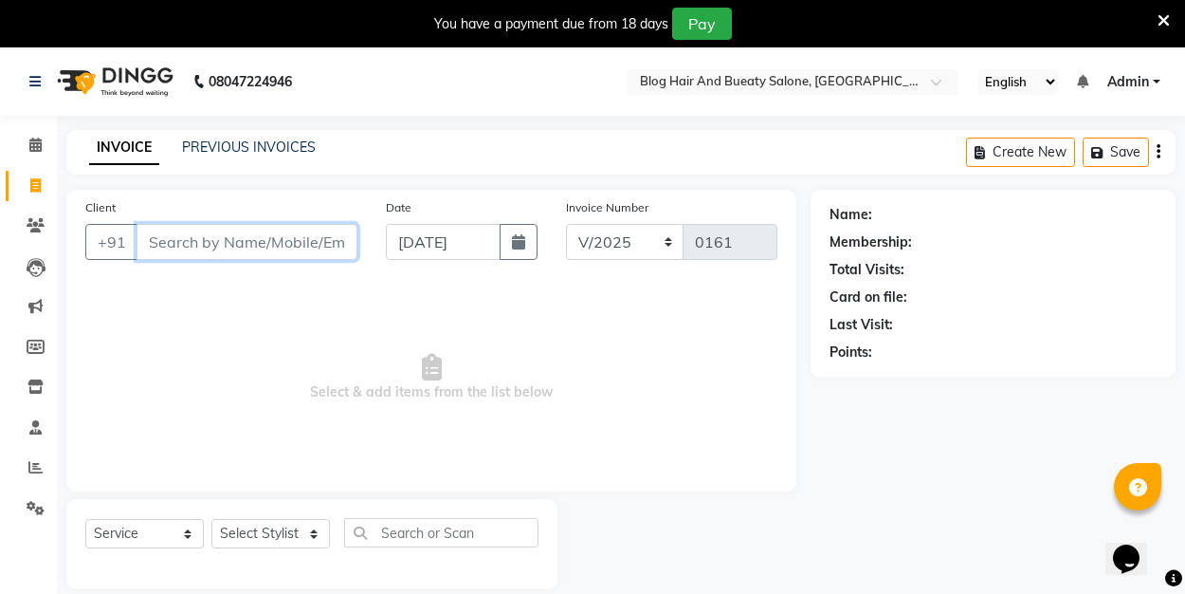
click at [221, 249] on input "Client" at bounding box center [247, 242] width 221 height 36
type input "9864938881"
click at [313, 233] on span "Add Client" at bounding box center [308, 241] width 75 height 19
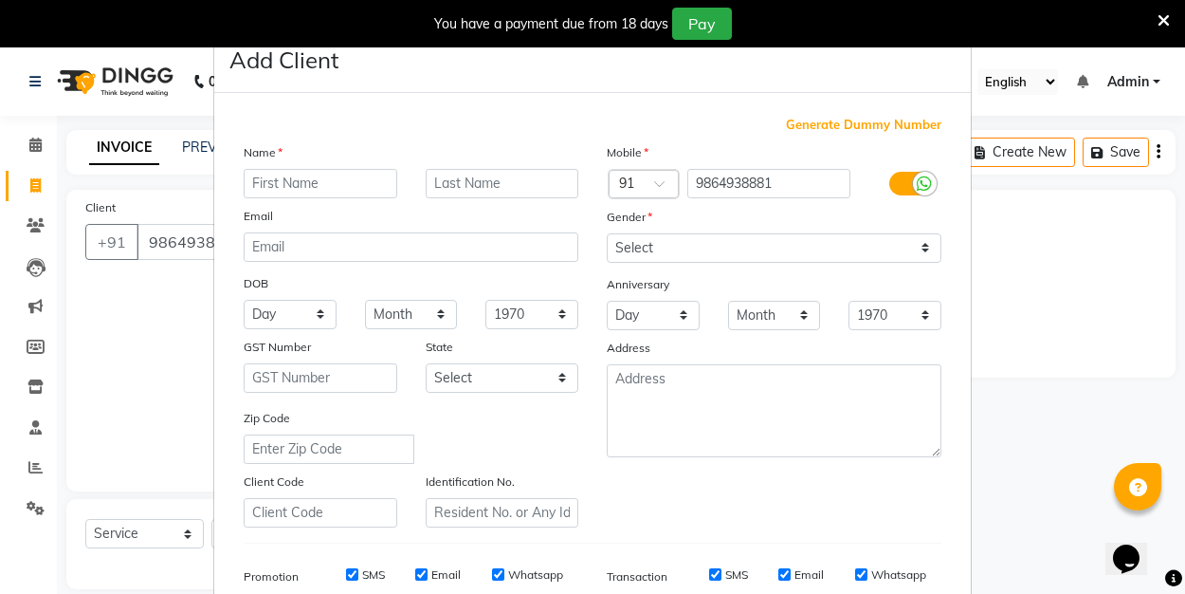
click at [327, 184] on input "text" at bounding box center [321, 183] width 154 height 29
type input "tulika"
click at [633, 246] on select "Select [DEMOGRAPHIC_DATA] [DEMOGRAPHIC_DATA] Other Prefer Not To Say" at bounding box center [774, 247] width 335 height 29
select select "female"
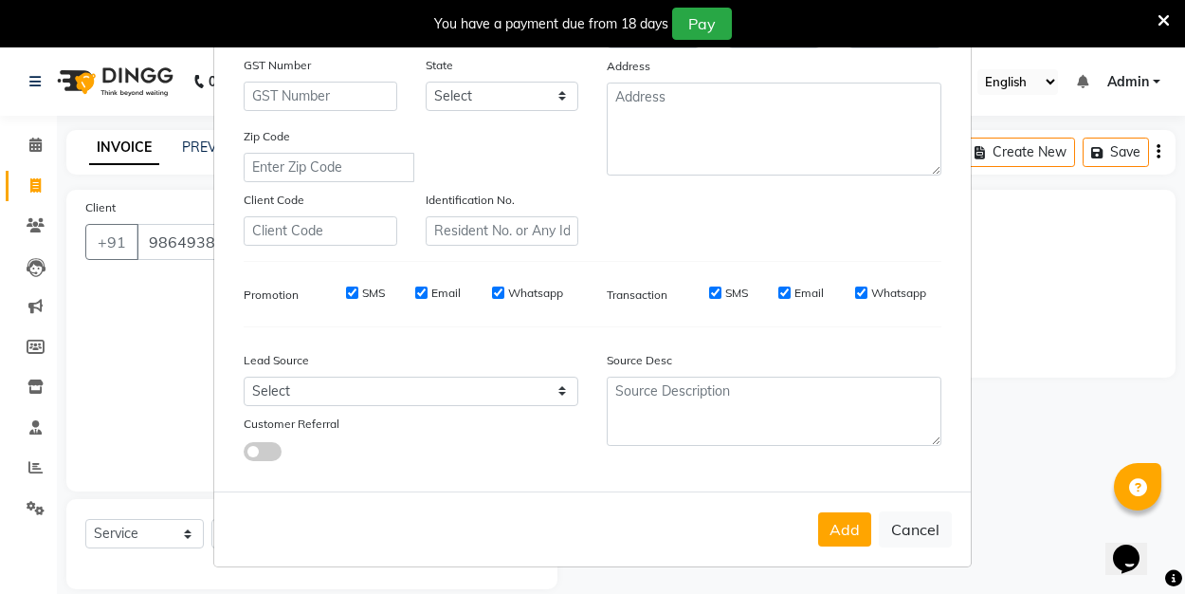
scroll to position [281, 0]
click at [855, 527] on button "Add" at bounding box center [844, 530] width 53 height 34
select select
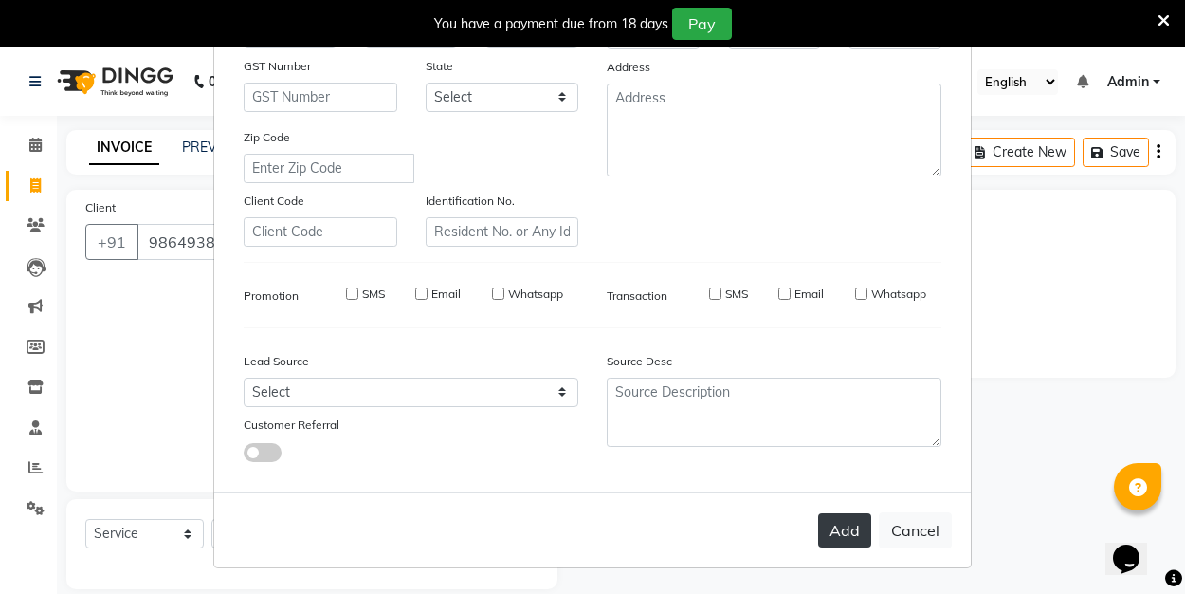
select select
checkbox input "false"
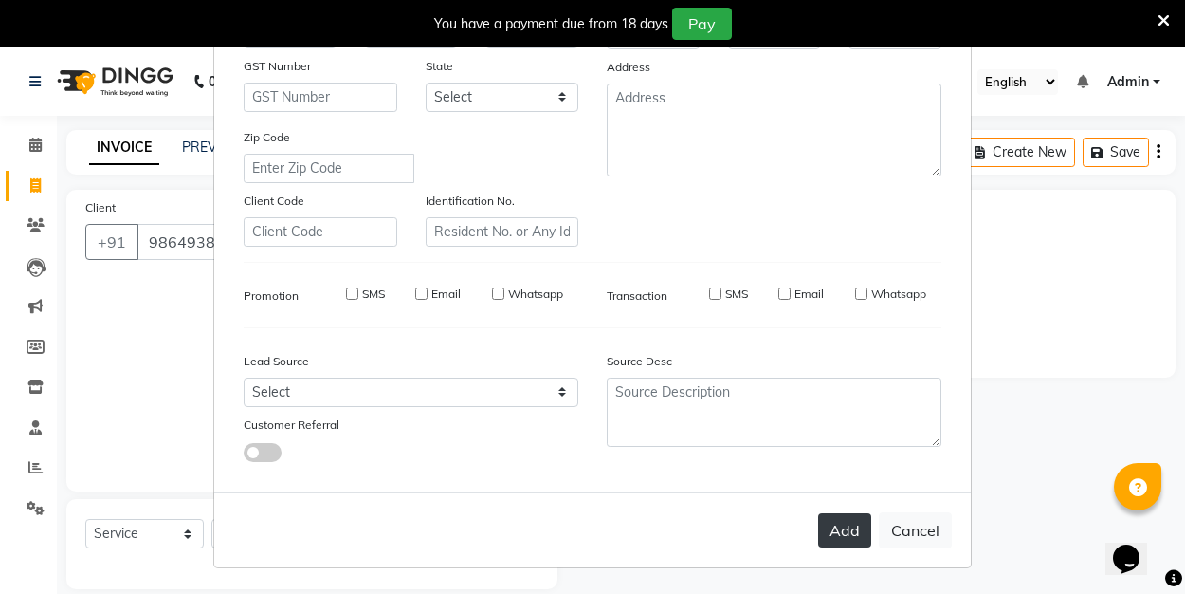
checkbox input "false"
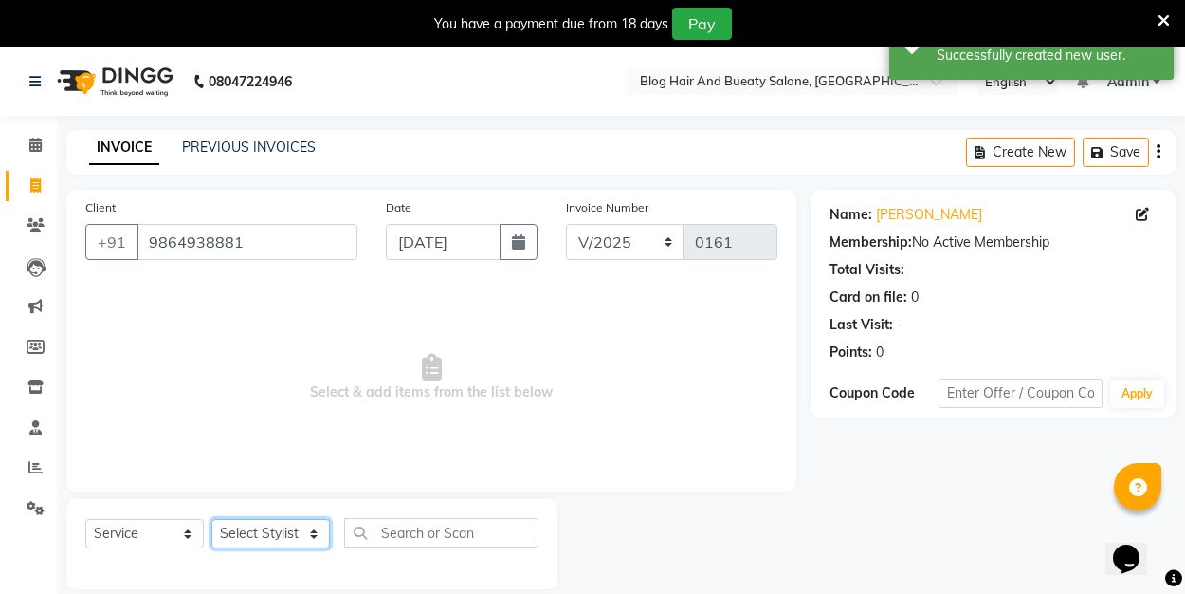
select select "89036"
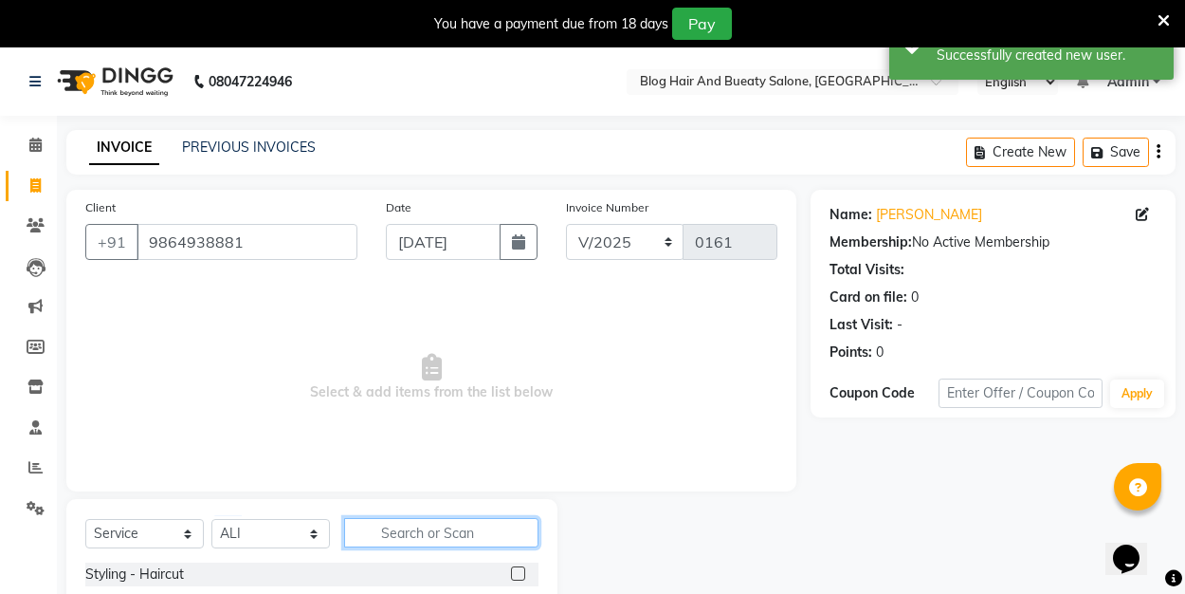
click at [393, 531] on input "text" at bounding box center [441, 532] width 194 height 29
type input "eye"
click at [515, 570] on label at bounding box center [518, 573] width 14 height 14
click at [515, 570] on input "checkbox" at bounding box center [517, 574] width 12 height 12
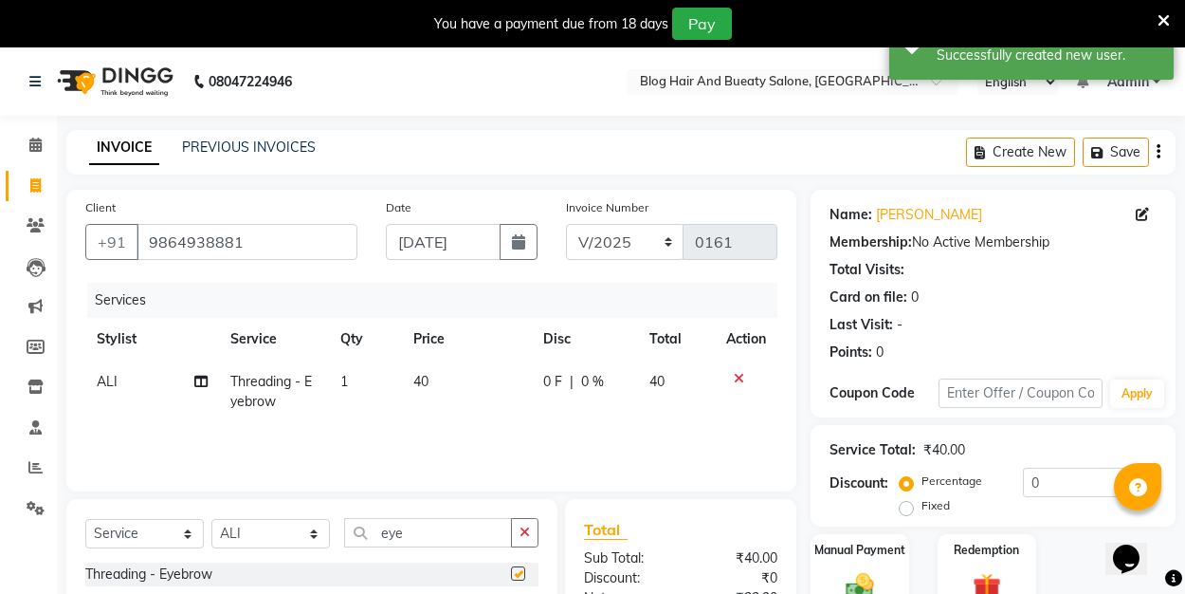
checkbox input "false"
click at [410, 527] on input "eye" at bounding box center [428, 532] width 168 height 29
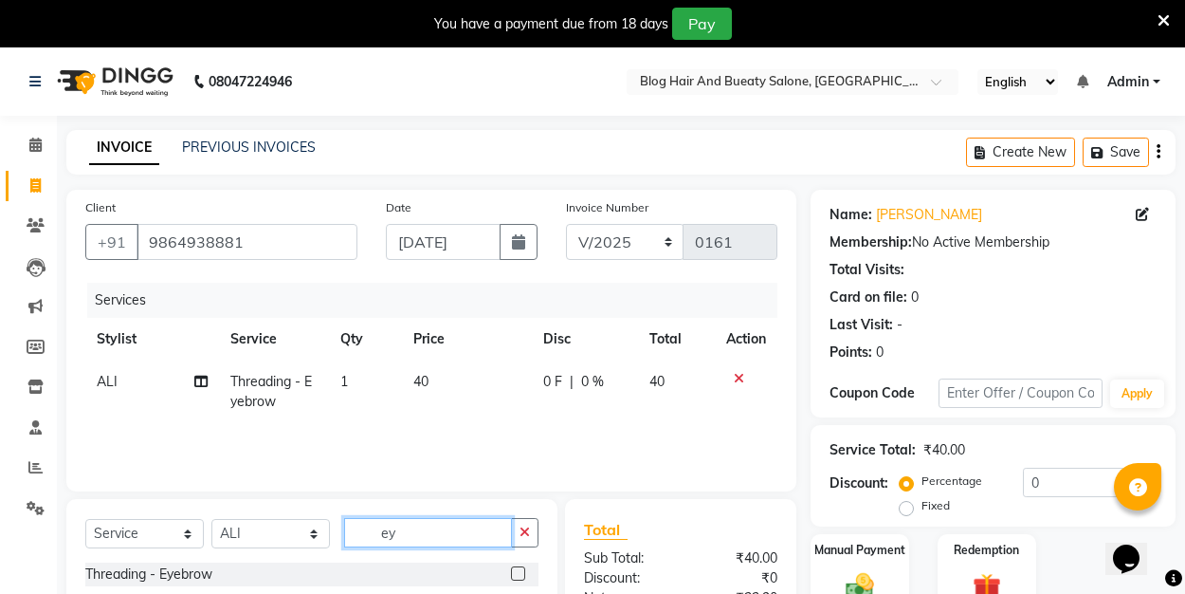
type input "e"
type input "fore"
click at [517, 569] on label at bounding box center [518, 573] width 14 height 14
click at [517, 569] on input "checkbox" at bounding box center [517, 574] width 12 height 12
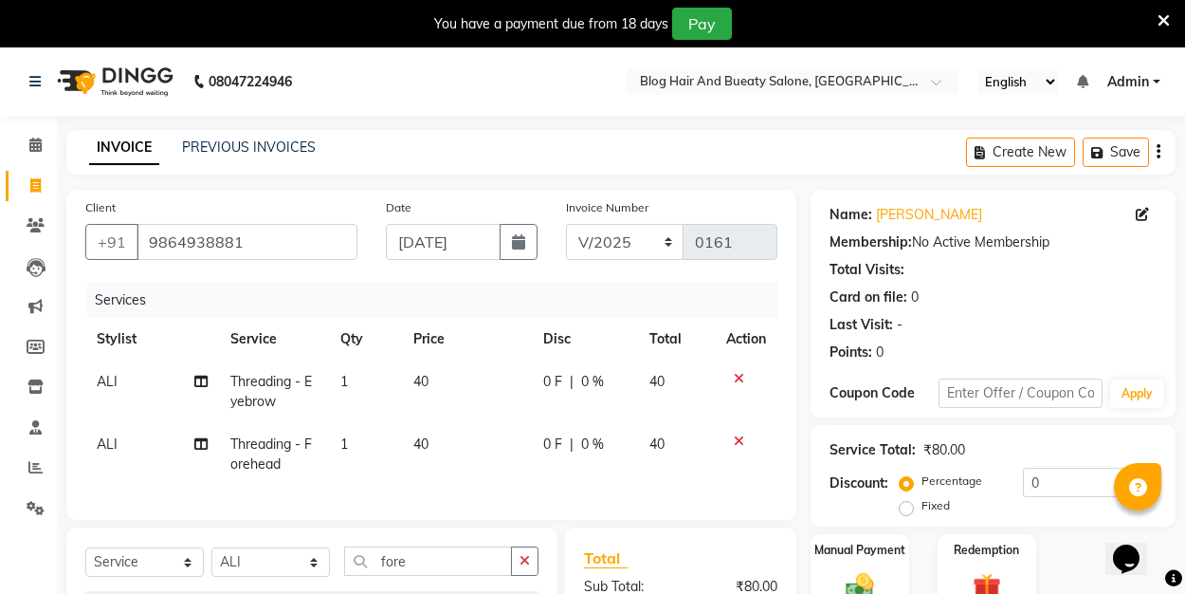
checkbox input "false"
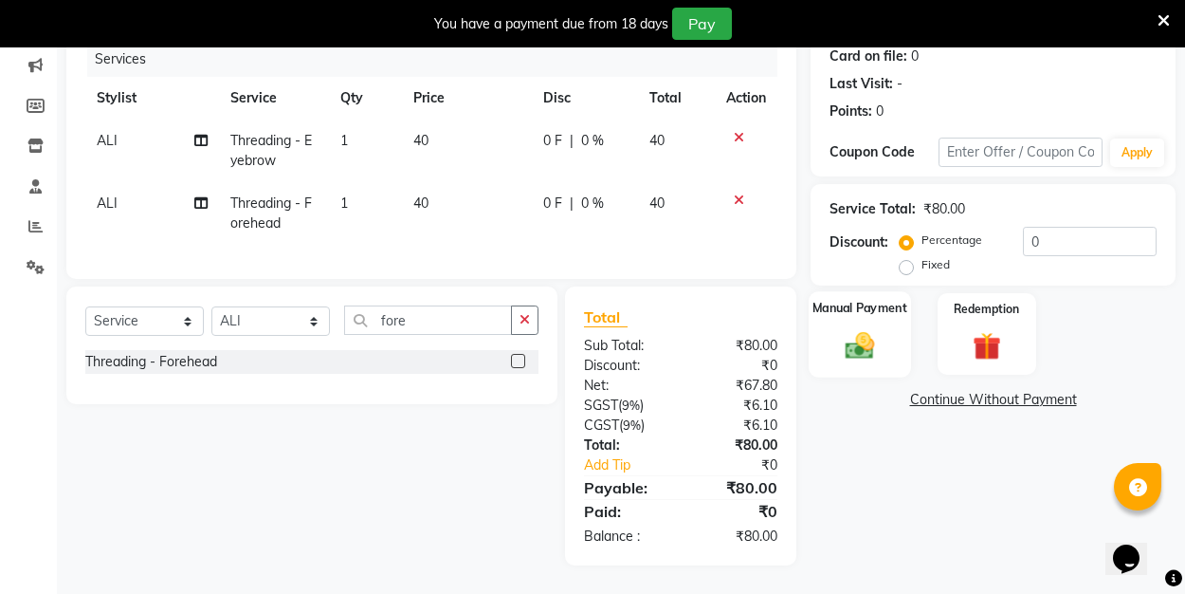
scroll to position [241, 0]
click at [871, 329] on img at bounding box center [859, 344] width 47 height 33
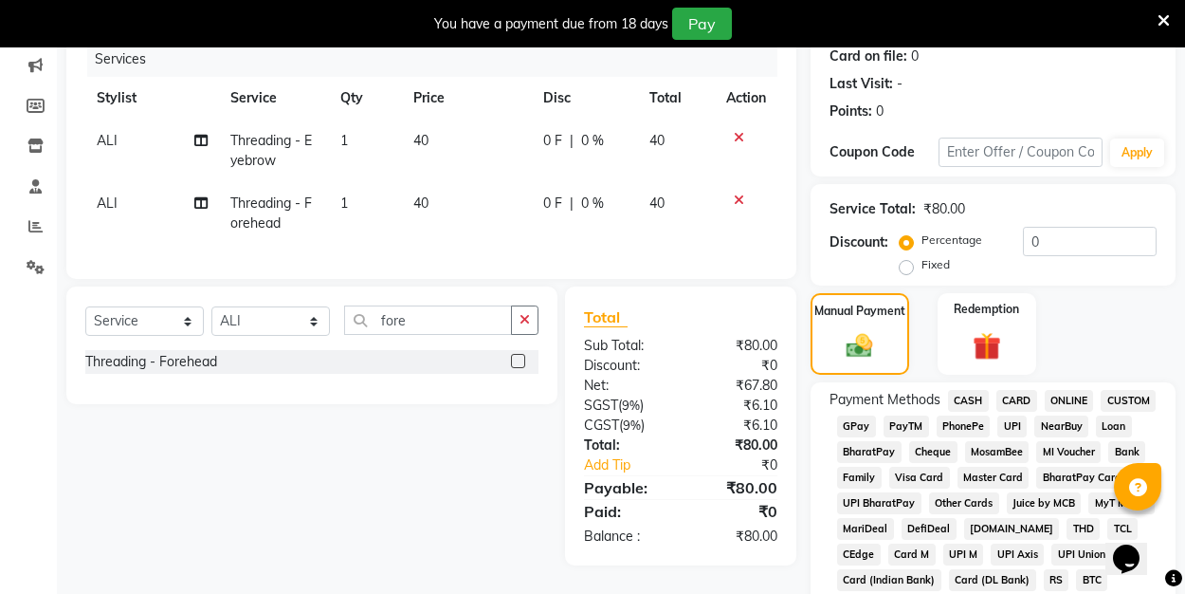
click at [1011, 422] on span "UPI" at bounding box center [1011, 426] width 29 height 22
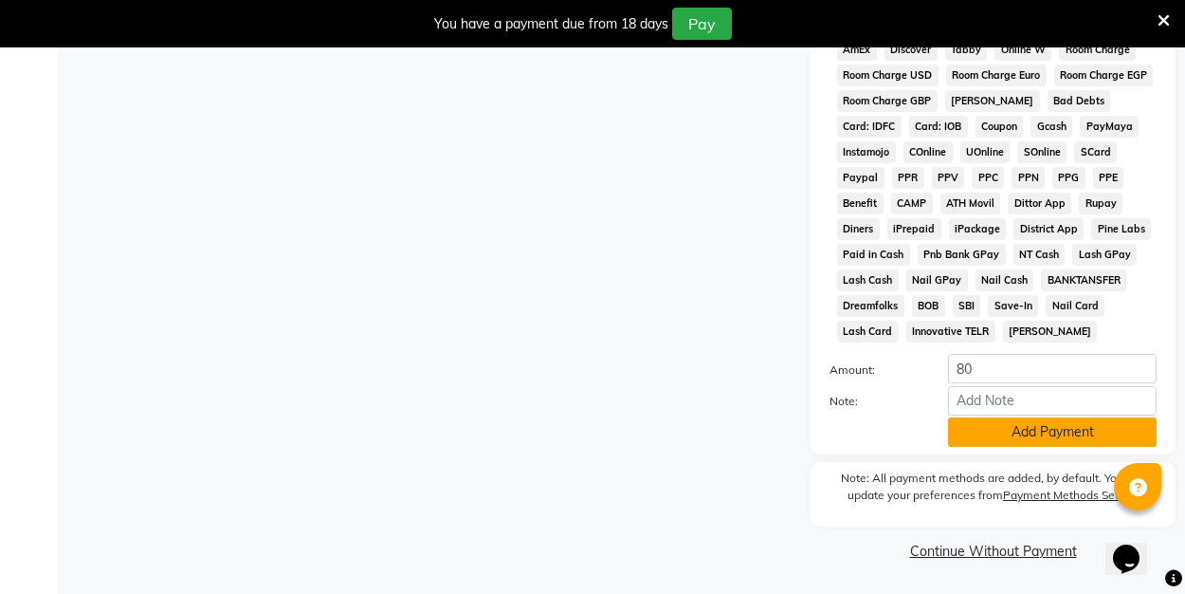
scroll to position [949, 0]
click at [1005, 432] on button "Add Payment" at bounding box center [1052, 432] width 209 height 29
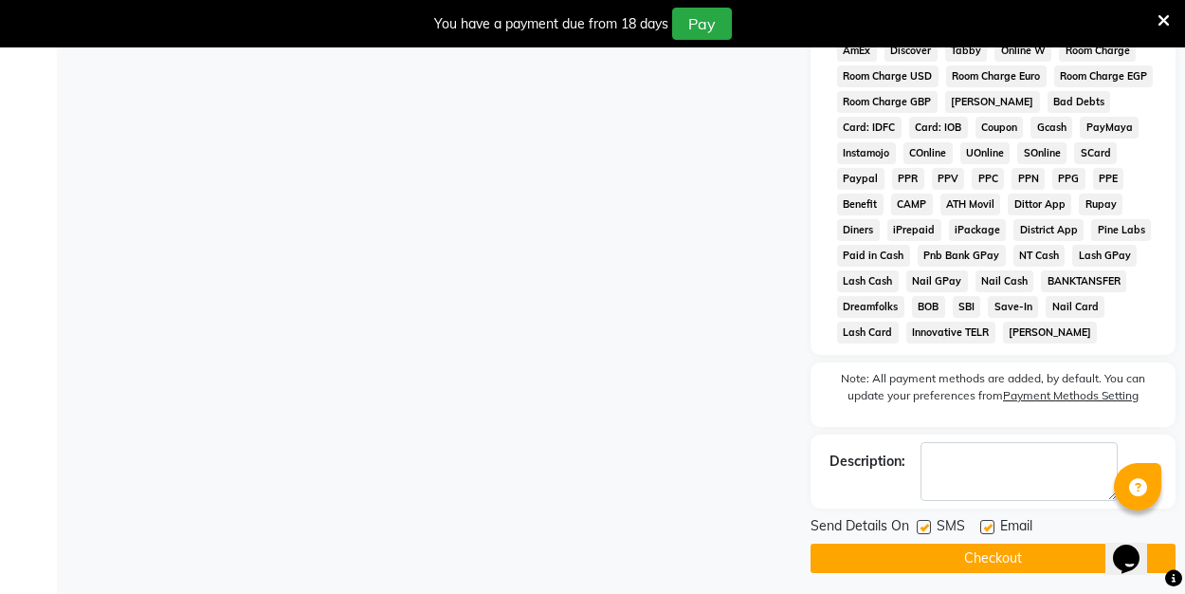
click at [993, 529] on label at bounding box center [987, 527] width 14 height 14
click at [993, 529] on input "checkbox" at bounding box center [986, 527] width 12 height 12
checkbox input "false"
click at [989, 550] on button "Checkout" at bounding box center [993, 557] width 365 height 29
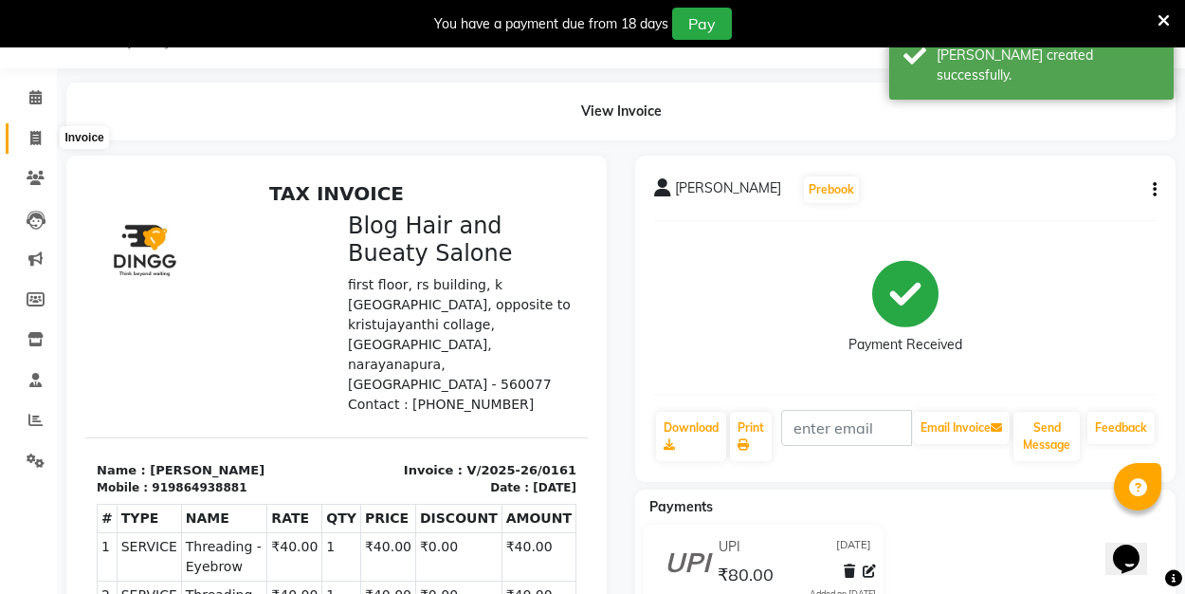
click at [37, 141] on icon at bounding box center [35, 138] width 10 height 14
select select "8741"
select select "service"
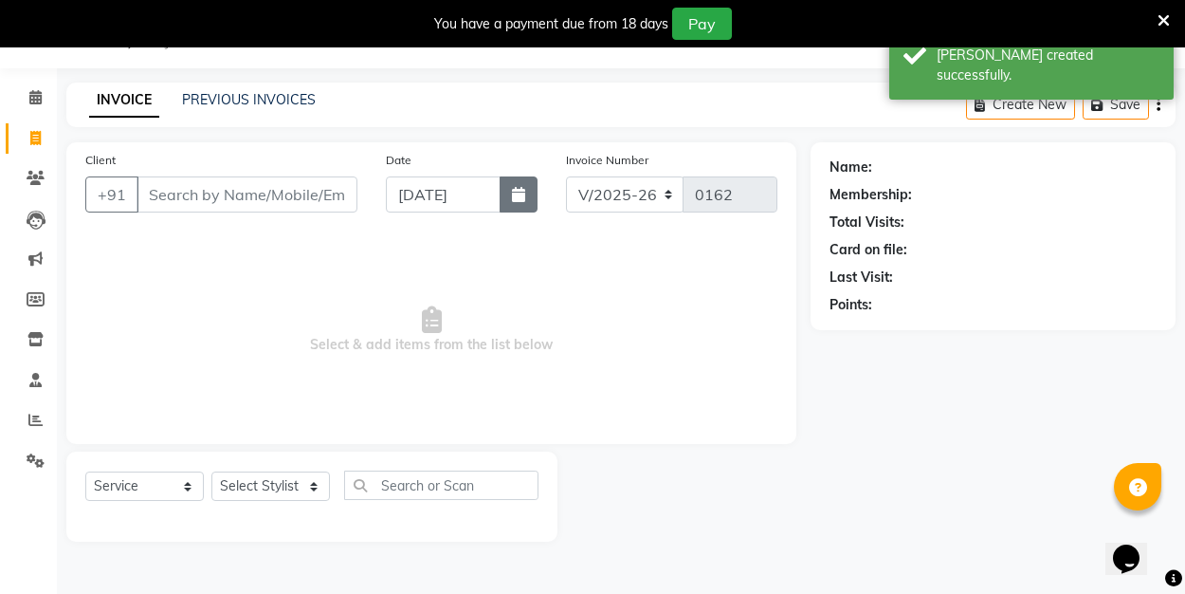
click at [505, 204] on button "button" at bounding box center [519, 194] width 38 height 36
select select "9"
select select "2025"
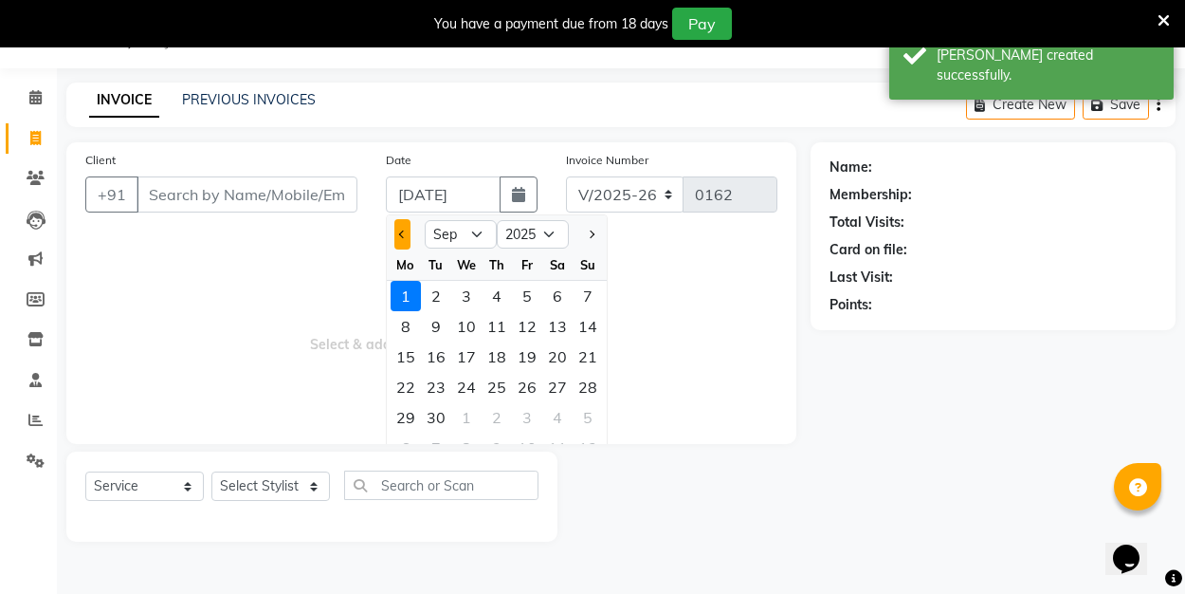
click at [404, 243] on button "Previous month" at bounding box center [402, 234] width 16 height 30
select select "8"
click at [585, 426] on div "31" at bounding box center [588, 417] width 30 height 30
type input "31-08-2025"
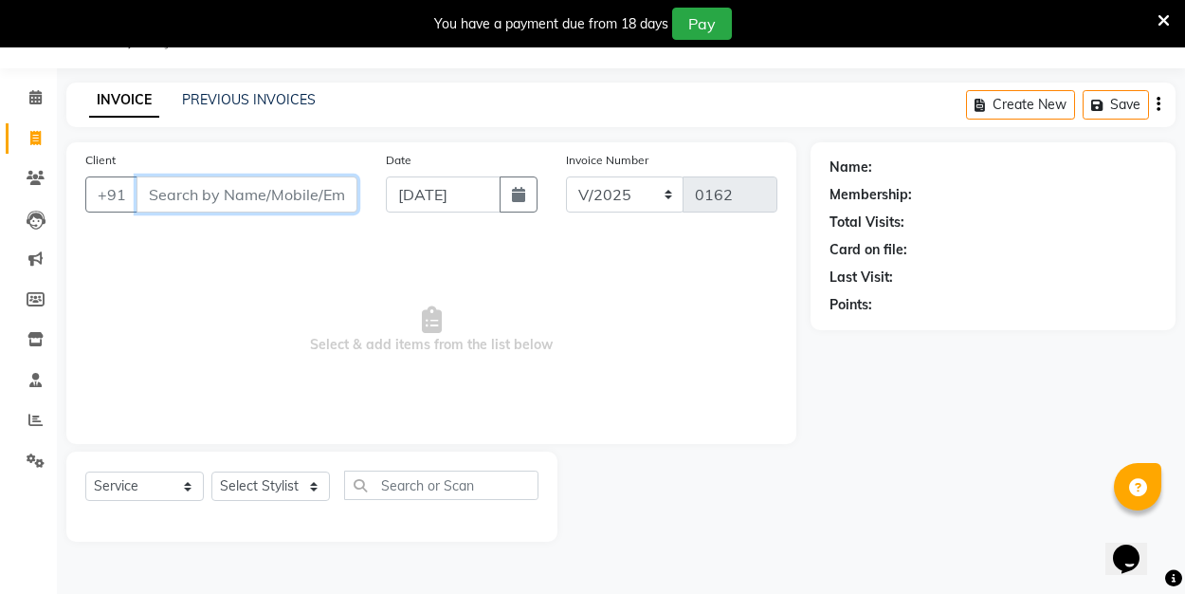
click at [297, 184] on input "Client" at bounding box center [247, 194] width 221 height 36
type input "9980680751"
click at [303, 193] on span "Add Client" at bounding box center [308, 194] width 75 height 19
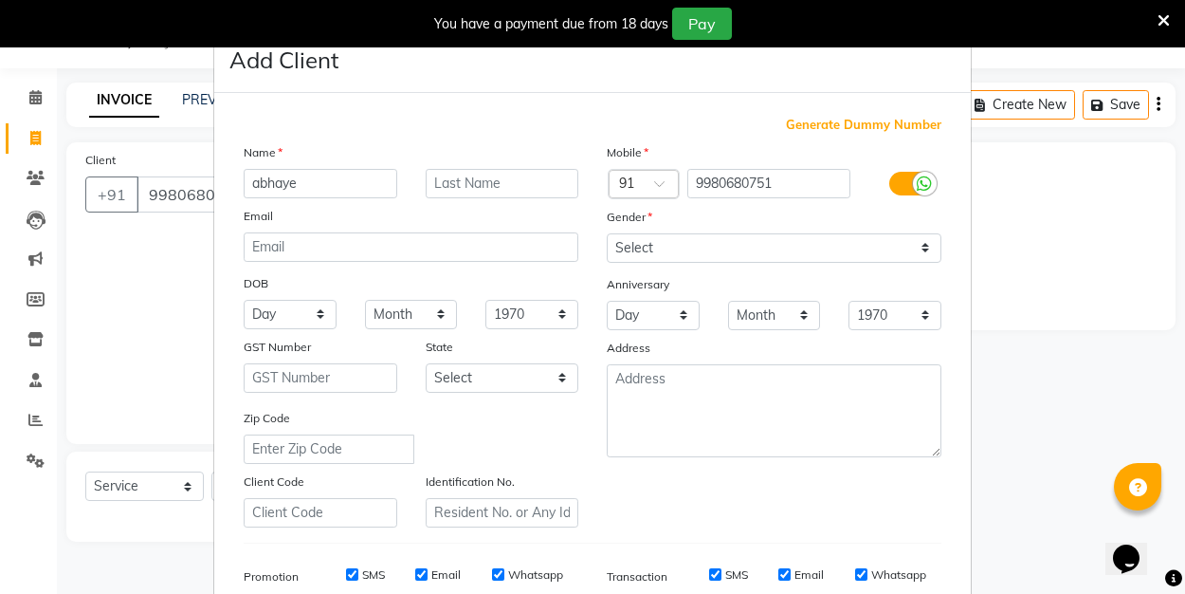
type input "abhaye"
click at [643, 245] on select "Select [DEMOGRAPHIC_DATA] [DEMOGRAPHIC_DATA] Other Prefer Not To Say" at bounding box center [774, 247] width 335 height 29
select select "[DEMOGRAPHIC_DATA]"
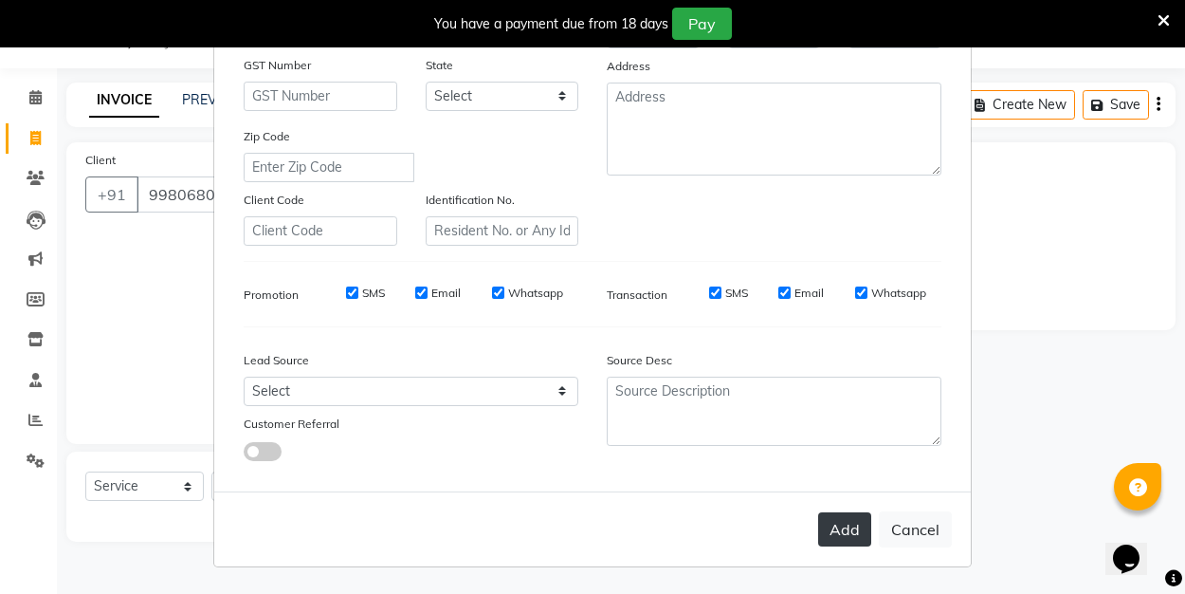
scroll to position [281, 0]
click at [852, 533] on button "Add" at bounding box center [844, 530] width 53 height 34
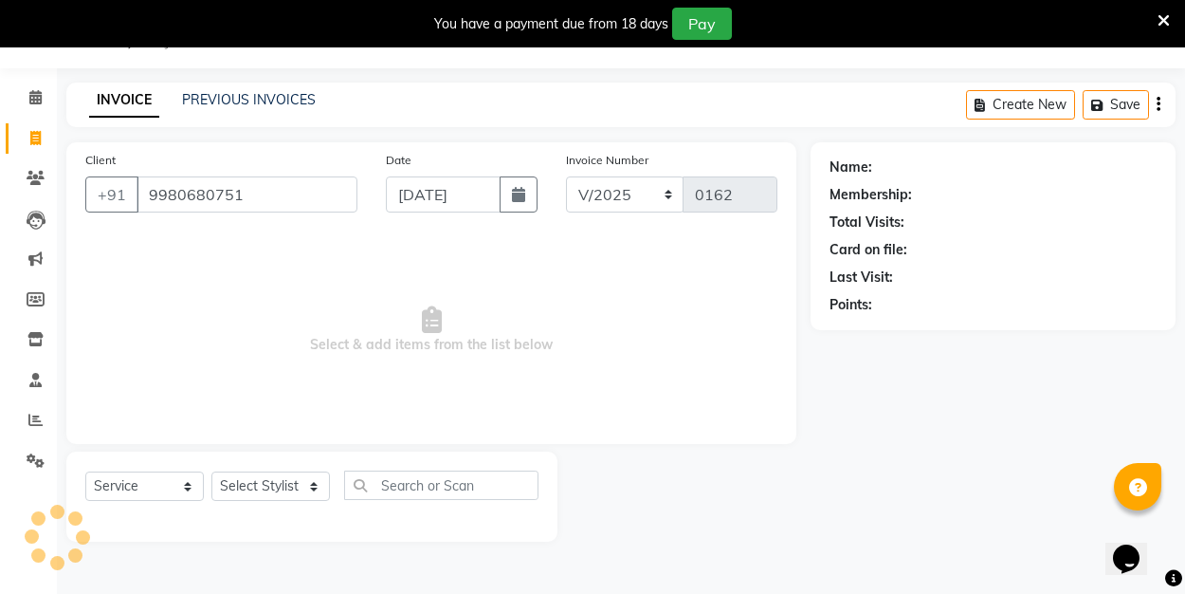
select select
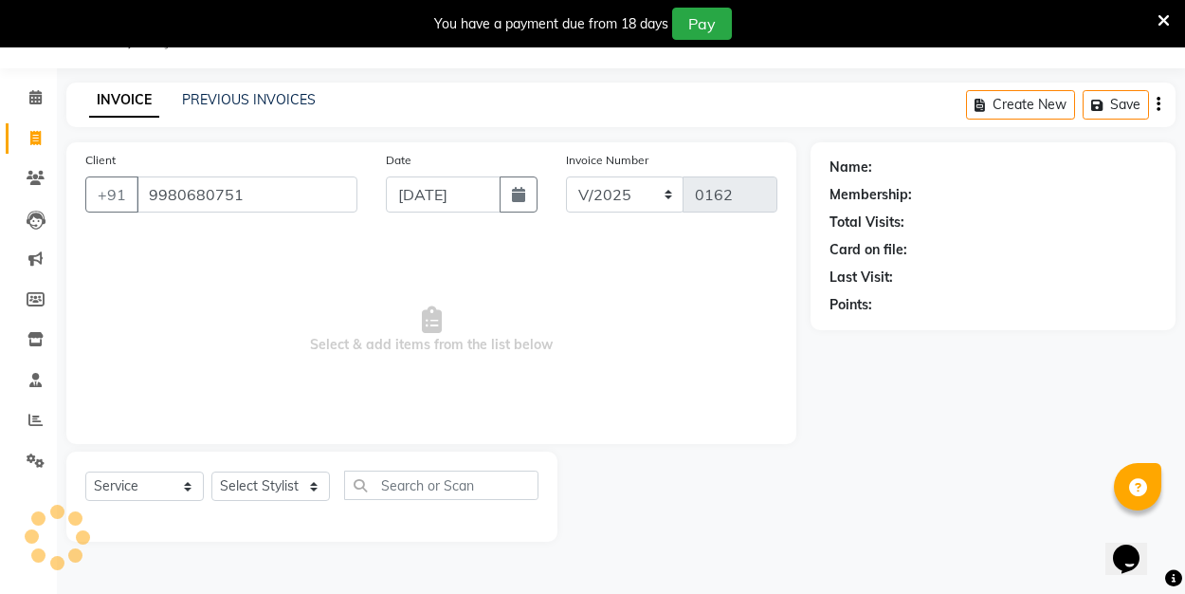
select select
checkbox input "false"
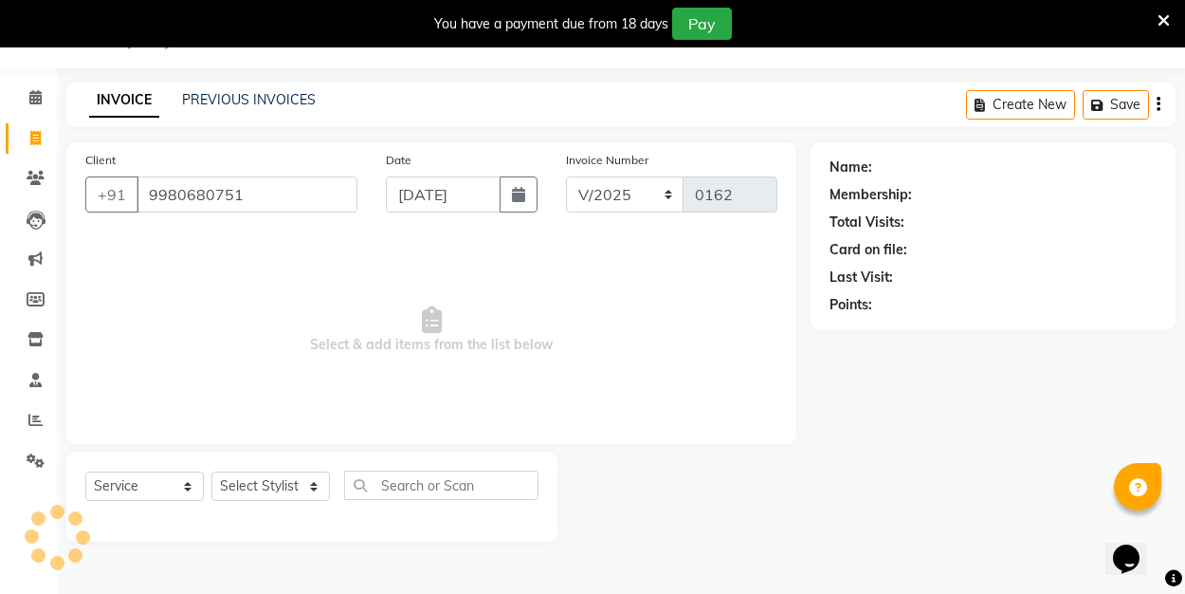
checkbox input "false"
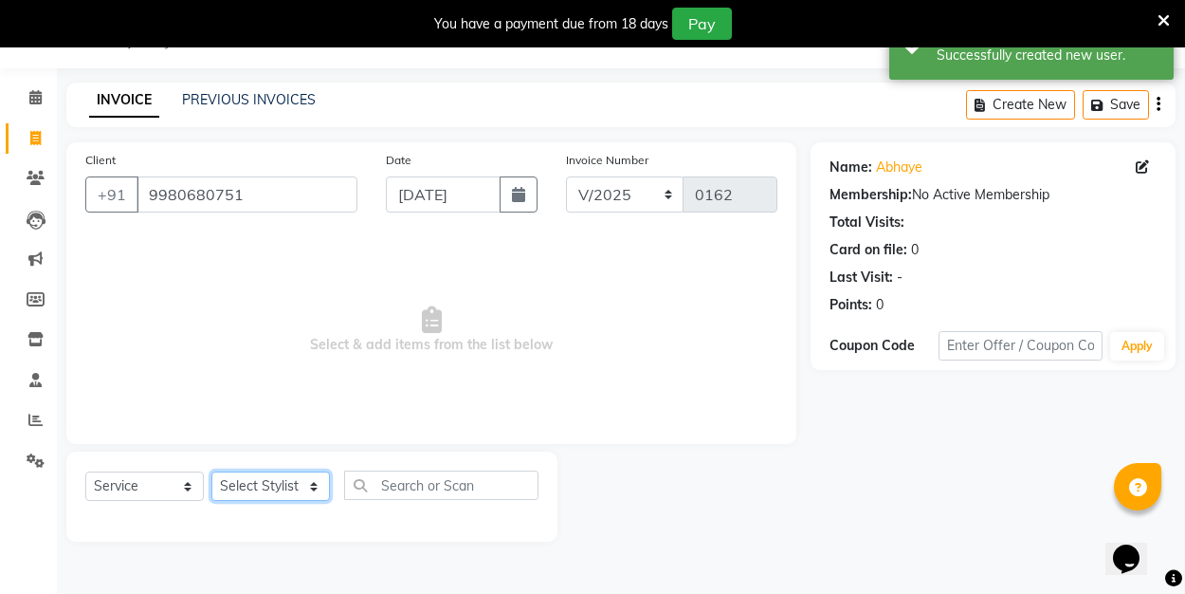
click at [316, 486] on select "Select Stylist ALI Manager [PERSON_NAME] [PERSON_NAME]" at bounding box center [270, 485] width 119 height 29
select select "89036"
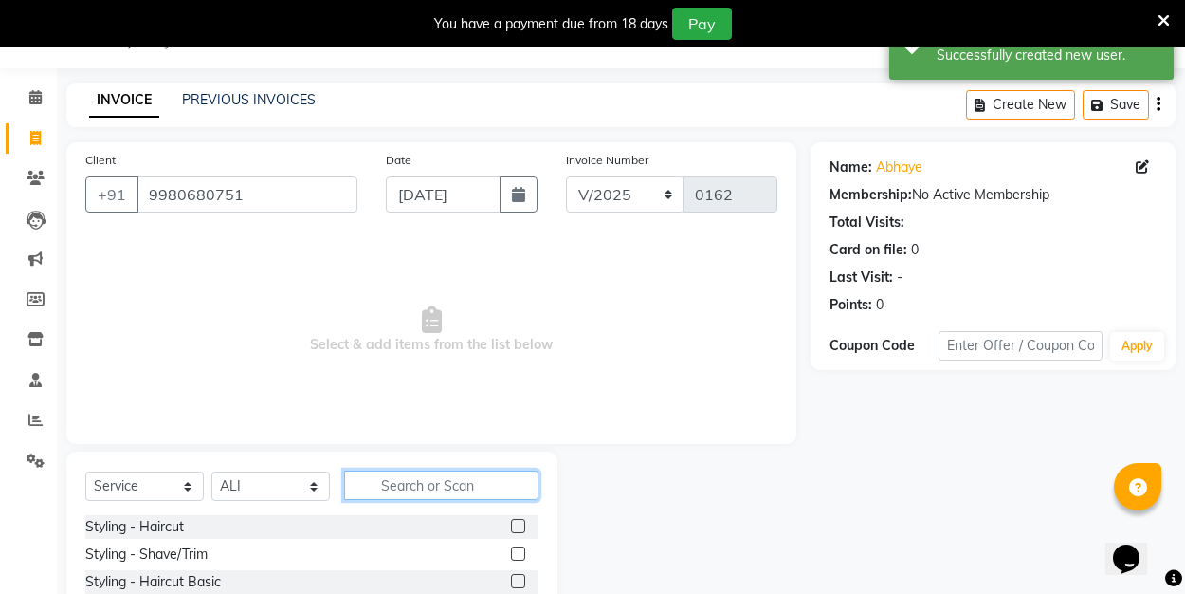
click at [415, 482] on input "text" at bounding box center [441, 484] width 194 height 29
click at [524, 521] on label at bounding box center [518, 526] width 14 height 14
click at [523, 521] on input "checkbox" at bounding box center [517, 527] width 12 height 12
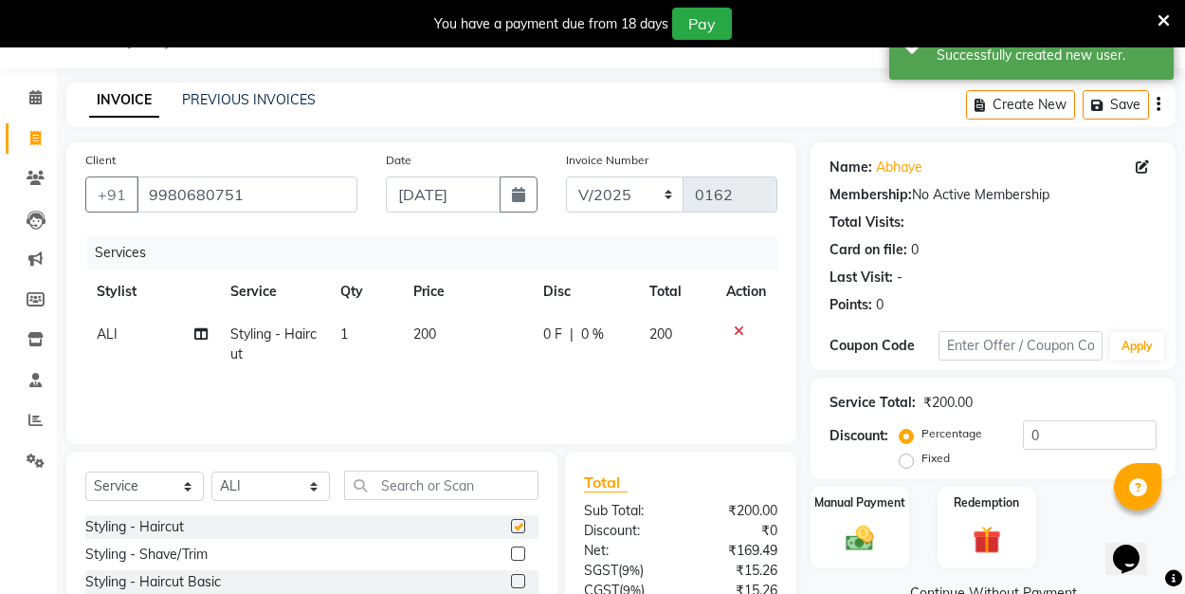
checkbox input "false"
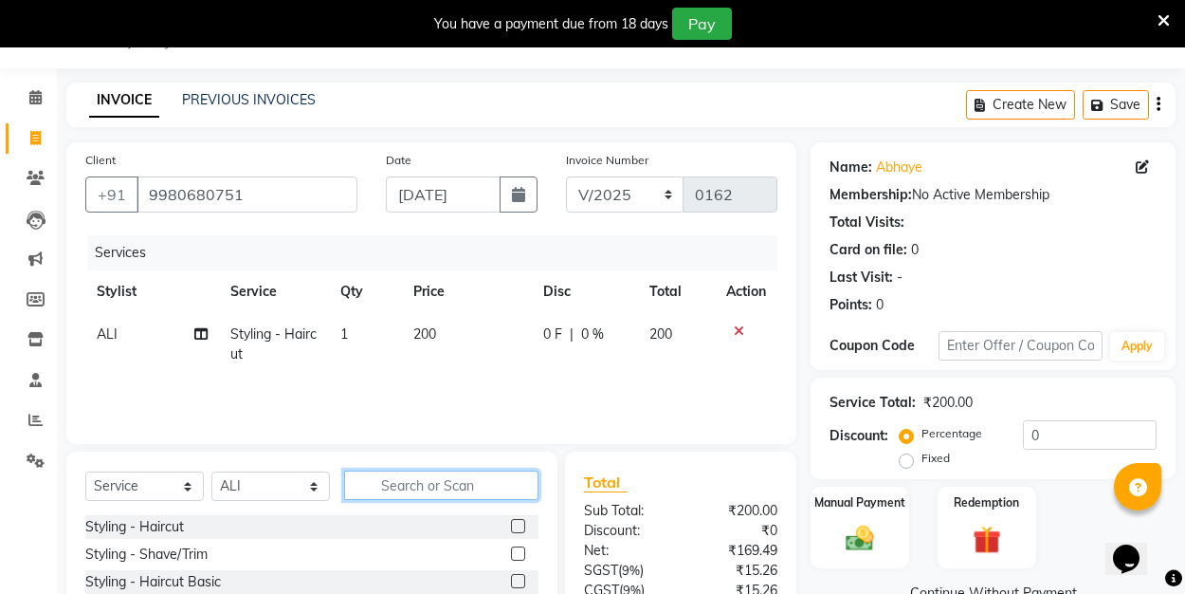
click at [413, 487] on input "text" at bounding box center [441, 484] width 194 height 29
type input "shave"
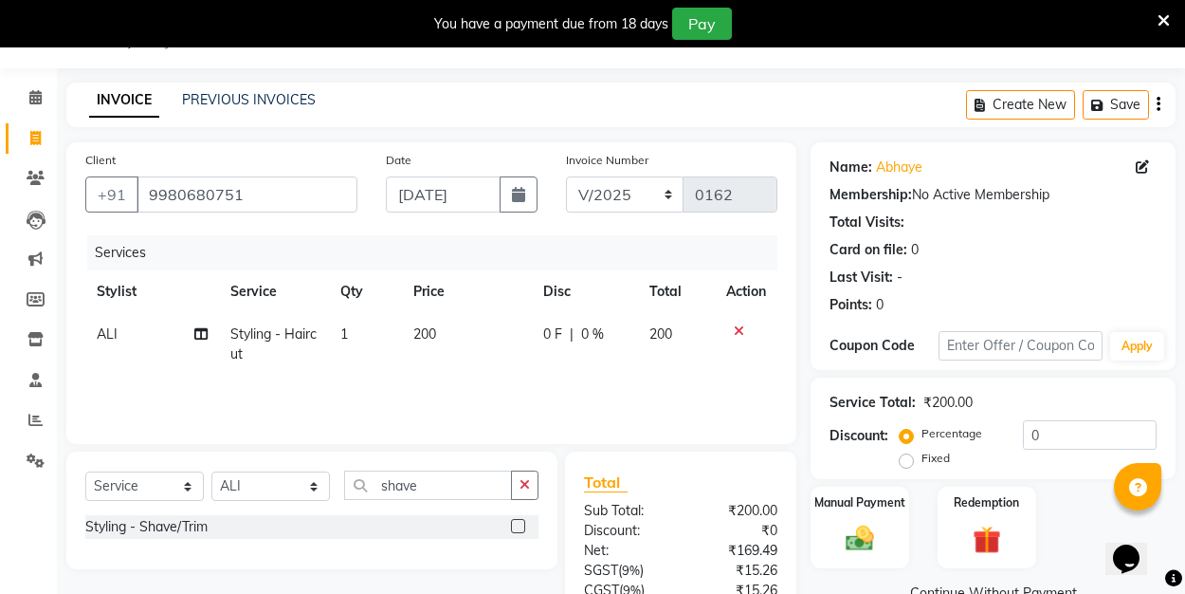
drag, startPoint x: 413, startPoint y: 487, endPoint x: 524, endPoint y: 523, distance: 116.6
click at [524, 523] on label at bounding box center [518, 526] width 14 height 14
click at [523, 523] on input "checkbox" at bounding box center [517, 527] width 12 height 12
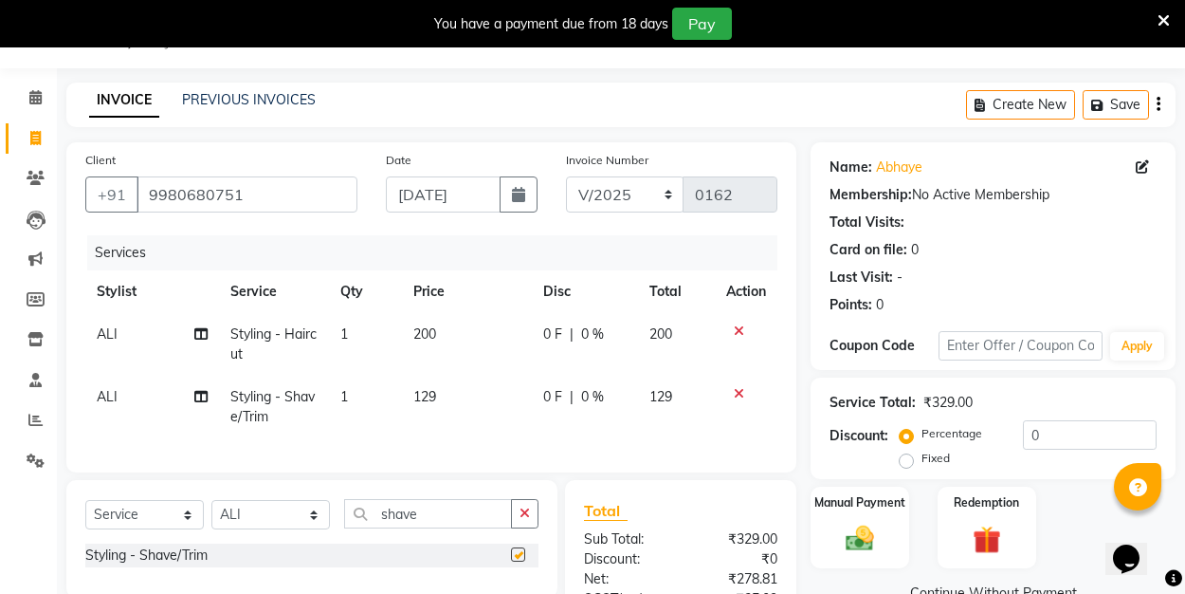
checkbox input "false"
click at [429, 510] on input "shave" at bounding box center [428, 513] width 168 height 29
type input "s"
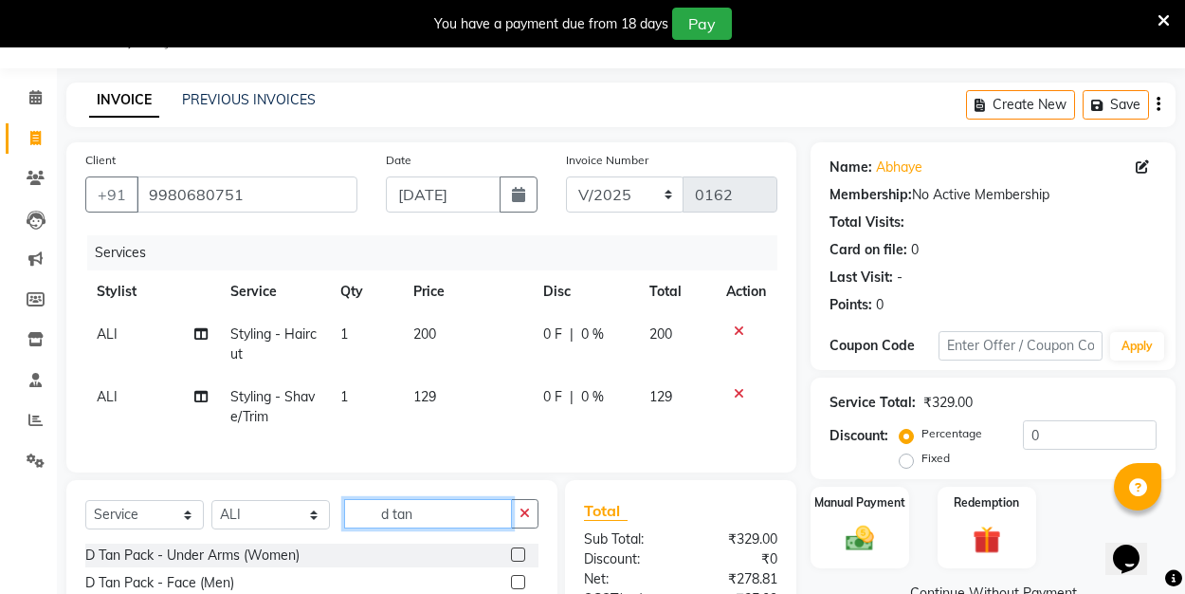
type input "d tan"
click at [524, 581] on label at bounding box center [518, 582] width 14 height 14
click at [523, 581] on input "checkbox" at bounding box center [517, 582] width 12 height 12
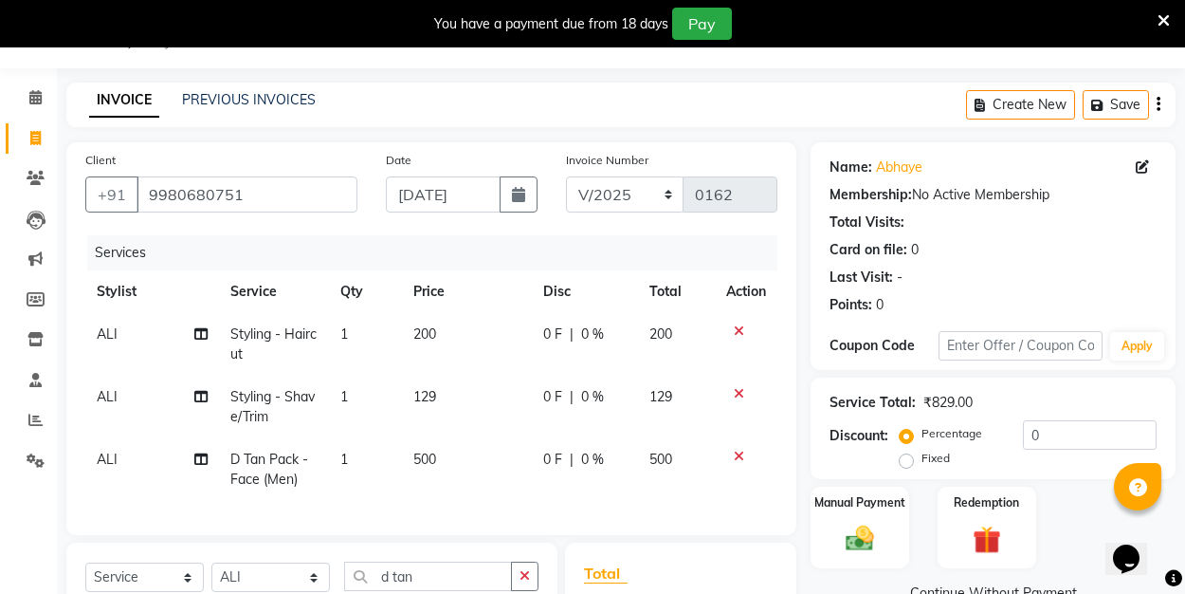
checkbox input "false"
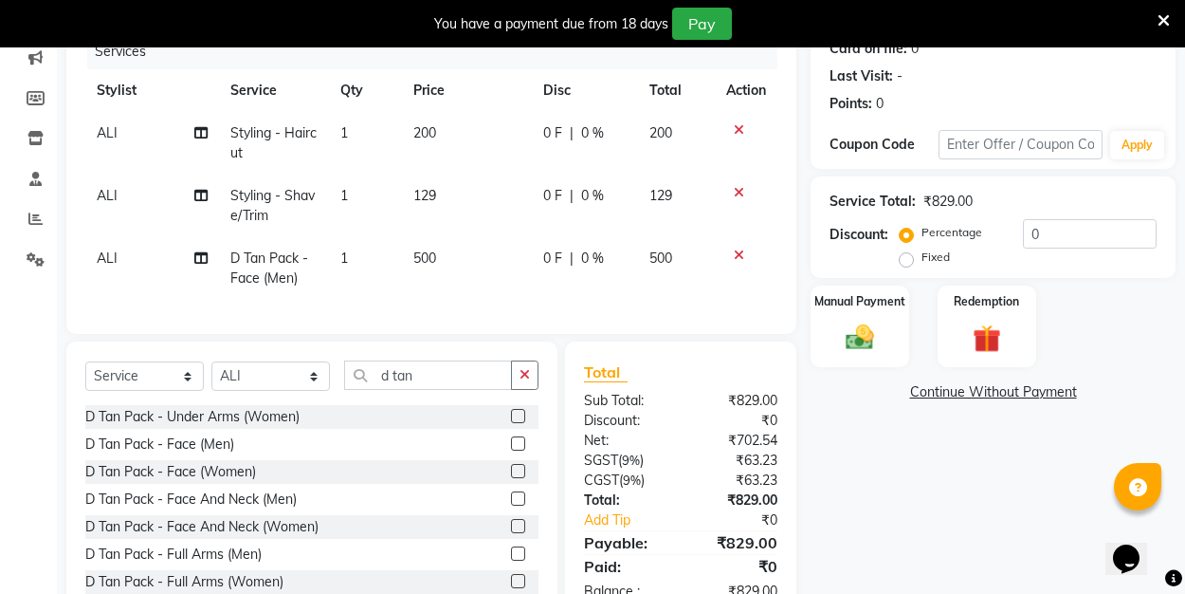
scroll to position [231, 0]
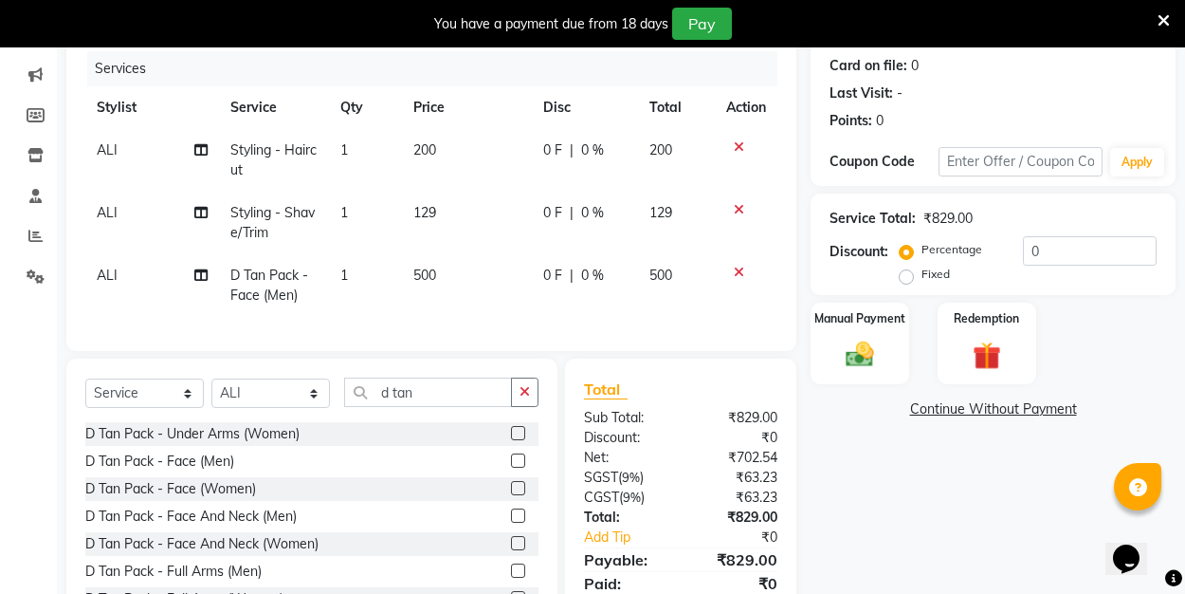
click at [922, 277] on label "Fixed" at bounding box center [936, 273] width 28 height 17
click at [908, 277] on input "Fixed" at bounding box center [910, 273] width 13 height 13
radio input "true"
click at [1037, 250] on input "0" at bounding box center [1090, 250] width 134 height 29
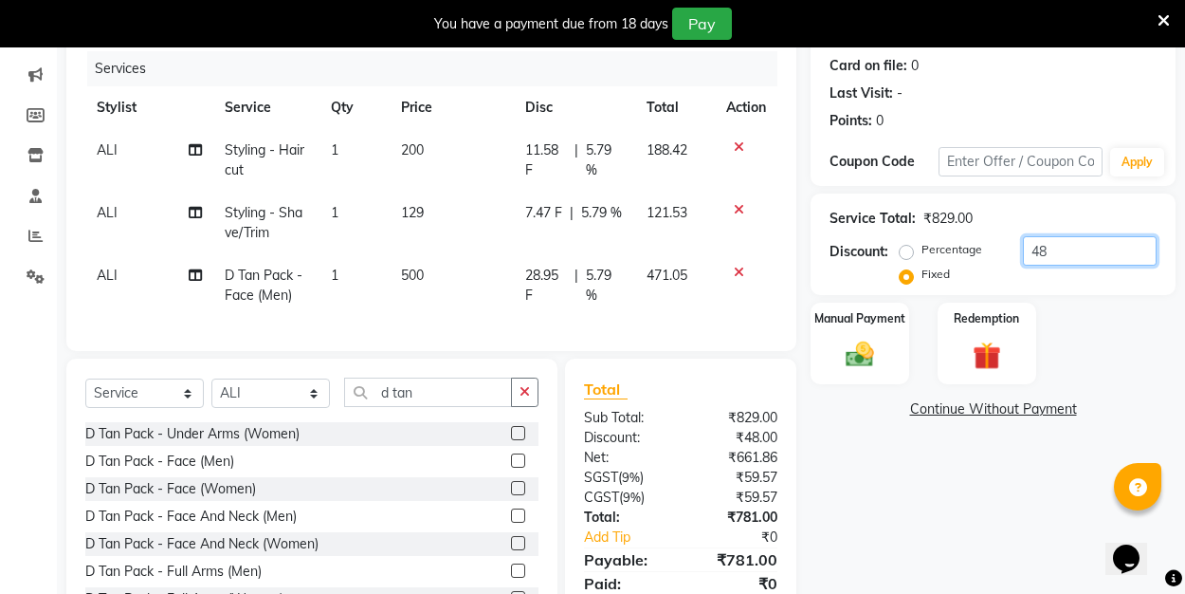
type input "4"
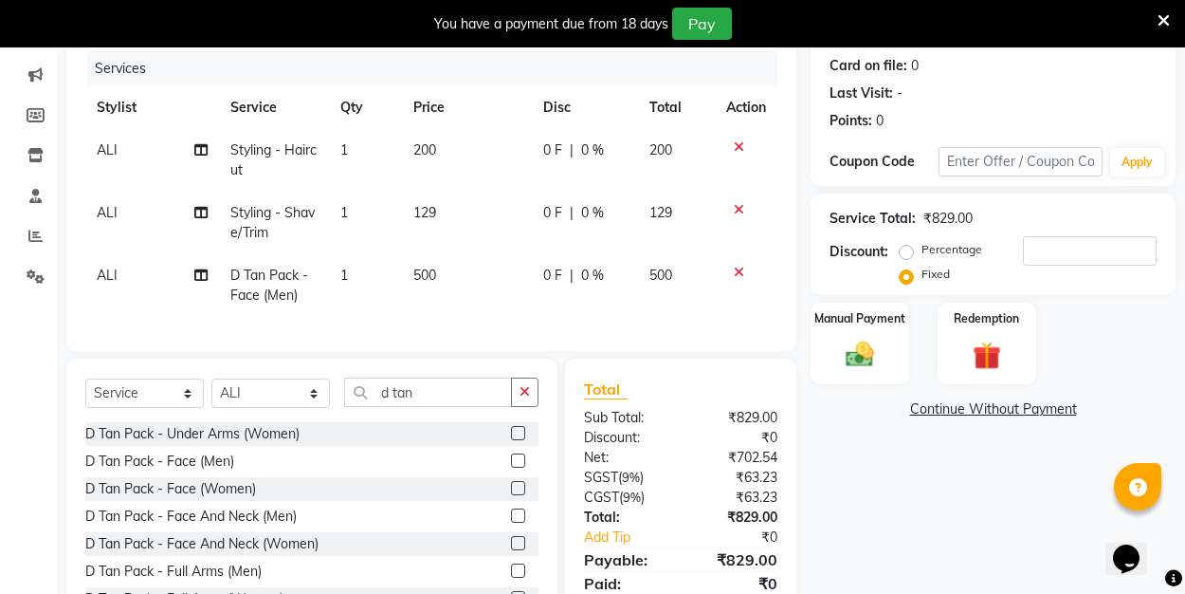
click at [434, 276] on span "500" at bounding box center [424, 274] width 23 height 17
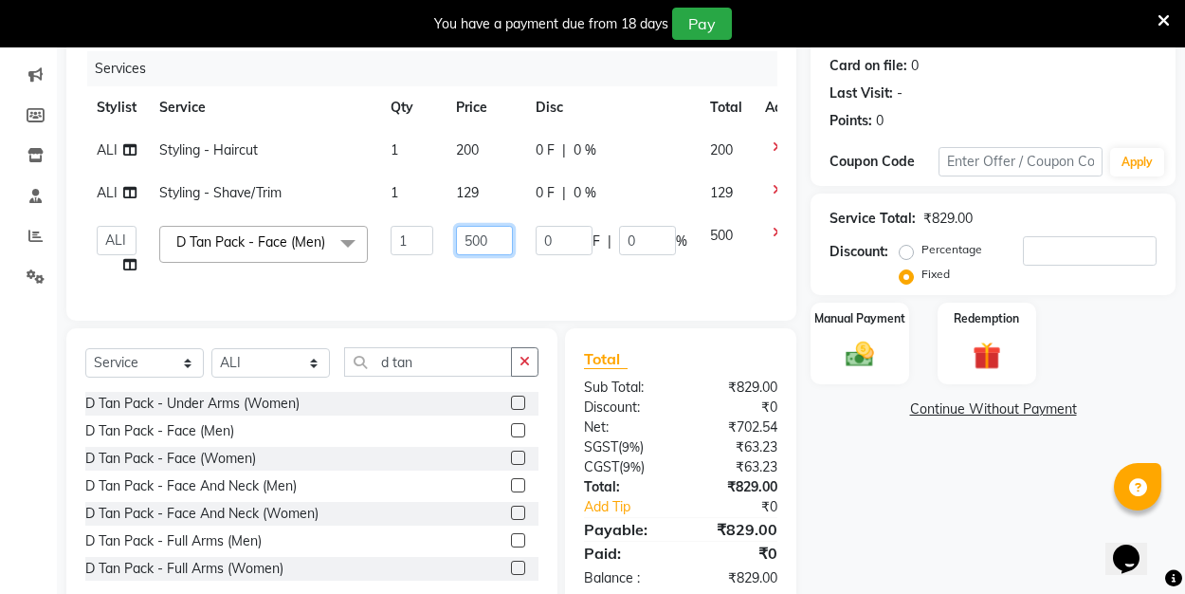
click at [496, 239] on input "500" at bounding box center [484, 240] width 57 height 29
type input "5"
type input "100"
click at [490, 191] on tbody "ALI Styling - Haircut 1 200 0 F | 0 % 200 ALI Styling - Shave/Trim 1 129 0 F | …" at bounding box center [450, 207] width 731 height 157
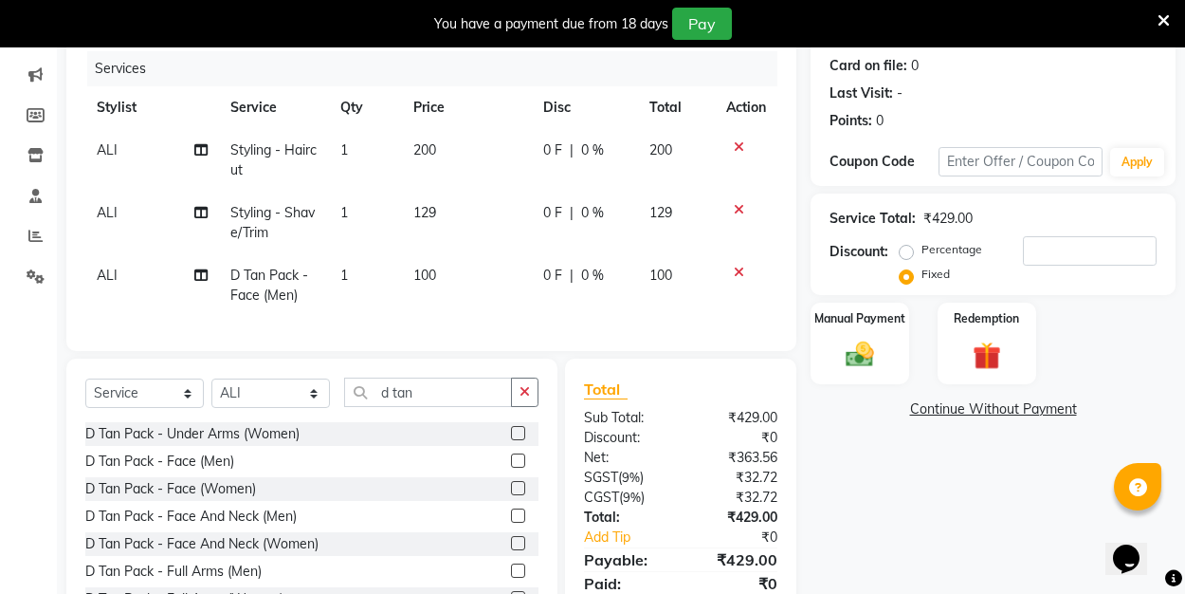
click at [438, 211] on td "129" at bounding box center [467, 223] width 130 height 63
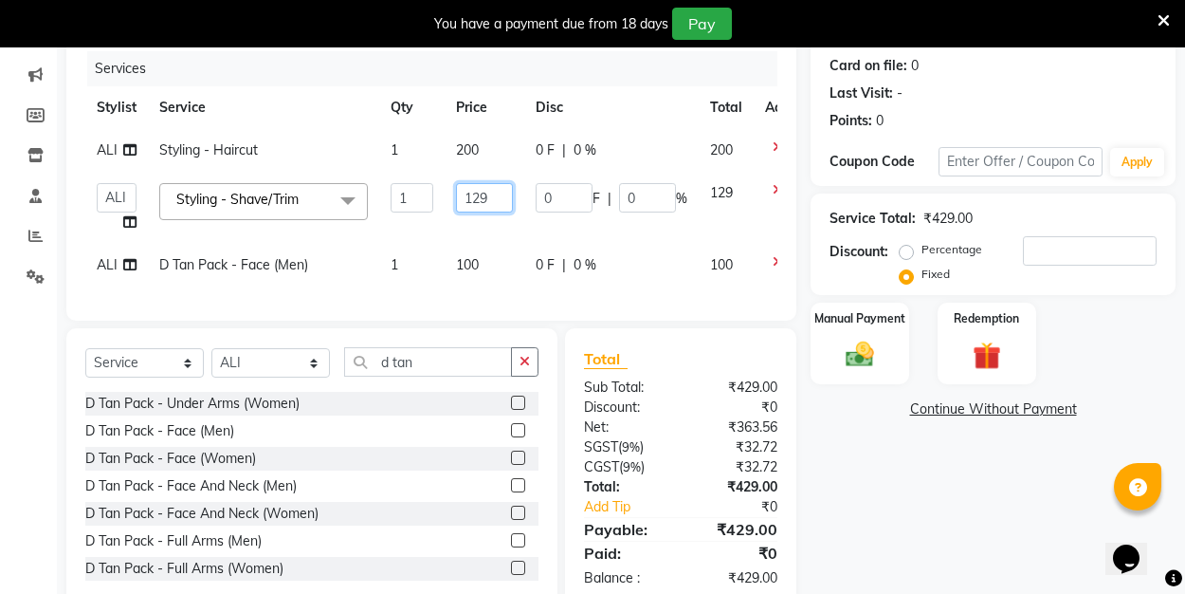
click at [493, 199] on input "129" at bounding box center [484, 197] width 57 height 29
type input "1"
type input "50"
click at [619, 286] on td "0 F | 0 %" at bounding box center [611, 265] width 174 height 43
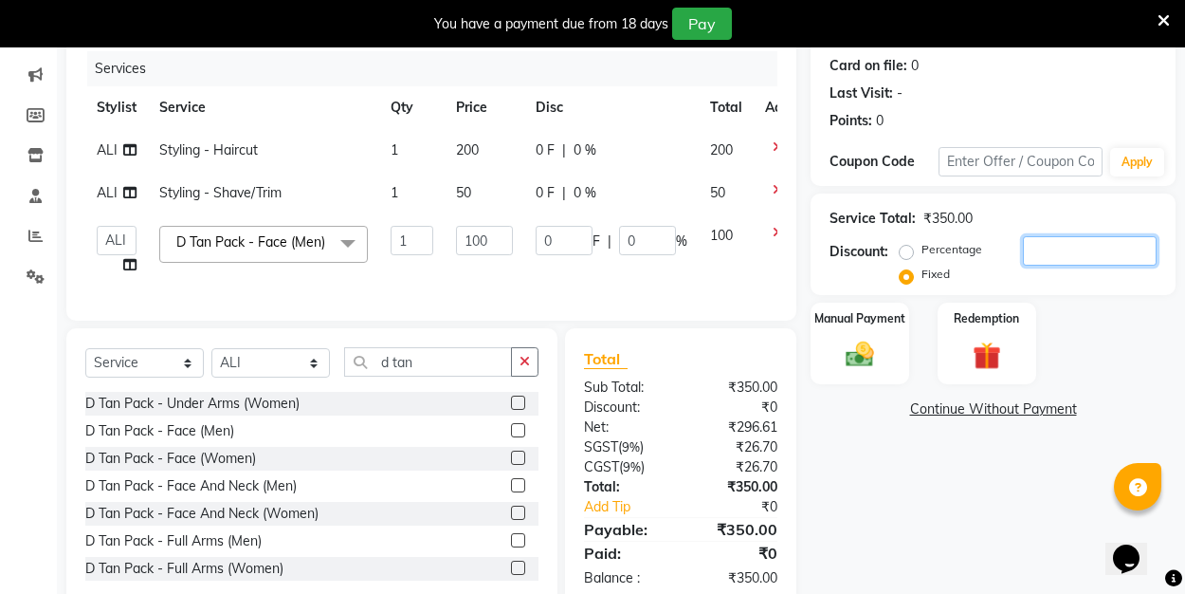
click at [1049, 258] on input "number" at bounding box center [1090, 250] width 134 height 29
type input "2"
type input "0.57"
type input "20"
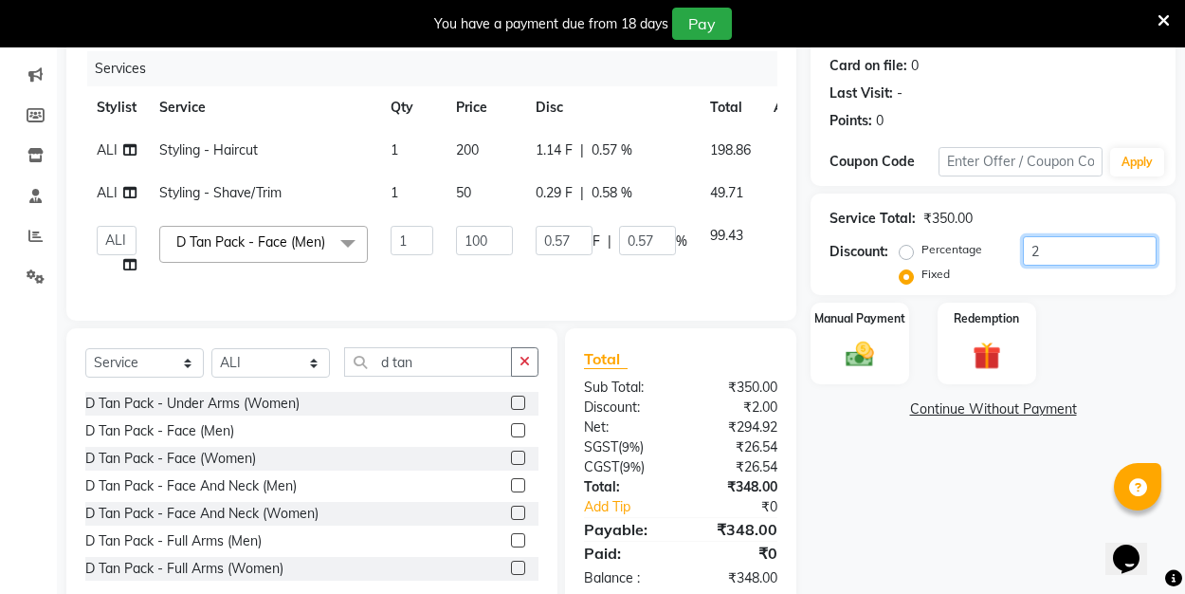
type input "5.71"
type input "20"
click at [884, 339] on div "Manual Payment" at bounding box center [860, 343] width 102 height 85
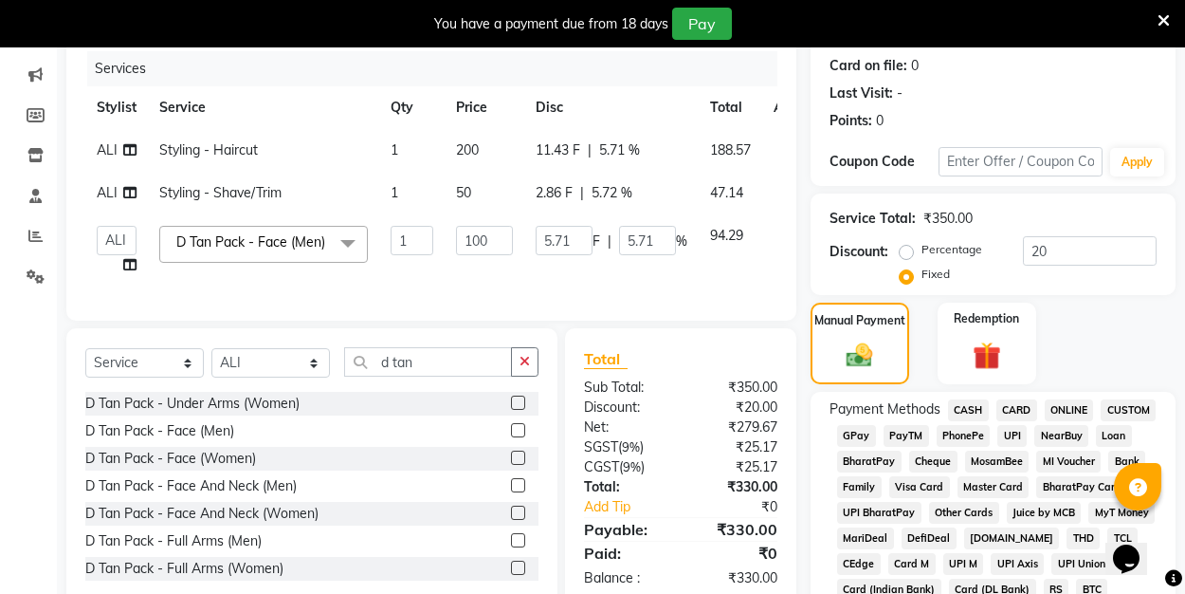
click at [1010, 433] on span "UPI" at bounding box center [1011, 436] width 29 height 22
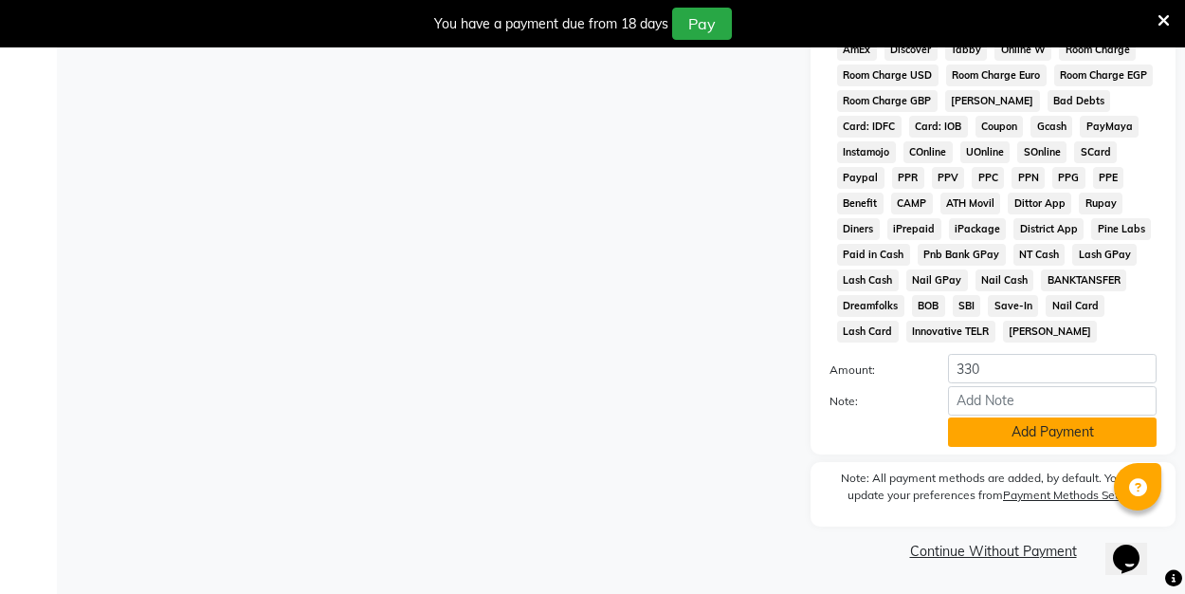
scroll to position [949, 0]
click at [987, 422] on button "Add Payment" at bounding box center [1052, 432] width 209 height 29
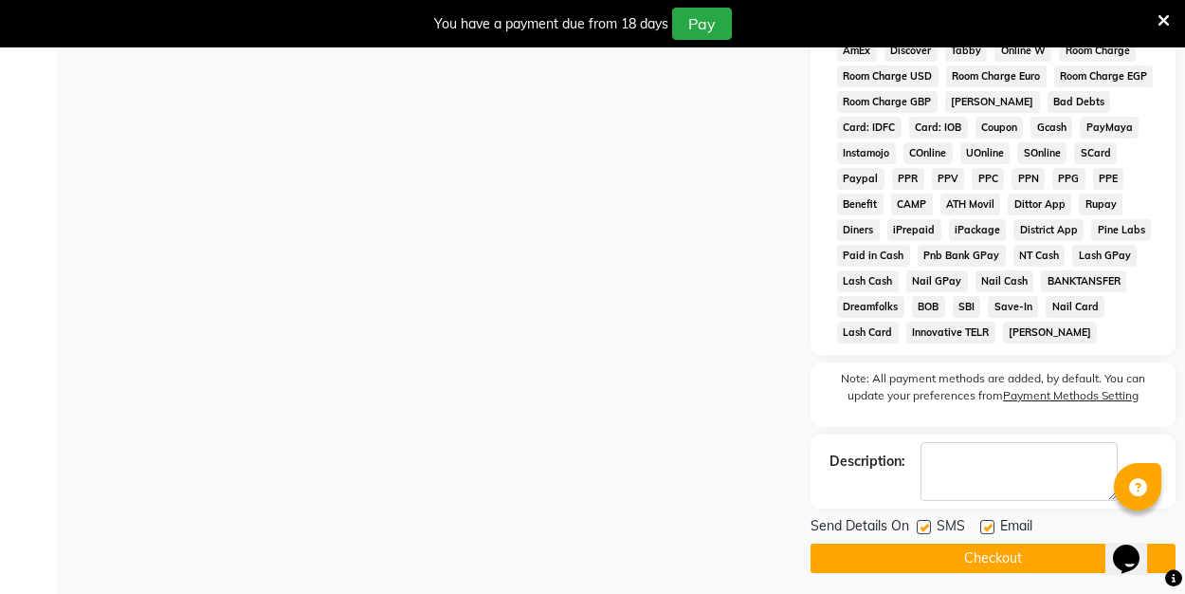
click at [995, 528] on div "Email" at bounding box center [1013, 528] width 67 height 24
click at [986, 526] on label at bounding box center [987, 527] width 14 height 14
click at [986, 526] on input "checkbox" at bounding box center [986, 527] width 12 height 12
checkbox input "false"
click at [976, 547] on button "Checkout" at bounding box center [993, 557] width 365 height 29
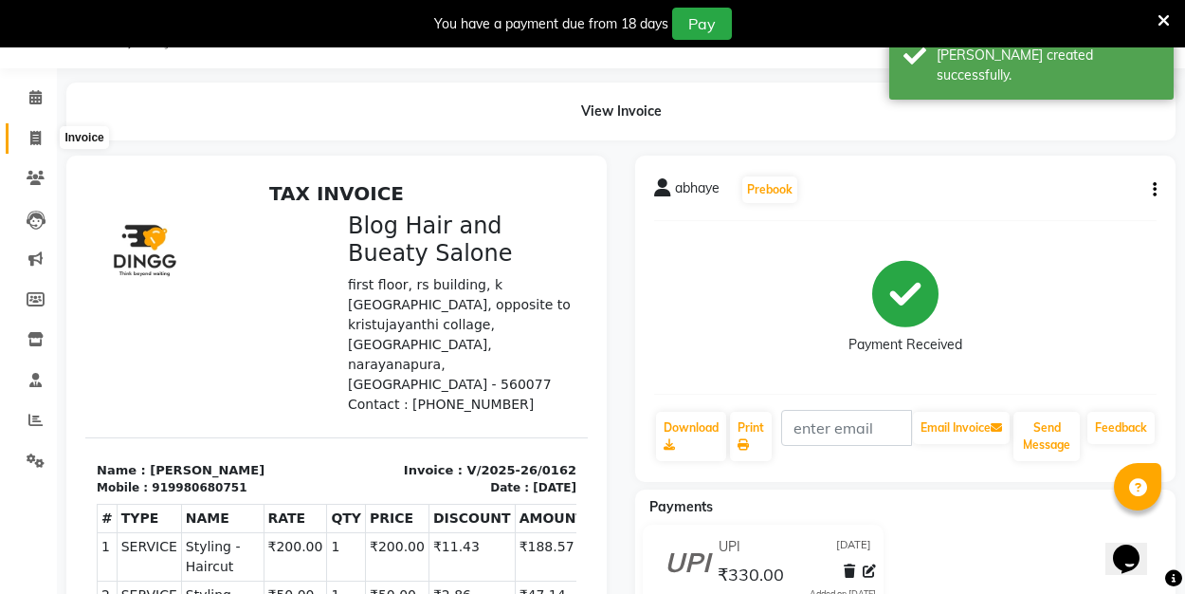
click at [36, 134] on icon at bounding box center [35, 138] width 10 height 14
select select "service"
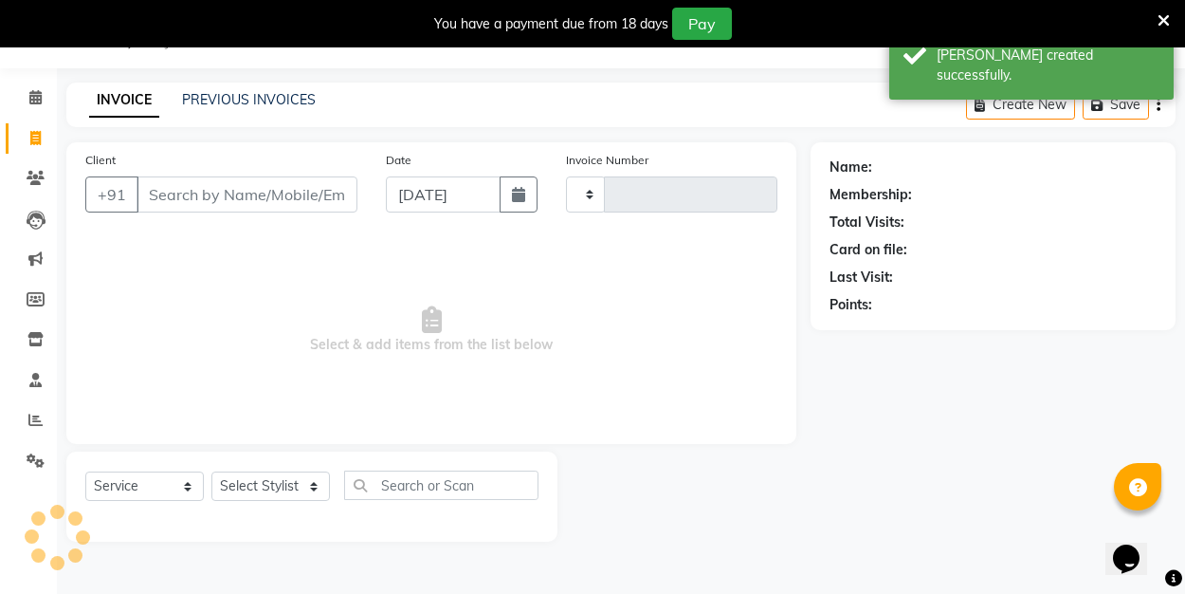
type input "0163"
select select "8741"
click at [511, 205] on button "button" at bounding box center [519, 194] width 38 height 36
select select "9"
select select "2025"
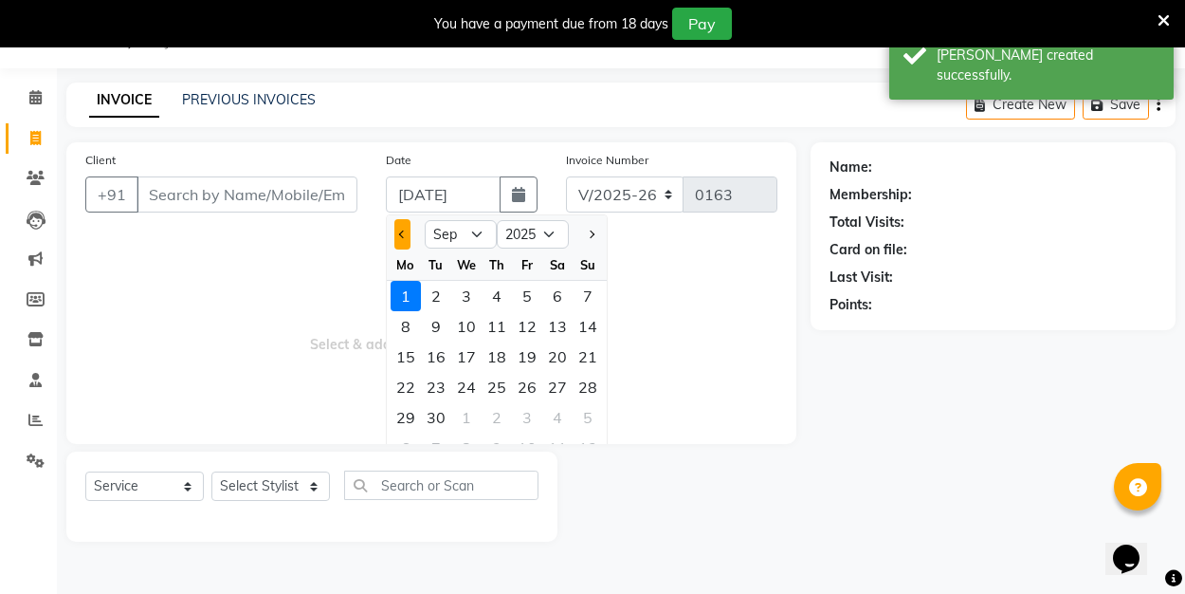
click at [401, 228] on button "Previous month" at bounding box center [402, 234] width 16 height 30
select select "8"
click at [599, 427] on div "31" at bounding box center [588, 417] width 30 height 30
type input "31-08-2025"
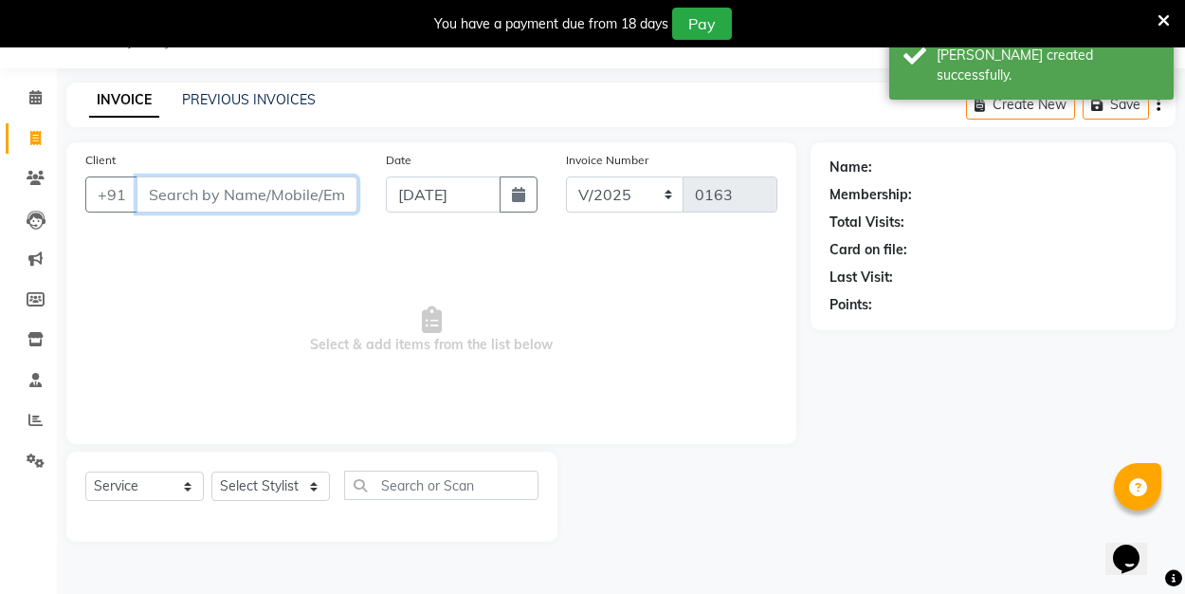
click at [305, 192] on input "Client" at bounding box center [247, 194] width 221 height 36
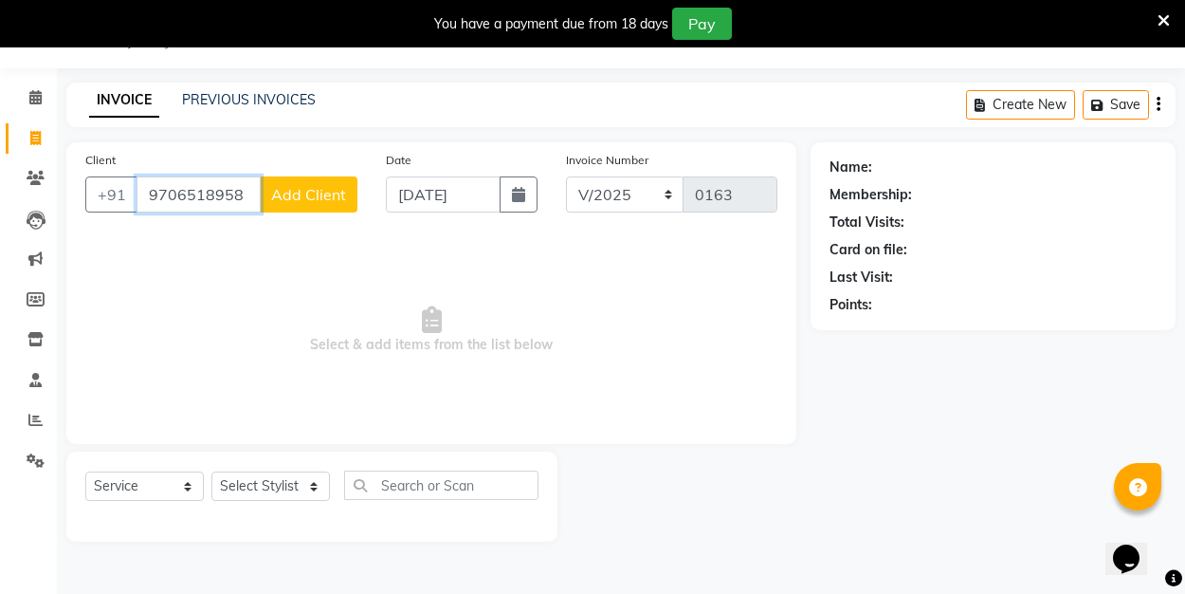
type input "9706518958"
click at [303, 198] on span "Add Client" at bounding box center [308, 194] width 75 height 19
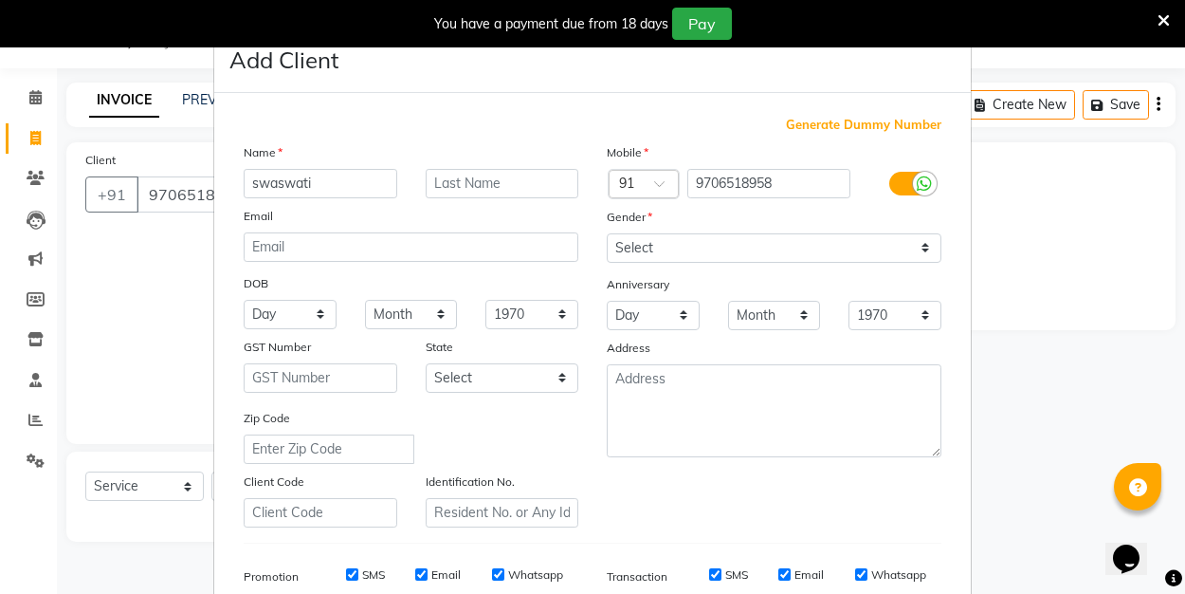
type input "swaswati"
select select "female"
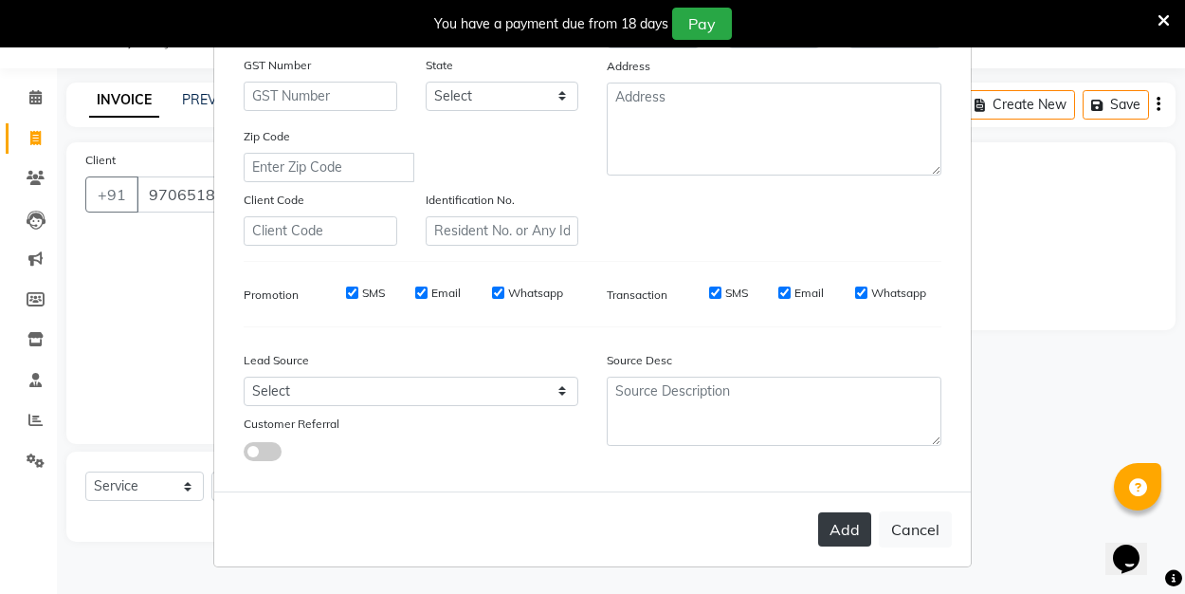
scroll to position [281, 0]
click at [840, 525] on button "Add" at bounding box center [844, 530] width 53 height 34
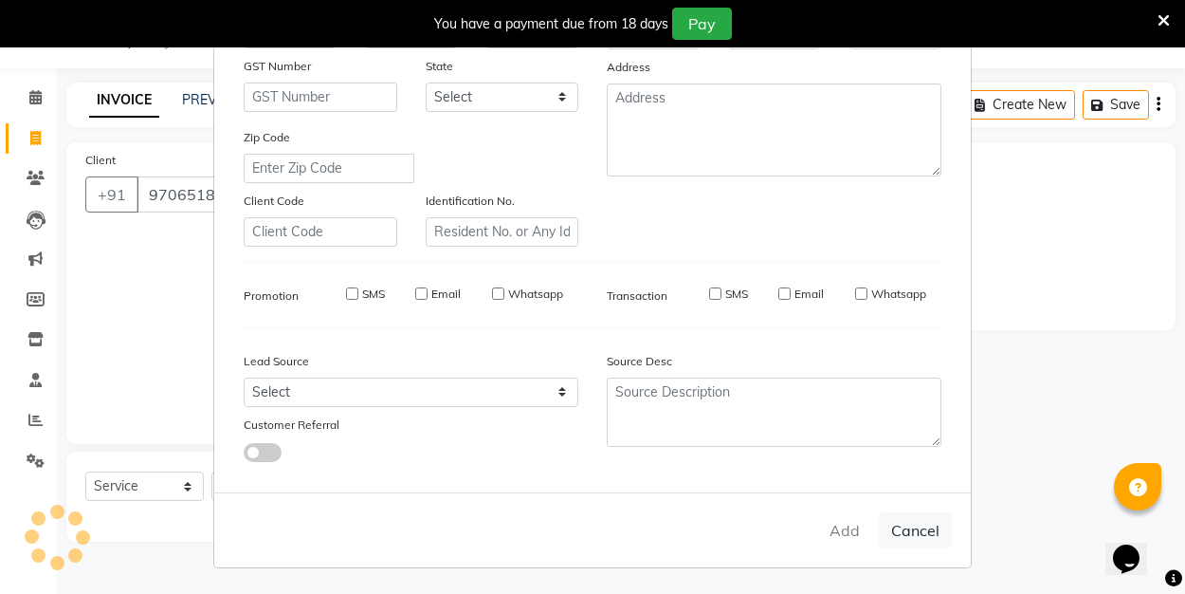
select select
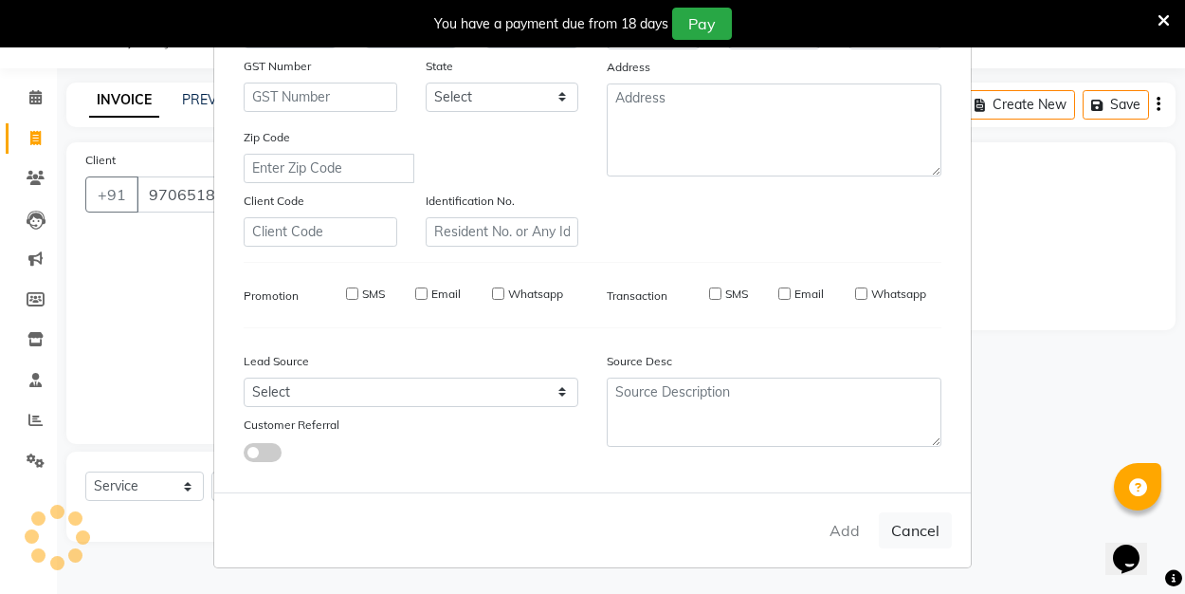
select select
checkbox input "false"
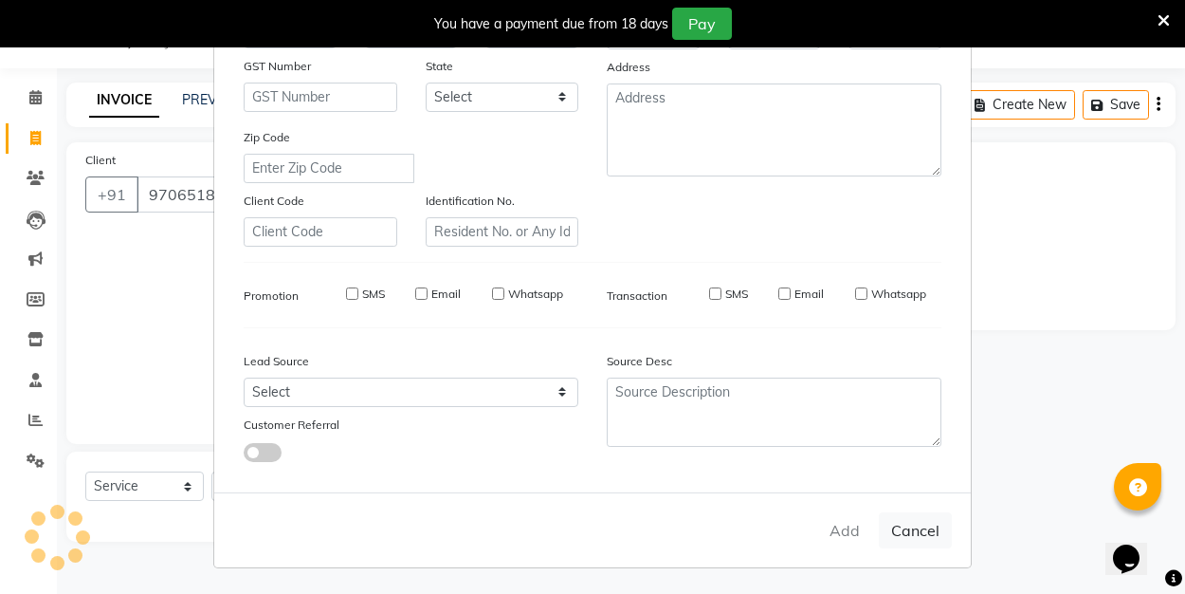
checkbox input "false"
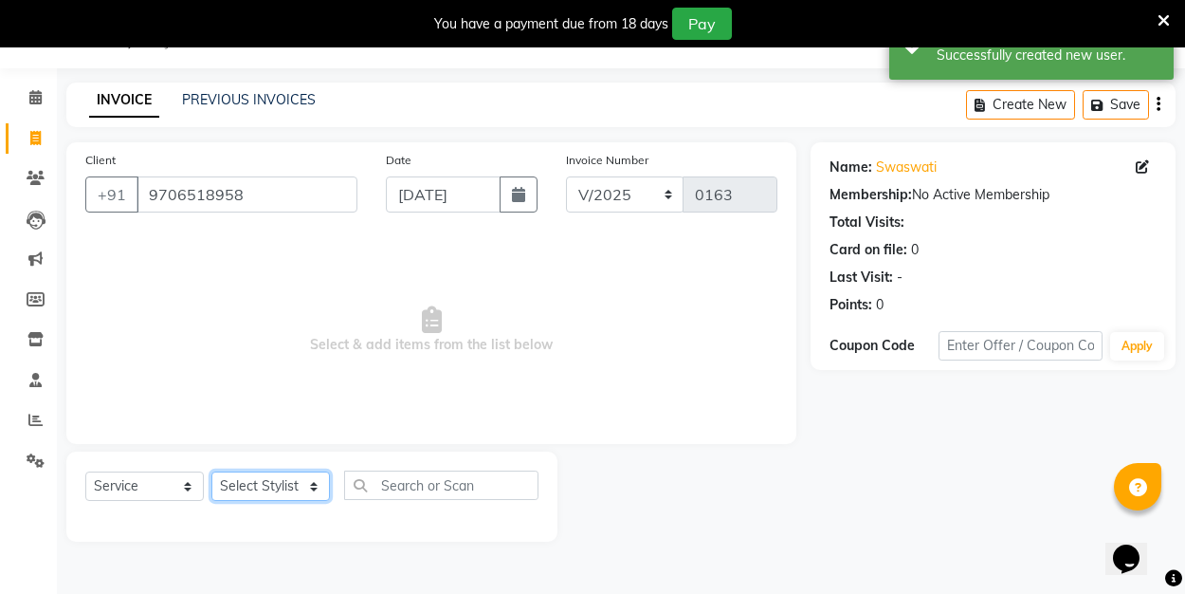
click at [311, 492] on select "Select Stylist ALI Manager [PERSON_NAME] [PERSON_NAME]" at bounding box center [270, 485] width 119 height 29
select select "89034"
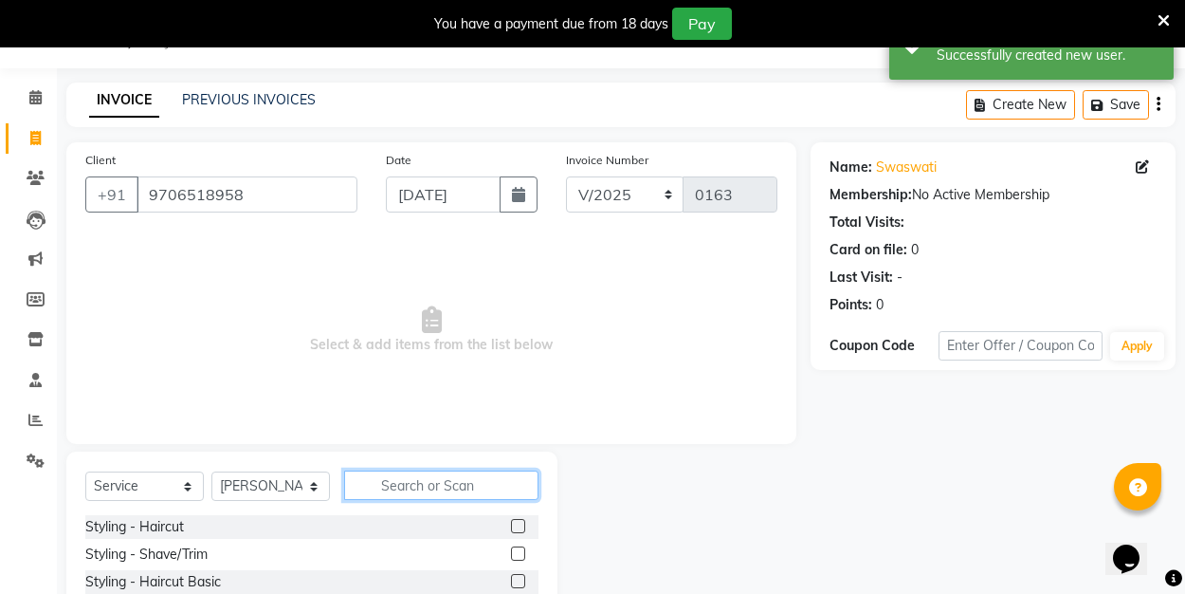
click at [437, 484] on input "text" at bounding box center [441, 484] width 194 height 29
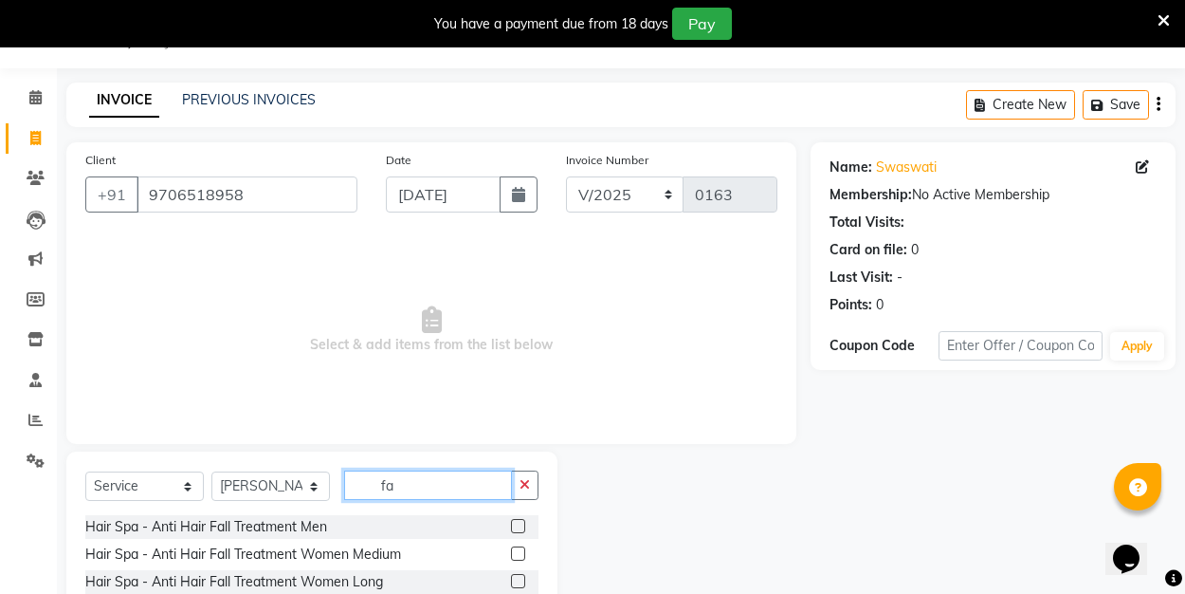
type input "f"
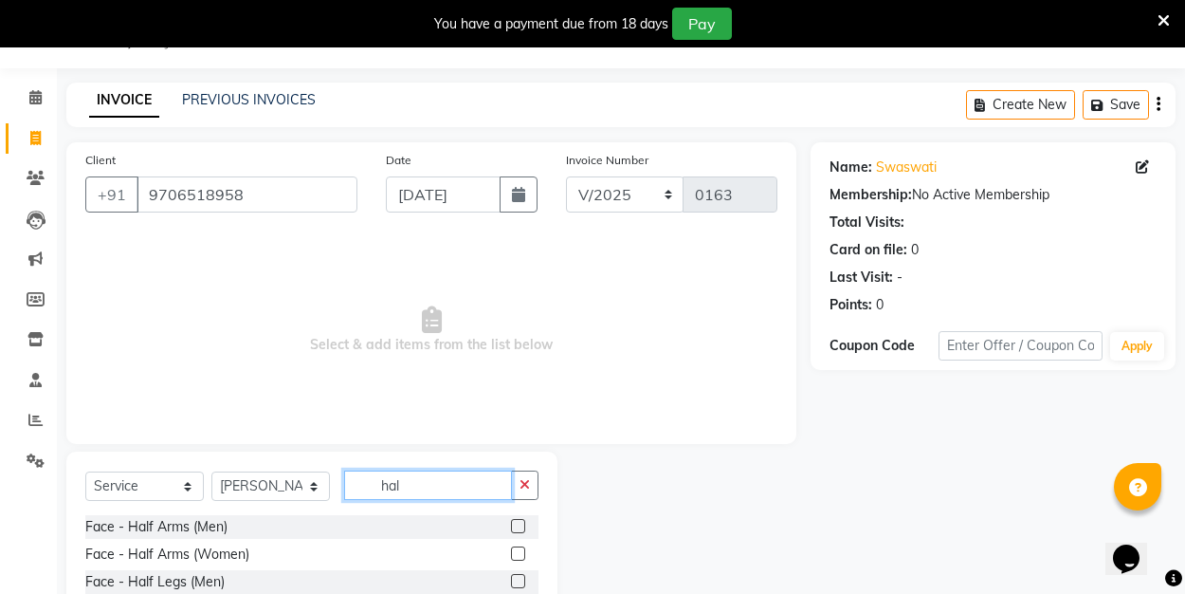
type input "hal"
click at [521, 583] on label at bounding box center [518, 581] width 14 height 14
click at [521, 583] on input "checkbox" at bounding box center [517, 581] width 12 height 12
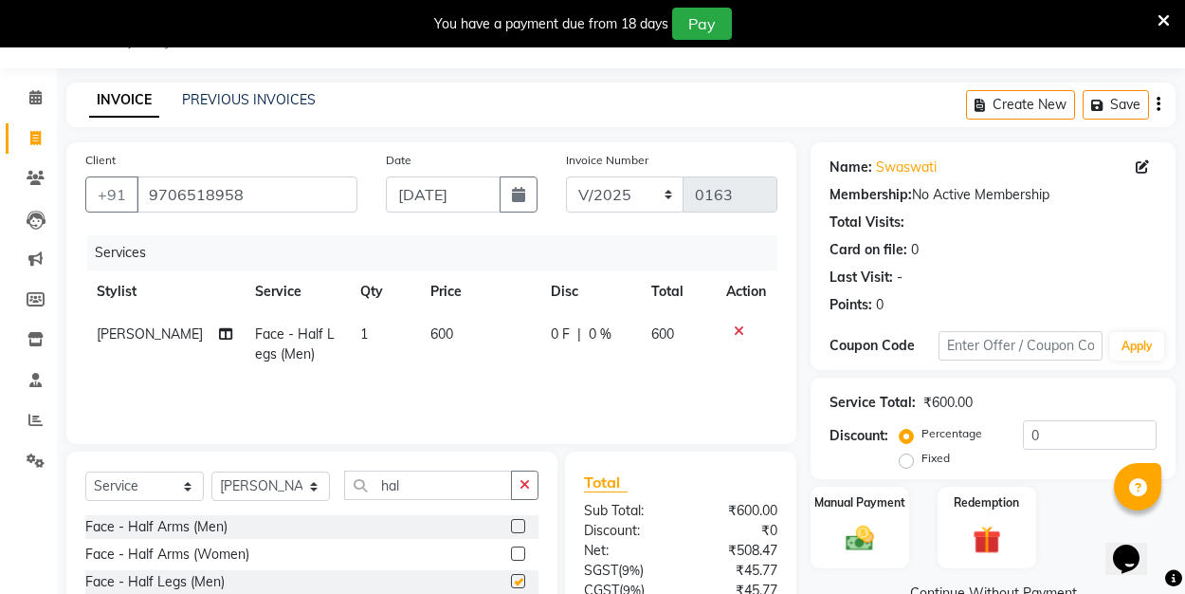
checkbox input "false"
click at [849, 569] on div "Name: Swaswati Membership: No Active Membership Total Visits: Card on file: 0 L…" at bounding box center [1000, 436] width 379 height 589
click at [861, 510] on div "Manual Payment" at bounding box center [860, 526] width 102 height 85
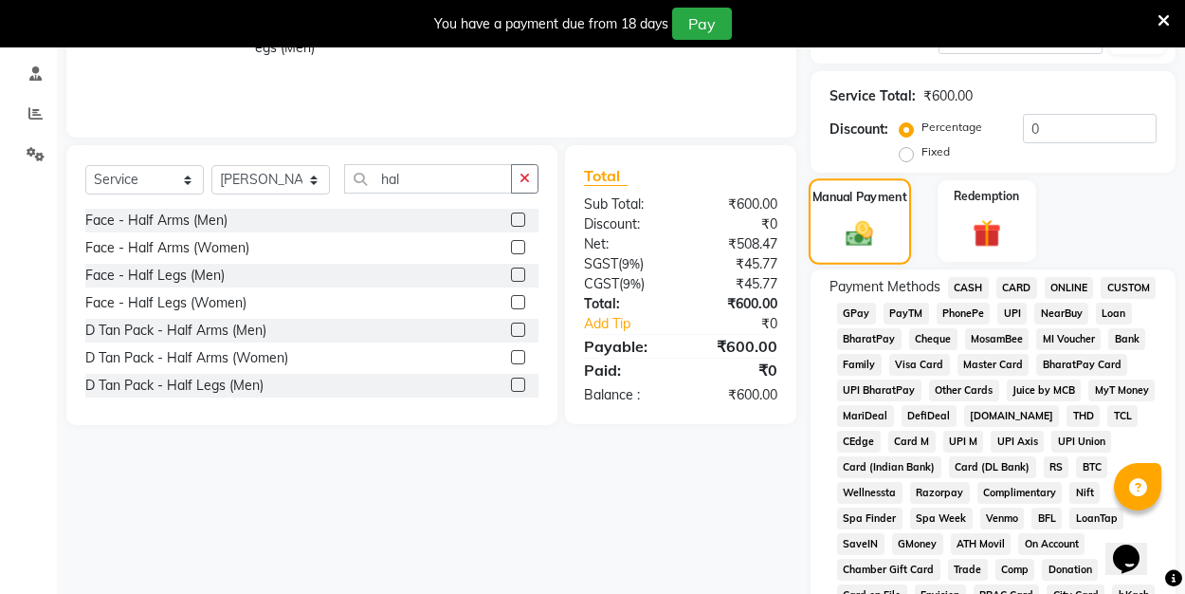
scroll to position [364, 0]
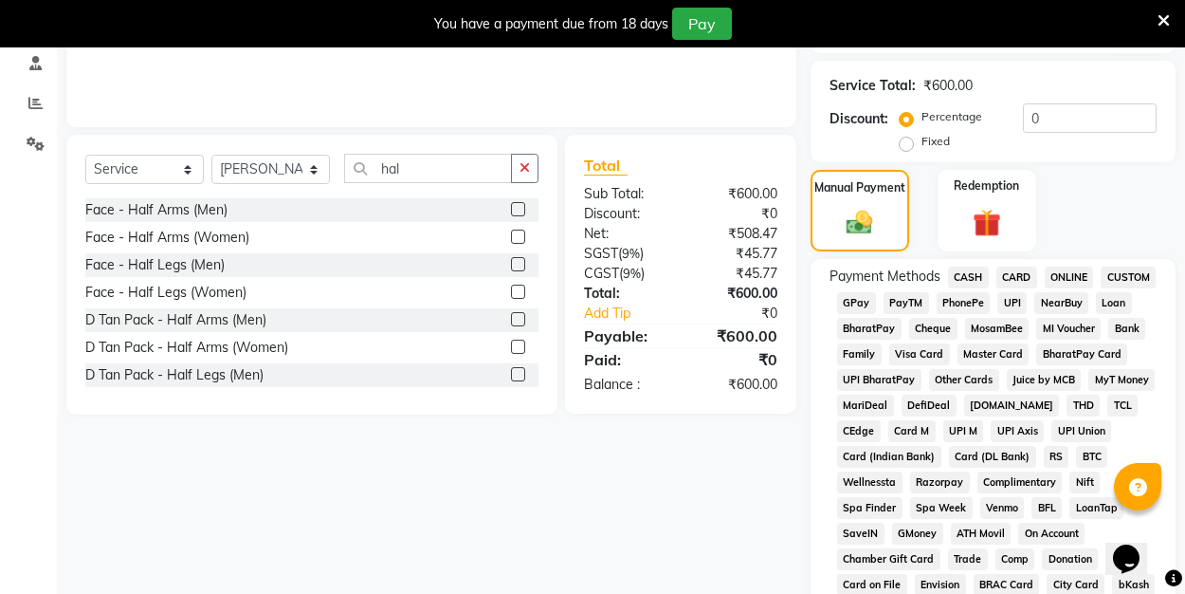
click at [1013, 299] on span "UPI" at bounding box center [1011, 303] width 29 height 22
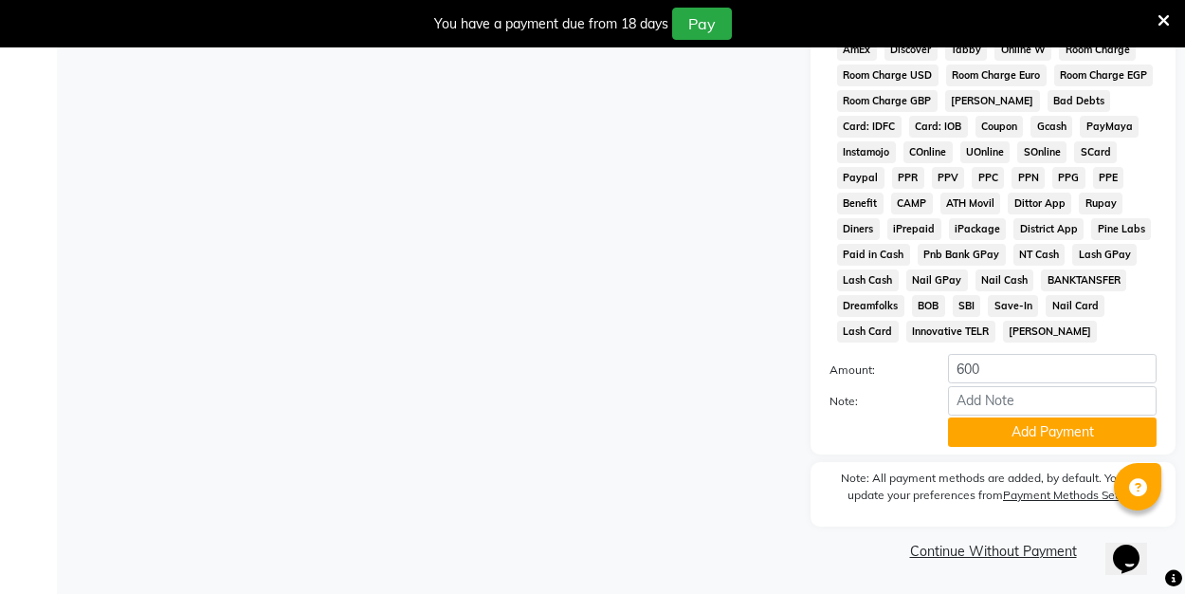
scroll to position [949, 0]
click at [986, 429] on button "Add Payment" at bounding box center [1052, 432] width 209 height 29
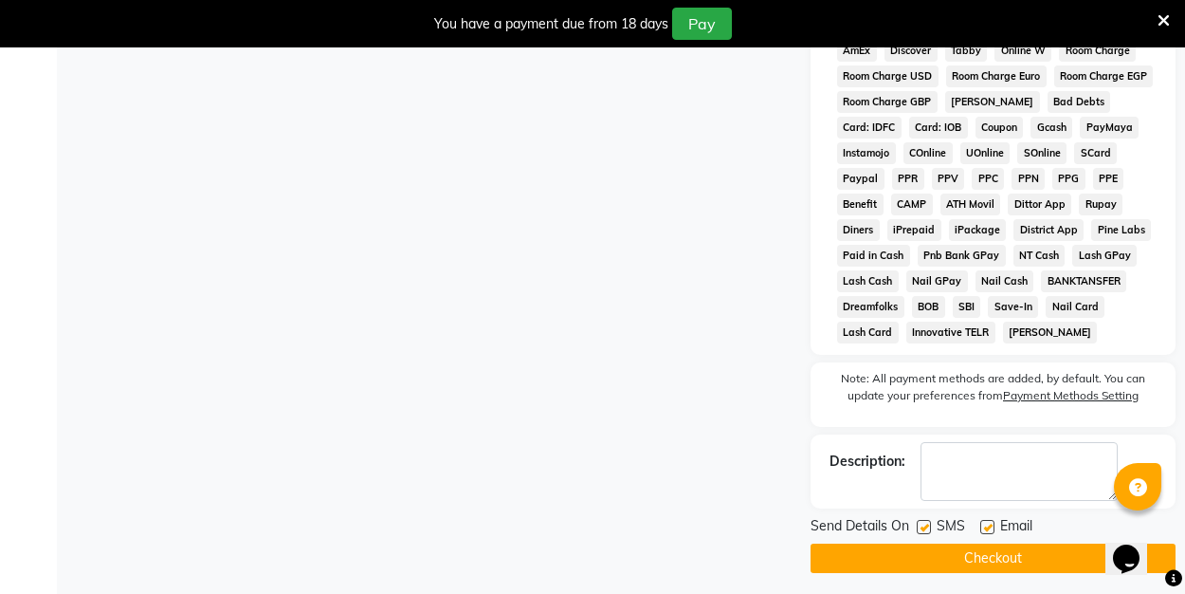
click at [972, 557] on button "Checkout" at bounding box center [993, 557] width 365 height 29
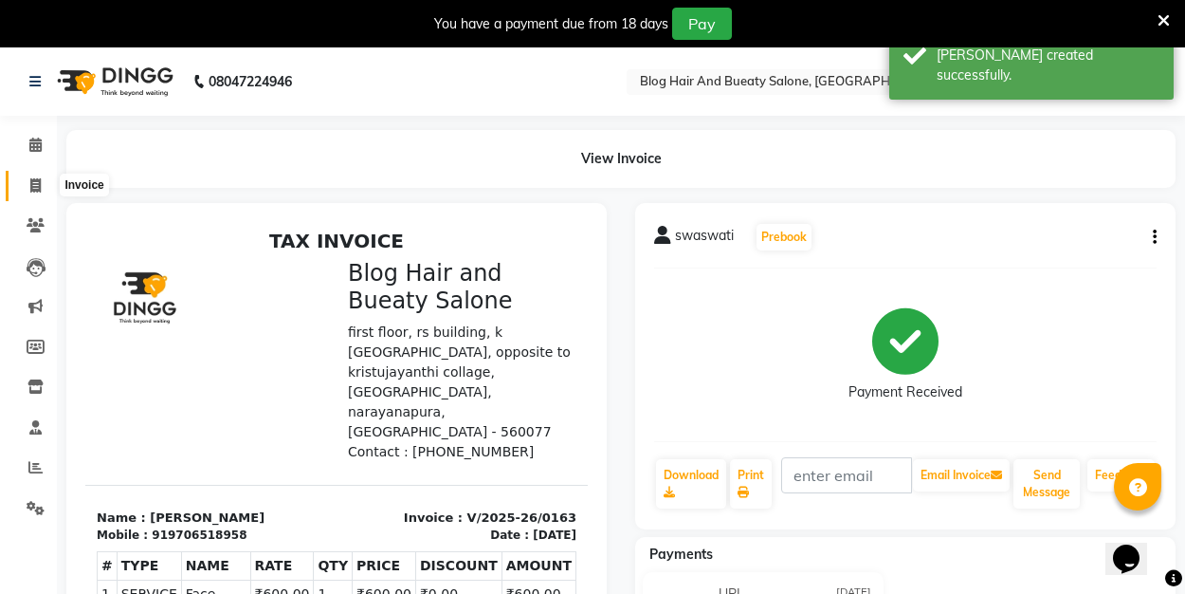
click at [43, 181] on span at bounding box center [35, 186] width 33 height 22
select select "service"
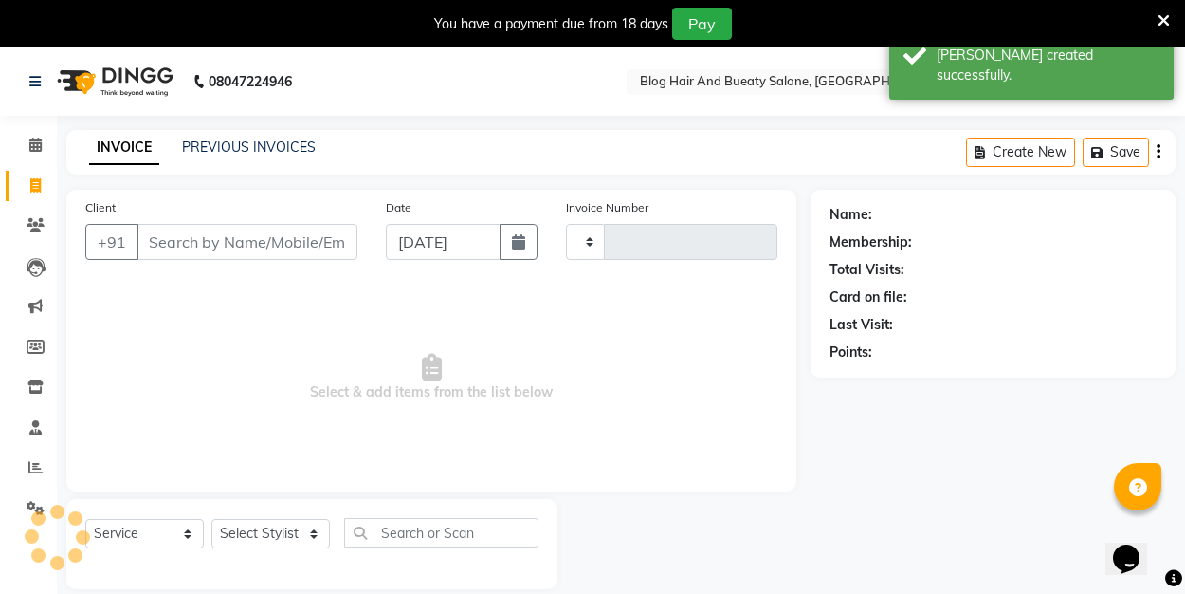
type input "0164"
select select "8741"
click at [528, 249] on button "button" at bounding box center [519, 242] width 38 height 36
select select "9"
select select "2025"
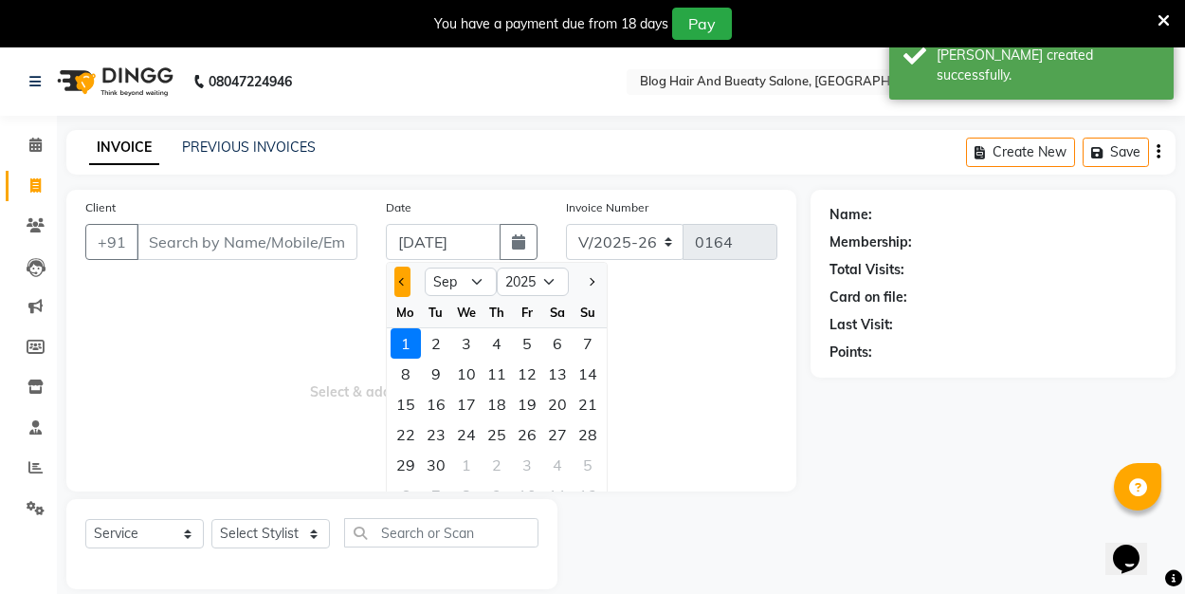
click at [404, 283] on span "Previous month" at bounding box center [402, 282] width 8 height 8
select select "8"
click at [592, 469] on div "31" at bounding box center [588, 464] width 30 height 30
type input "31-08-2025"
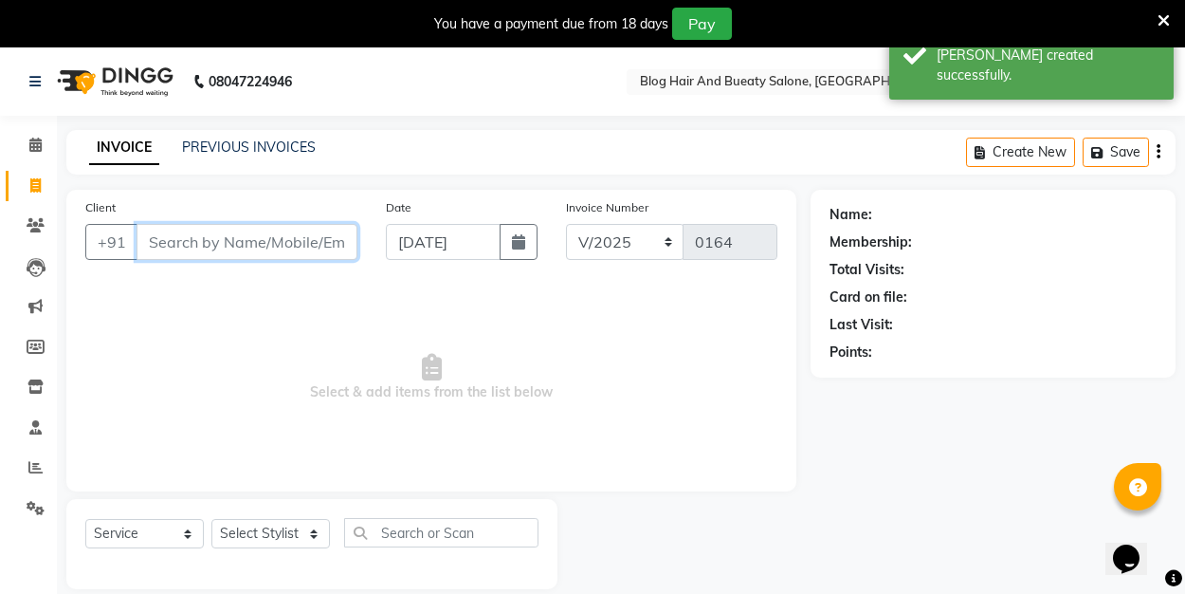
click at [295, 247] on input "Client" at bounding box center [247, 242] width 221 height 36
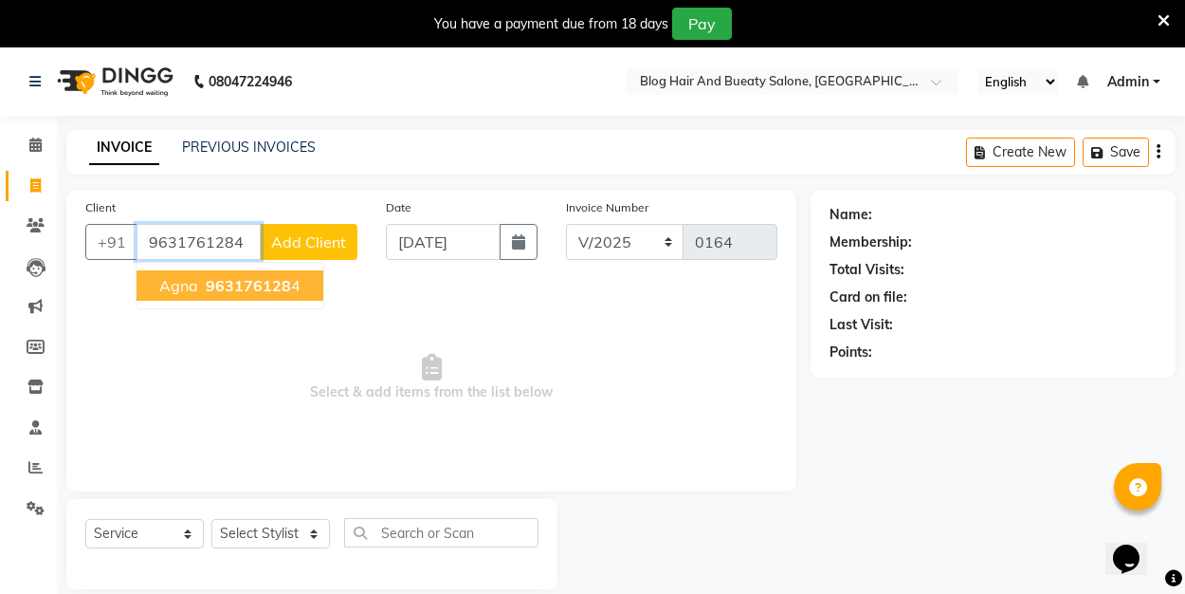
type input "9631761284"
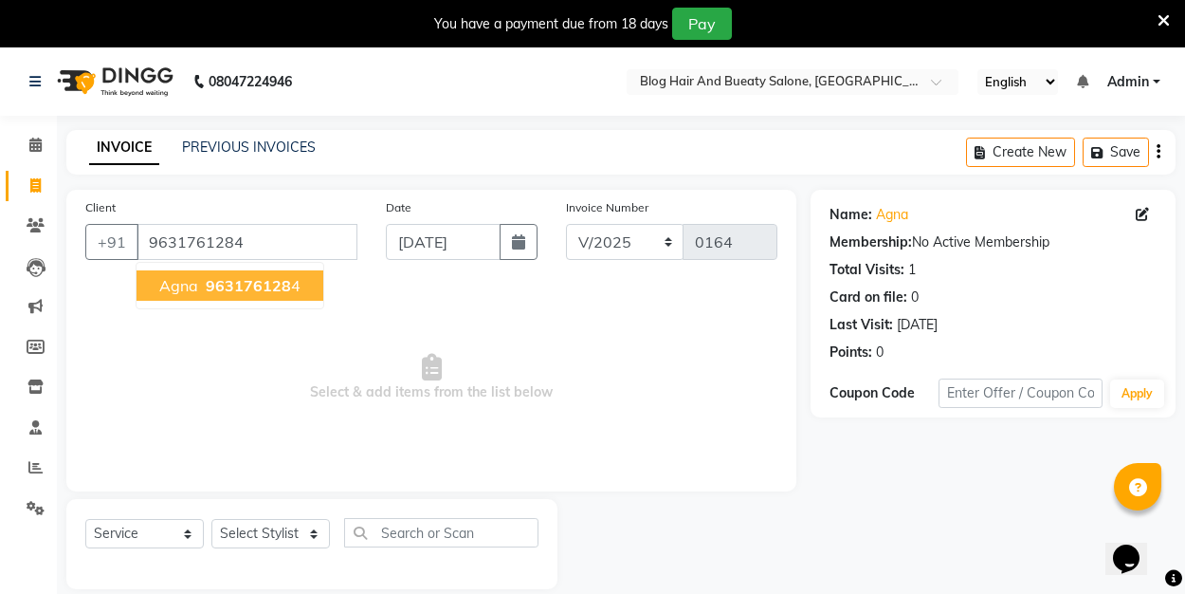
click at [284, 287] on span "963176128" at bounding box center [248, 285] width 85 height 19
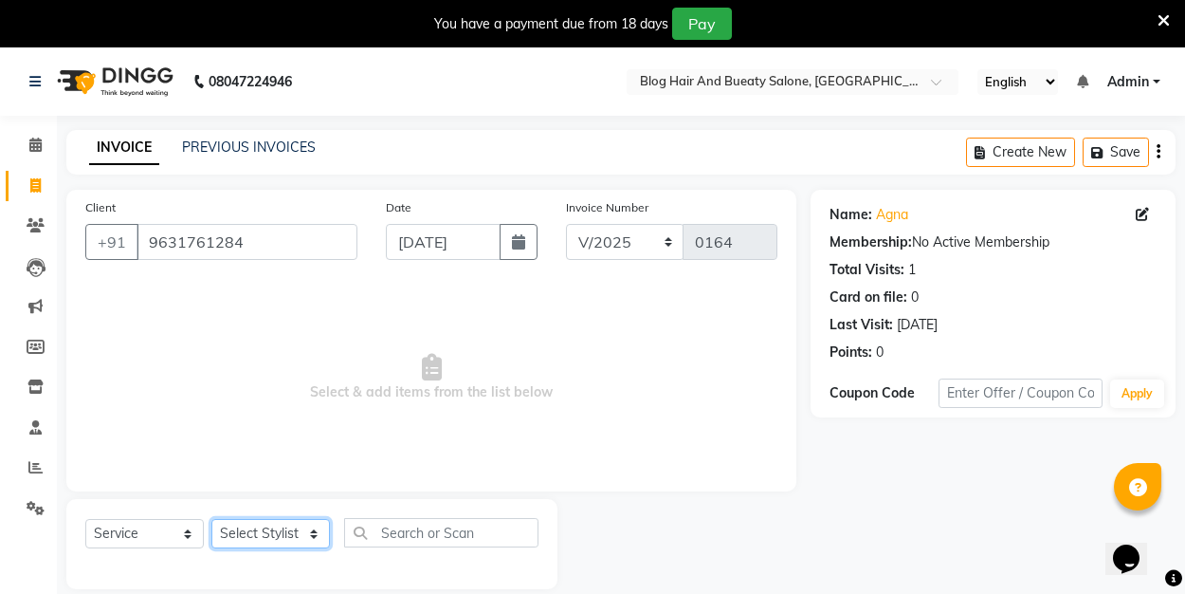
select select "89035"
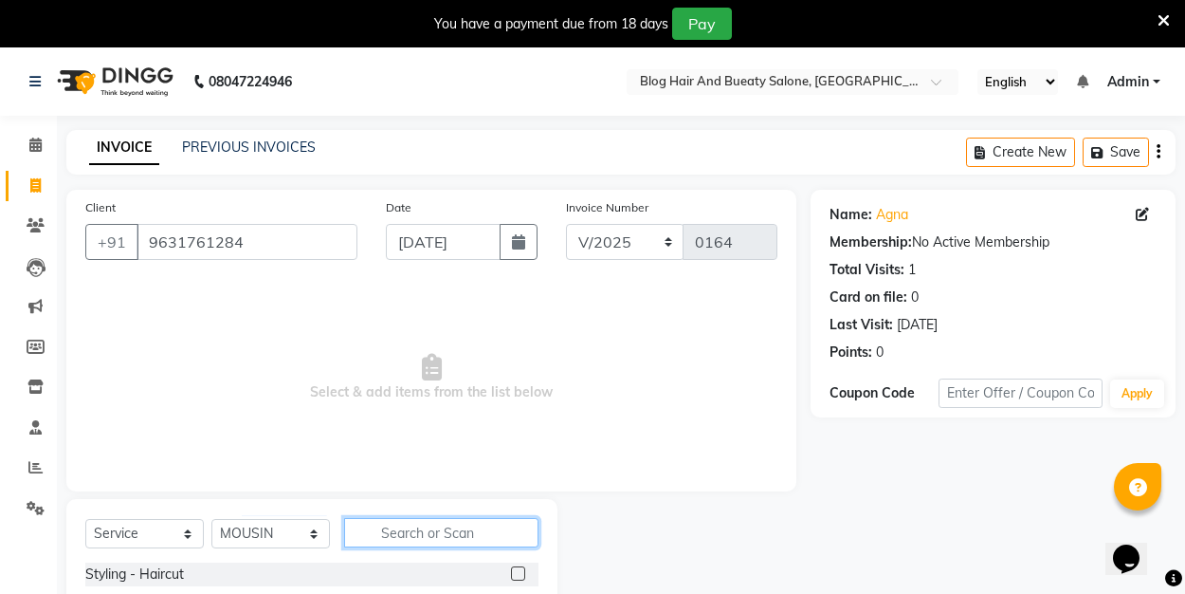
click at [386, 531] on input "text" at bounding box center [441, 532] width 194 height 29
type input "hai"
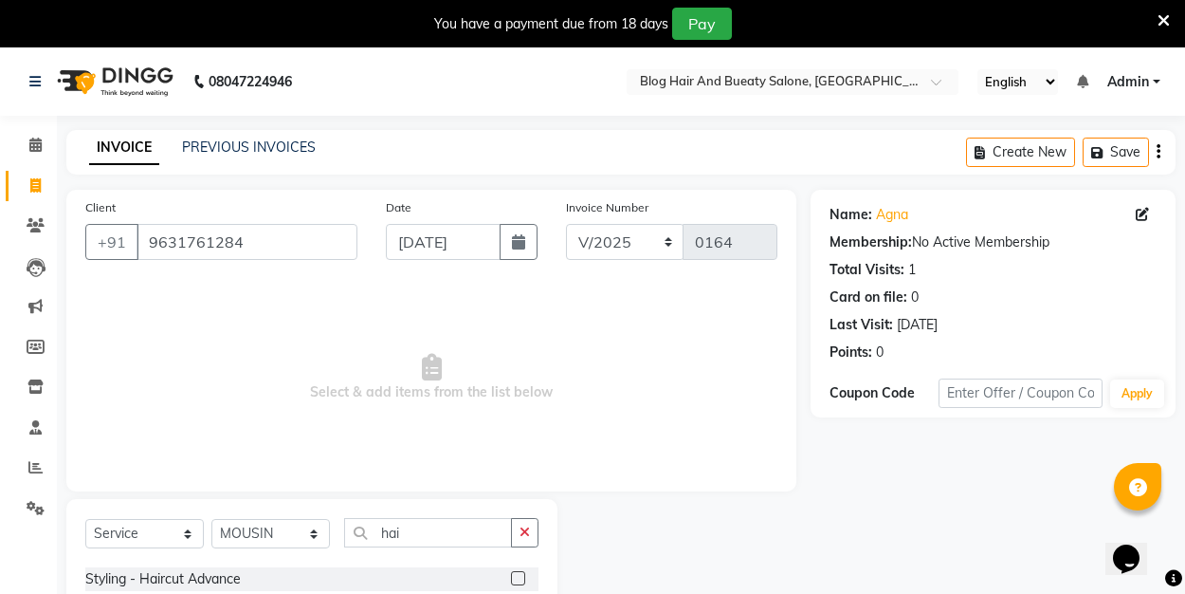
click at [518, 579] on label at bounding box center [518, 578] width 14 height 14
click at [518, 579] on input "checkbox" at bounding box center [517, 579] width 12 height 12
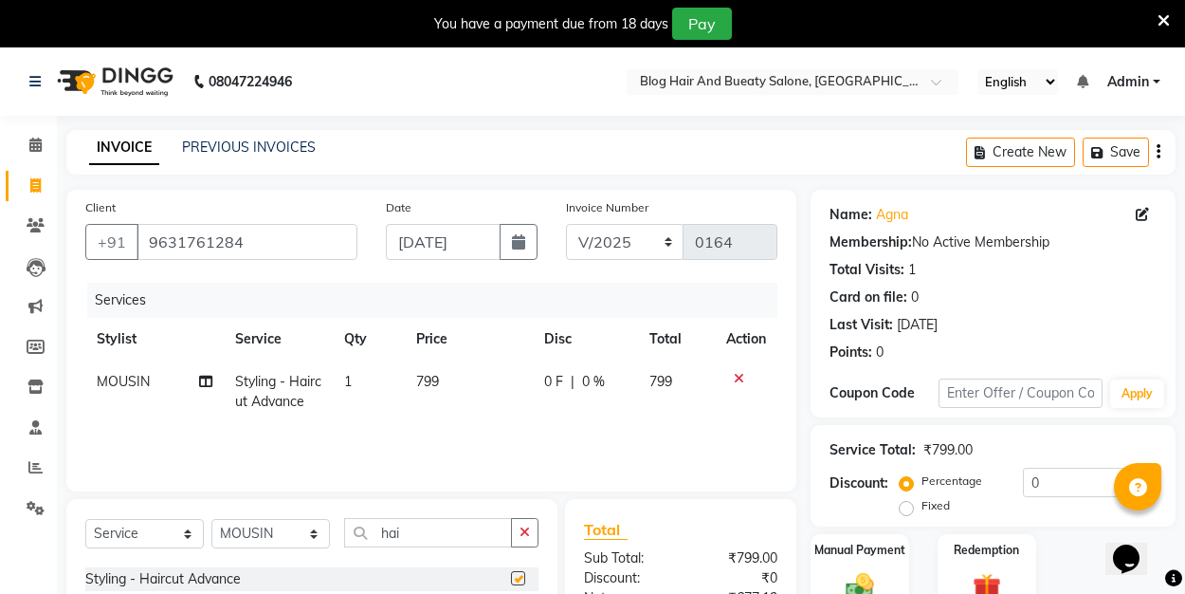
checkbox input "false"
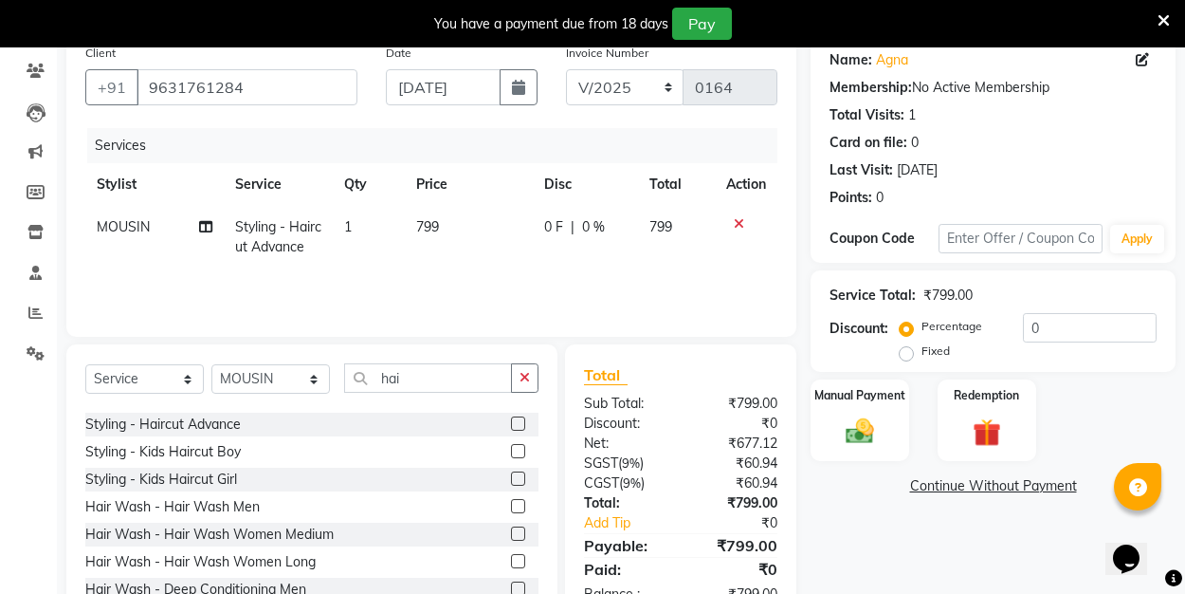
scroll to position [155, 0]
click at [922, 353] on label "Fixed" at bounding box center [936, 350] width 28 height 17
click at [904, 353] on input "Fixed" at bounding box center [910, 350] width 13 height 13
radio input "true"
click at [1041, 330] on input "0" at bounding box center [1090, 327] width 134 height 29
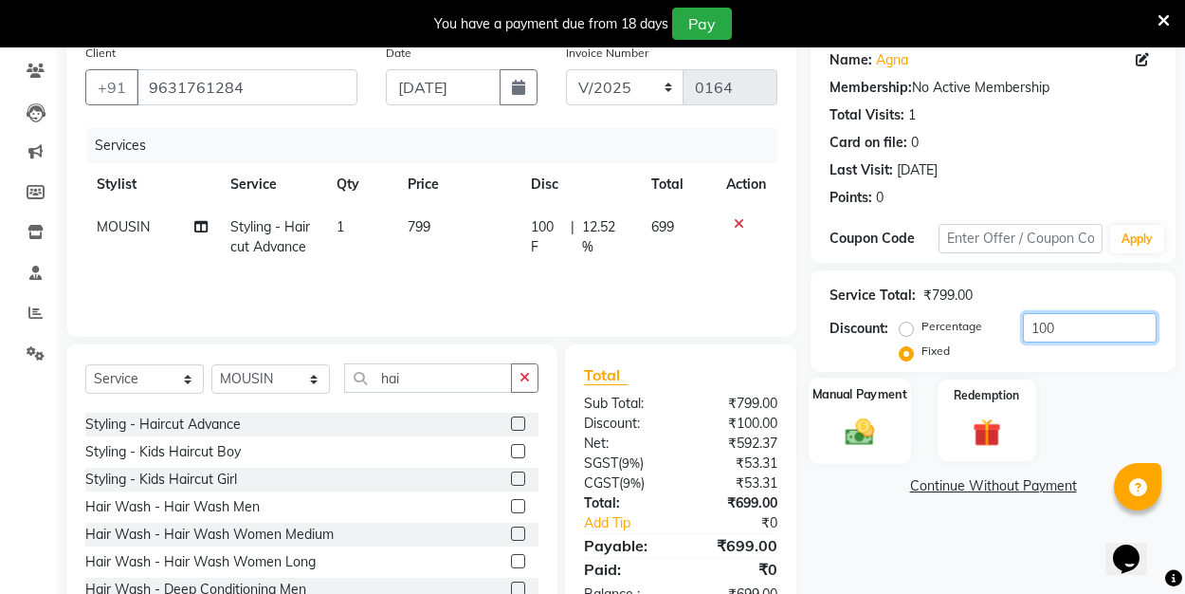
type input "100"
click at [857, 415] on img at bounding box center [859, 430] width 47 height 33
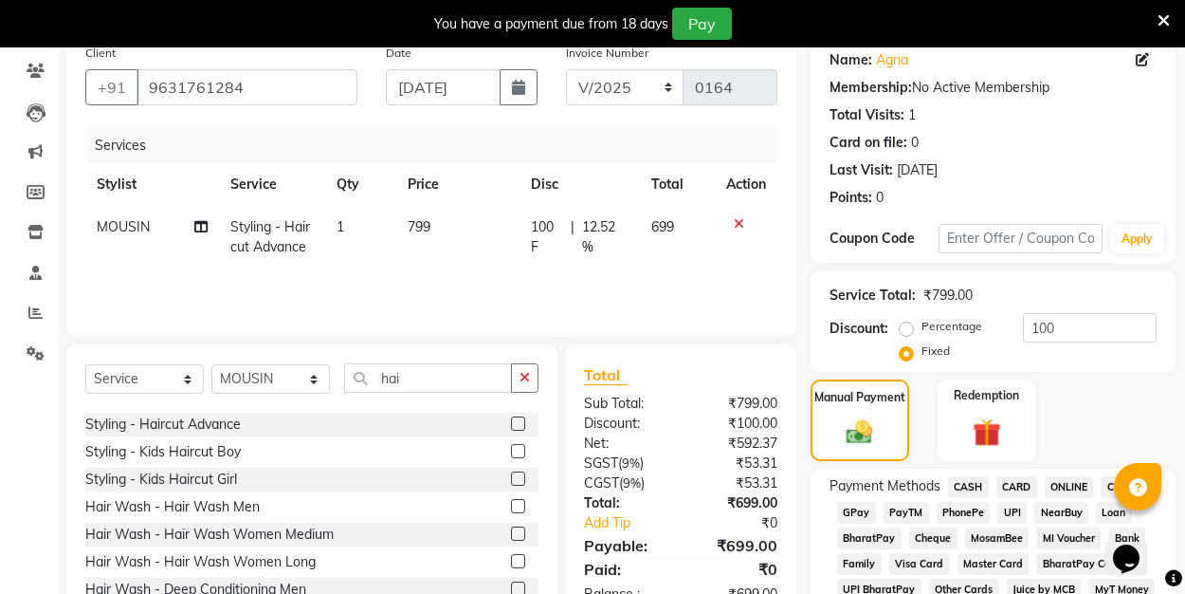
click at [974, 487] on span "CASH" at bounding box center [968, 487] width 41 height 22
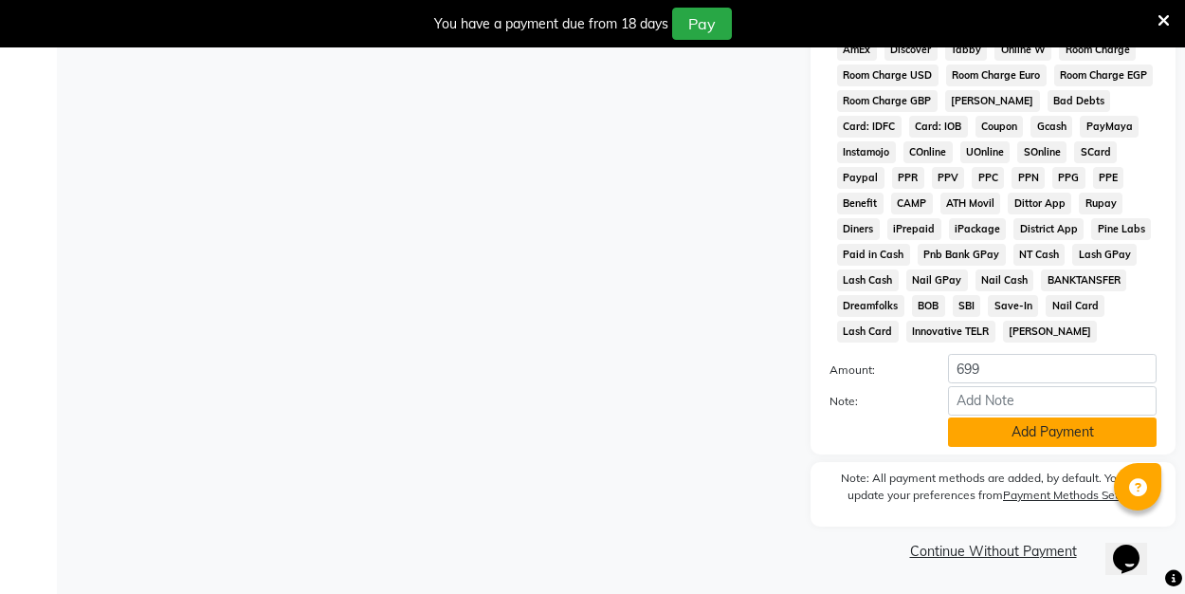
scroll to position [949, 0]
click at [973, 442] on button "Add Payment" at bounding box center [1052, 432] width 209 height 29
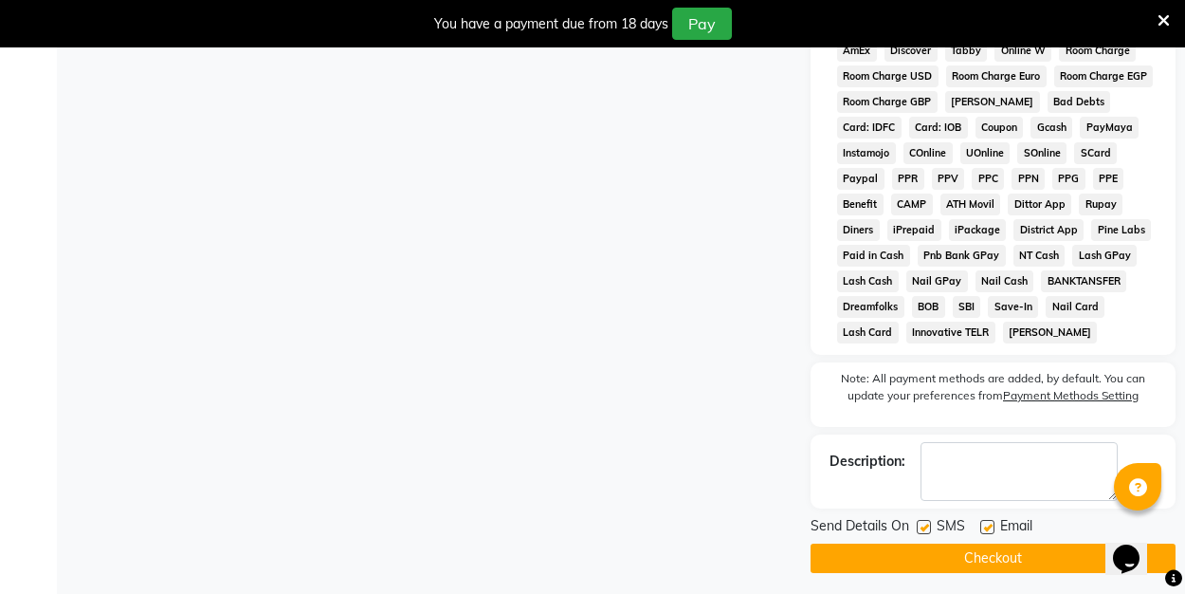
click at [989, 529] on label at bounding box center [987, 527] width 14 height 14
click at [989, 529] on input "checkbox" at bounding box center [986, 527] width 12 height 12
checkbox input "false"
click at [976, 557] on button "Checkout" at bounding box center [993, 557] width 365 height 29
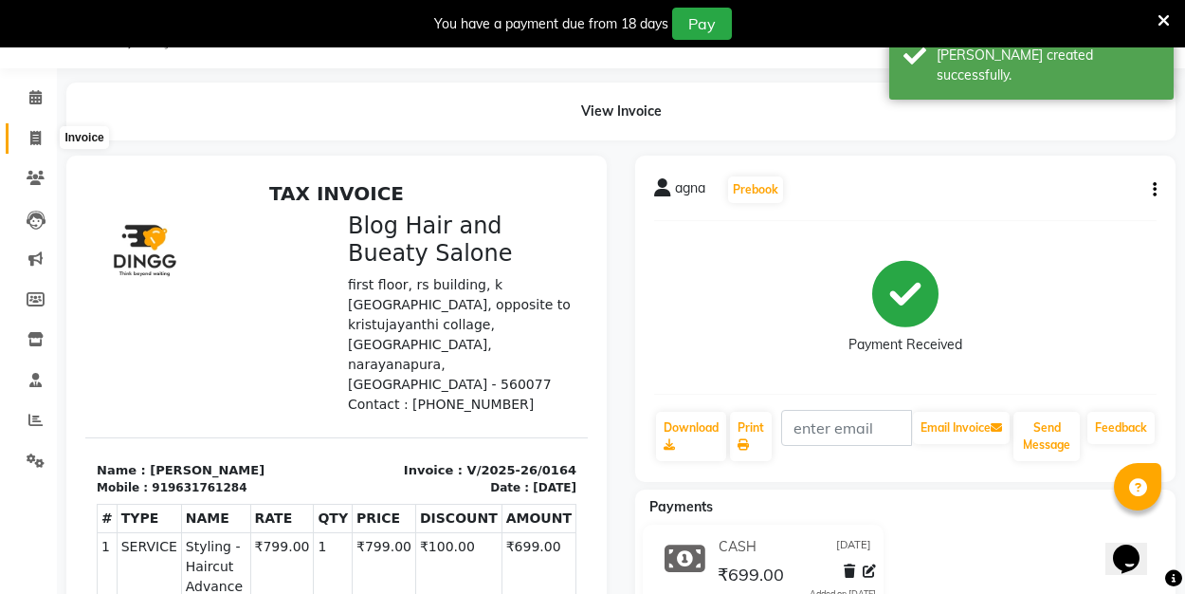
click at [34, 132] on icon at bounding box center [35, 138] width 10 height 14
select select "8741"
select select "service"
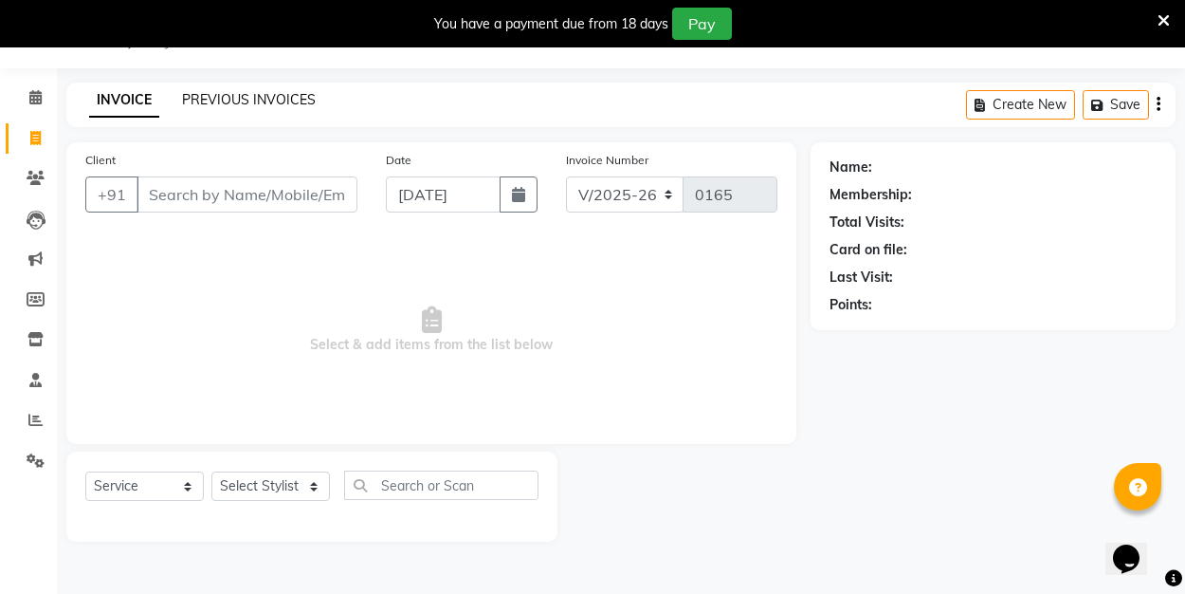
click at [271, 96] on link "PREVIOUS INVOICES" at bounding box center [249, 99] width 134 height 17
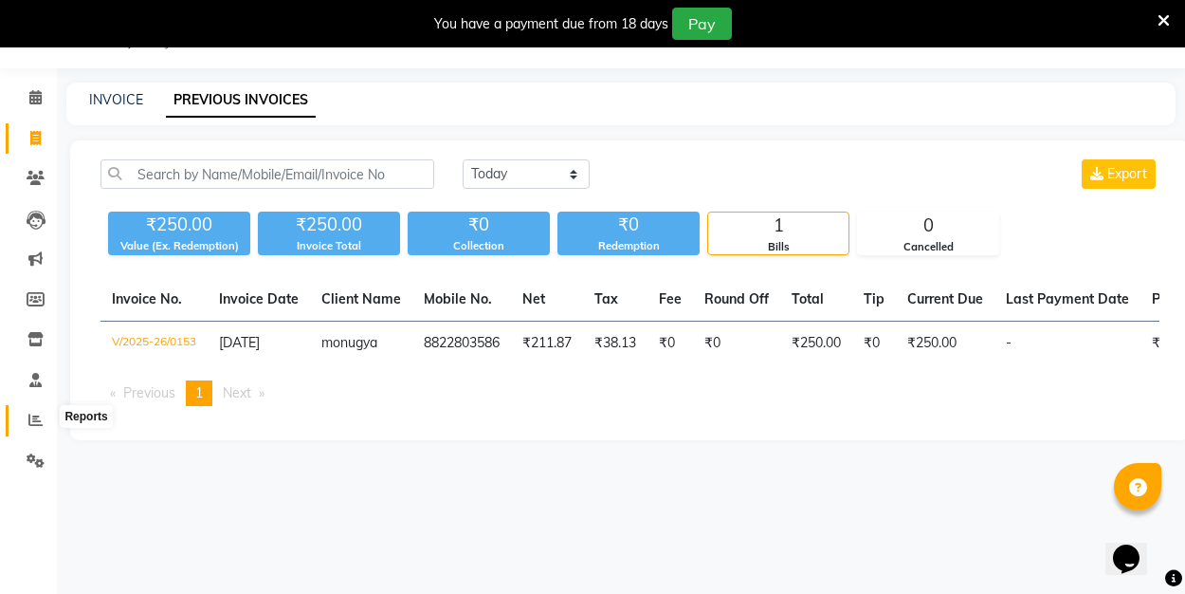
click at [41, 413] on icon at bounding box center [35, 419] width 14 height 14
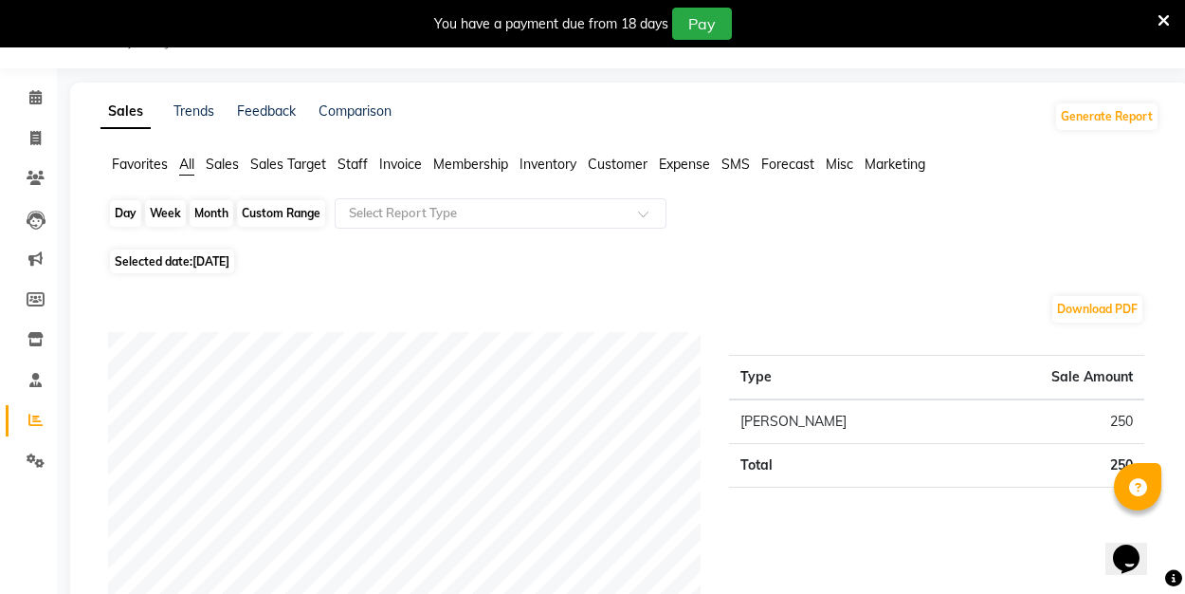
click at [134, 211] on div "Day" at bounding box center [125, 213] width 31 height 27
select select "9"
select select "2025"
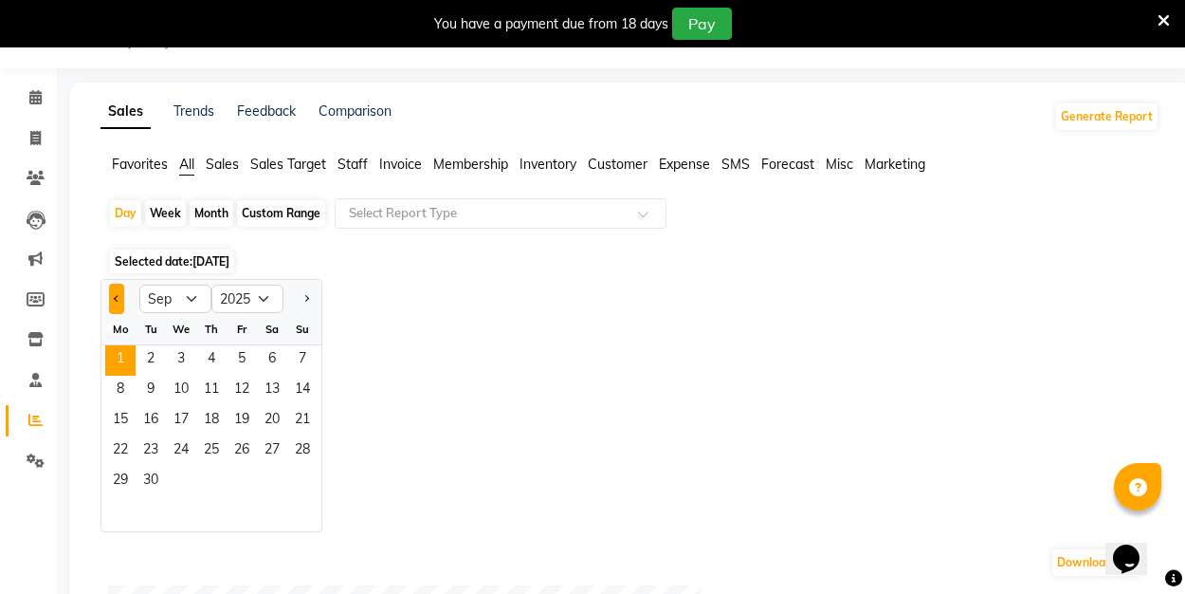
click at [113, 296] on button "Previous month" at bounding box center [116, 298] width 15 height 30
select select "8"
click at [301, 478] on span "31" at bounding box center [302, 481] width 30 height 30
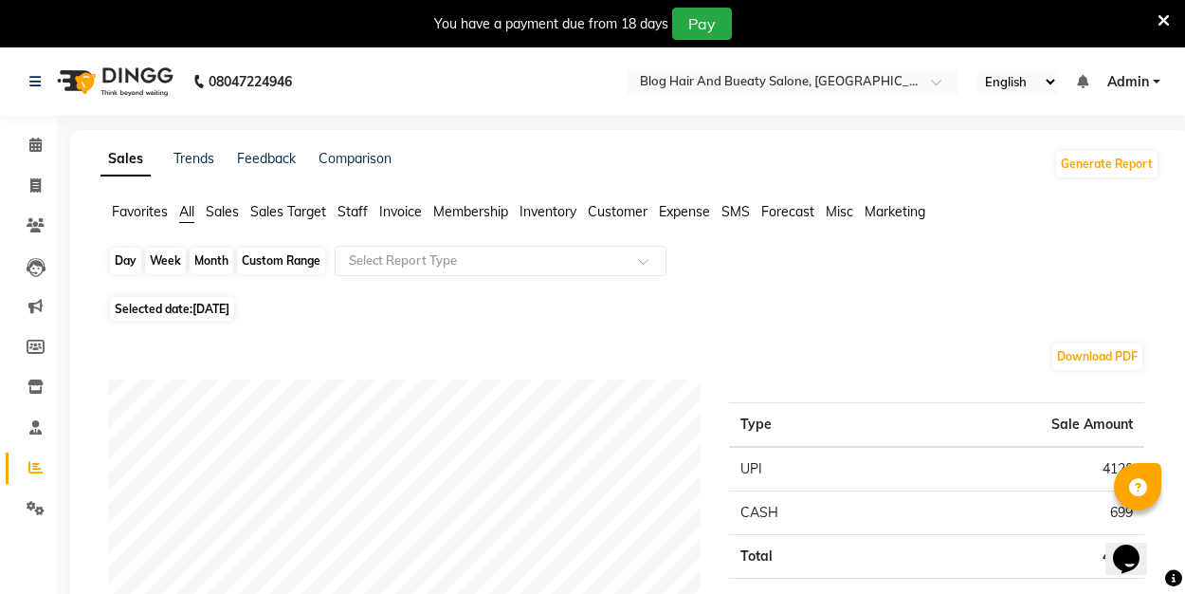
click at [135, 257] on div "Day" at bounding box center [125, 260] width 31 height 27
select select "8"
select select "2025"
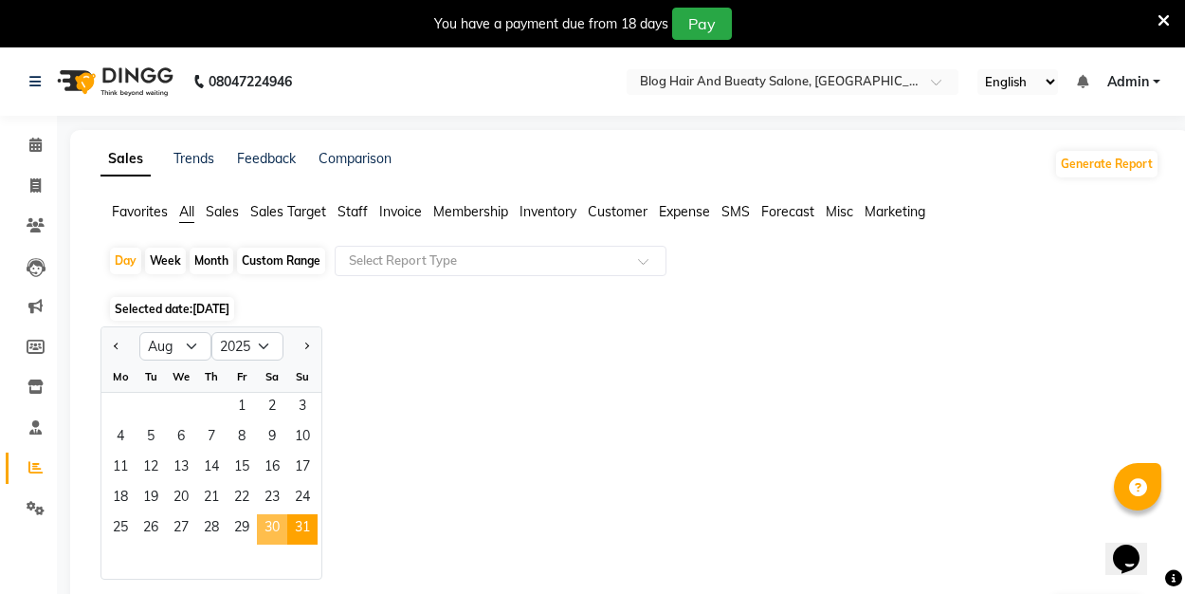
click at [275, 521] on span "30" at bounding box center [272, 529] width 30 height 30
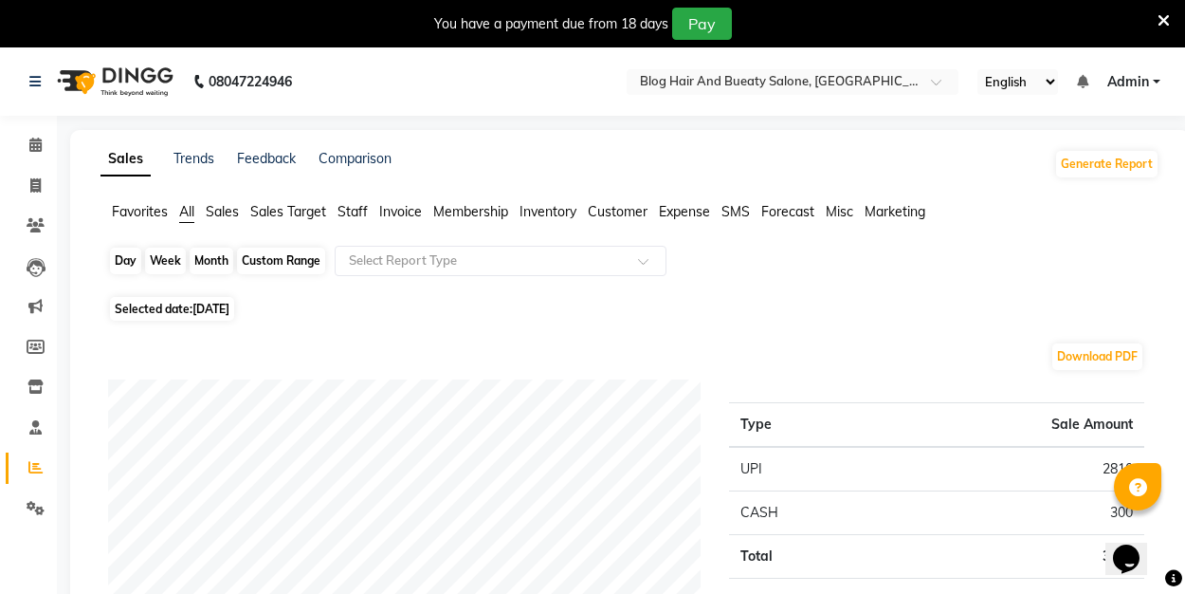
click at [126, 259] on div "Day" at bounding box center [125, 260] width 31 height 27
select select "8"
select select "2025"
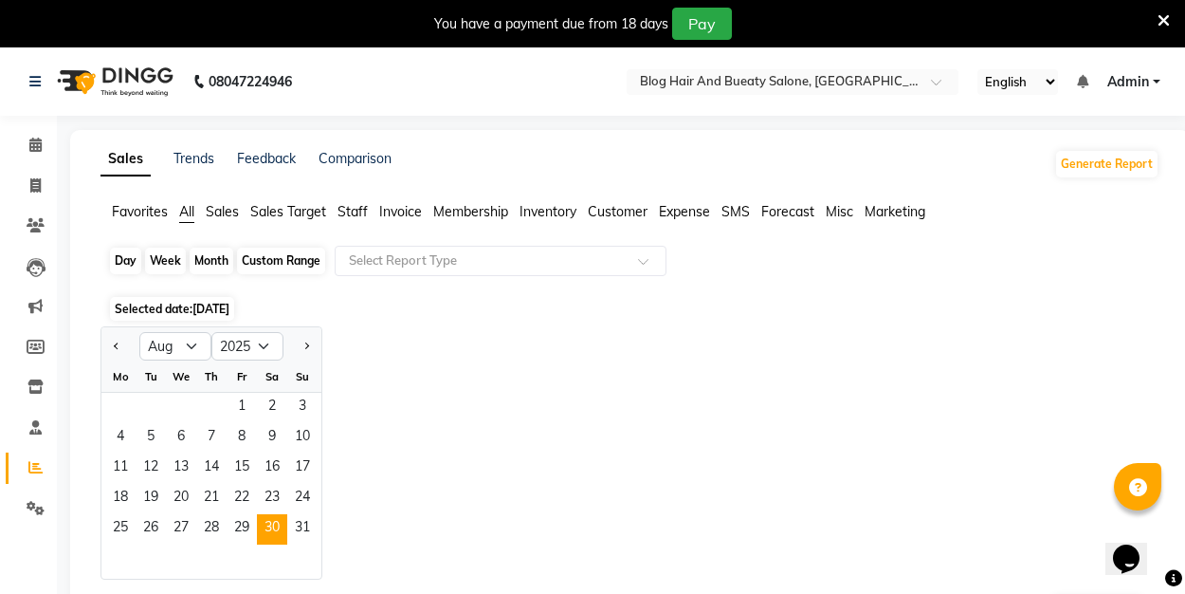
click at [126, 259] on div "Day" at bounding box center [125, 260] width 31 height 27
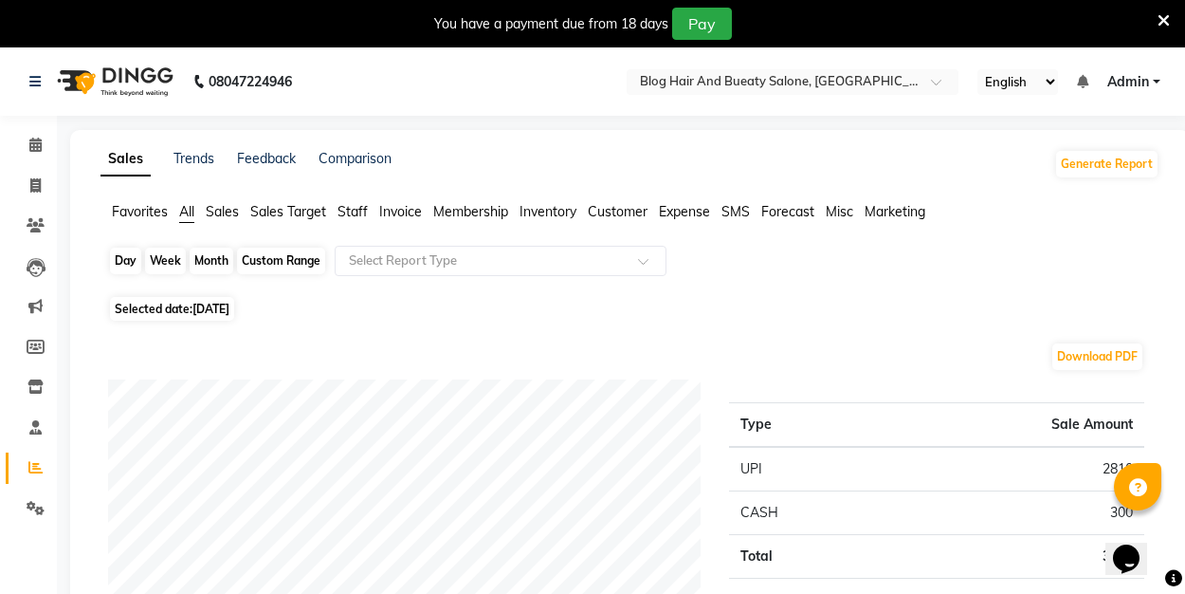
click at [131, 265] on div "Day" at bounding box center [125, 260] width 31 height 27
select select "8"
select select "2025"
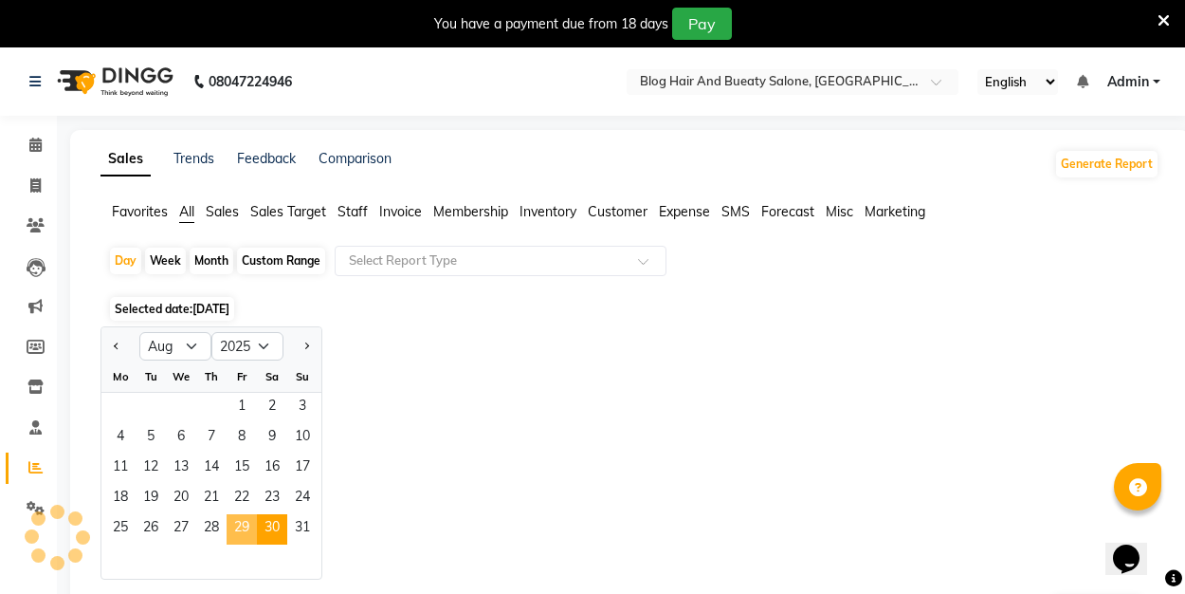
click at [235, 530] on span "29" at bounding box center [242, 529] width 30 height 30
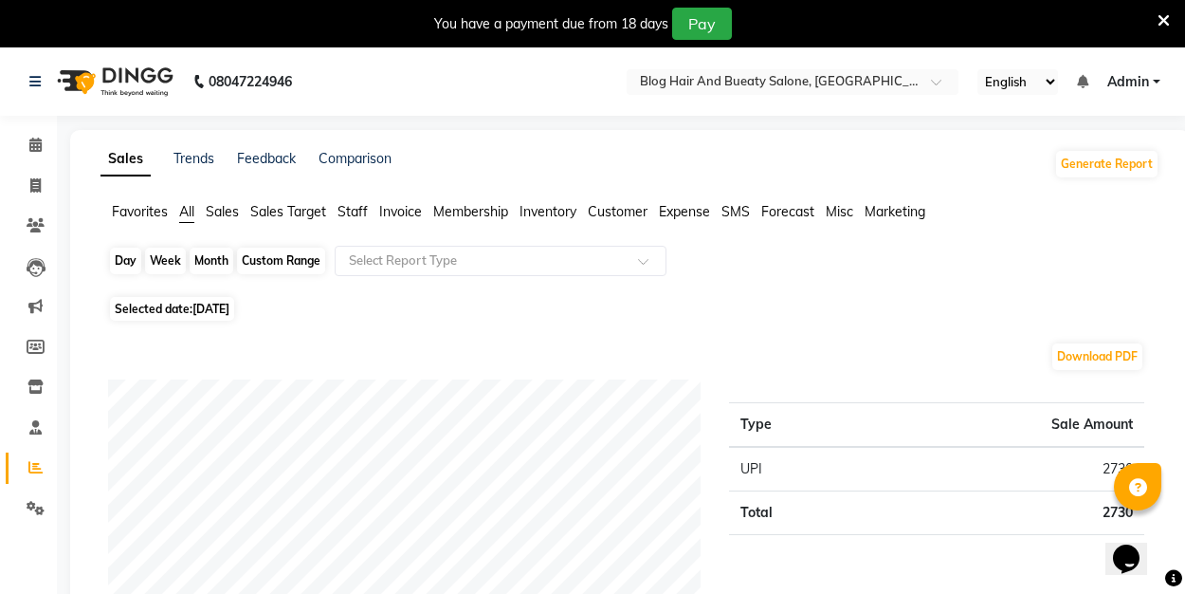
click at [119, 263] on div "Day" at bounding box center [125, 260] width 31 height 27
select select "8"
select select "2025"
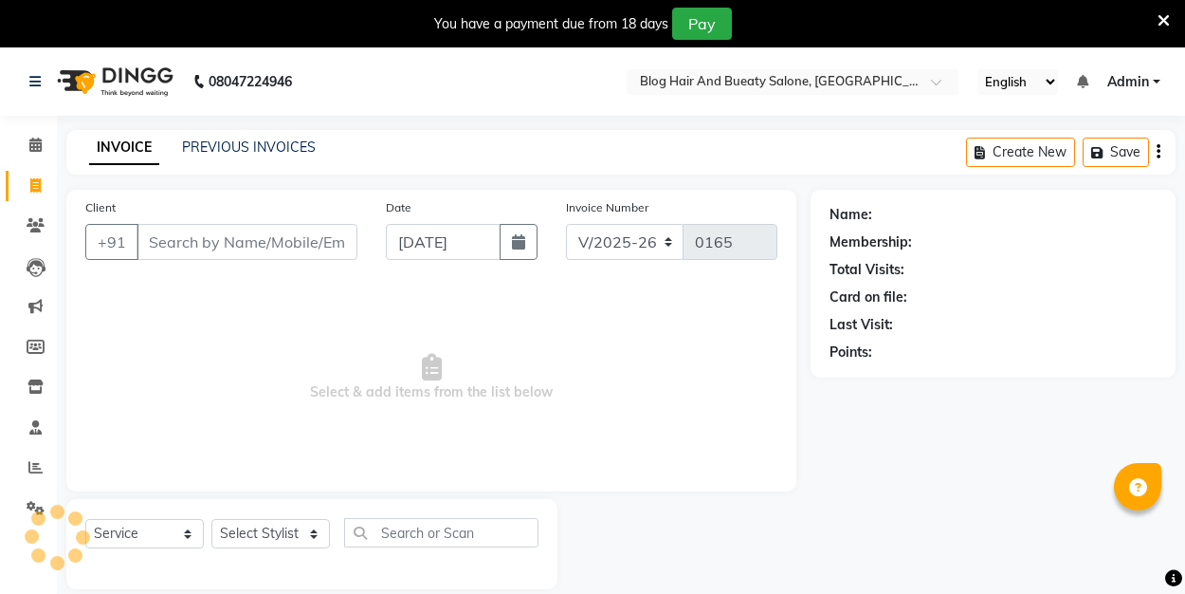
select select "8741"
select select "service"
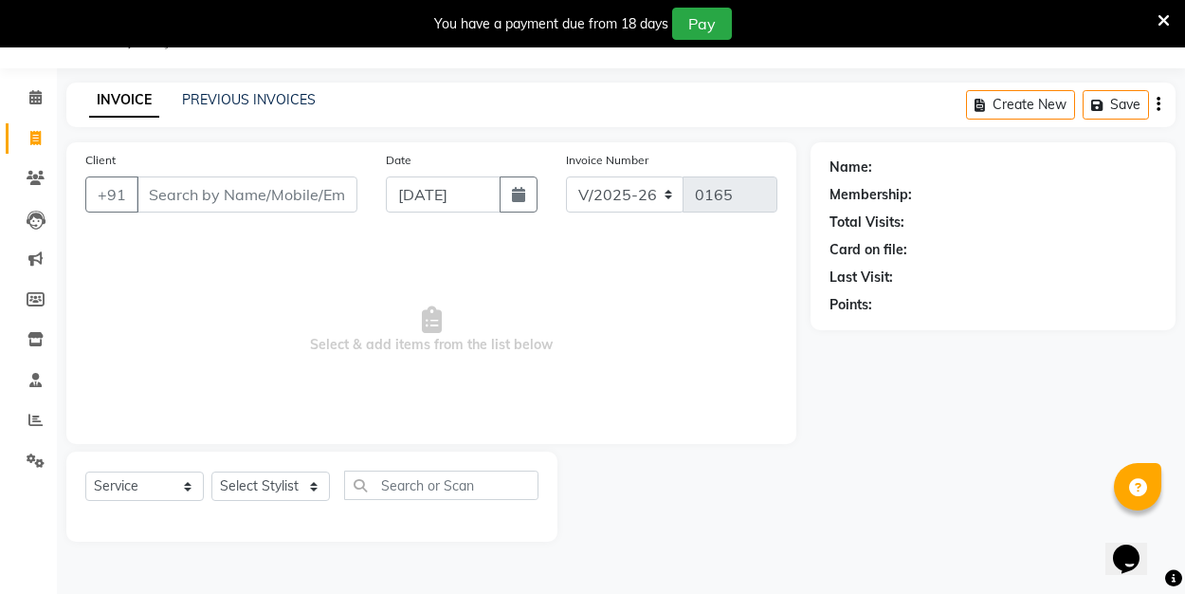
scroll to position [47, 0]
click at [321, 487] on select "Select Stylist ALI Manager [PERSON_NAME] [PERSON_NAME]" at bounding box center [270, 485] width 119 height 29
select select "89036"
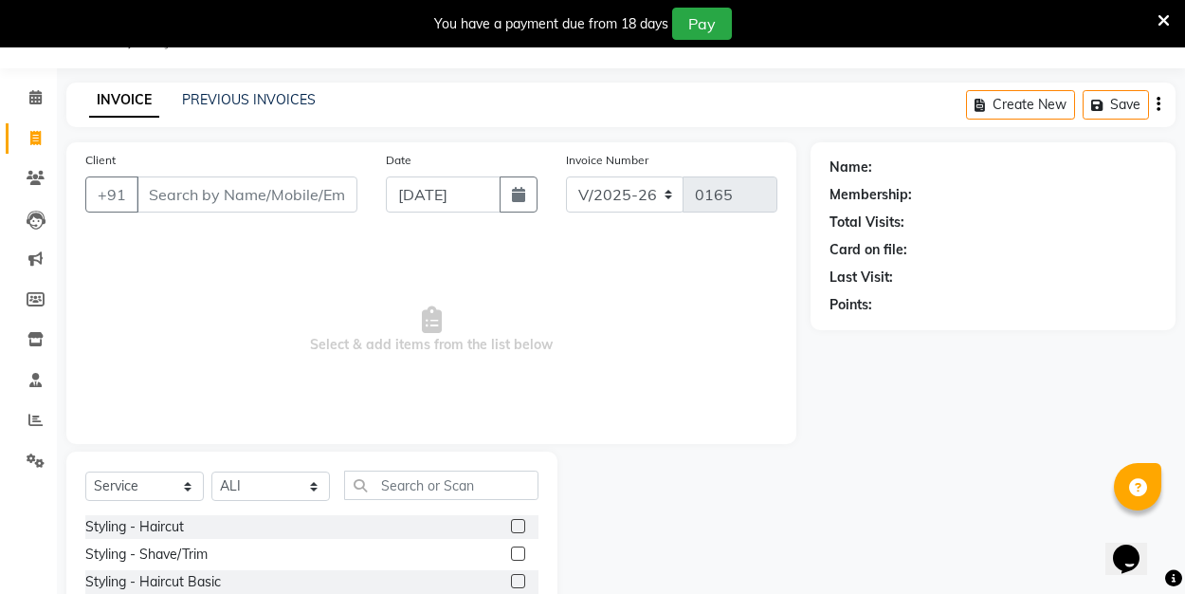
click at [524, 518] on div at bounding box center [524, 527] width 27 height 24
click at [522, 522] on label at bounding box center [518, 526] width 14 height 14
click at [522, 522] on input "checkbox" at bounding box center [517, 527] width 12 height 12
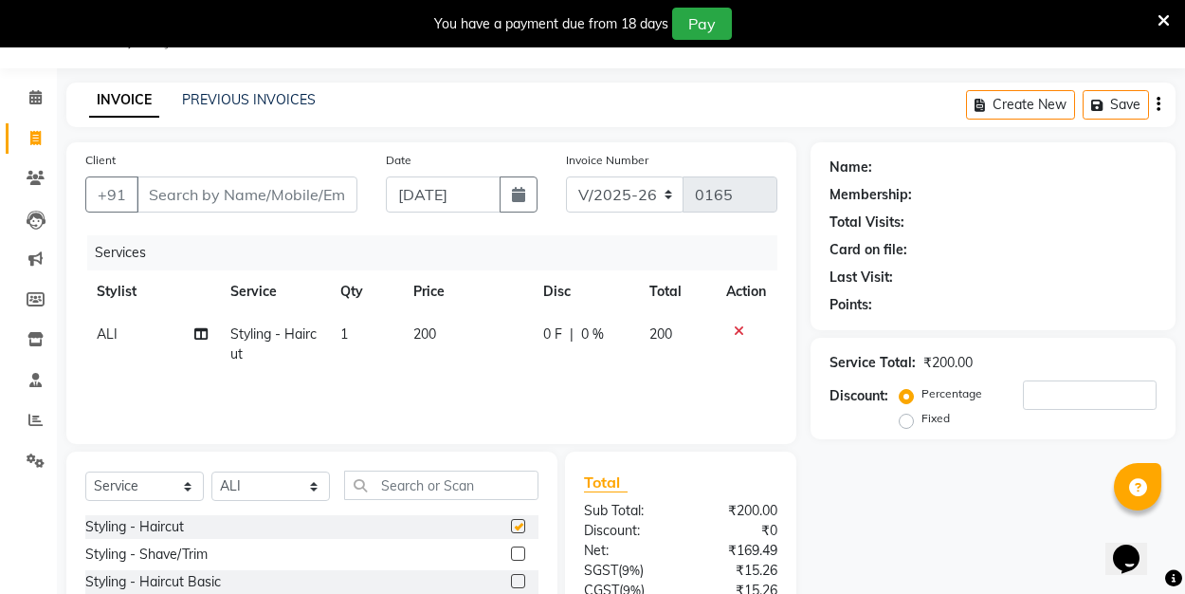
checkbox input "false"
click at [245, 199] on input "Client" at bounding box center [247, 194] width 221 height 36
type input "9"
type input "0"
type input "8904699077"
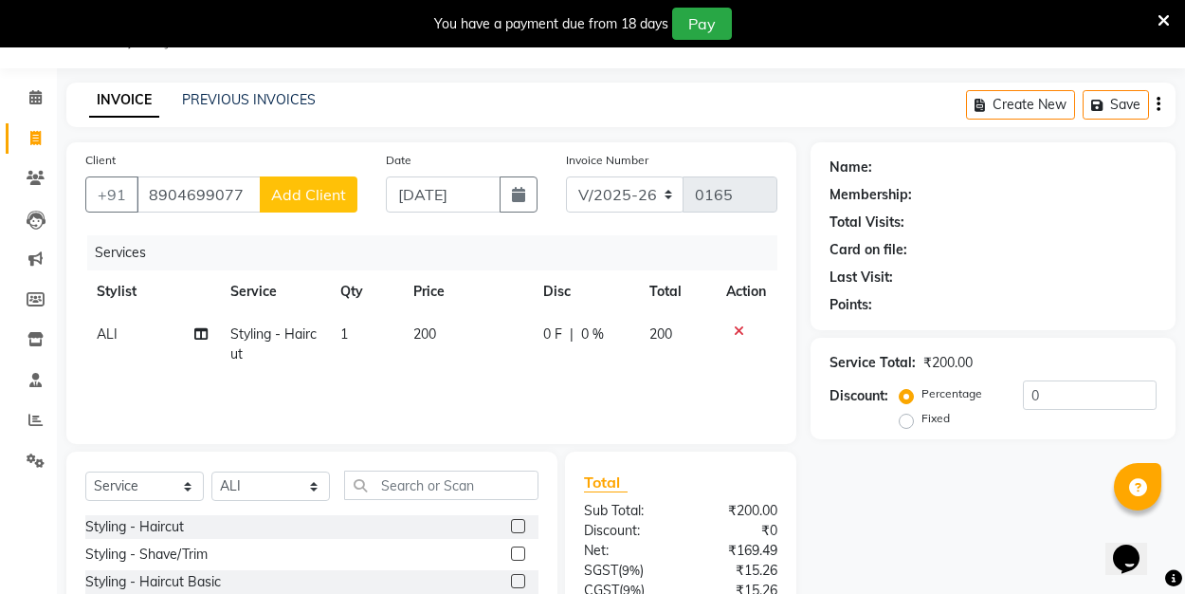
click at [320, 194] on span "Add Client" at bounding box center [308, 194] width 75 height 19
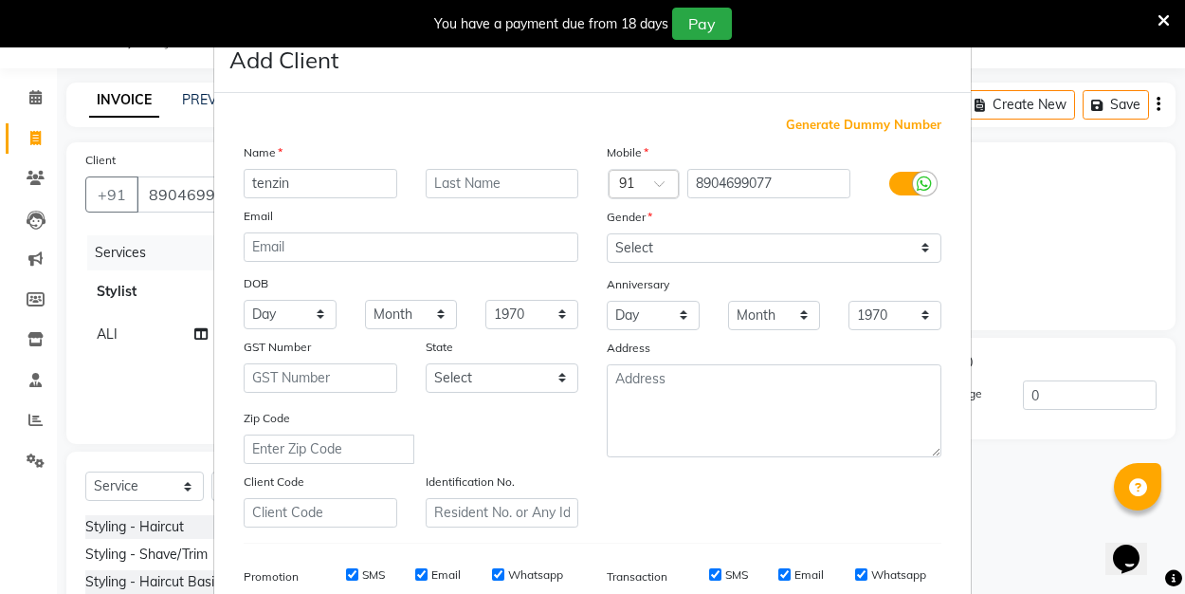
type input "tenzin"
click at [669, 244] on select "Select [DEMOGRAPHIC_DATA] [DEMOGRAPHIC_DATA] Other Prefer Not To Say" at bounding box center [774, 247] width 335 height 29
select select "[DEMOGRAPHIC_DATA]"
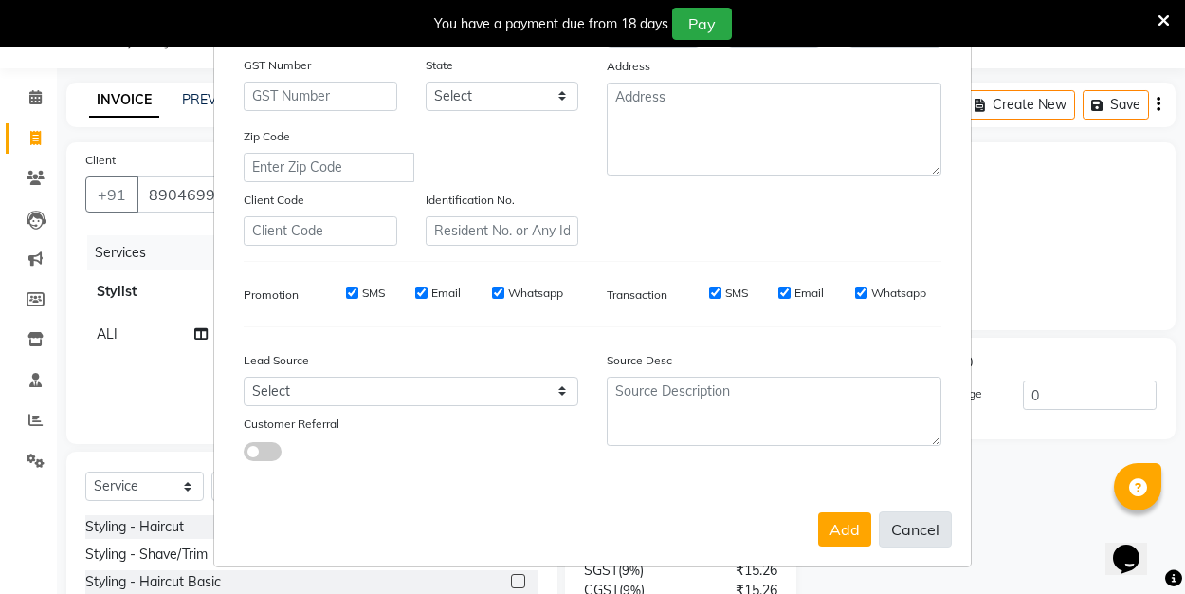
scroll to position [281, 0]
click at [847, 525] on button "Add" at bounding box center [844, 530] width 53 height 34
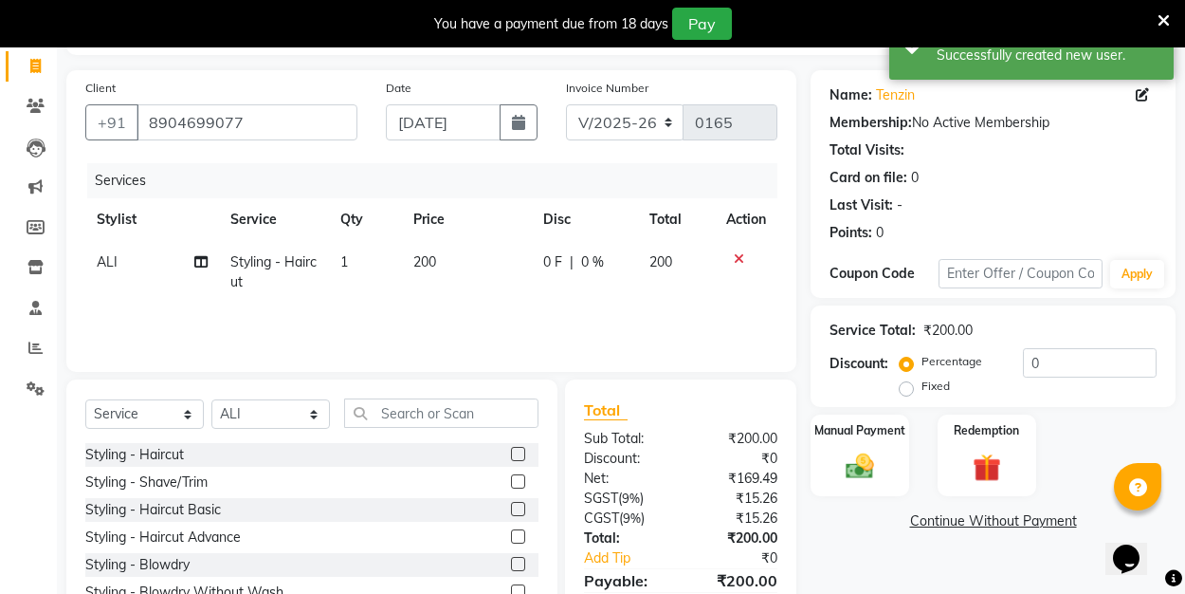
scroll to position [129, 0]
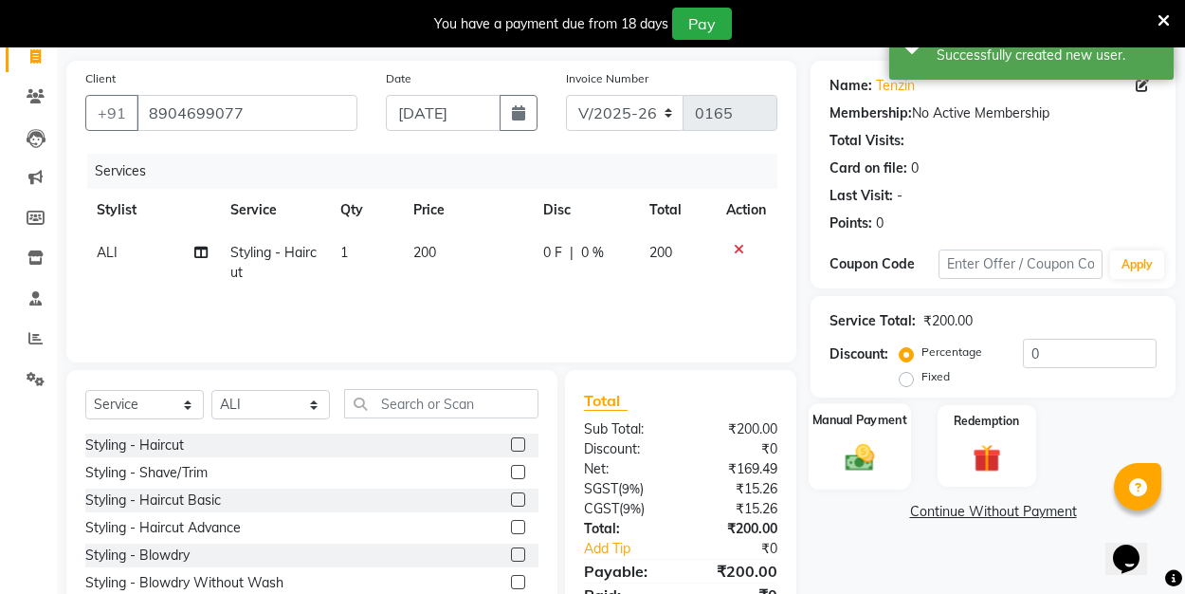
click at [854, 446] on img at bounding box center [859, 456] width 47 height 33
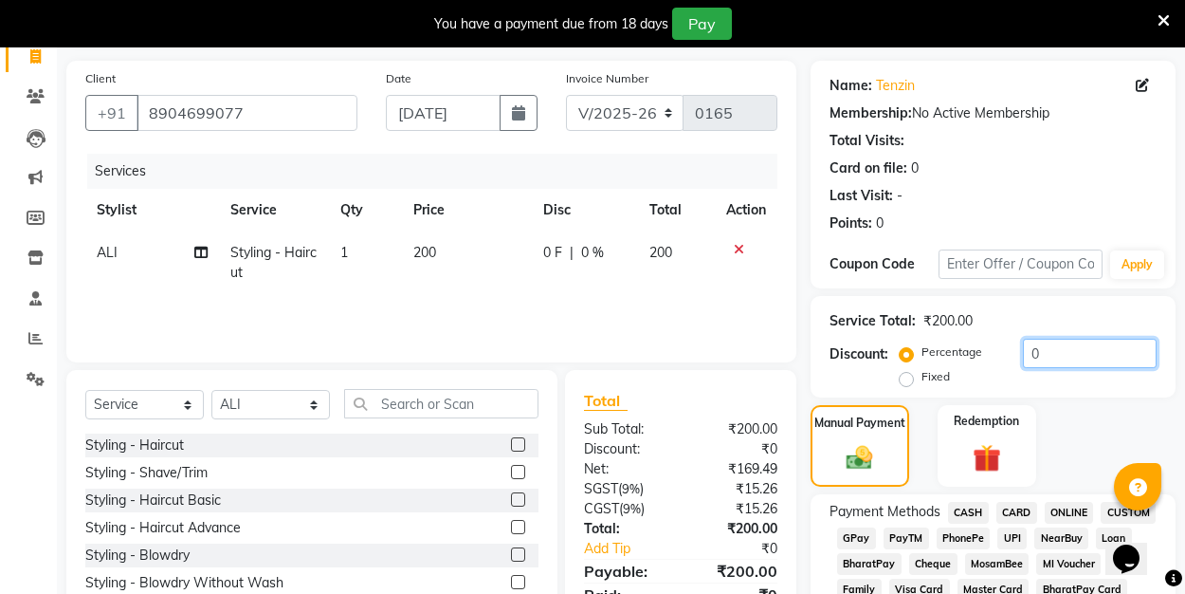
click at [1044, 353] on input "0" at bounding box center [1090, 352] width 134 height 29
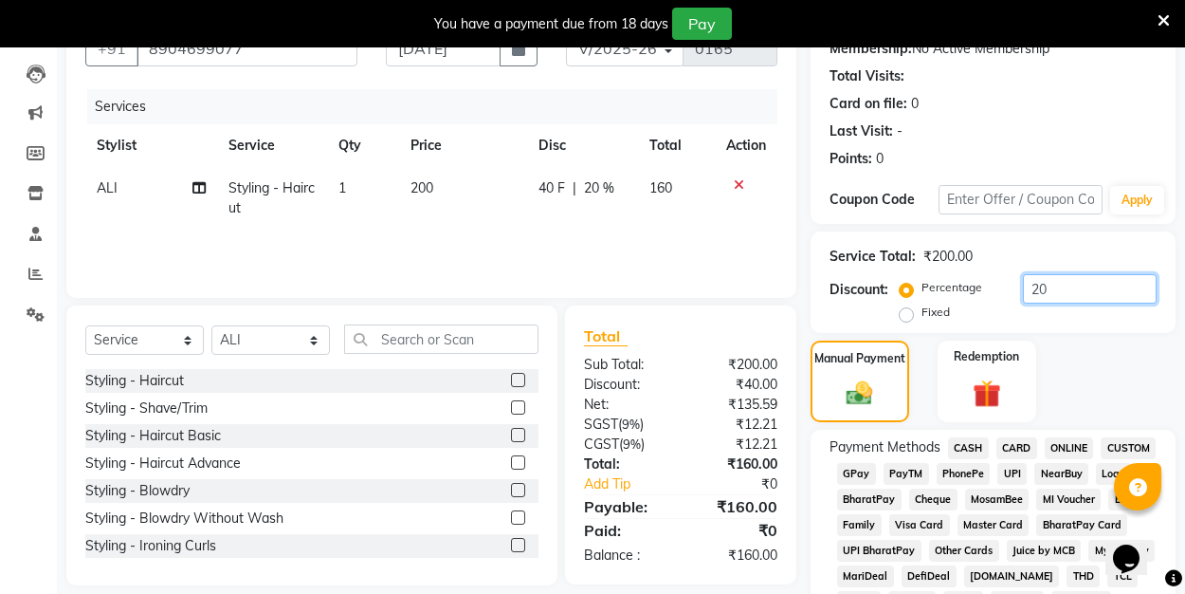
scroll to position [190, 0]
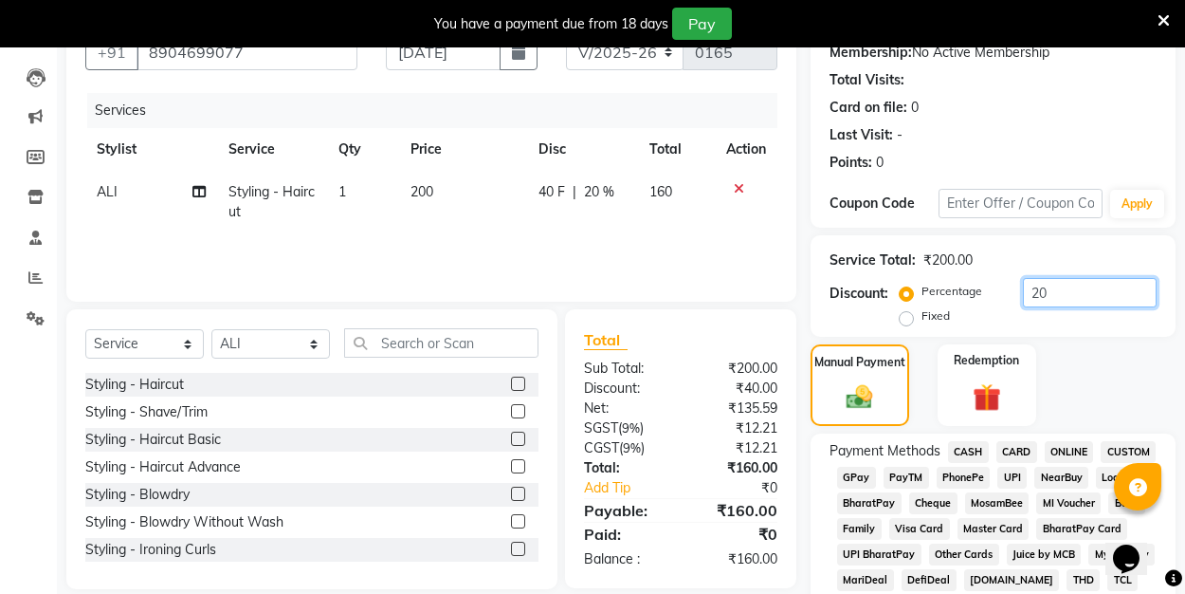
click at [1042, 290] on input "20" at bounding box center [1090, 292] width 134 height 29
type input "2"
type input "10"
click at [1014, 482] on span "UPI" at bounding box center [1011, 477] width 29 height 22
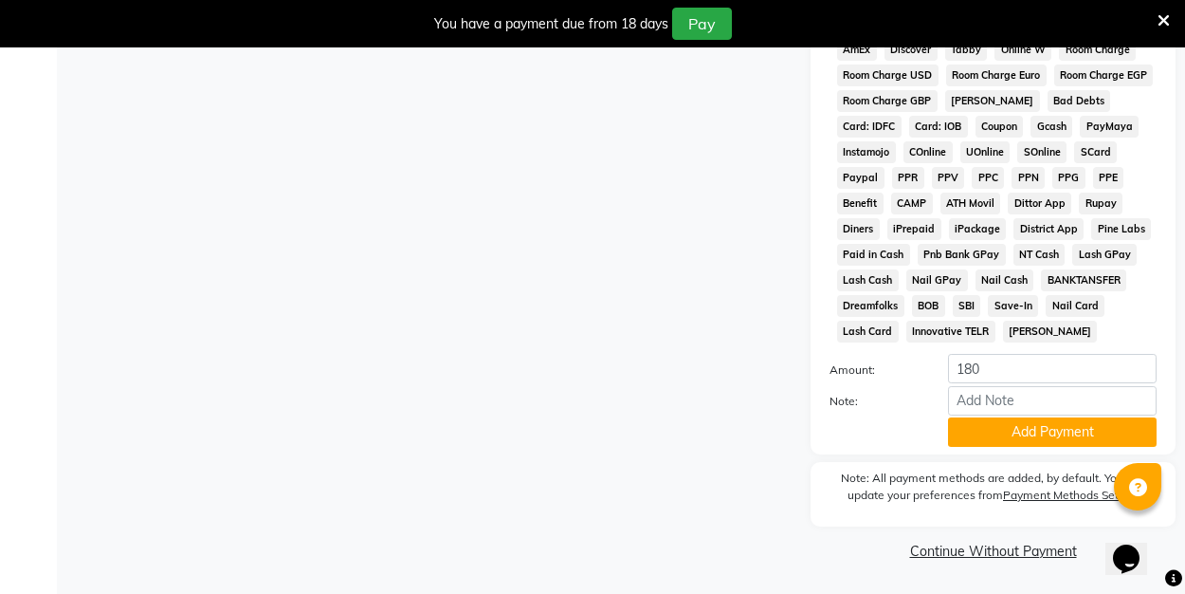
scroll to position [949, 0]
click at [1006, 440] on button "Add Payment" at bounding box center [1052, 432] width 209 height 29
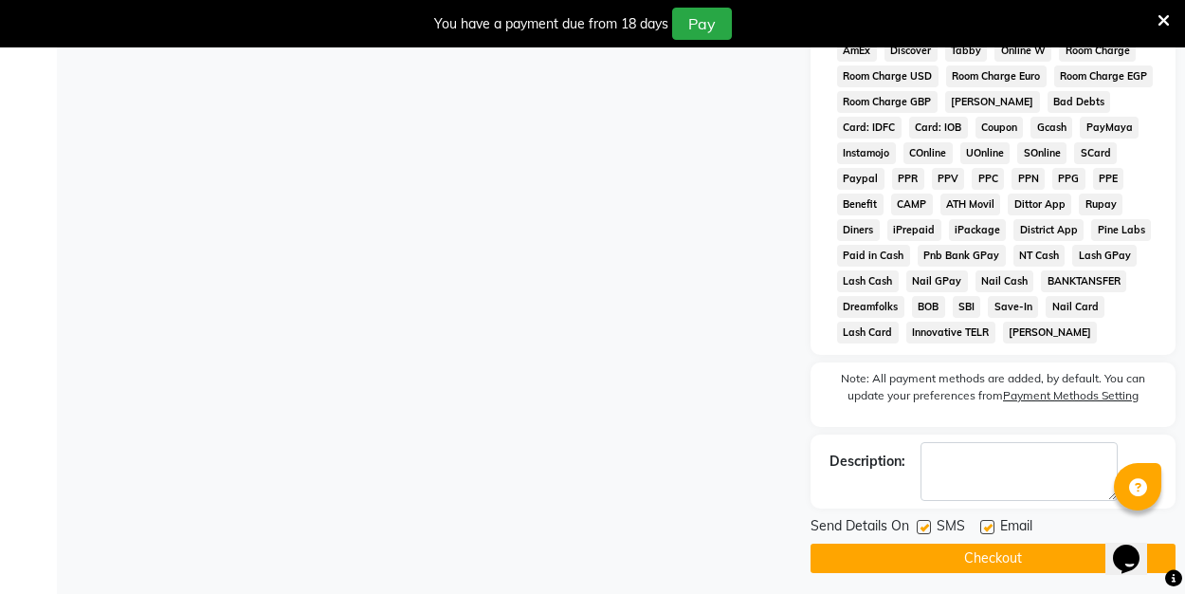
click at [986, 531] on label at bounding box center [987, 527] width 14 height 14
click at [986, 531] on input "checkbox" at bounding box center [986, 527] width 12 height 12
checkbox input "false"
click at [978, 557] on button "Checkout" at bounding box center [993, 557] width 365 height 29
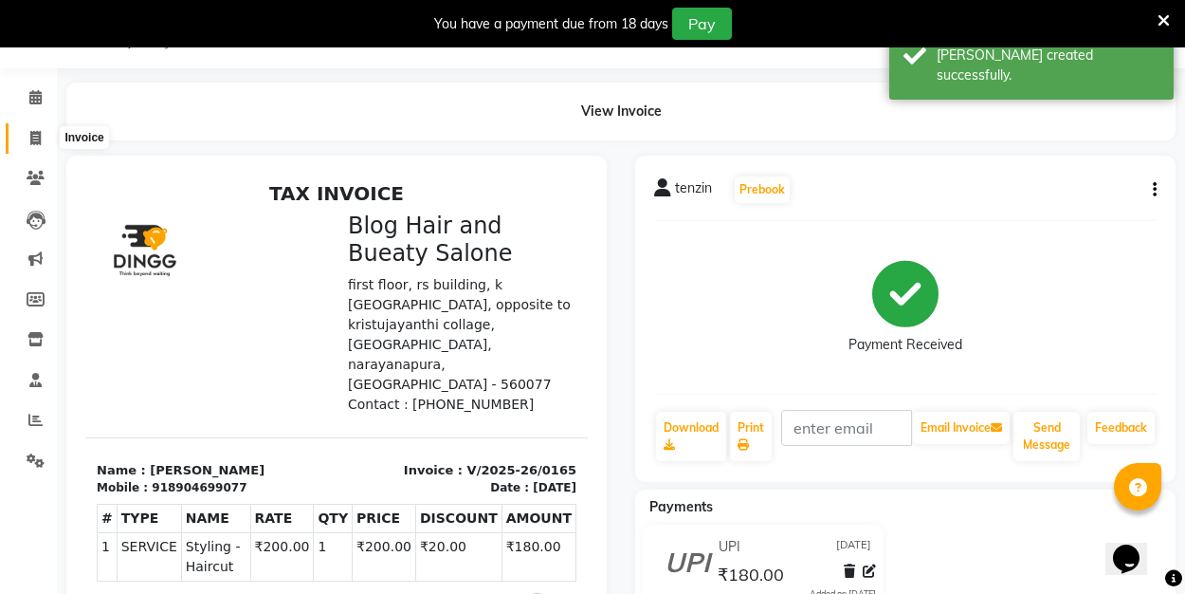
click at [32, 132] on icon at bounding box center [35, 138] width 10 height 14
select select "service"
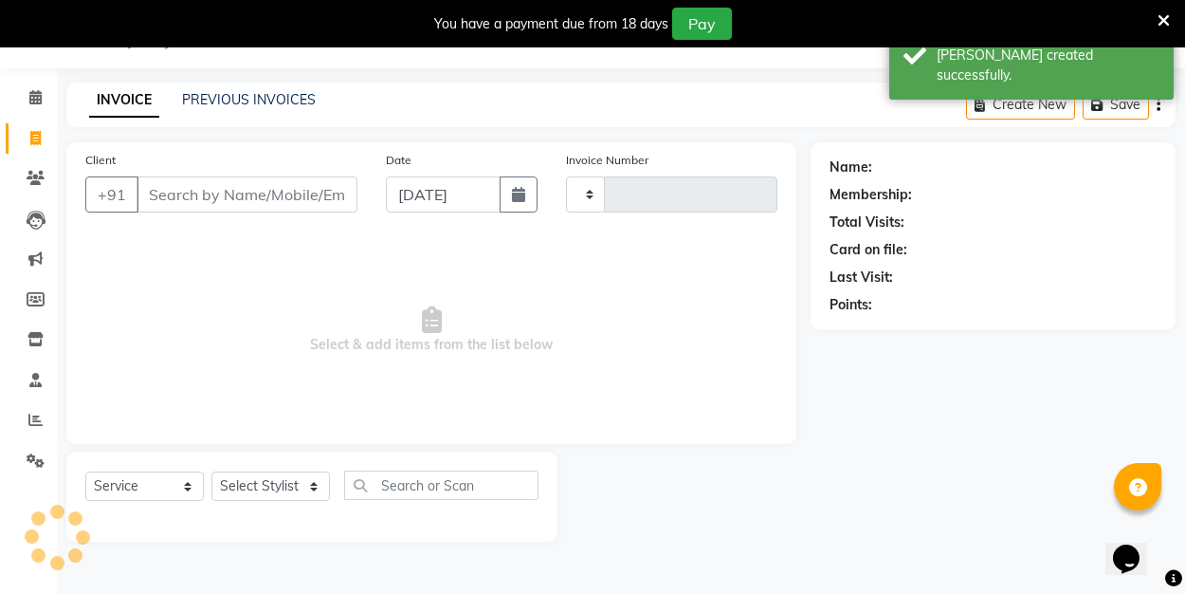
type input "0166"
select select "8741"
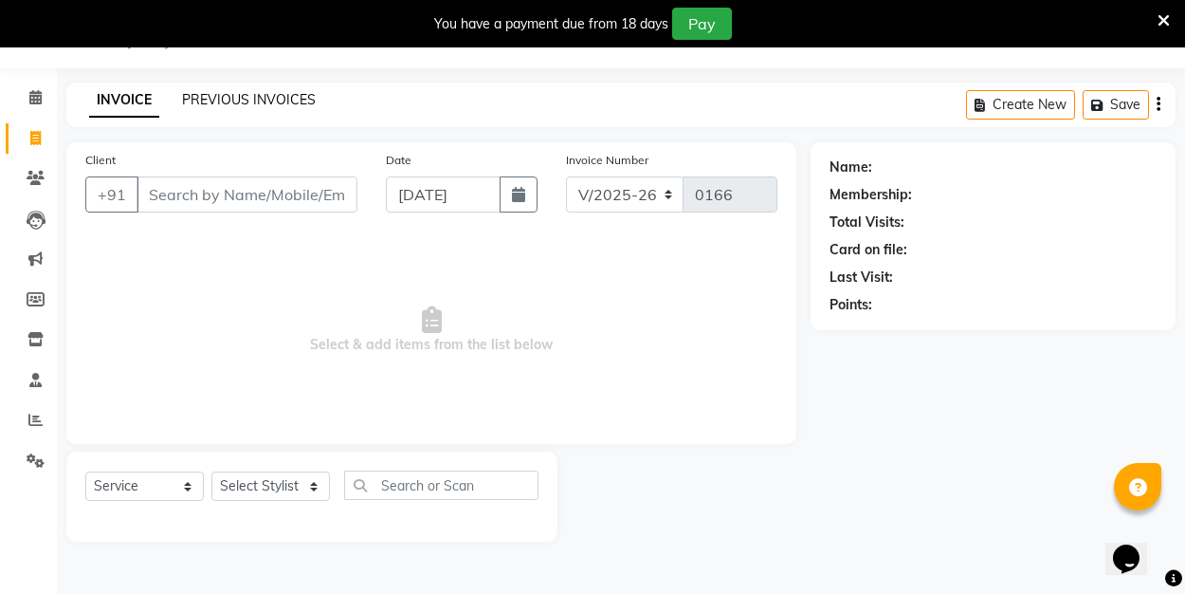
click at [245, 99] on link "PREVIOUS INVOICES" at bounding box center [249, 99] width 134 height 17
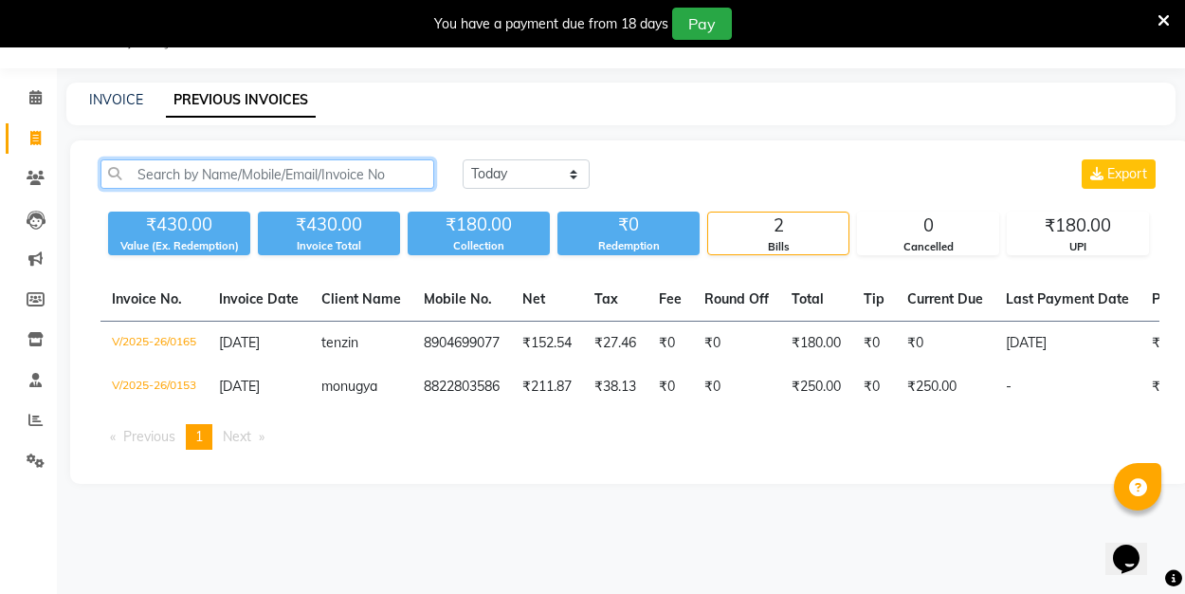
click at [292, 173] on input "text" at bounding box center [267, 173] width 334 height 29
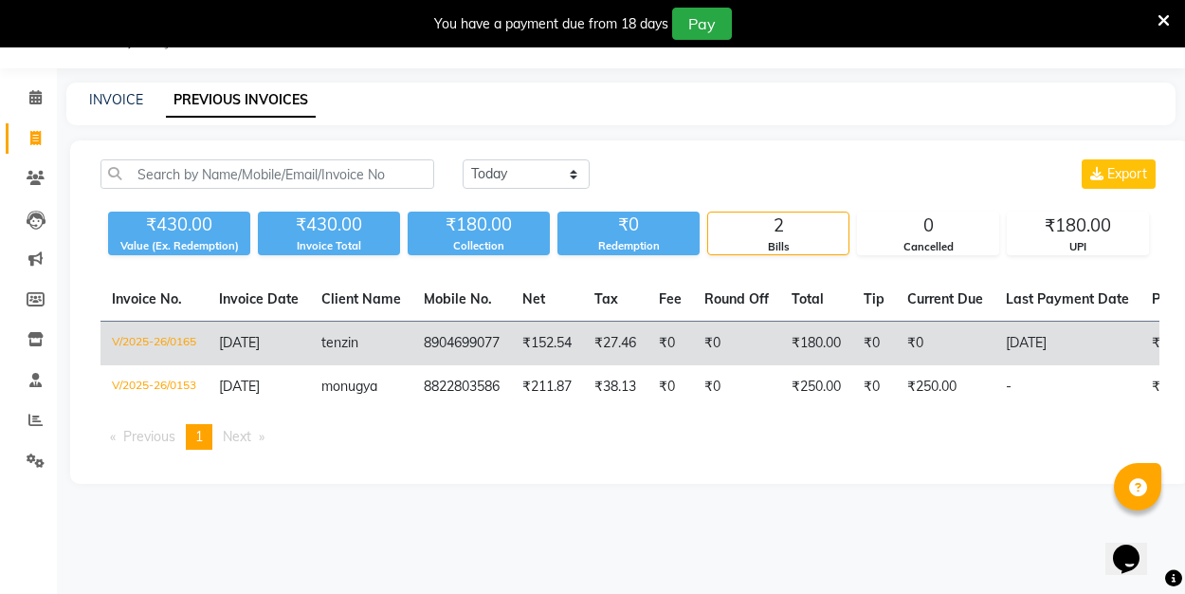
click at [310, 341] on td "[DATE]" at bounding box center [259, 343] width 102 height 45
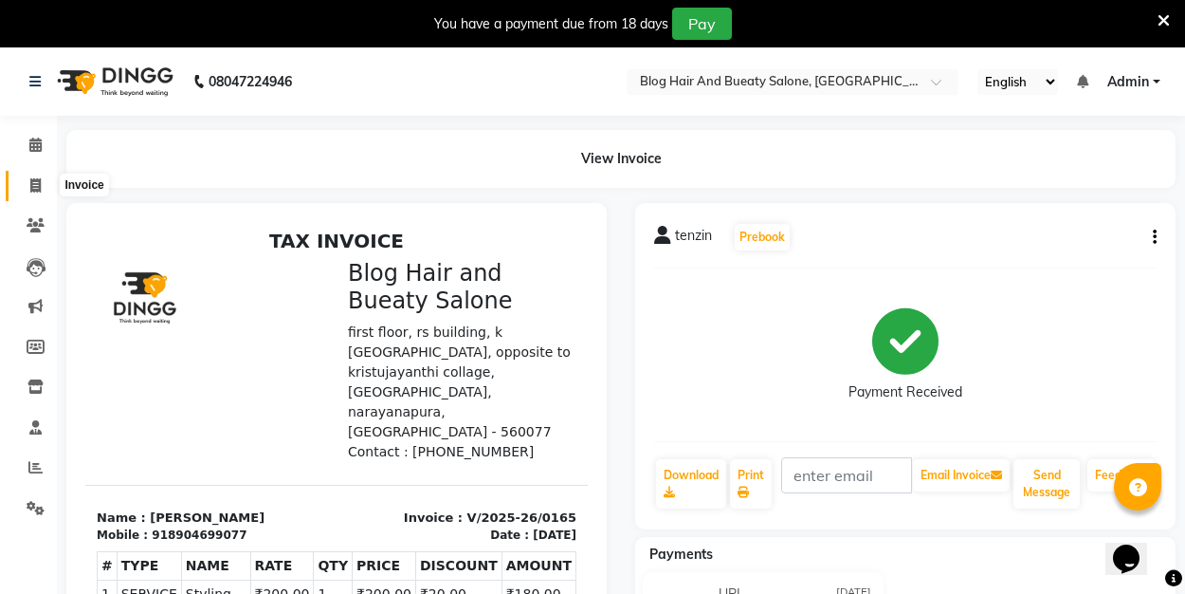
click at [35, 180] on icon at bounding box center [35, 185] width 10 height 14
select select "8741"
select select "service"
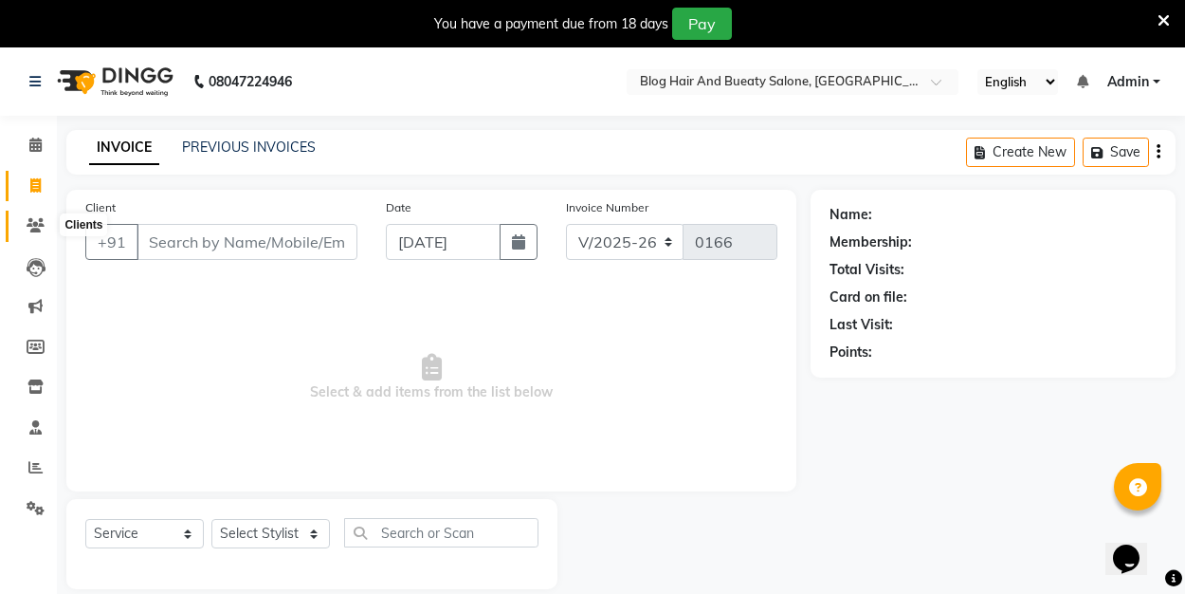
click at [42, 218] on icon at bounding box center [36, 225] width 18 height 14
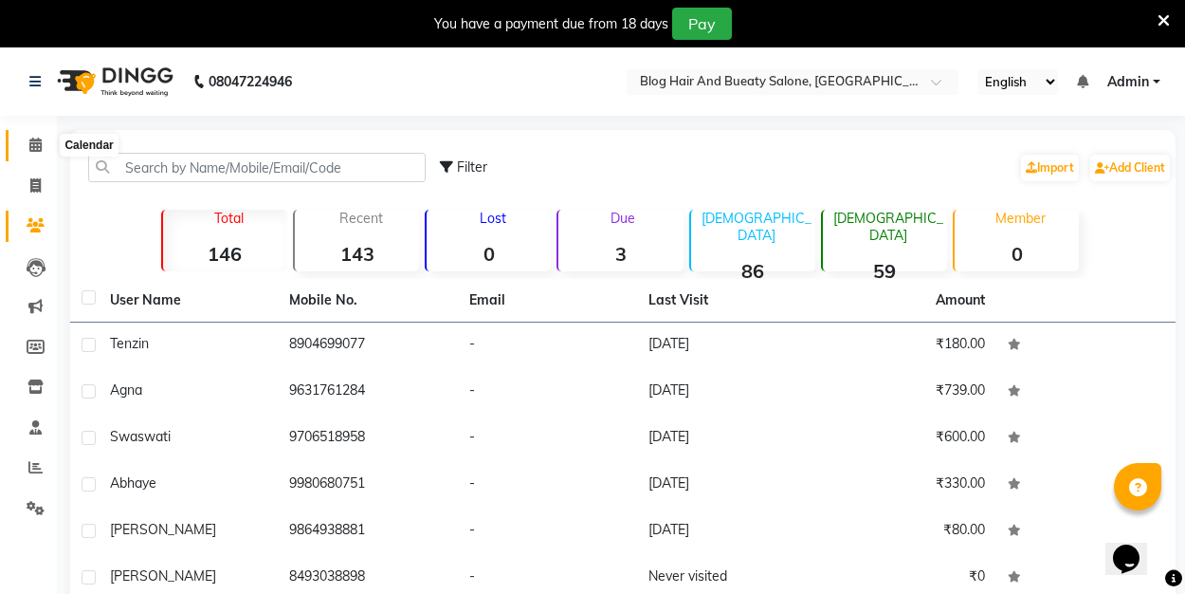
click at [36, 145] on icon at bounding box center [35, 144] width 12 height 14
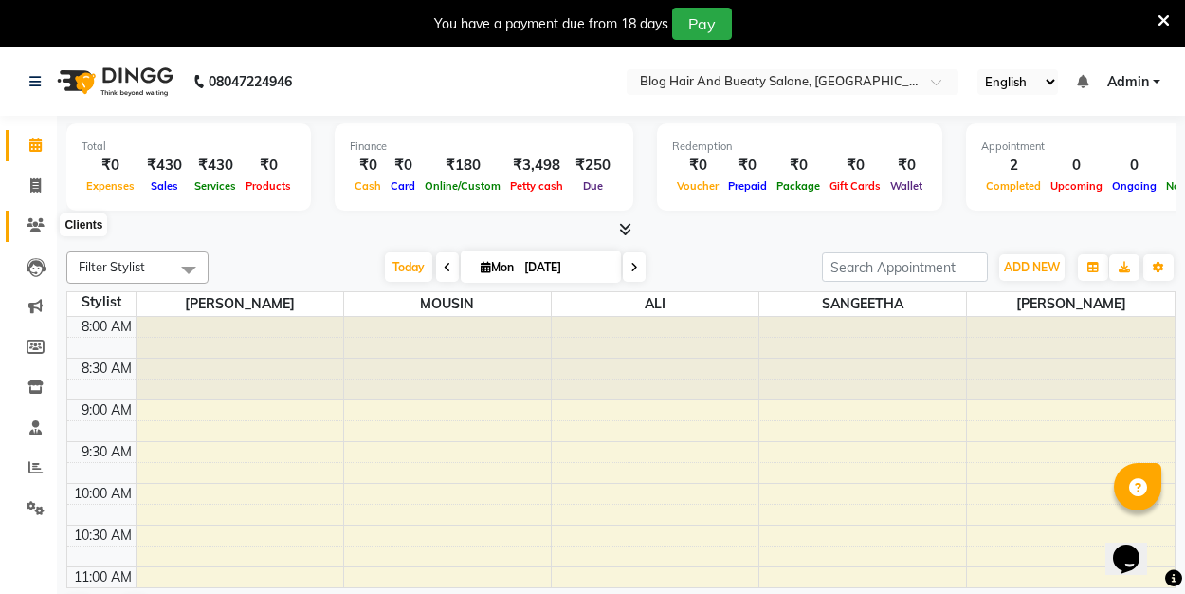
click at [31, 224] on icon at bounding box center [36, 225] width 18 height 14
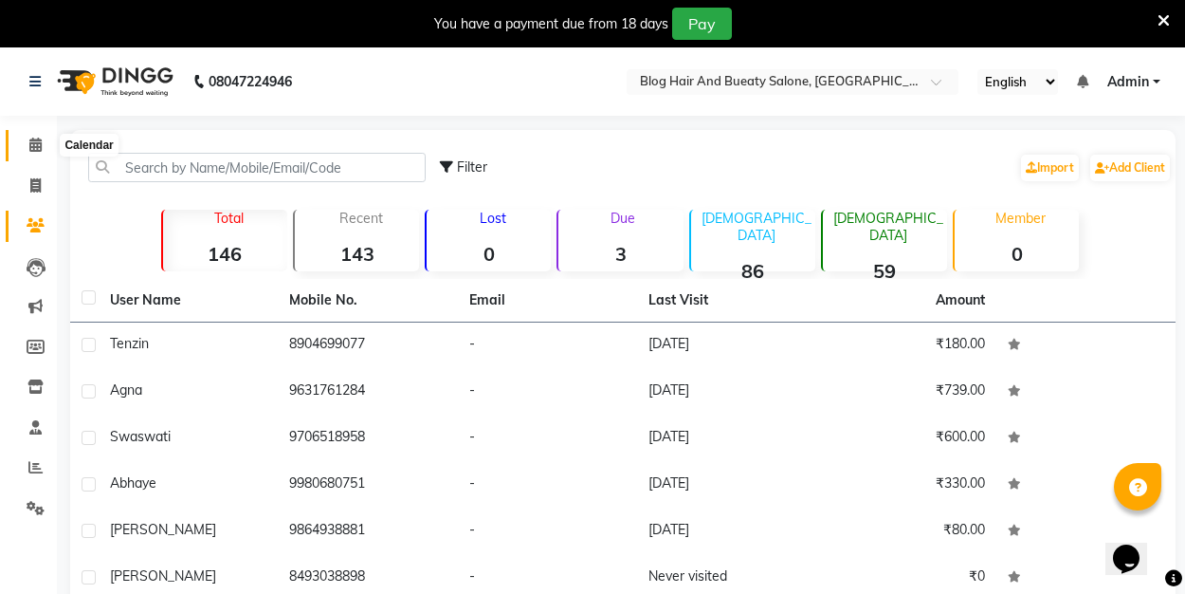
click at [41, 147] on icon at bounding box center [35, 144] width 12 height 14
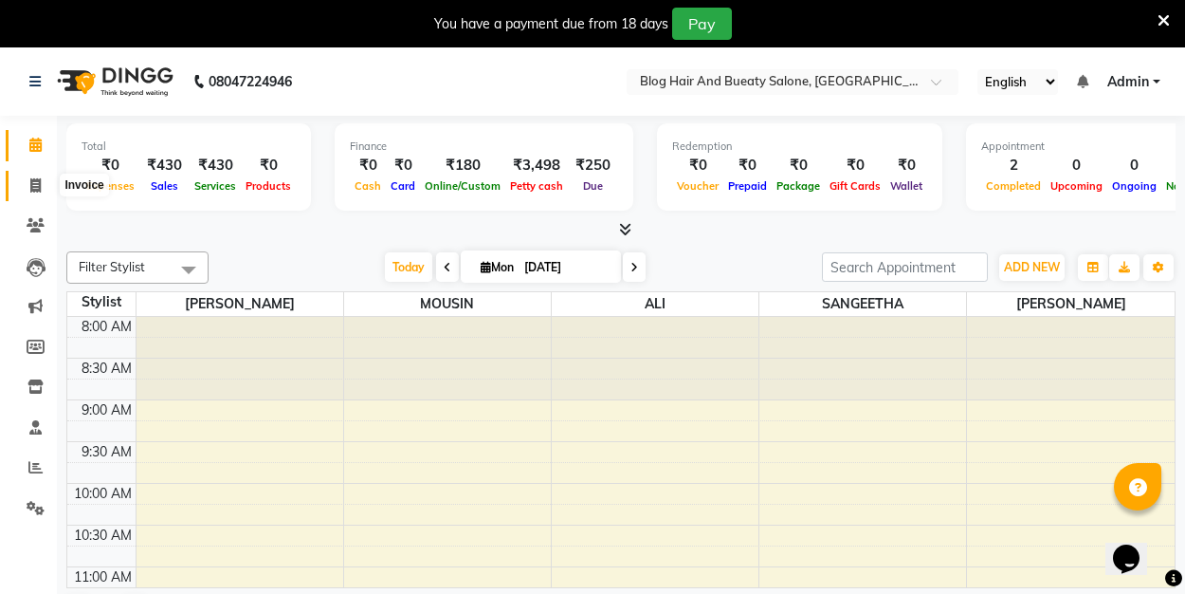
click at [42, 182] on span at bounding box center [35, 186] width 33 height 22
select select "8741"
select select "service"
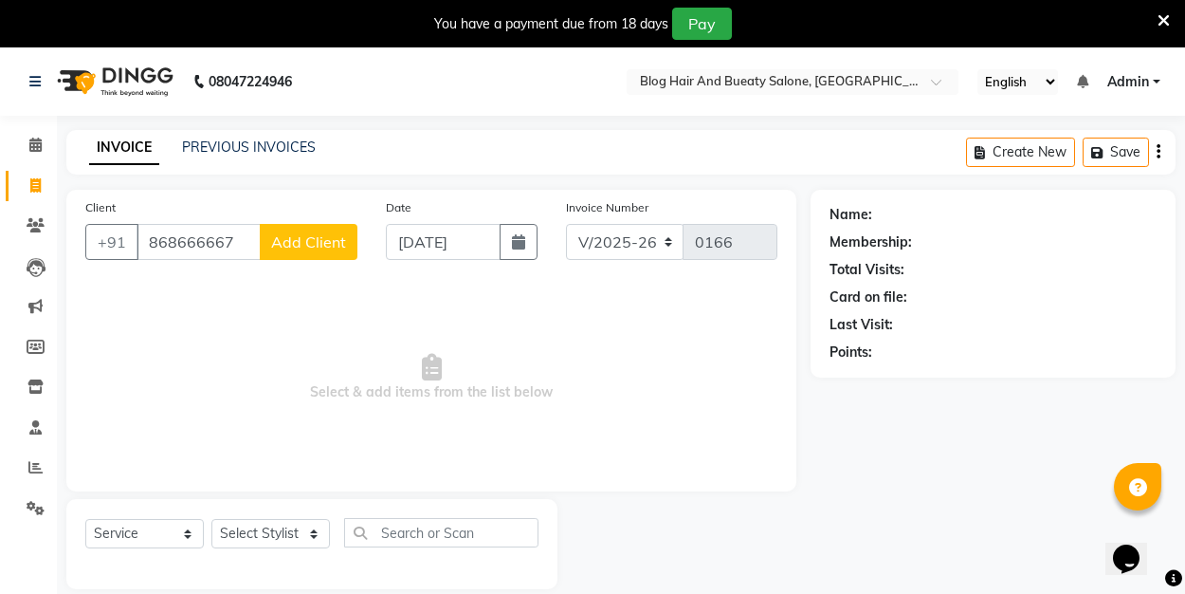
type input "868666667"
click at [295, 244] on span "Add Client" at bounding box center [308, 241] width 75 height 19
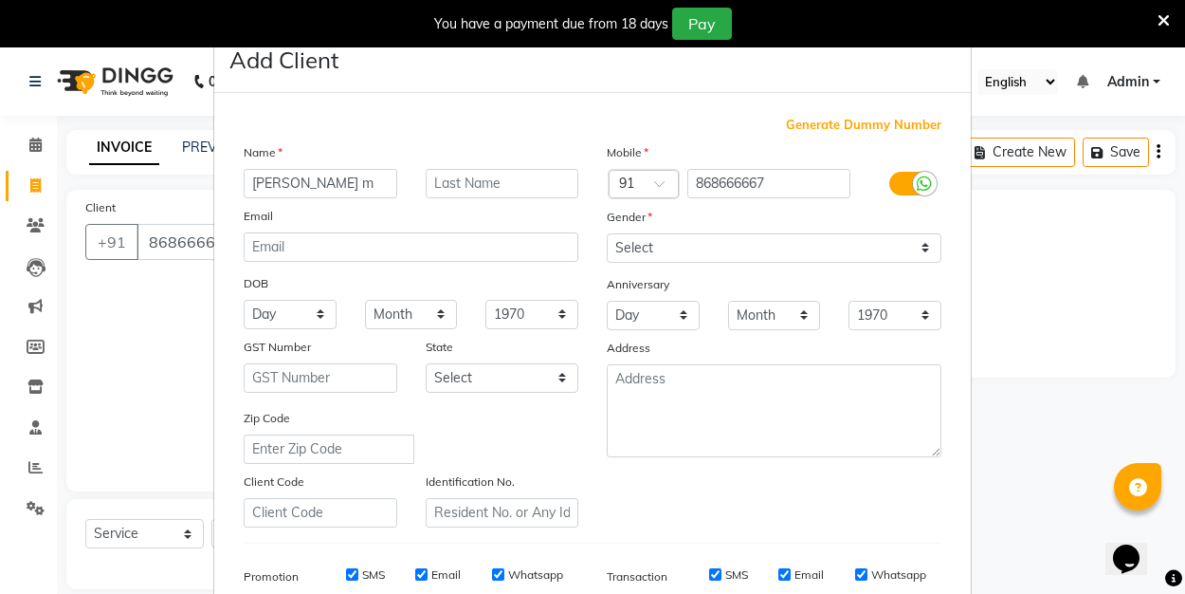
type input "[PERSON_NAME] m"
select select "[DEMOGRAPHIC_DATA]"
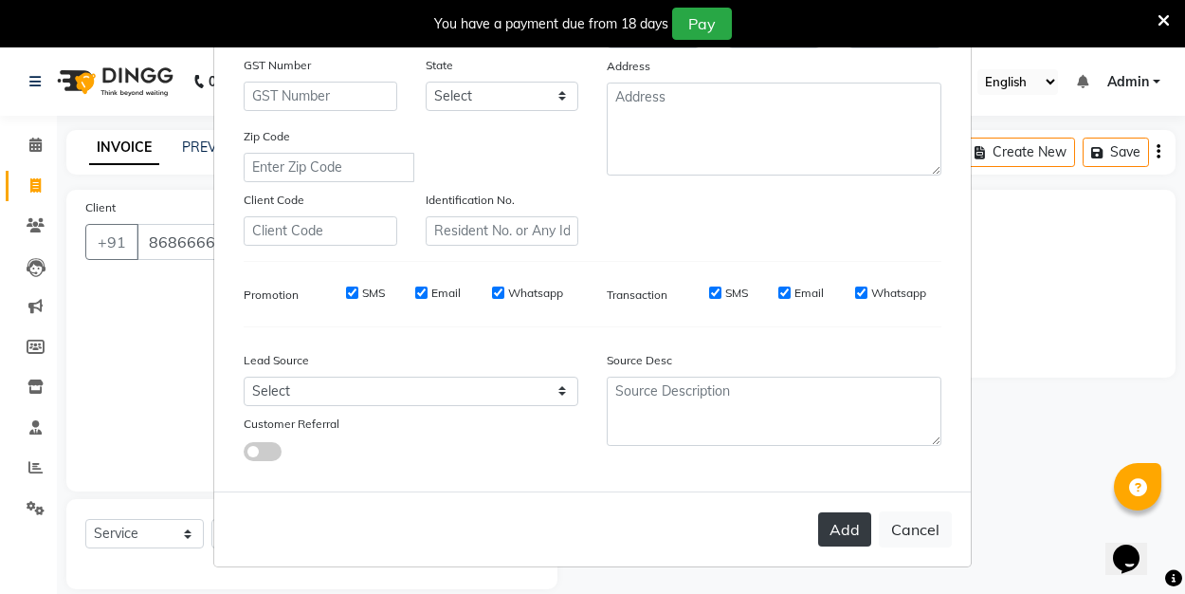
scroll to position [281, 0]
click at [844, 539] on button "Add" at bounding box center [844, 530] width 53 height 34
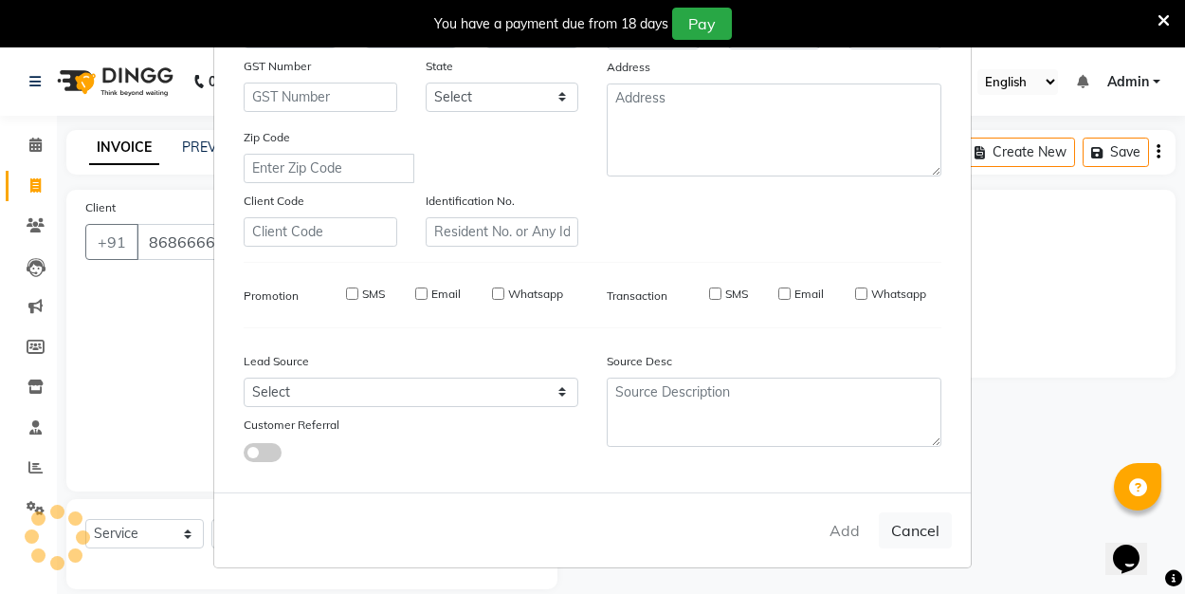
select select
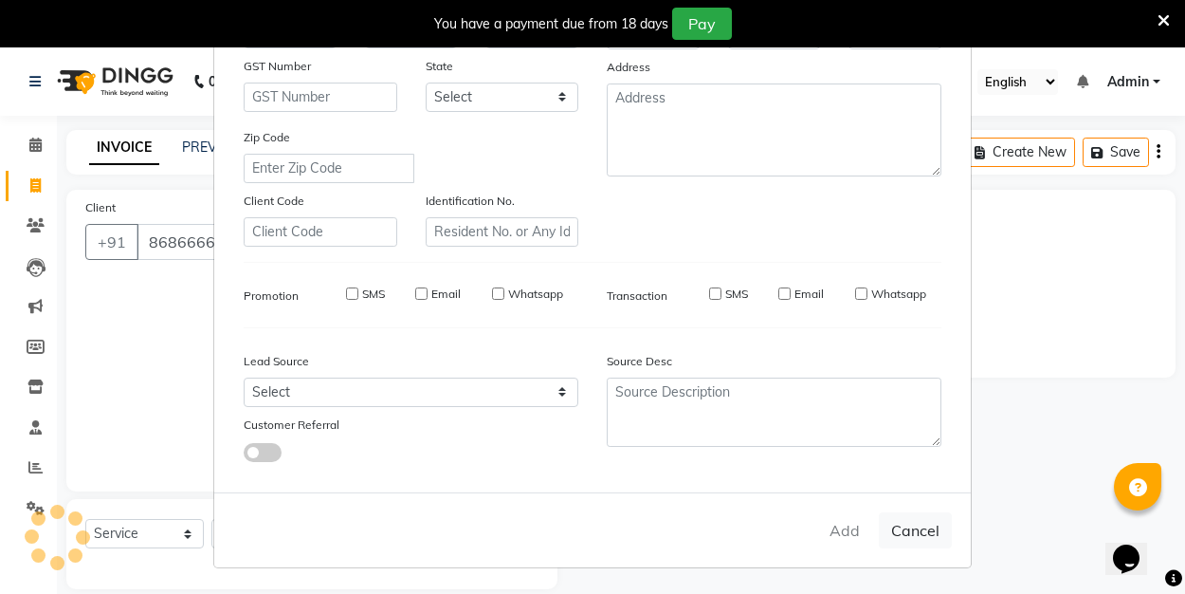
select select
checkbox input "false"
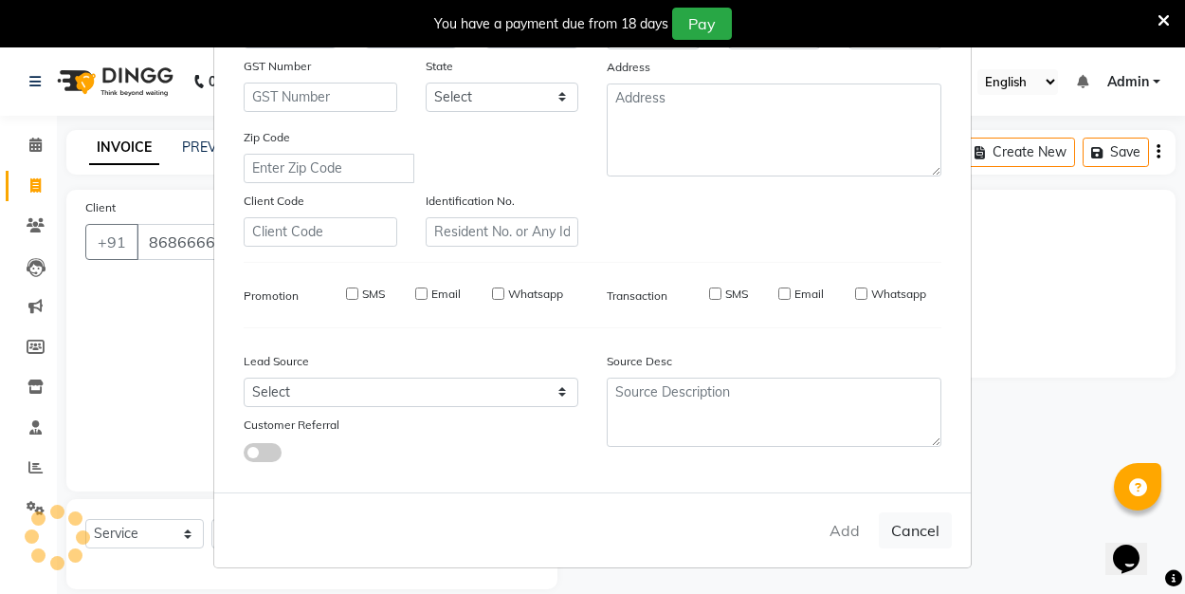
checkbox input "false"
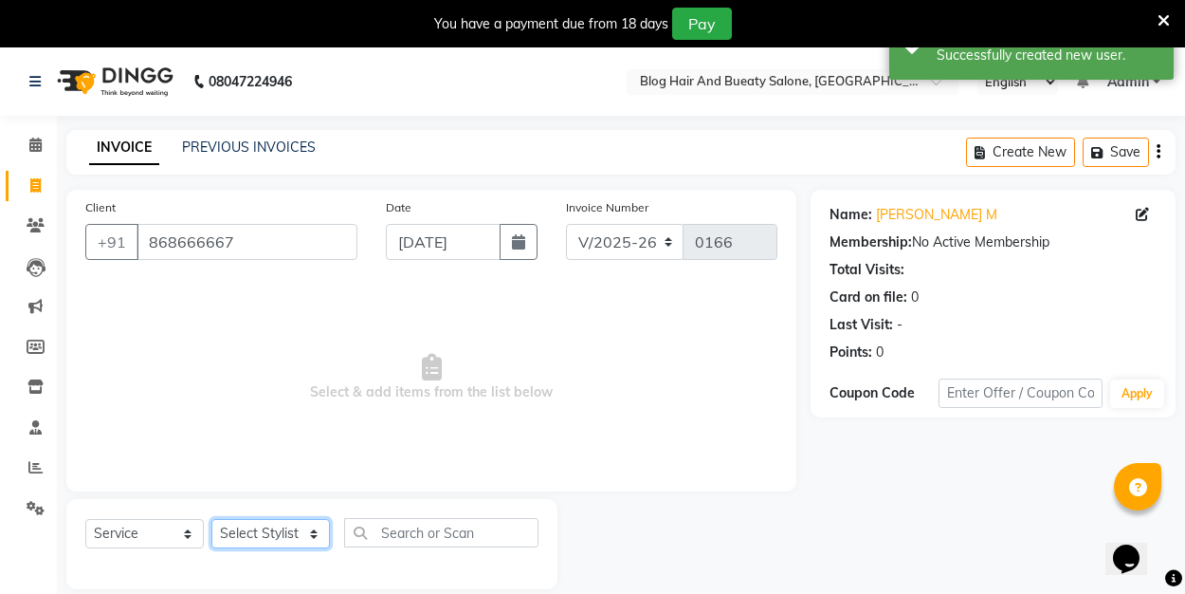
click at [309, 521] on select "Select Stylist ALI Manager [PERSON_NAME] [PERSON_NAME]" at bounding box center [270, 533] width 119 height 29
select select "89036"
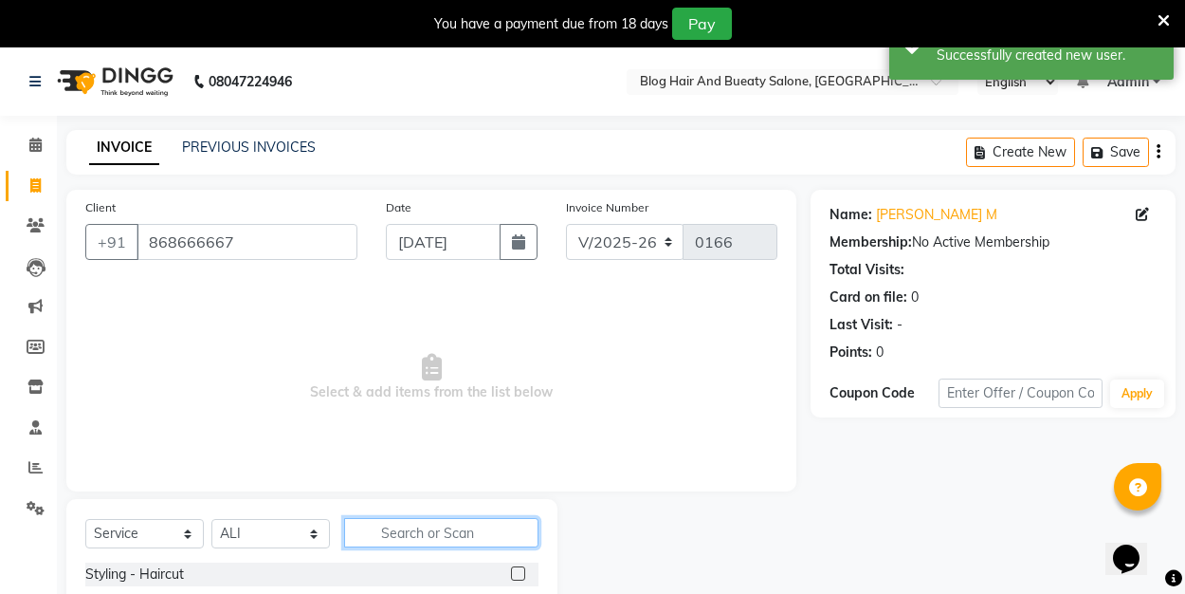
click at [413, 534] on input "text" at bounding box center [441, 532] width 194 height 29
type input "s"
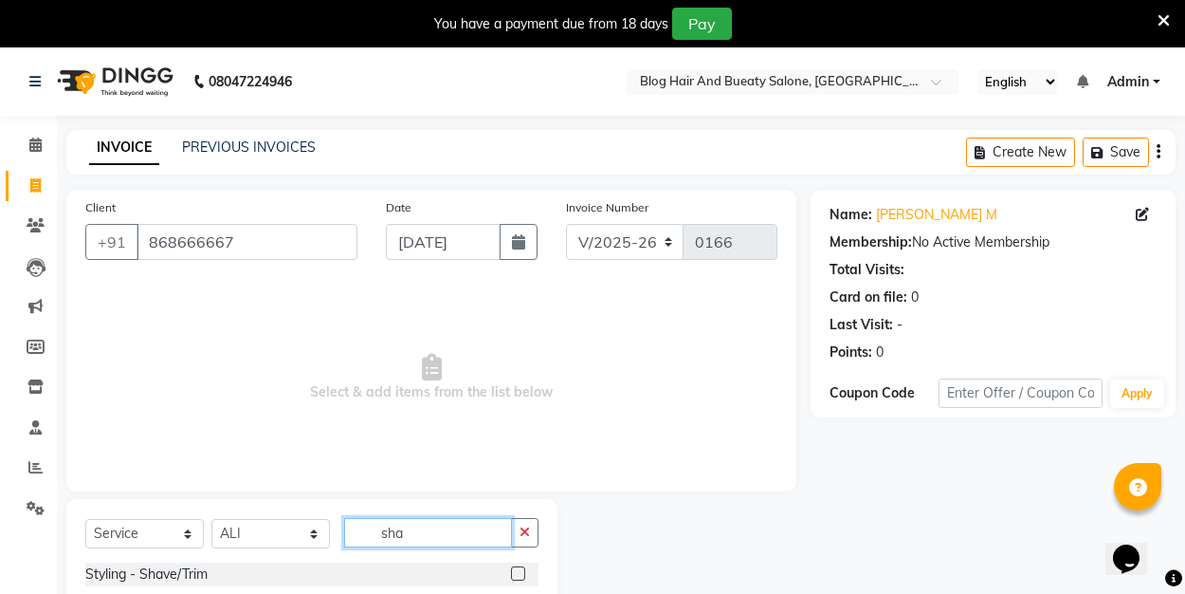
type input "sha"
click at [521, 572] on label at bounding box center [518, 573] width 14 height 14
click at [521, 572] on input "checkbox" at bounding box center [517, 574] width 12 height 12
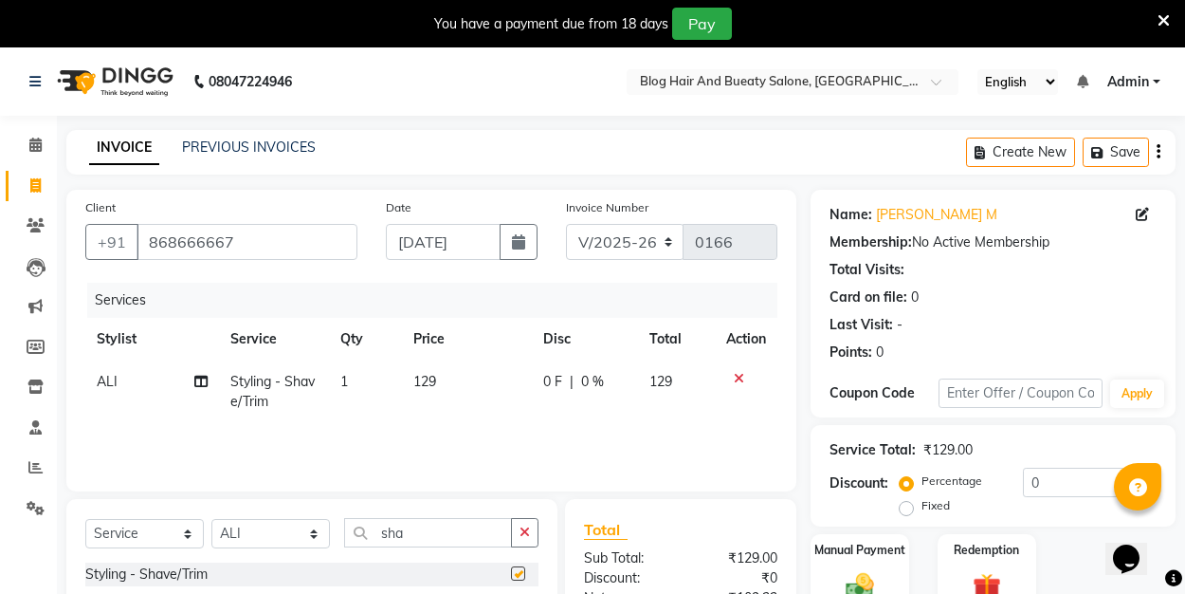
checkbox input "false"
click at [922, 512] on label "Fixed" at bounding box center [936, 505] width 28 height 17
click at [904, 512] on input "Fixed" at bounding box center [910, 505] width 13 height 13
radio input "true"
click at [1050, 481] on input "0" at bounding box center [1090, 481] width 134 height 29
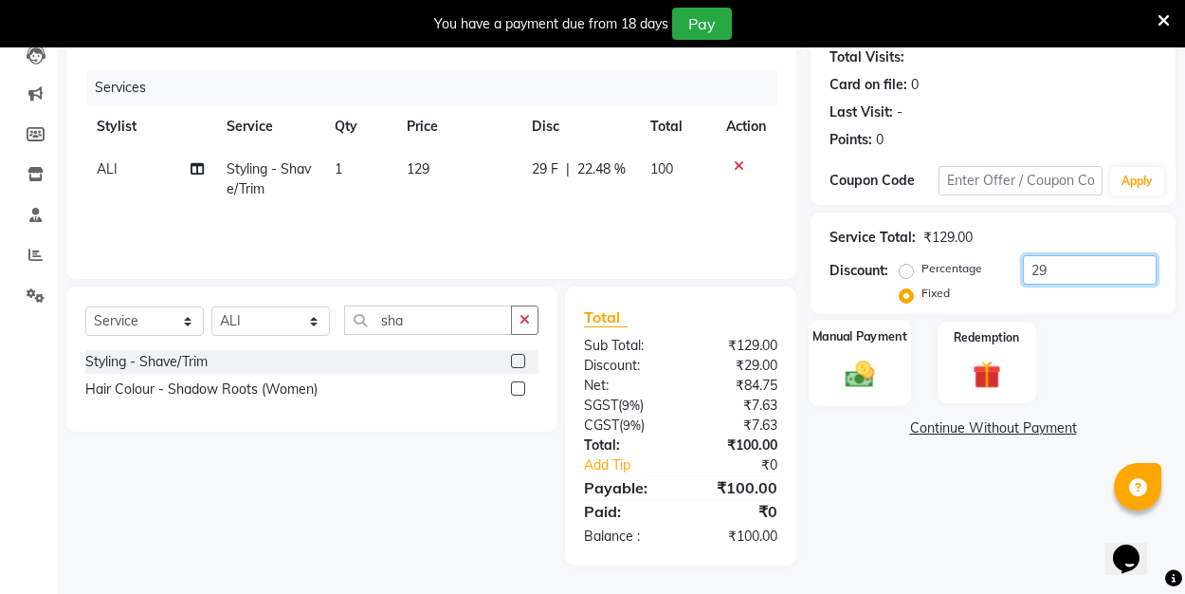
scroll to position [212, 0]
type input "29"
click at [869, 352] on div "Manual Payment" at bounding box center [860, 362] width 102 height 85
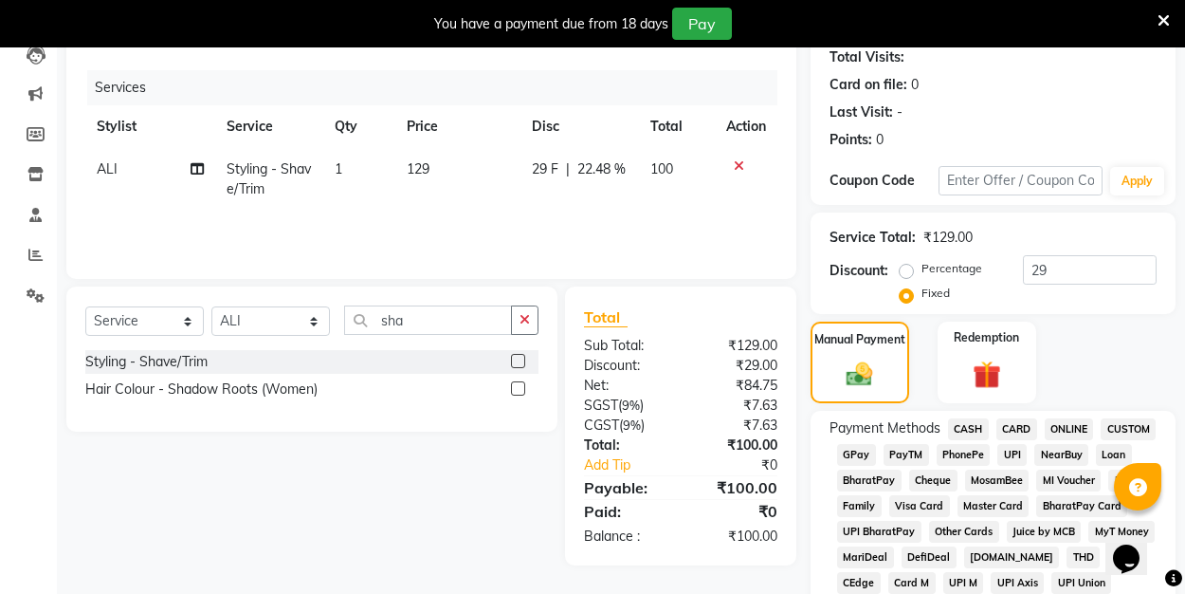
click at [1008, 454] on span "UPI" at bounding box center [1011, 455] width 29 height 22
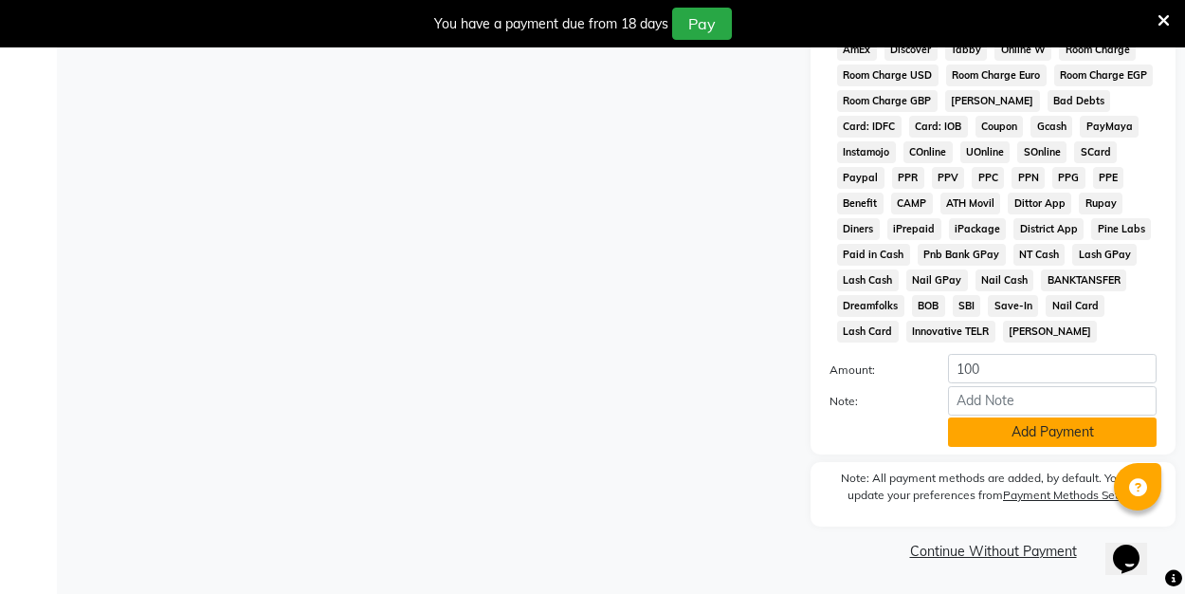
scroll to position [949, 0]
click at [992, 437] on button "Add Payment" at bounding box center [1052, 432] width 209 height 29
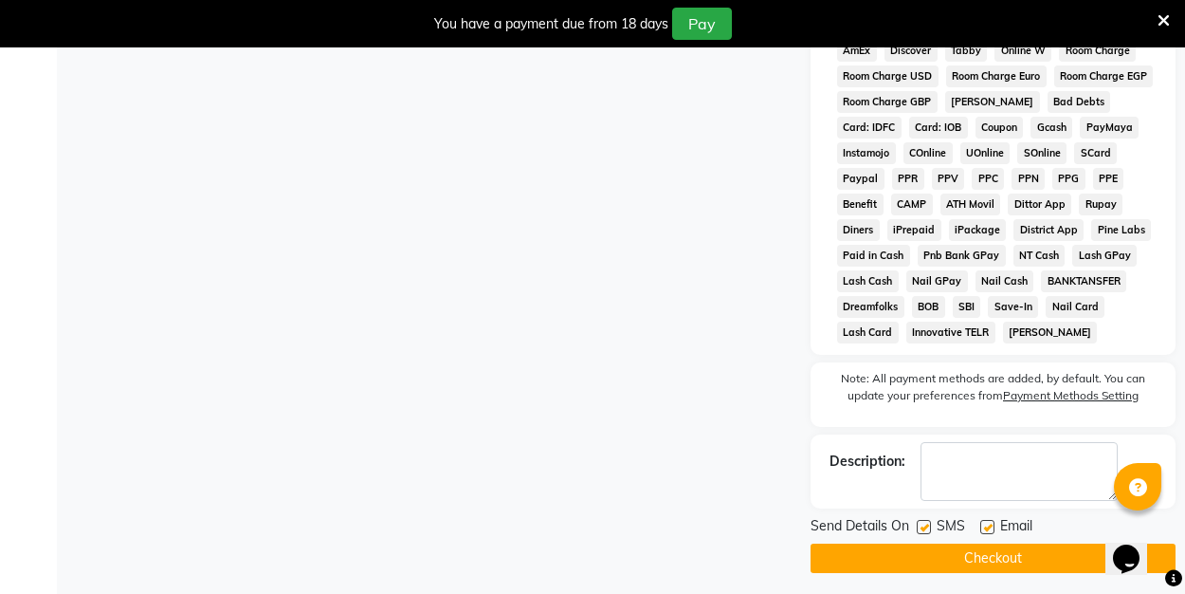
click at [991, 535] on div "Email" at bounding box center [1013, 528] width 67 height 24
click at [989, 527] on label at bounding box center [987, 527] width 14 height 14
click at [989, 527] on input "checkbox" at bounding box center [986, 527] width 12 height 12
checkbox input "false"
click at [981, 554] on button "Checkout" at bounding box center [993, 557] width 365 height 29
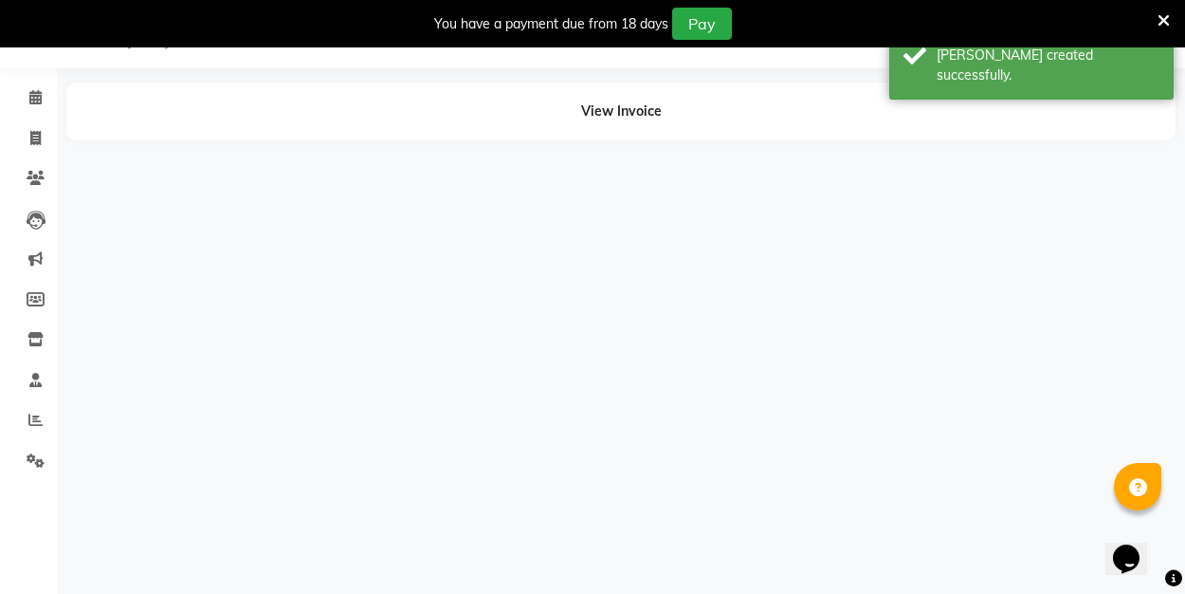
scroll to position [47, 0]
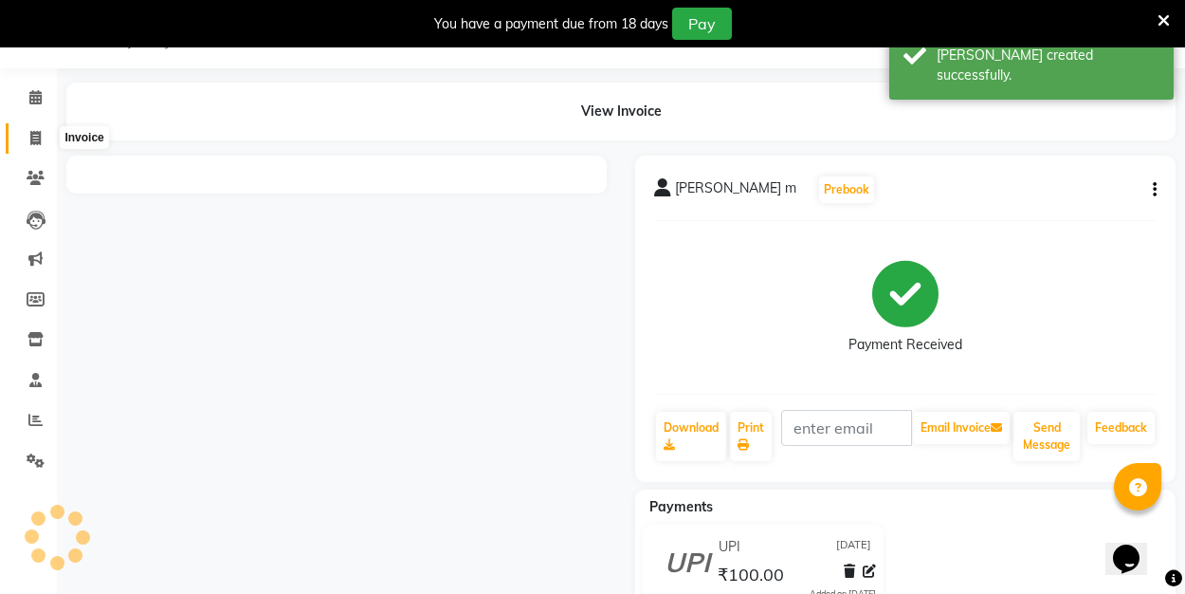
click at [37, 137] on icon at bounding box center [35, 138] width 10 height 14
select select "service"
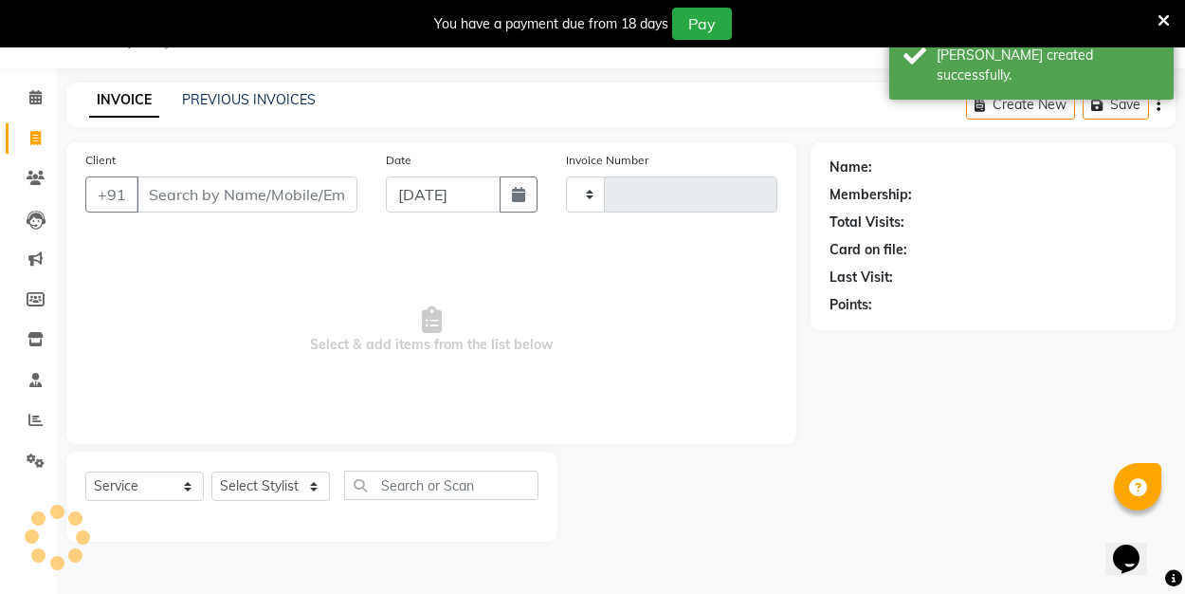
type input "0167"
select select "8741"
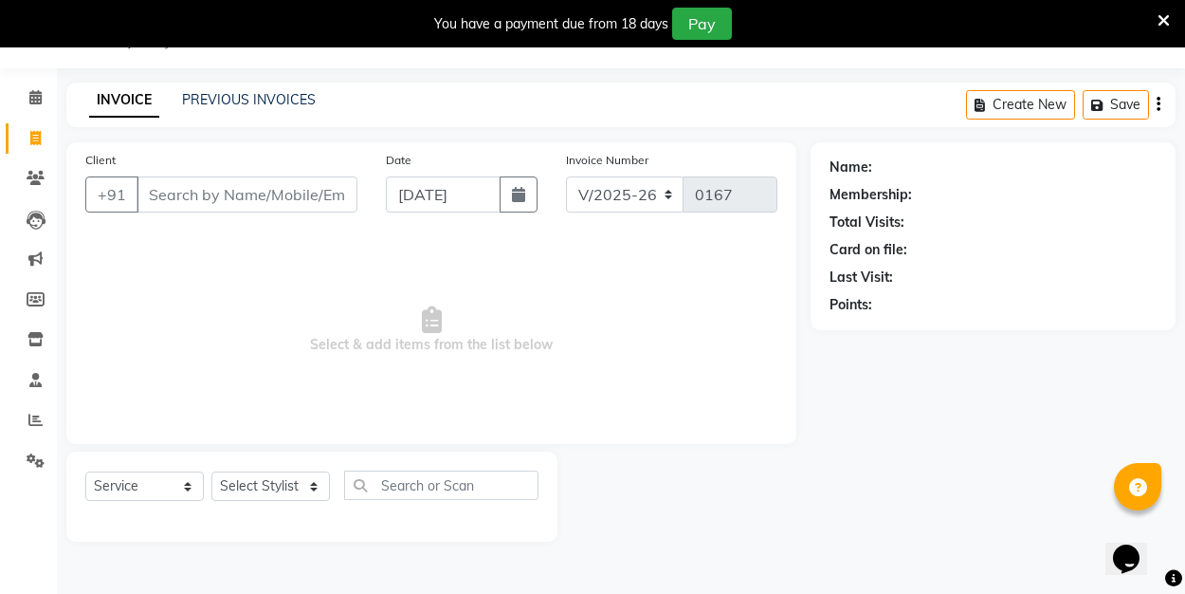
click at [170, 267] on span "Select & add items from the list below" at bounding box center [431, 330] width 692 height 190
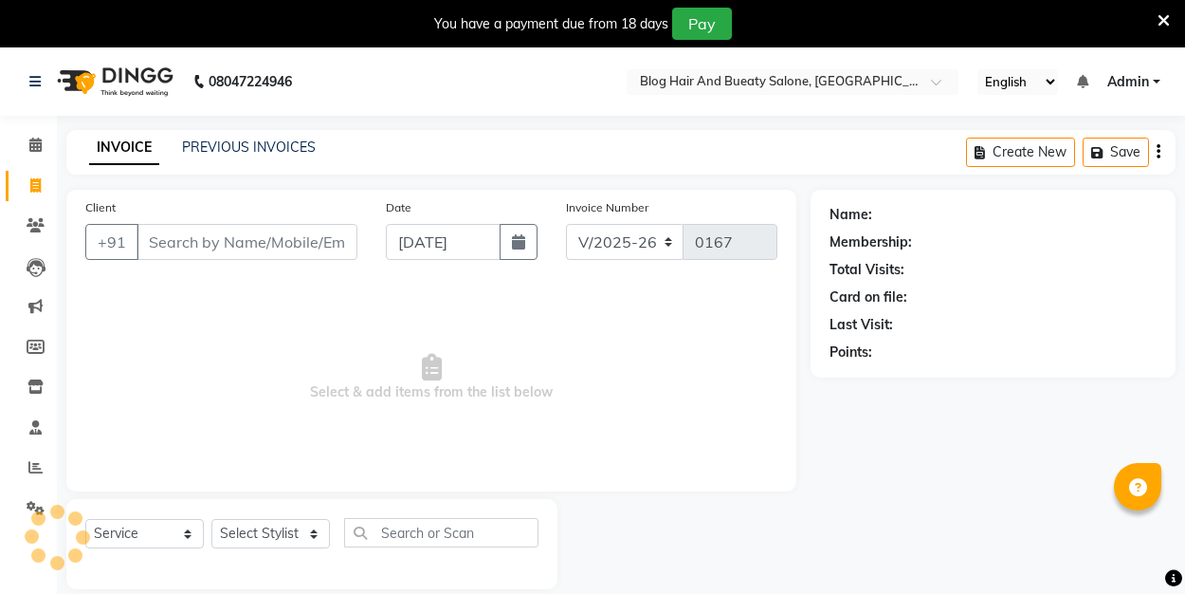
select select "8741"
select select "service"
click at [280, 237] on input "Client" at bounding box center [247, 242] width 221 height 36
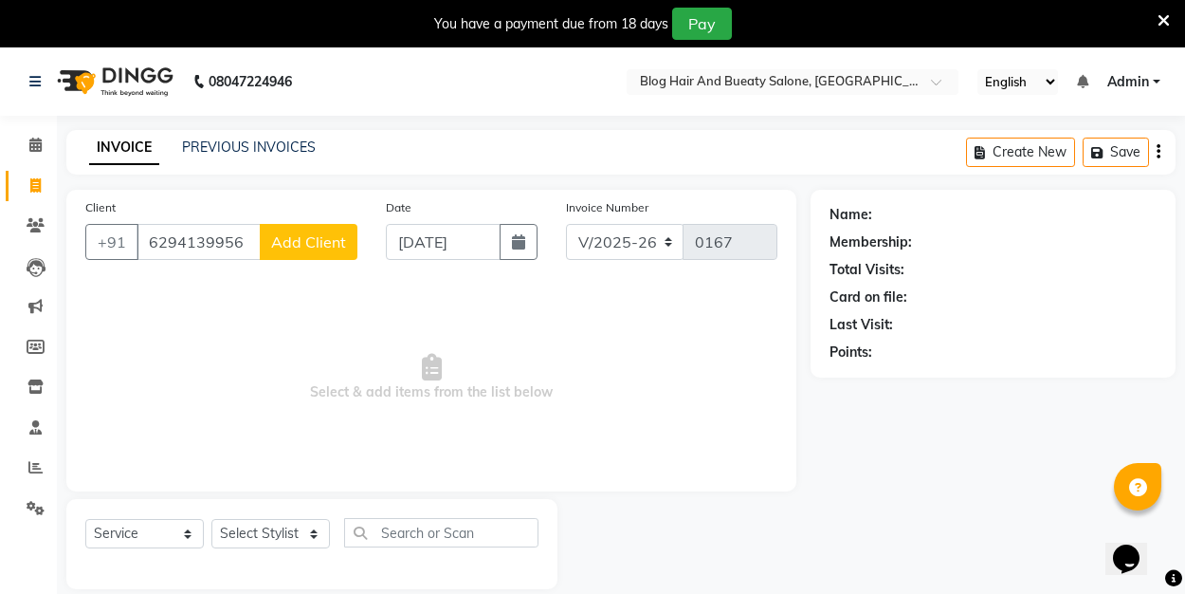
type input "6294139956"
click at [292, 245] on span "Add Client" at bounding box center [308, 241] width 75 height 19
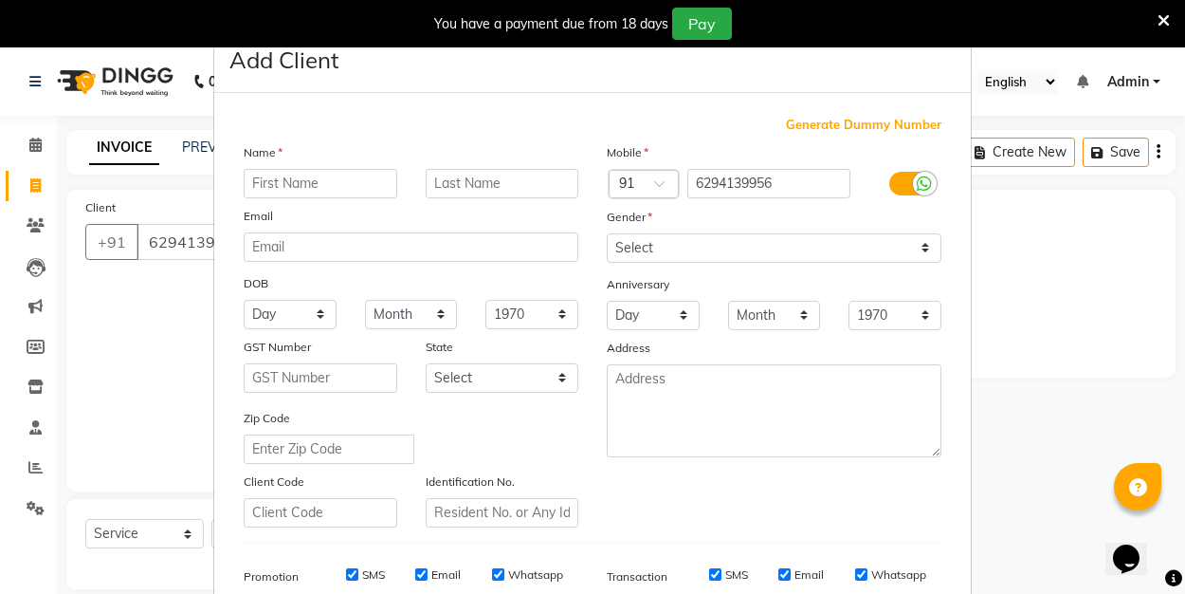
click at [308, 190] on input "text" at bounding box center [321, 183] width 154 height 29
type input "arkav"
select select "[DEMOGRAPHIC_DATA]"
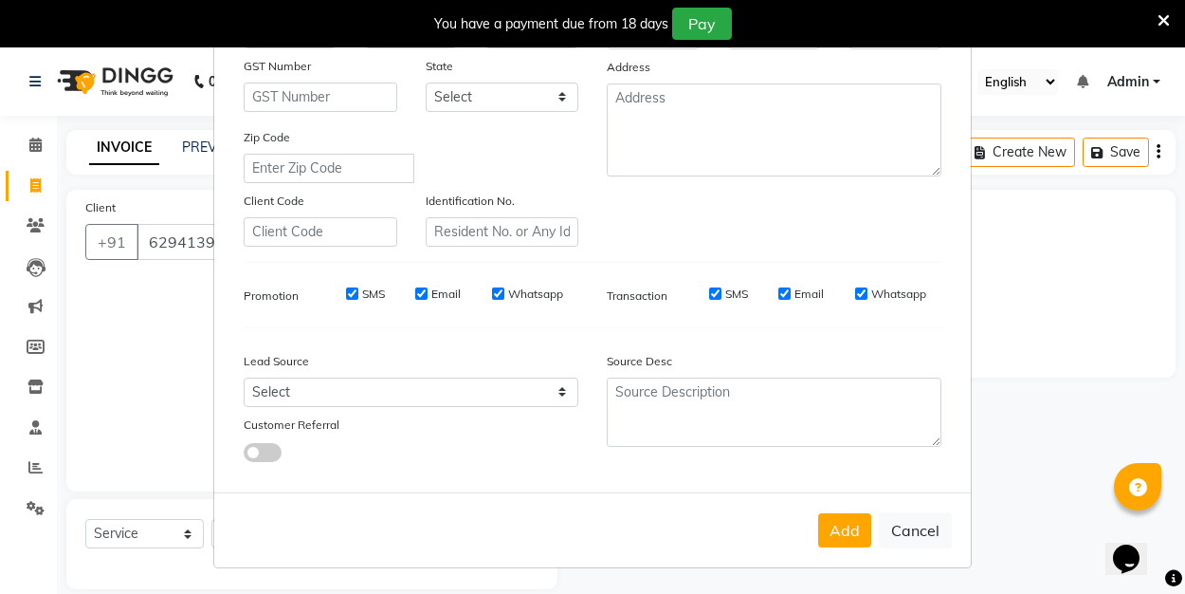
scroll to position [280, 0]
click at [845, 523] on button "Add" at bounding box center [844, 531] width 53 height 34
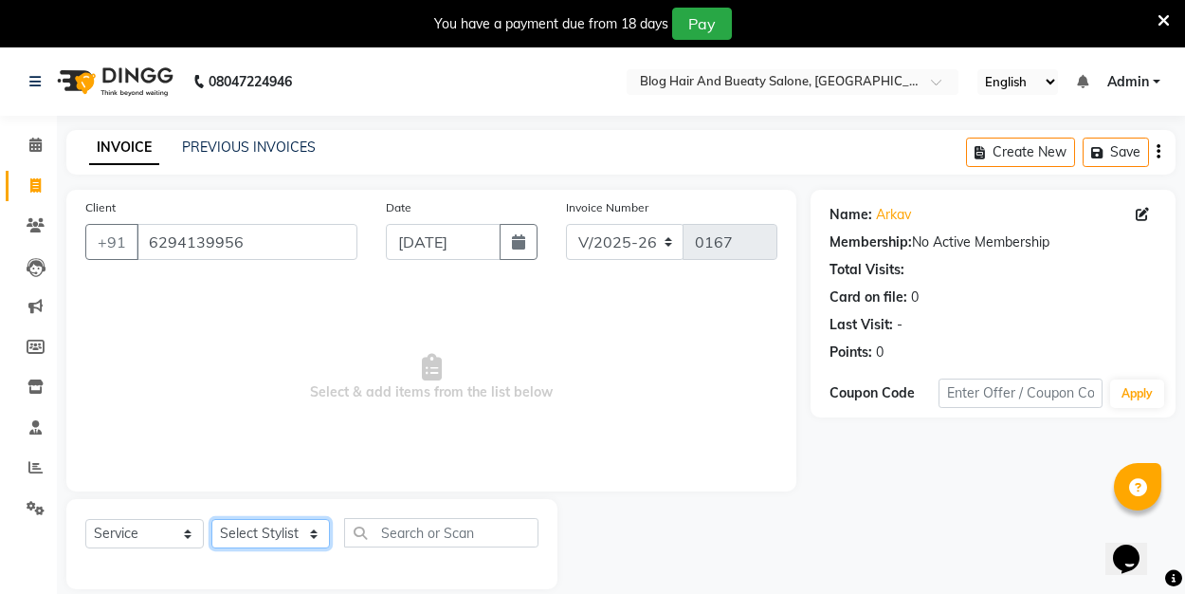
select select "89035"
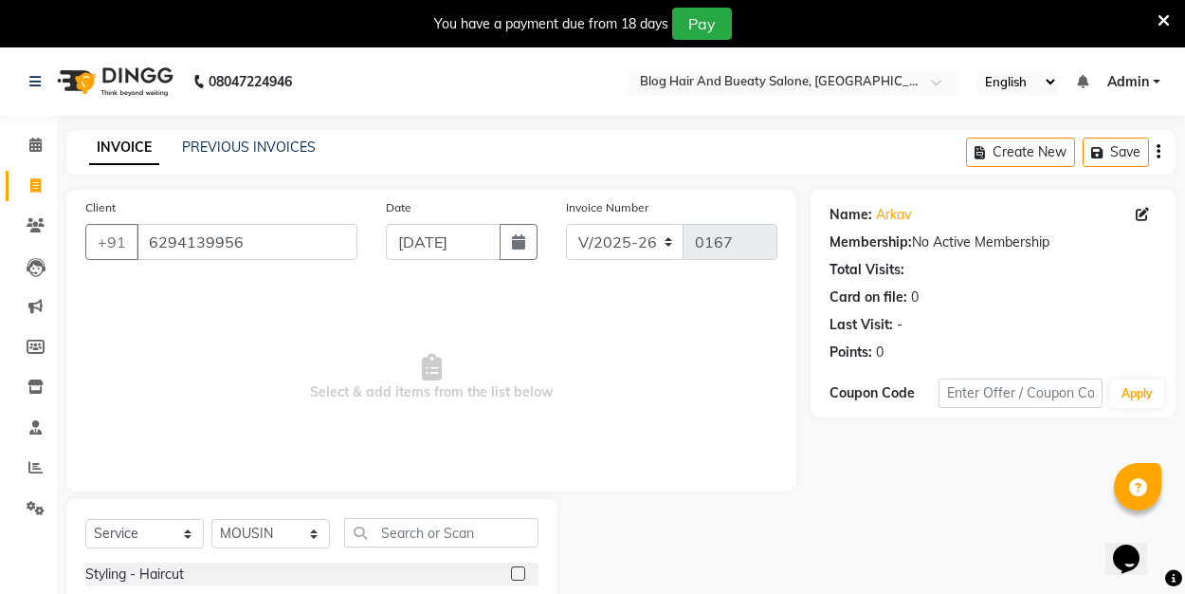
click at [521, 576] on label at bounding box center [518, 573] width 14 height 14
click at [521, 576] on input "checkbox" at bounding box center [517, 574] width 12 height 12
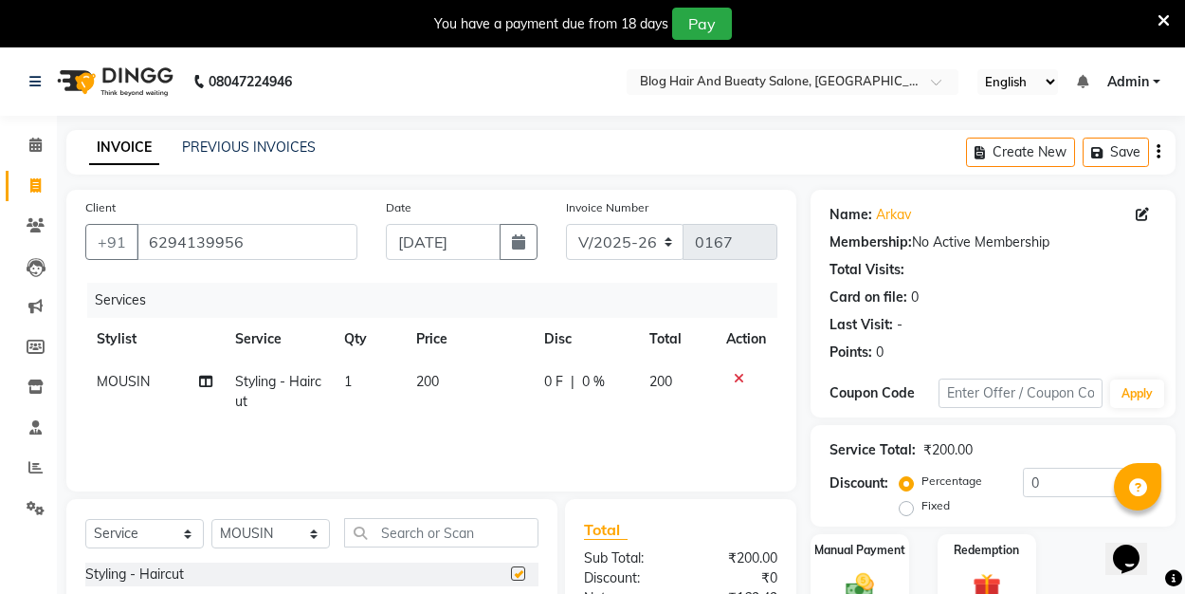
checkbox input "false"
click at [922, 511] on label "Fixed" at bounding box center [936, 505] width 28 height 17
click at [909, 511] on input "Fixed" at bounding box center [910, 505] width 13 height 13
radio input "true"
click at [1056, 480] on input "0" at bounding box center [1090, 481] width 134 height 29
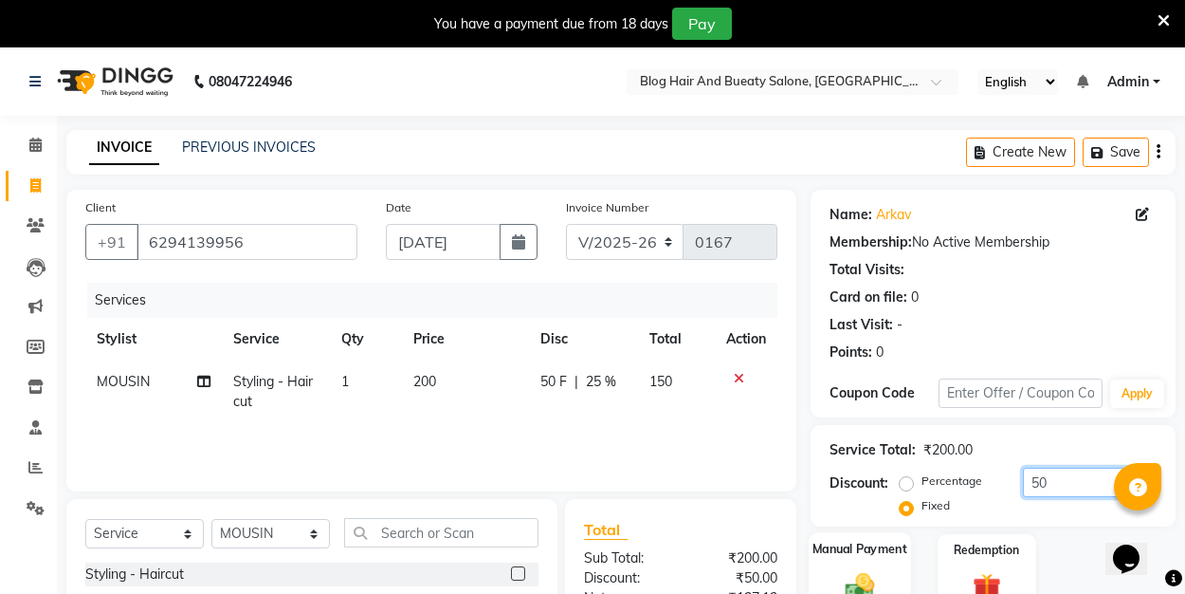
type input "50"
click at [877, 553] on label "Manual Payment" at bounding box center [860, 548] width 95 height 18
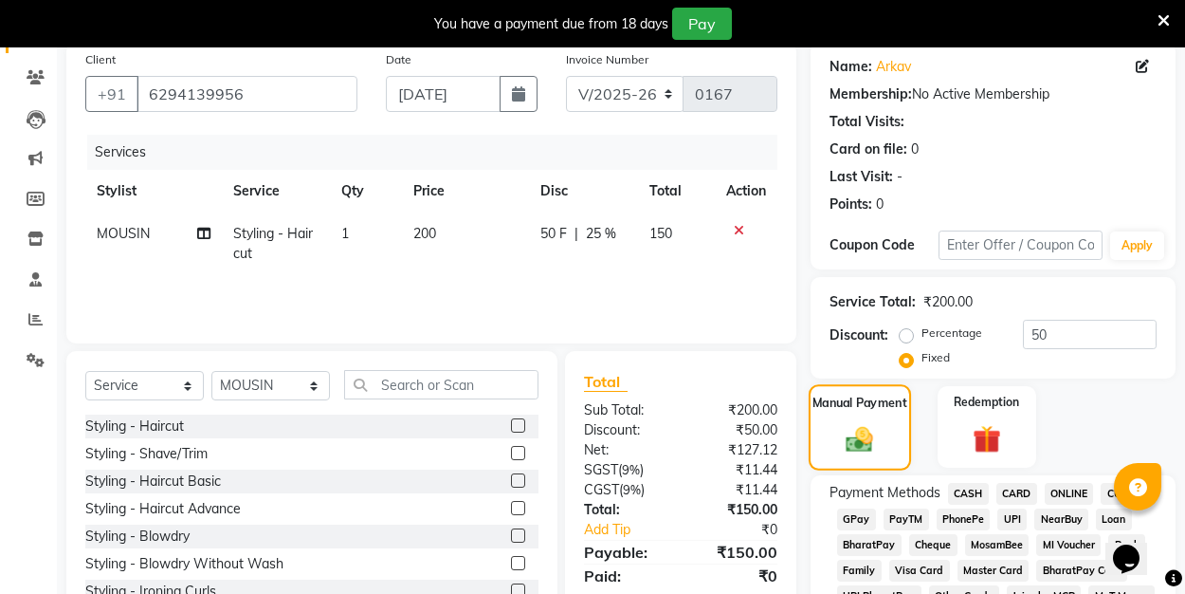
scroll to position [160, 0]
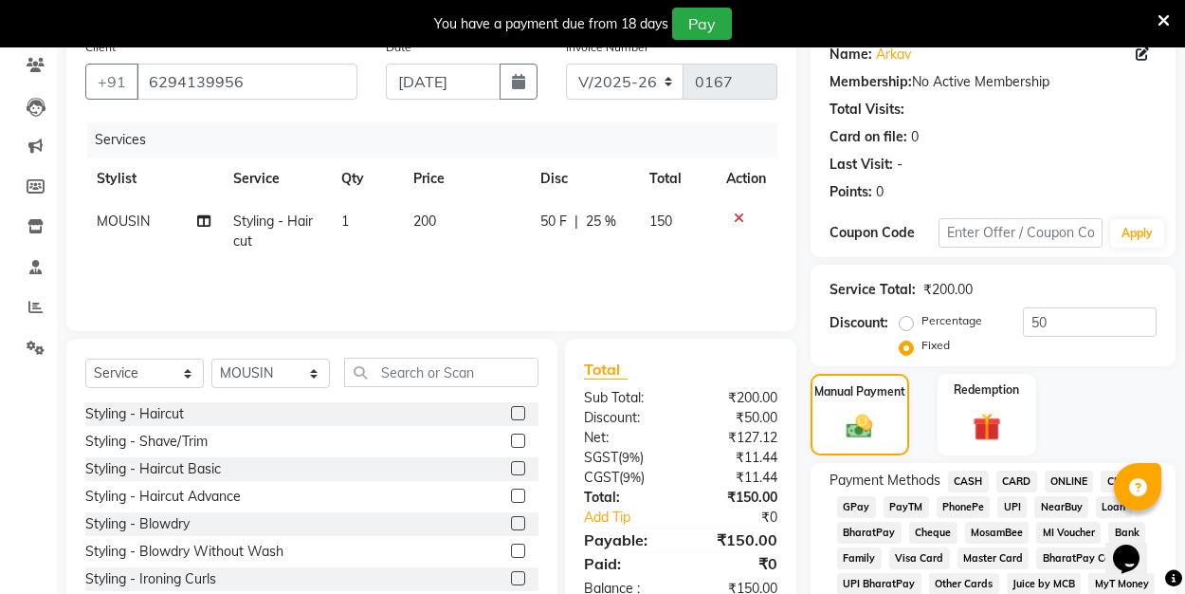
click at [1015, 506] on span "UPI" at bounding box center [1011, 507] width 29 height 22
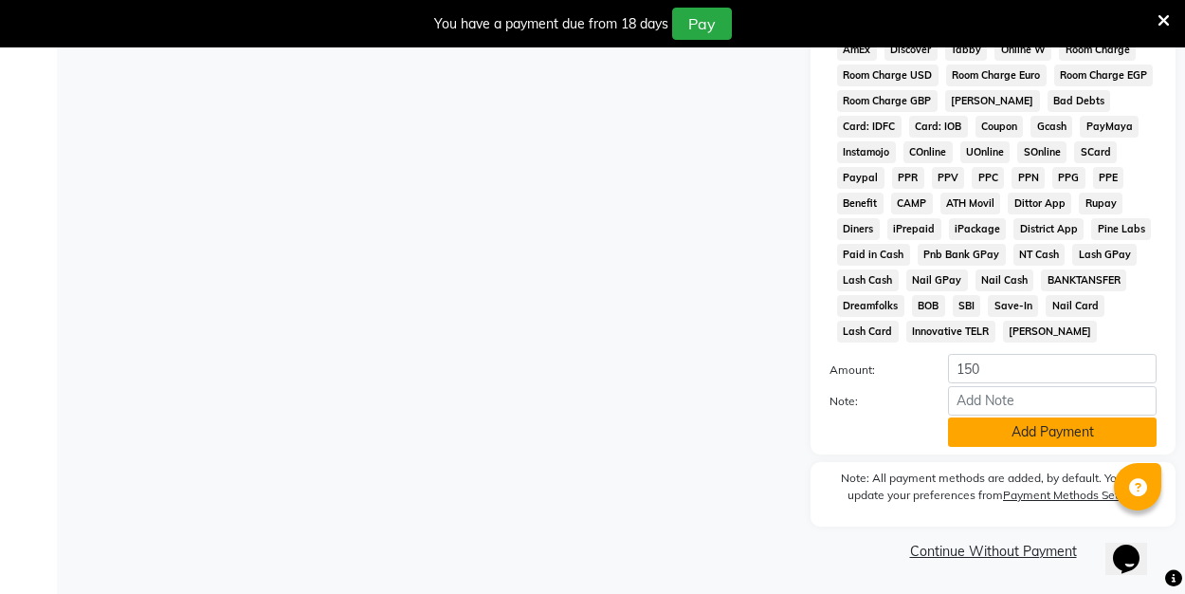
scroll to position [949, 0]
click at [998, 441] on button "Add Payment" at bounding box center [1052, 432] width 209 height 29
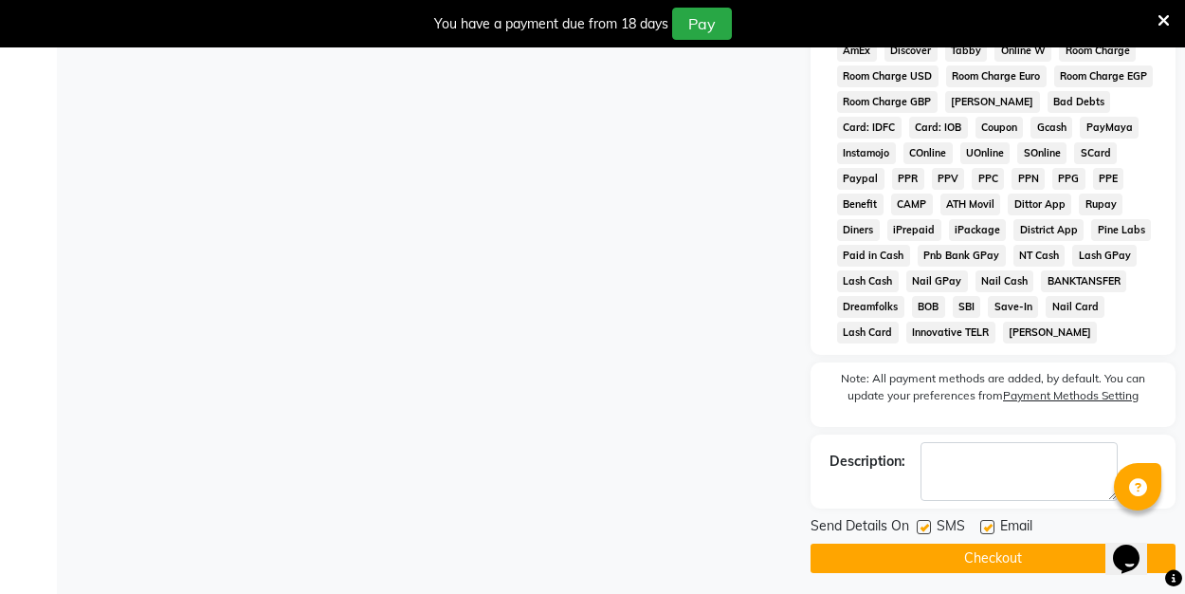
click at [985, 524] on label at bounding box center [987, 527] width 14 height 14
click at [985, 524] on input "checkbox" at bounding box center [986, 527] width 12 height 12
checkbox input "false"
click at [972, 548] on button "Checkout" at bounding box center [993, 557] width 365 height 29
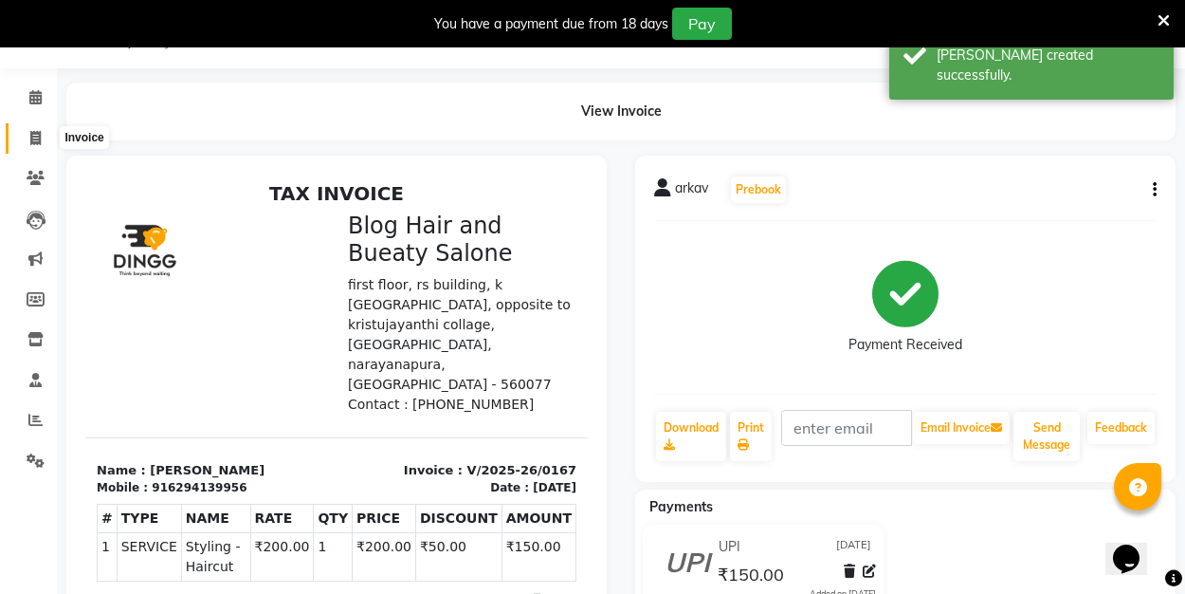
click at [41, 143] on icon at bounding box center [35, 138] width 10 height 14
select select "8741"
select select "service"
